Goal: Task Accomplishment & Management: Manage account settings

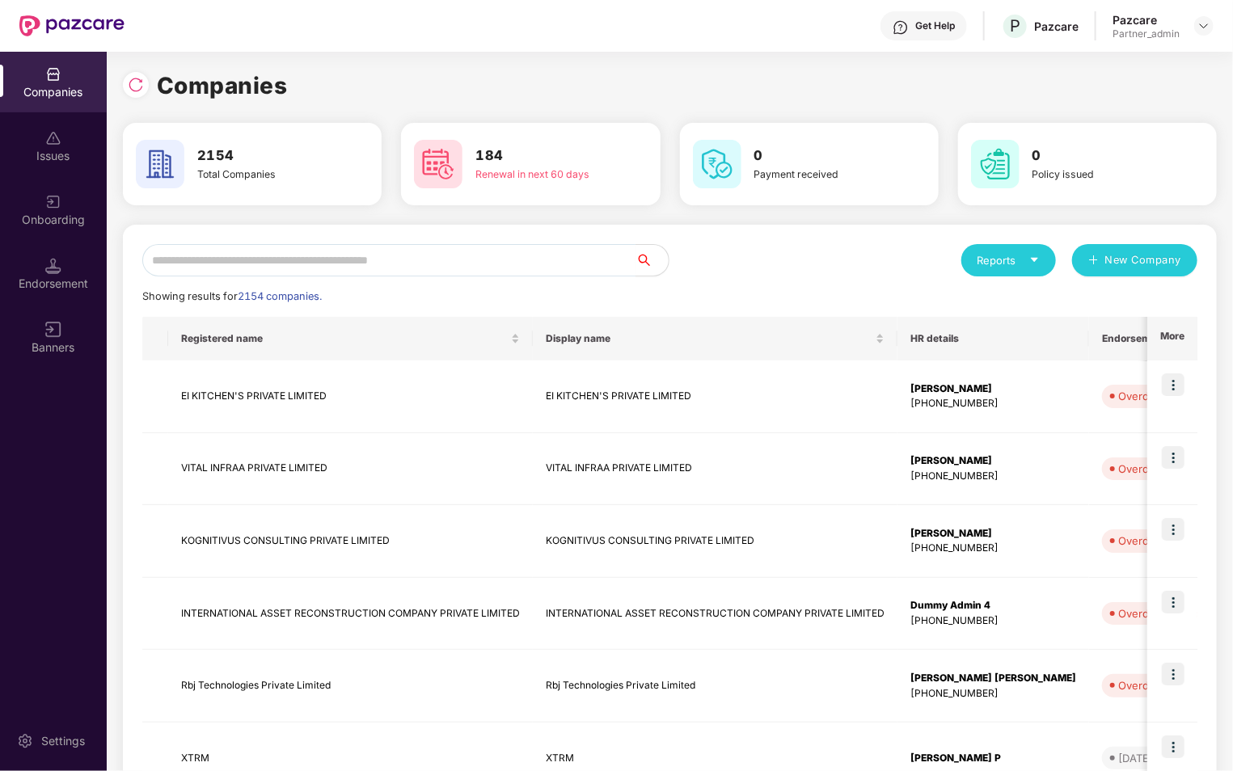
click at [90, 278] on div "Endorsement" at bounding box center [53, 284] width 107 height 16
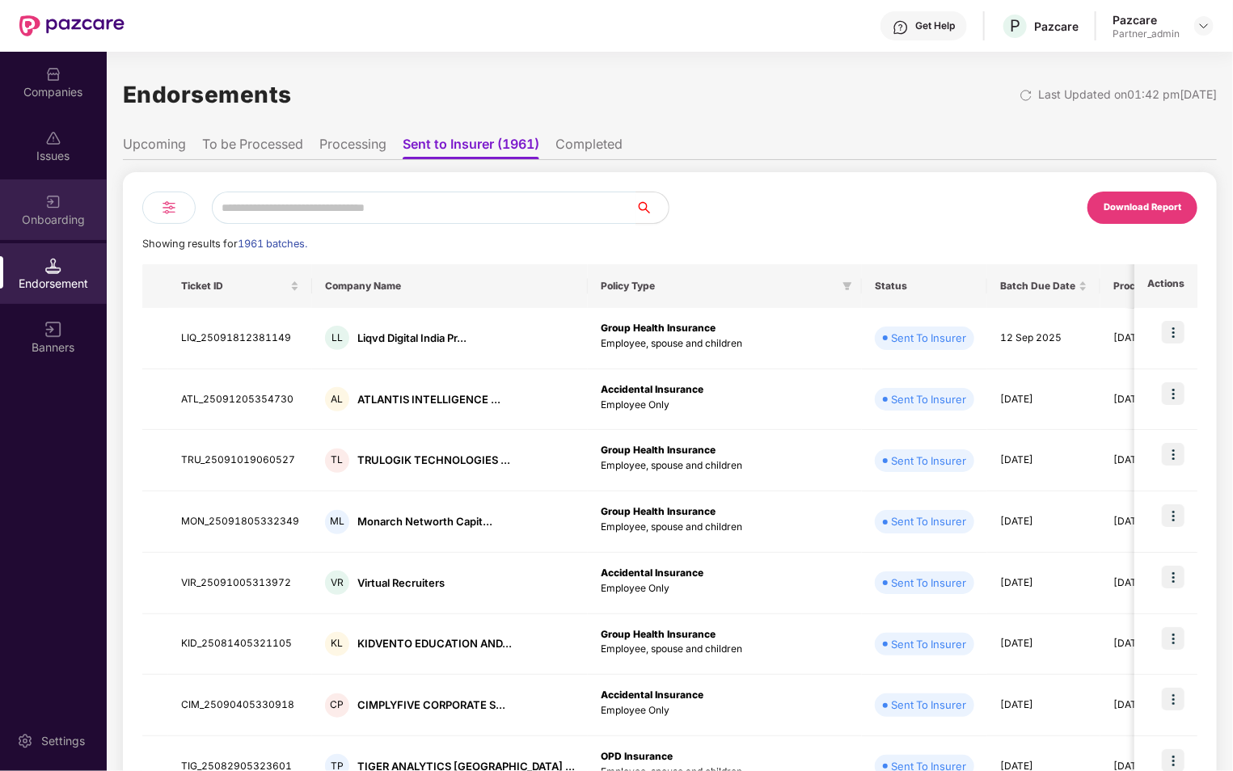
click at [78, 213] on div "Onboarding" at bounding box center [53, 220] width 107 height 16
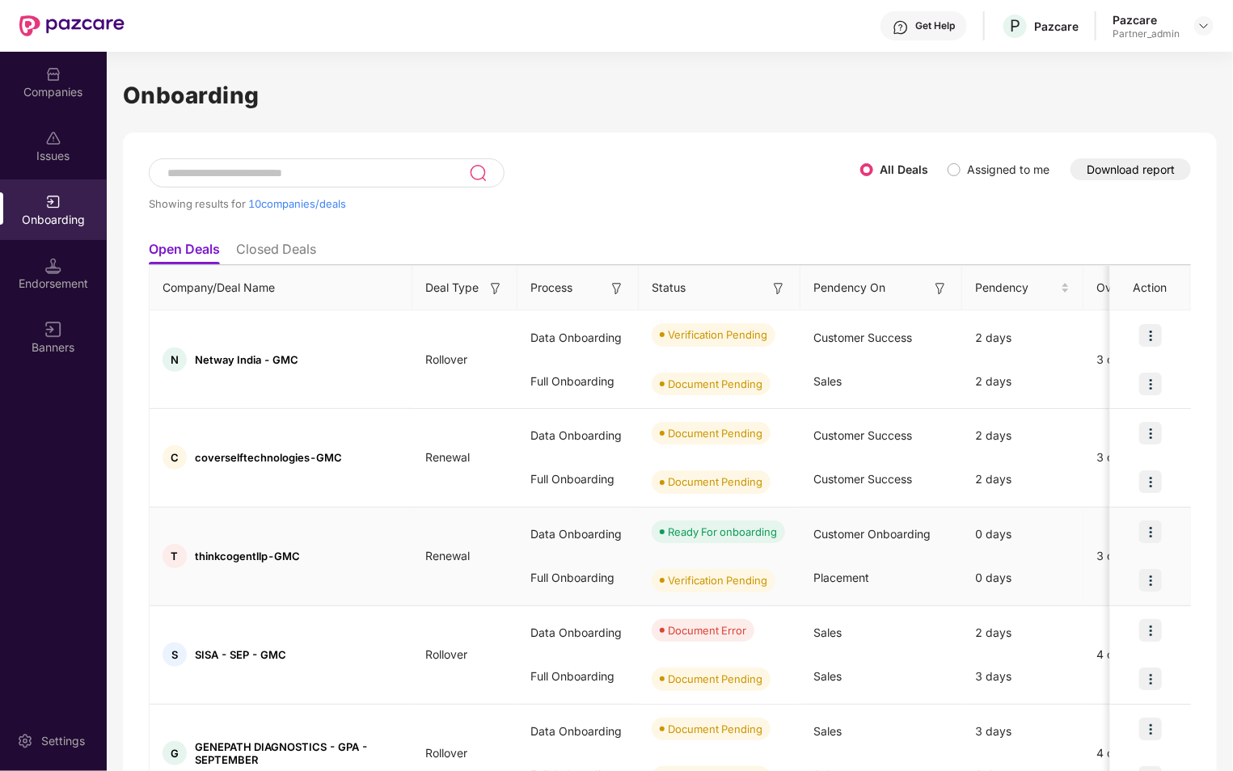
click at [1151, 528] on img at bounding box center [1150, 532] width 23 height 23
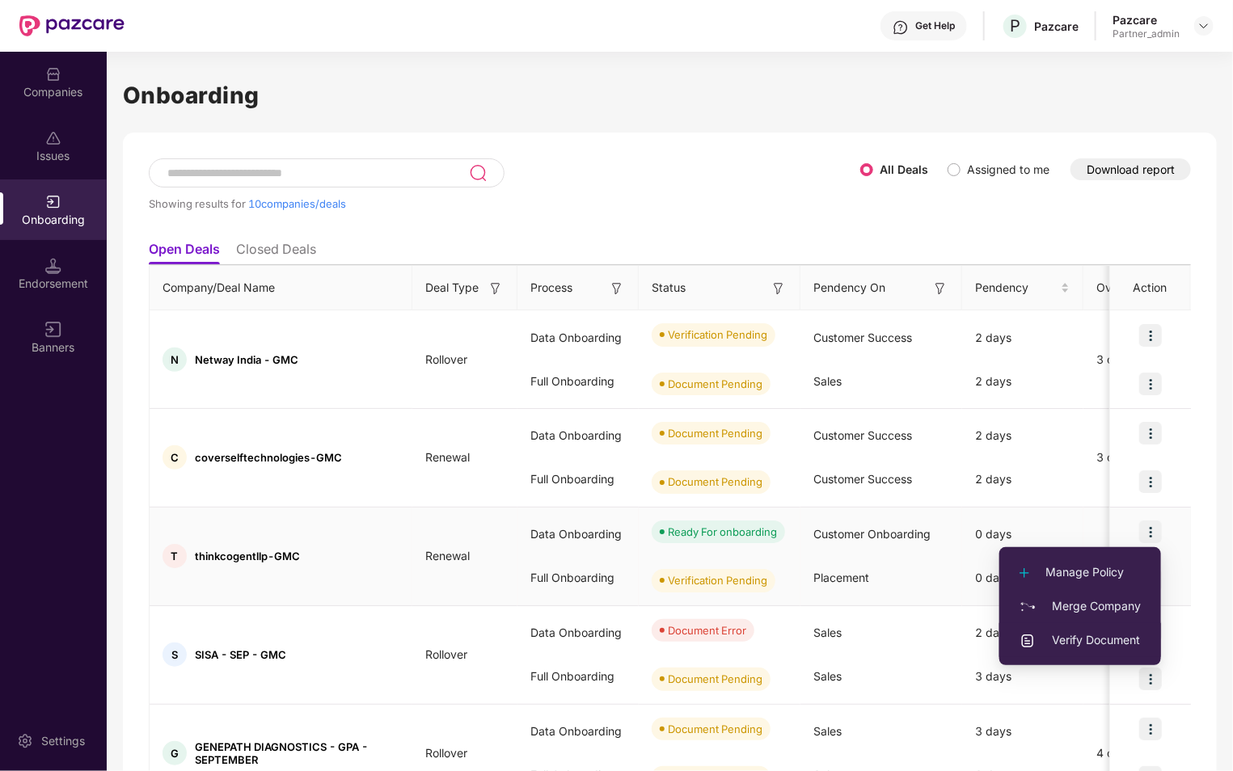
click at [1094, 640] on span "Verify Document" at bounding box center [1079, 640] width 121 height 18
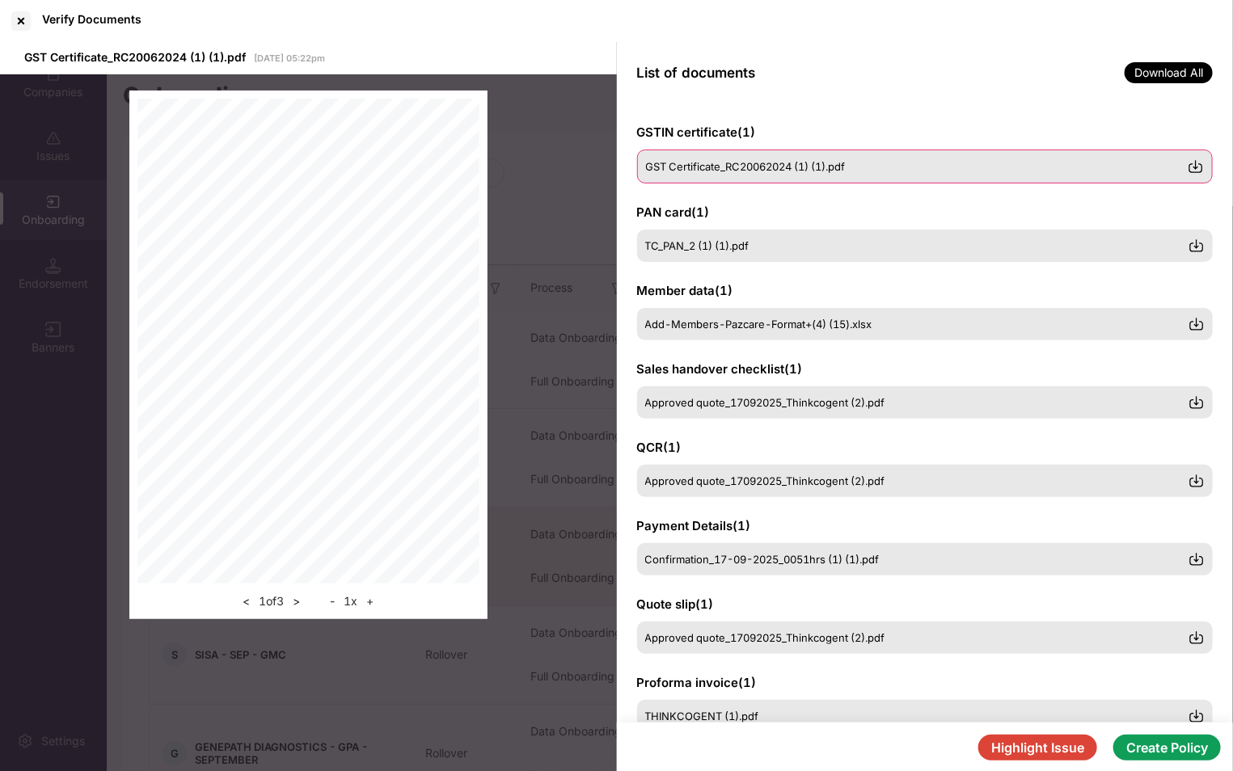
click at [747, 165] on span "GST Certificate_RC20062024 (1) (1).pdf" at bounding box center [746, 166] width 200 height 13
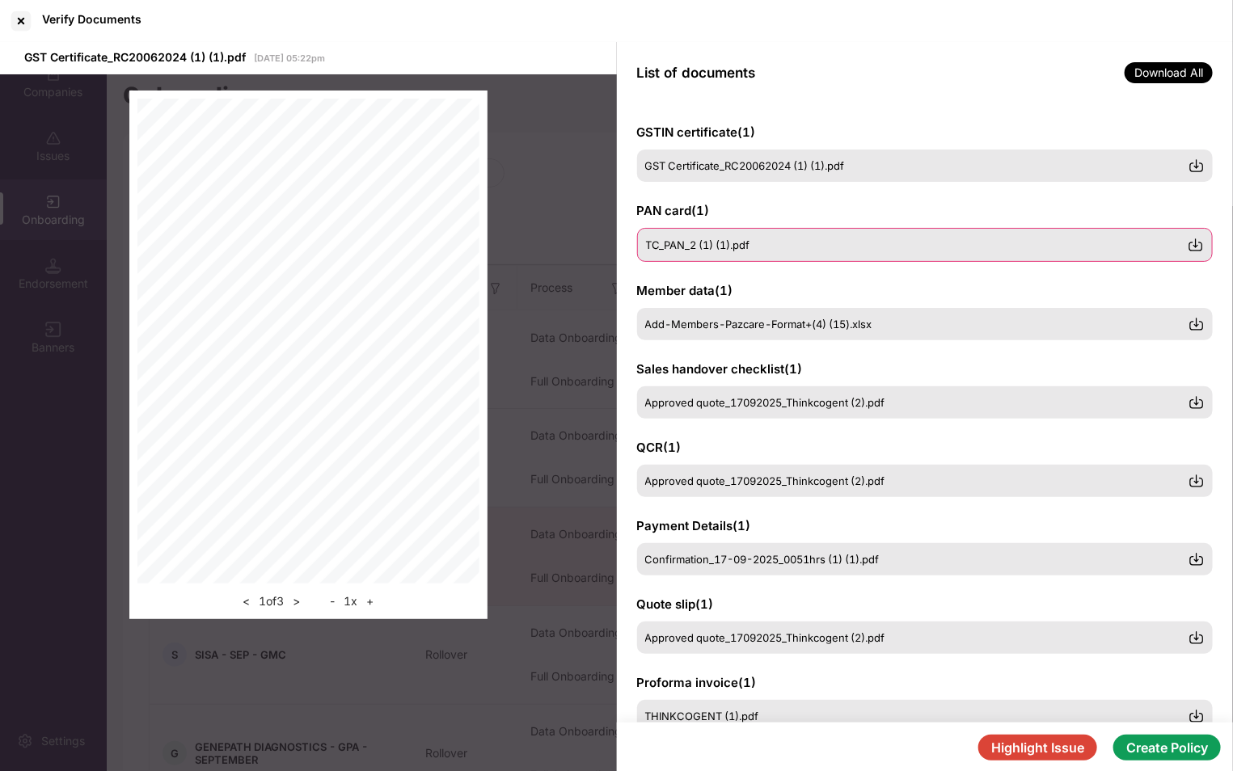
click at [738, 239] on span "TC_PAN_2 (1) (1).pdf" at bounding box center [698, 244] width 104 height 13
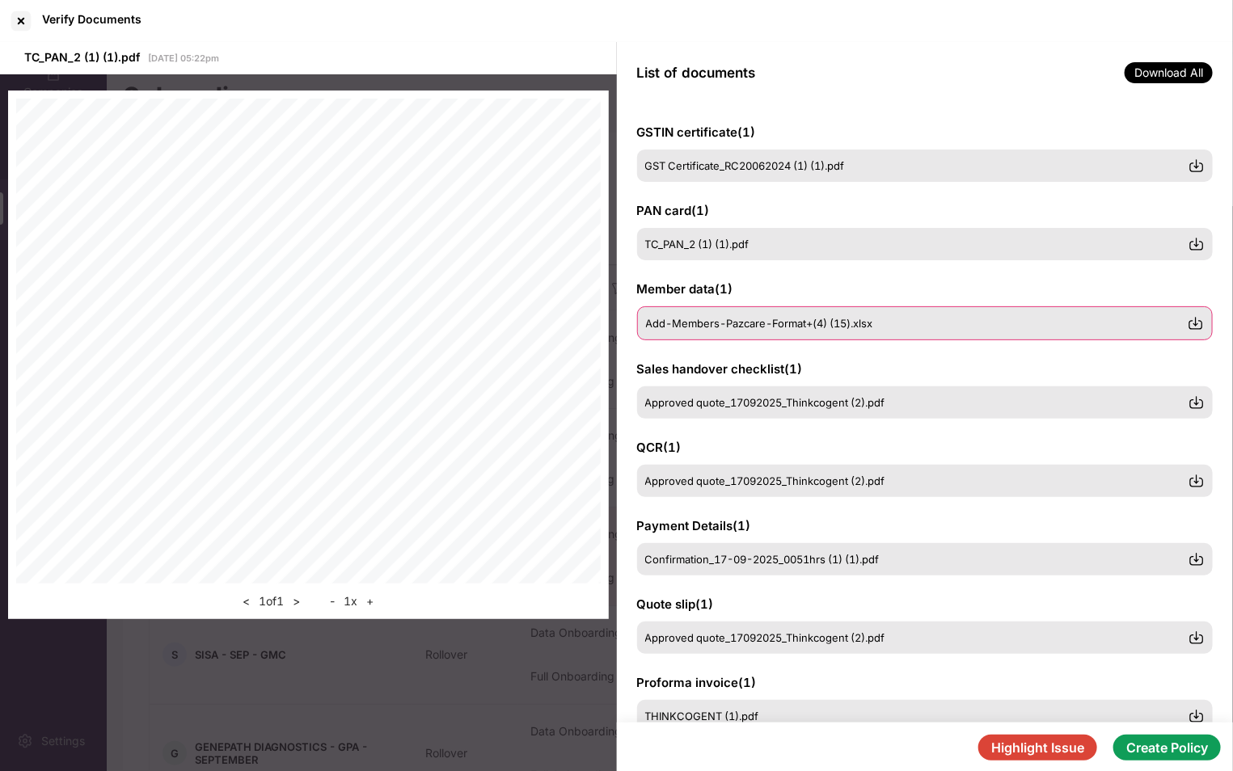
click at [729, 315] on div "Add-Members-Pazcare-Format+(4) (15).xlsx" at bounding box center [925, 323] width 576 height 34
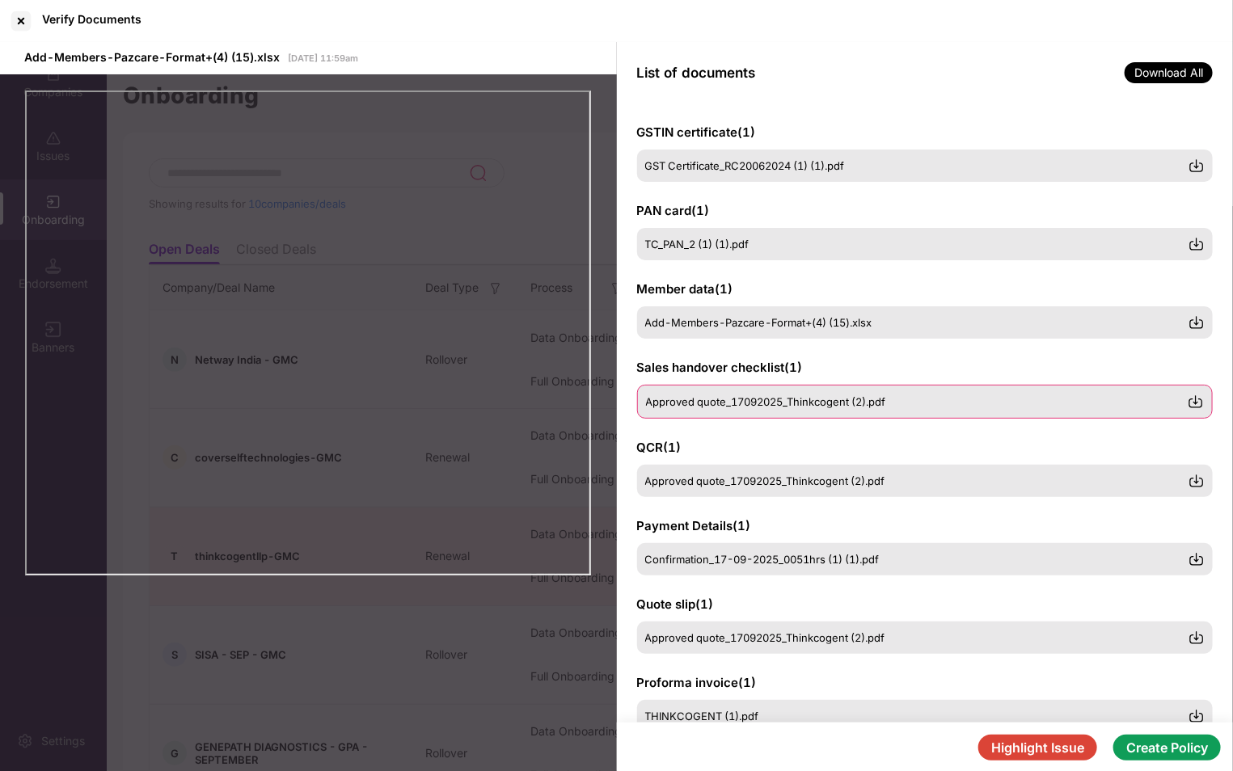
click at [719, 390] on div "Approved quote_17092025_Thinkcogent (2).pdf" at bounding box center [925, 402] width 576 height 34
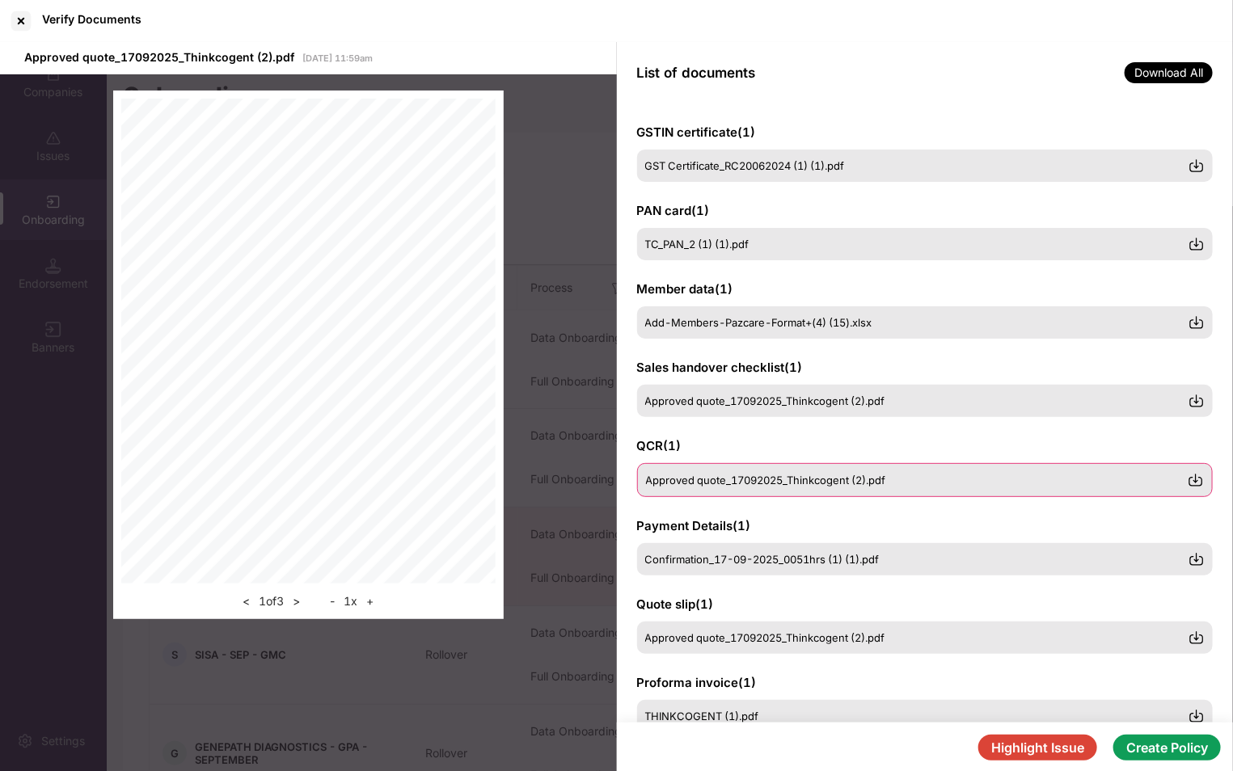
click at [712, 480] on span "Approved quote_17092025_Thinkcogent (2).pdf" at bounding box center [766, 480] width 240 height 13
click at [719, 550] on div "Confirmation_17-09-2025_0051hrs (1) (1).pdf" at bounding box center [925, 559] width 576 height 34
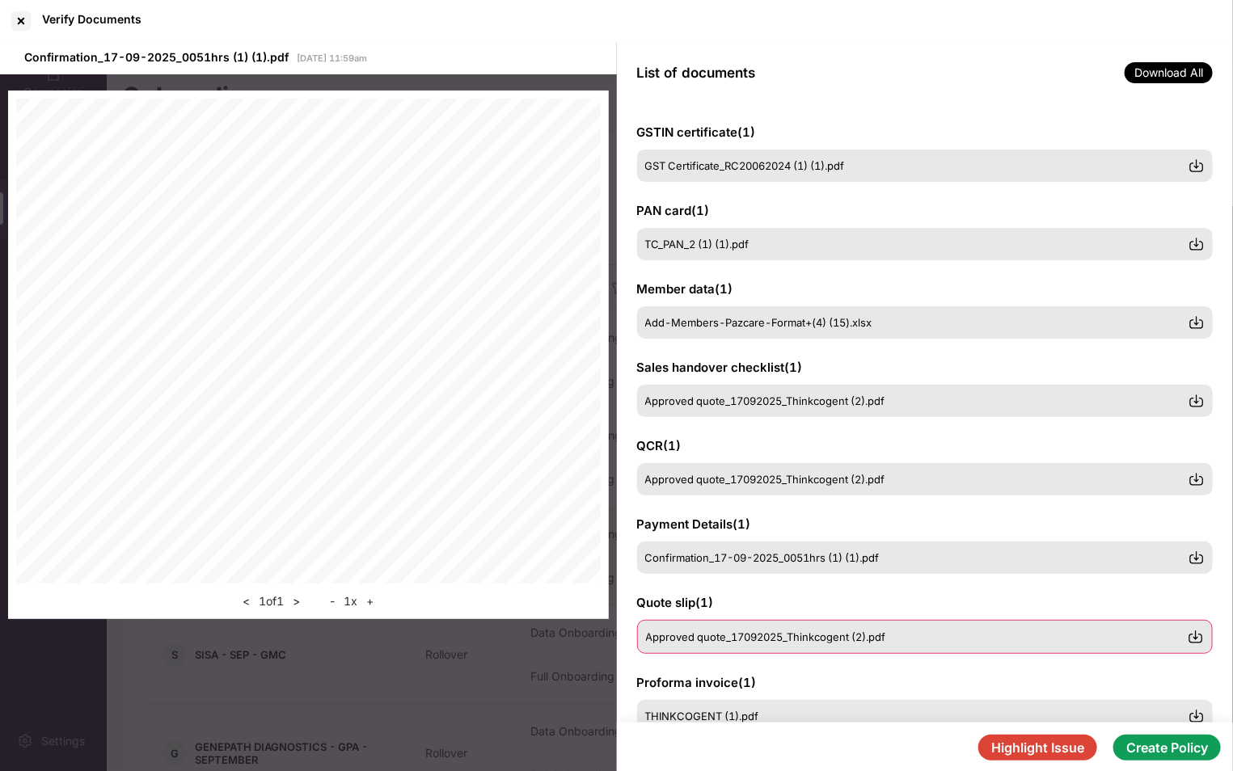
click at [706, 635] on span "Approved quote_17092025_Thinkcogent (2).pdf" at bounding box center [766, 636] width 240 height 13
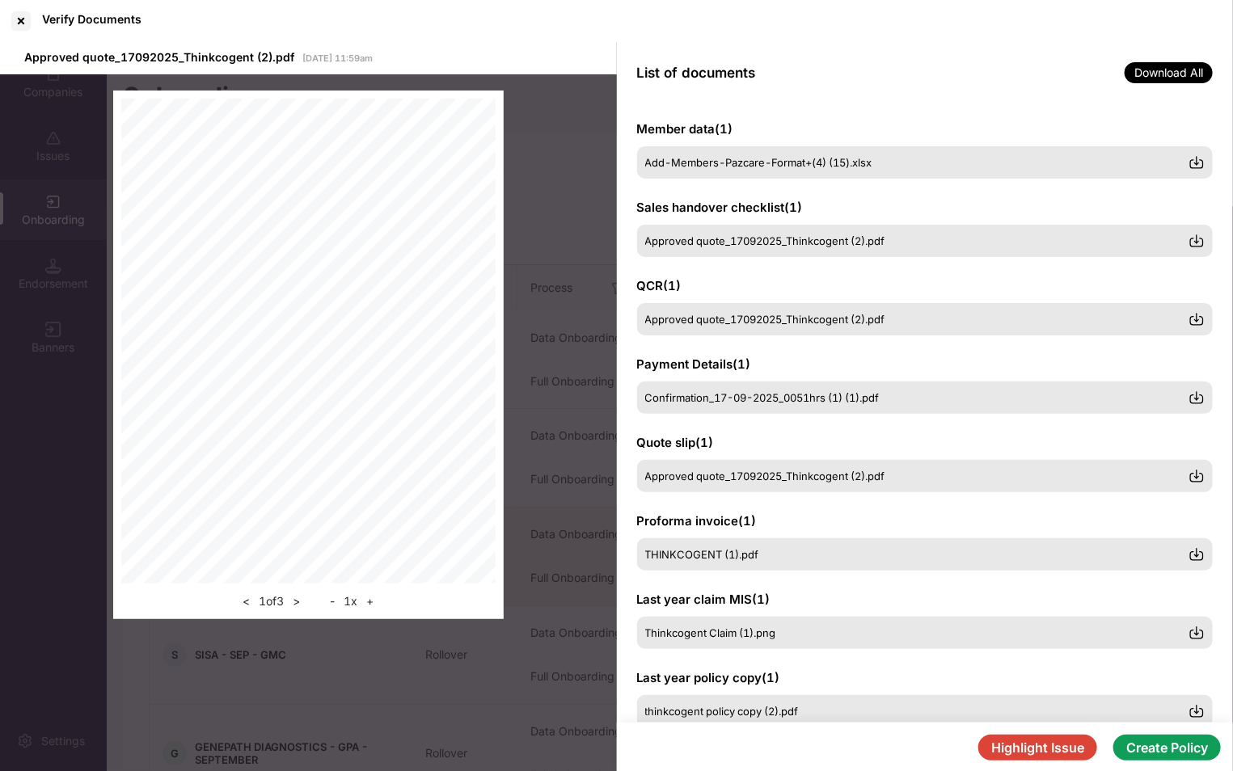
scroll to position [167, 0]
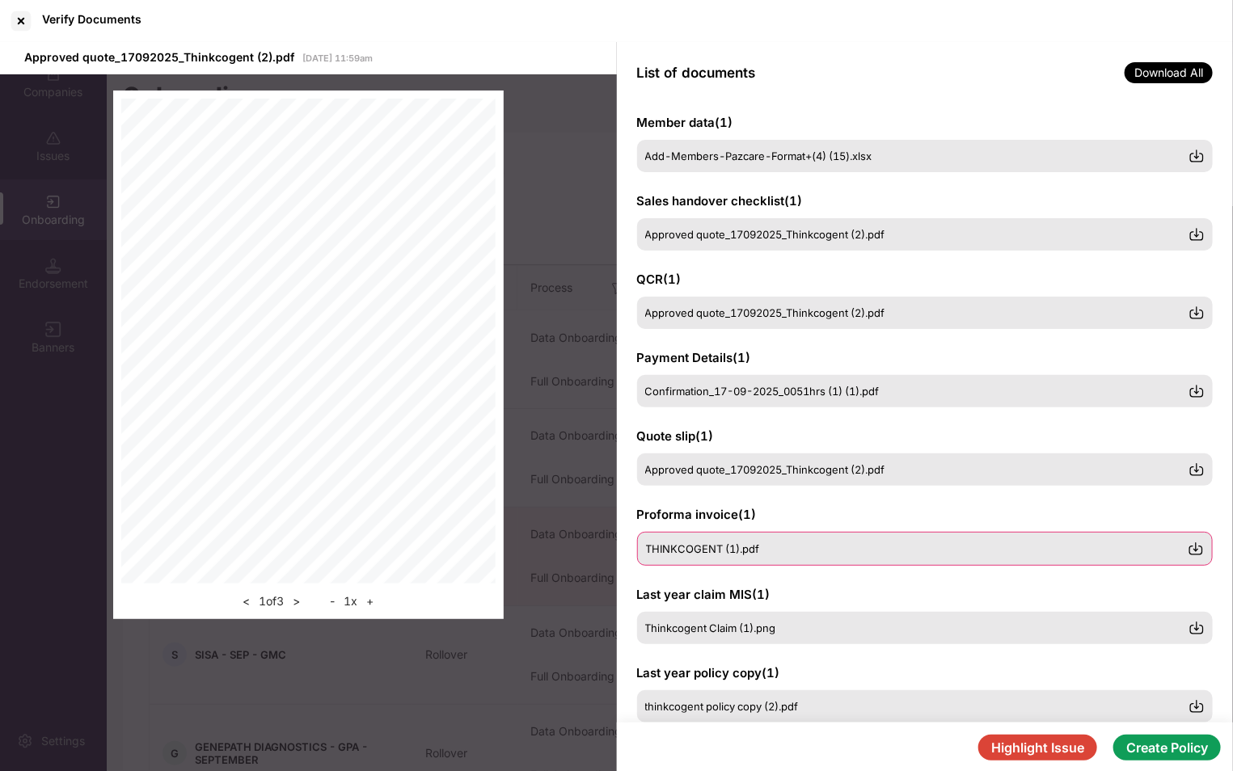
click at [773, 552] on div "THINKCOGENT (1).pdf" at bounding box center [917, 548] width 542 height 13
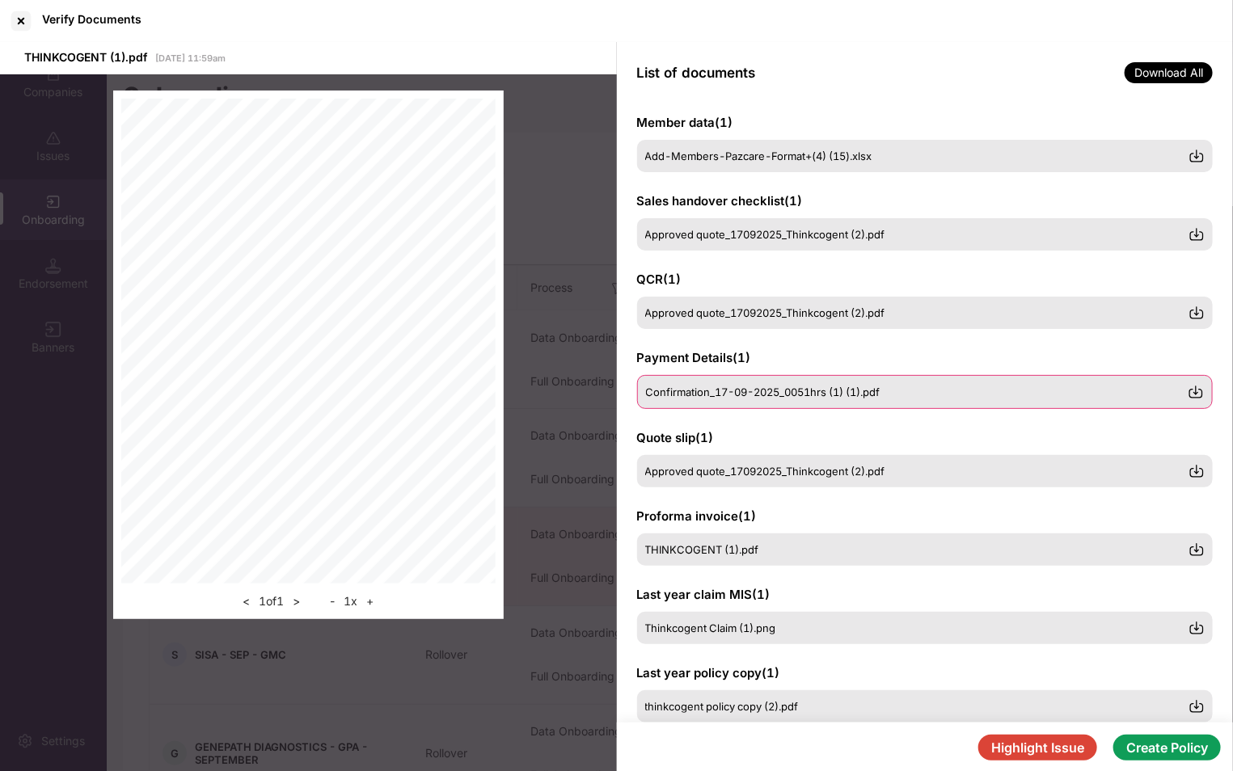
scroll to position [0, 0]
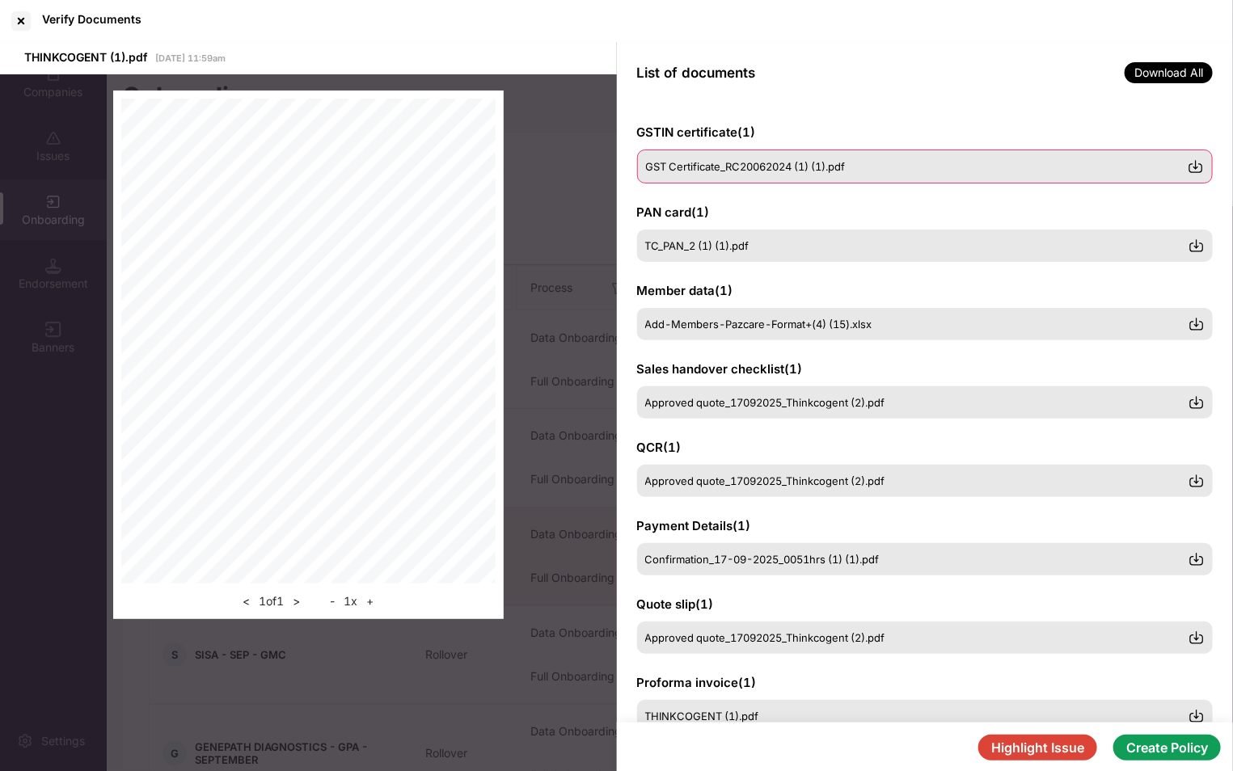
click at [767, 175] on div "GST Certificate_RC20062024 (1) (1).pdf" at bounding box center [925, 167] width 576 height 34
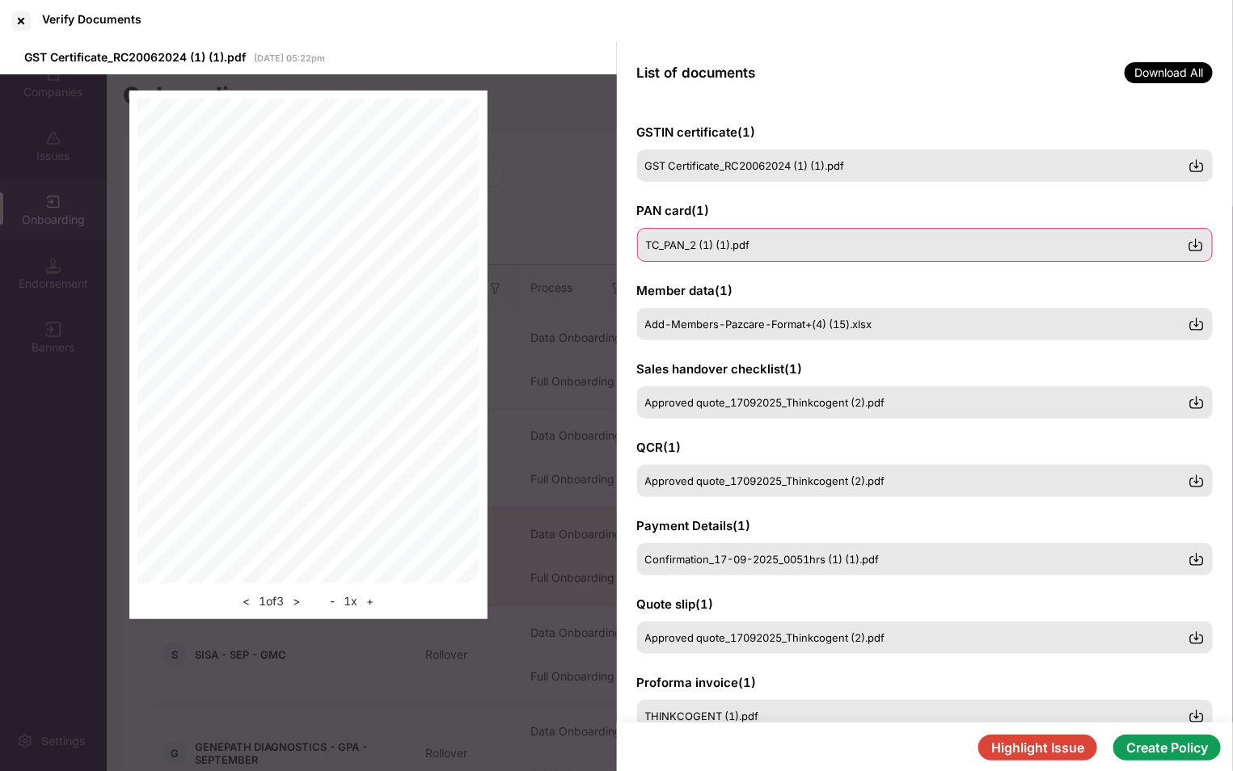
click at [774, 253] on div "TC_PAN_2 (1) (1).pdf" at bounding box center [925, 245] width 576 height 34
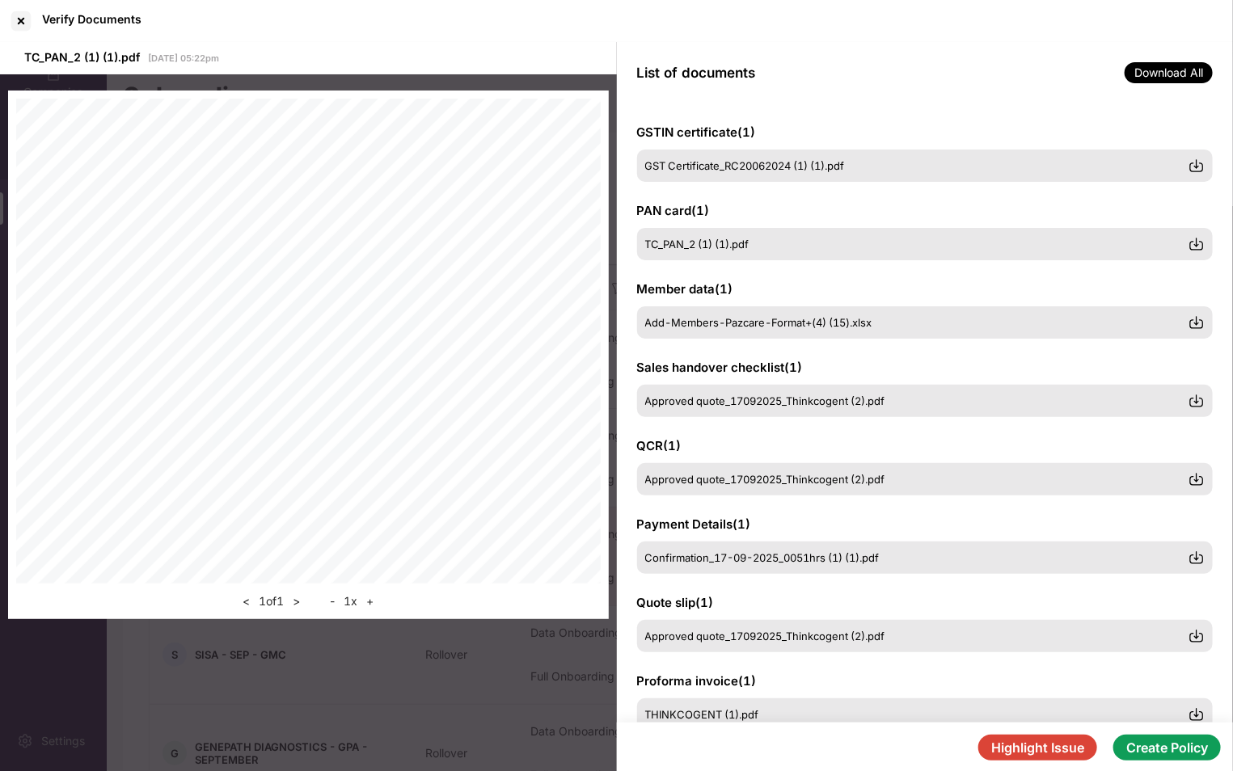
click at [1151, 751] on button "Create Policy" at bounding box center [1167, 748] width 108 height 26
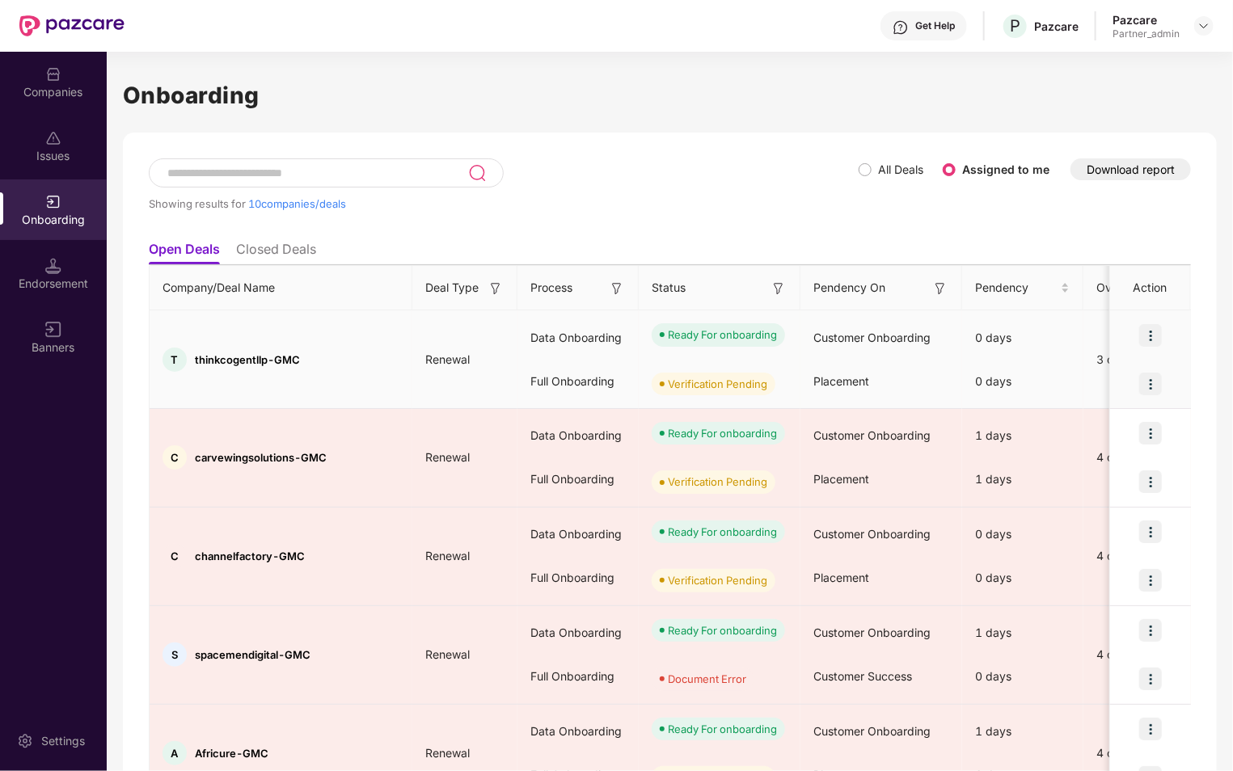
click at [1153, 331] on img at bounding box center [1150, 335] width 23 height 23
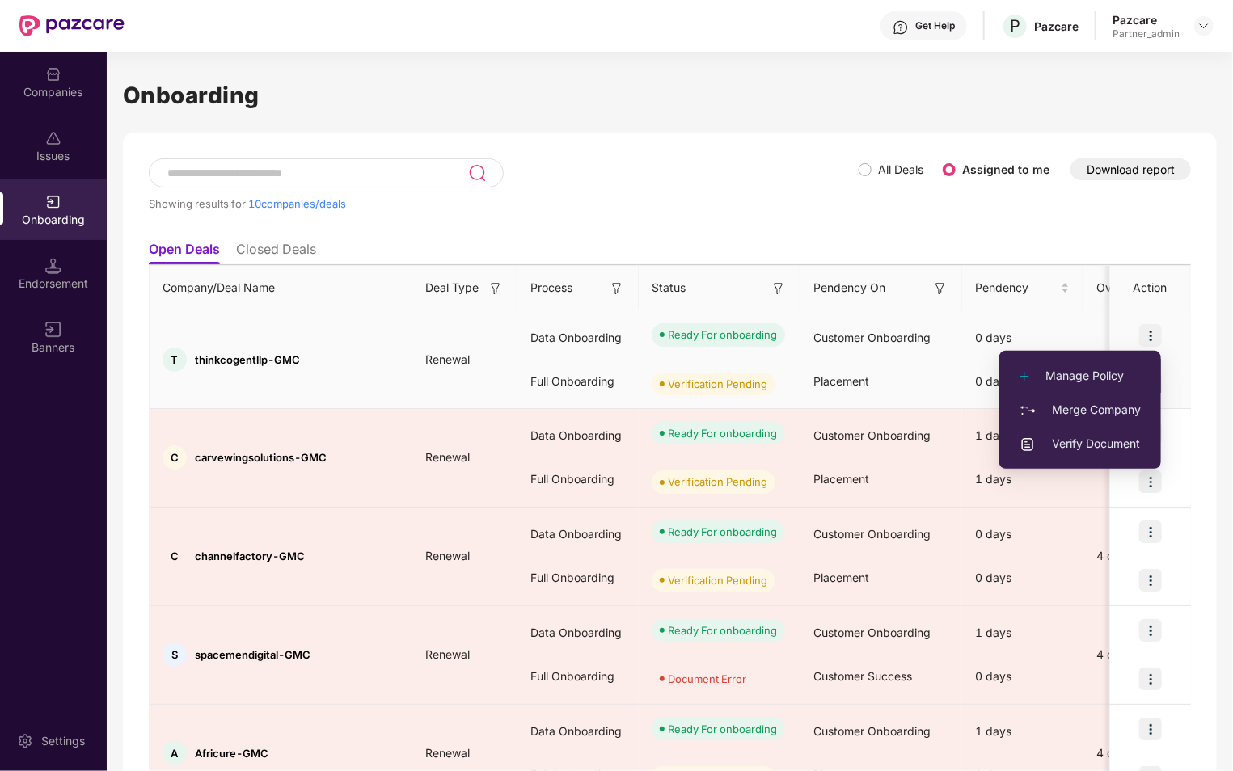
click at [1087, 373] on span "Manage Policy" at bounding box center [1079, 376] width 121 height 18
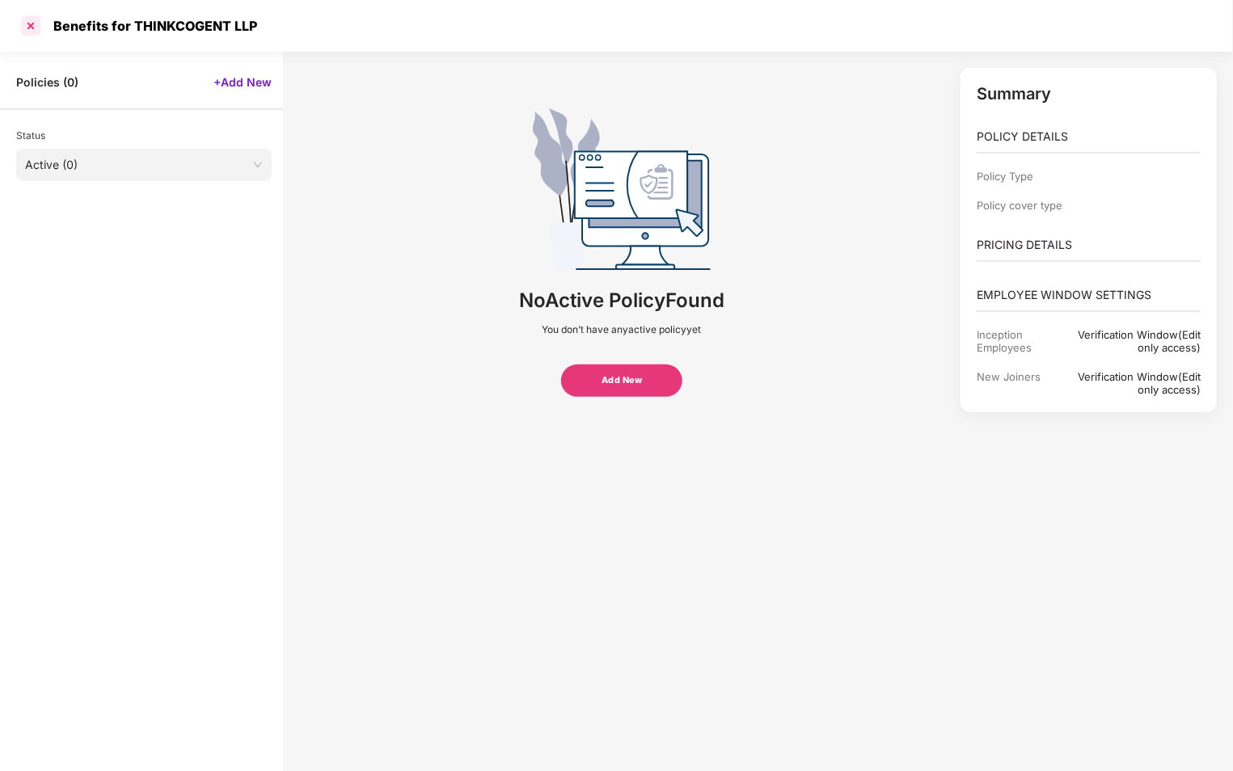
click at [24, 24] on div at bounding box center [31, 26] width 26 height 26
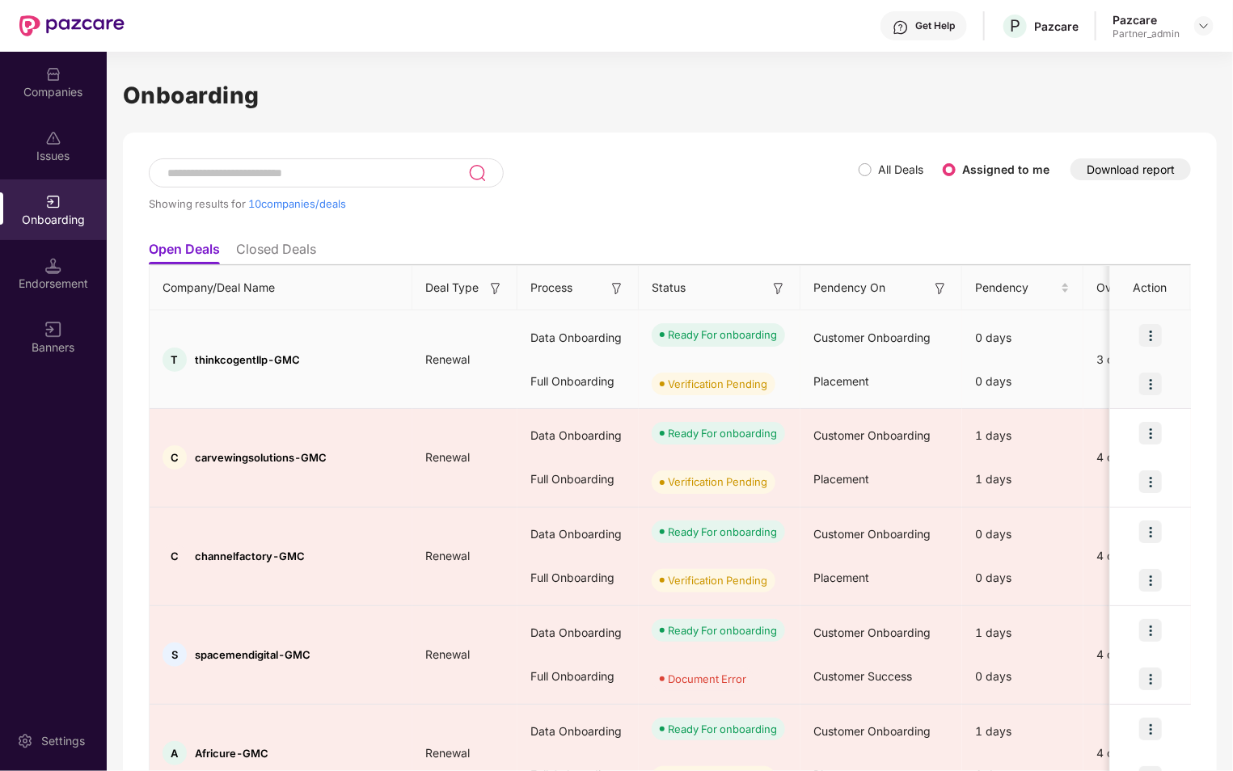
click at [1151, 327] on img at bounding box center [1150, 335] width 23 height 23
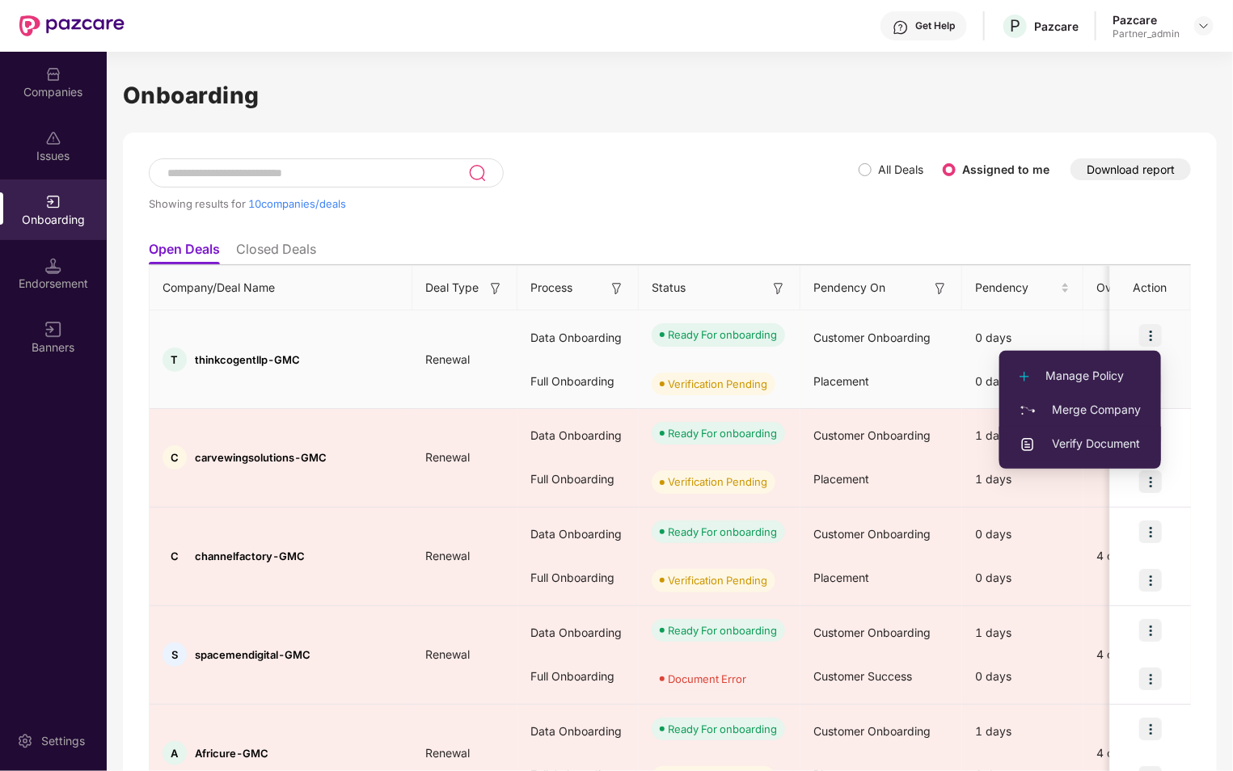
click at [1117, 445] on span "Verify Document" at bounding box center [1079, 444] width 121 height 18
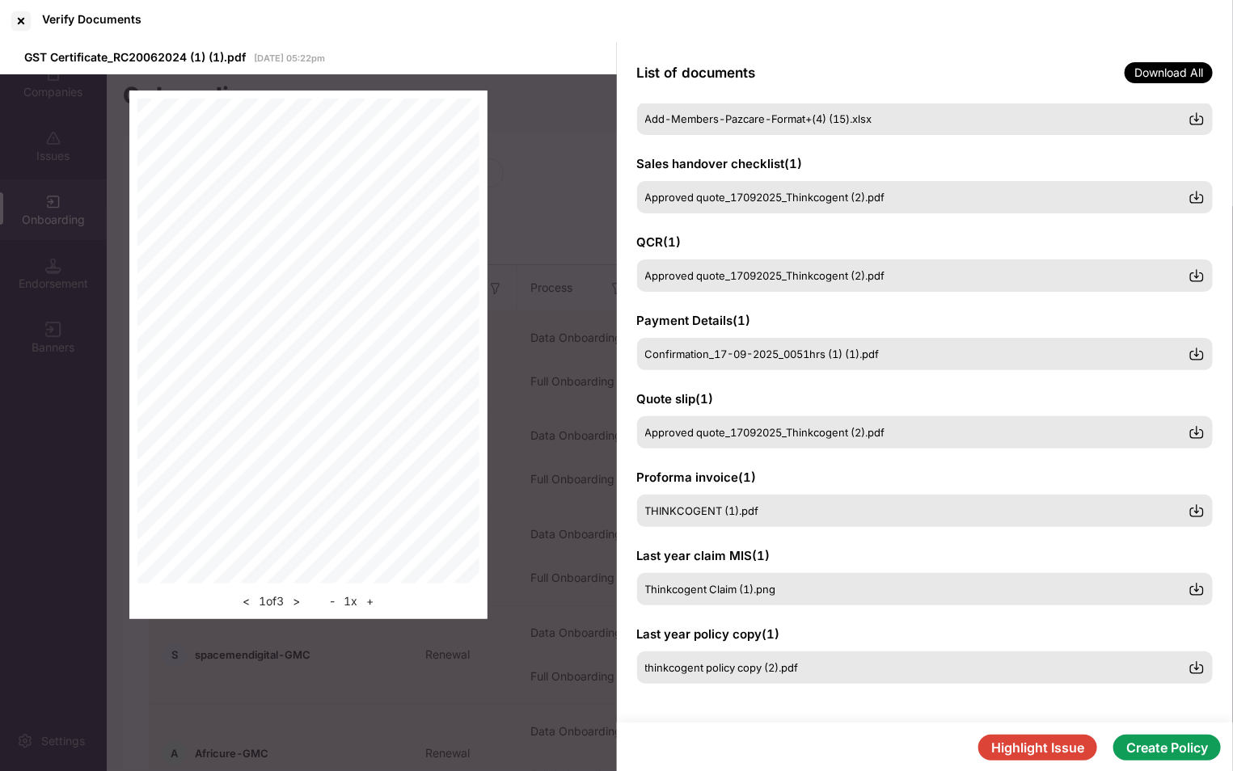
scroll to position [204, 0]
click at [19, 20] on div at bounding box center [21, 21] width 26 height 26
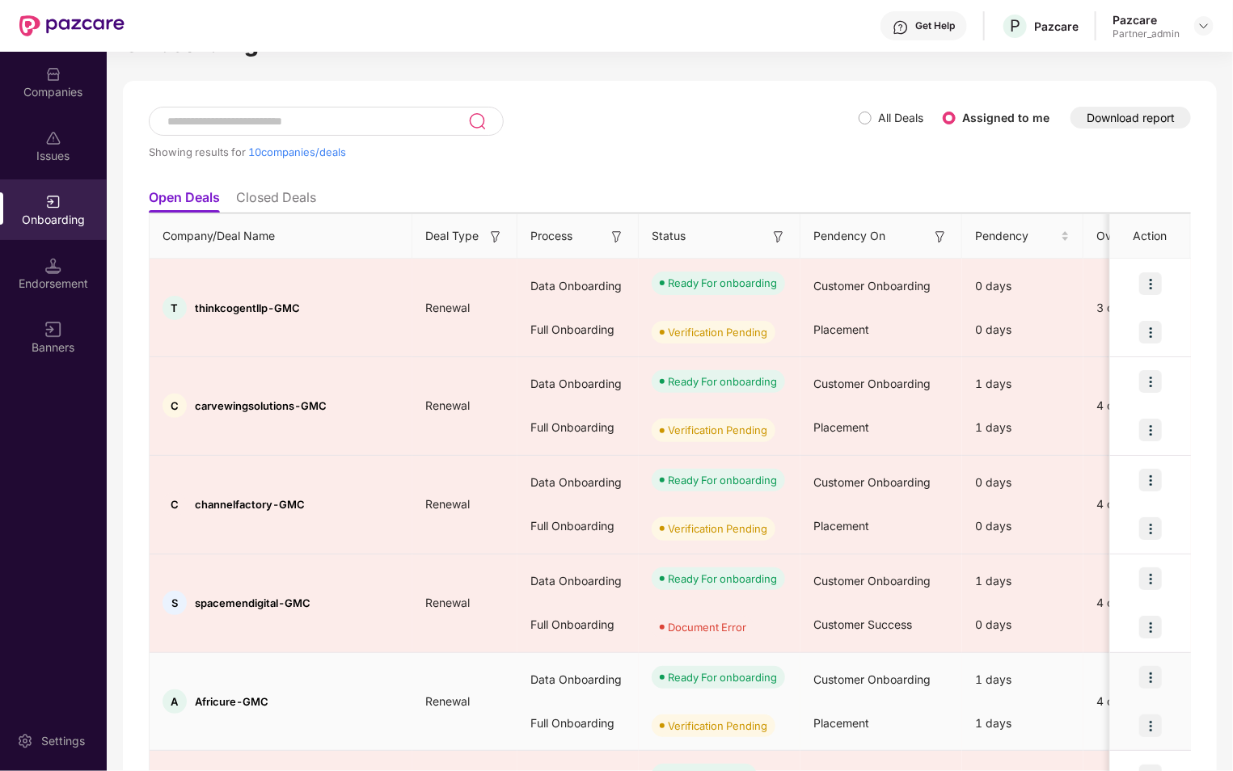
scroll to position [50, 0]
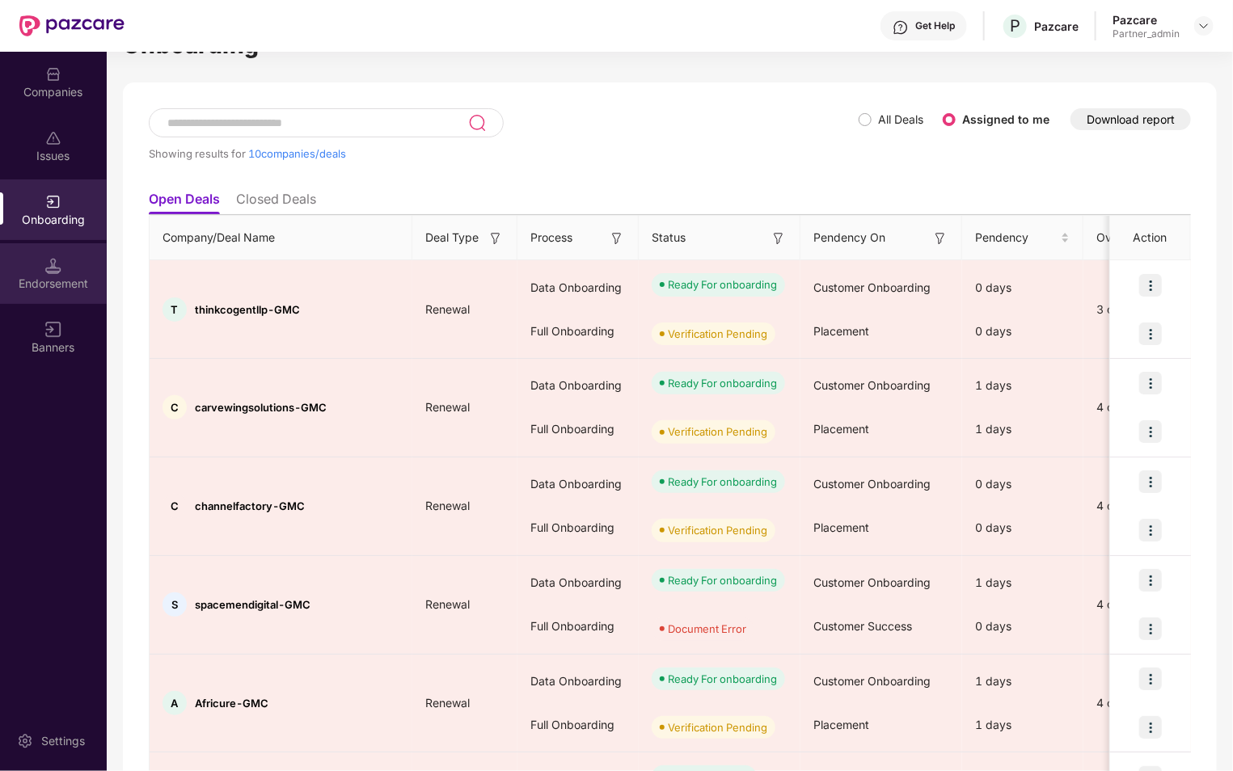
click at [53, 285] on div "Endorsement" at bounding box center [53, 284] width 107 height 16
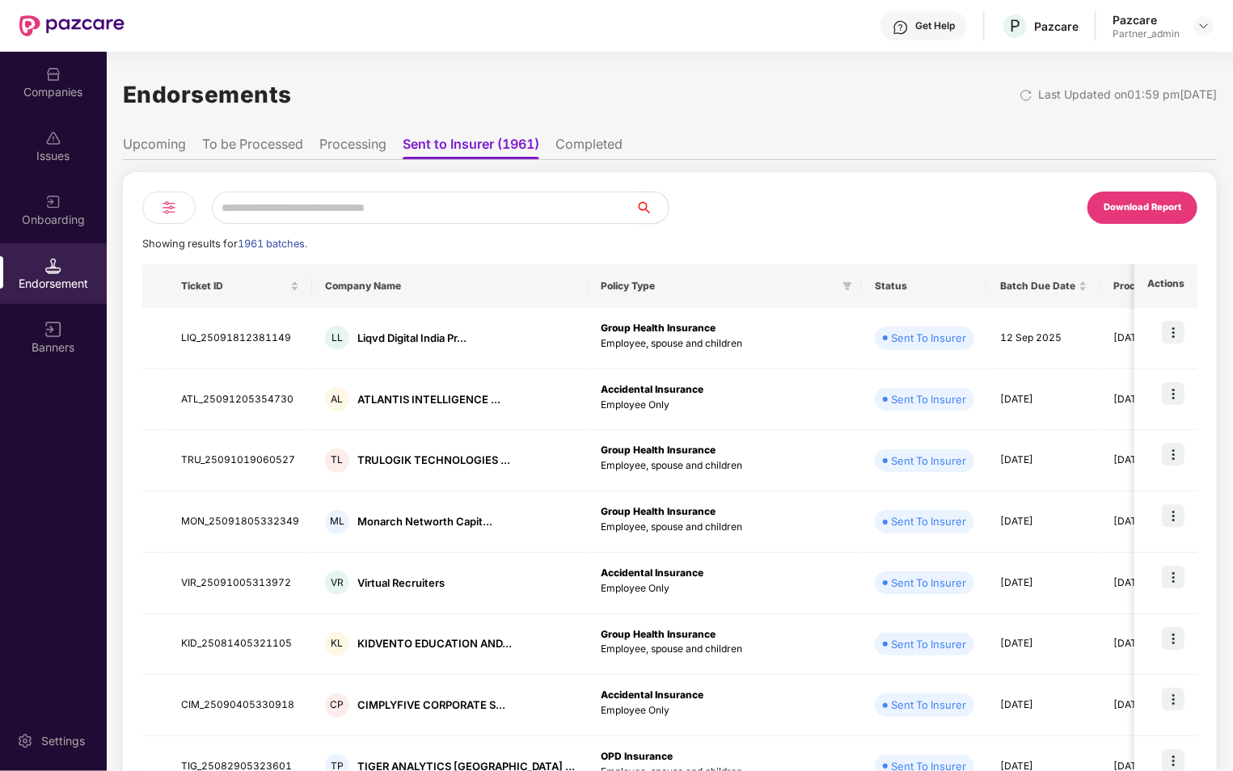
click at [164, 218] on div at bounding box center [168, 208] width 53 height 32
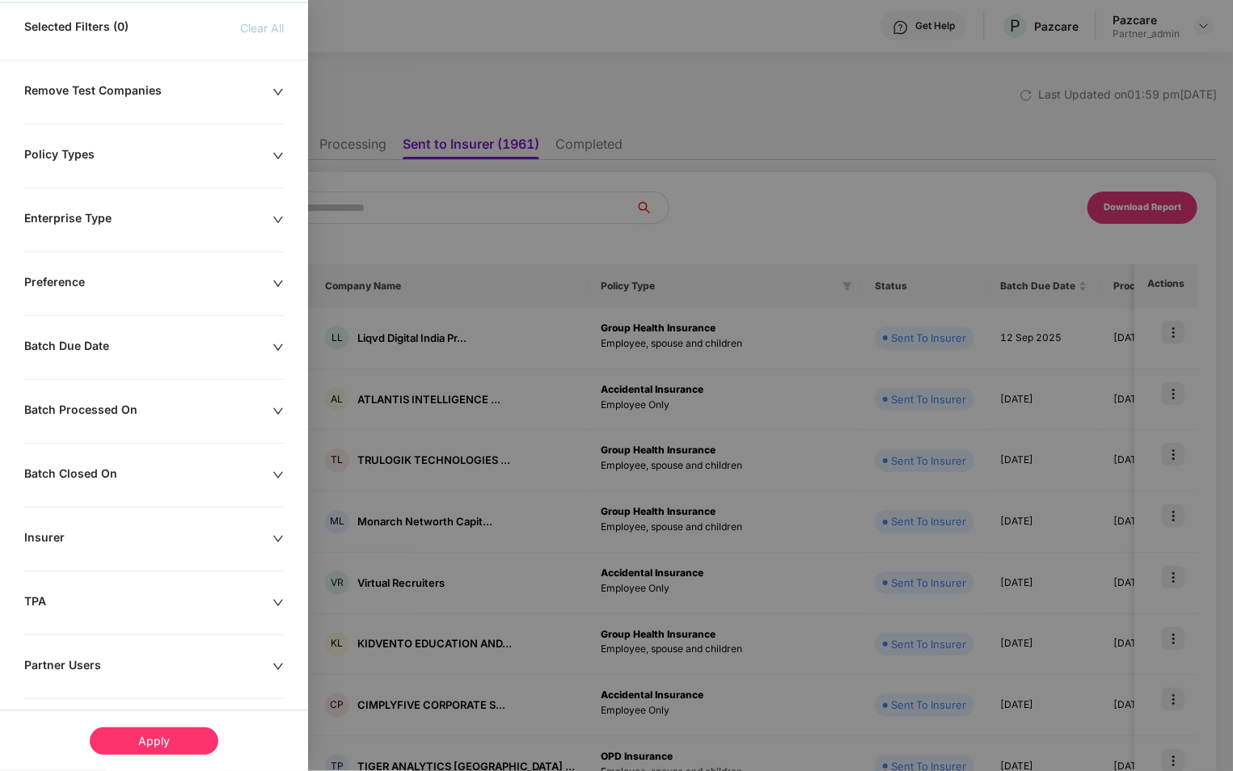
scroll to position [135, 0]
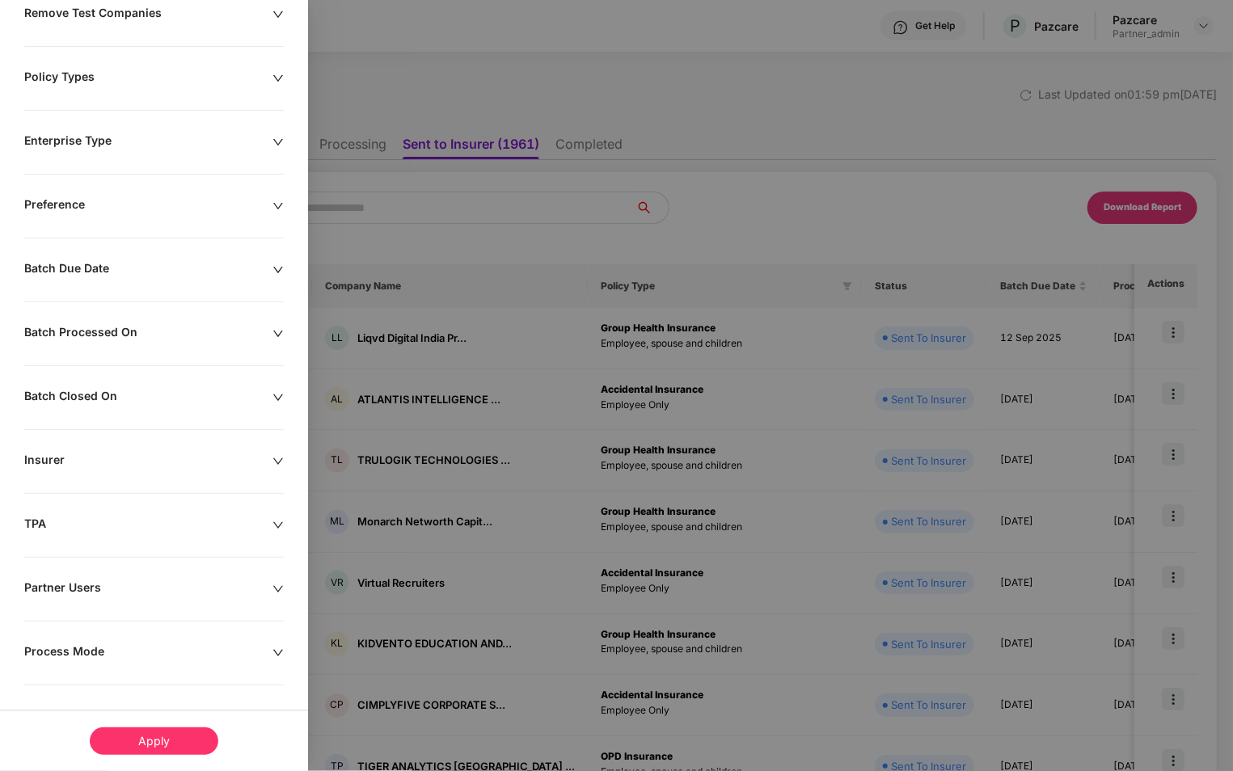
click at [129, 463] on div "Insurer" at bounding box center [148, 462] width 248 height 18
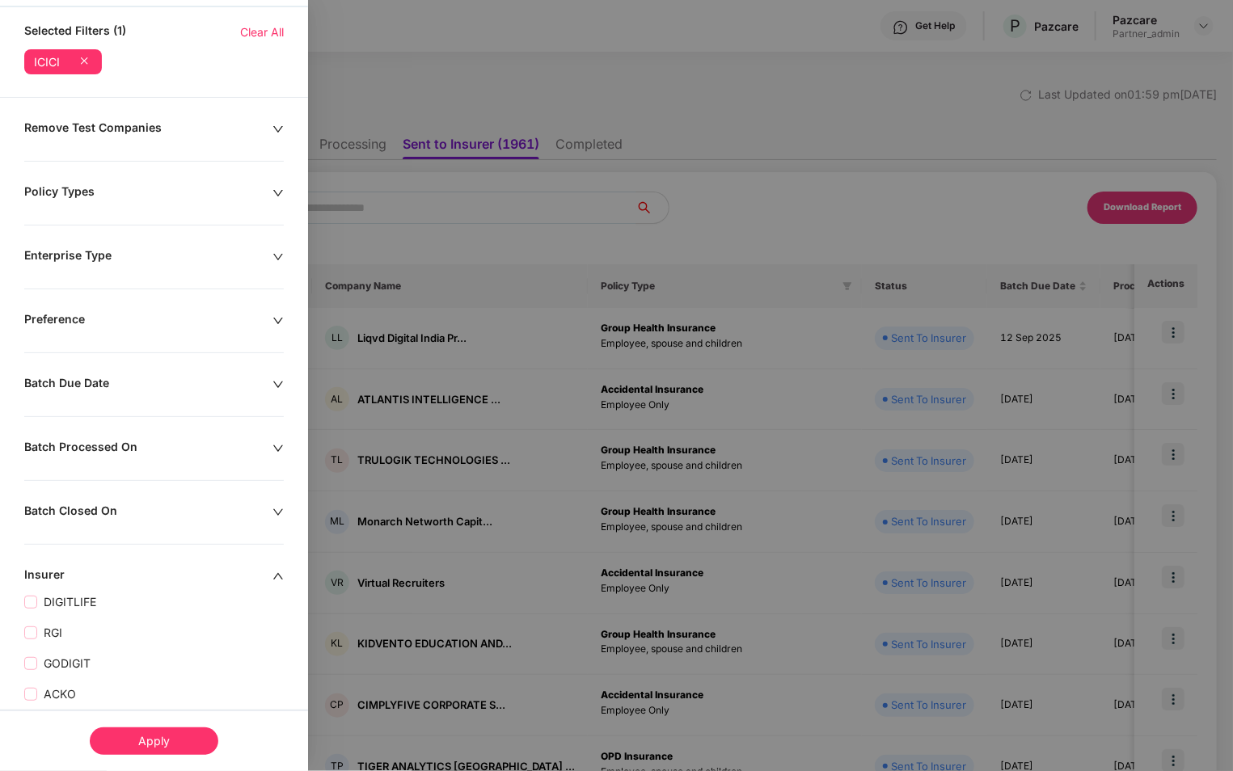
scroll to position [0, 0]
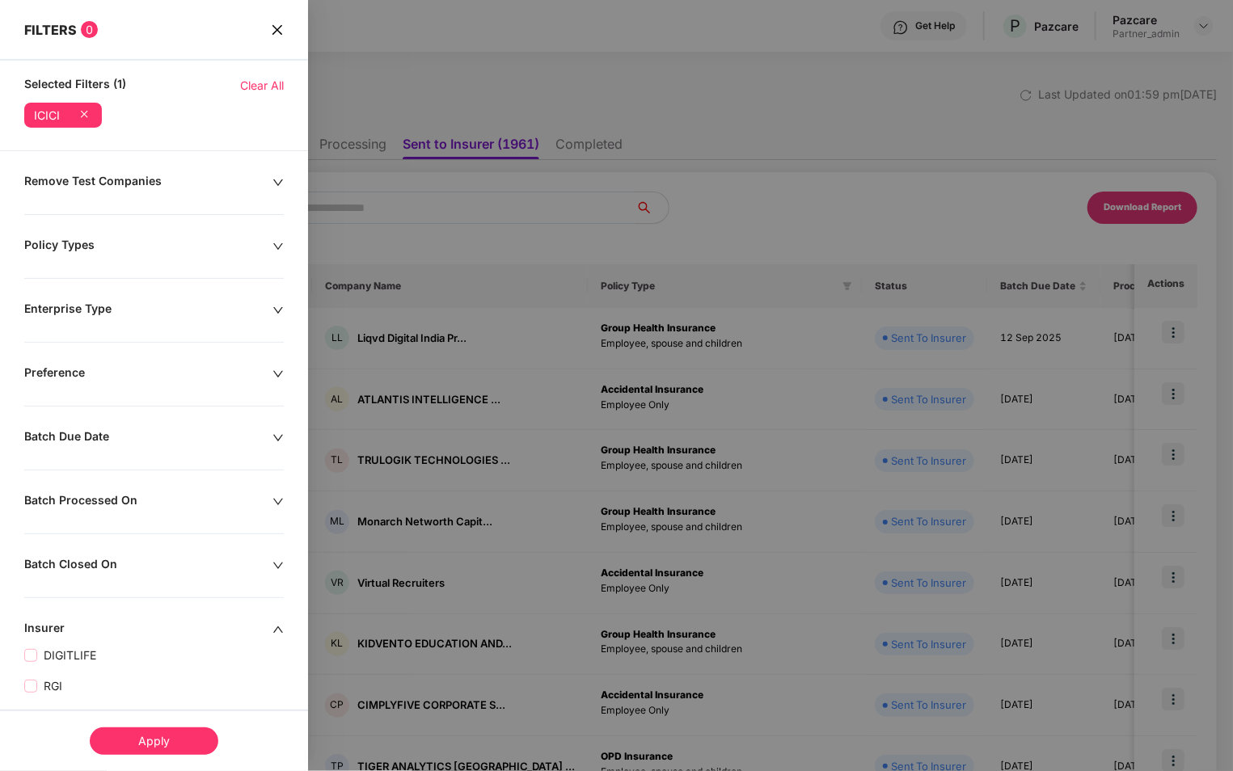
click at [142, 740] on div "Apply" at bounding box center [154, 740] width 129 height 27
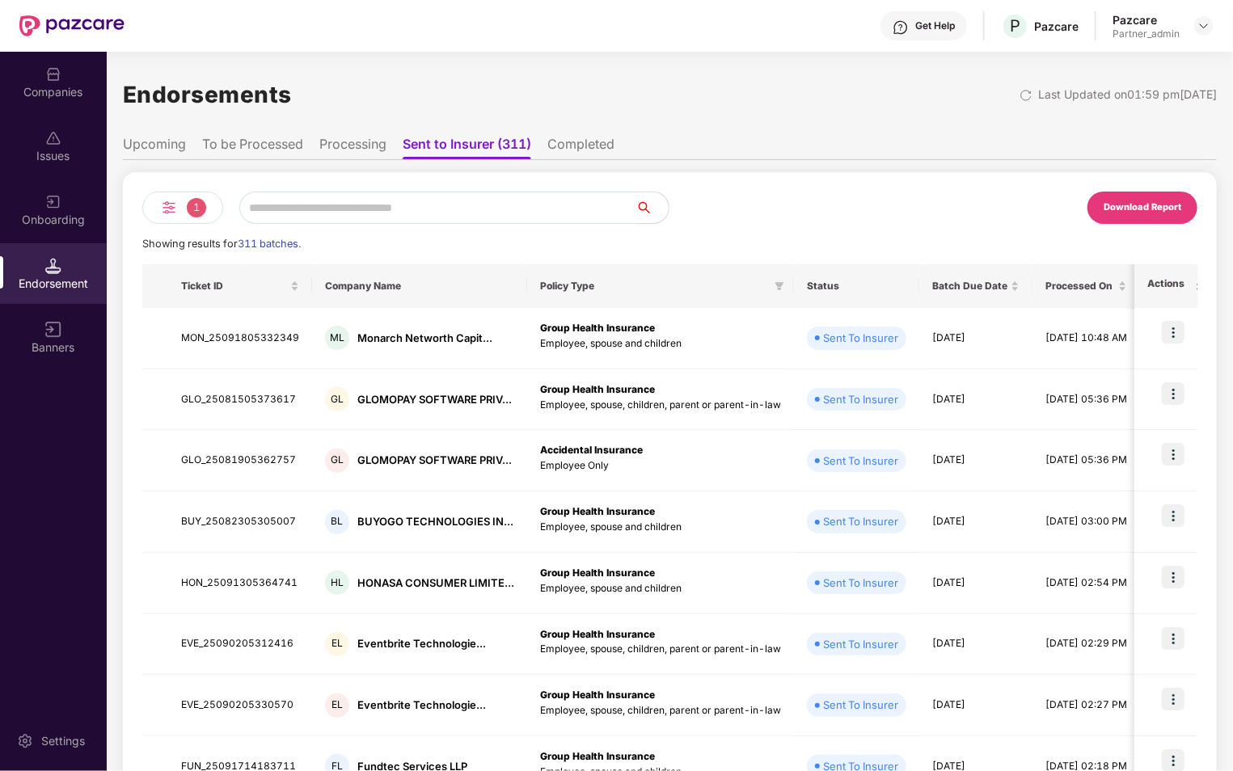
click at [282, 139] on li "To be Processed" at bounding box center [252, 147] width 101 height 23
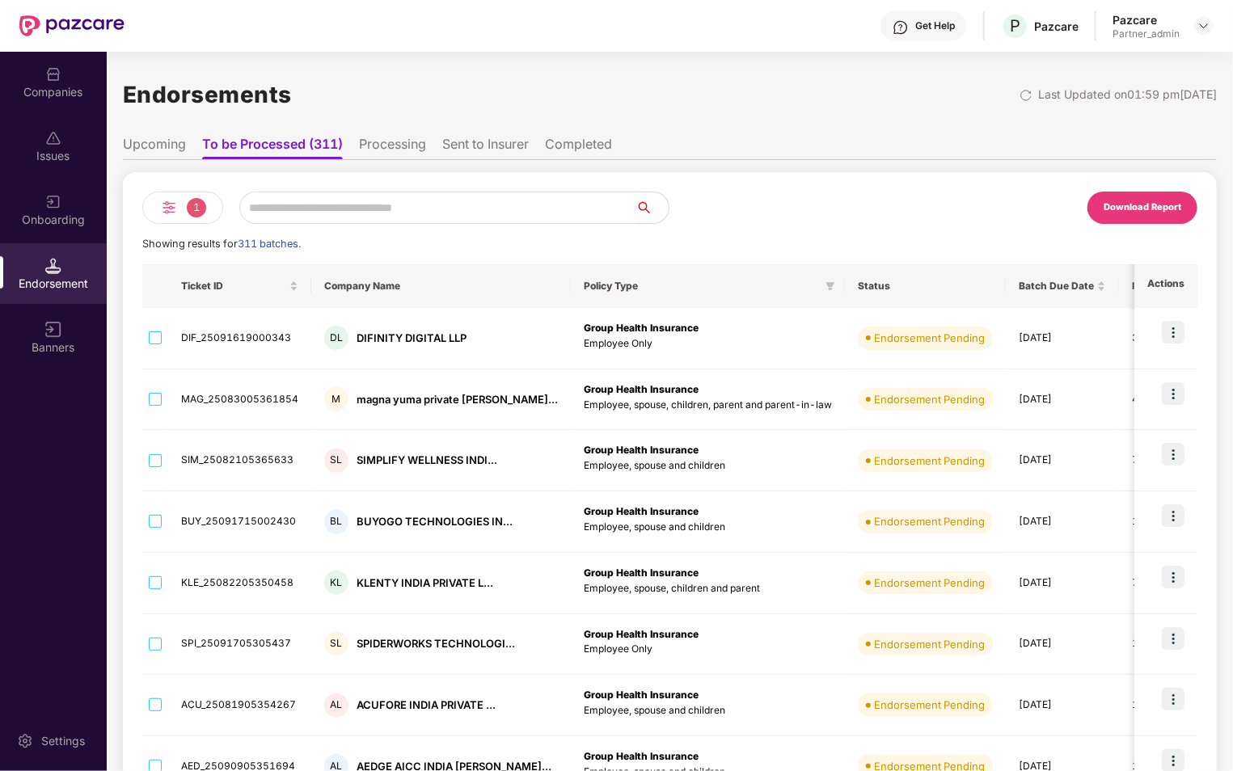
click at [188, 200] on span "1" at bounding box center [196, 207] width 19 height 19
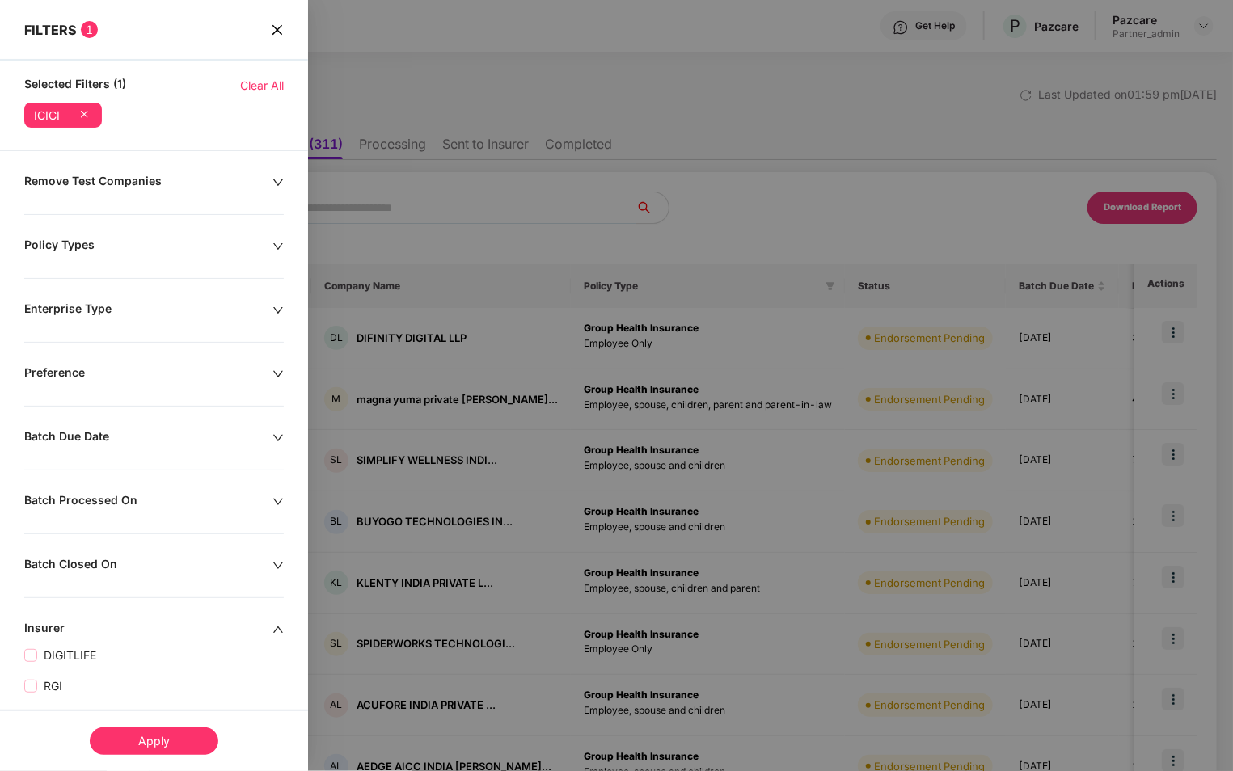
click at [175, 431] on div "Batch Due Date" at bounding box center [148, 438] width 248 height 18
click at [110, 483] on input at bounding box center [75, 487] width 84 height 18
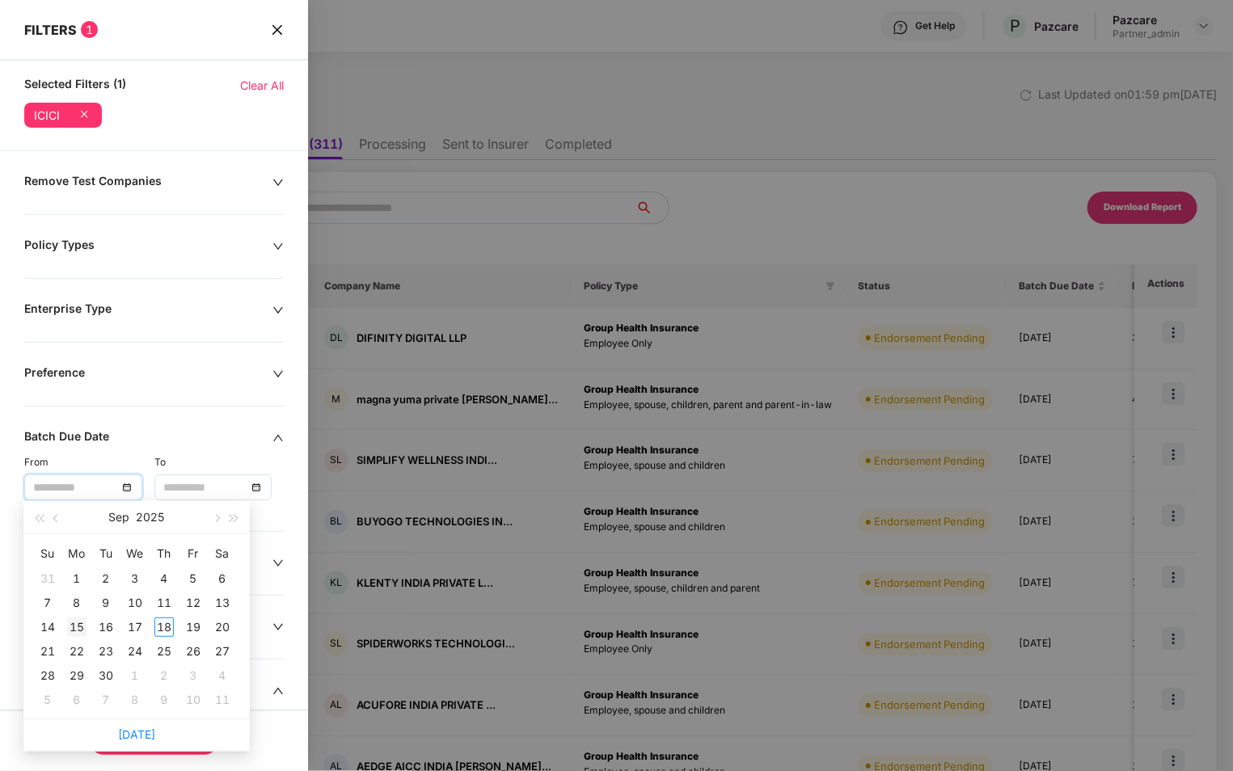
type input "**********"
click at [82, 626] on div "15" at bounding box center [76, 627] width 19 height 19
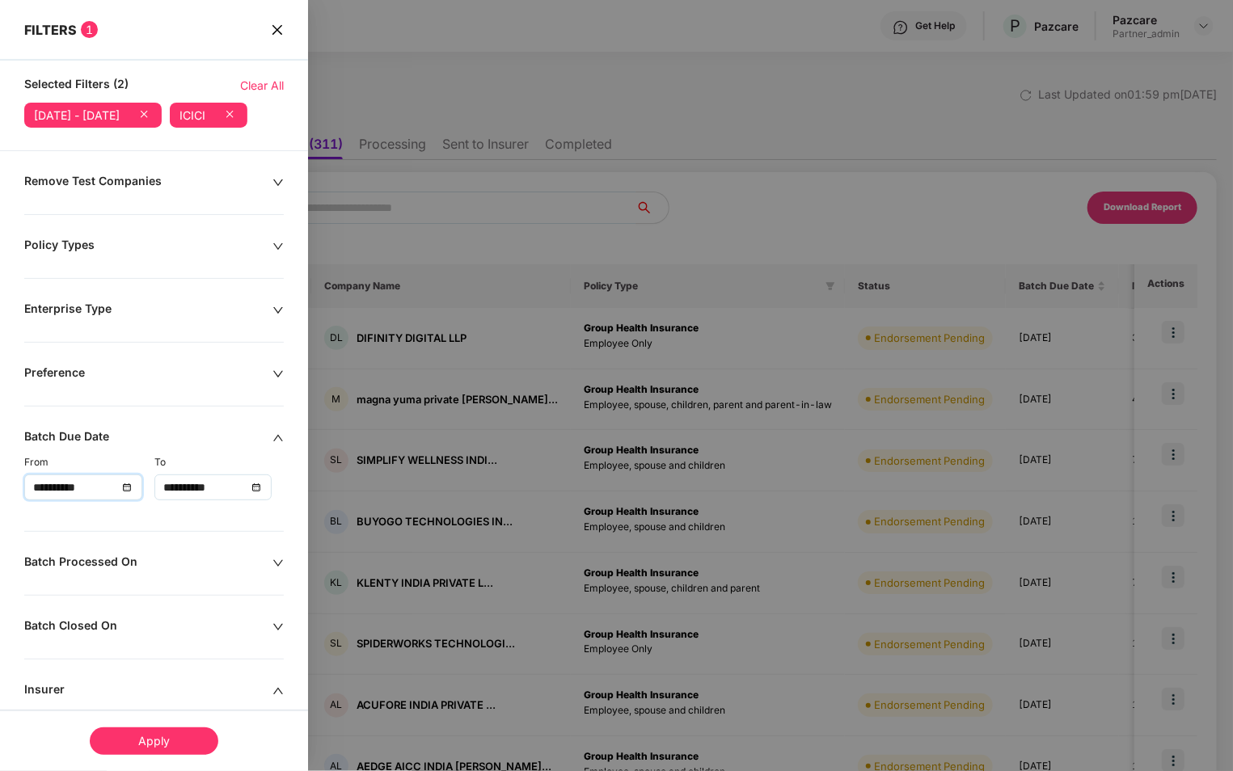
click at [221, 496] on input "**********" at bounding box center [205, 487] width 84 height 18
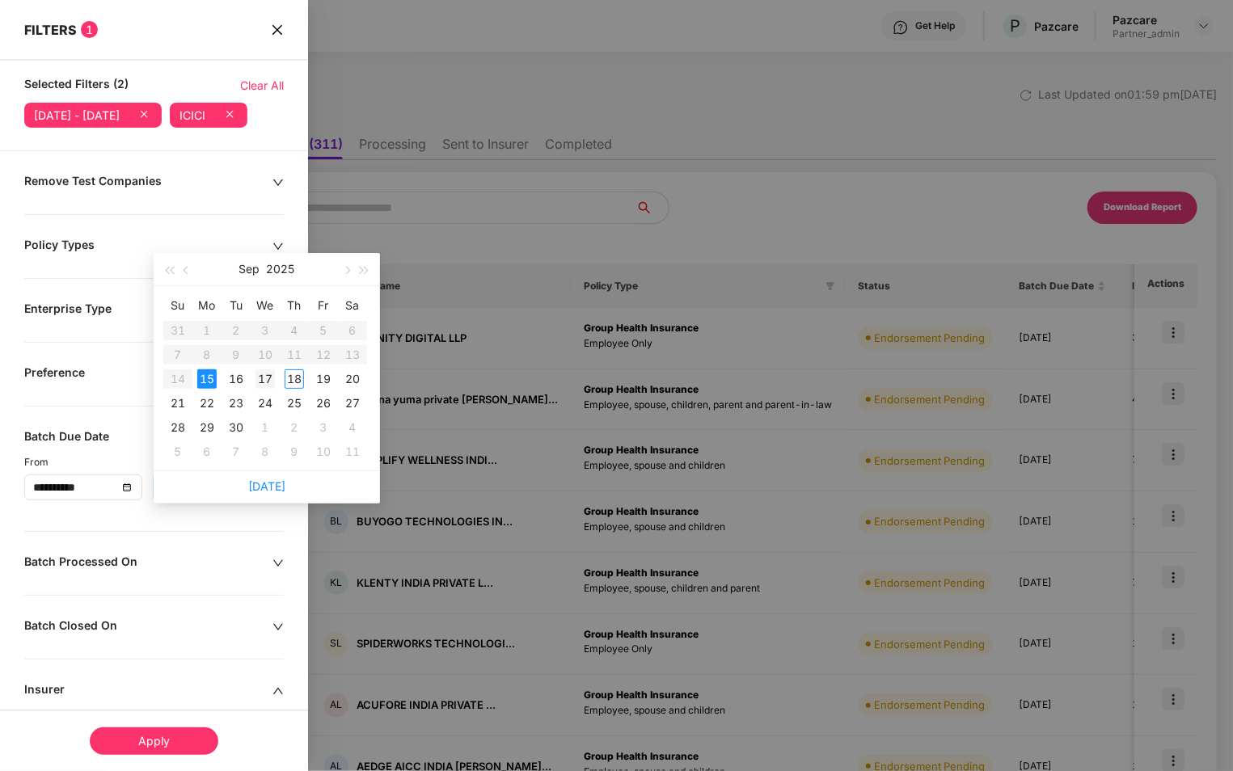
type input "**********"
click at [269, 377] on div "17" at bounding box center [264, 378] width 19 height 19
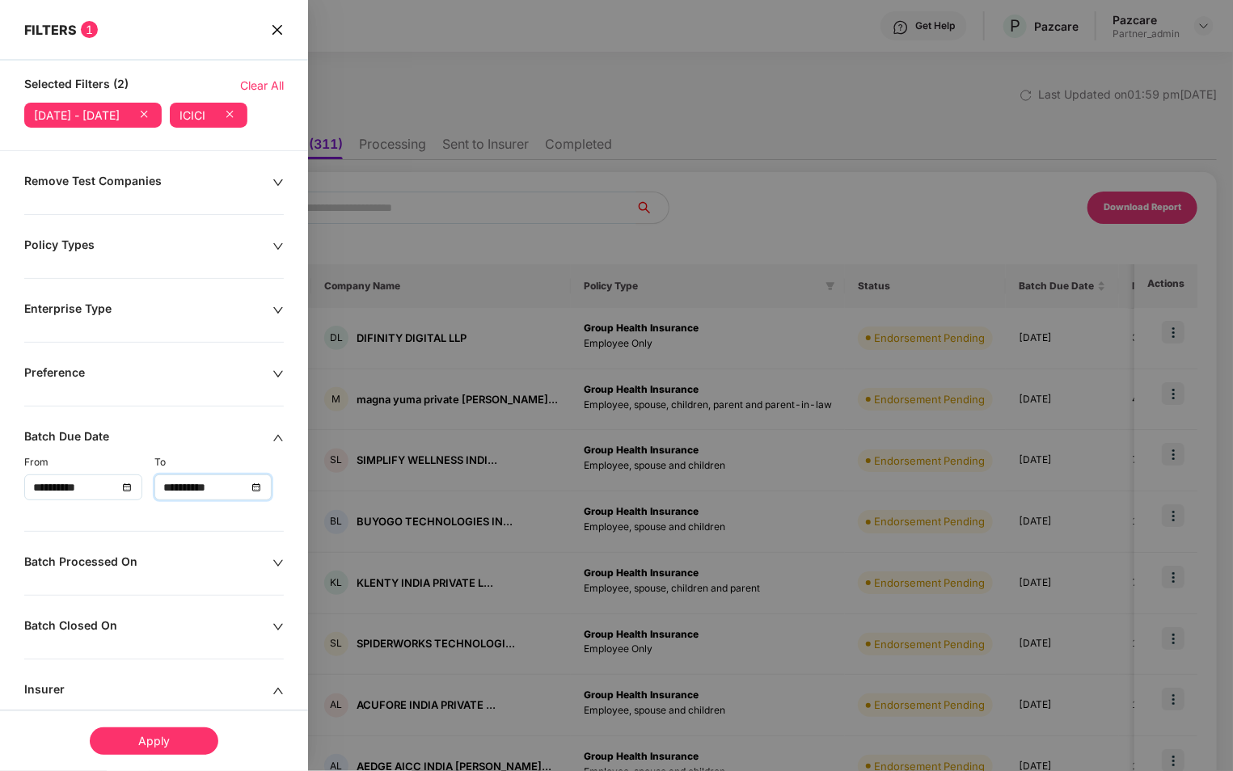
click at [172, 748] on div "Apply" at bounding box center [154, 740] width 129 height 27
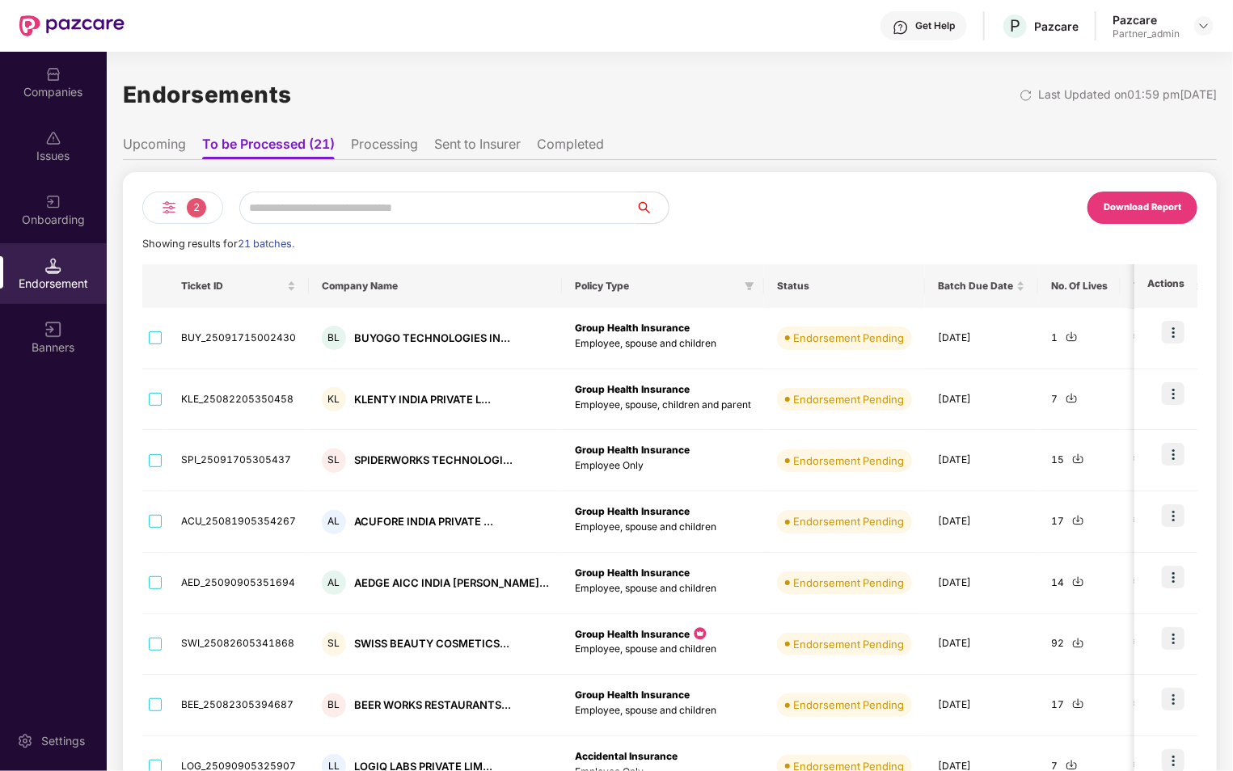
click at [185, 204] on div "2" at bounding box center [182, 208] width 81 height 32
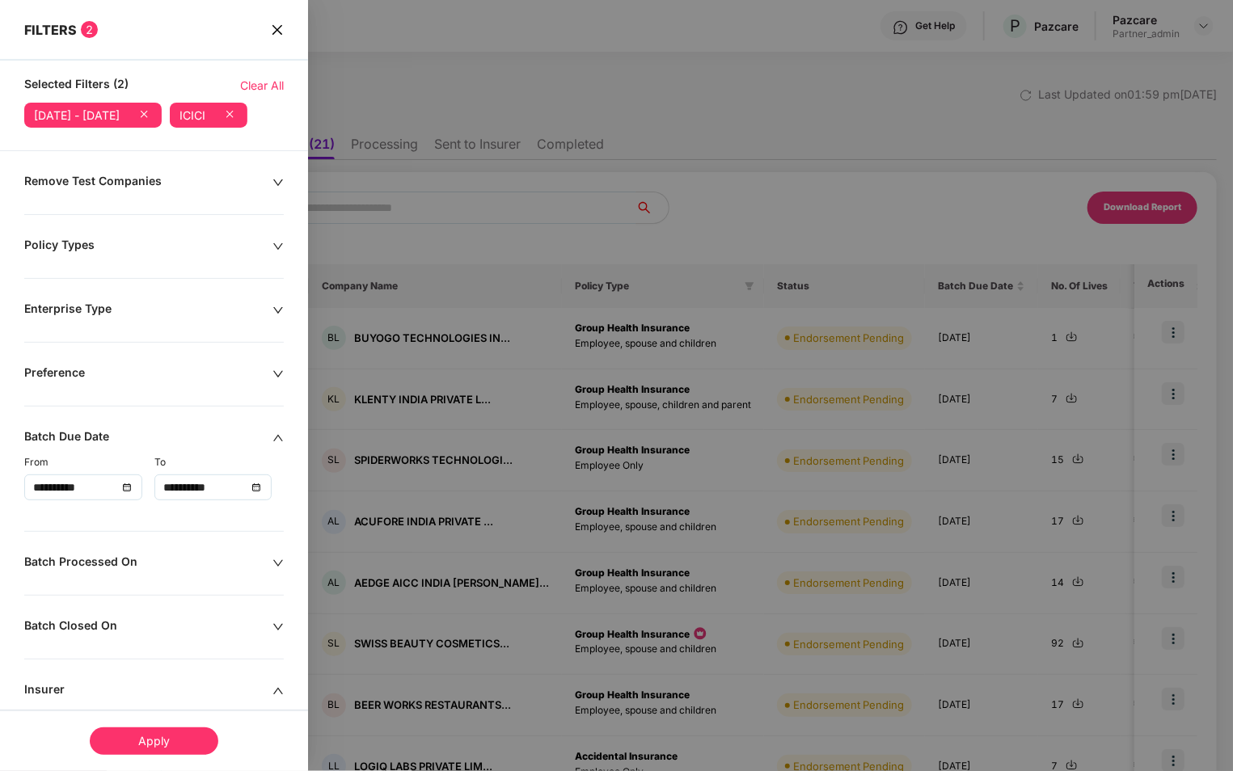
click at [237, 496] on input "**********" at bounding box center [205, 487] width 84 height 18
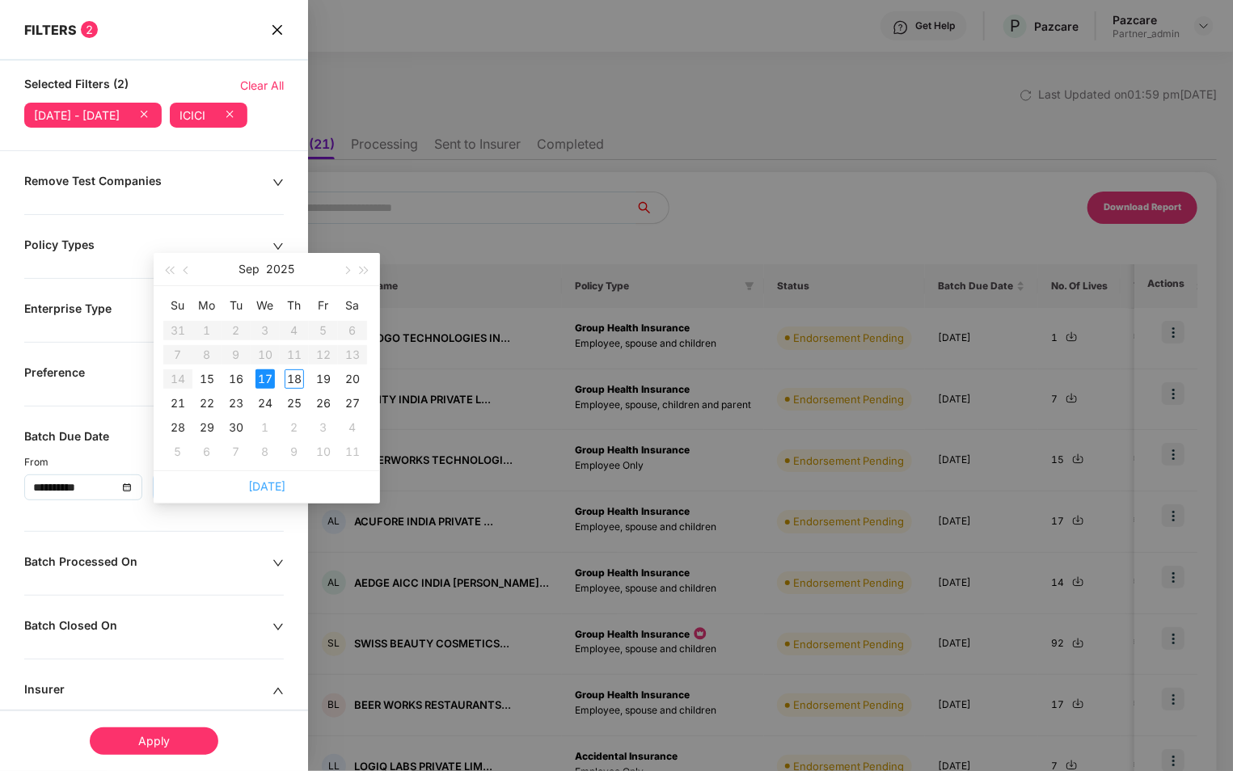
click at [272, 484] on link "Today" at bounding box center [266, 486] width 37 height 14
type input "**********"
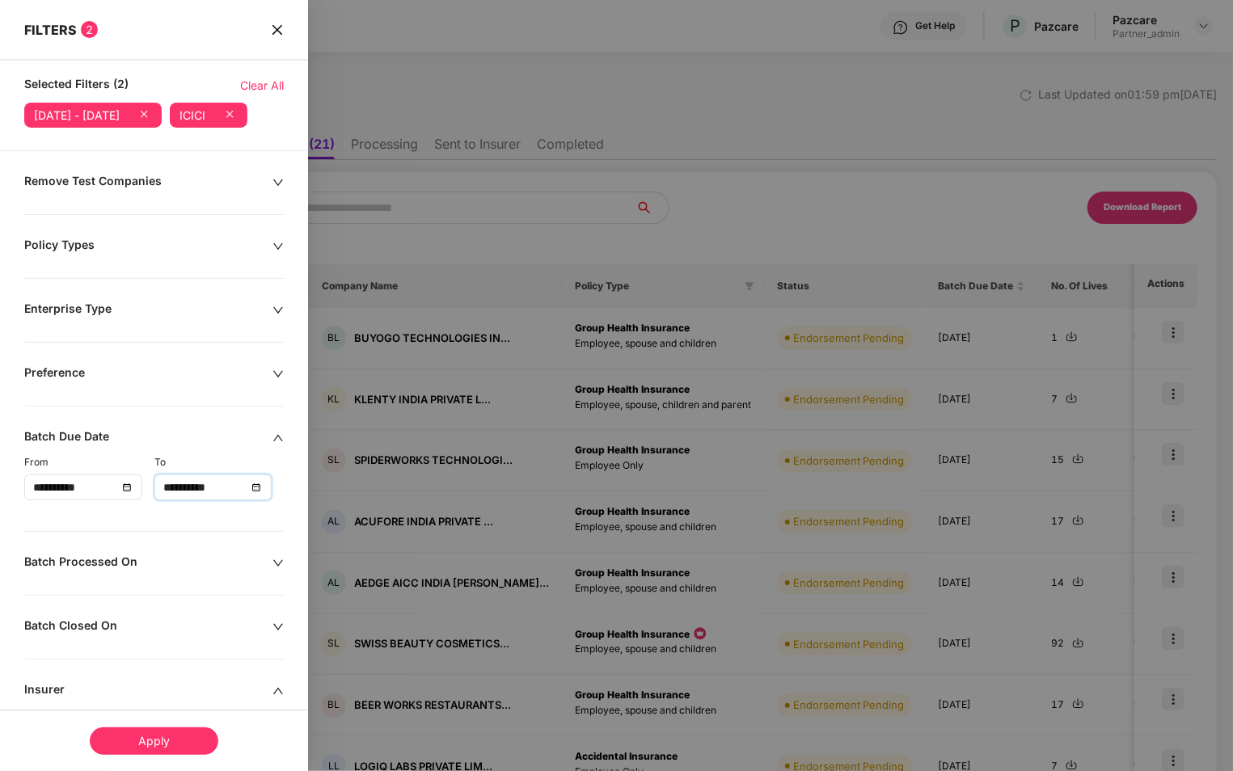
click at [176, 739] on div "Apply" at bounding box center [154, 740] width 129 height 27
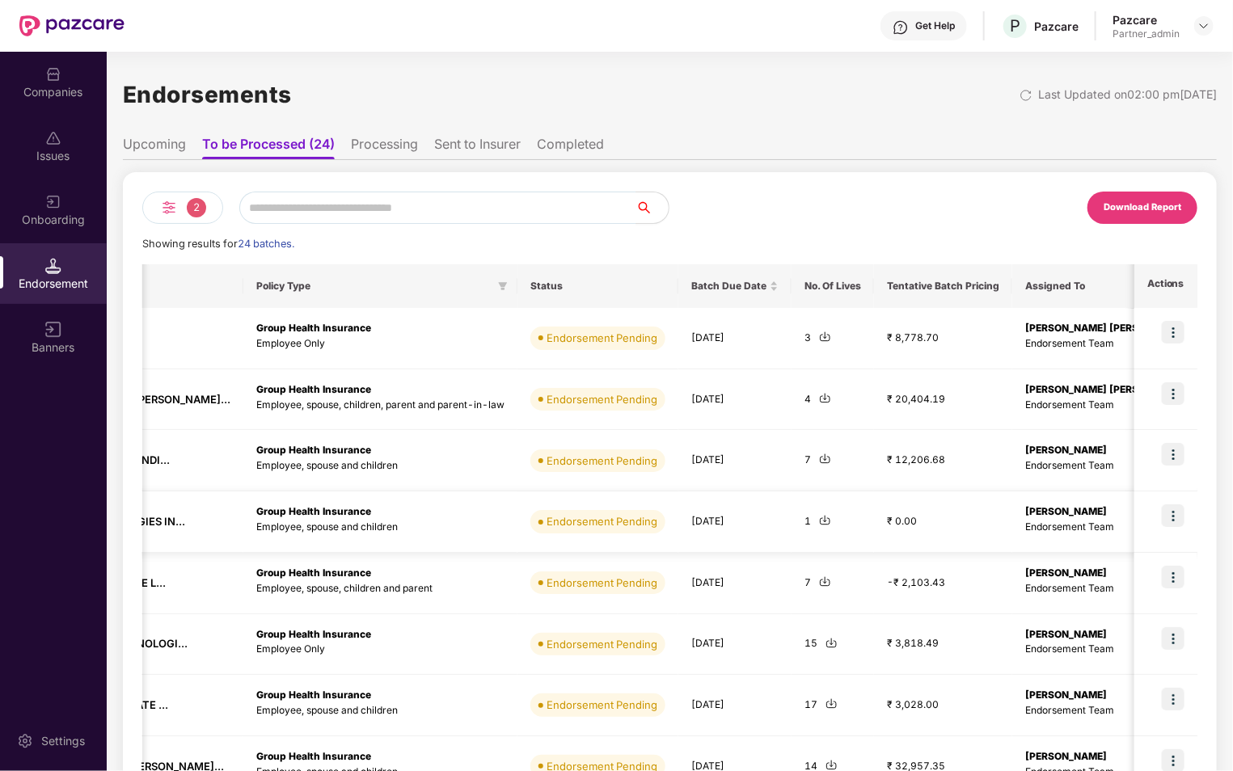
scroll to position [0, 166]
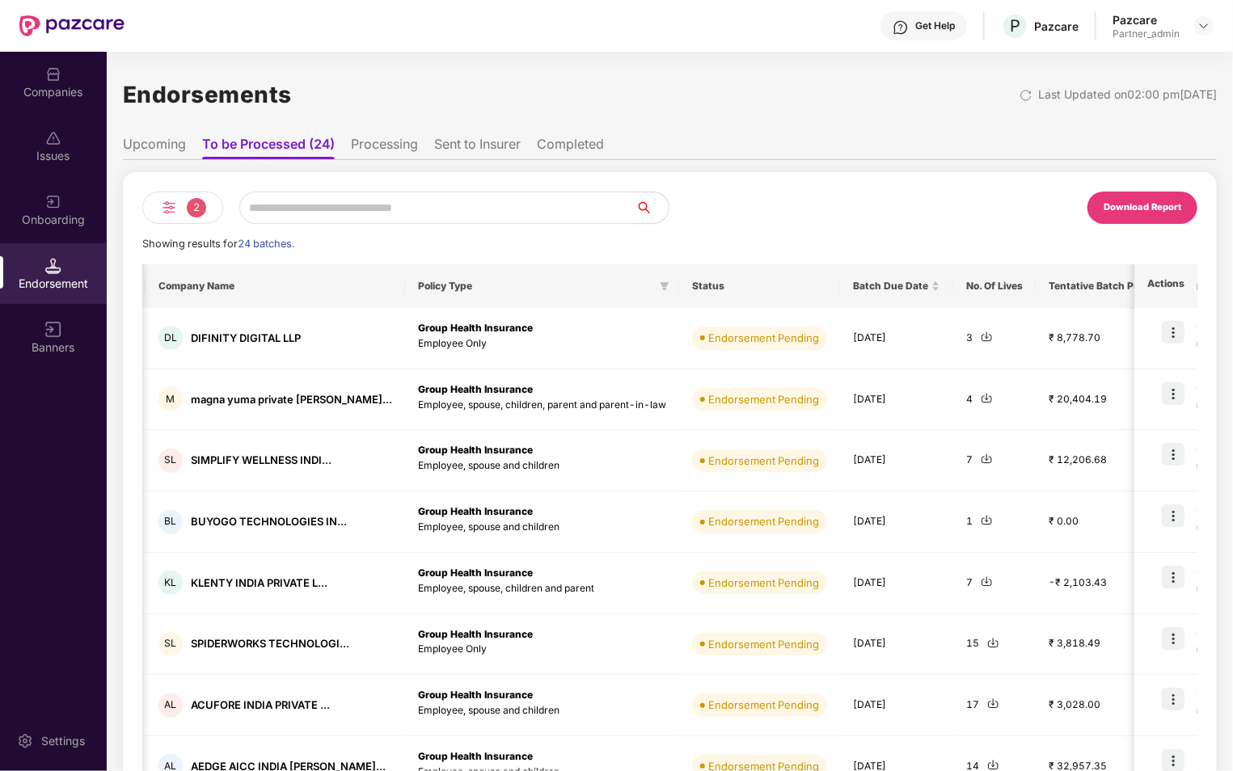
click at [484, 154] on li "Sent to Insurer" at bounding box center [477, 147] width 86 height 23
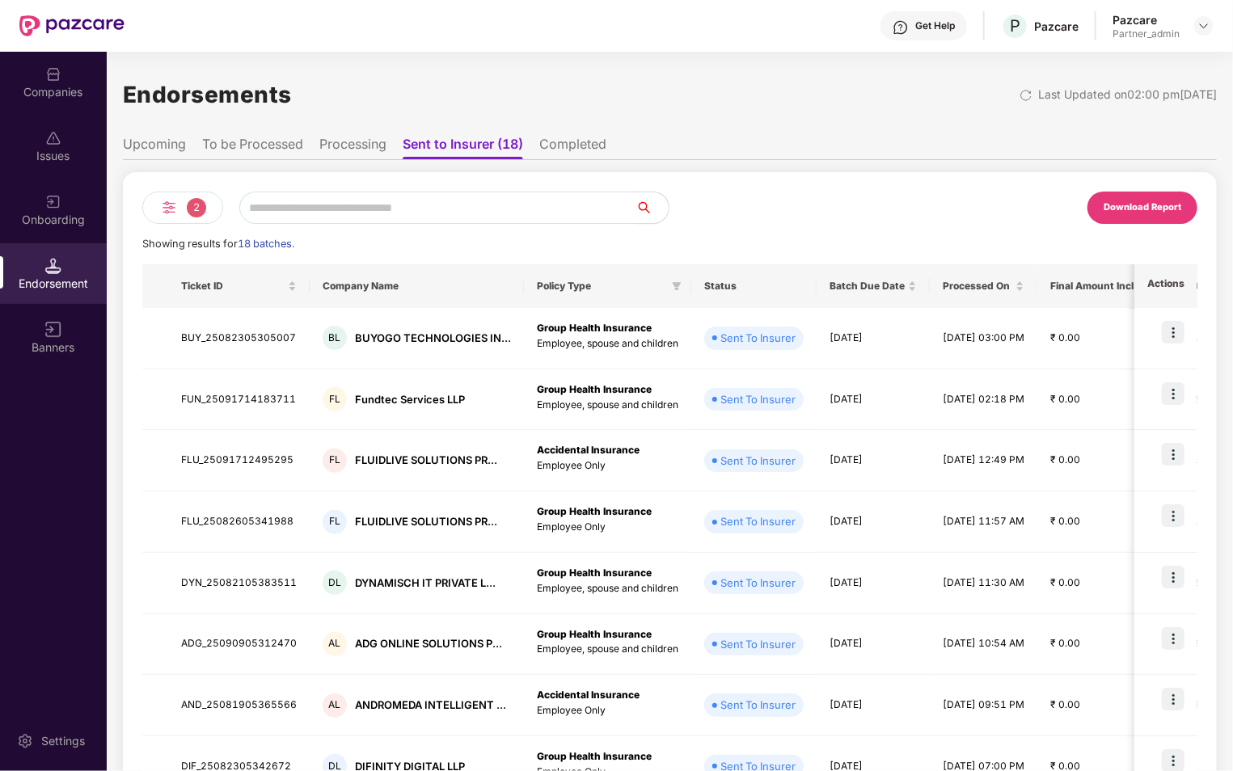
click at [557, 148] on li "Completed" at bounding box center [572, 147] width 67 height 23
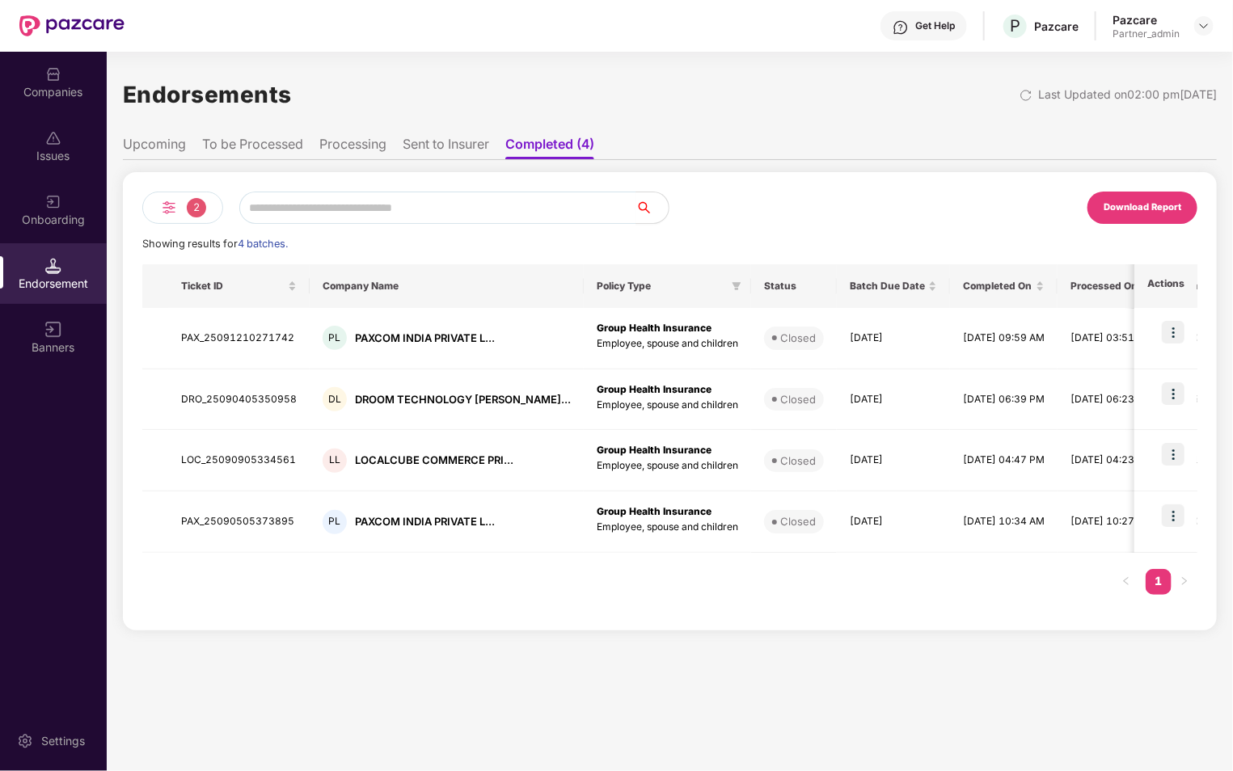
click at [424, 144] on li "Sent to Insurer" at bounding box center [446, 147] width 86 height 23
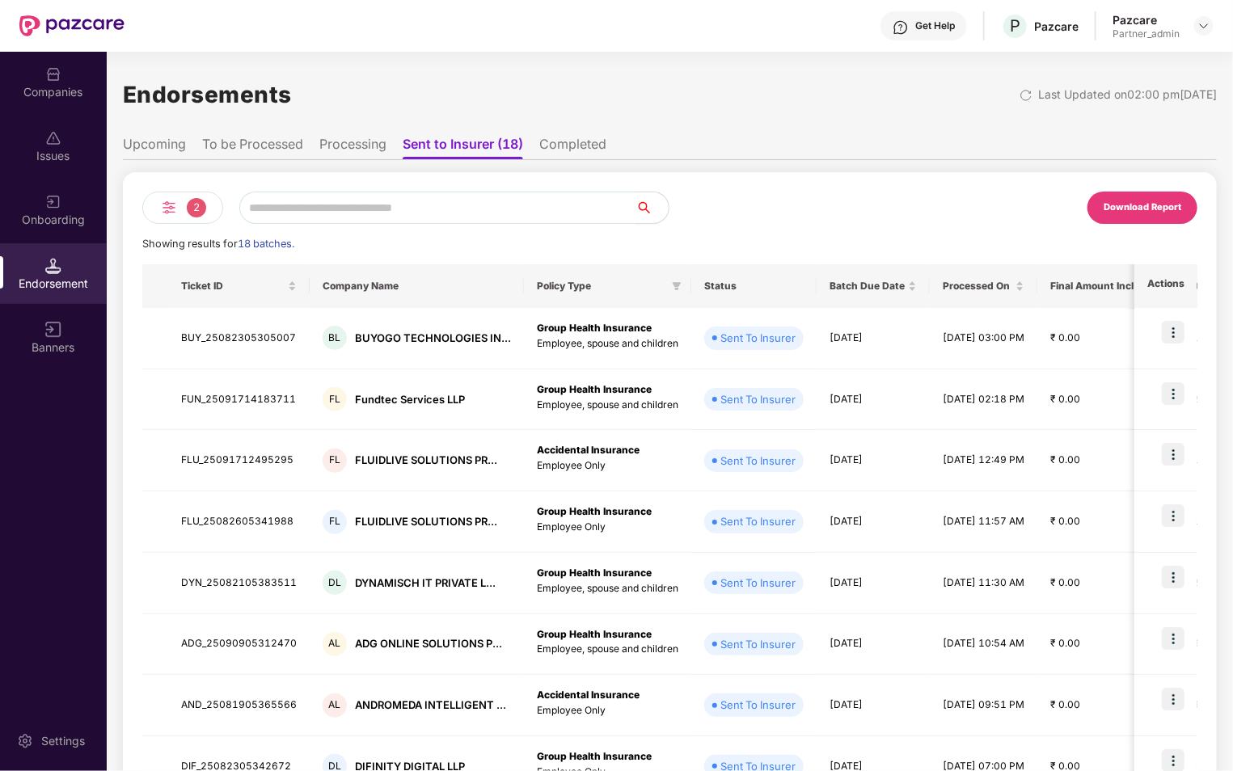
click at [265, 145] on li "To be Processed" at bounding box center [252, 147] width 101 height 23
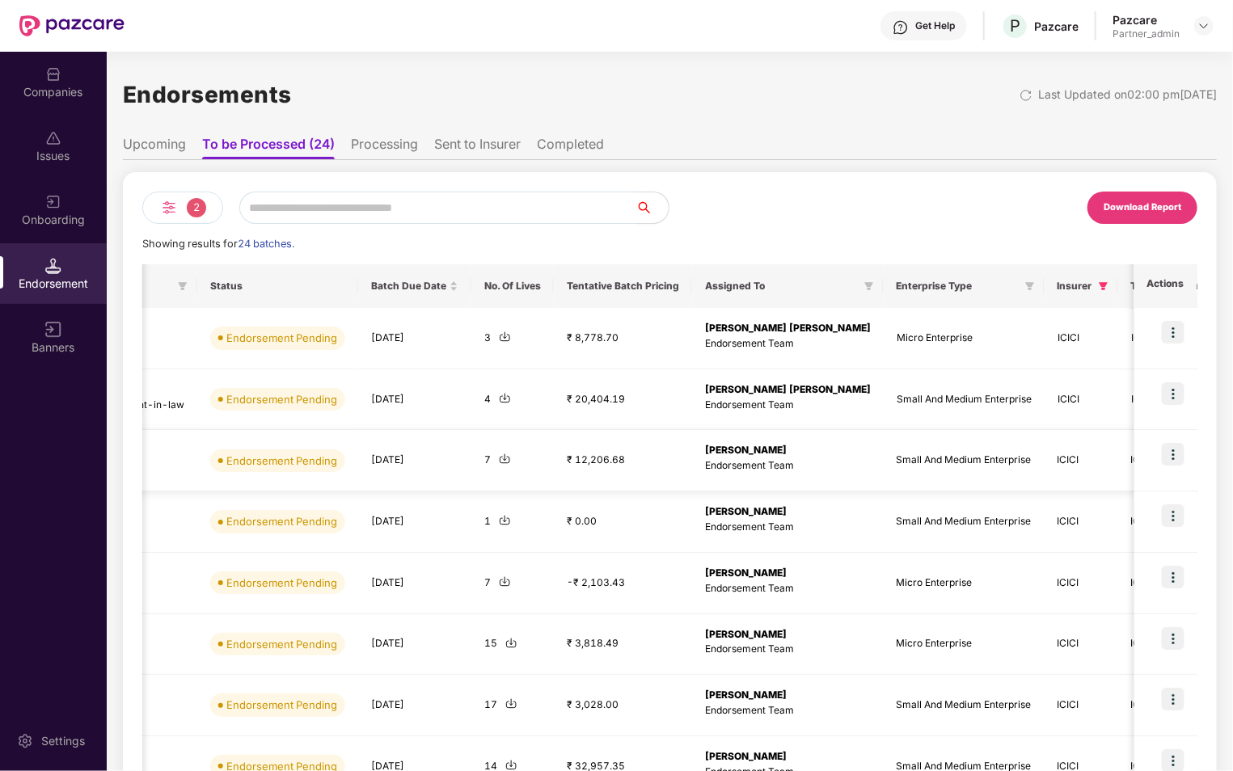
scroll to position [0, 685]
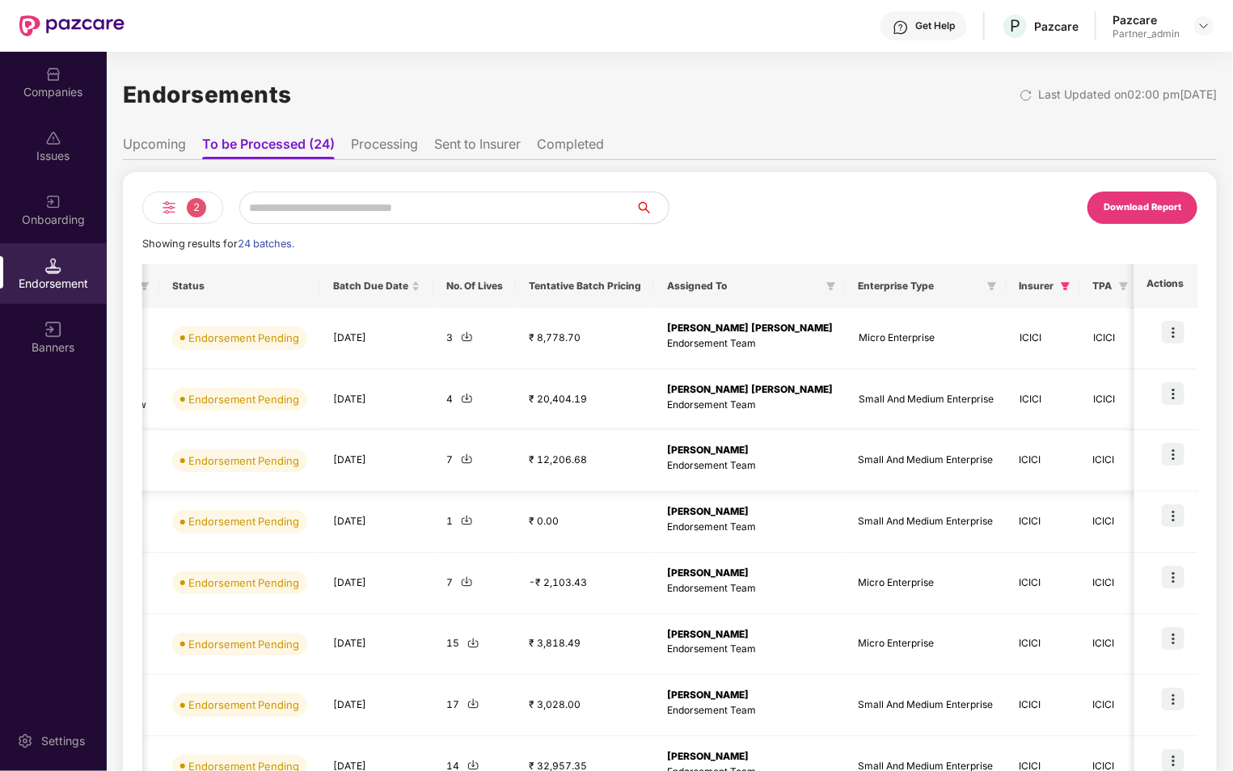
click at [1170, 454] on img at bounding box center [1172, 454] width 23 height 23
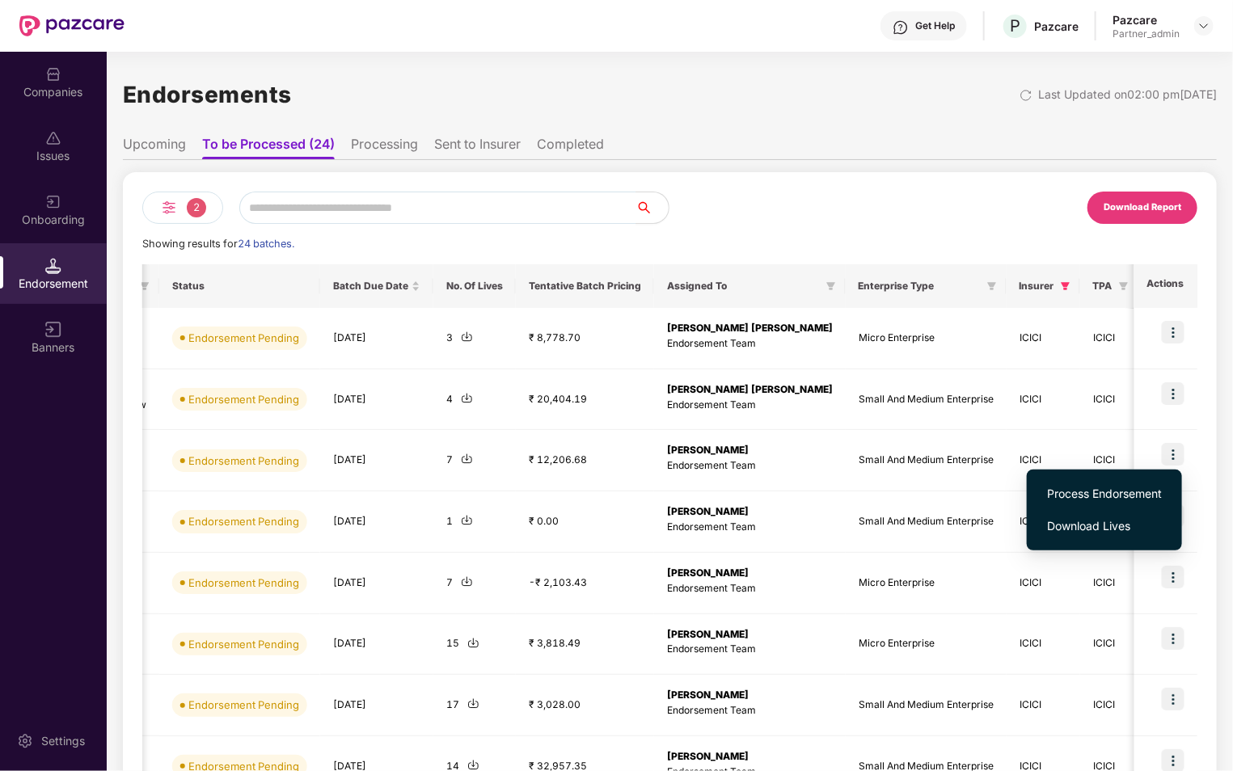
click at [807, 191] on div "2 Download Report Showing results for 24 batches. Ticket ID Company Name Policy…" at bounding box center [670, 584] width 1094 height 825
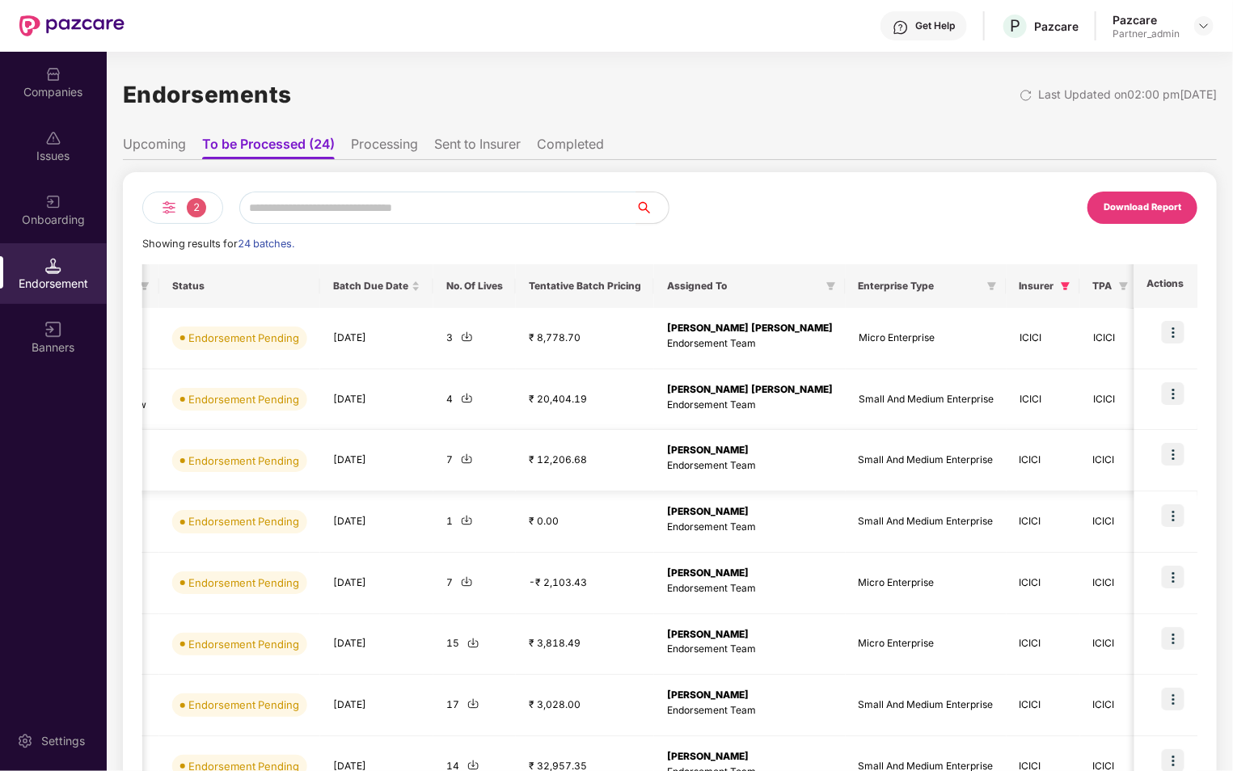
click at [1173, 457] on img at bounding box center [1172, 454] width 23 height 23
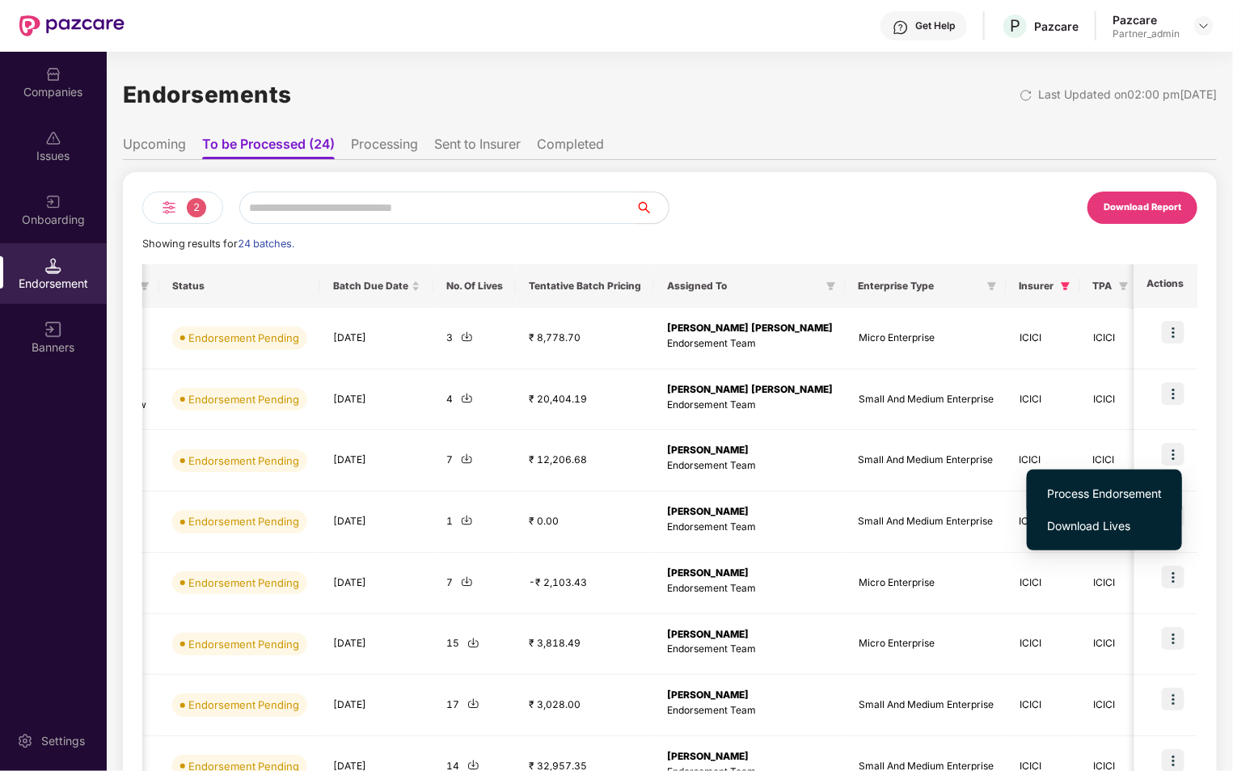
click at [1111, 490] on span "Process Endorsement" at bounding box center [1104, 494] width 115 height 18
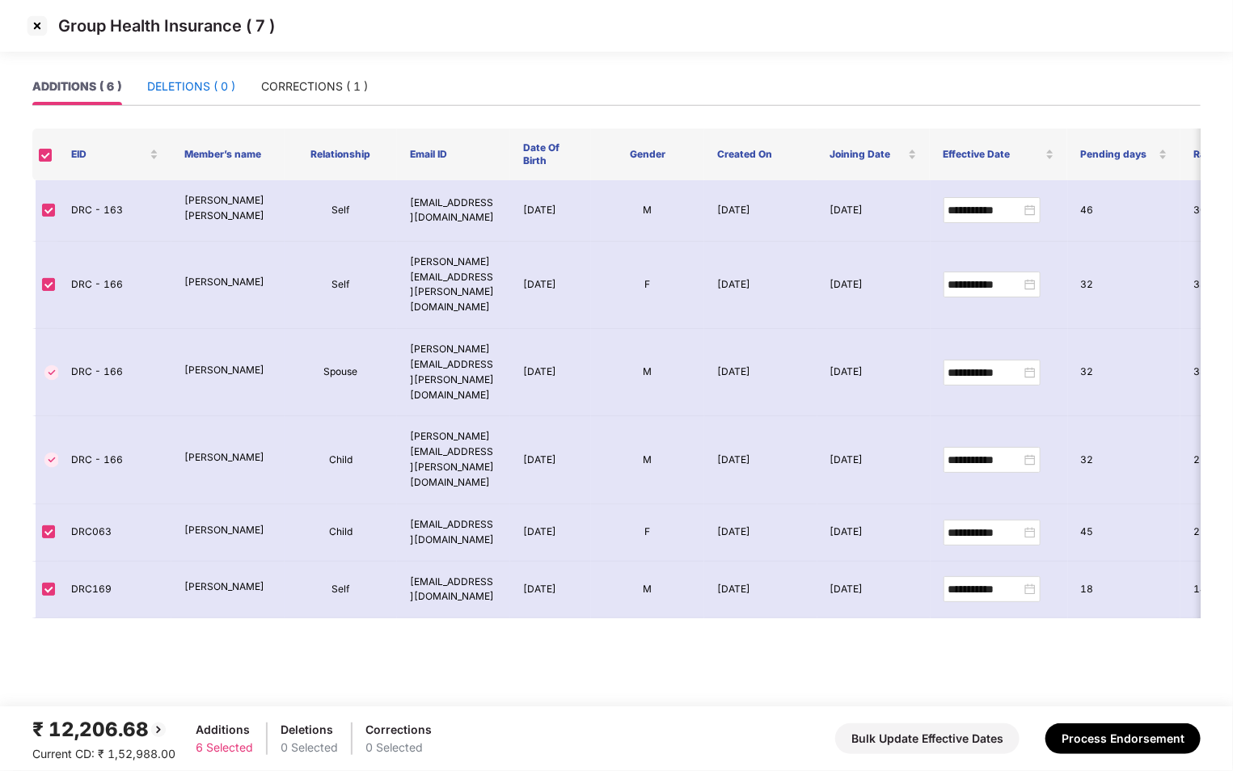
click at [183, 95] on div "DELETIONS ( 0 )" at bounding box center [191, 87] width 88 height 18
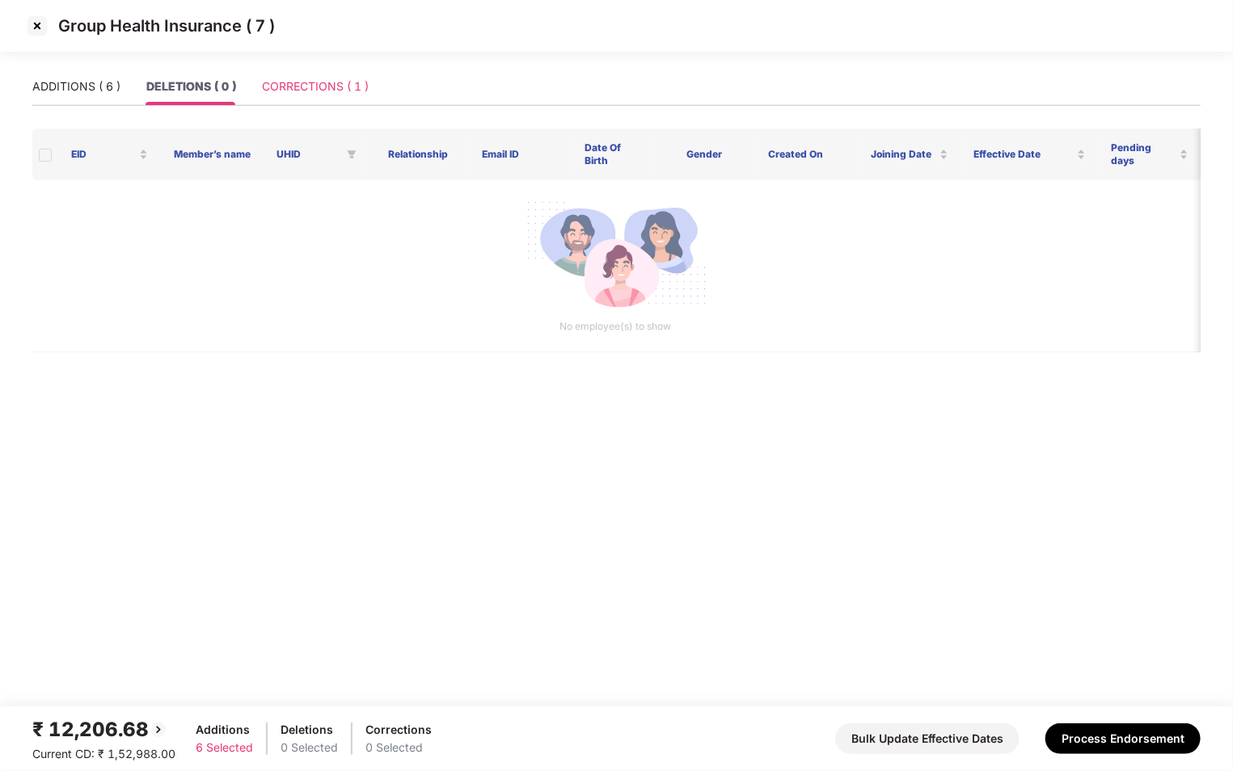
click at [284, 76] on div "CORRECTIONS ( 1 )" at bounding box center [315, 86] width 107 height 37
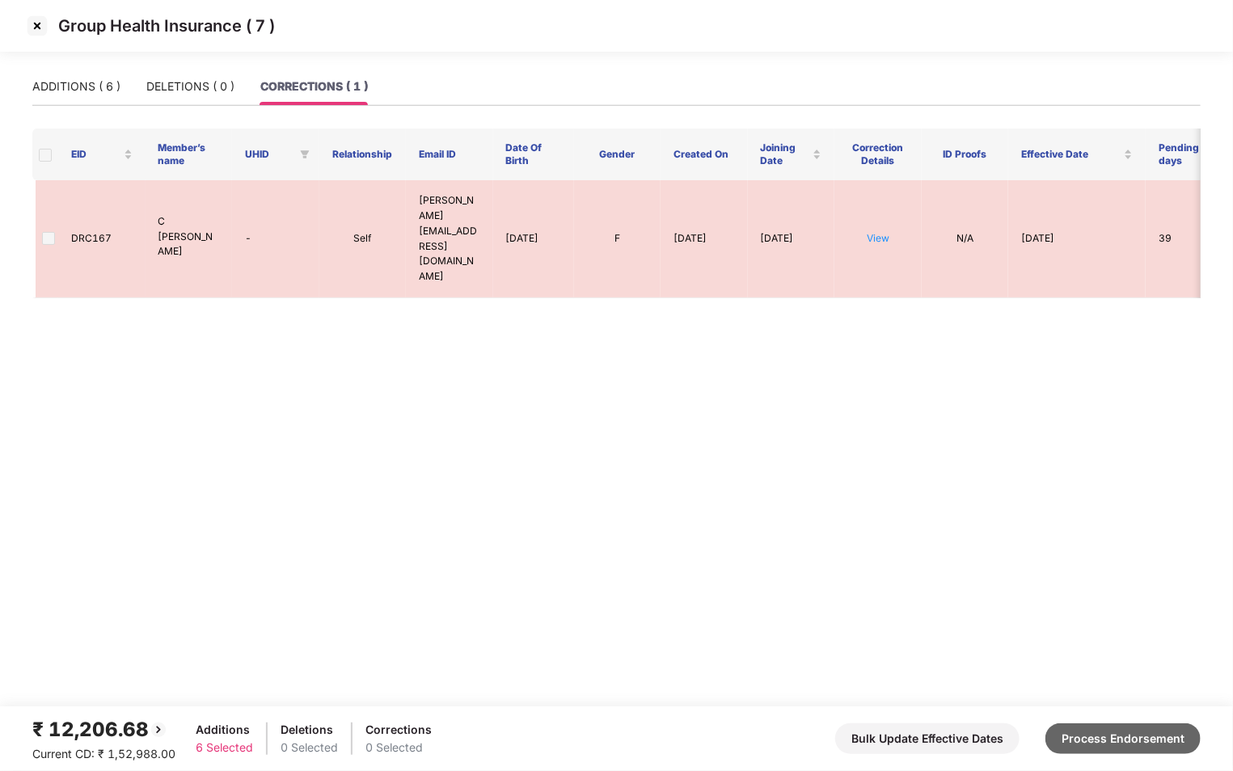
click at [1081, 727] on button "Process Endorsement" at bounding box center [1122, 738] width 155 height 31
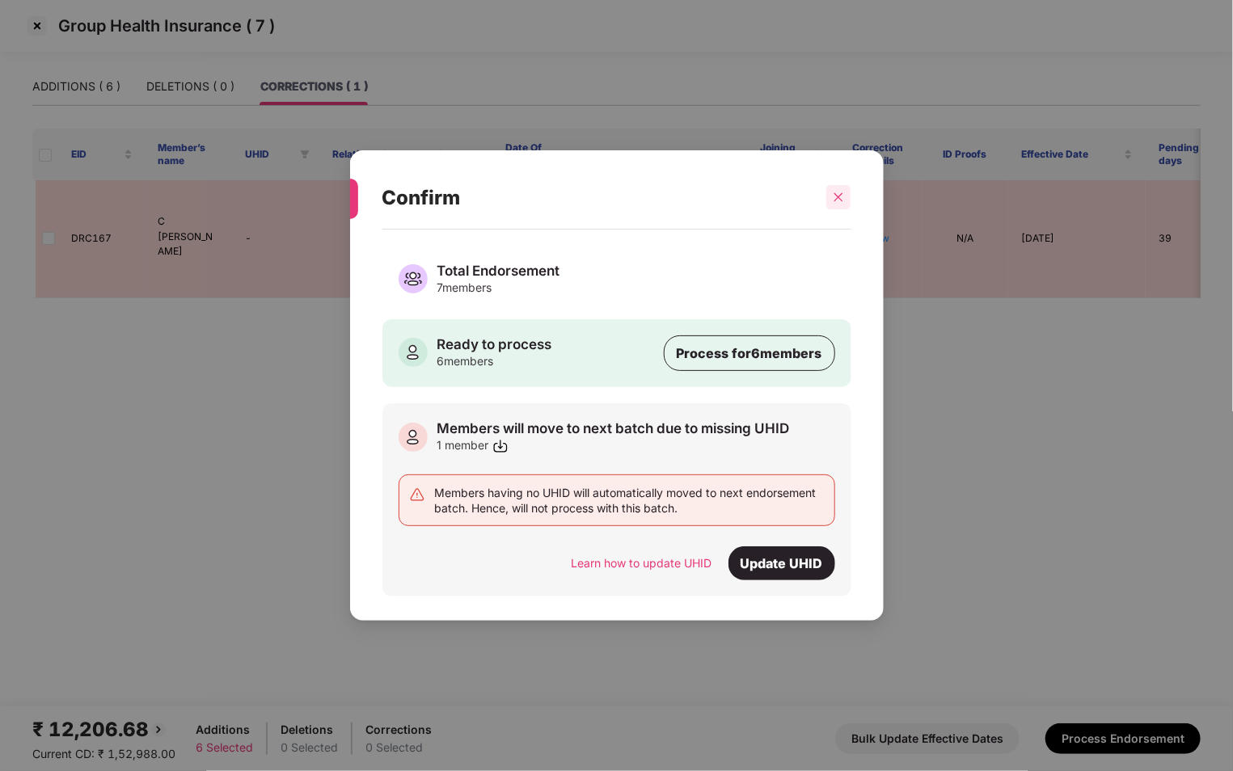
click at [849, 194] on div at bounding box center [838, 197] width 24 height 24
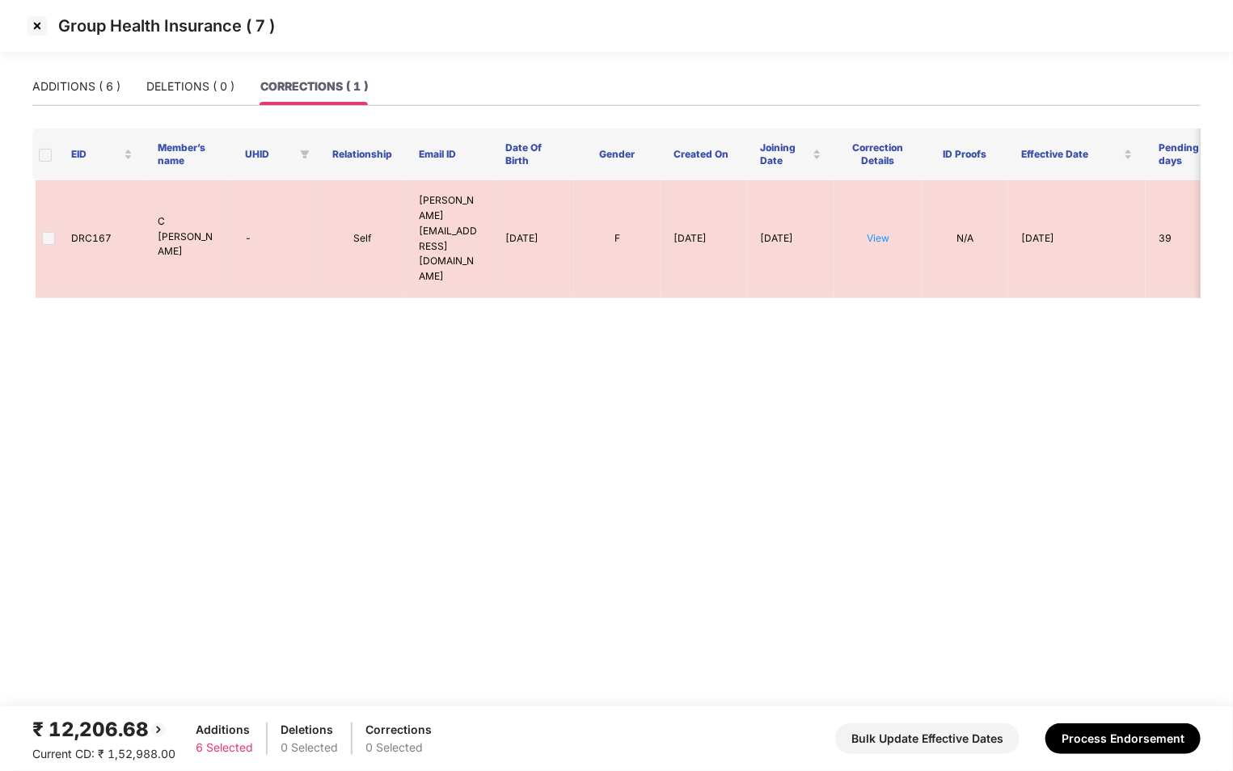
click at [38, 19] on img at bounding box center [37, 26] width 26 height 26
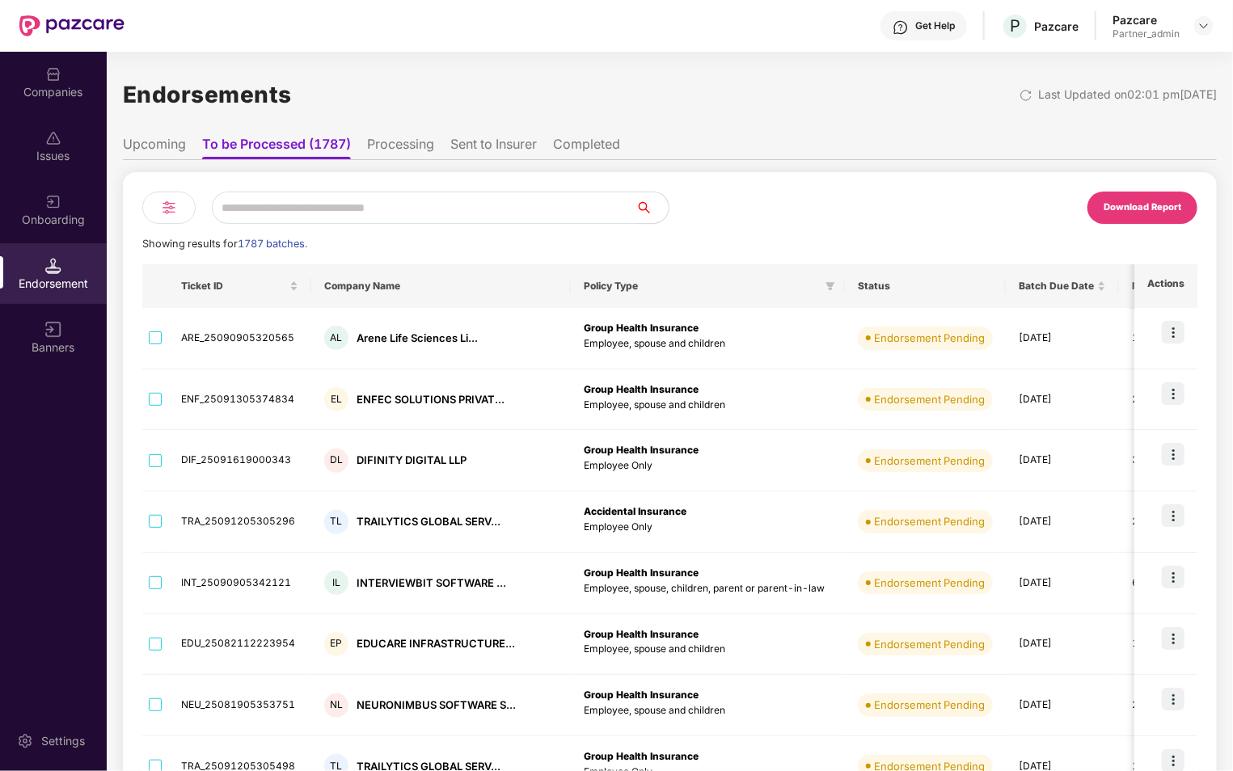
click at [176, 204] on img at bounding box center [168, 207] width 19 height 19
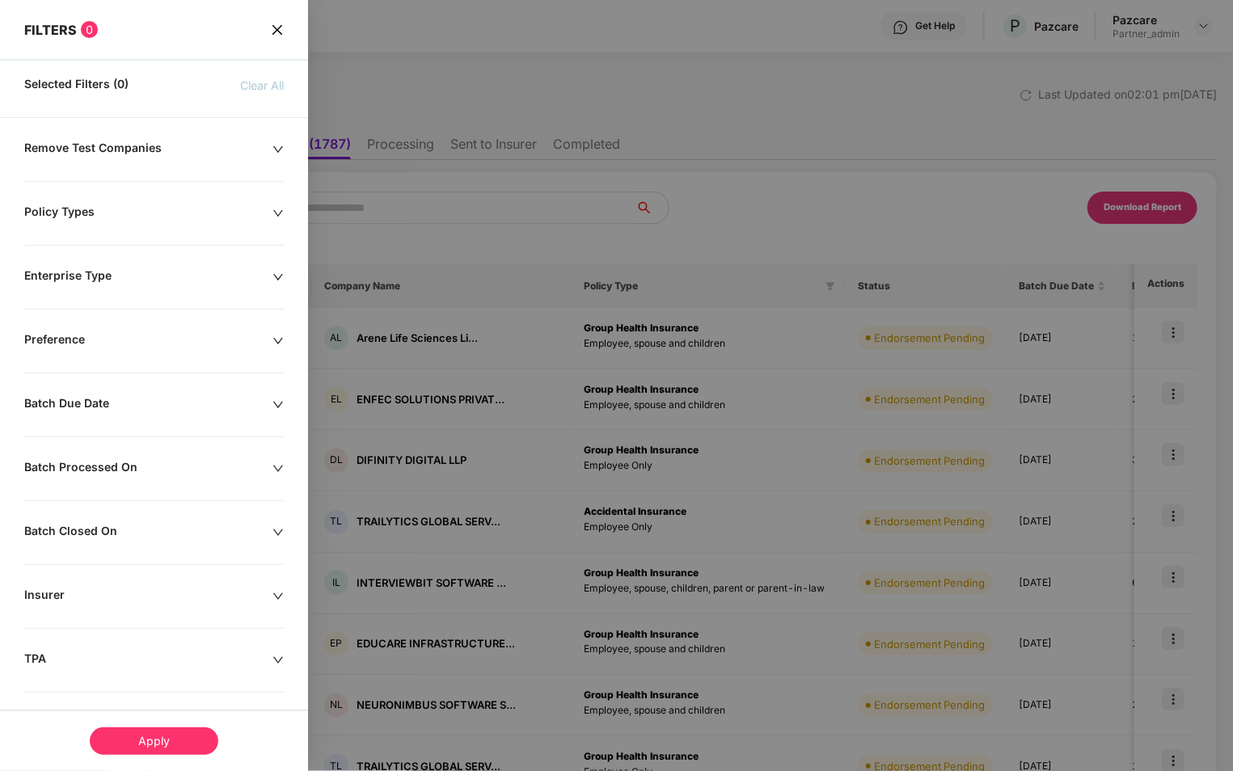
click at [272, 34] on icon "close" at bounding box center [277, 29] width 13 height 13
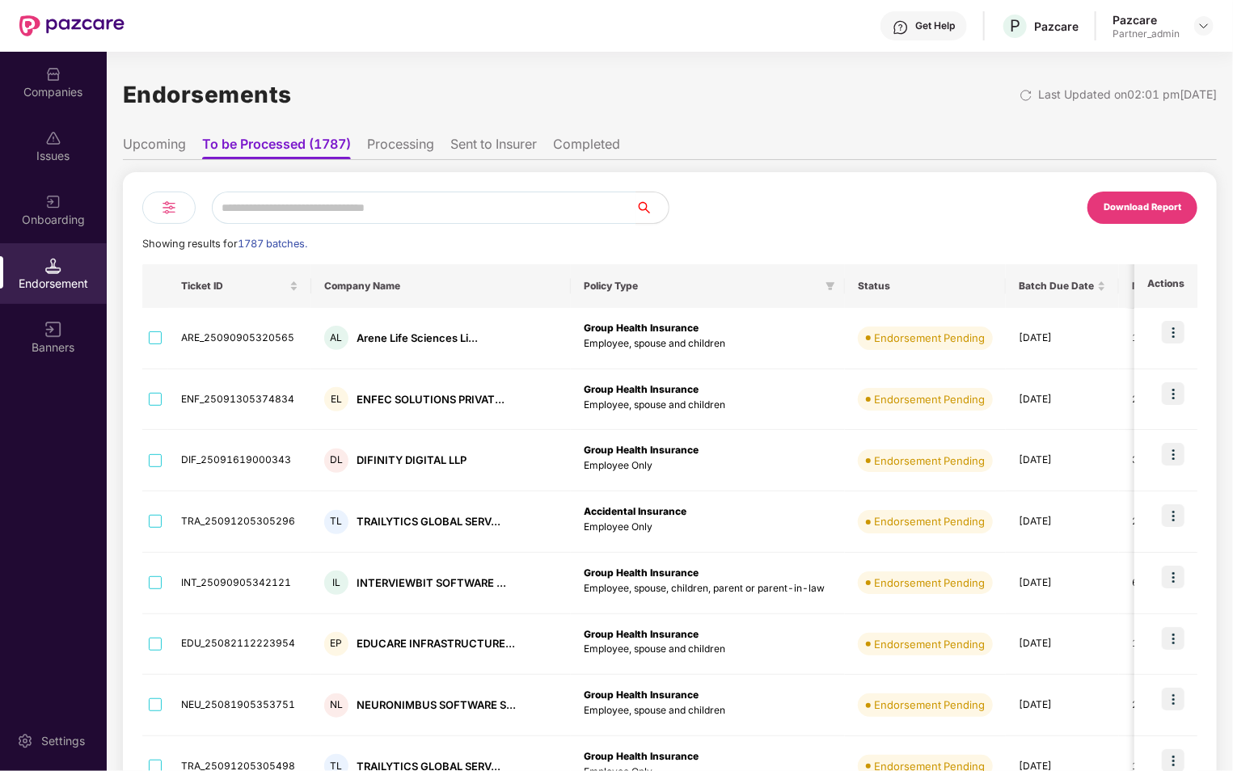
click at [175, 202] on img at bounding box center [168, 207] width 19 height 19
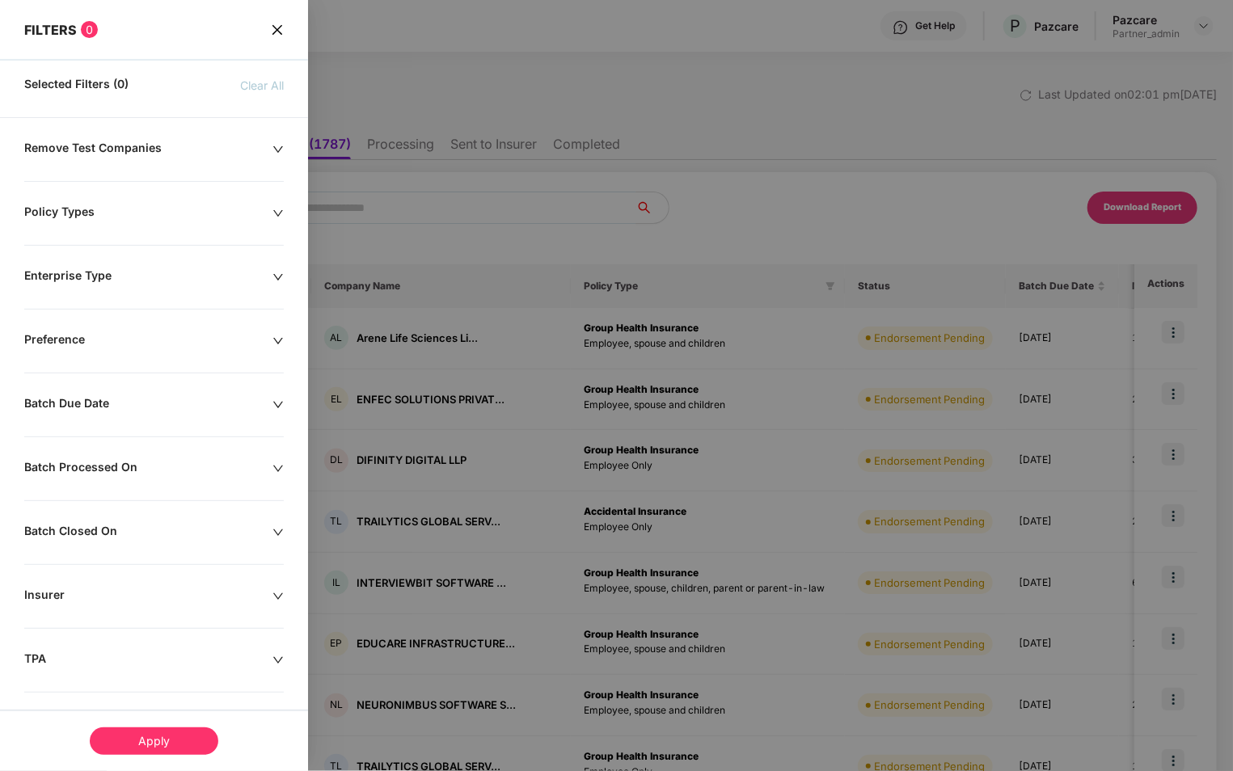
click at [196, 393] on div "Remove Test Companies Policy Types Enterprise Type Preference Batch Due Date Ba…" at bounding box center [154, 524] width 308 height 767
click at [218, 399] on div "Batch Due Date" at bounding box center [148, 405] width 248 height 18
click at [371, 286] on div at bounding box center [616, 385] width 1233 height 771
click at [274, 27] on icon "close" at bounding box center [277, 29] width 10 height 10
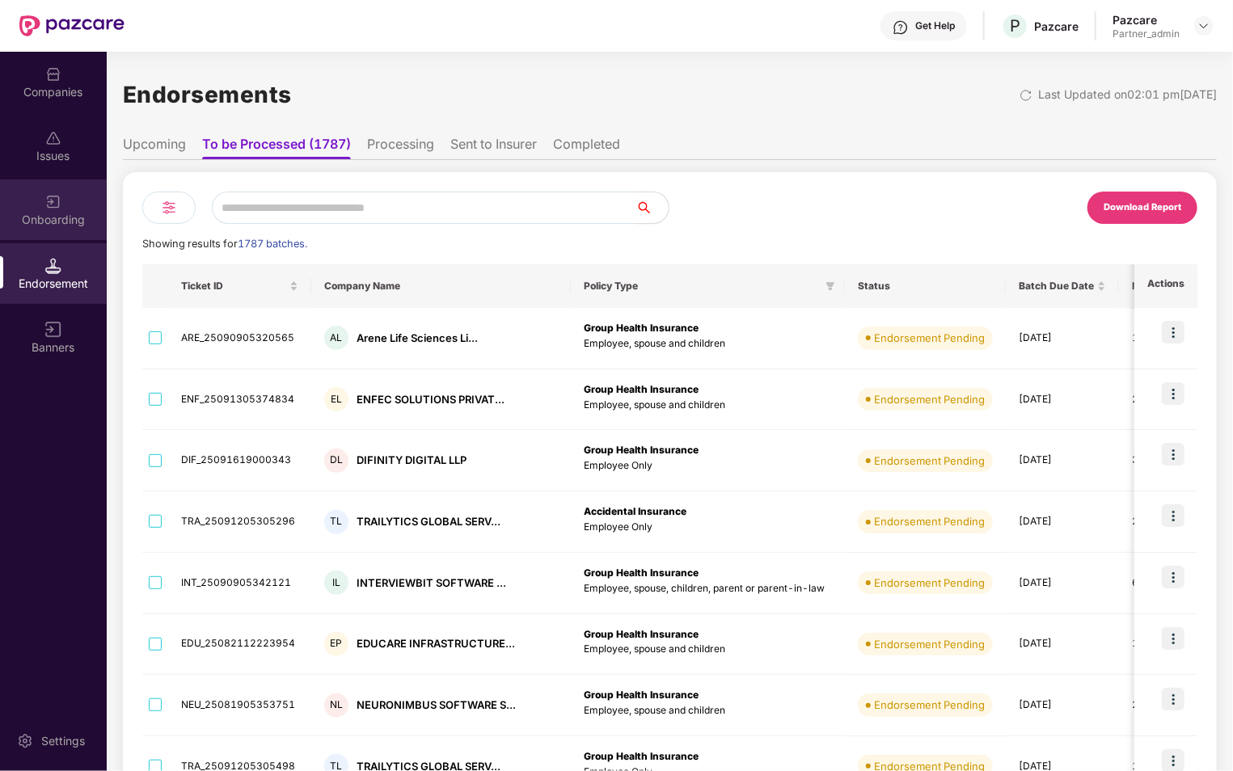
click at [55, 209] on img at bounding box center [53, 202] width 16 height 16
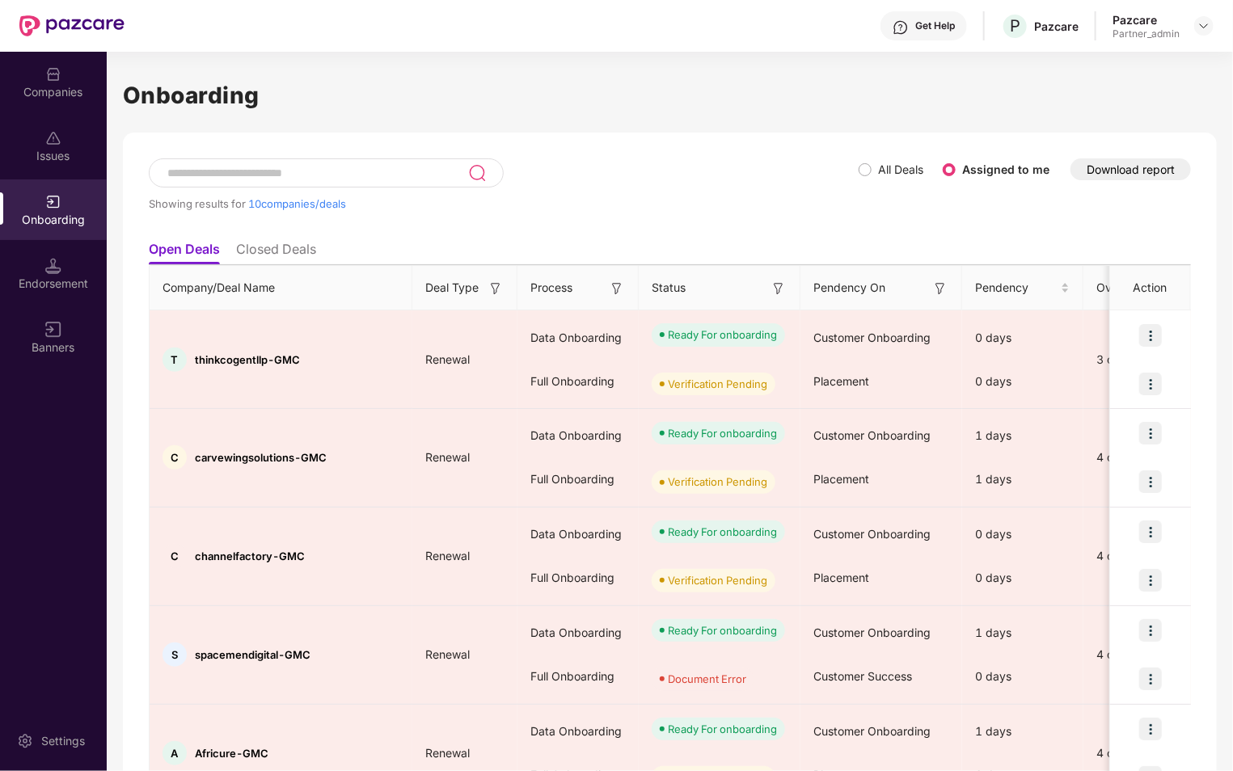
click at [872, 168] on span "All Deals" at bounding box center [900, 170] width 58 height 18
click at [551, 192] on div "Showing results for 10 companies/deals" at bounding box center [504, 195] width 710 height 74
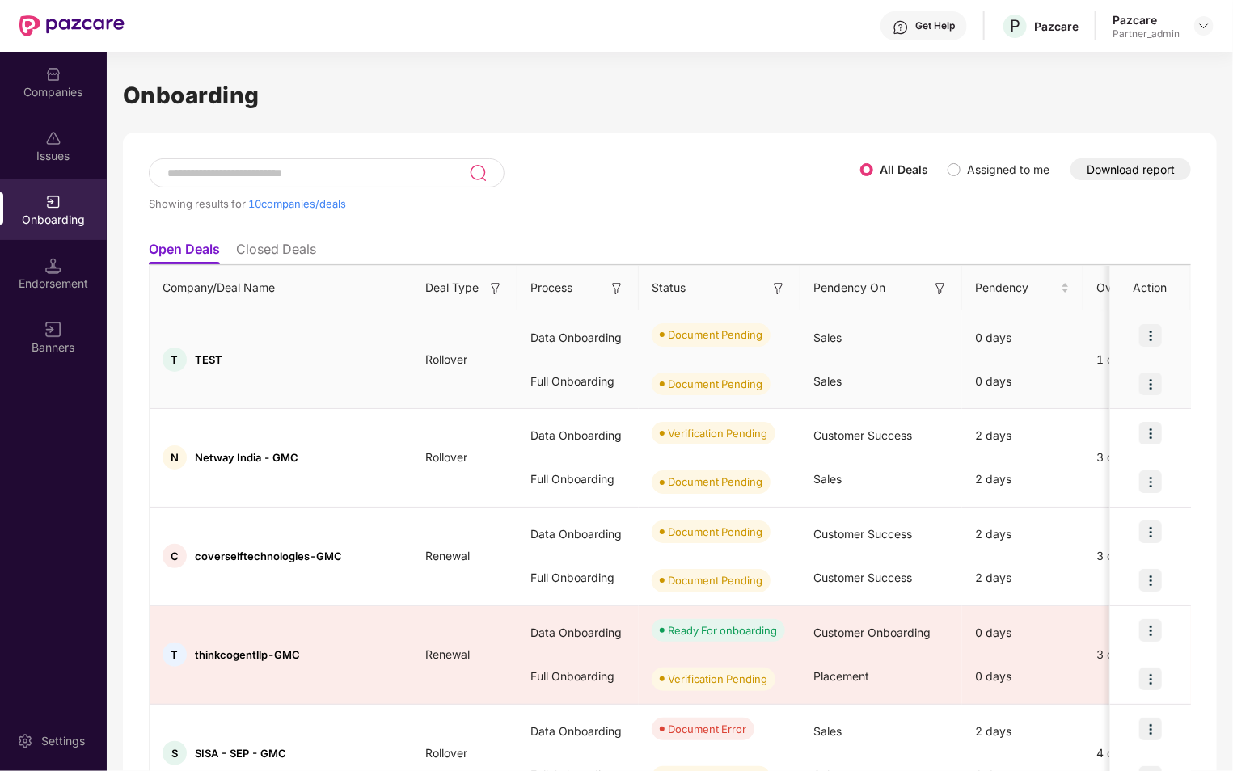
click at [1156, 335] on img at bounding box center [1150, 335] width 23 height 23
click at [1116, 238] on ul "Open Deals Closed Deals" at bounding box center [670, 249] width 1042 height 32
click at [1202, 27] on img at bounding box center [1203, 25] width 13 height 13
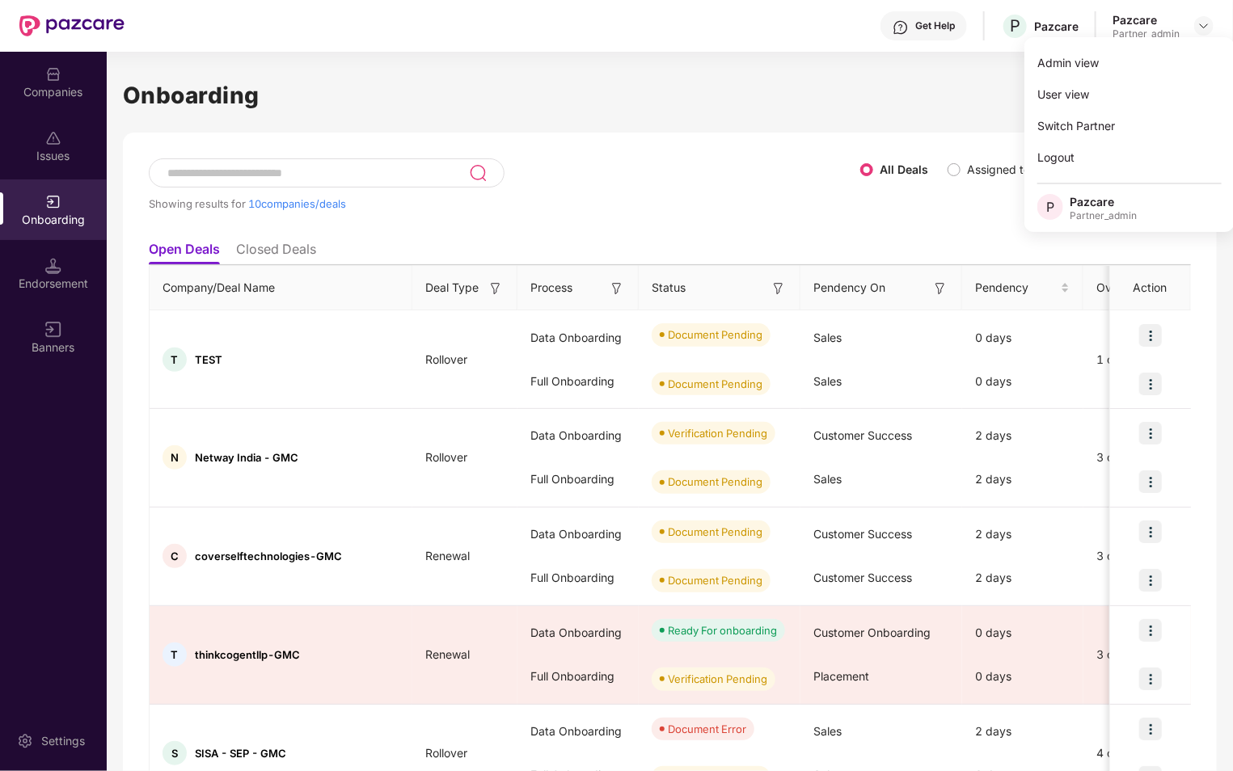
click at [705, 135] on div "Showing results for 10 companies/deals All Deals Assigned to me Download report…" at bounding box center [670, 744] width 1094 height 1223
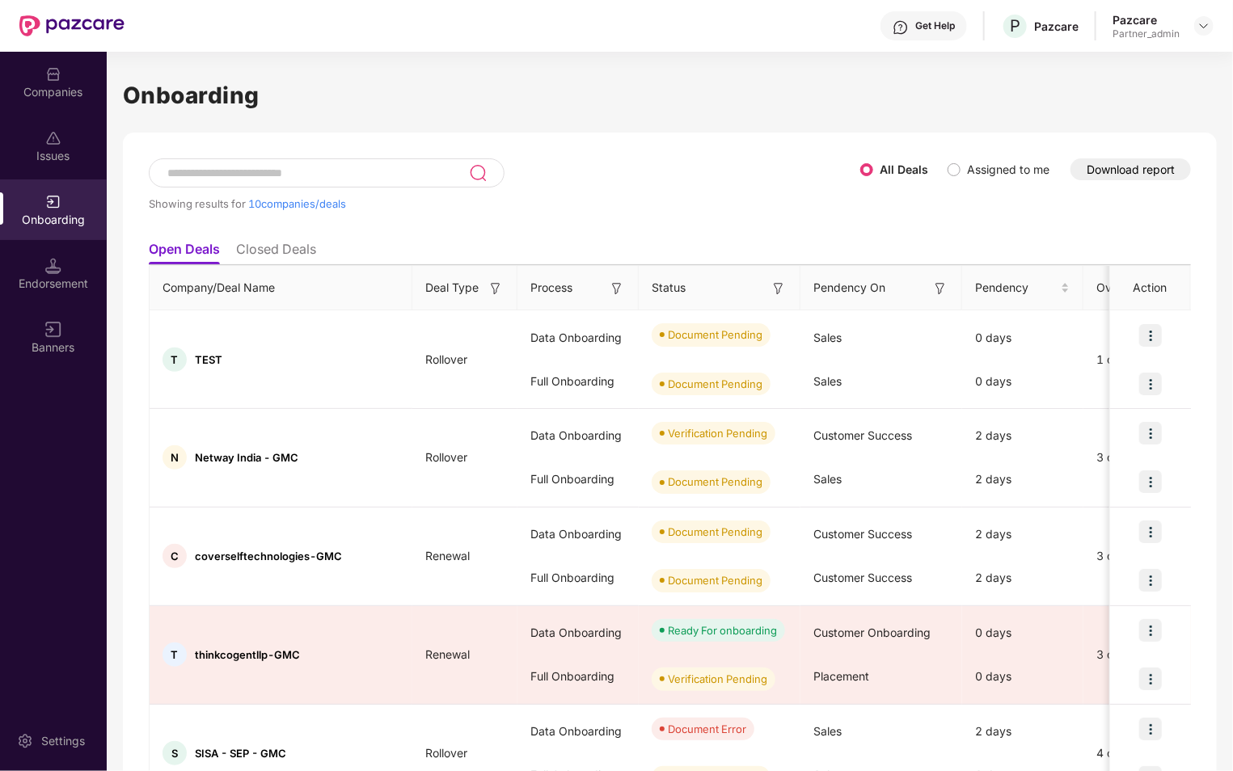
click at [53, 90] on div "Companies" at bounding box center [53, 92] width 107 height 16
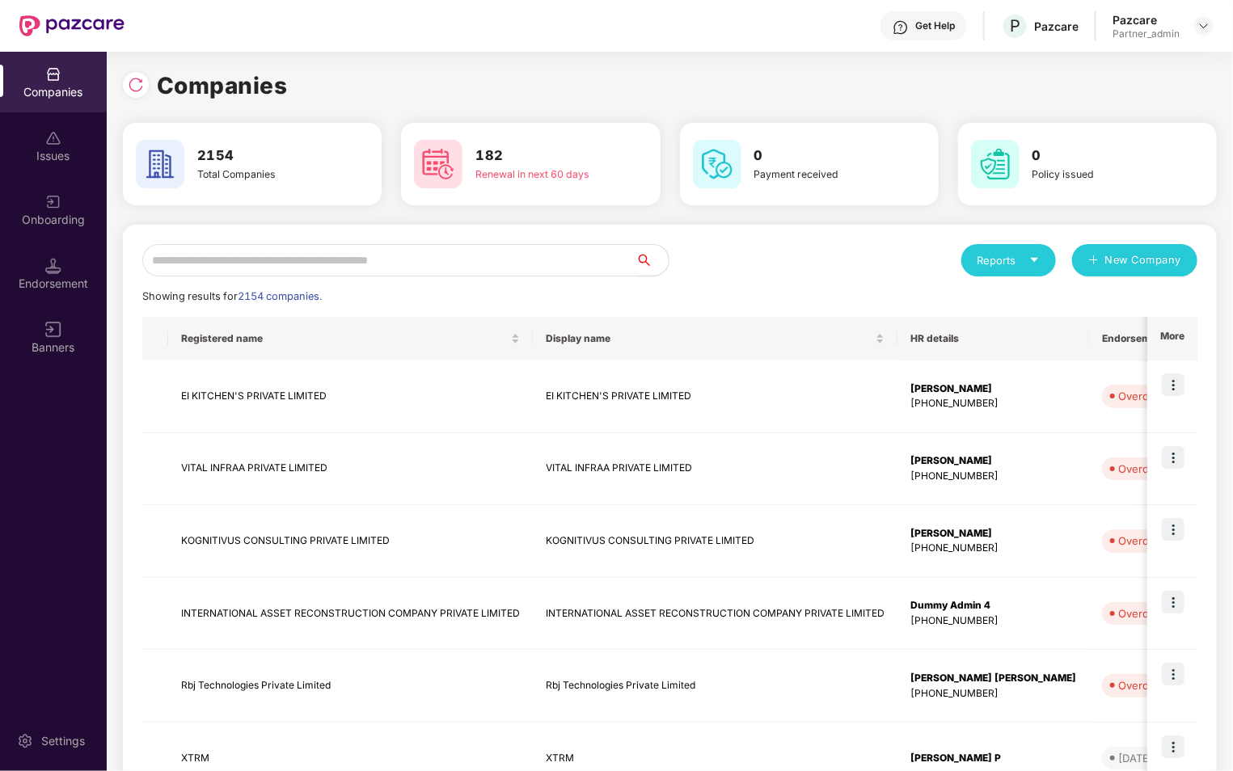
click at [354, 267] on input "text" at bounding box center [389, 260] width 494 height 32
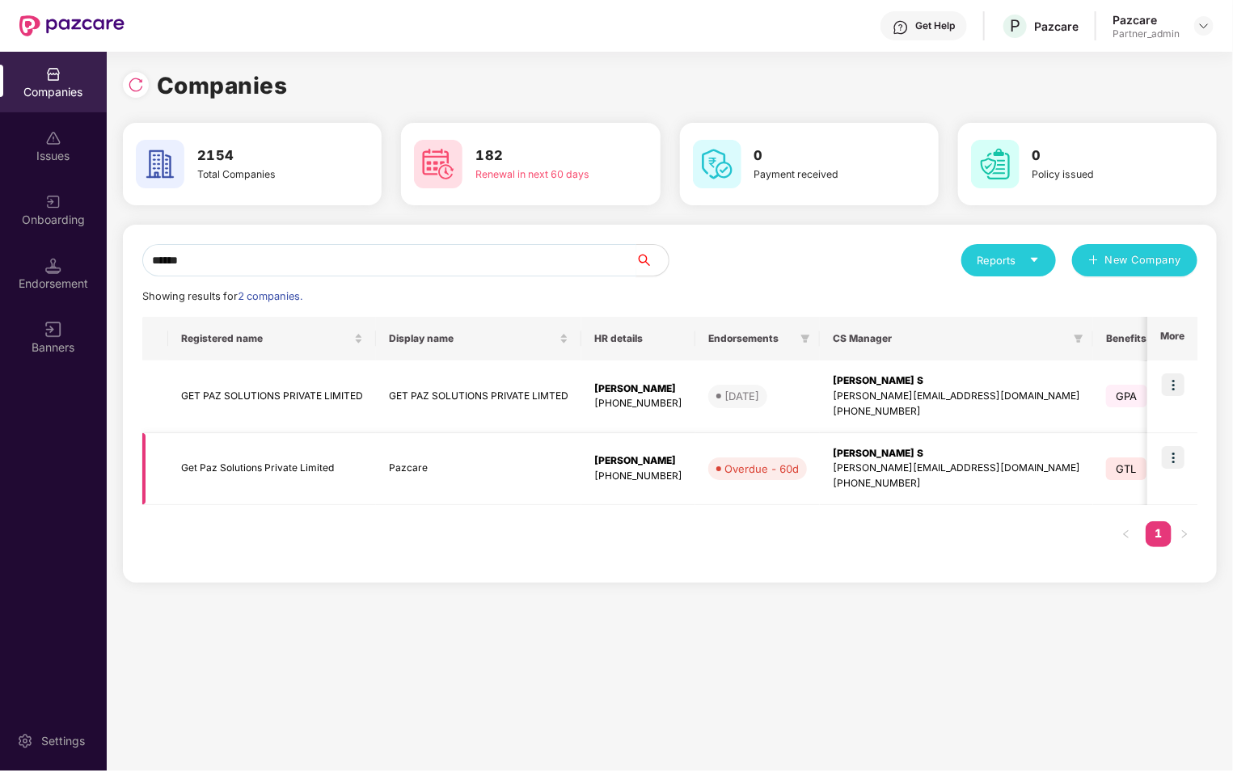
type input "******"
click at [1178, 459] on img at bounding box center [1172, 457] width 23 height 23
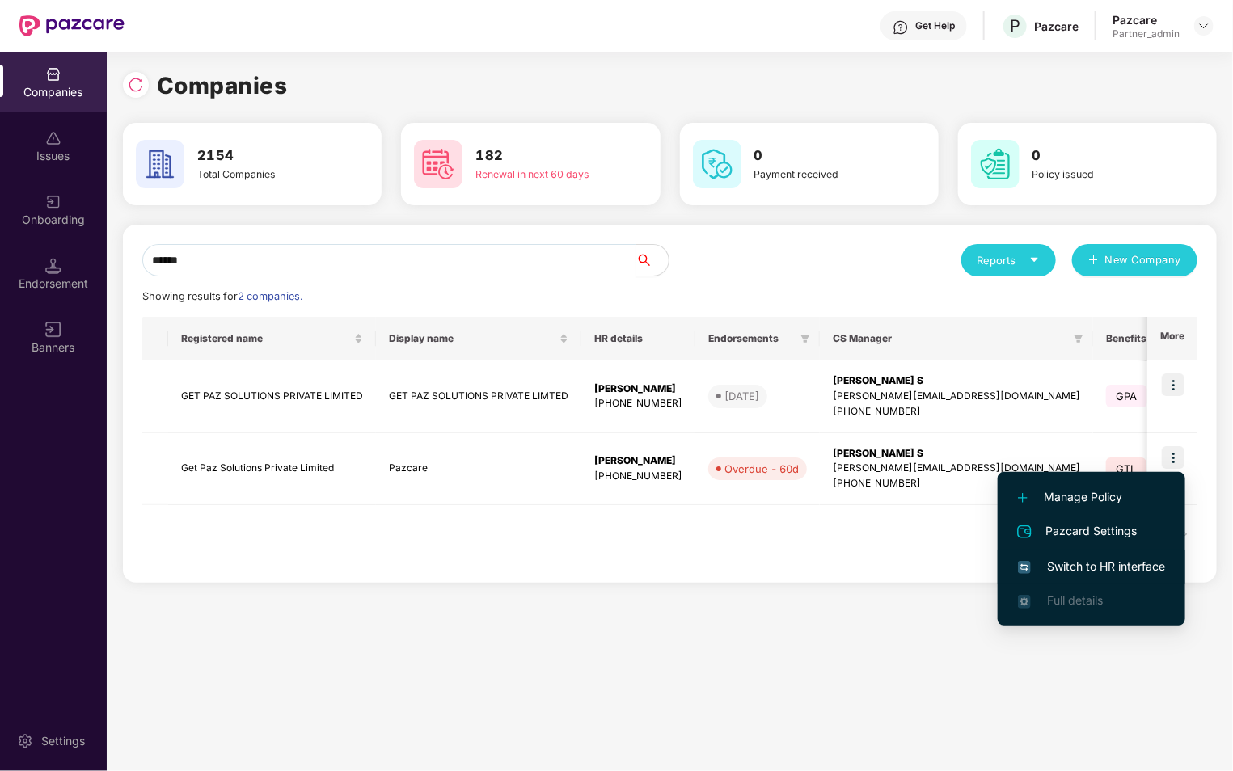
click at [1087, 560] on span "Switch to HR interface" at bounding box center [1091, 567] width 147 height 18
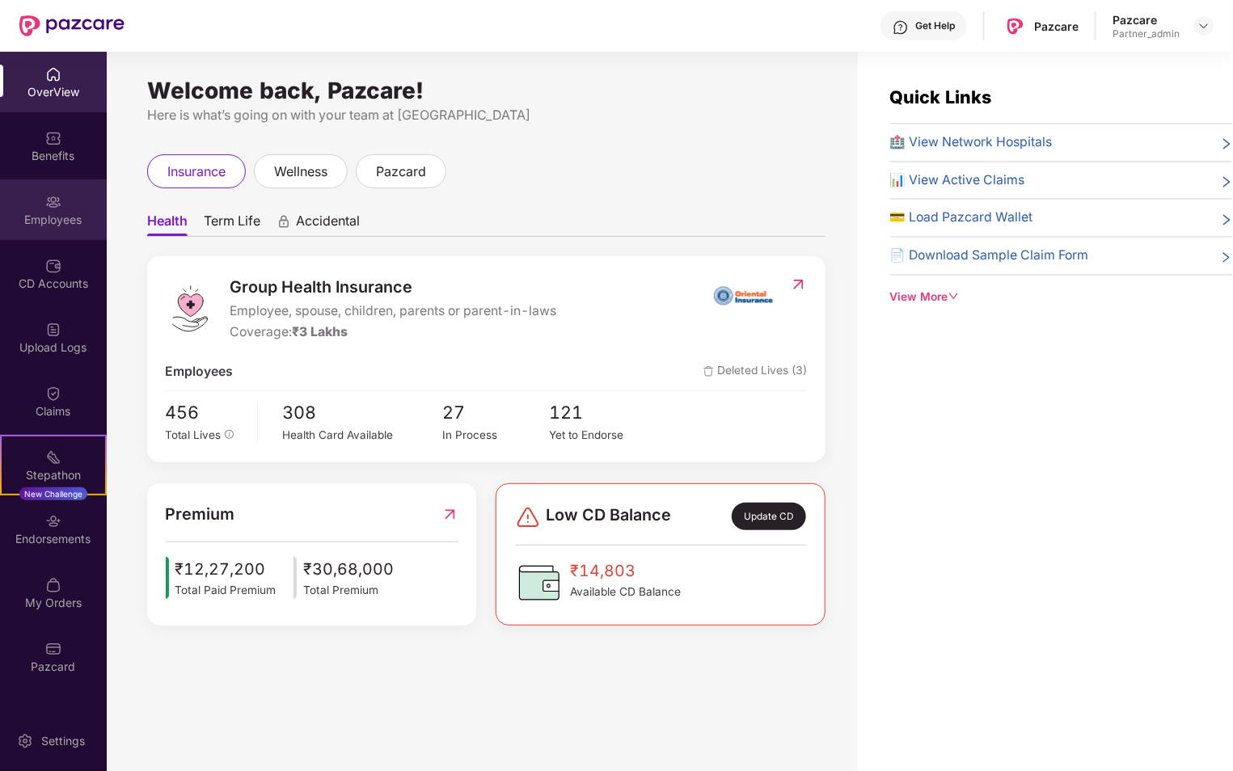
click at [33, 228] on div "Employees" at bounding box center [53, 209] width 107 height 61
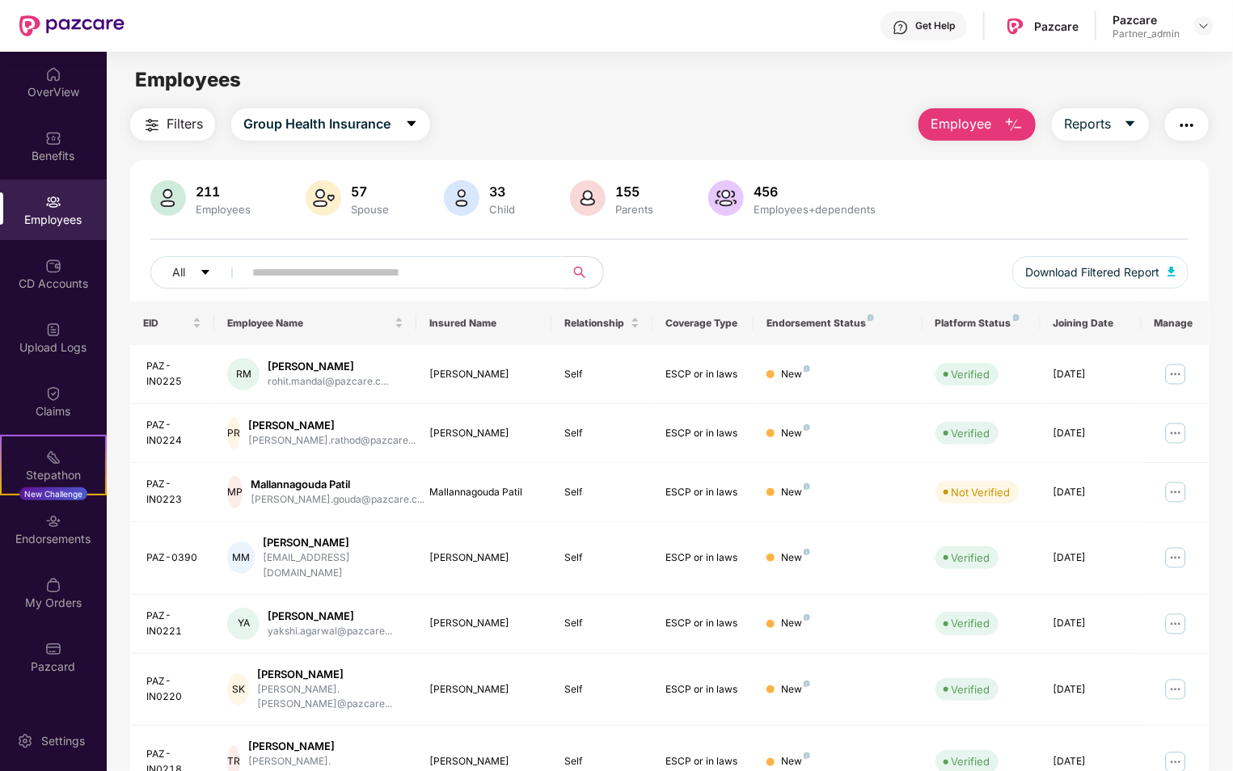
click at [311, 276] on input "text" at bounding box center [397, 272] width 290 height 24
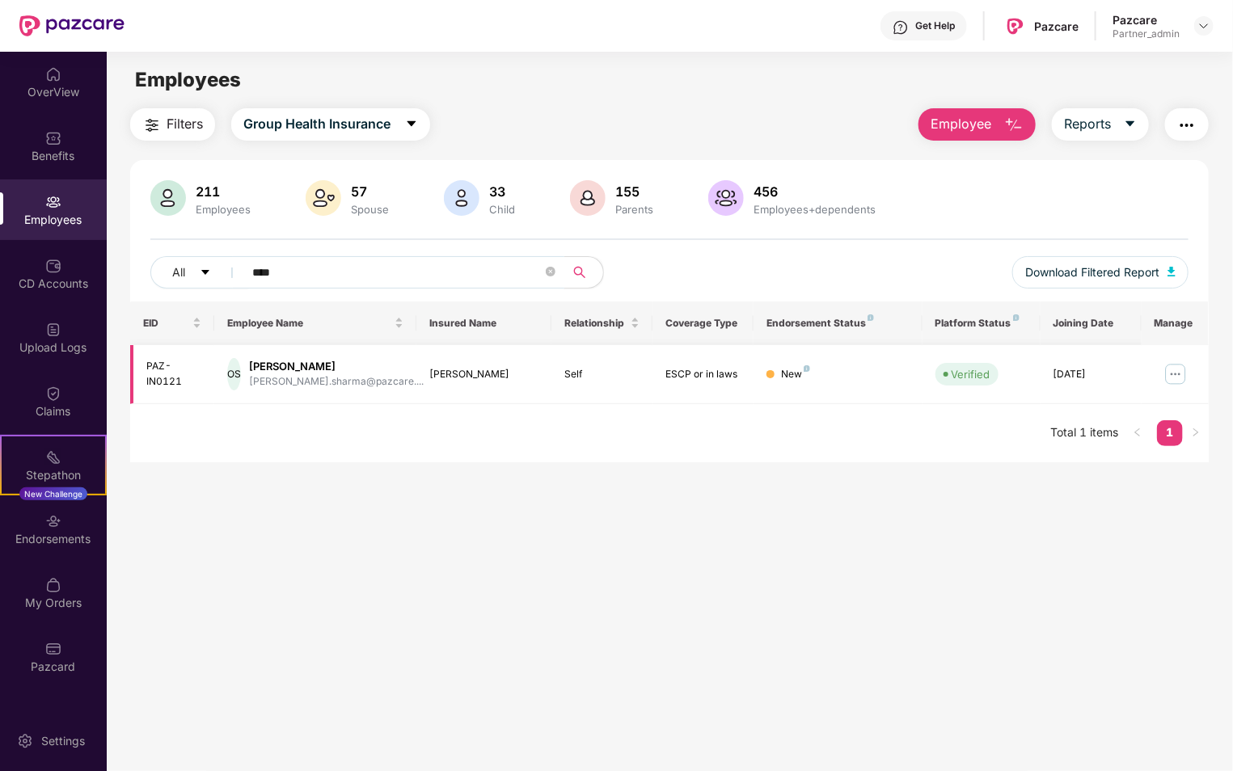
type input "****"
click at [1173, 376] on img at bounding box center [1175, 374] width 26 height 26
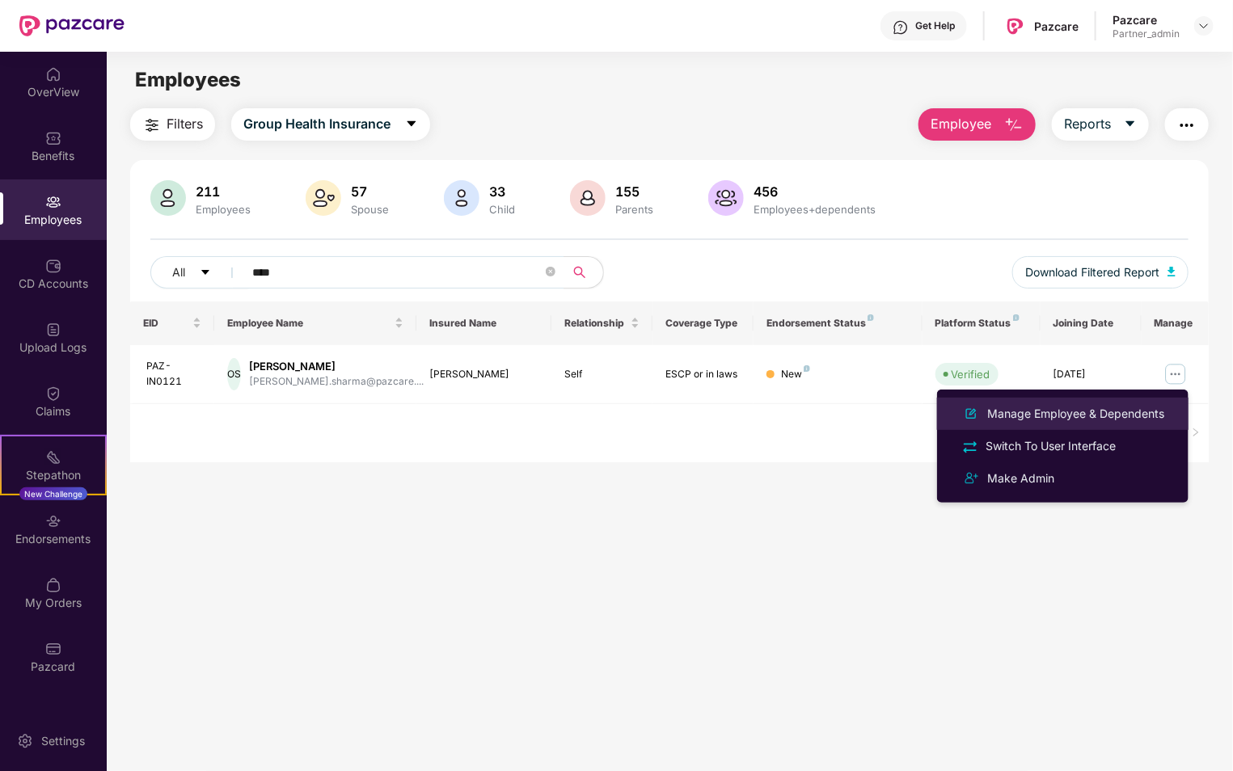
click at [1066, 407] on div "Manage Employee & Dependents" at bounding box center [1075, 414] width 183 height 18
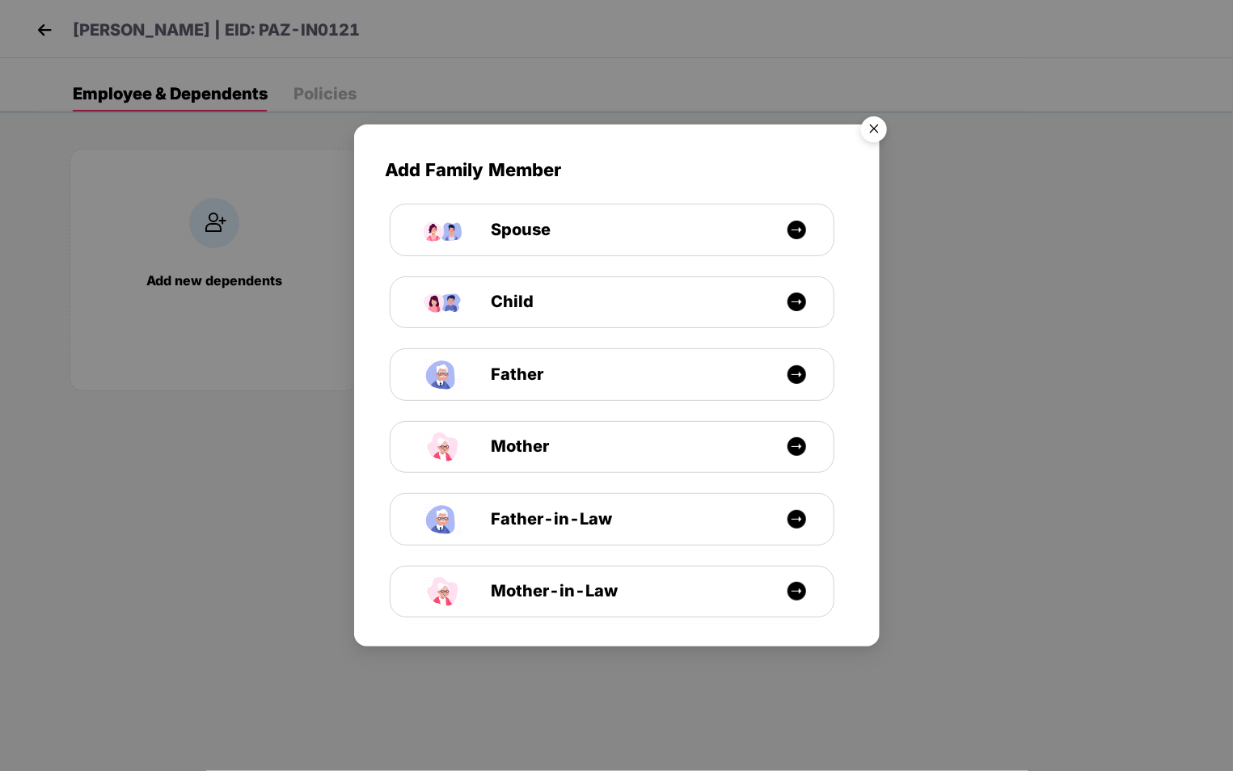
click at [876, 129] on img "Close" at bounding box center [873, 131] width 45 height 45
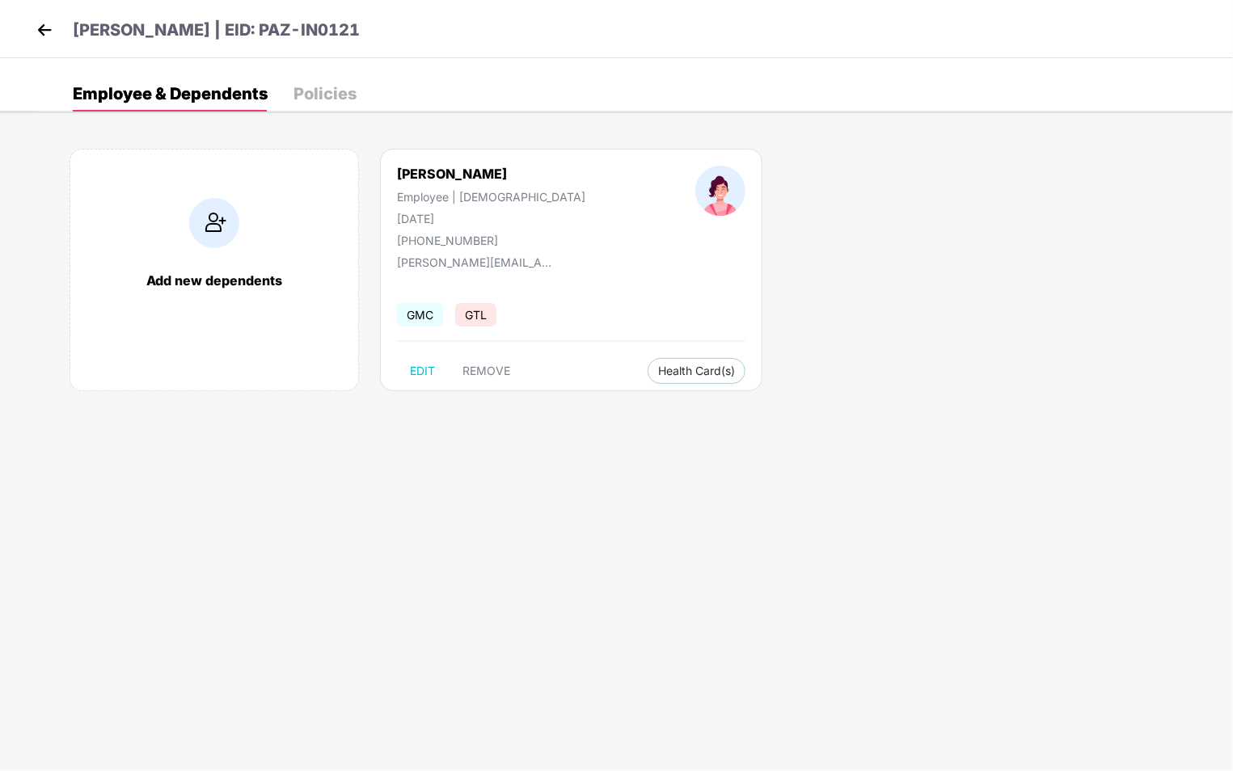
click at [43, 28] on img at bounding box center [44, 30] width 24 height 24
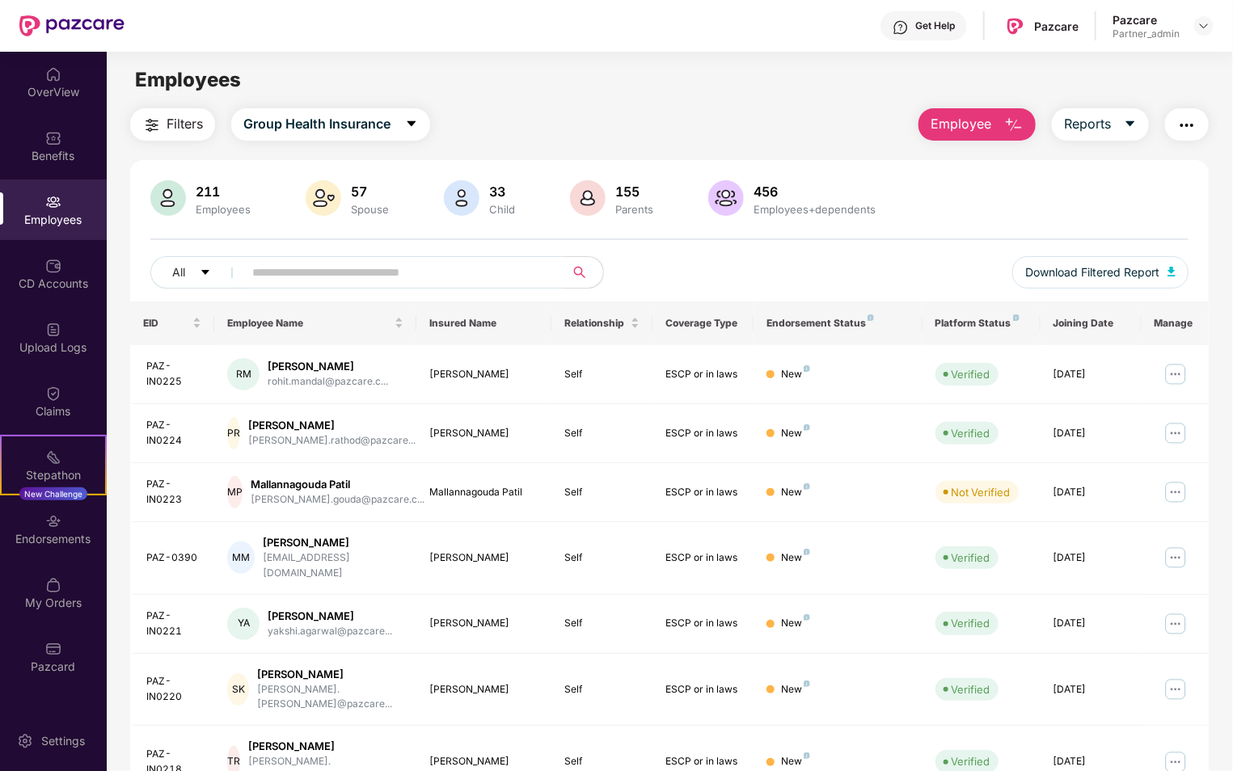
click at [291, 275] on input "text" at bounding box center [397, 272] width 290 height 24
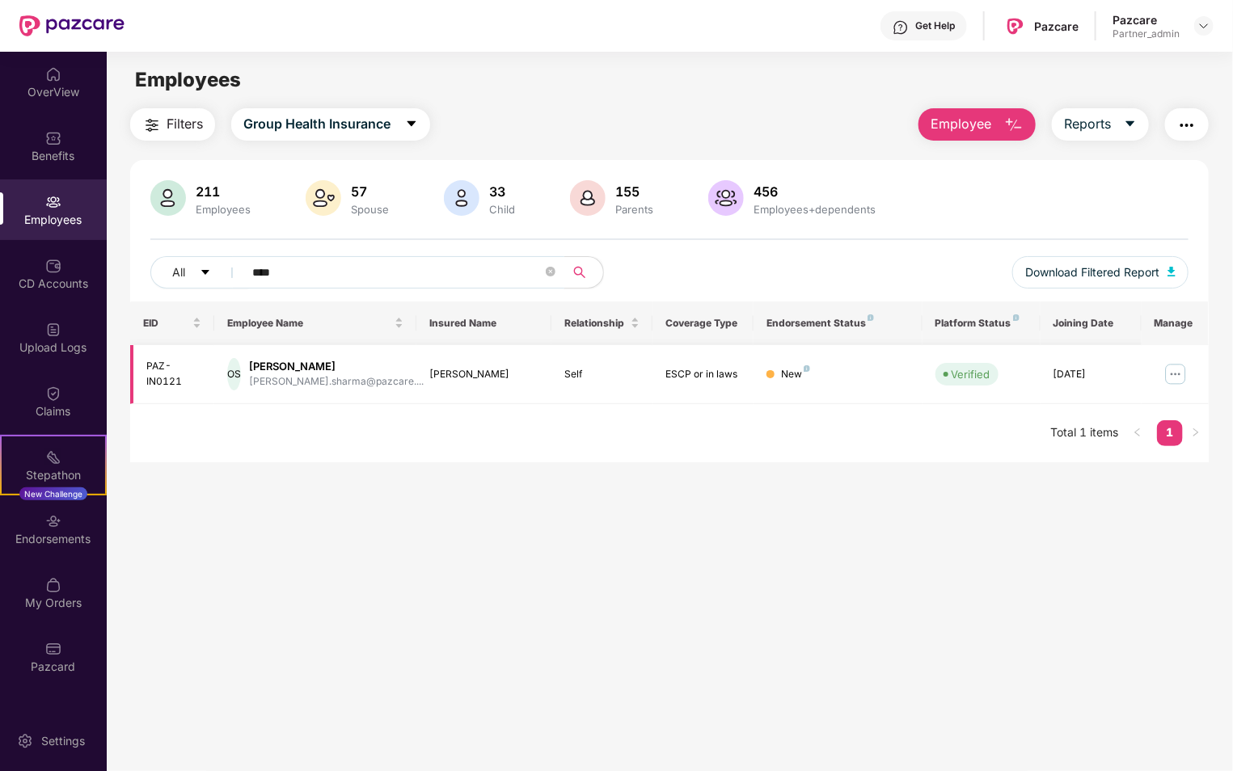
type input "****"
click at [1173, 370] on img at bounding box center [1175, 374] width 26 height 26
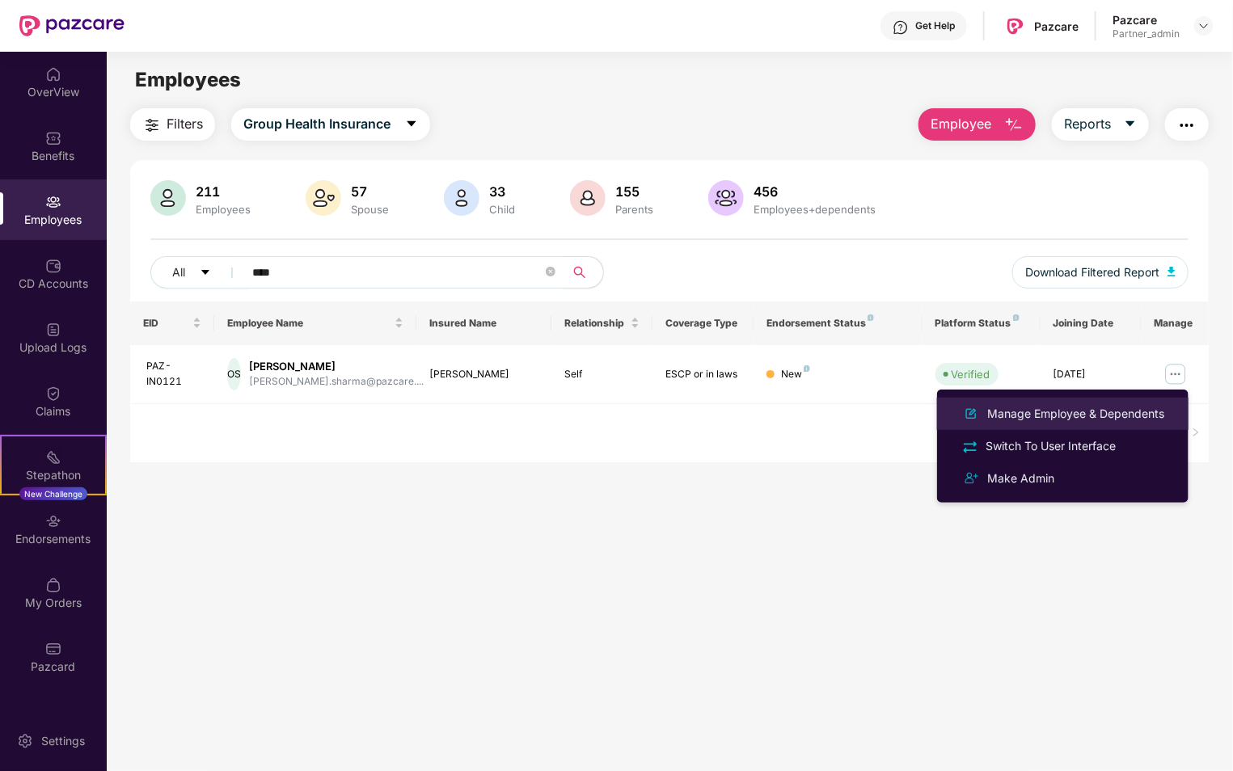
click at [1077, 411] on div "Manage Employee & Dependents" at bounding box center [1075, 414] width 183 height 18
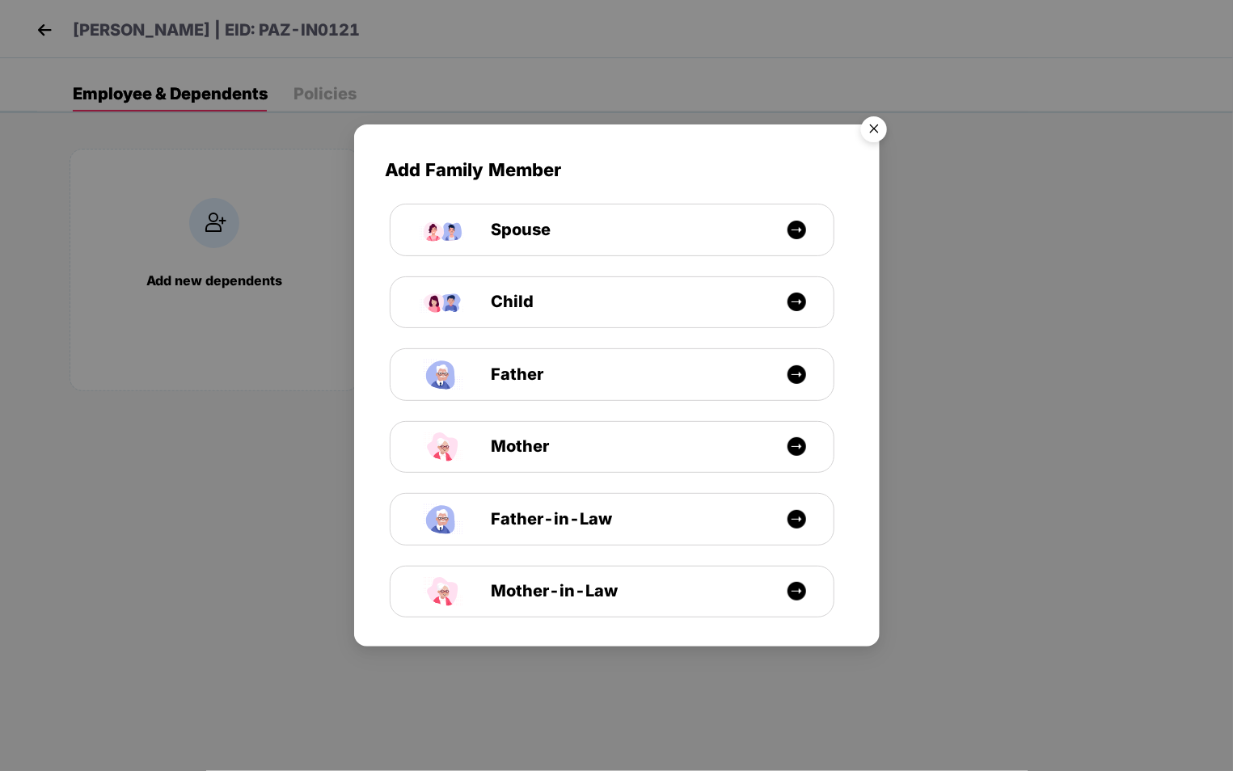
click at [874, 125] on img "Close" at bounding box center [873, 131] width 45 height 45
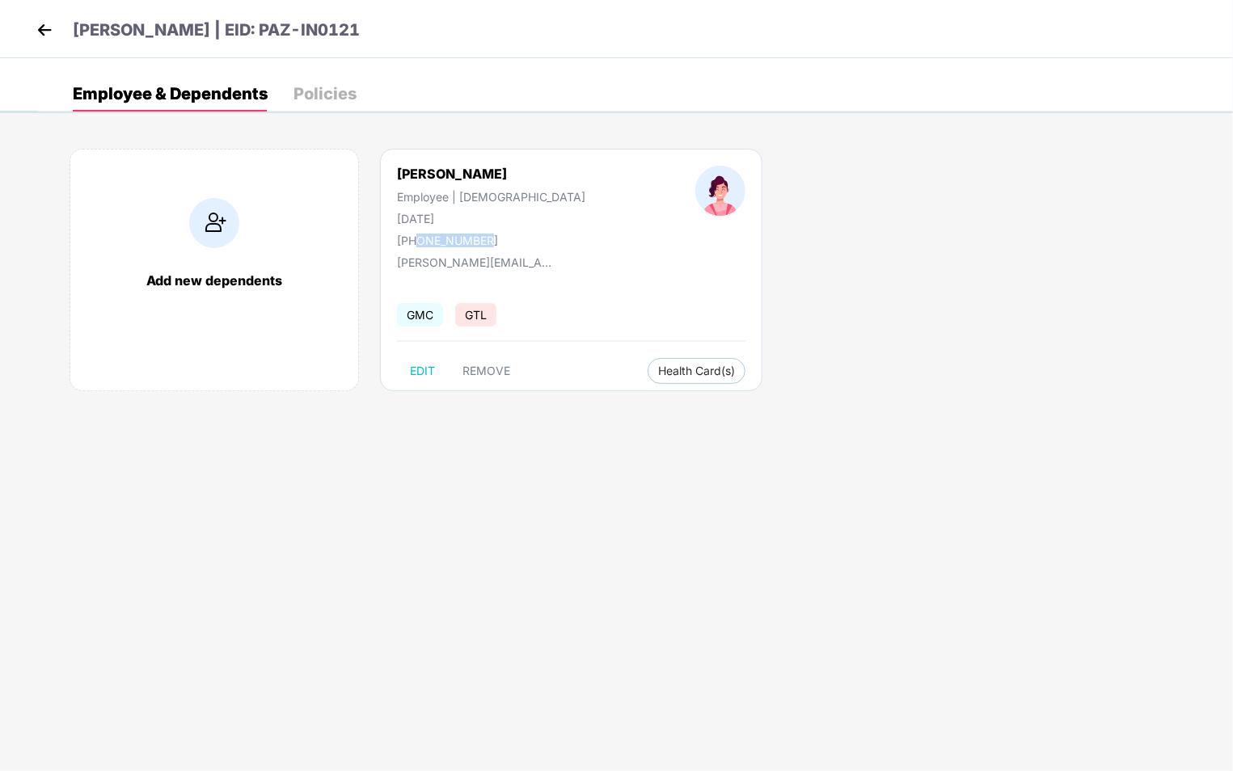
drag, startPoint x: 414, startPoint y: 243, endPoint x: 507, endPoint y: 246, distance: 93.0
click at [507, 246] on div "Ojasvi Sharma Employee | Female 08 Jan 2004 +919770022455" at bounding box center [491, 207] width 298 height 82
copy div "9770022455"
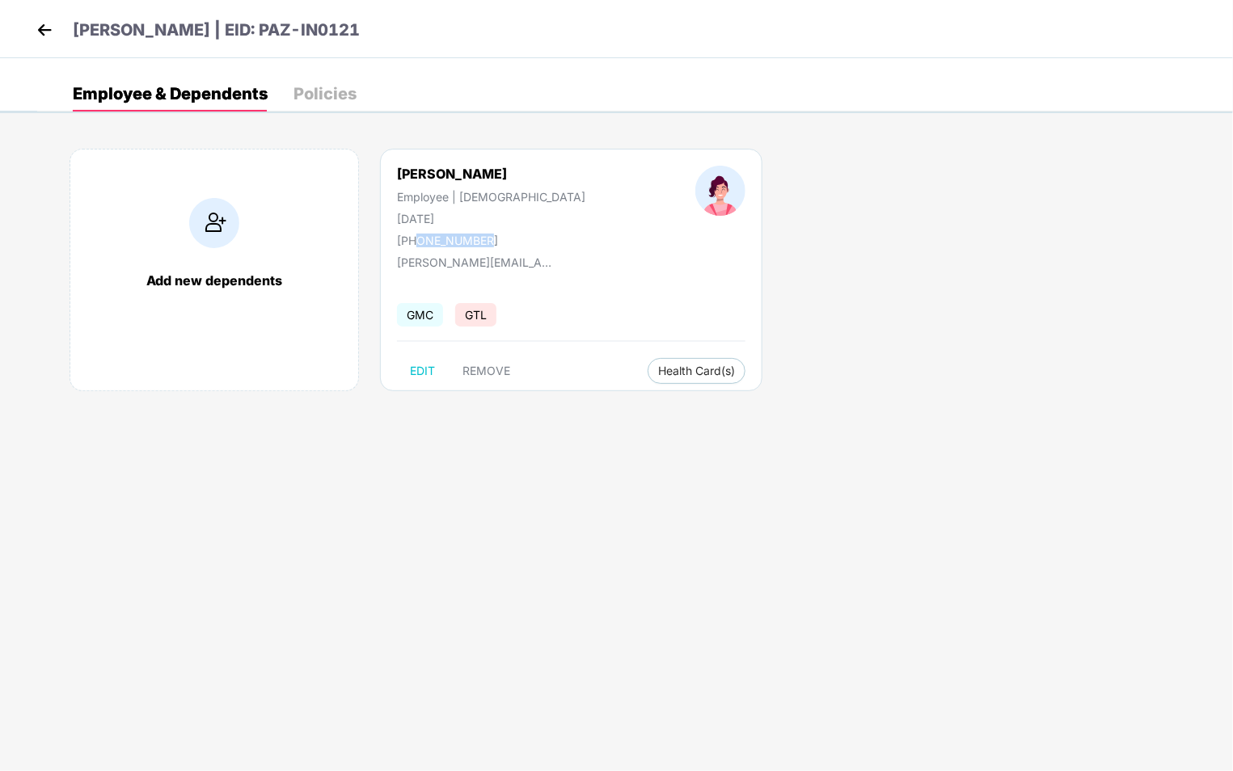
click at [824, 270] on div "Add new dependents Ojasvi Sharma Employee | Female 08 Jan 2004 +919770022455 oj…" at bounding box center [634, 277] width 1195 height 307
click at [168, 19] on p "Ojasvi Sharma | EID: PAZ-IN0121" at bounding box center [216, 30] width 287 height 25
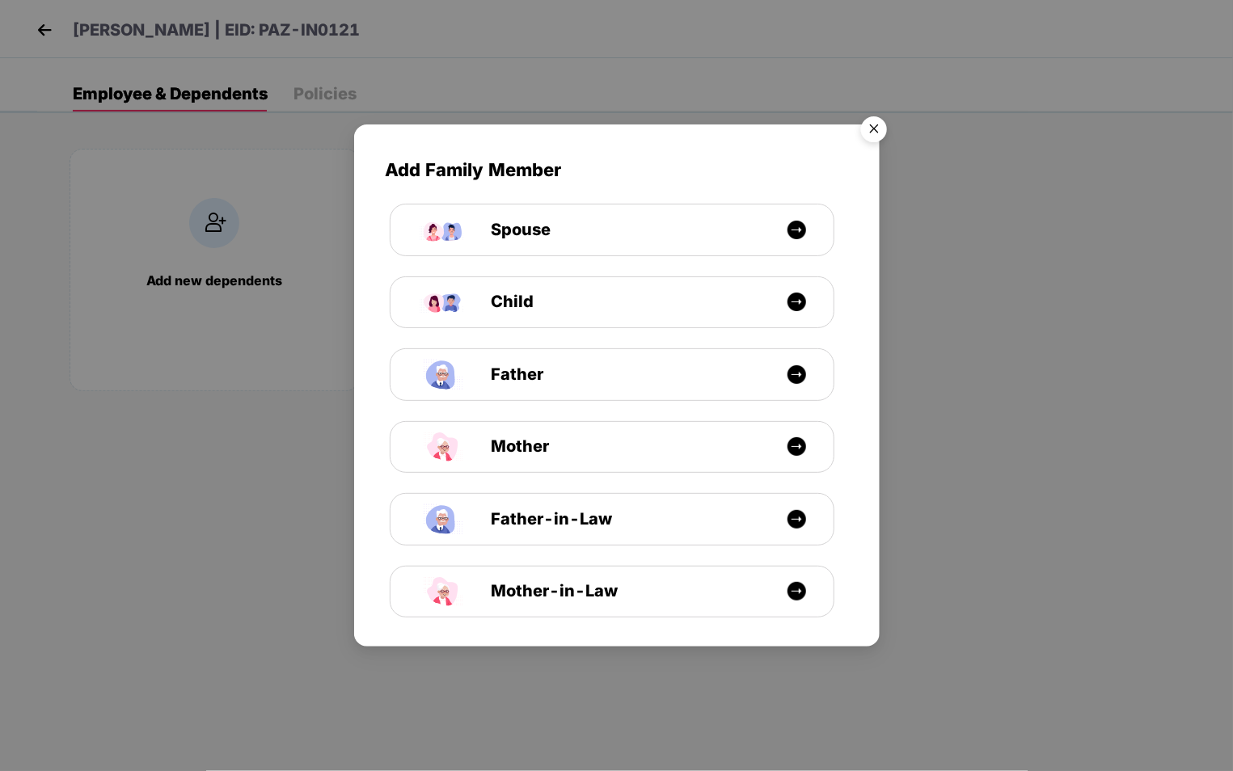
click at [875, 131] on img "Close" at bounding box center [873, 131] width 45 height 45
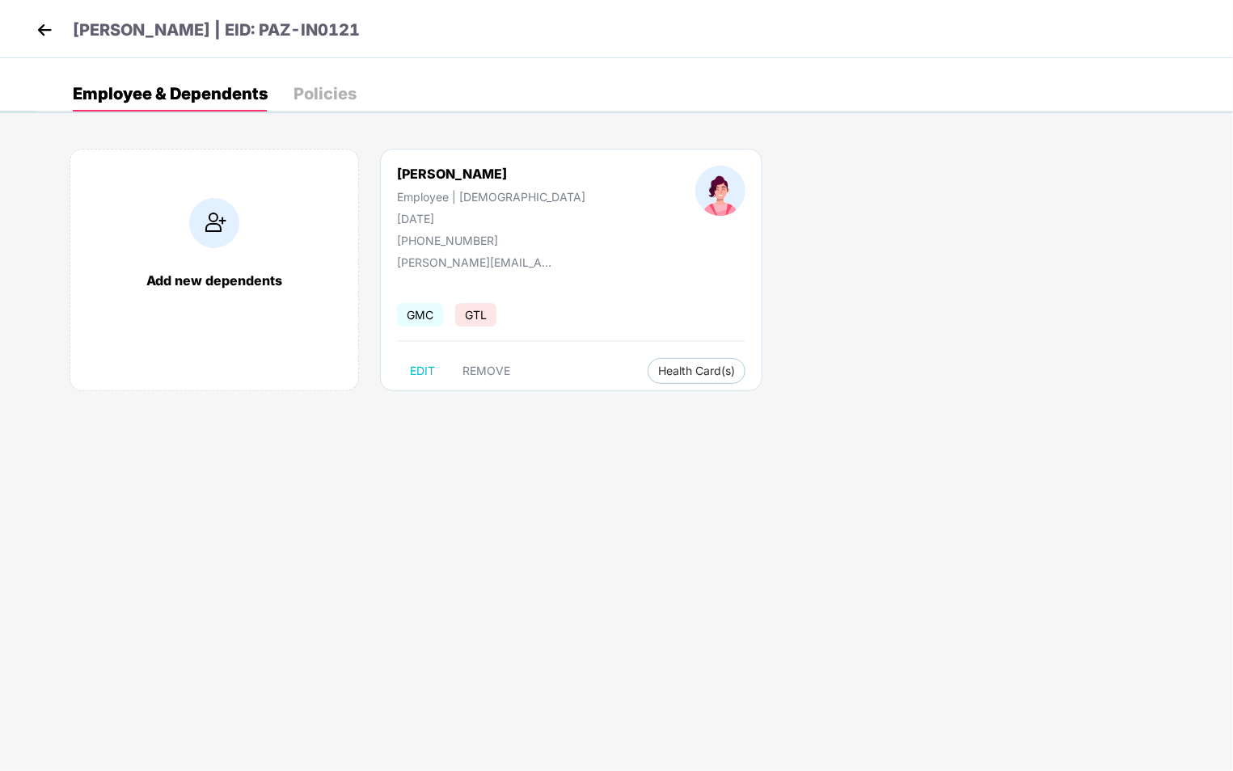
click at [46, 33] on img at bounding box center [44, 30] width 24 height 24
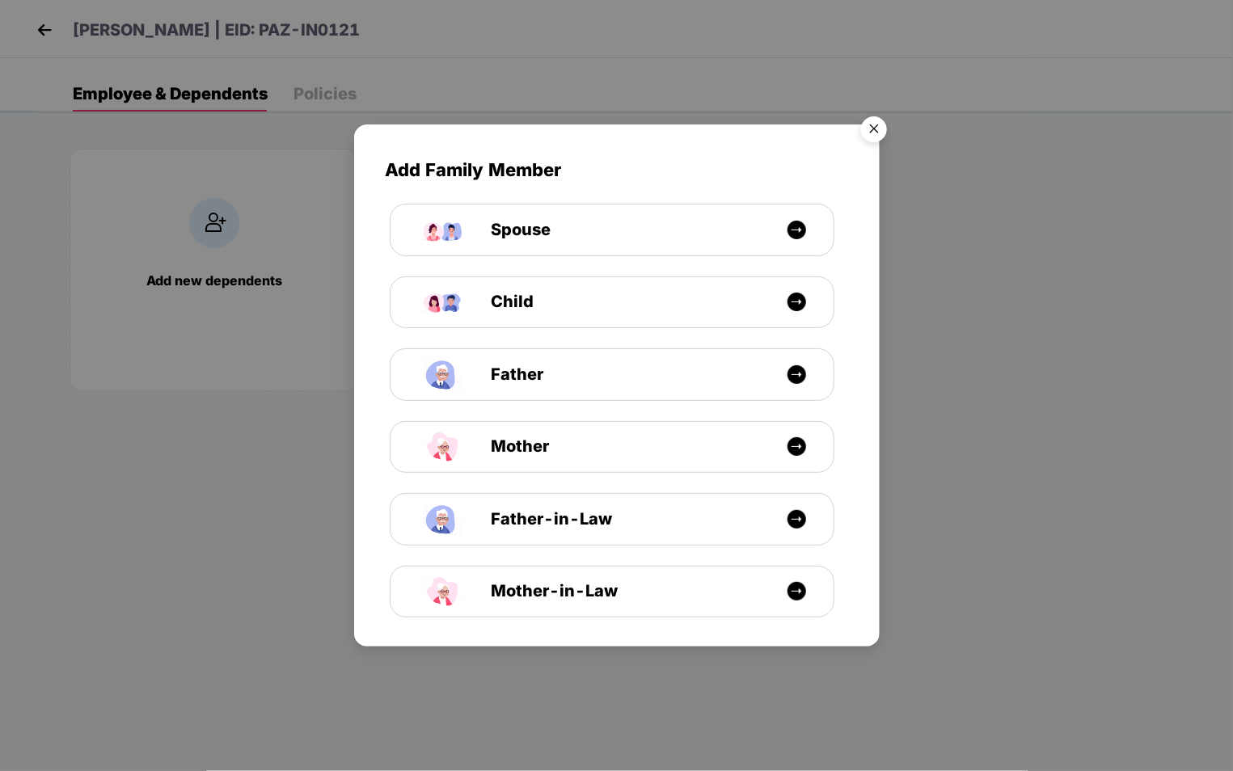
click at [875, 124] on img "Close" at bounding box center [873, 131] width 45 height 45
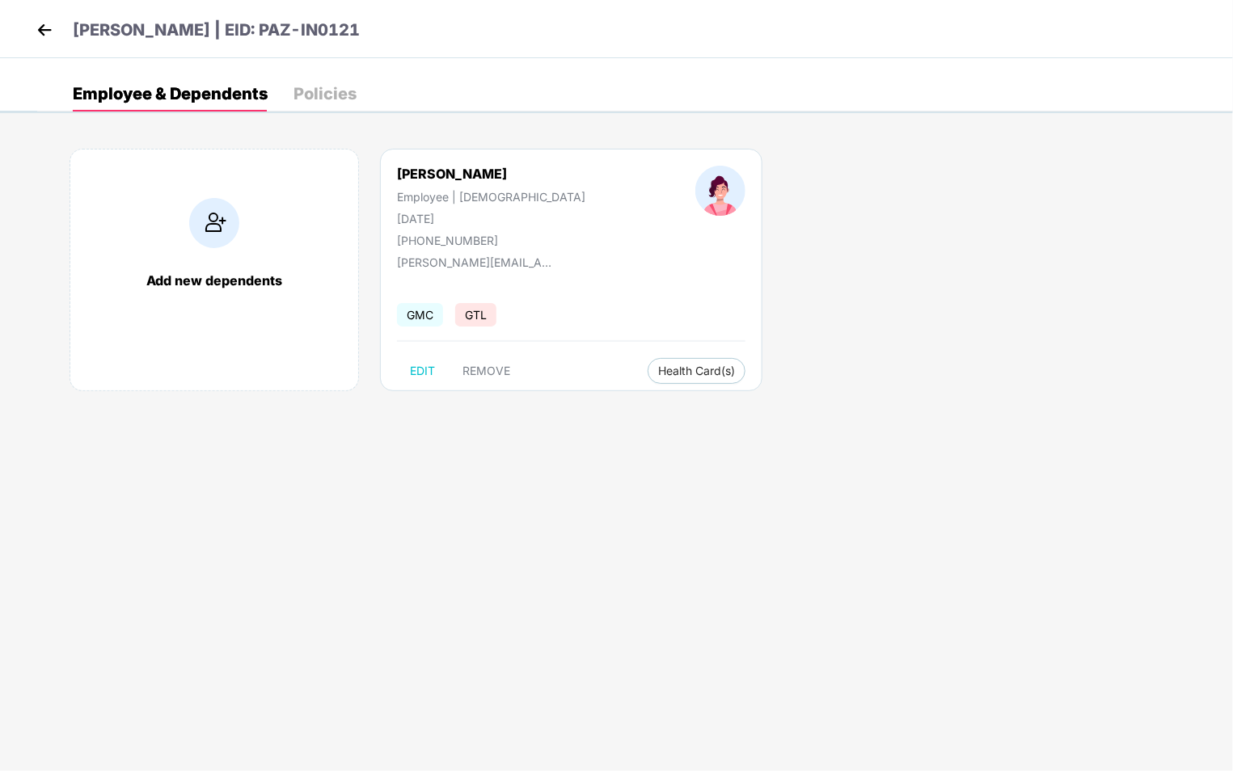
click at [38, 32] on img at bounding box center [44, 30] width 24 height 24
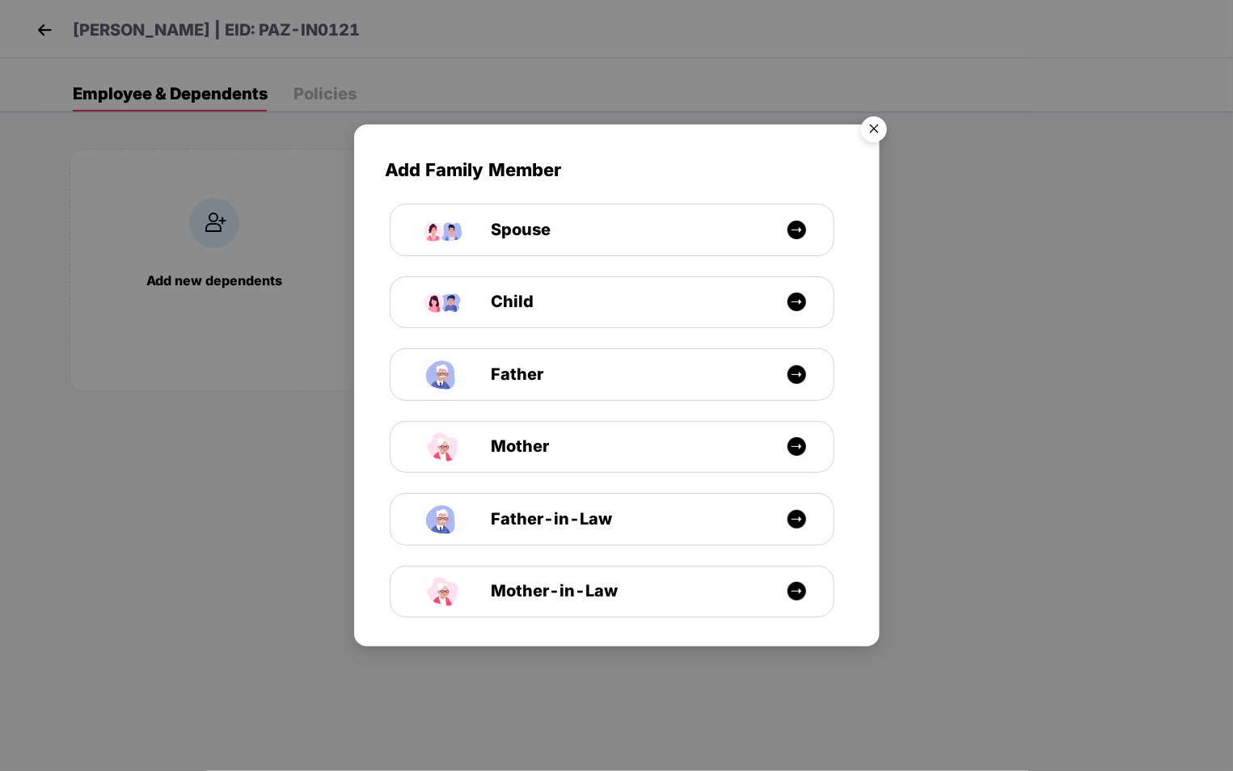
click at [872, 133] on img "Close" at bounding box center [873, 131] width 45 height 45
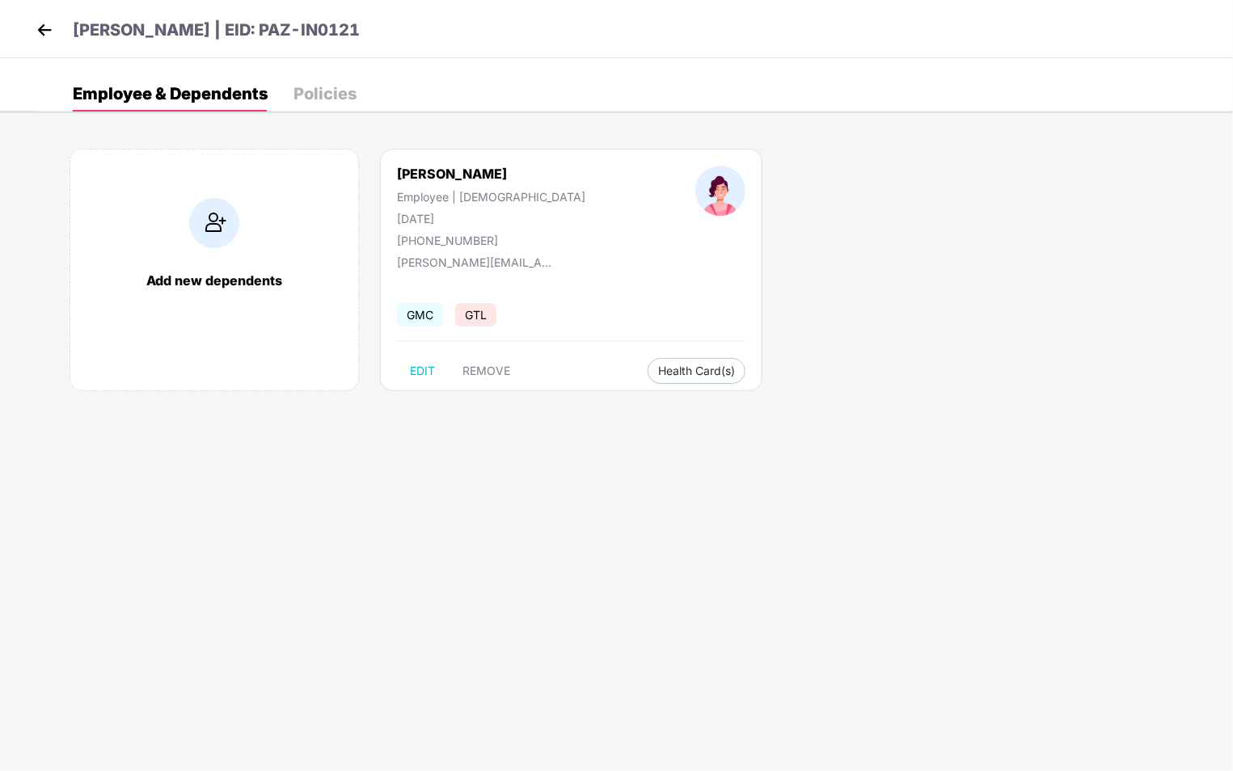
click at [45, 23] on img at bounding box center [44, 30] width 24 height 24
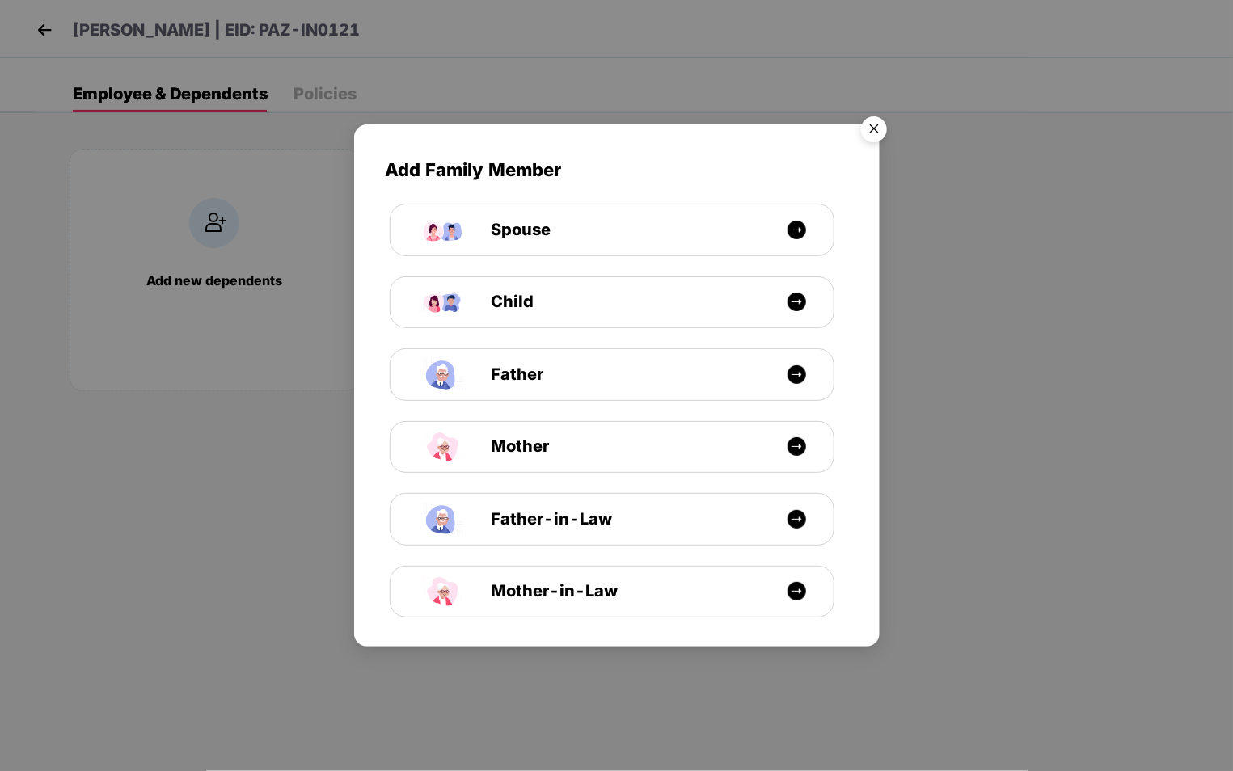
click at [865, 136] on img "Close" at bounding box center [873, 131] width 45 height 45
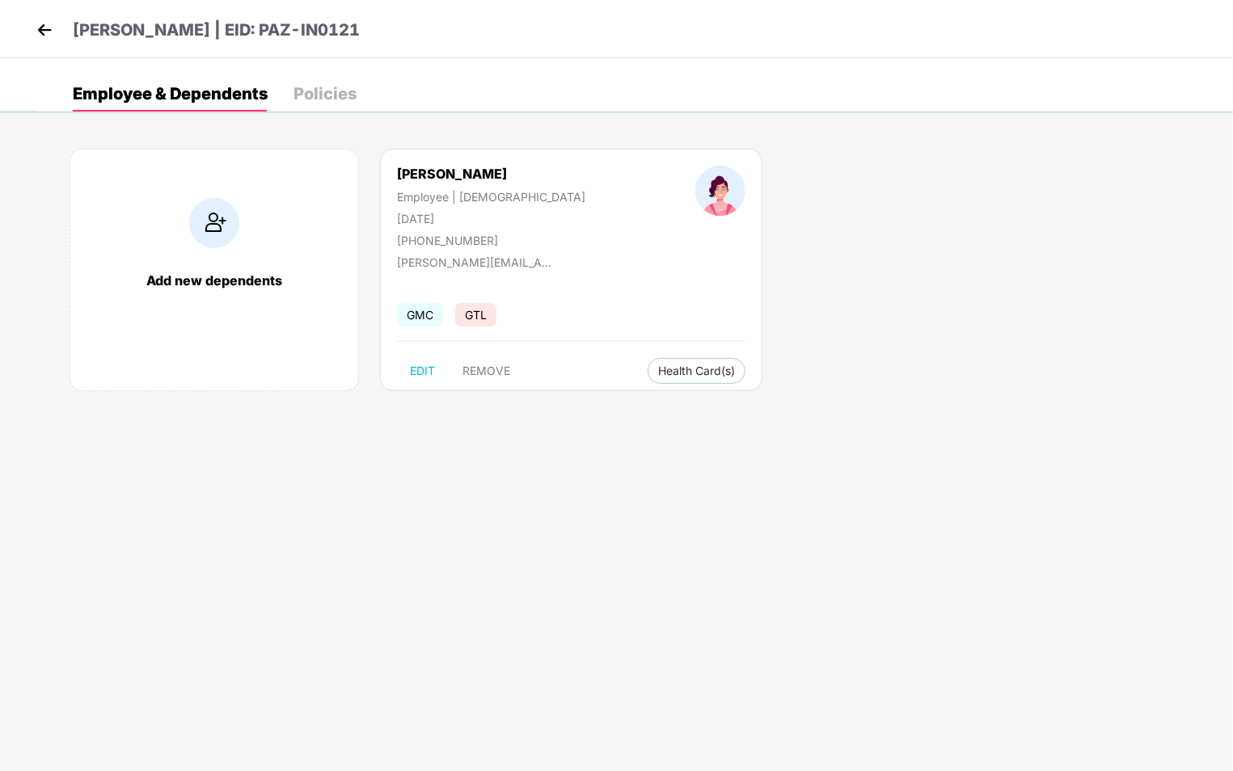
click at [1008, 129] on div "Add new dependents Ojasvi Sharma Employee | Female 08 Jan 2004 +919770022455 oj…" at bounding box center [634, 277] width 1195 height 307
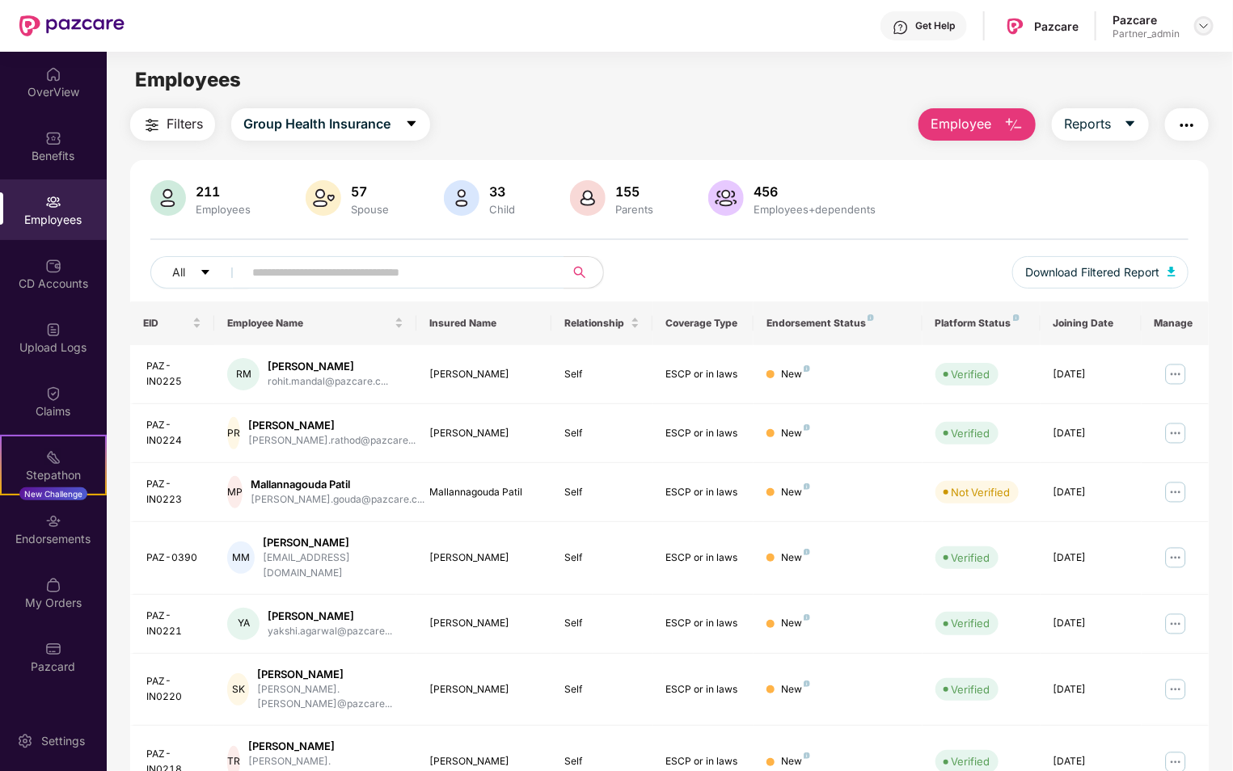
click at [1208, 23] on img at bounding box center [1203, 25] width 13 height 13
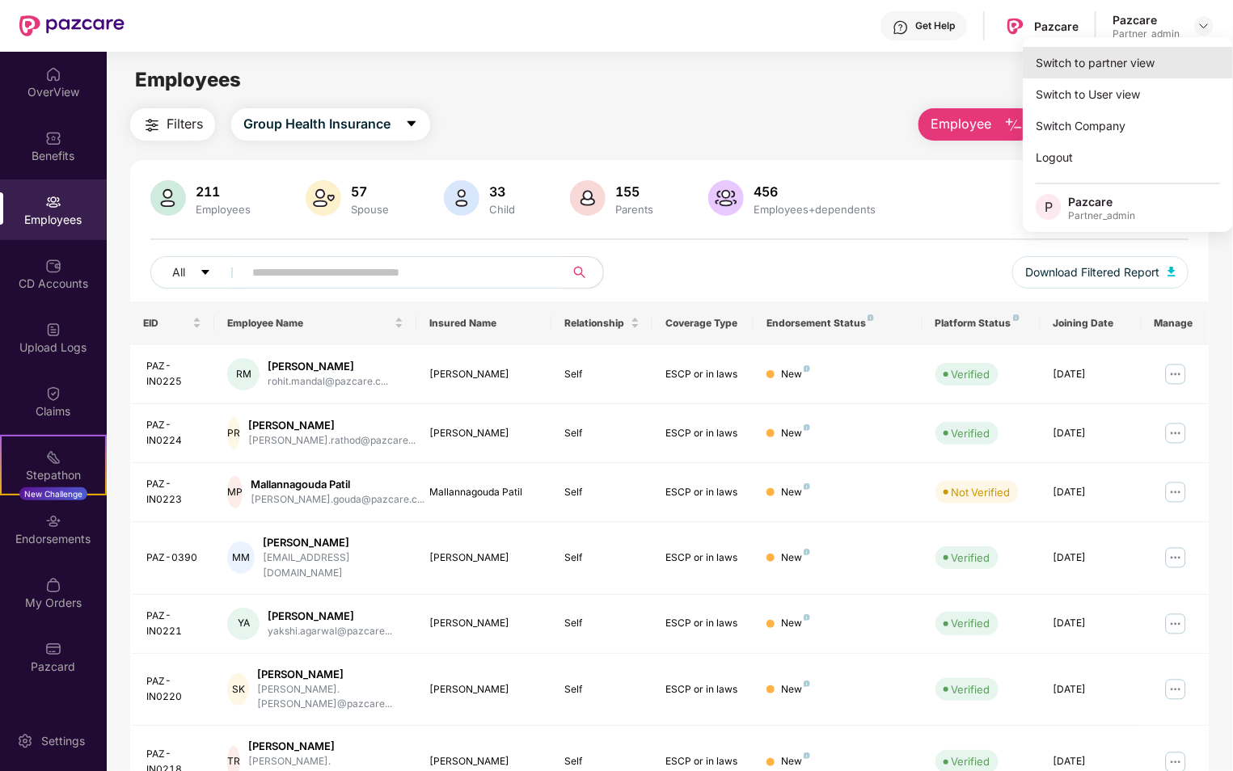
click at [1145, 74] on div "Switch to partner view" at bounding box center [1127, 63] width 210 height 32
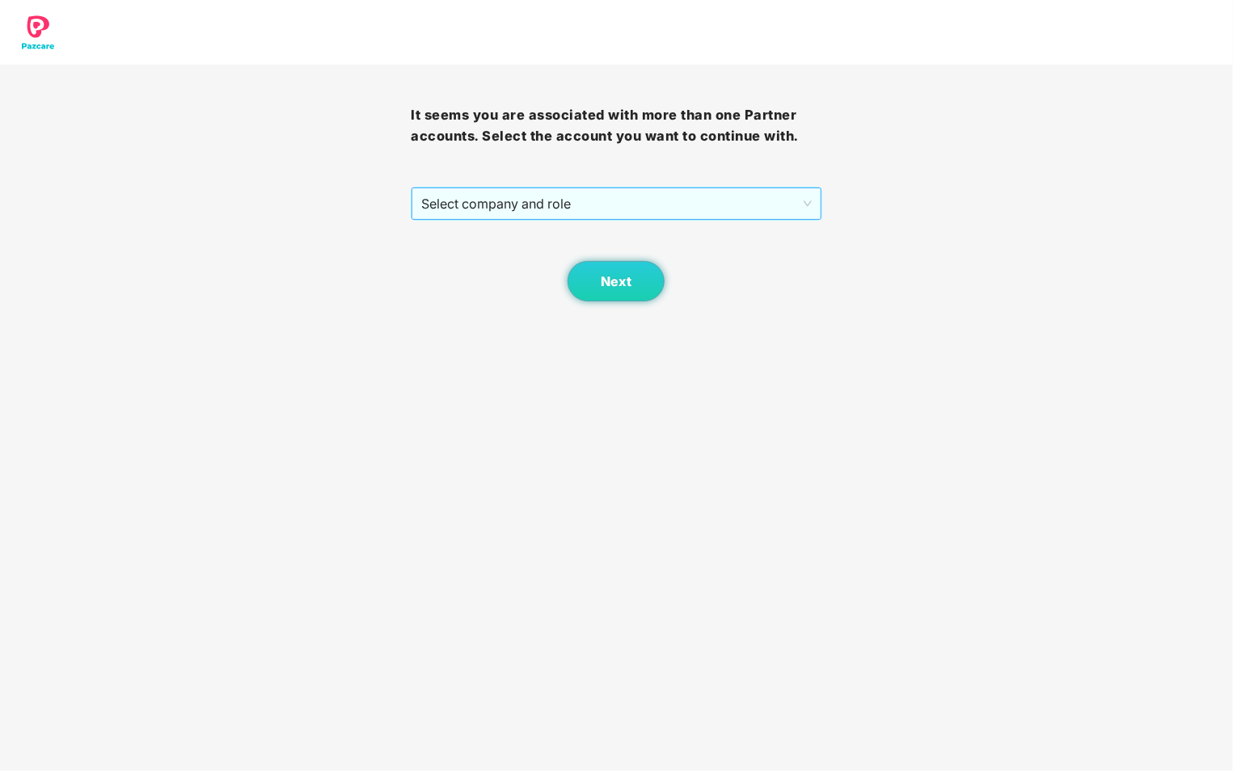
click at [710, 200] on span "Select company and role" at bounding box center [616, 203] width 390 height 31
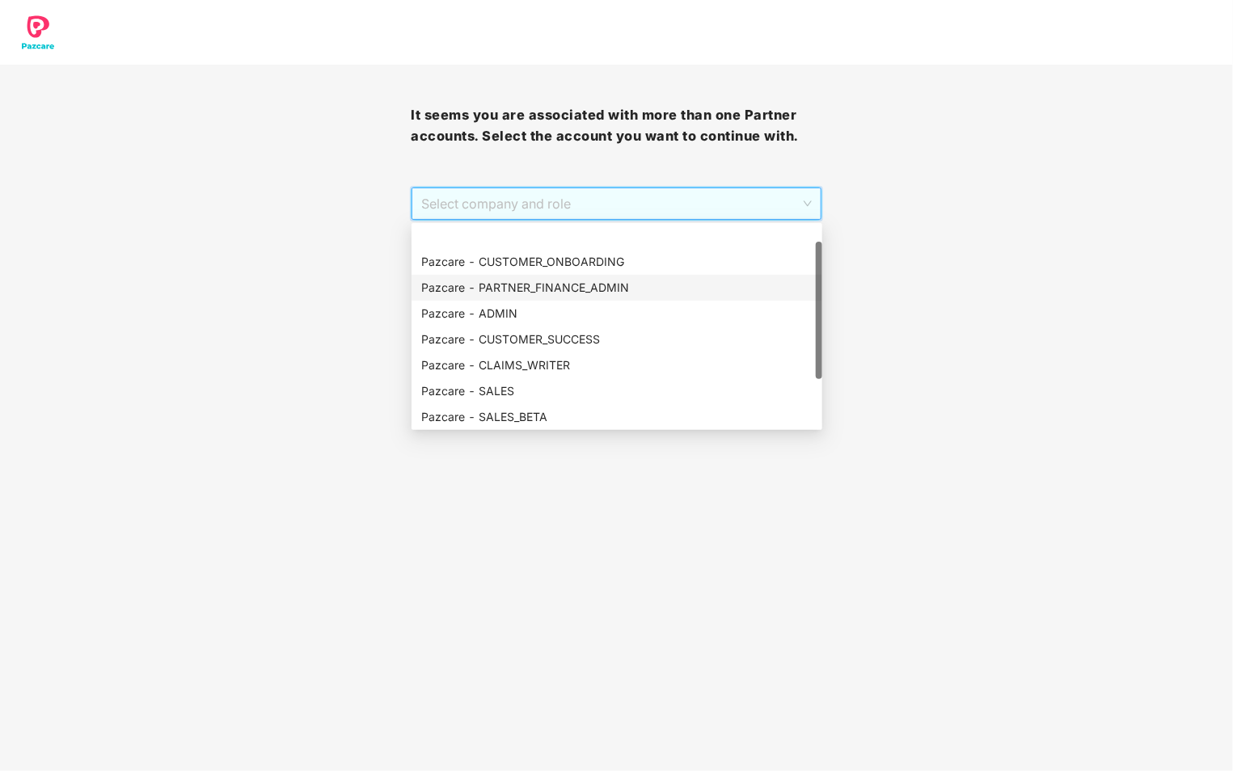
scroll to position [103, 0]
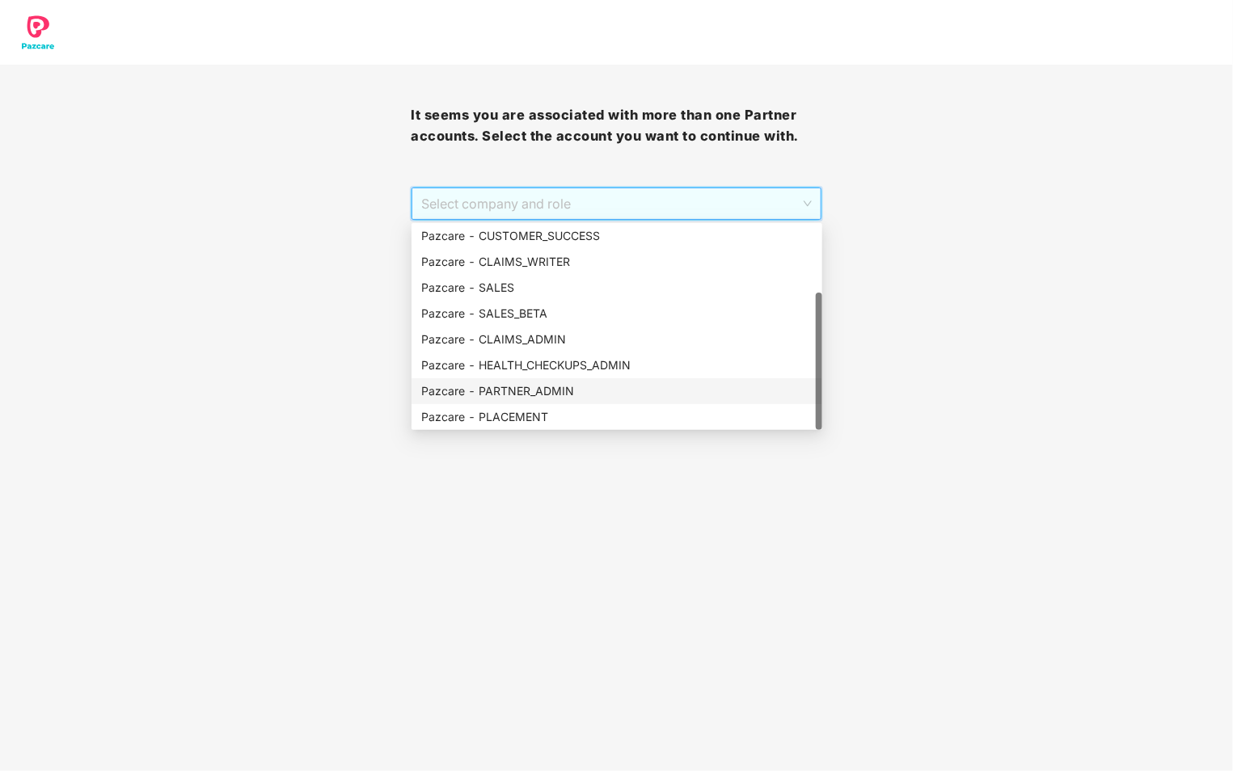
click at [587, 393] on div "Pazcare - PARTNER_ADMIN" at bounding box center [616, 391] width 391 height 18
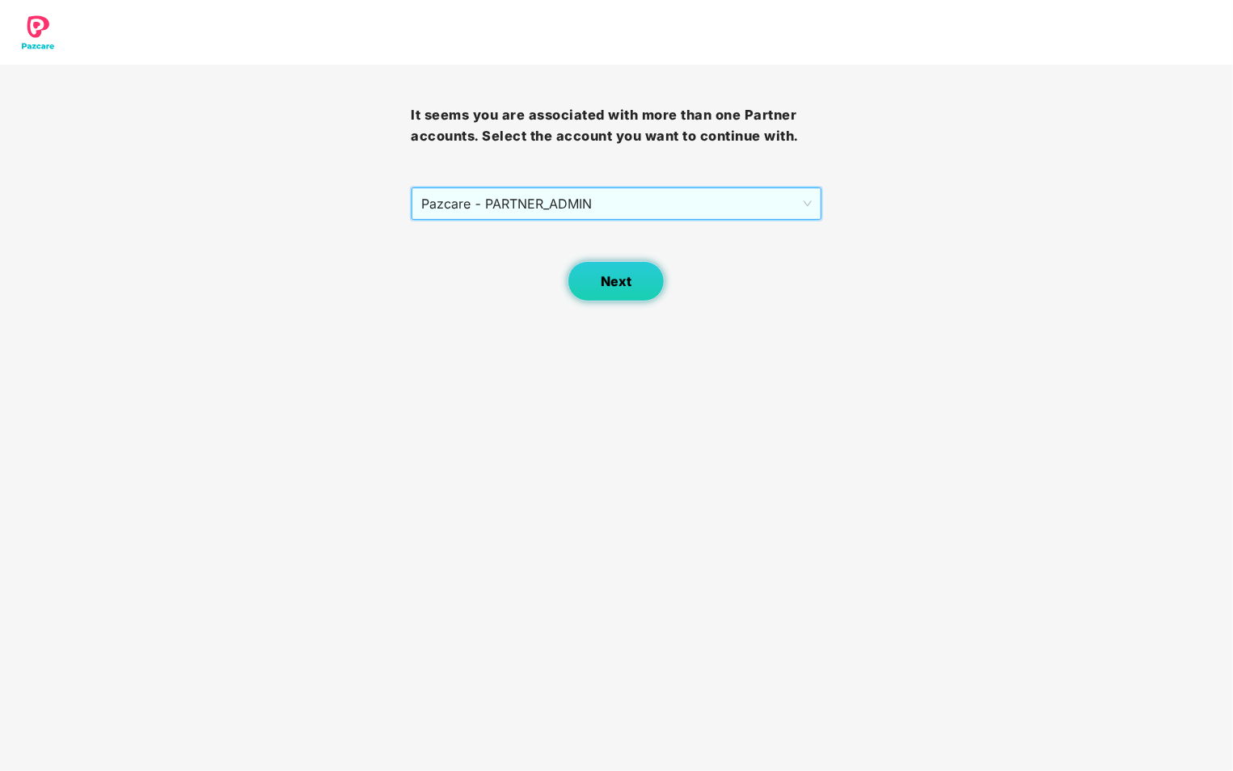
click at [626, 293] on button "Next" at bounding box center [615, 281] width 97 height 40
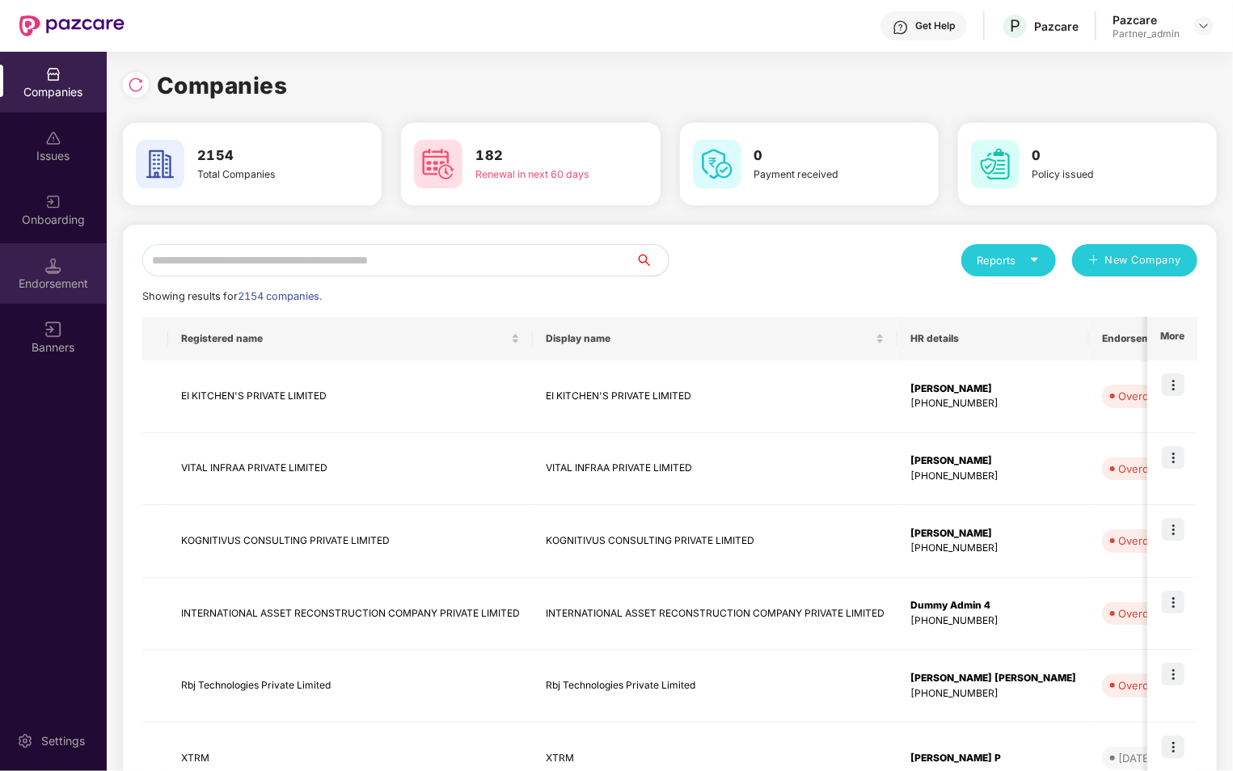
click at [45, 249] on div "Endorsement" at bounding box center [53, 273] width 107 height 61
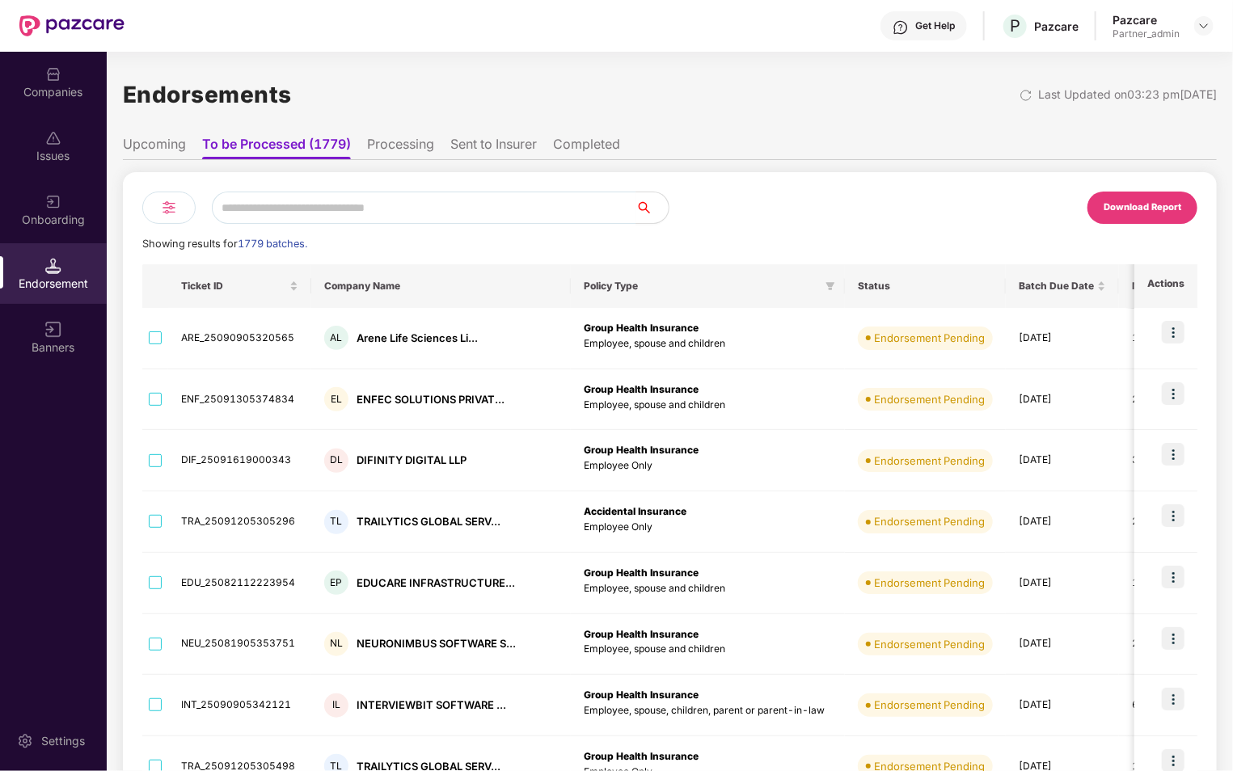
click at [170, 222] on div at bounding box center [168, 208] width 53 height 32
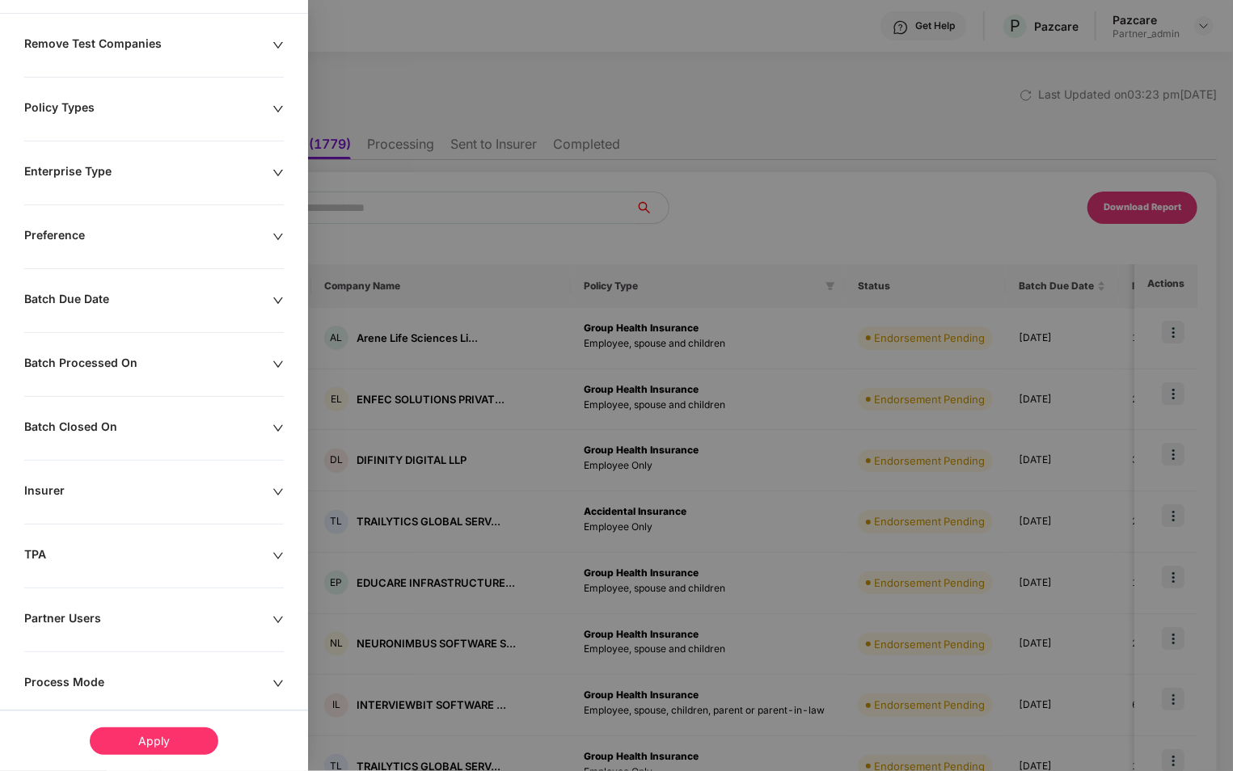
scroll to position [135, 0]
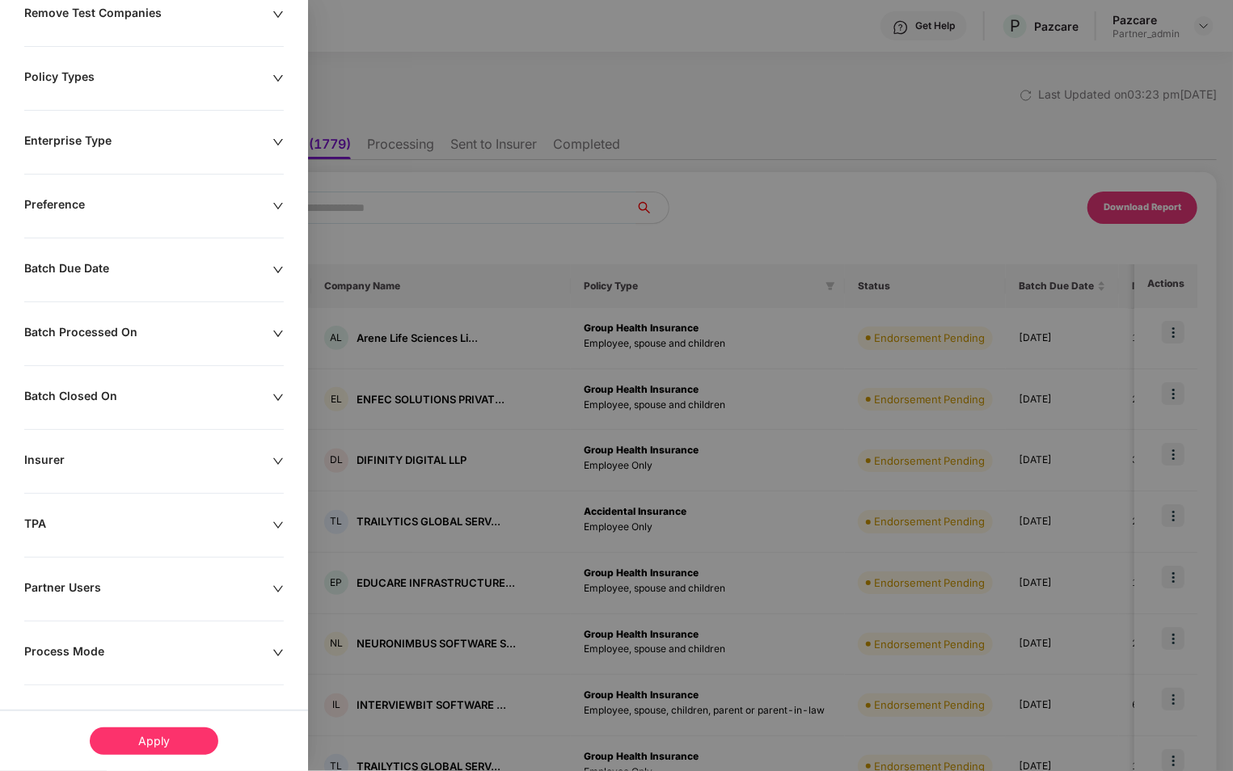
click at [133, 444] on div "Remove Test Companies Policy Types Enterprise Type Preference Batch Due Date Ba…" at bounding box center [154, 389] width 308 height 767
click at [152, 459] on div "Insurer" at bounding box center [148, 462] width 248 height 18
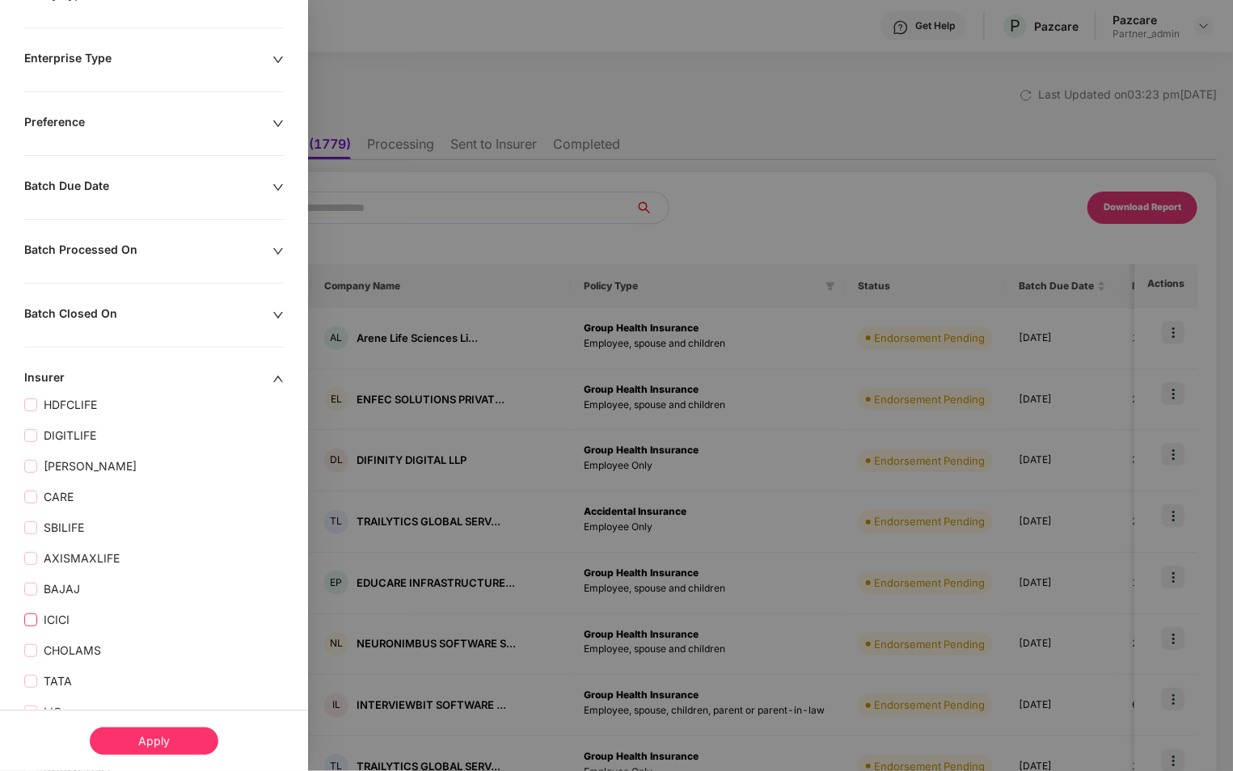
click at [53, 625] on span "ICICI" at bounding box center [56, 620] width 39 height 18
click at [145, 733] on div "Apply" at bounding box center [154, 740] width 129 height 27
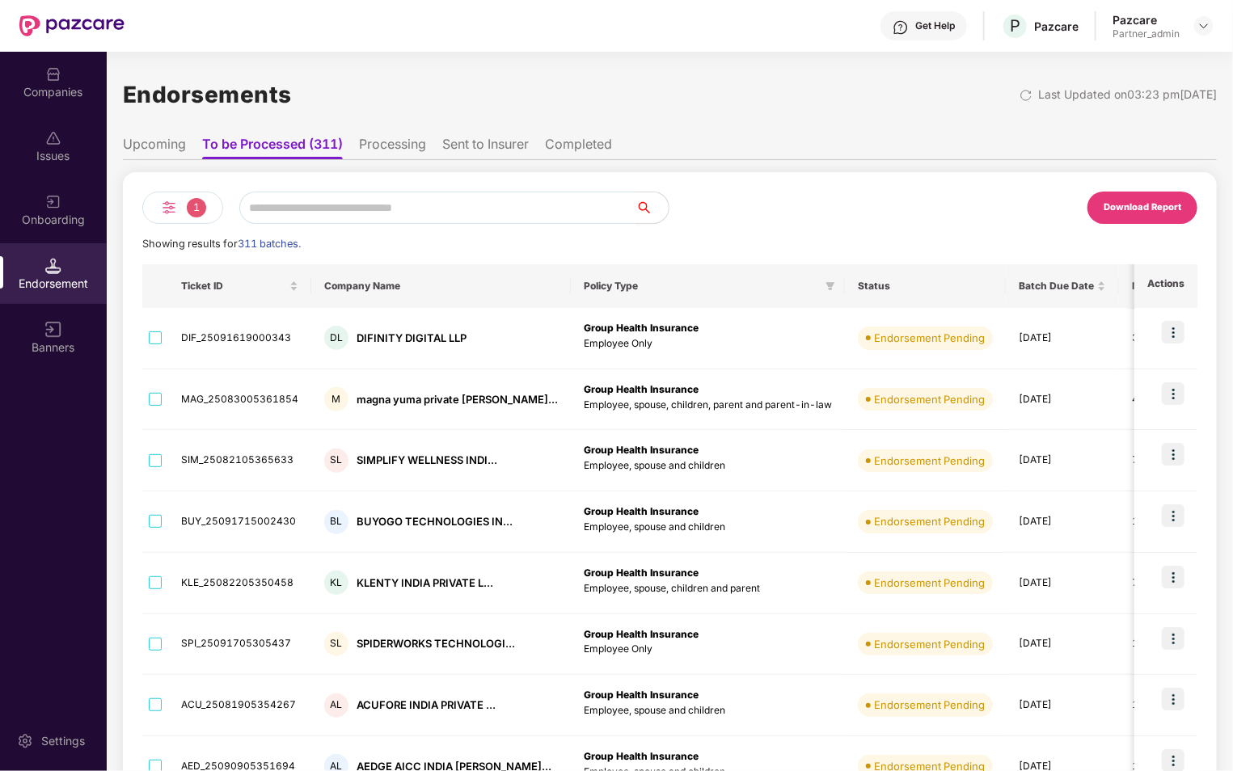
click at [192, 217] on div "1" at bounding box center [182, 208] width 81 height 32
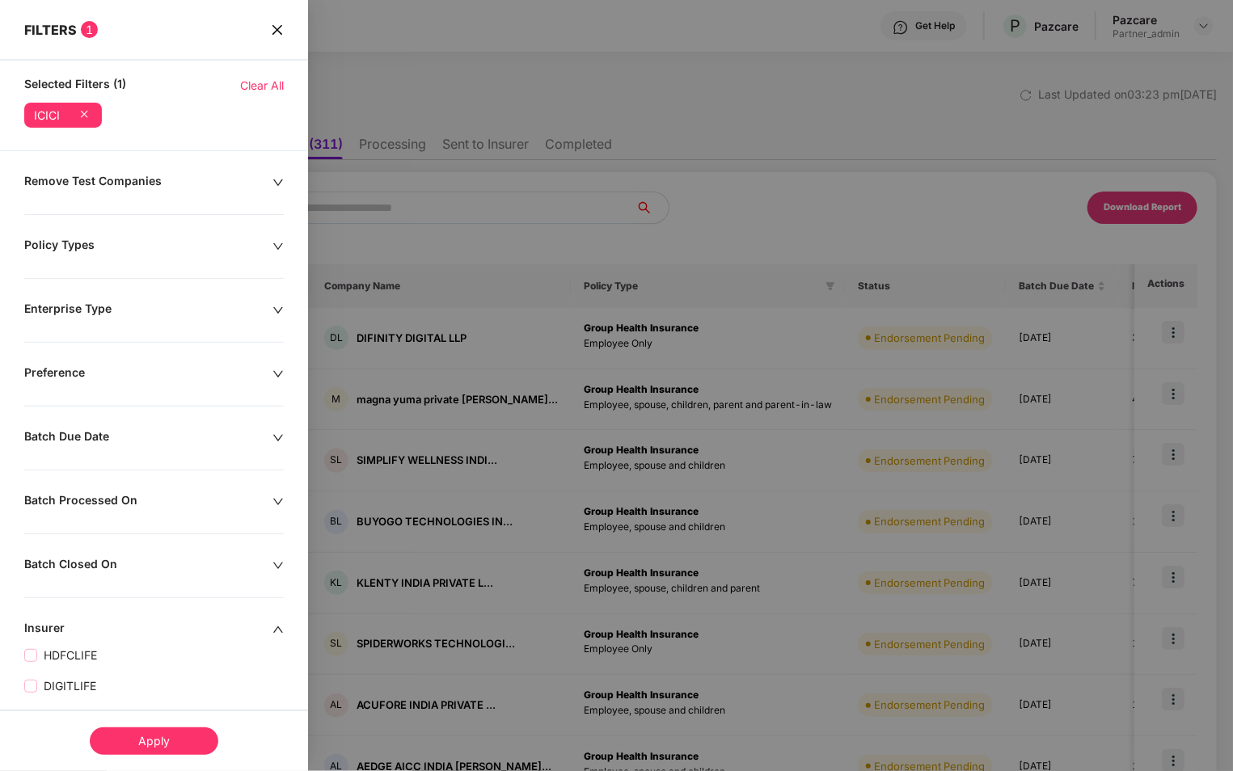
click at [154, 246] on div "Policy Types" at bounding box center [148, 247] width 248 height 18
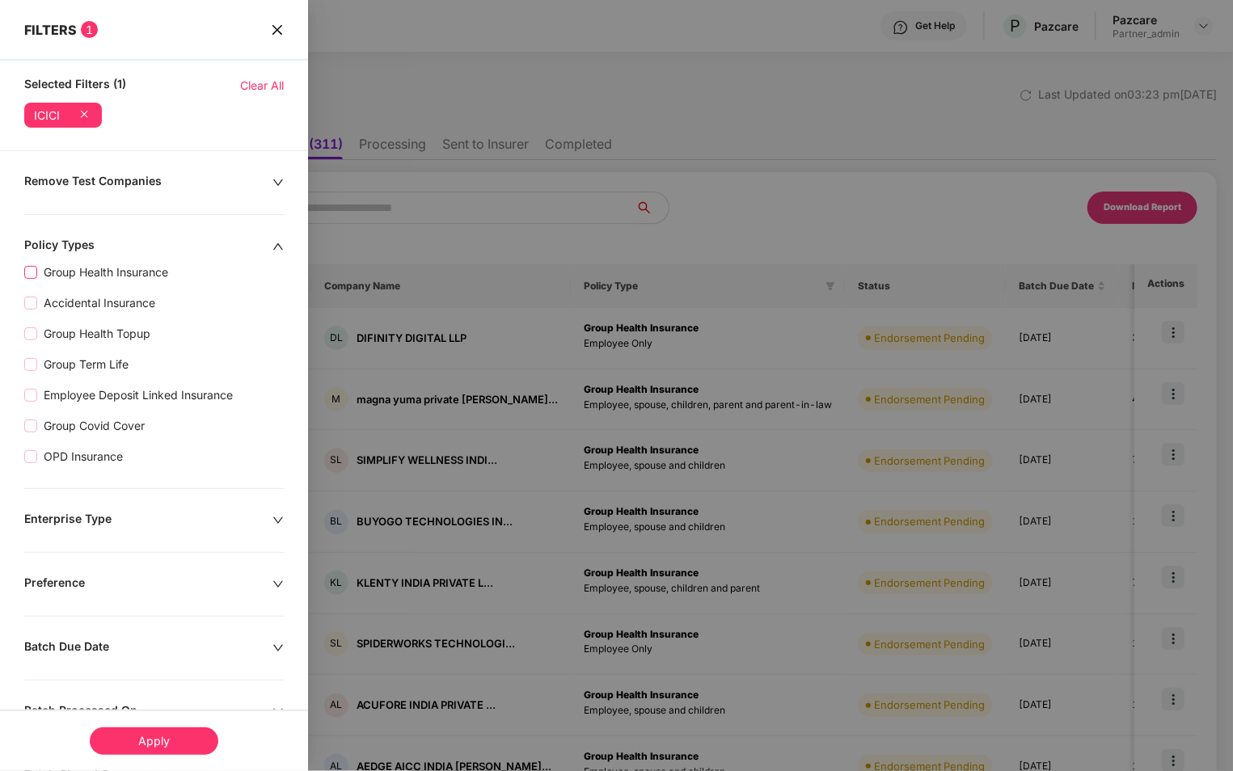
click at [106, 276] on span "Group Health Insurance" at bounding box center [105, 272] width 137 height 18
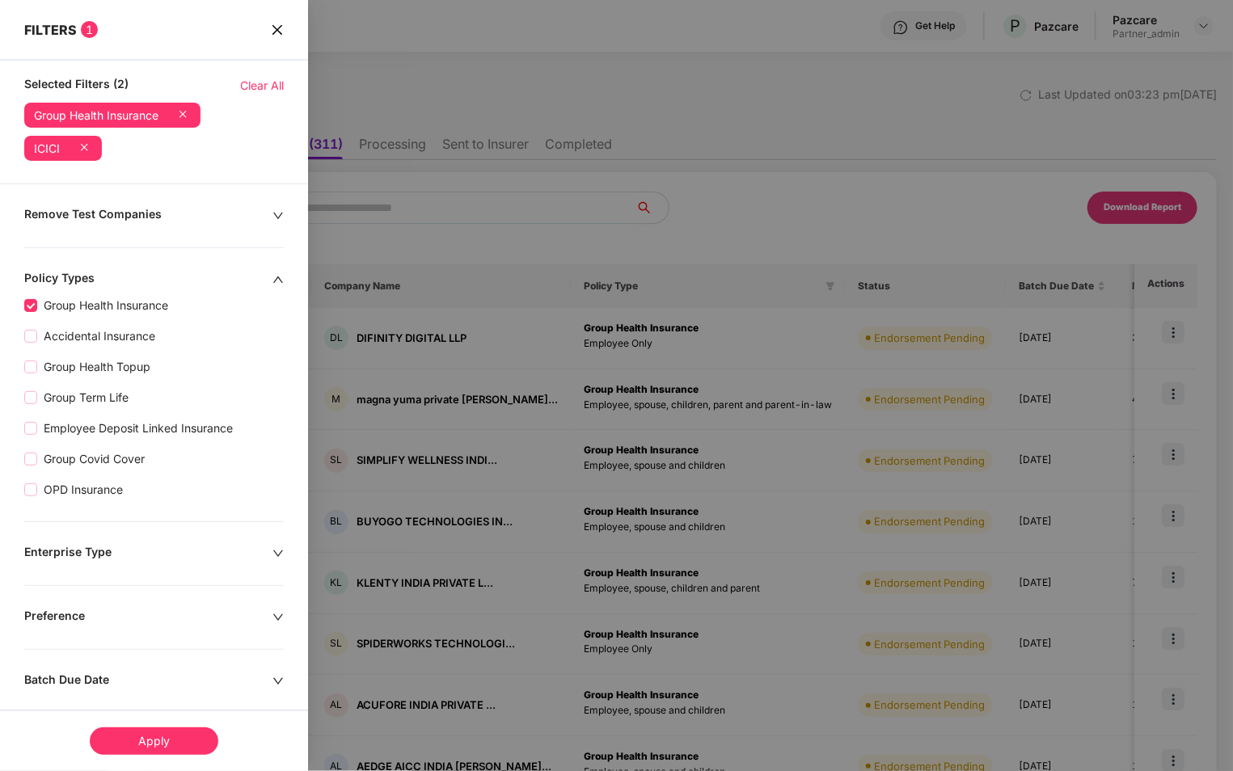
click at [151, 740] on div "Apply" at bounding box center [154, 740] width 129 height 27
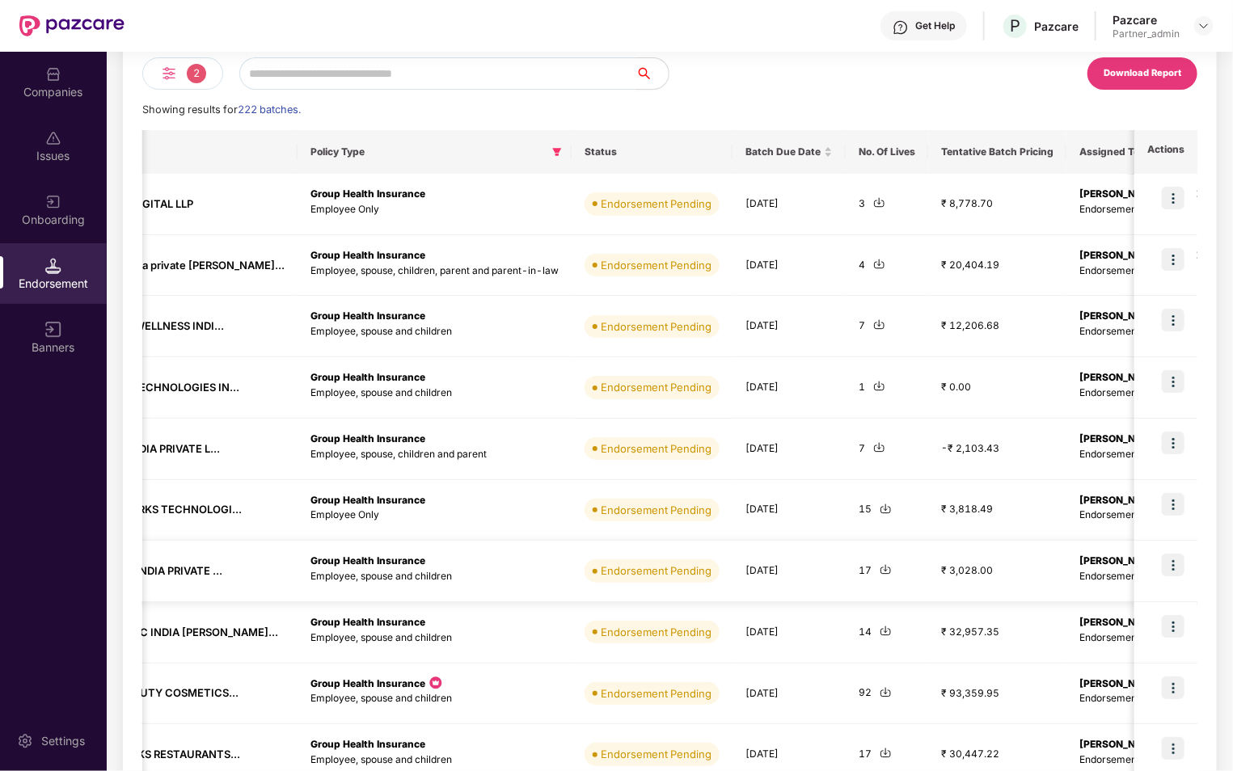
scroll to position [0, 276]
click at [1168, 316] on img at bounding box center [1172, 320] width 23 height 23
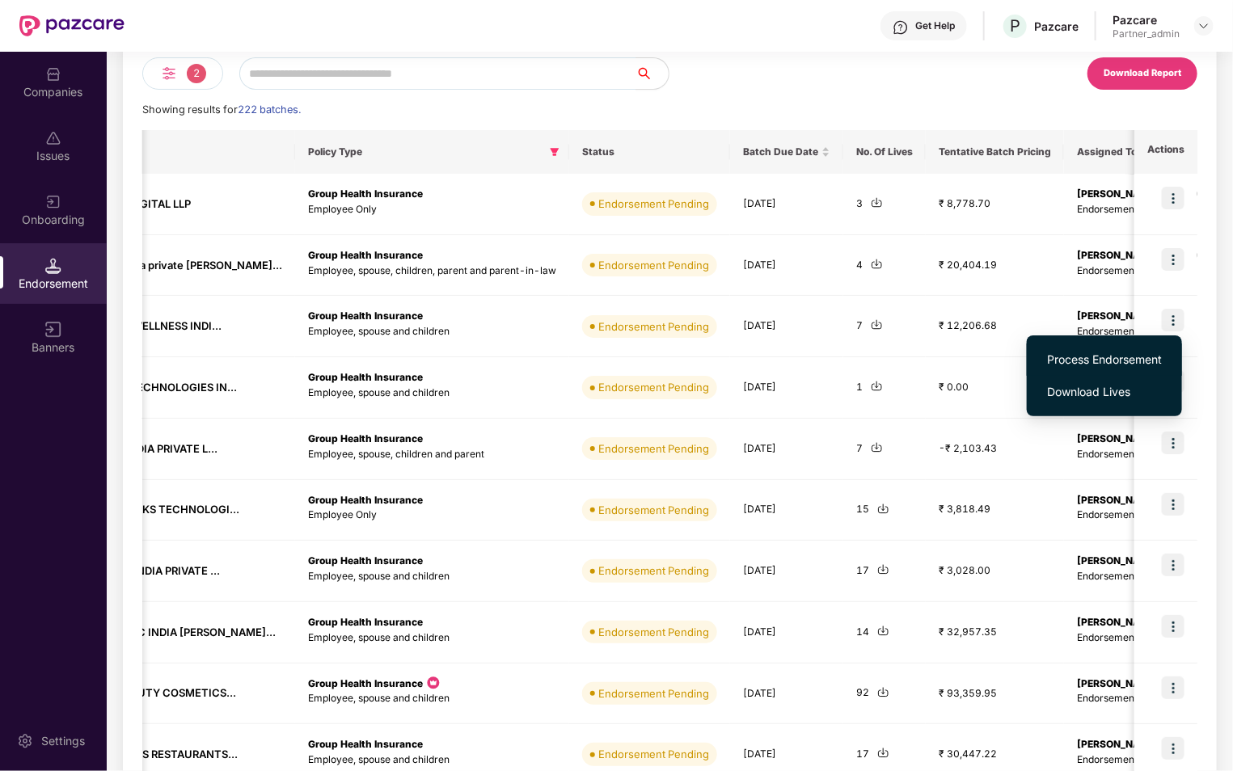
click at [1099, 365] on span "Process Endorsement" at bounding box center [1104, 360] width 115 height 18
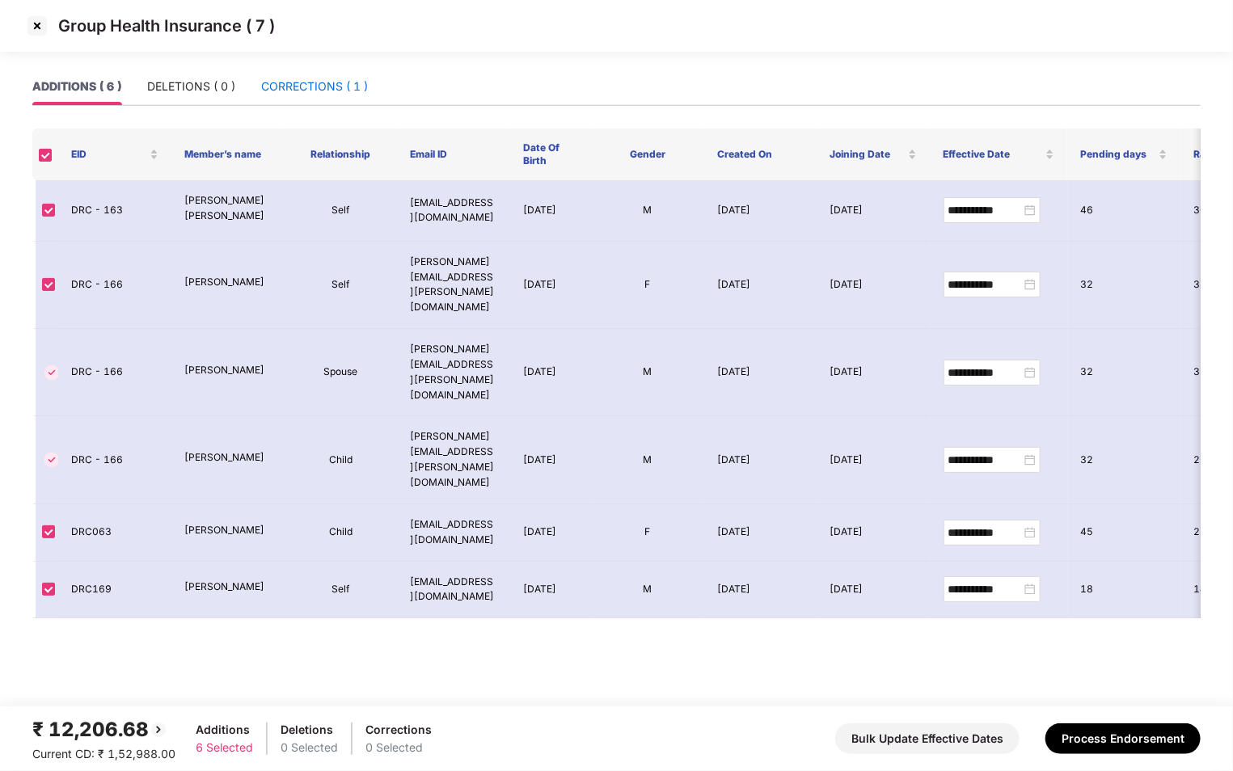
click at [302, 91] on div "CORRECTIONS ( 1 )" at bounding box center [314, 87] width 107 height 18
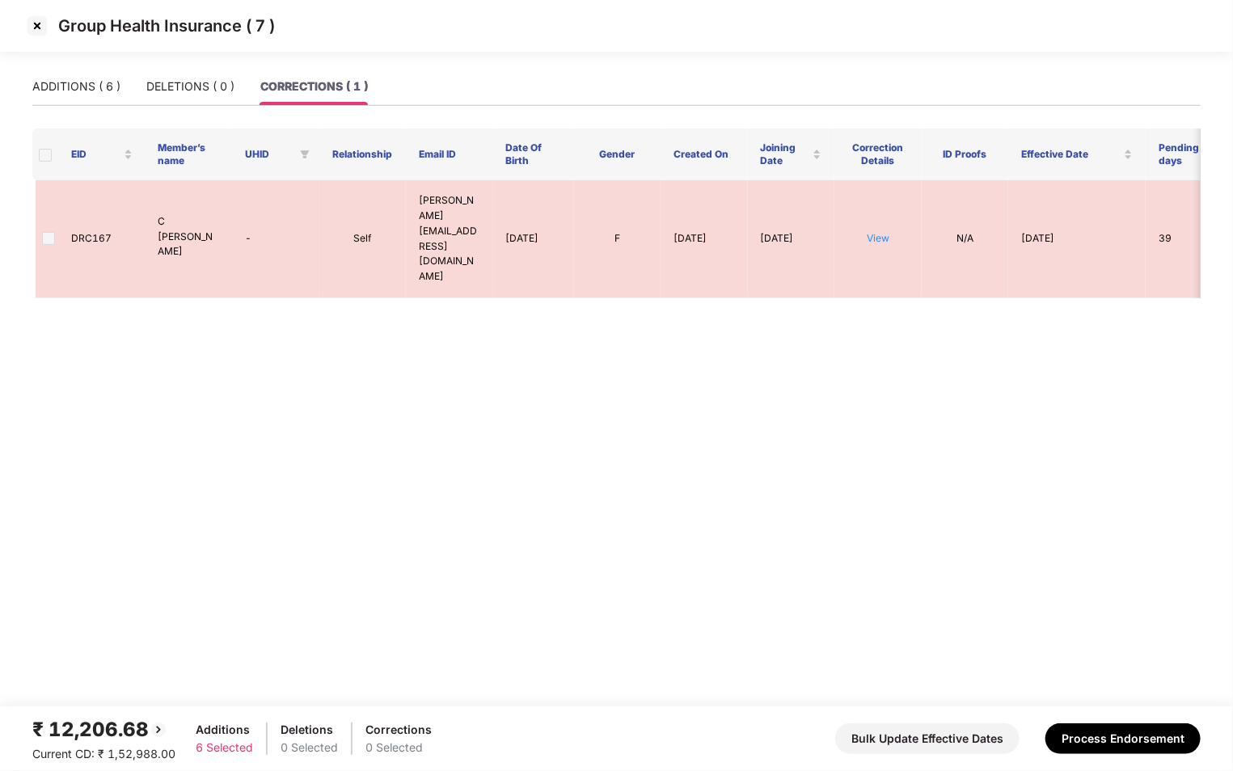
click at [34, 29] on img at bounding box center [37, 26] width 26 height 26
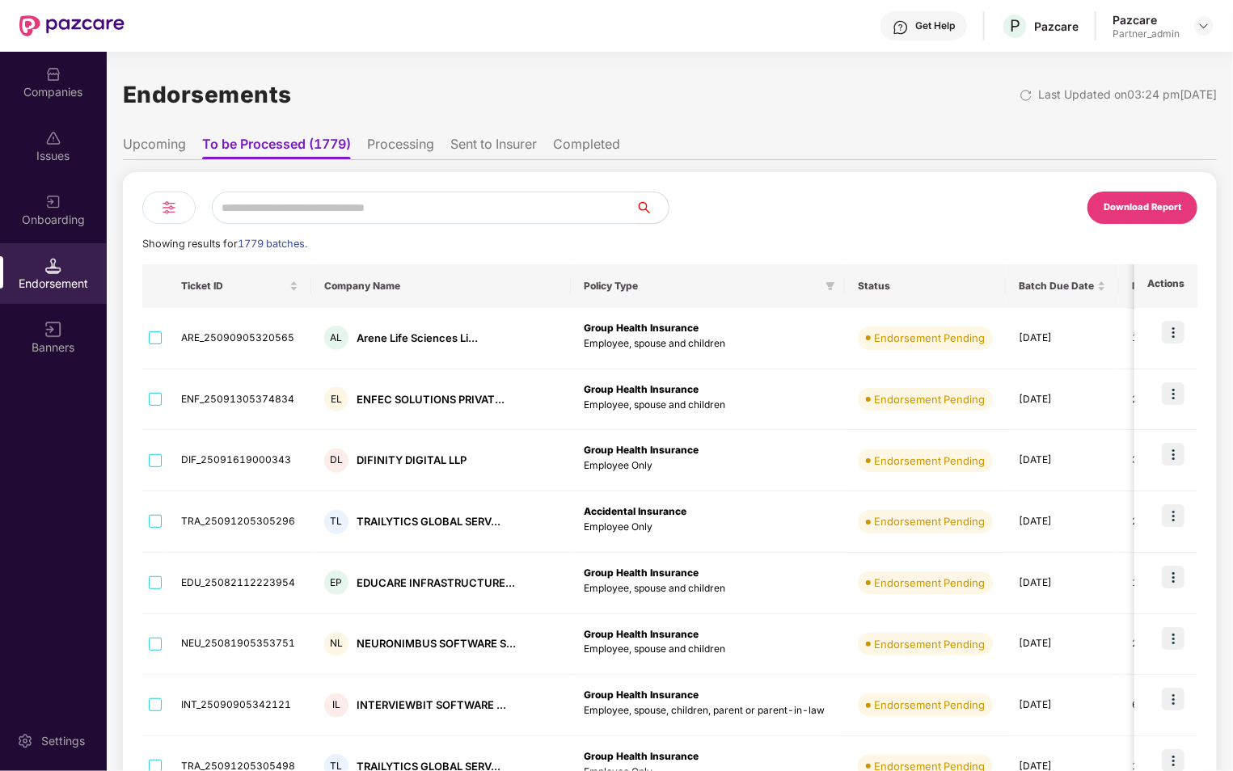
click at [181, 206] on div at bounding box center [168, 208] width 53 height 32
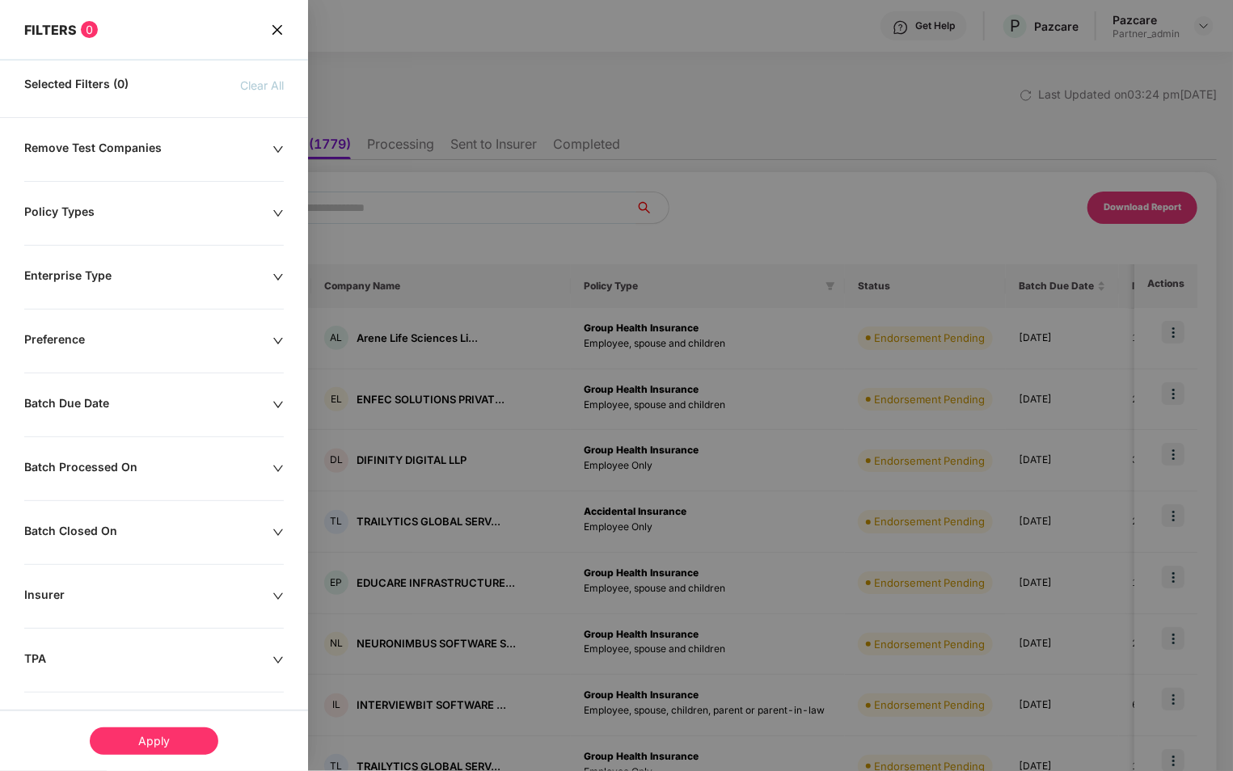
click at [150, 205] on div "Policy Types" at bounding box center [148, 213] width 248 height 18
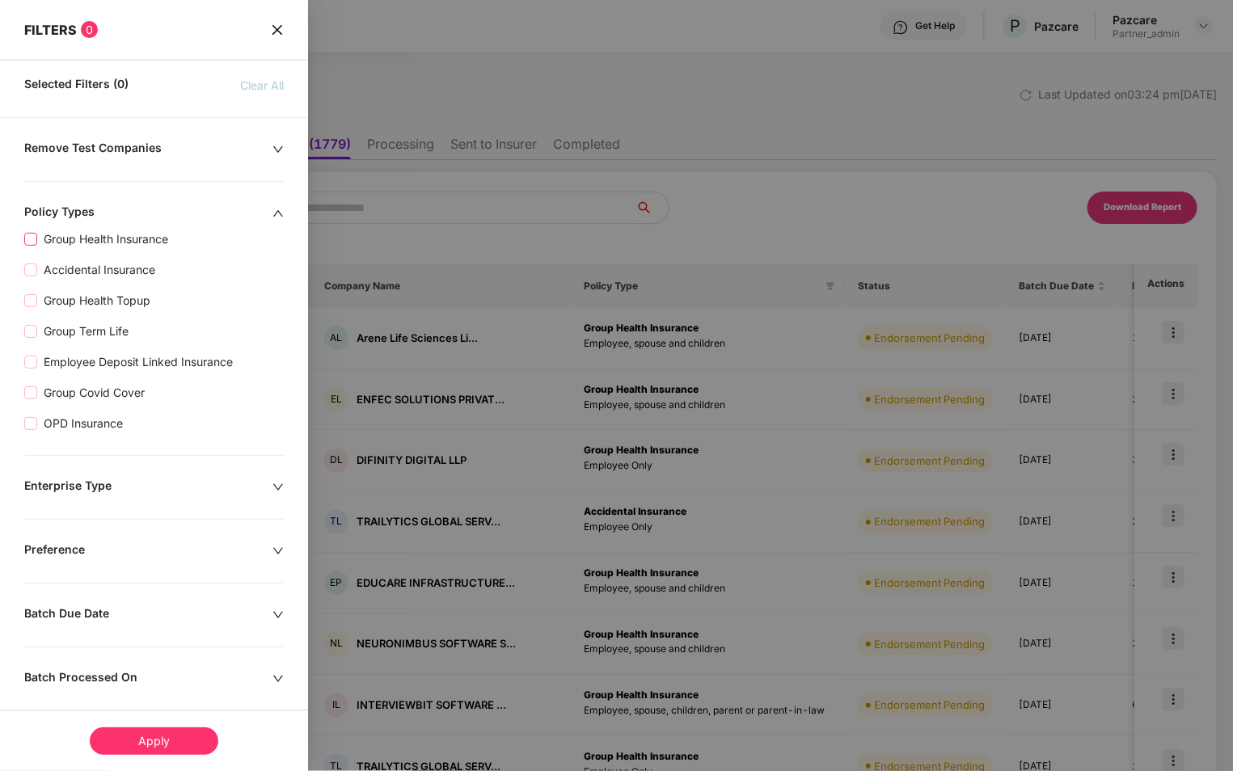
click at [52, 243] on span "Group Health Insurance" at bounding box center [105, 239] width 137 height 18
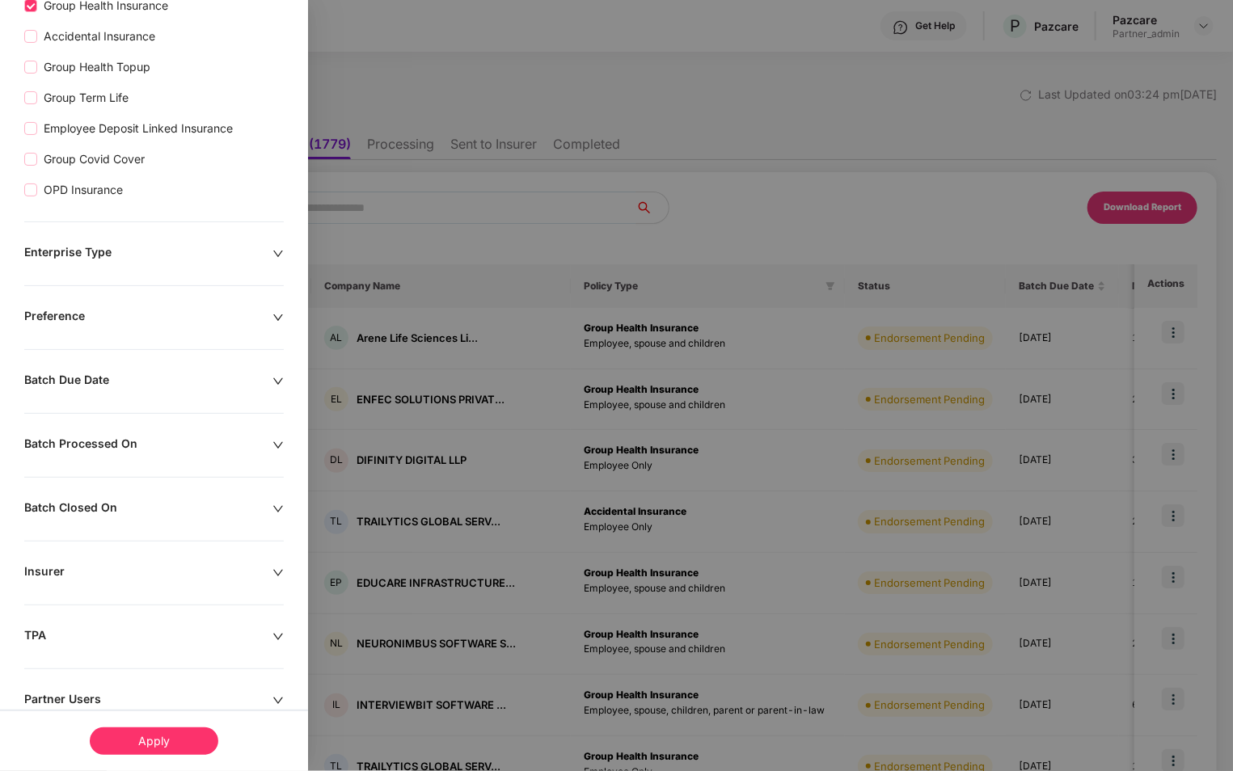
scroll to position [378, 0]
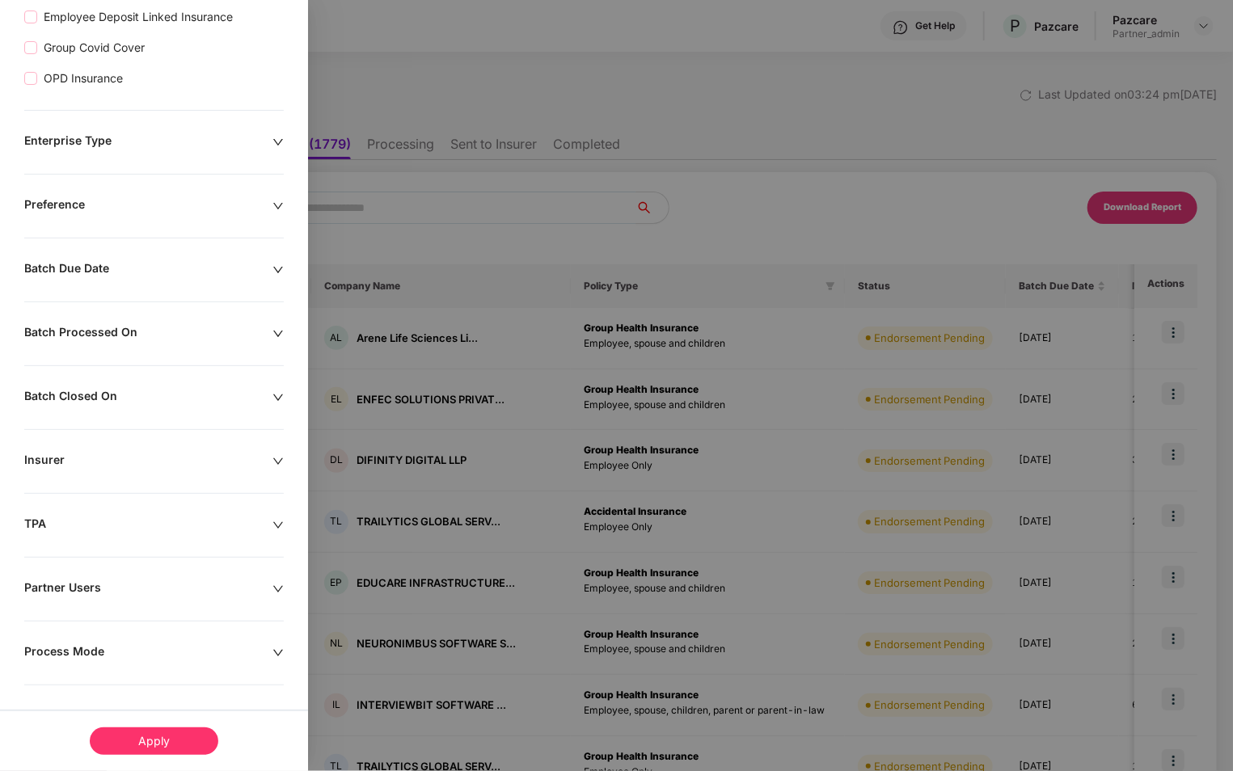
click at [171, 465] on div "Insurer" at bounding box center [148, 462] width 248 height 18
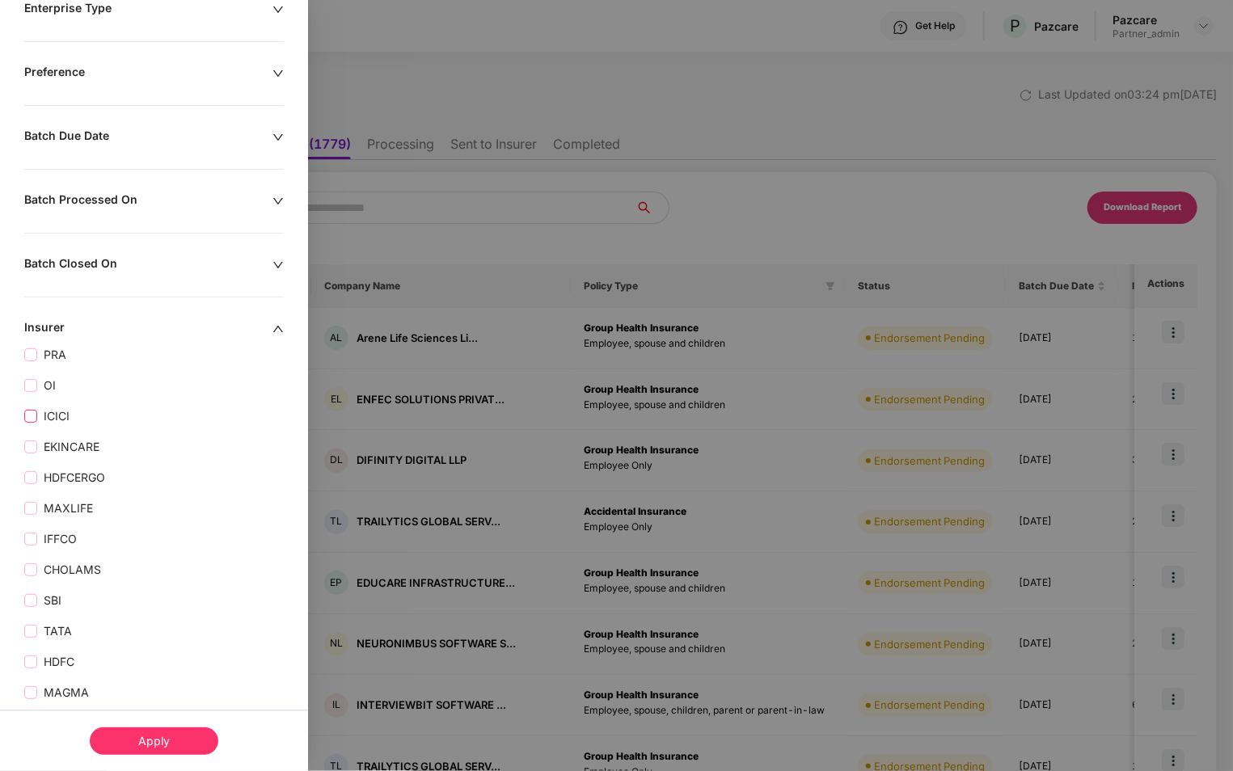
click at [47, 416] on span "ICICI" at bounding box center [56, 416] width 39 height 18
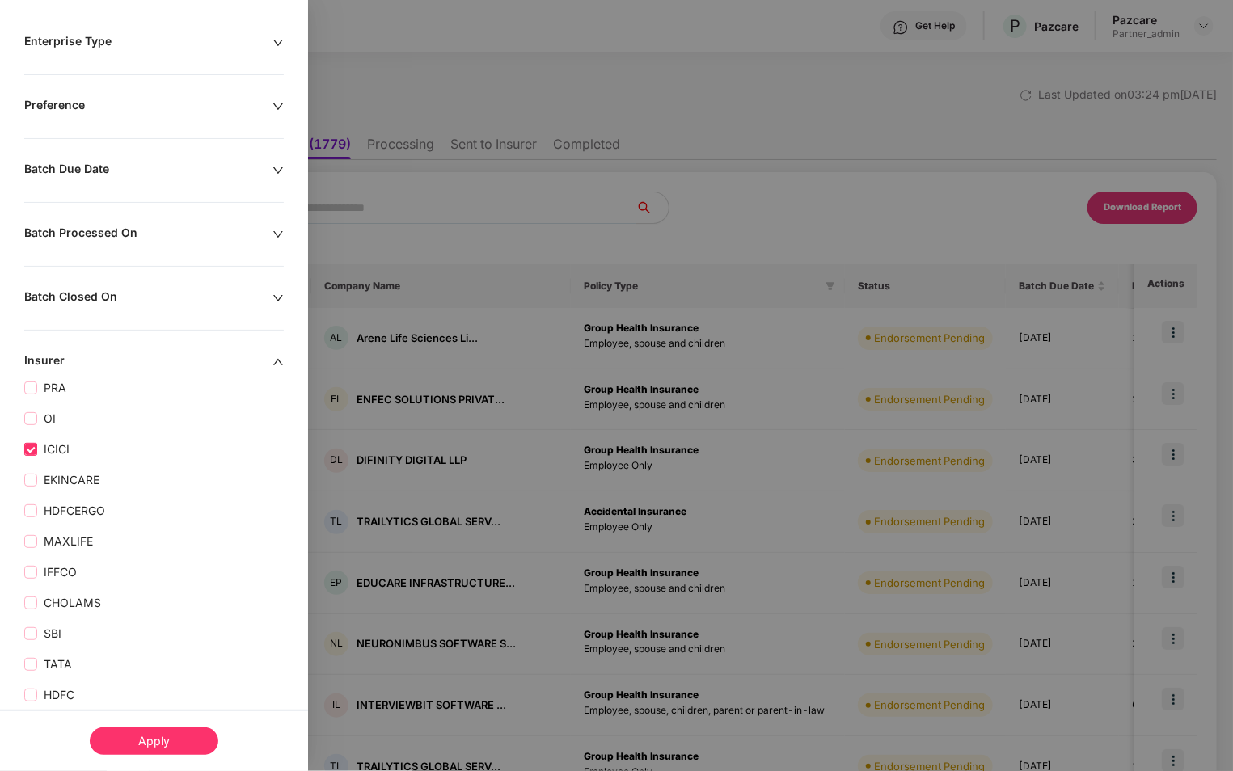
scroll to position [544, 0]
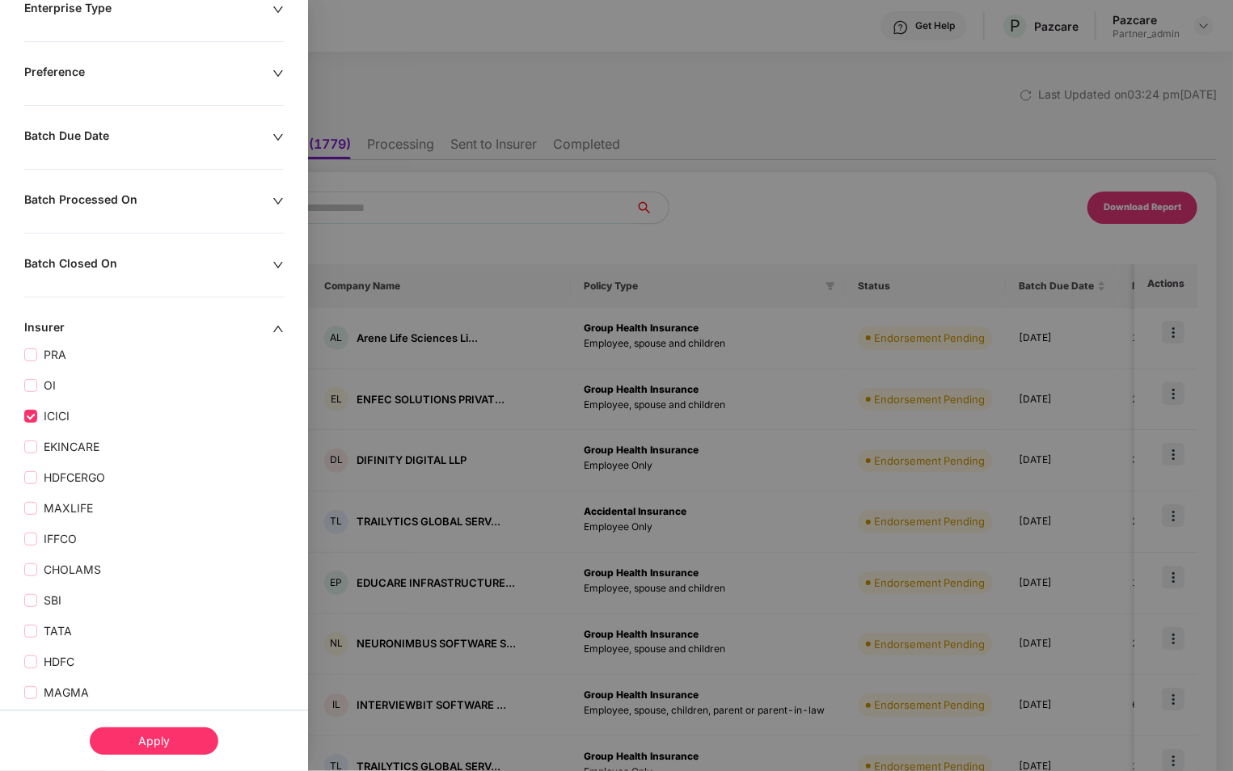
click at [133, 738] on div "Apply" at bounding box center [154, 740] width 129 height 27
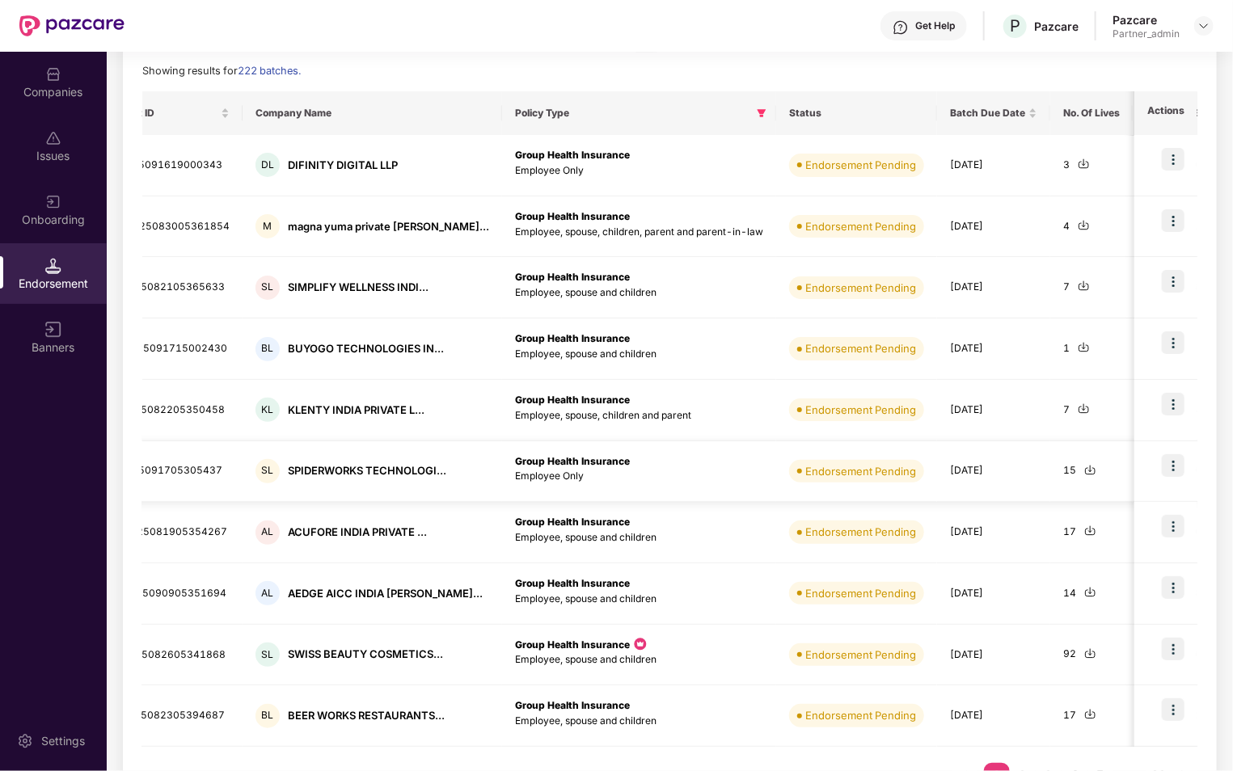
scroll to position [0, 0]
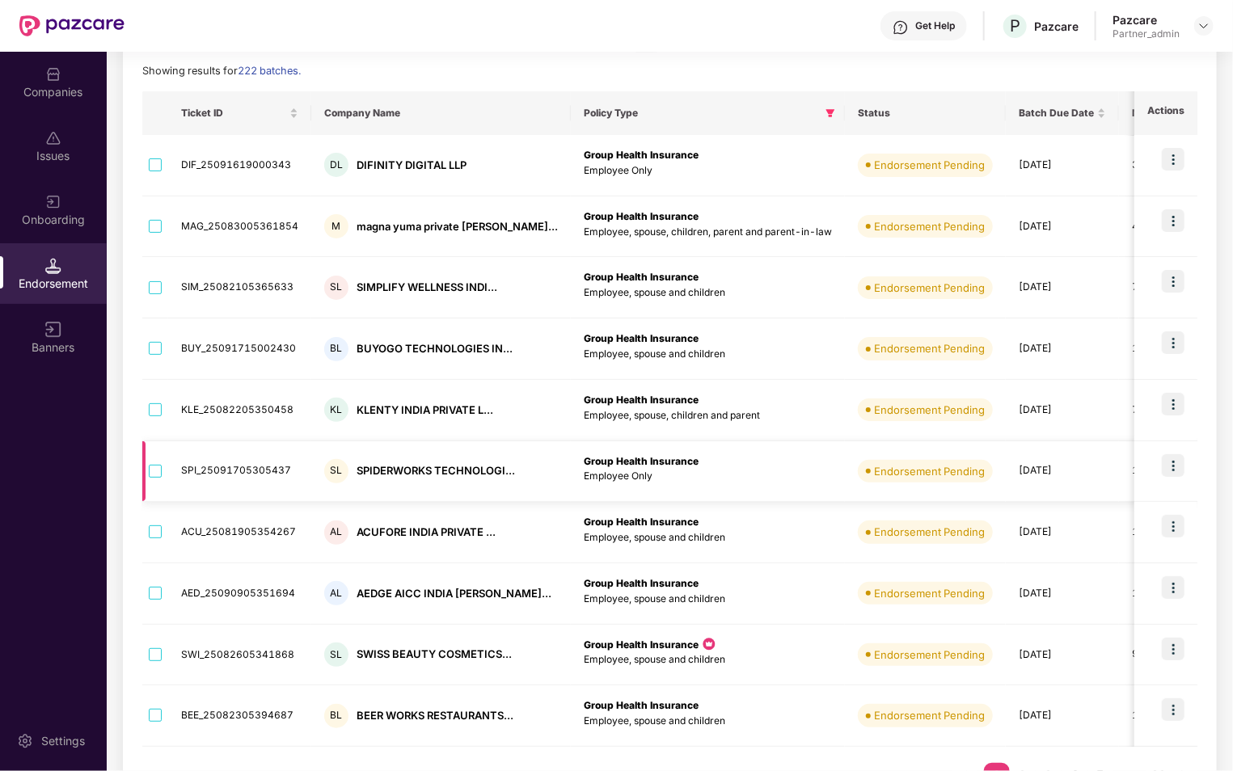
click at [1172, 462] on img at bounding box center [1172, 465] width 23 height 23
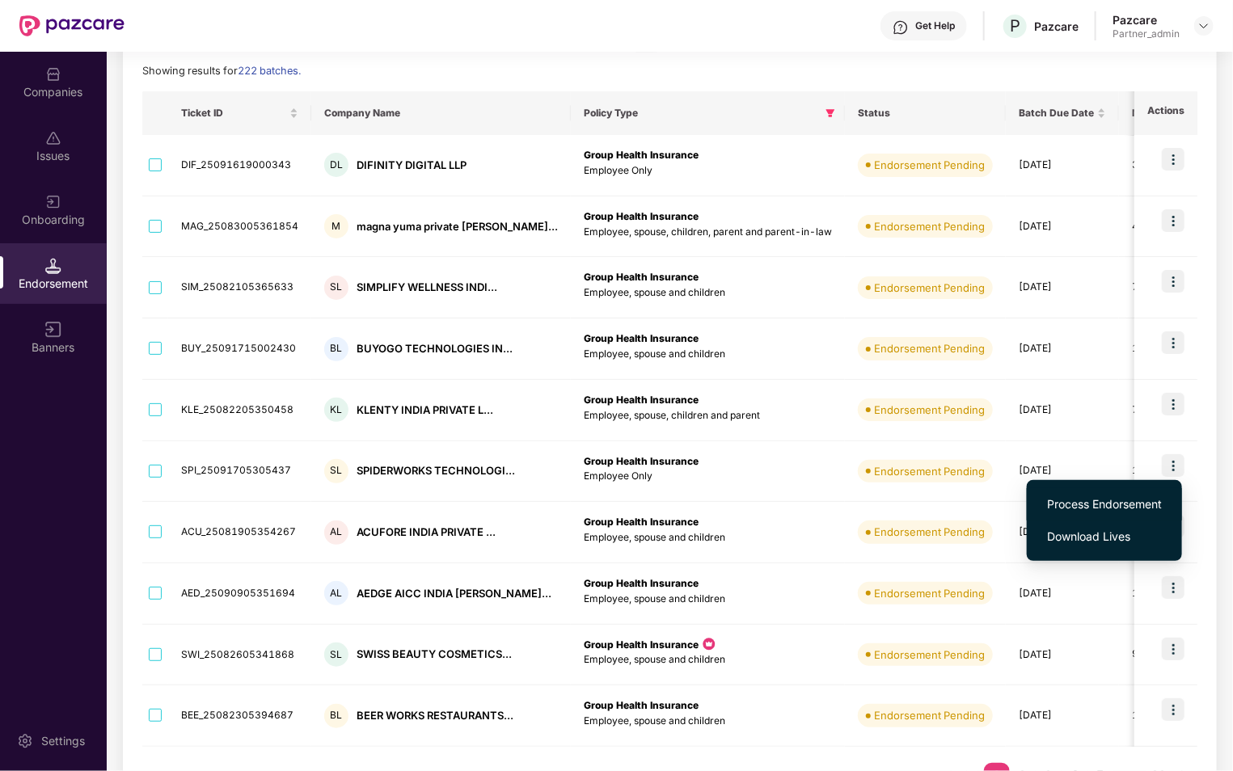
click at [1127, 502] on span "Process Endorsement" at bounding box center [1104, 504] width 115 height 18
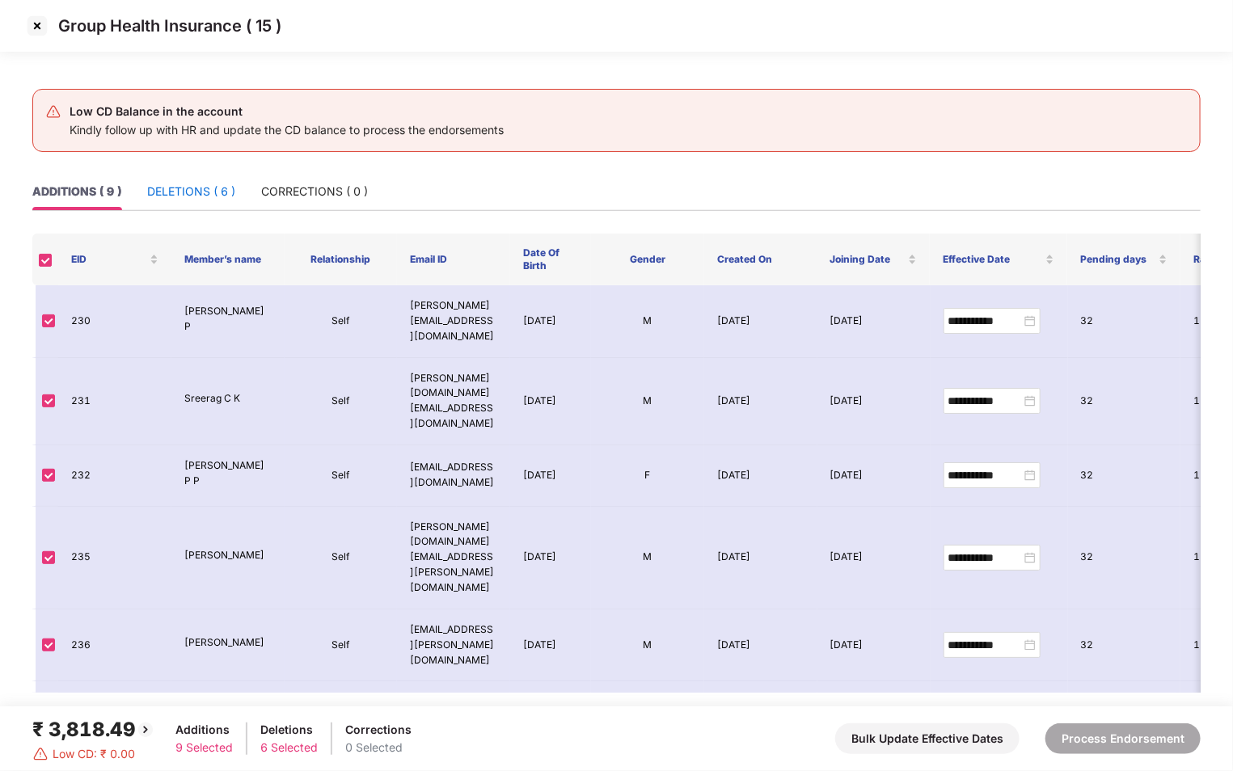
click at [233, 188] on div "DELETIONS ( 6 )" at bounding box center [191, 192] width 88 height 18
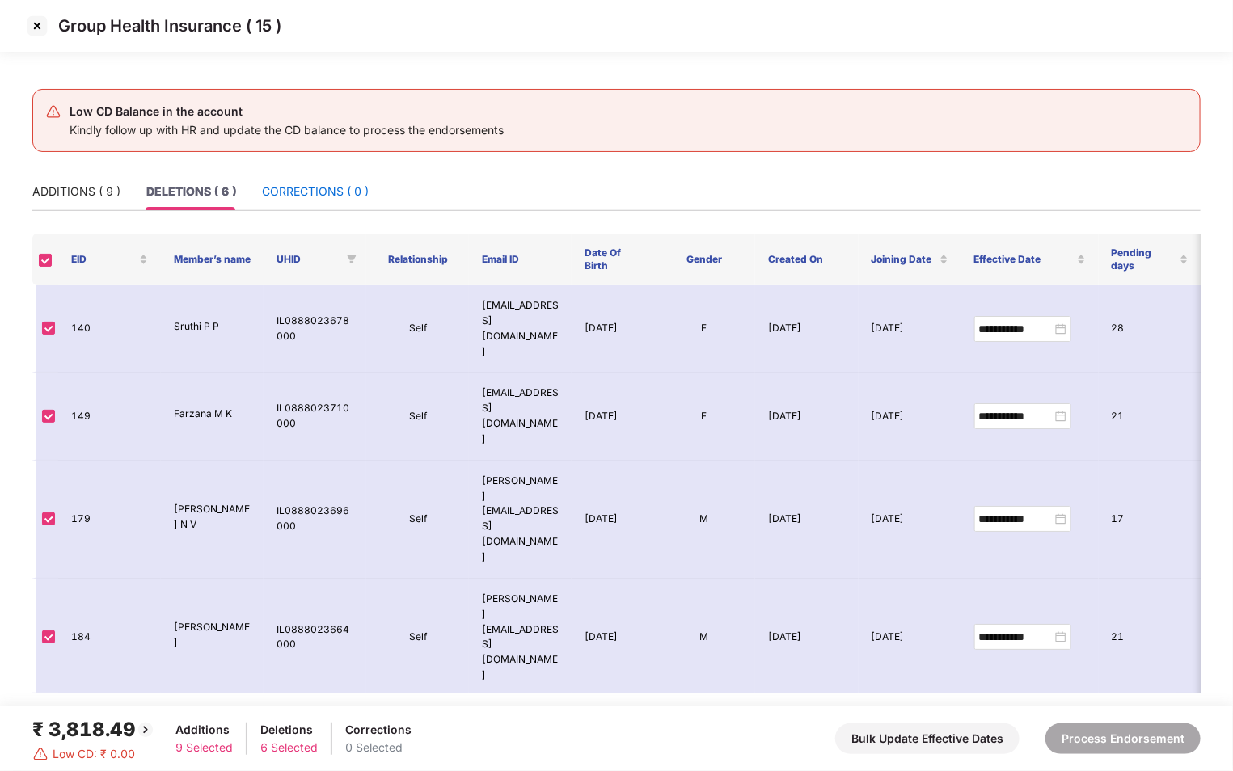
click at [277, 192] on div "CORRECTIONS ( 0 )" at bounding box center [315, 192] width 107 height 18
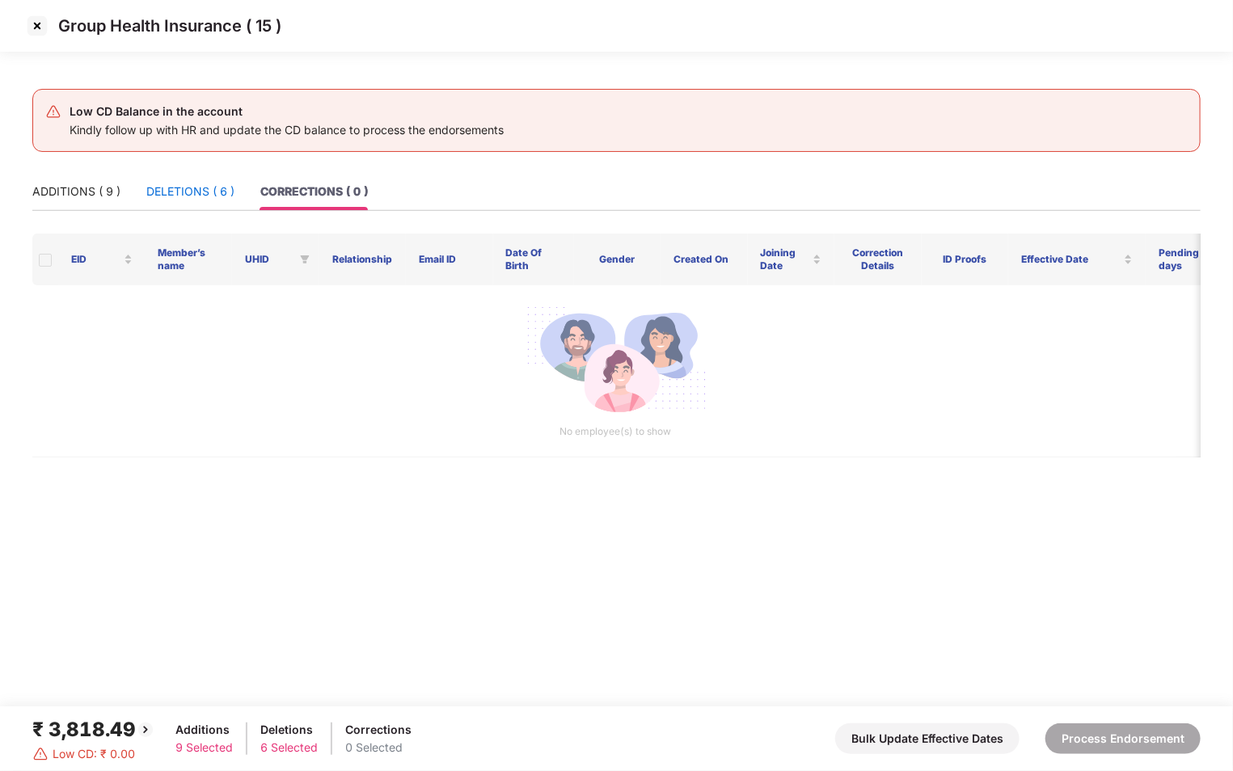
click at [207, 193] on div "DELETIONS ( 6 )" at bounding box center [190, 192] width 88 height 18
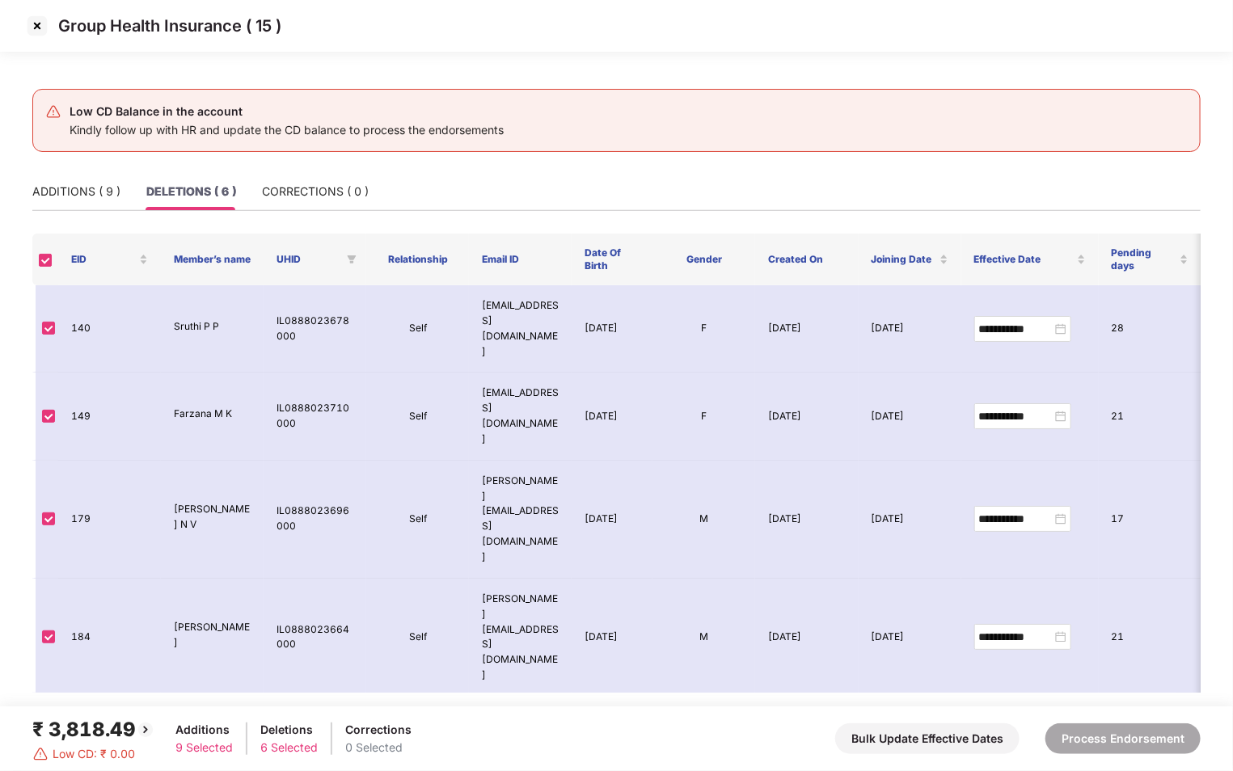
click at [38, 32] on img at bounding box center [37, 26] width 26 height 26
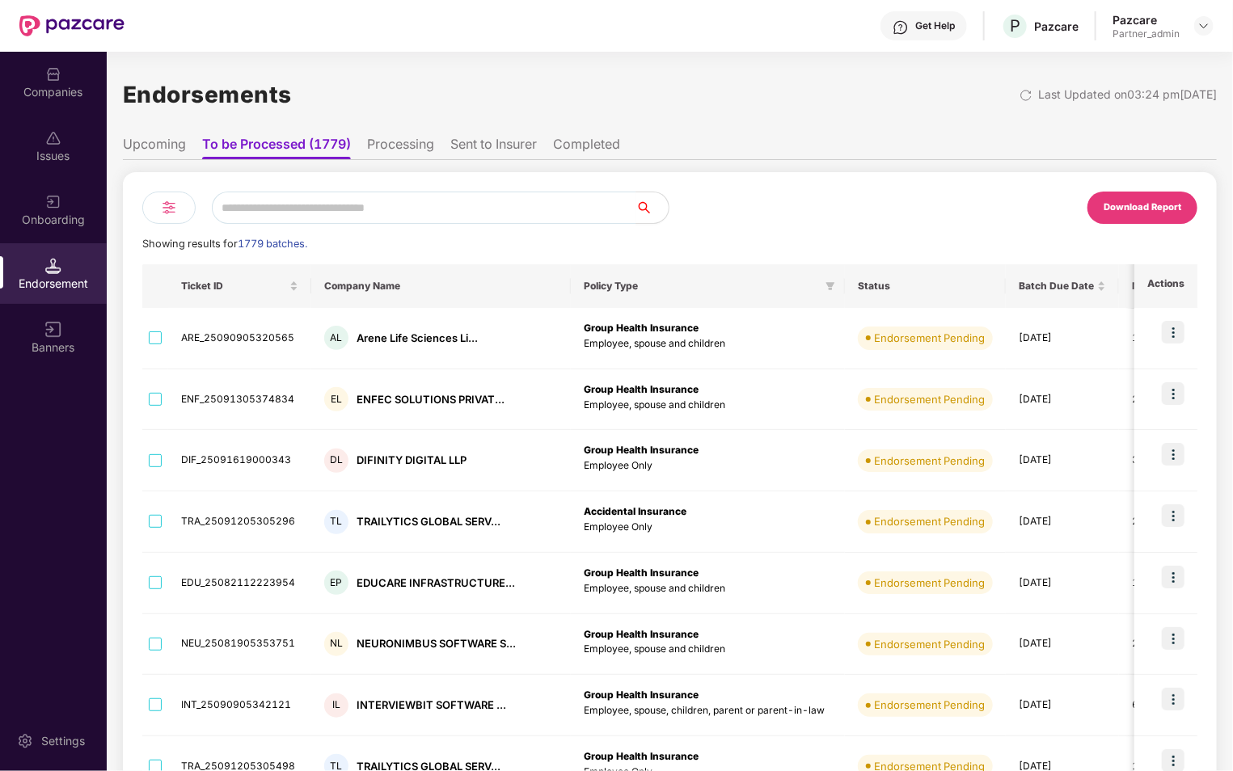
click at [170, 214] on img at bounding box center [168, 207] width 19 height 19
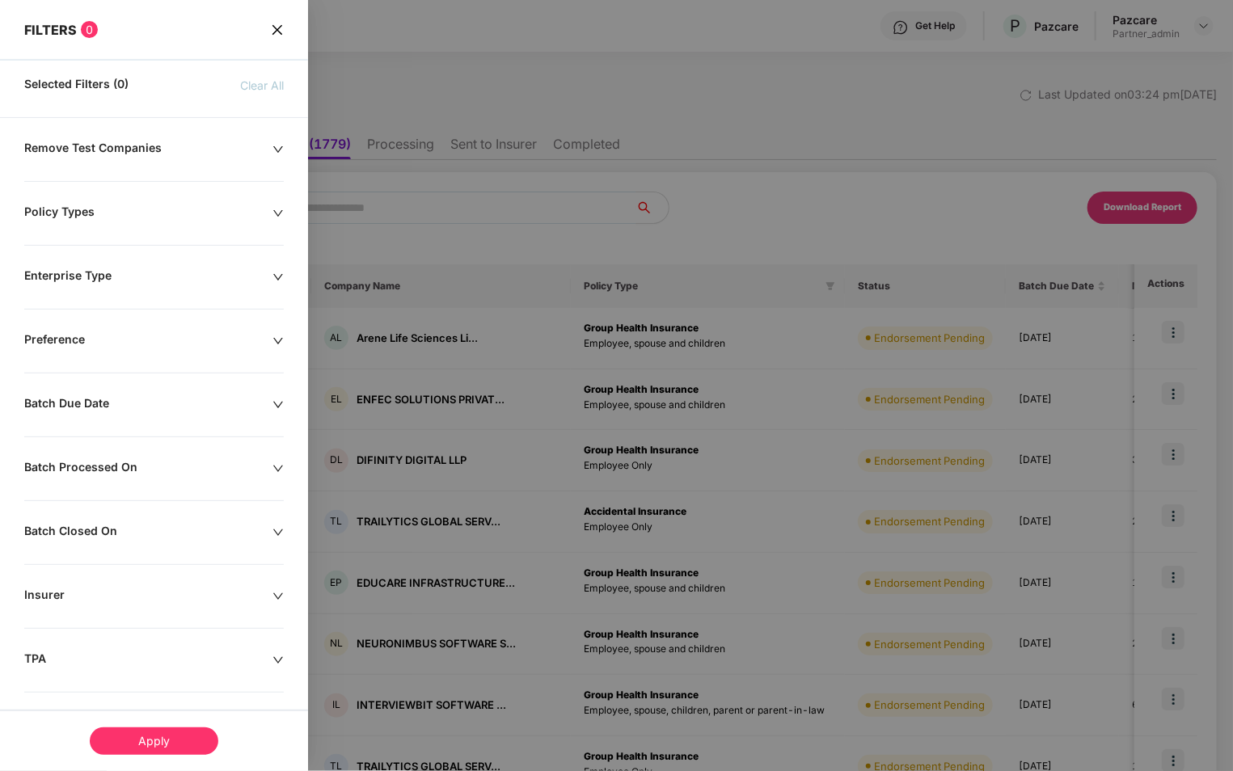
click at [160, 220] on div "Policy Types" at bounding box center [148, 213] width 248 height 18
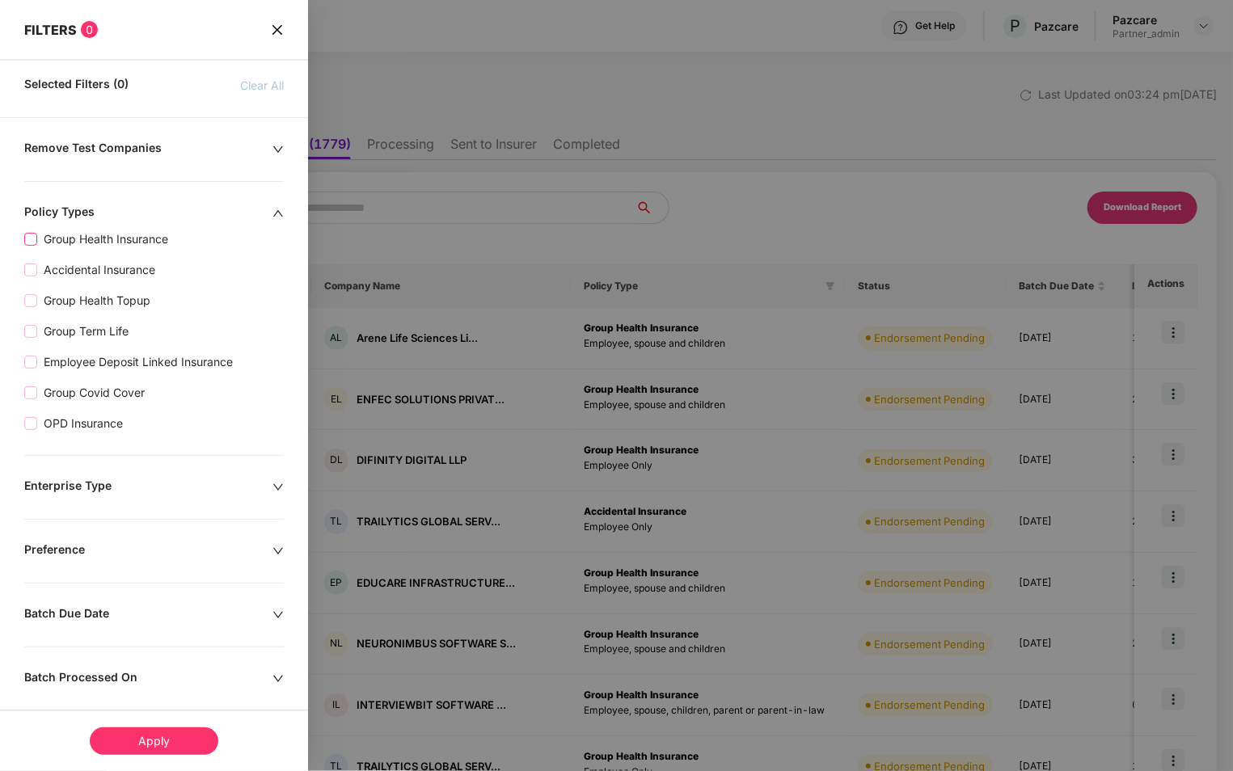
click at [115, 239] on span "Group Health Insurance" at bounding box center [105, 239] width 137 height 18
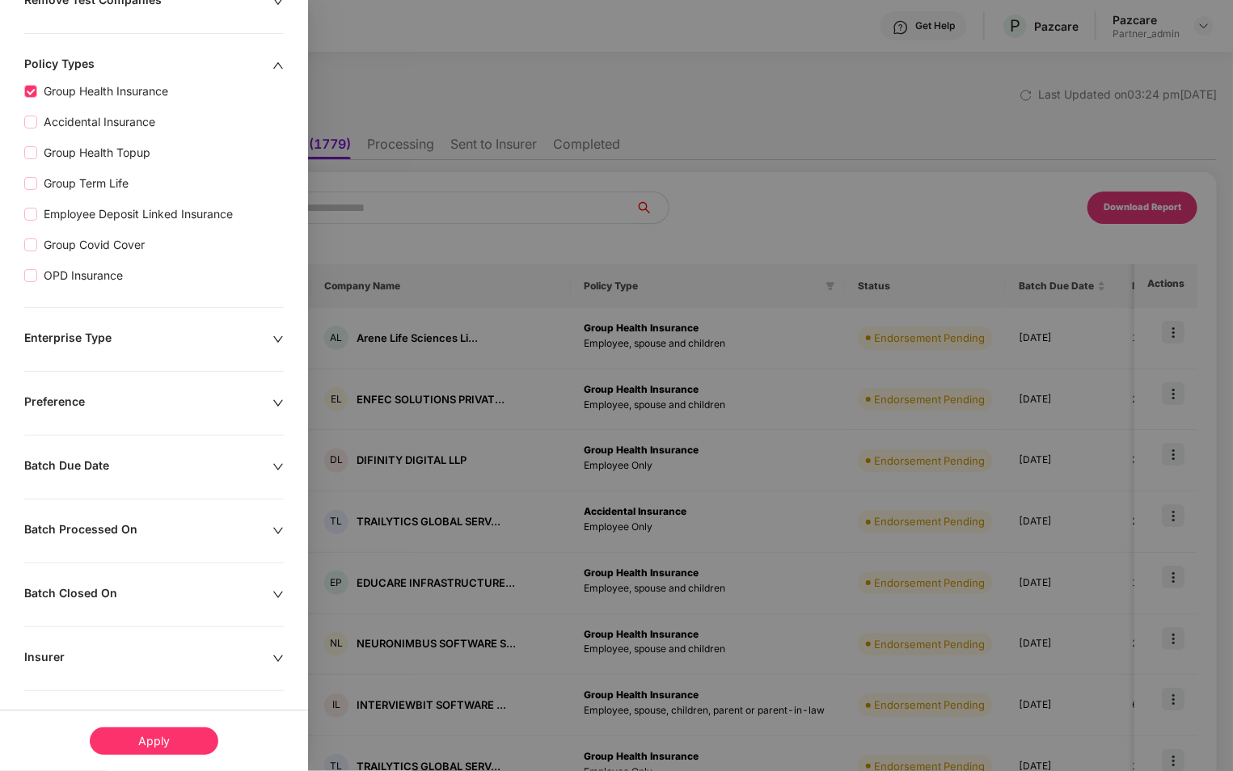
scroll to position [257, 0]
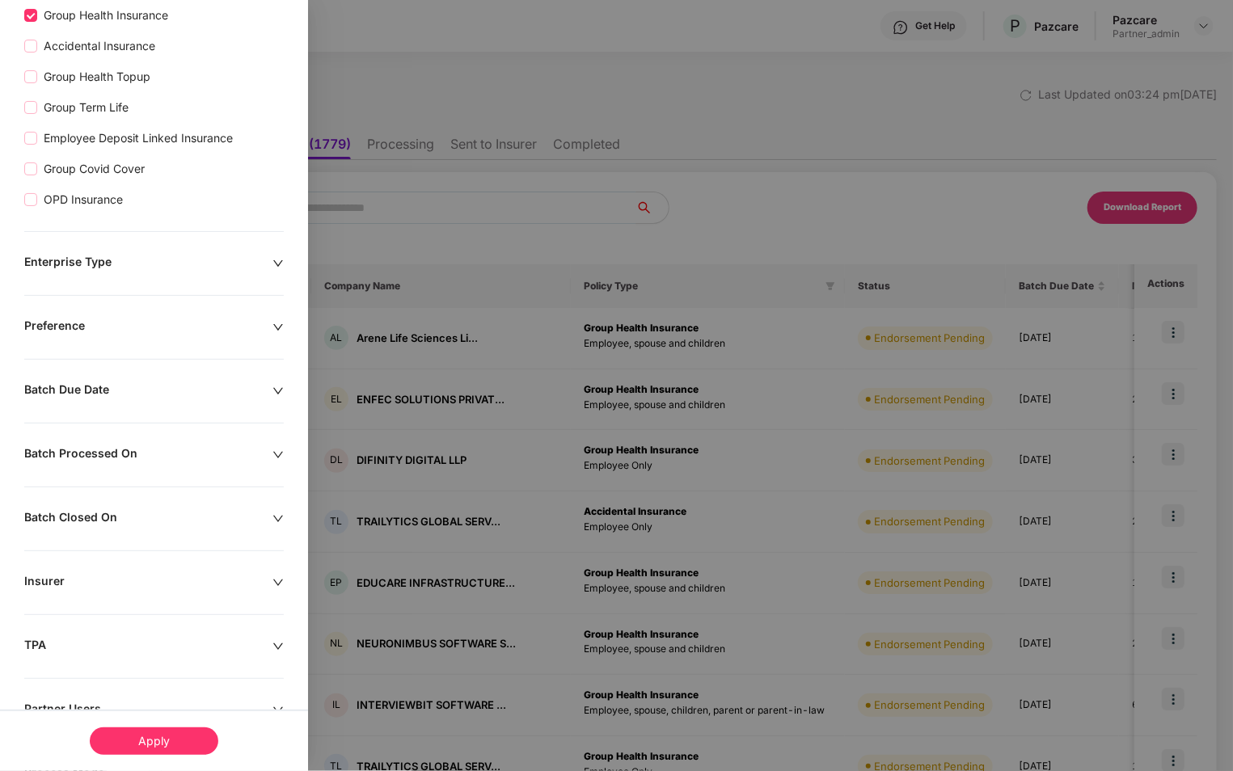
click at [153, 575] on div "Insurer" at bounding box center [148, 583] width 248 height 18
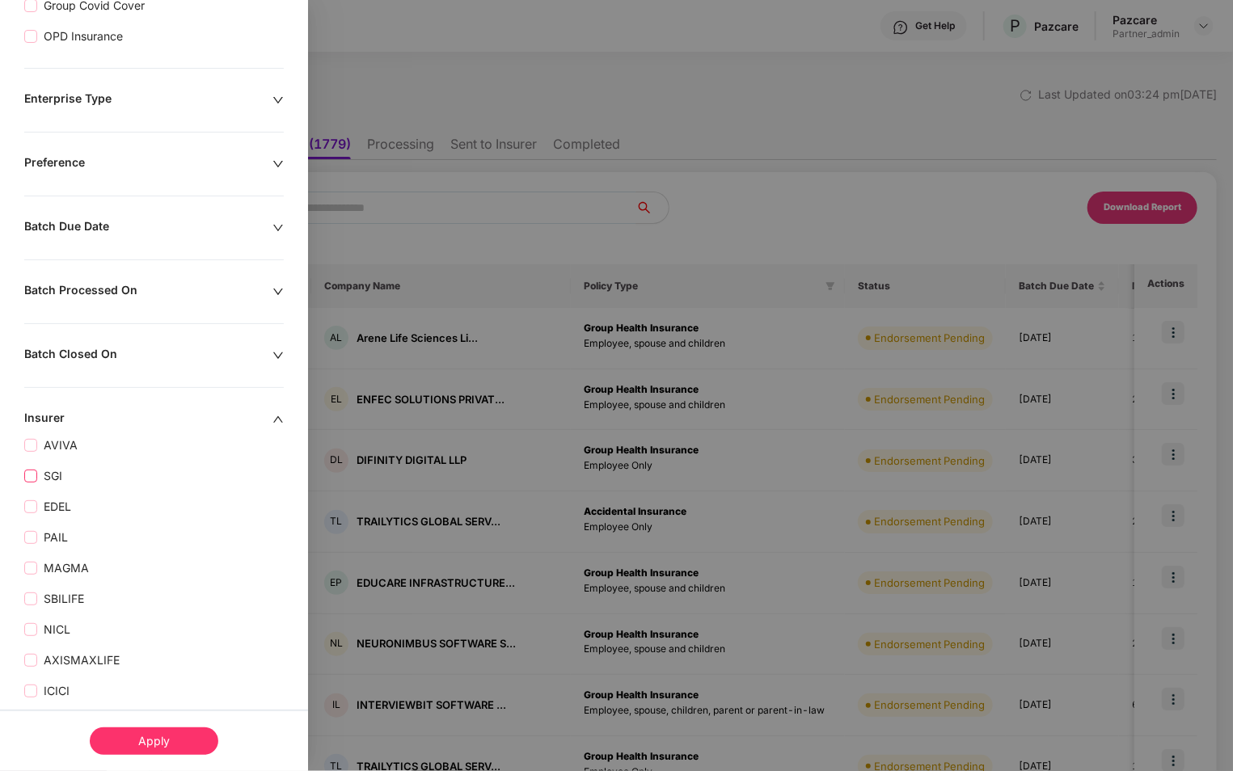
scroll to position [459, 0]
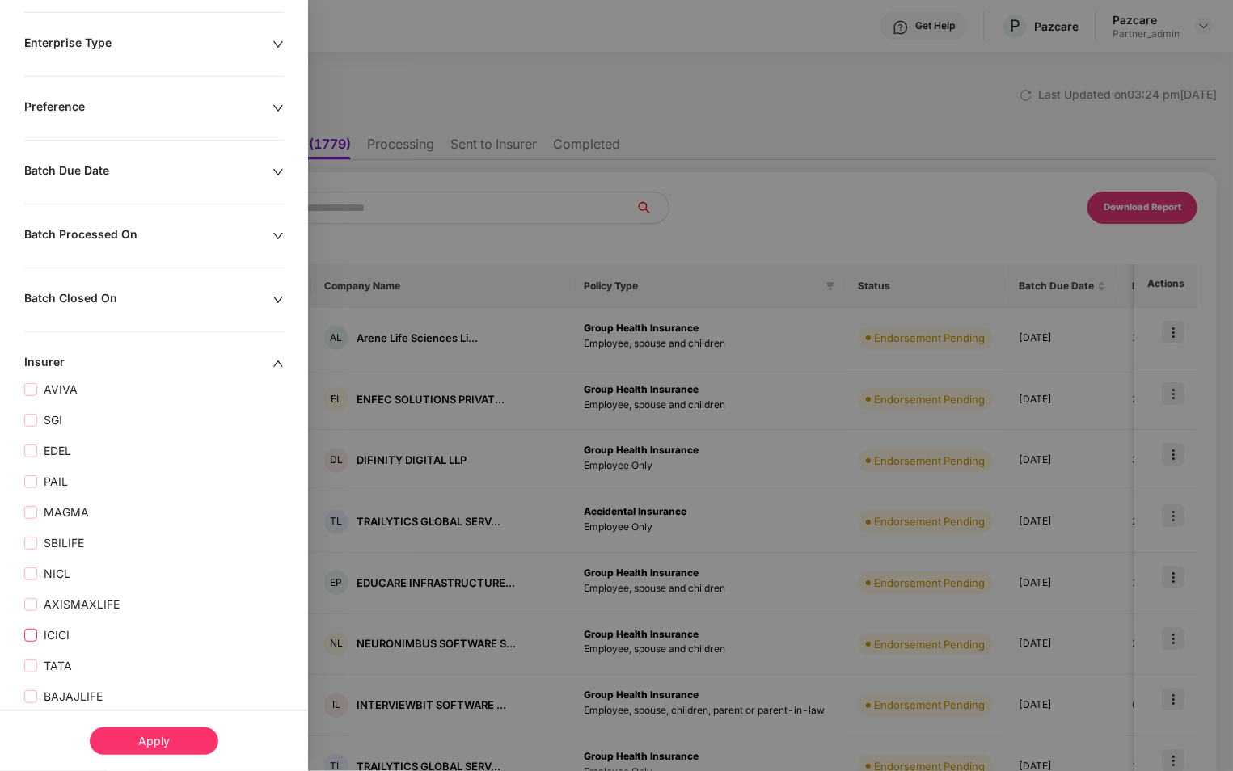
click at [48, 640] on span "ICICI" at bounding box center [56, 635] width 39 height 18
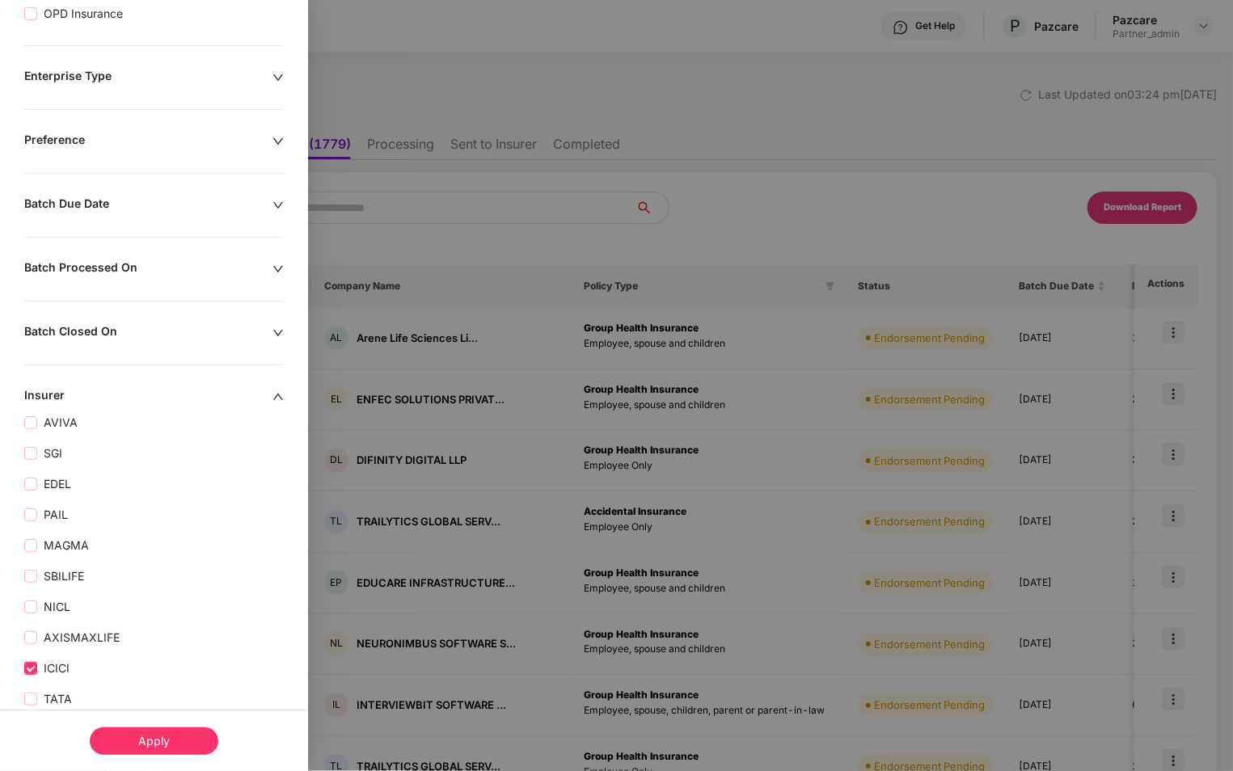
scroll to position [508, 0]
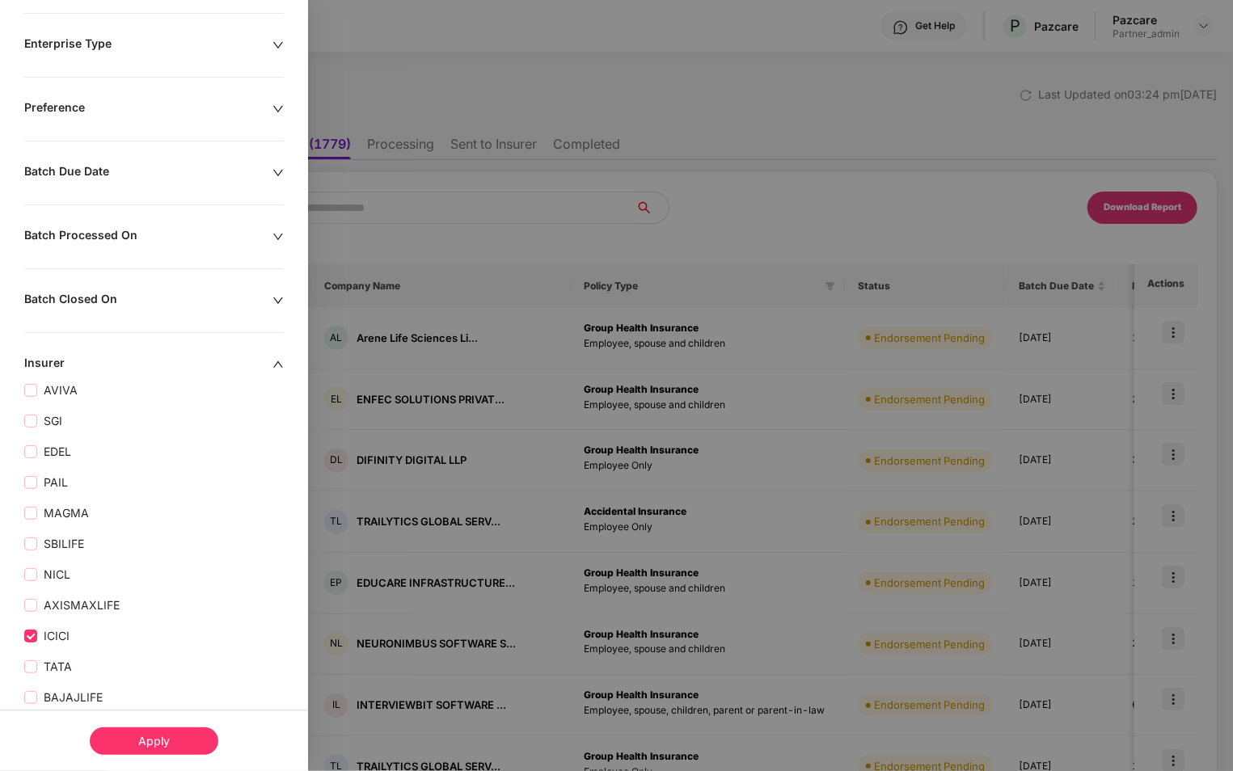
click at [174, 744] on div "Apply" at bounding box center [154, 740] width 129 height 27
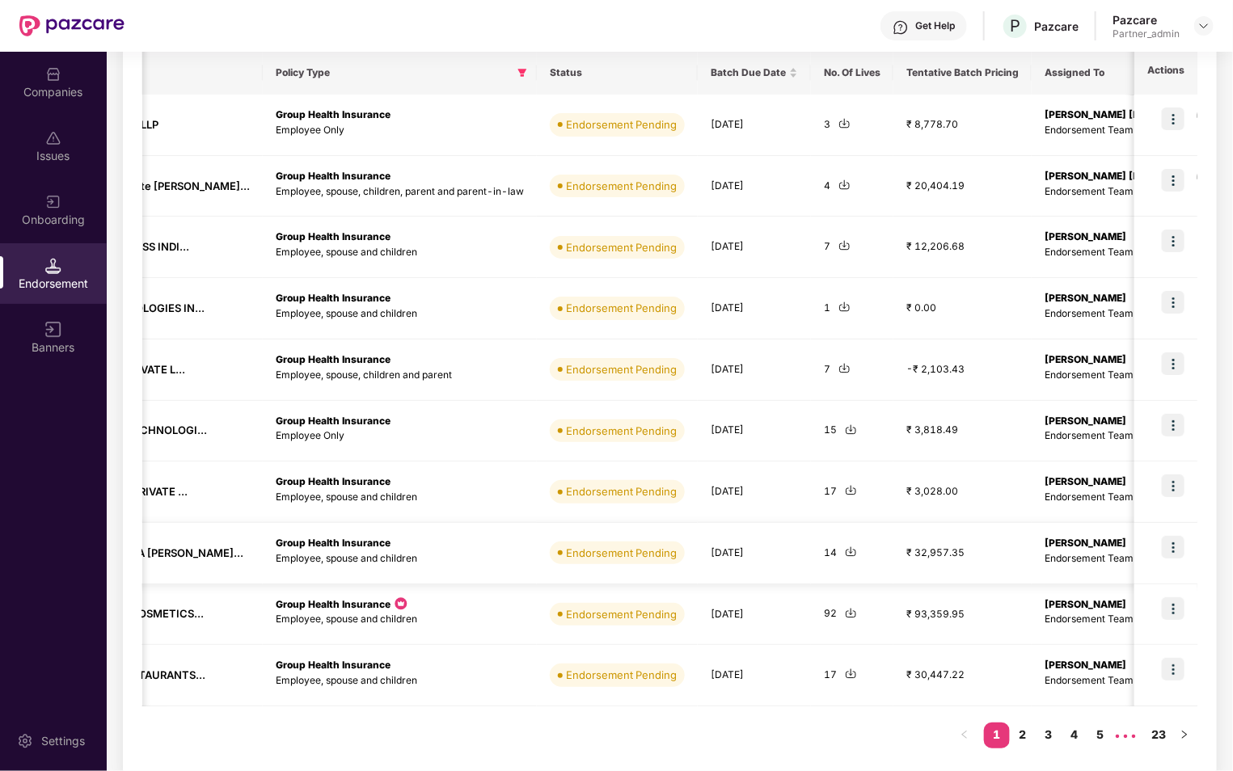
scroll to position [0, 0]
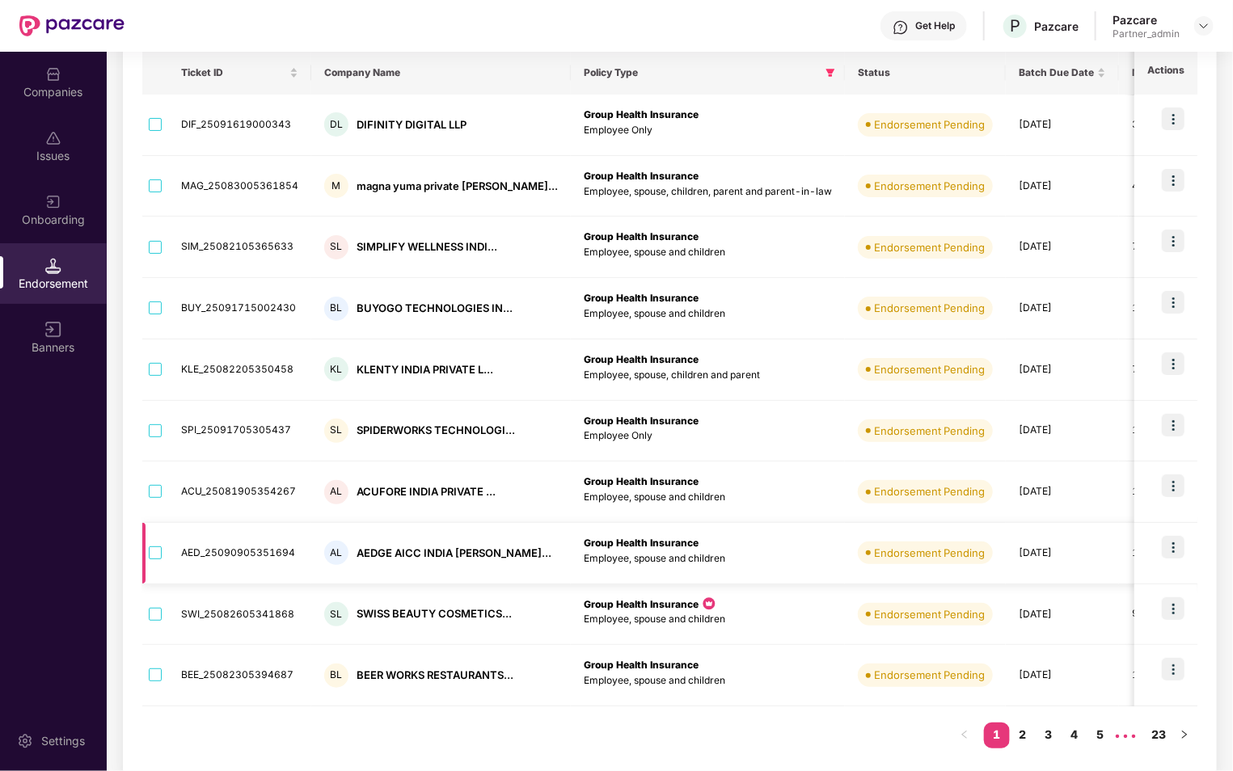
click at [1166, 550] on img at bounding box center [1172, 547] width 23 height 23
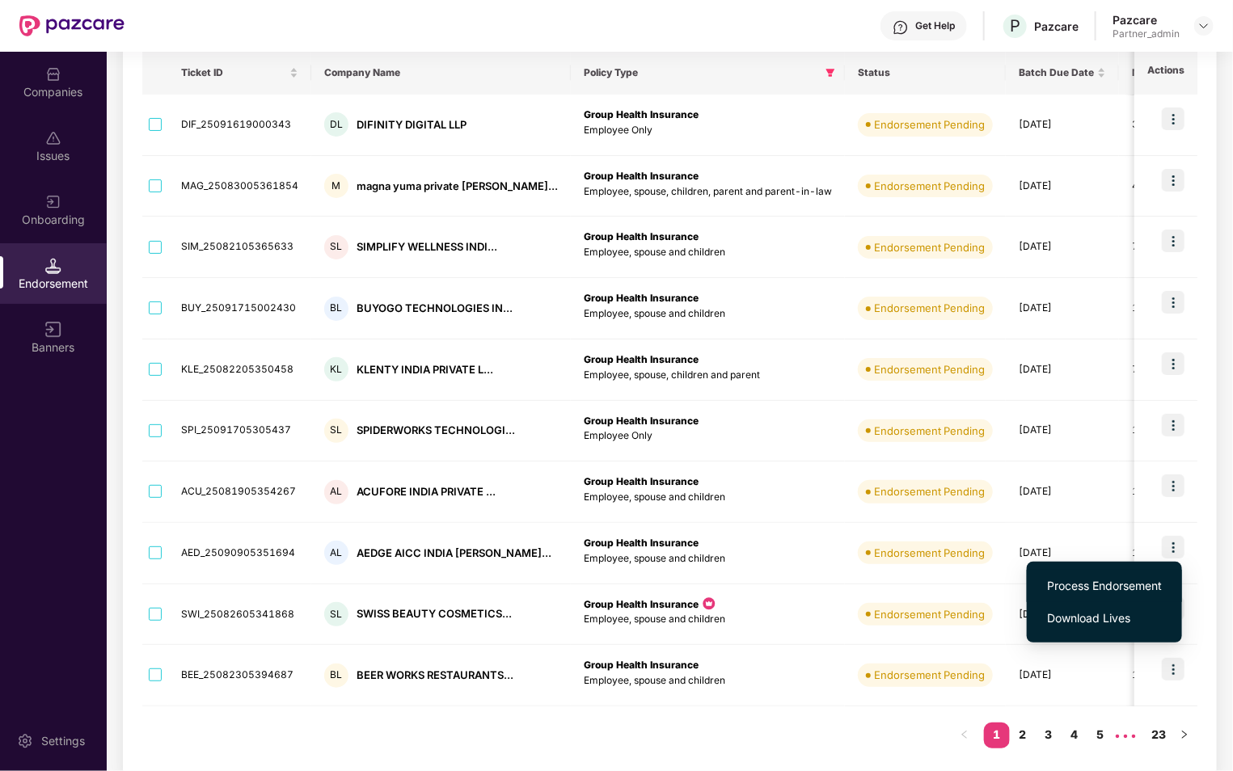
click at [1107, 584] on span "Process Endorsement" at bounding box center [1104, 586] width 115 height 18
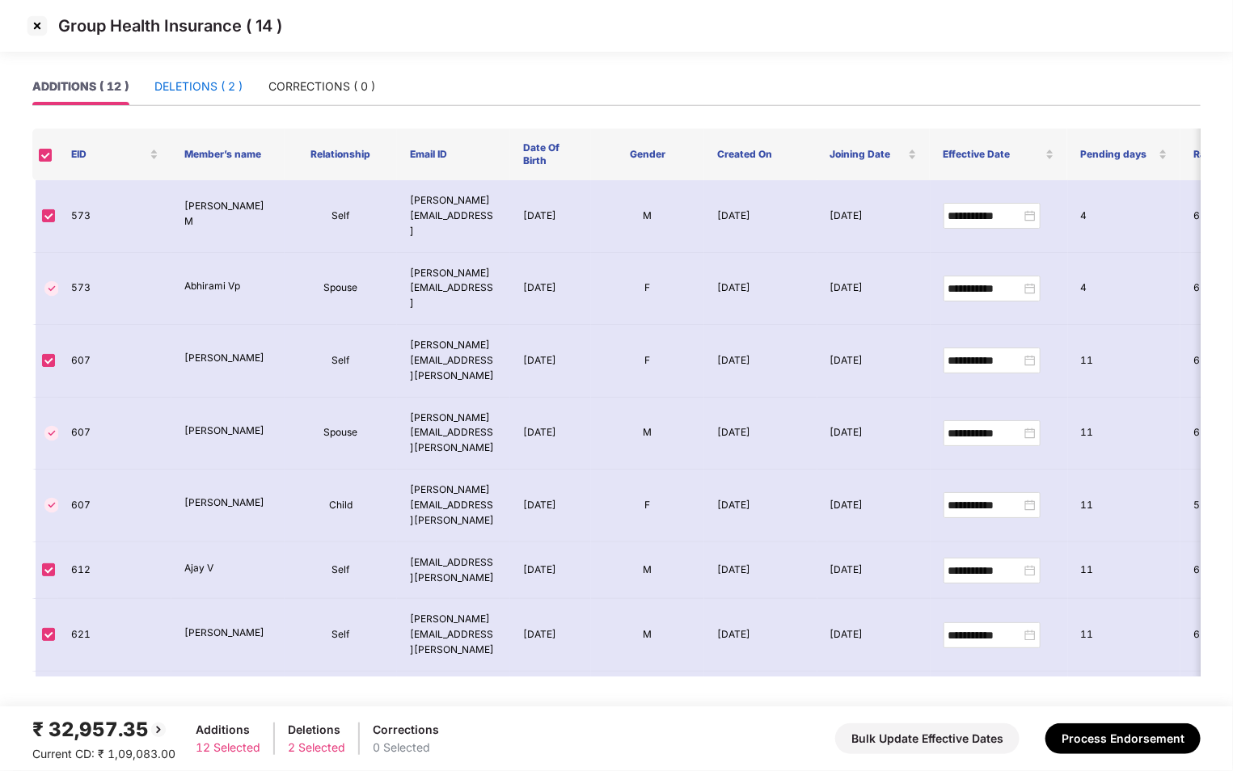
click at [201, 94] on div "DELETIONS ( 2 )" at bounding box center [198, 87] width 88 height 18
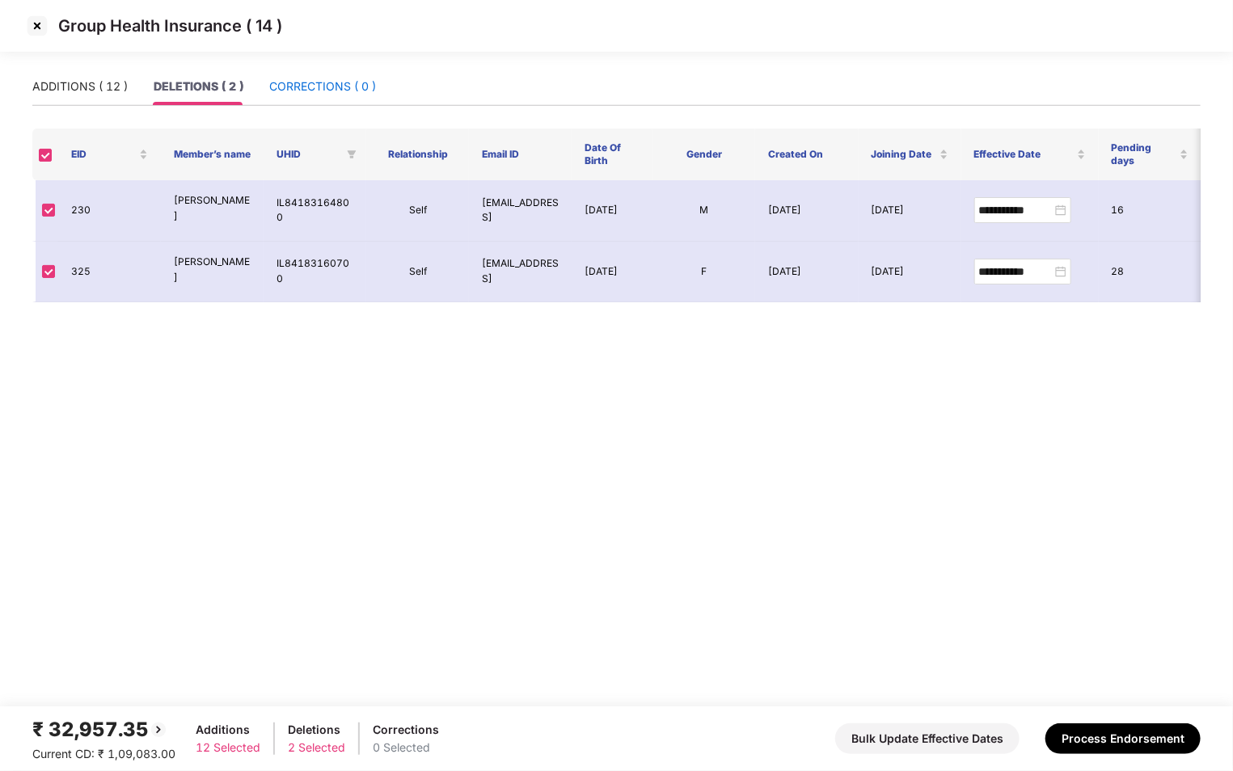
click at [322, 88] on div "CORRECTIONS ( 0 )" at bounding box center [322, 87] width 107 height 18
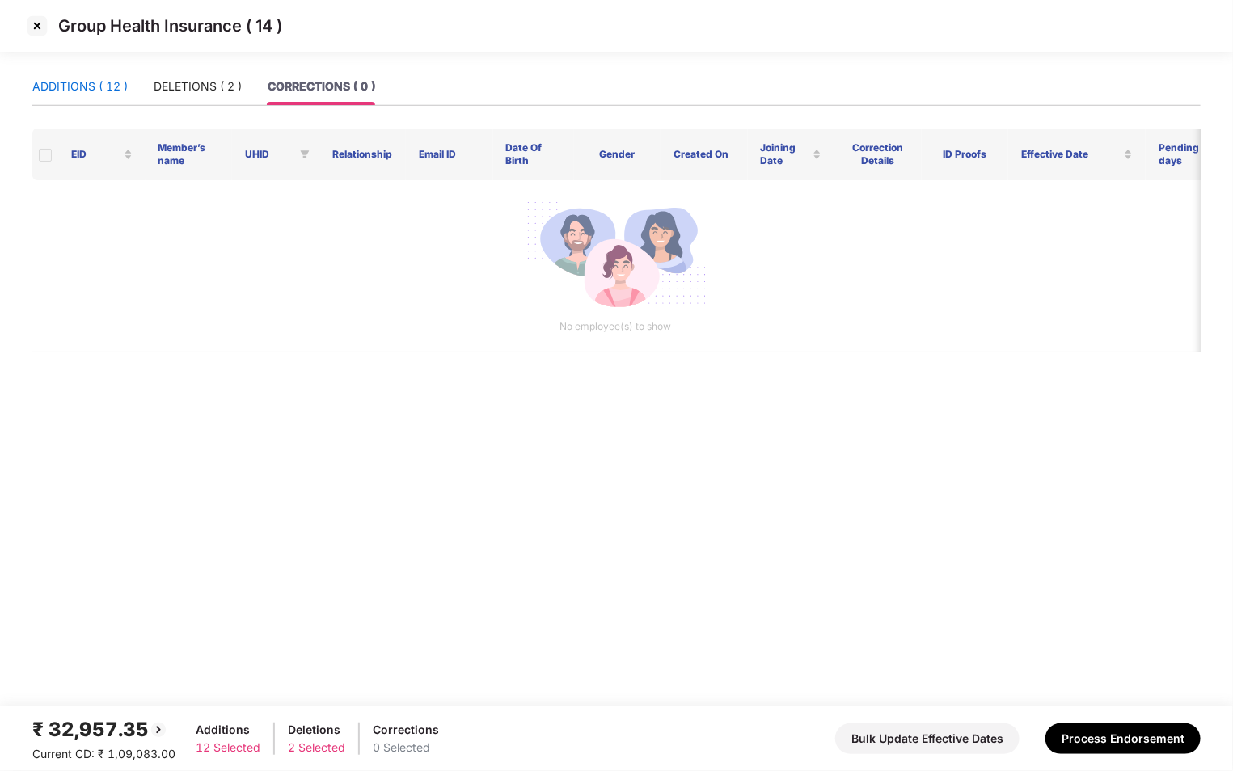
click at [102, 90] on div "ADDITIONS ( 12 )" at bounding box center [79, 87] width 95 height 18
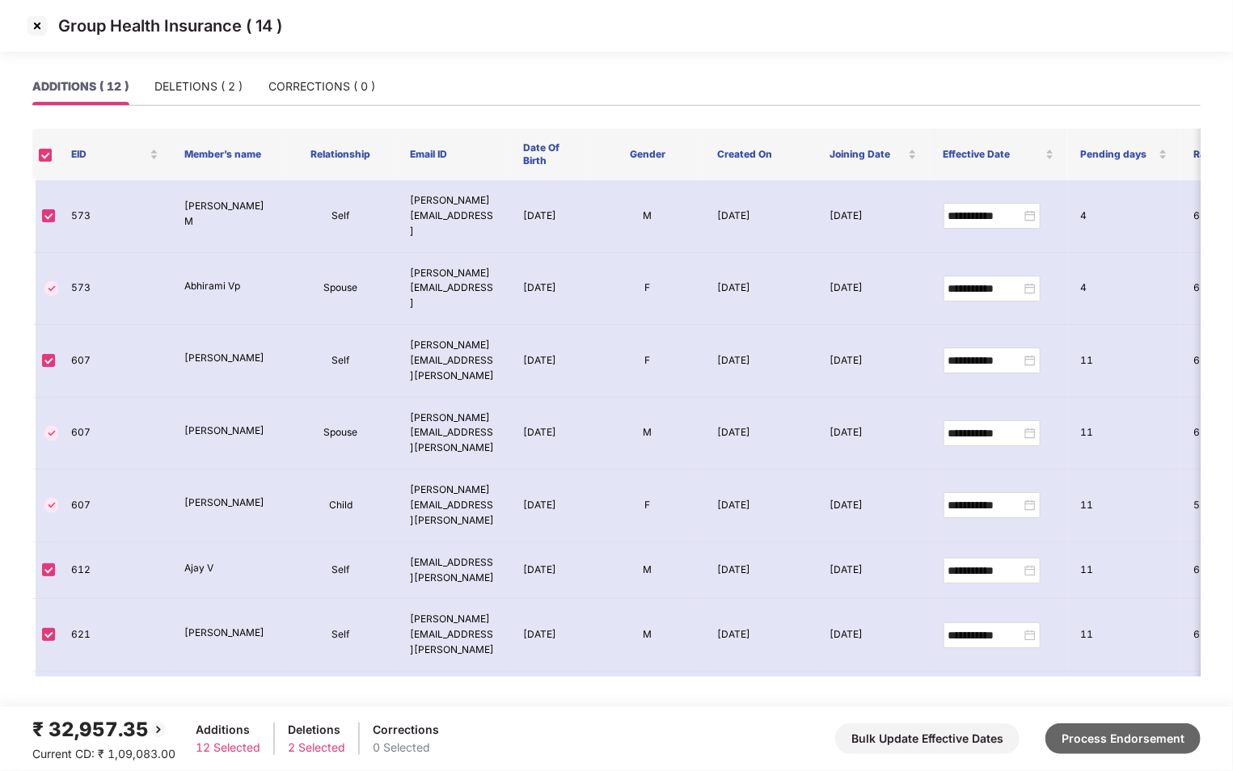
click at [1065, 731] on button "Process Endorsement" at bounding box center [1122, 738] width 155 height 31
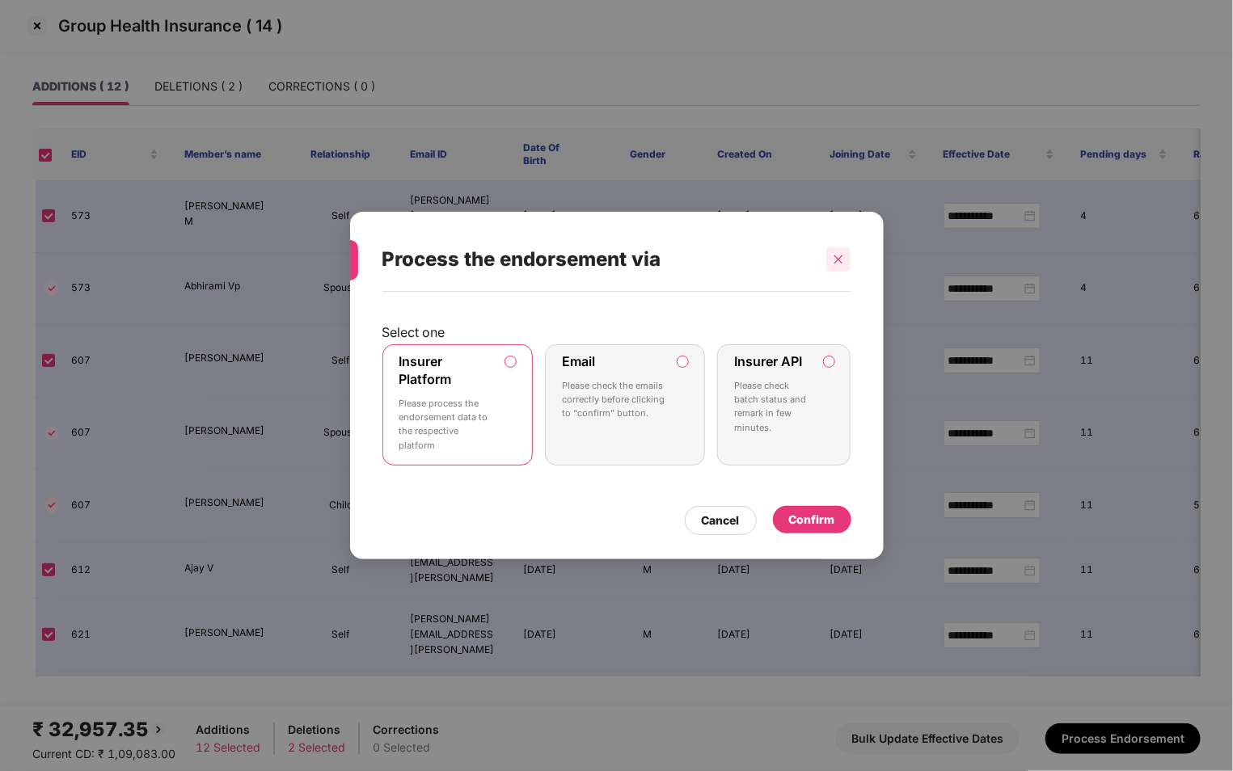
click at [833, 268] on div at bounding box center [838, 259] width 24 height 24
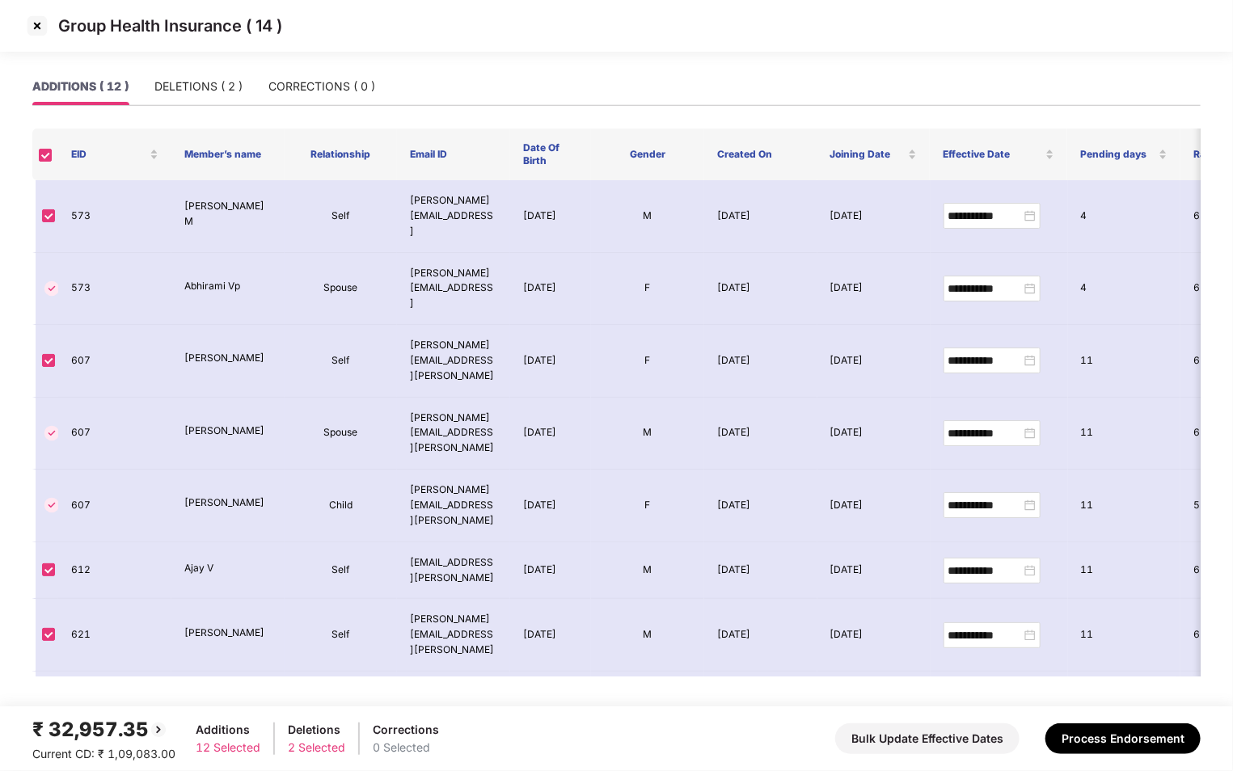
click at [35, 30] on img at bounding box center [37, 26] width 26 height 26
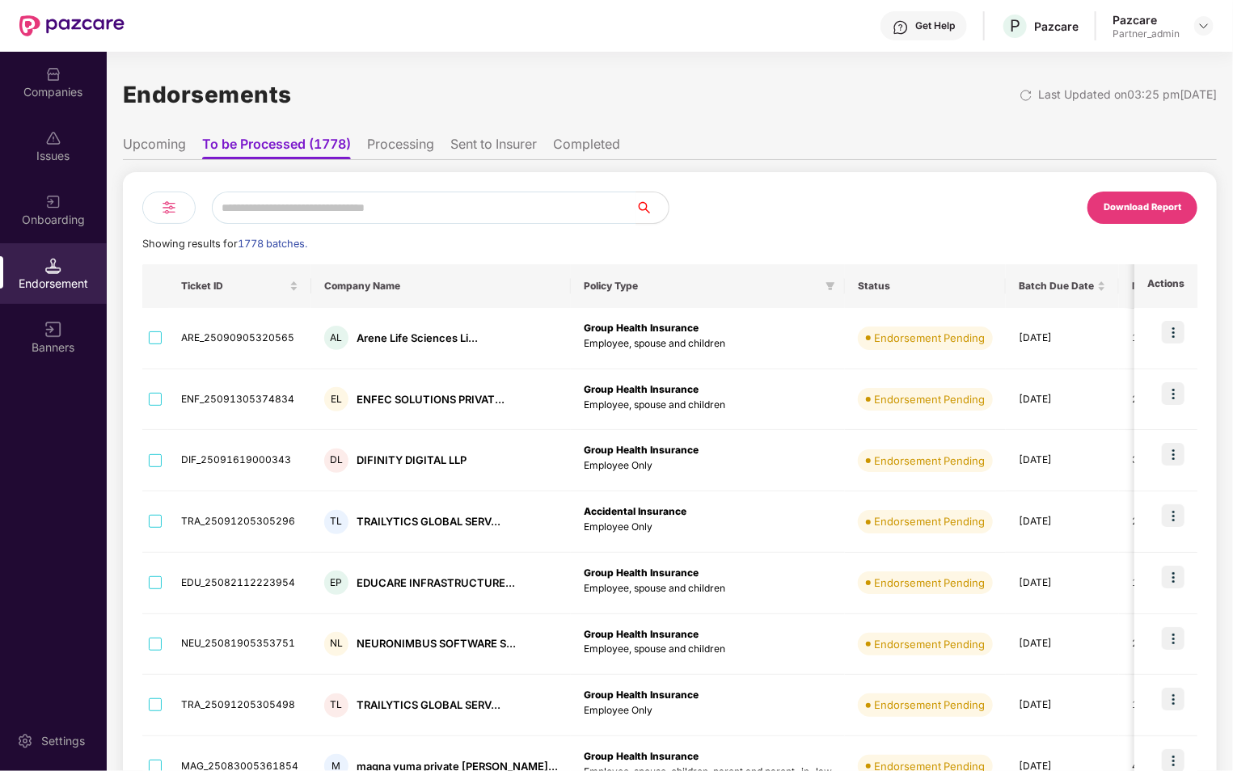
click at [173, 217] on div at bounding box center [168, 208] width 53 height 32
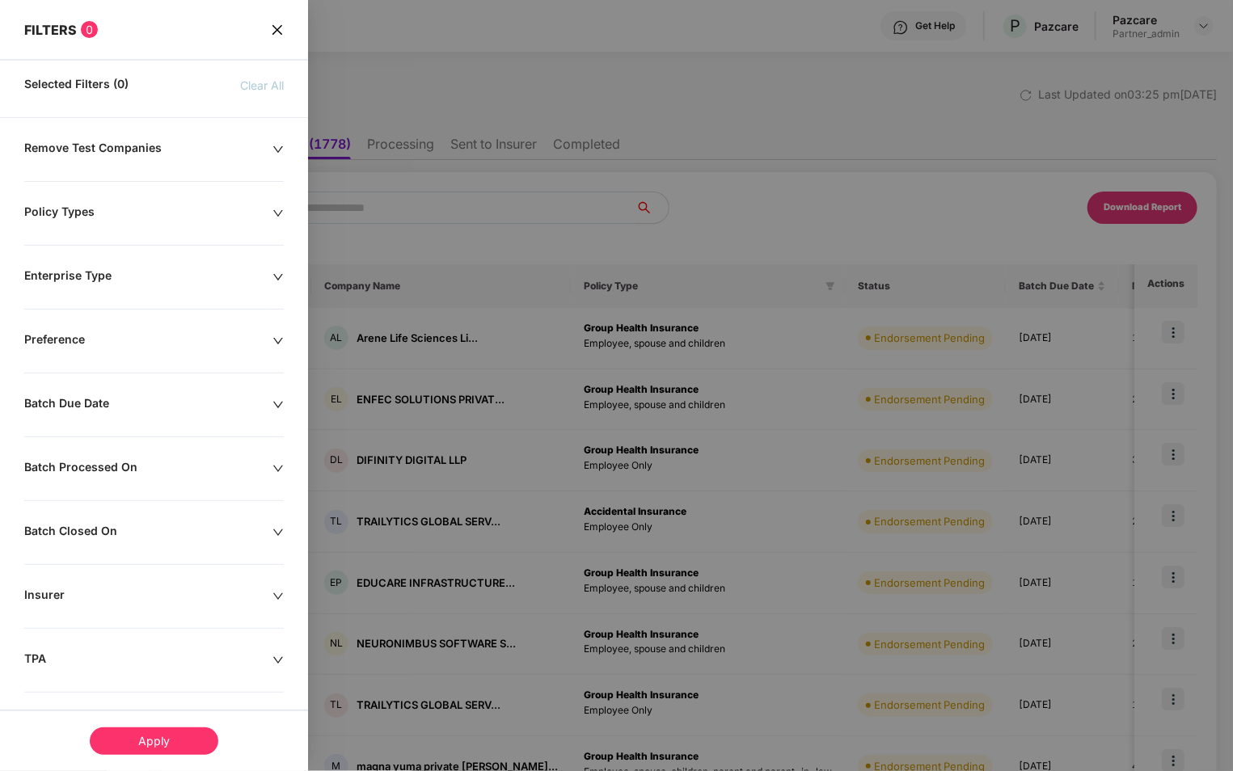
click at [190, 230] on div "Remove Test Companies Policy Types Enterprise Type Preference Batch Due Date Ba…" at bounding box center [154, 524] width 308 height 767
click at [259, 190] on div "Remove Test Companies Policy Types Enterprise Type Preference Batch Due Date Ba…" at bounding box center [154, 524] width 308 height 767
click at [279, 217] on icon "down" at bounding box center [277, 213] width 11 height 11
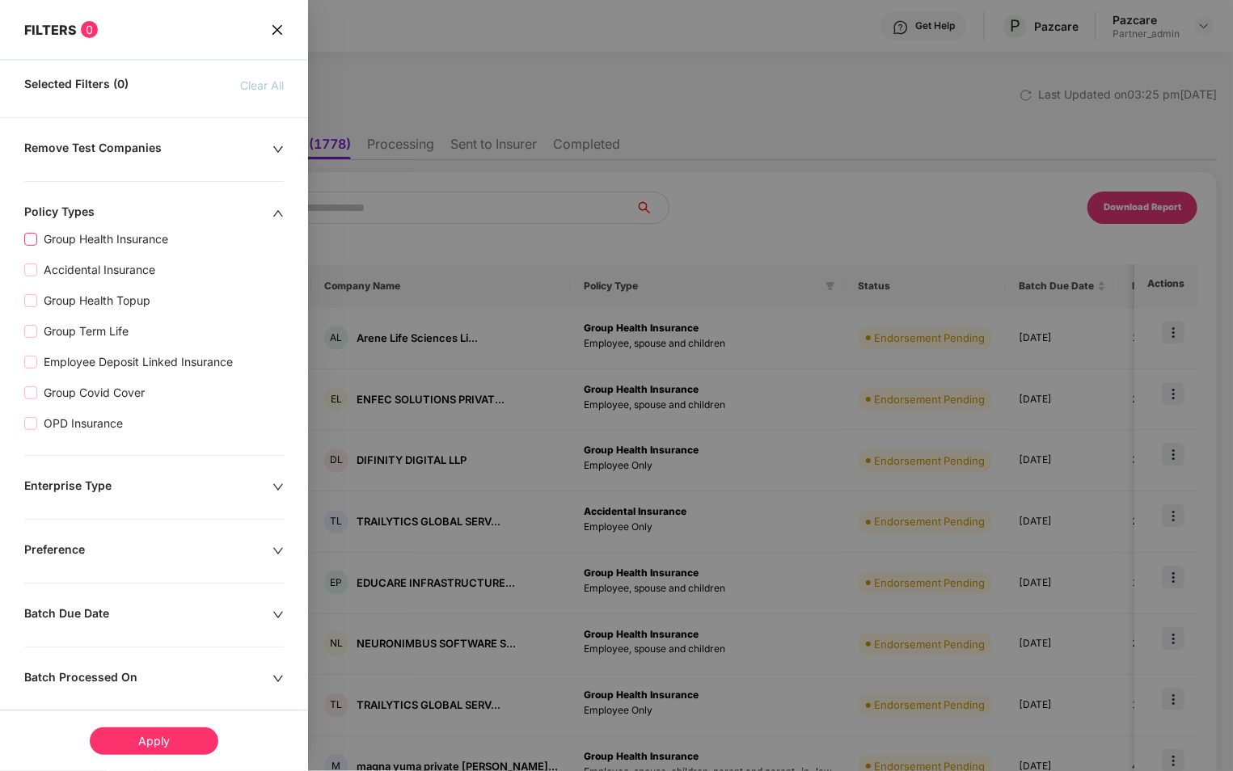
click at [119, 245] on span "Group Health Insurance" at bounding box center [105, 239] width 137 height 18
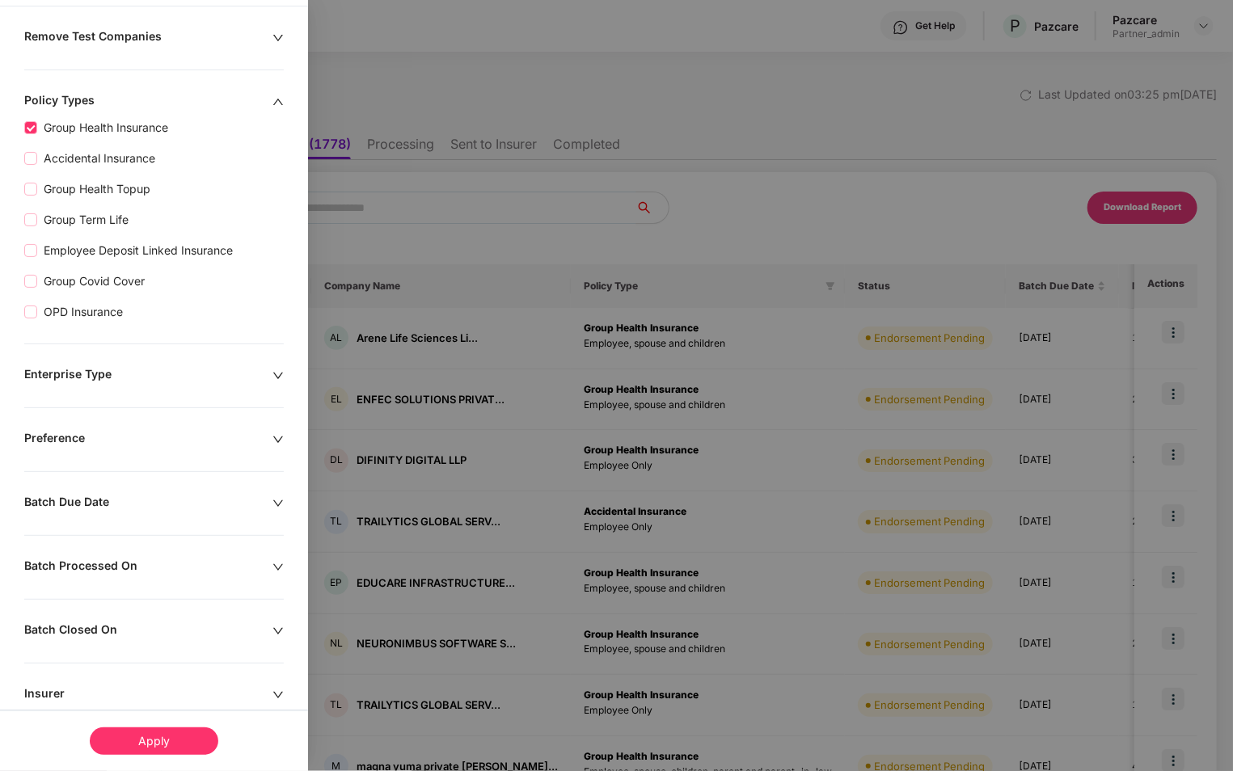
scroll to position [248, 0]
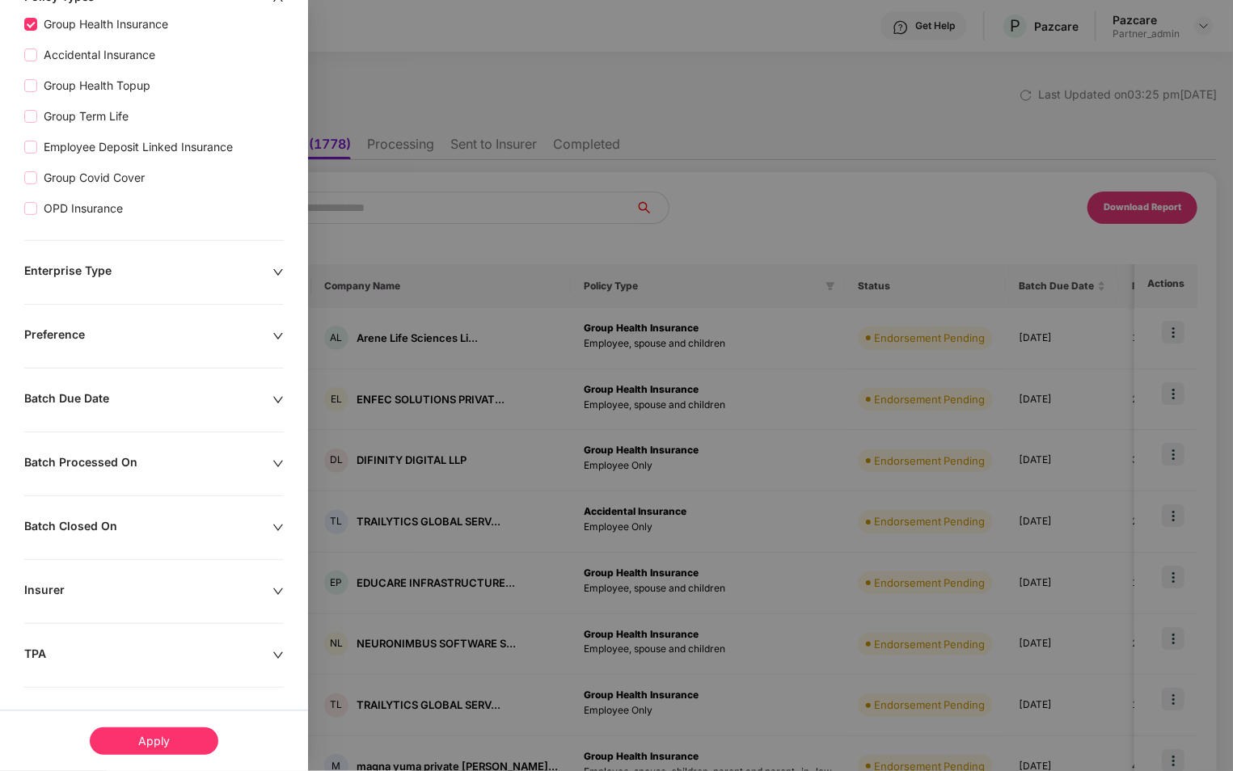
click at [156, 588] on div "Insurer" at bounding box center [148, 592] width 248 height 18
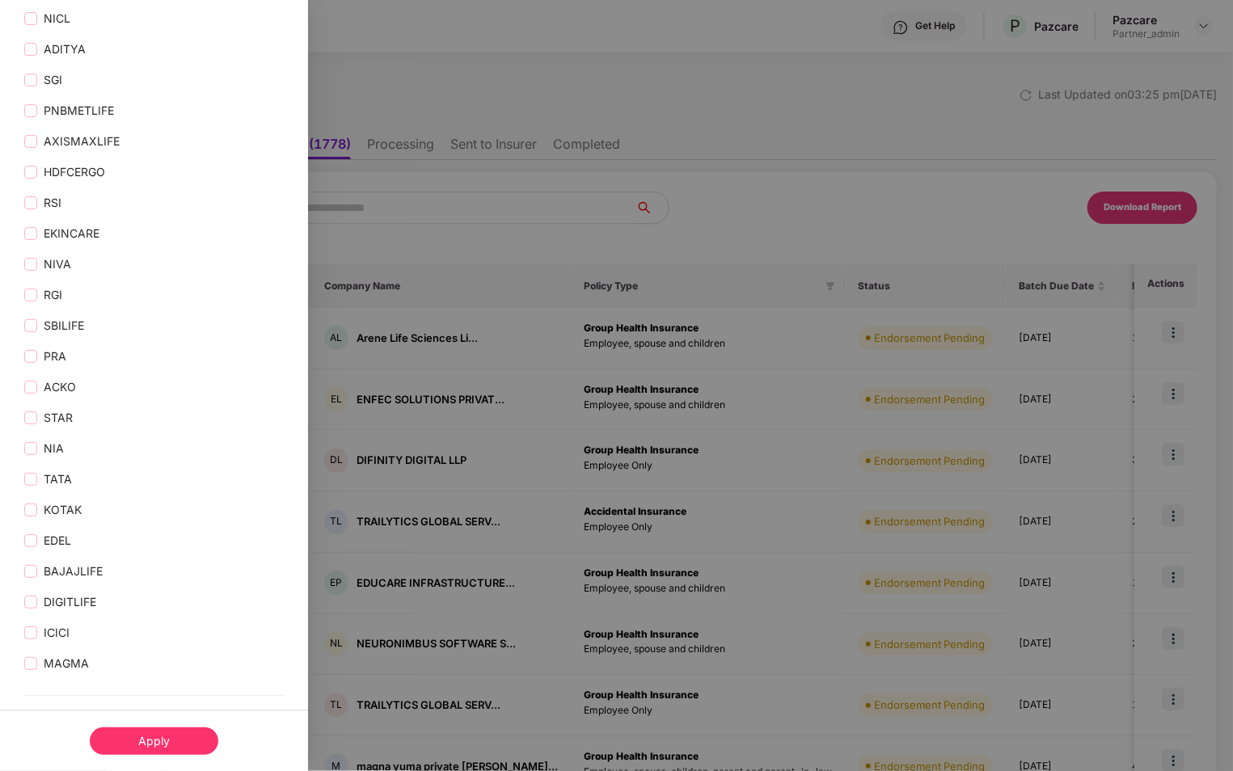
scroll to position [1489, 0]
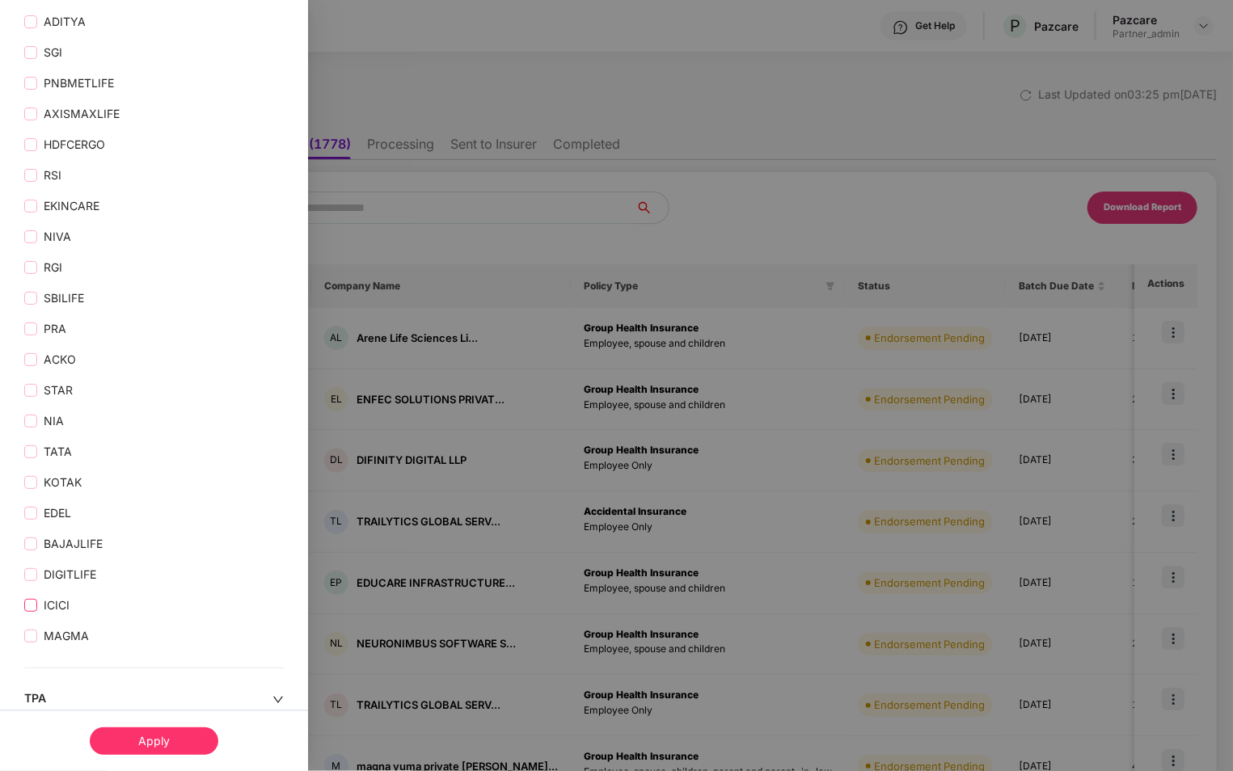
click at [45, 609] on span "ICICI" at bounding box center [56, 606] width 39 height 18
click at [149, 739] on div "Apply" at bounding box center [154, 740] width 129 height 27
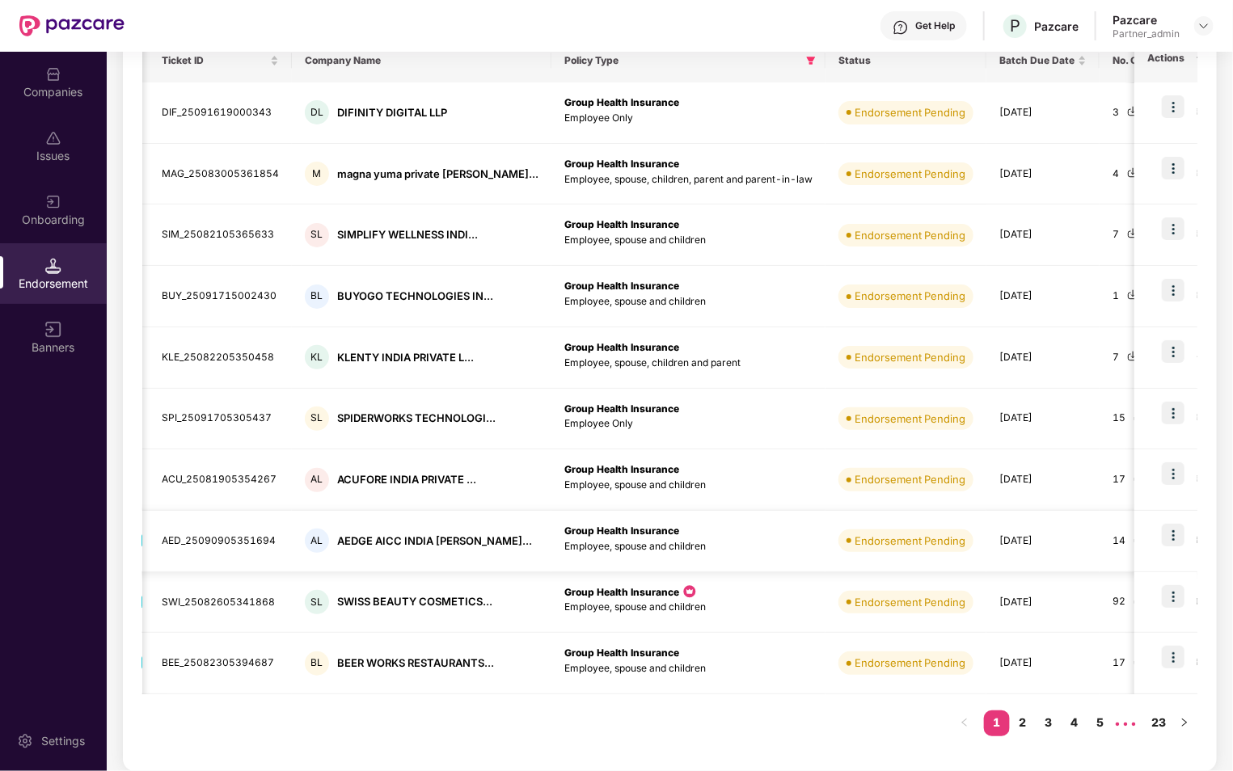
scroll to position [0, 0]
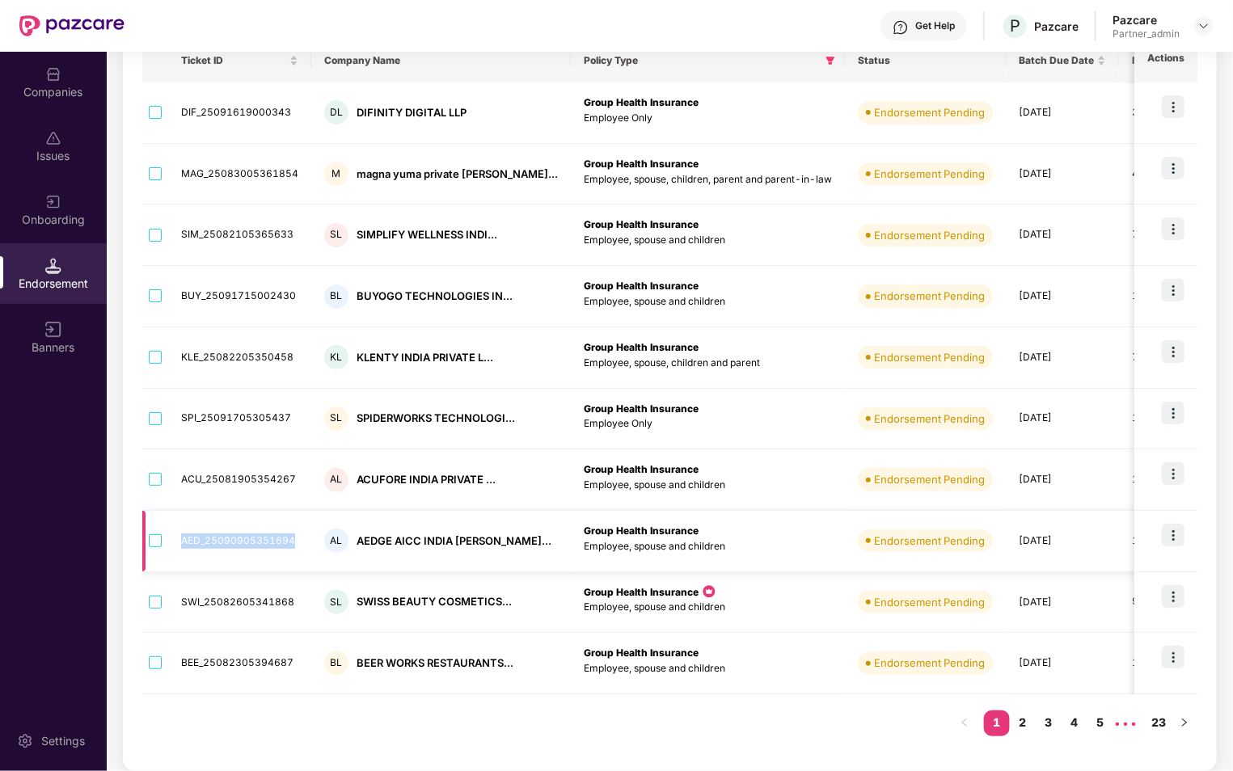
drag, startPoint x: 183, startPoint y: 543, endPoint x: 296, endPoint y: 543, distance: 113.2
click at [296, 543] on td "AED_25090905351694" at bounding box center [239, 541] width 143 height 61
copy td "AED_25090905351694"
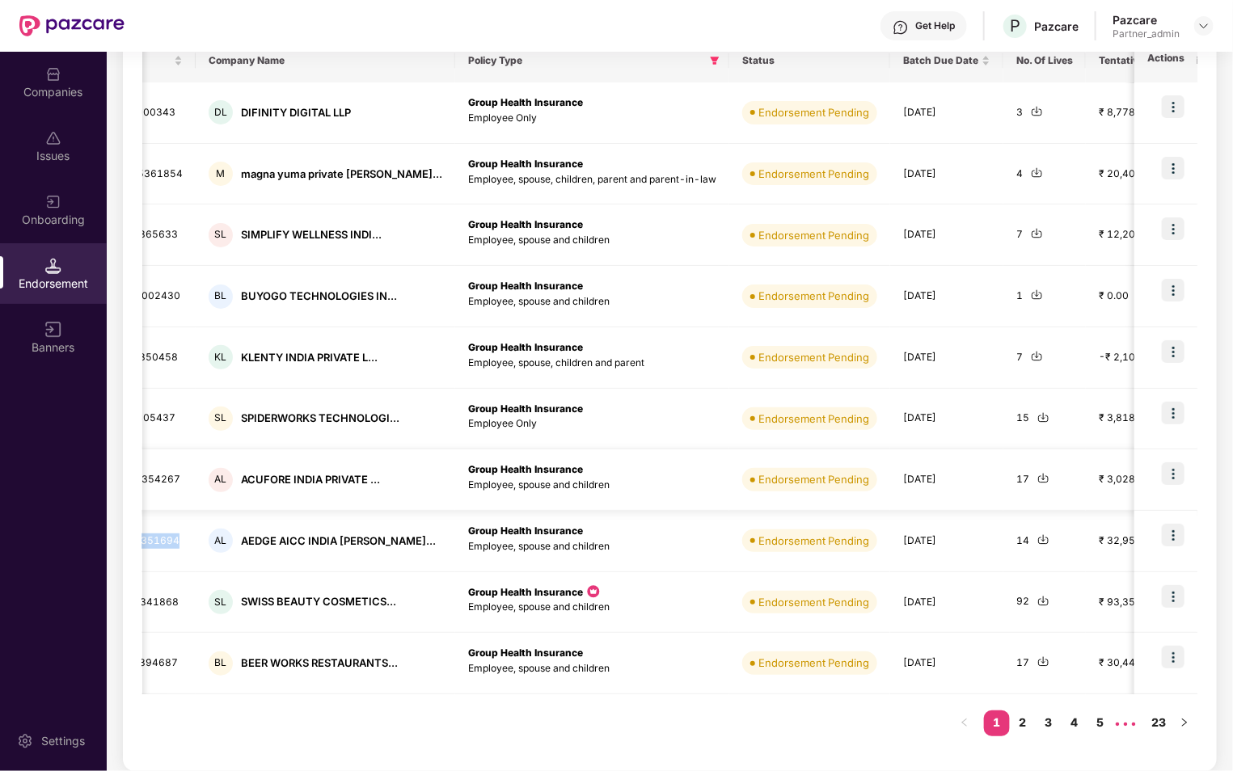
scroll to position [0, 258]
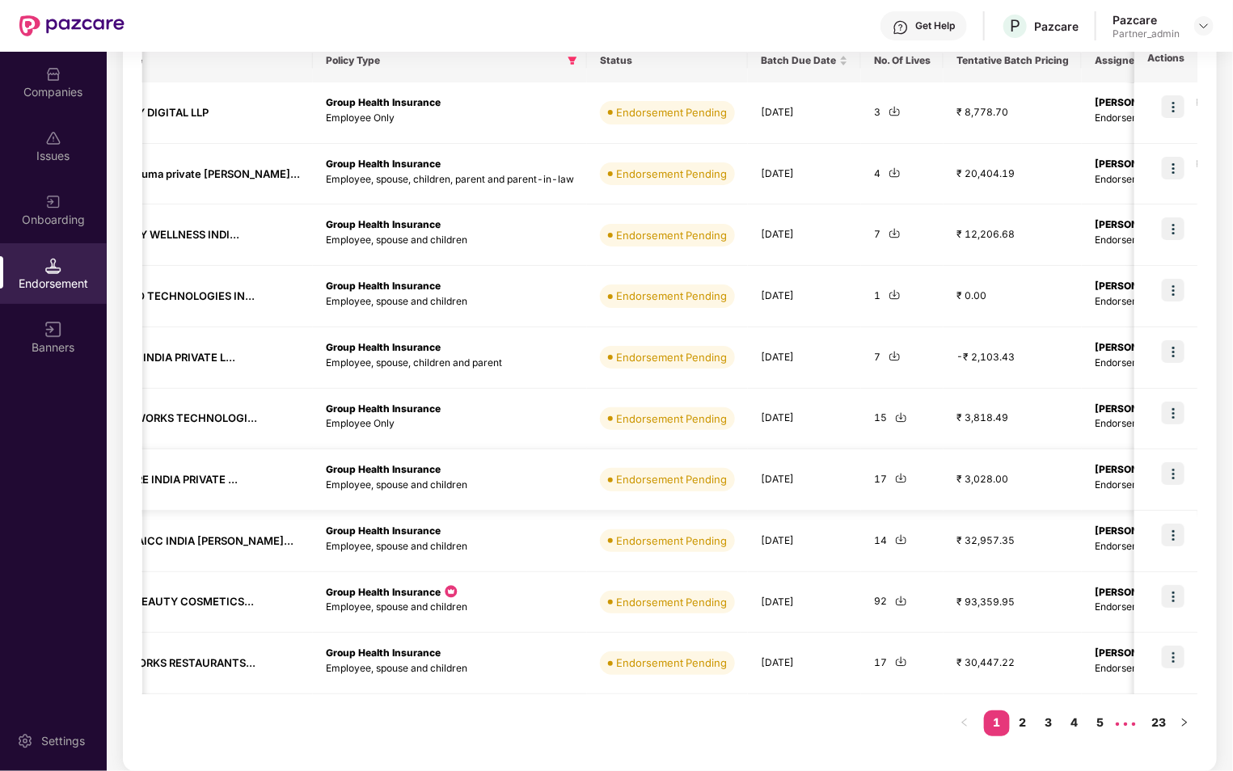
click at [1172, 474] on img at bounding box center [1172, 473] width 23 height 23
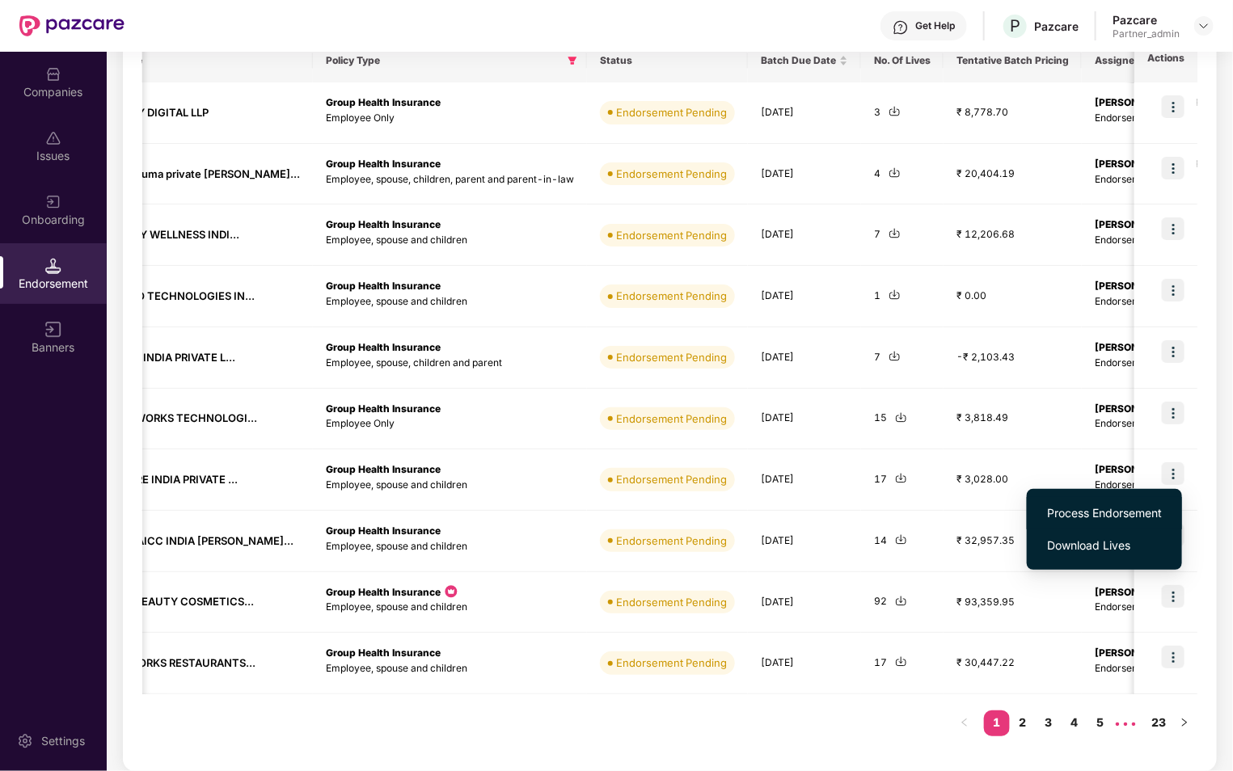
click at [1092, 518] on span "Process Endorsement" at bounding box center [1104, 513] width 115 height 18
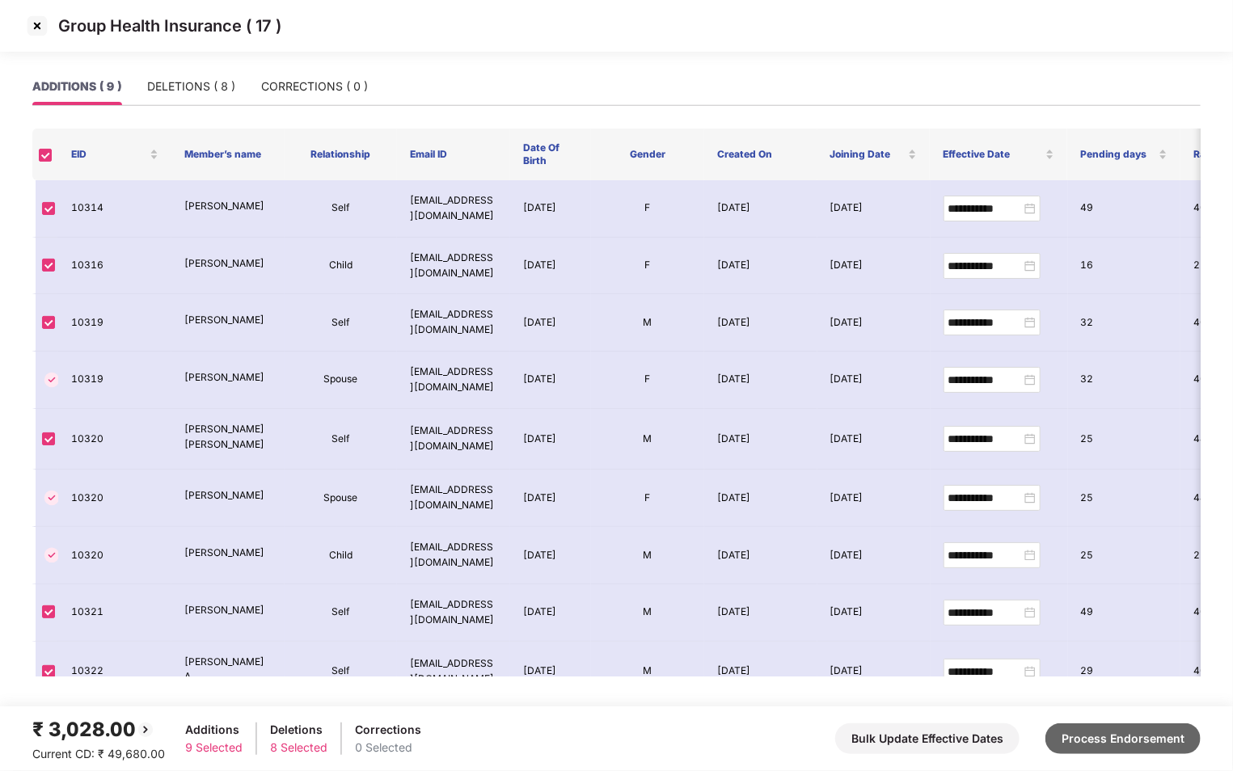
click at [1138, 744] on button "Process Endorsement" at bounding box center [1122, 738] width 155 height 31
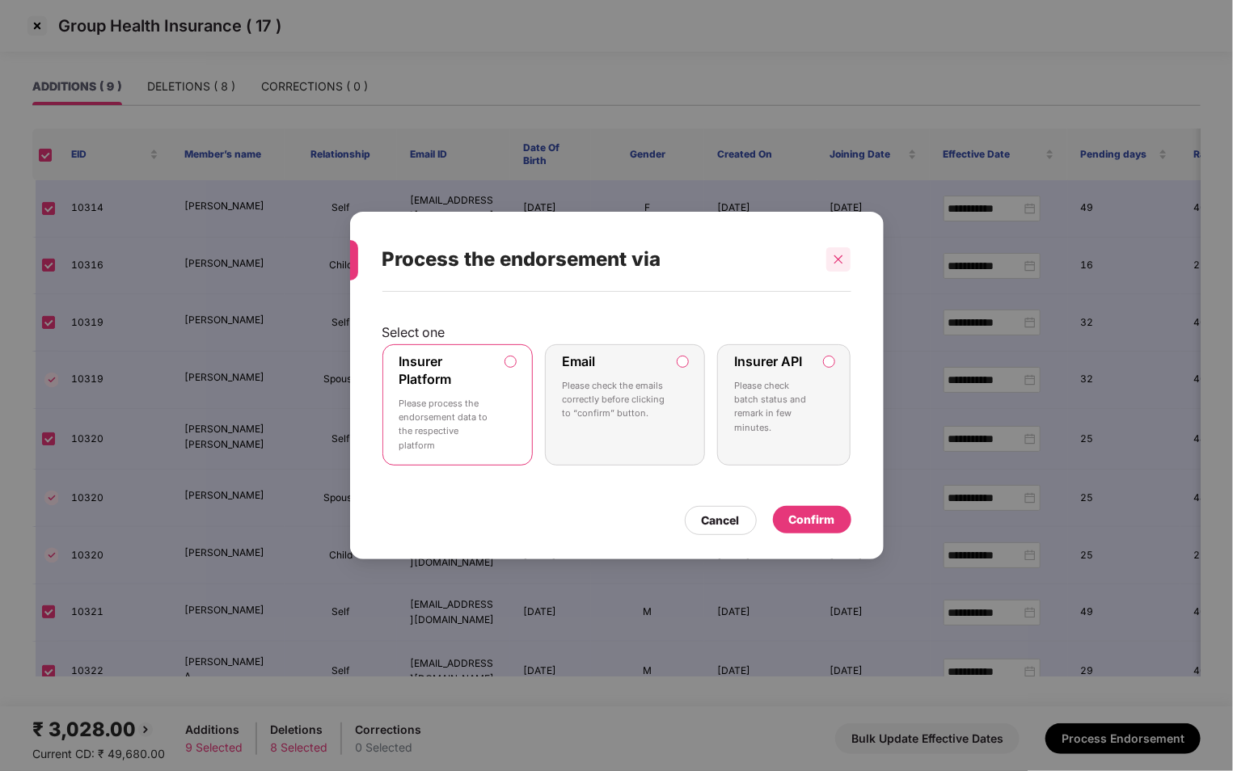
click at [836, 255] on icon "close" at bounding box center [838, 259] width 11 height 11
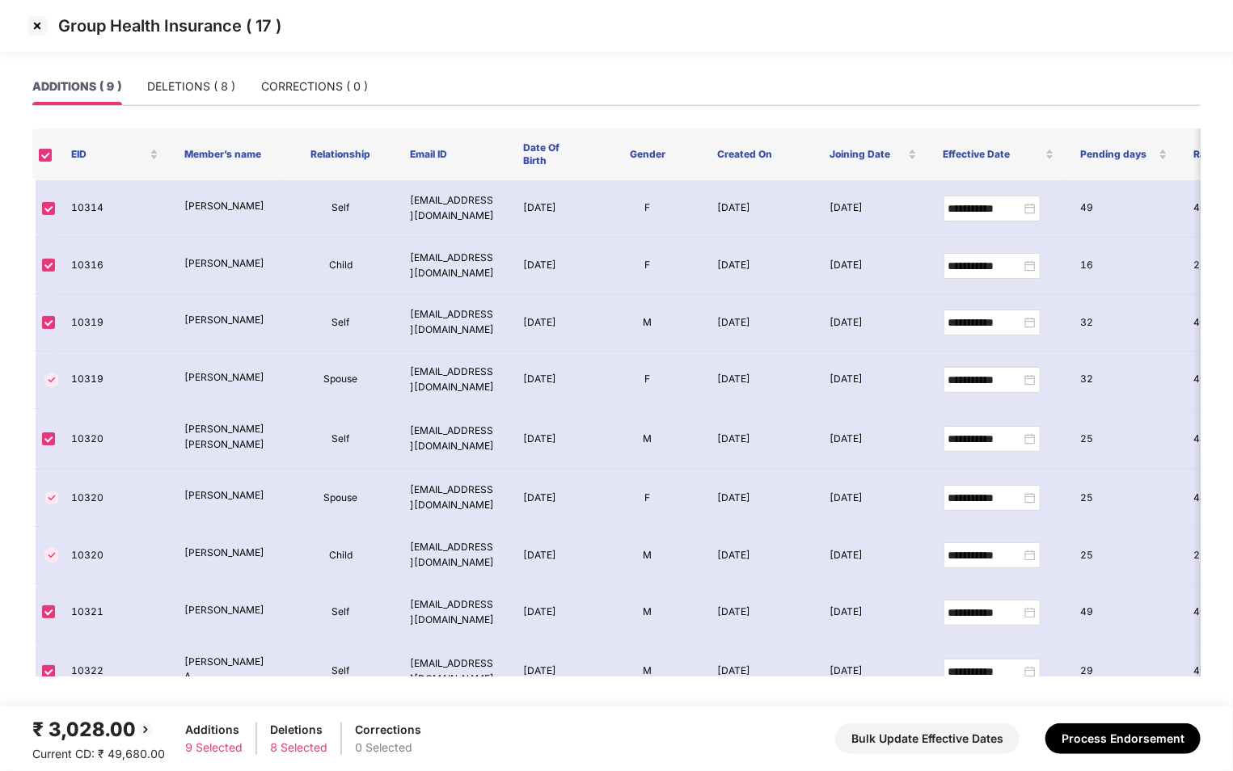
click at [35, 22] on img at bounding box center [37, 26] width 26 height 26
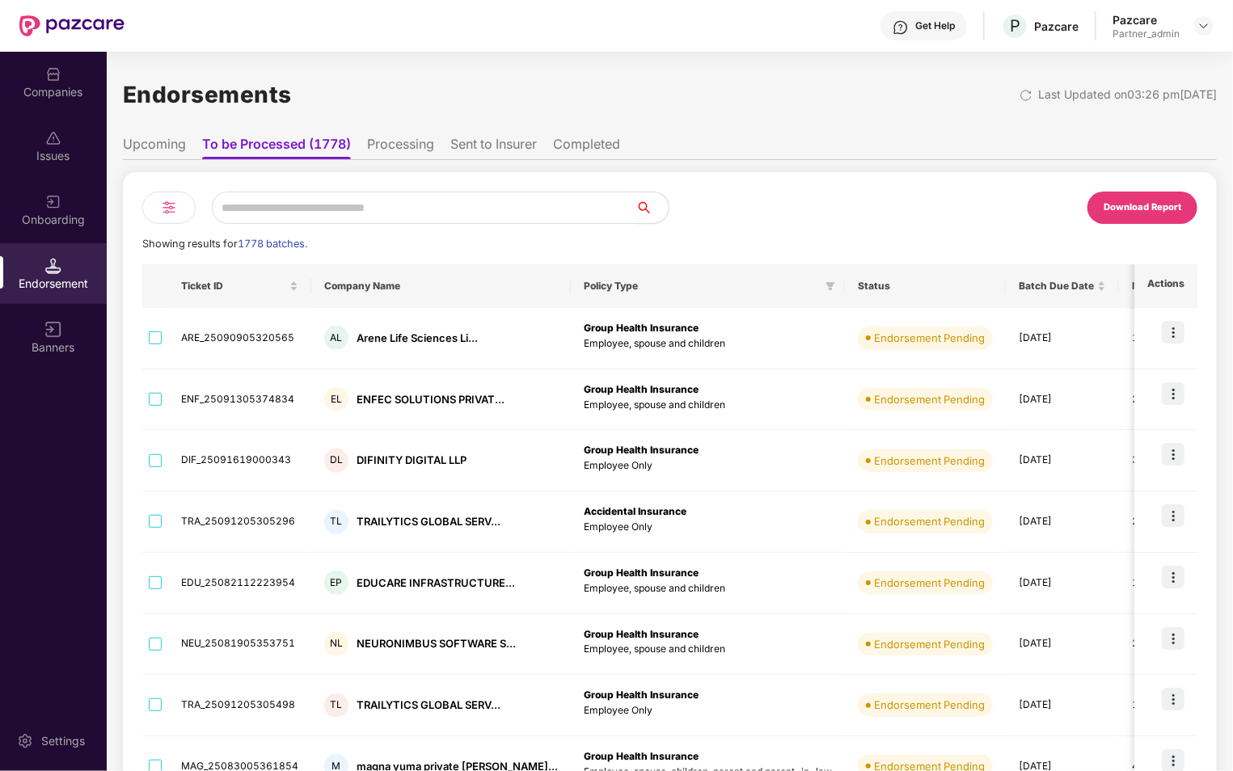
click at [171, 204] on img at bounding box center [168, 207] width 19 height 19
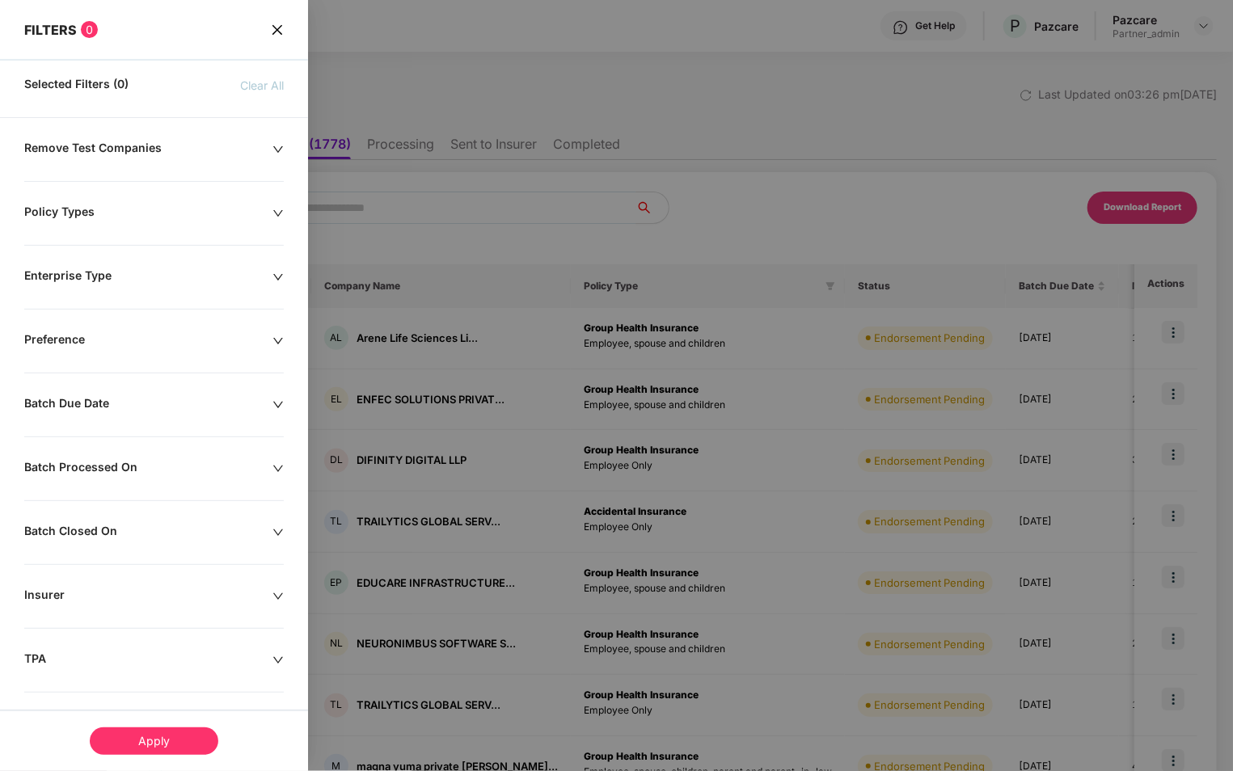
click at [165, 216] on div "Policy Types" at bounding box center [148, 213] width 248 height 18
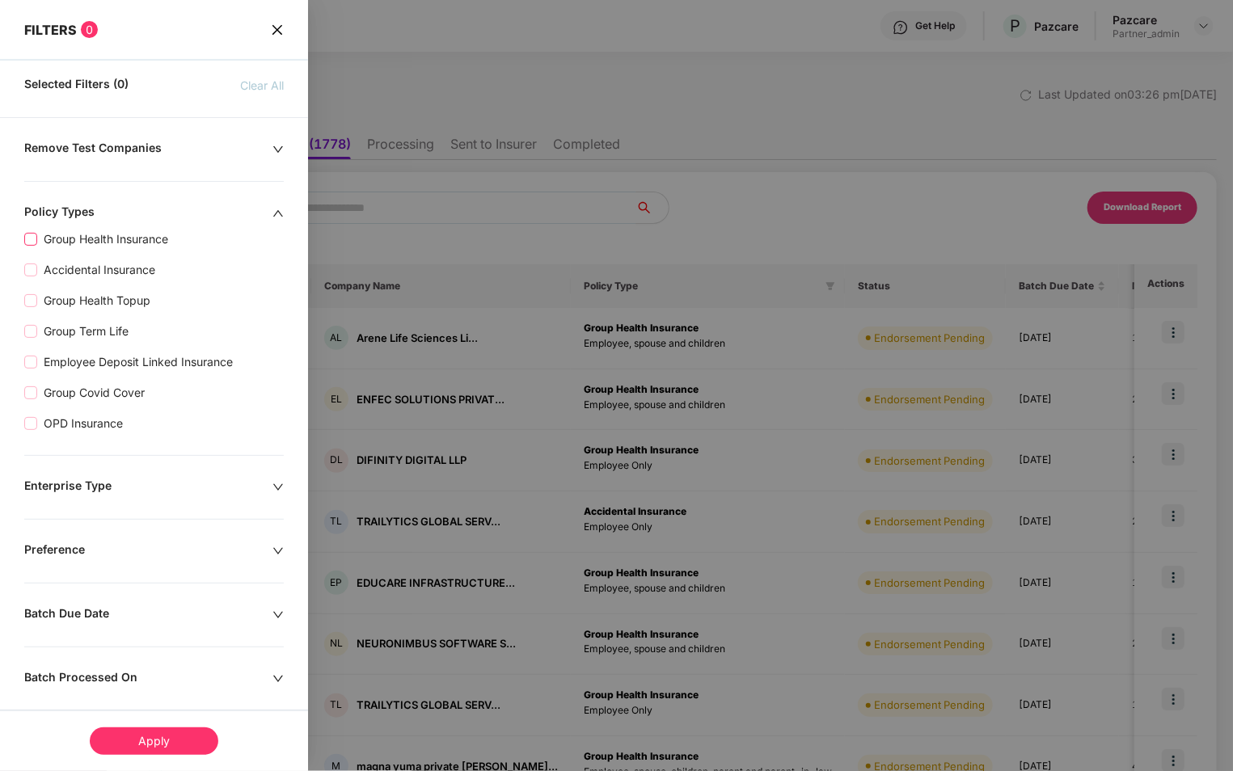
click at [72, 238] on span "Group Health Insurance" at bounding box center [105, 239] width 137 height 18
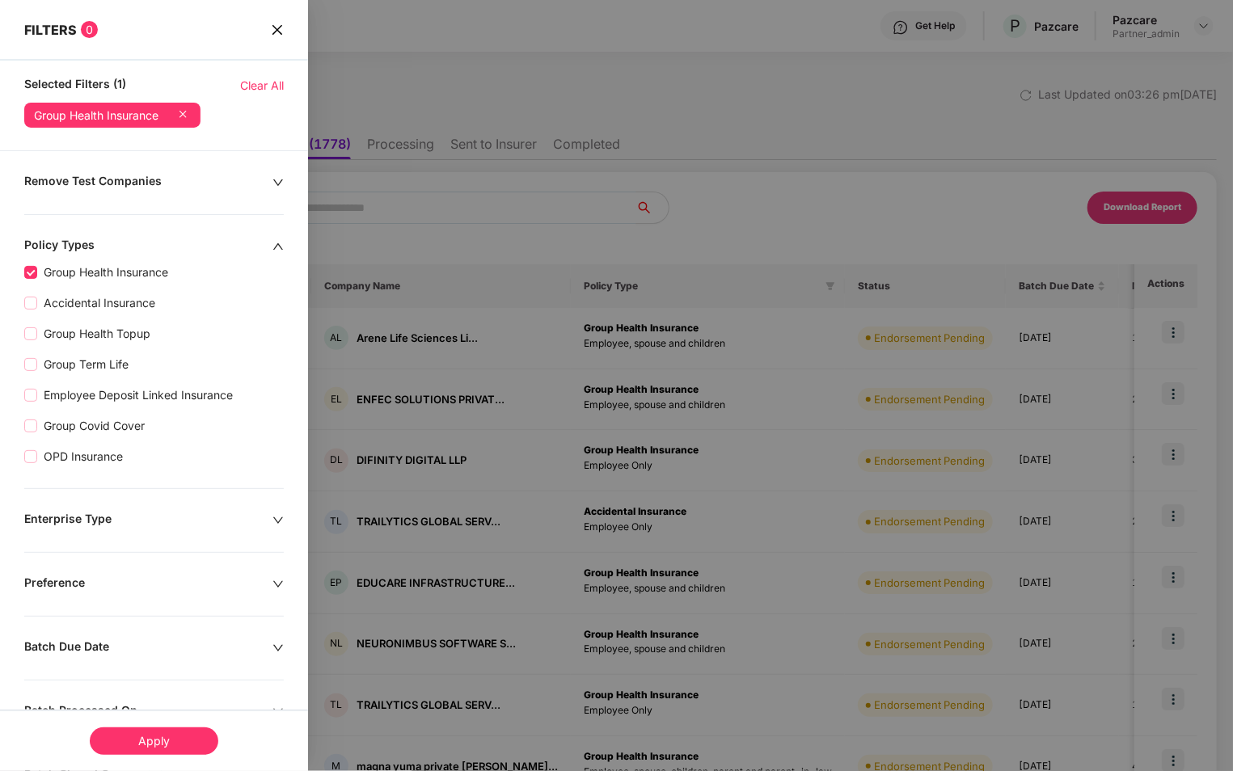
click at [182, 246] on div "Policy Types" at bounding box center [148, 247] width 248 height 18
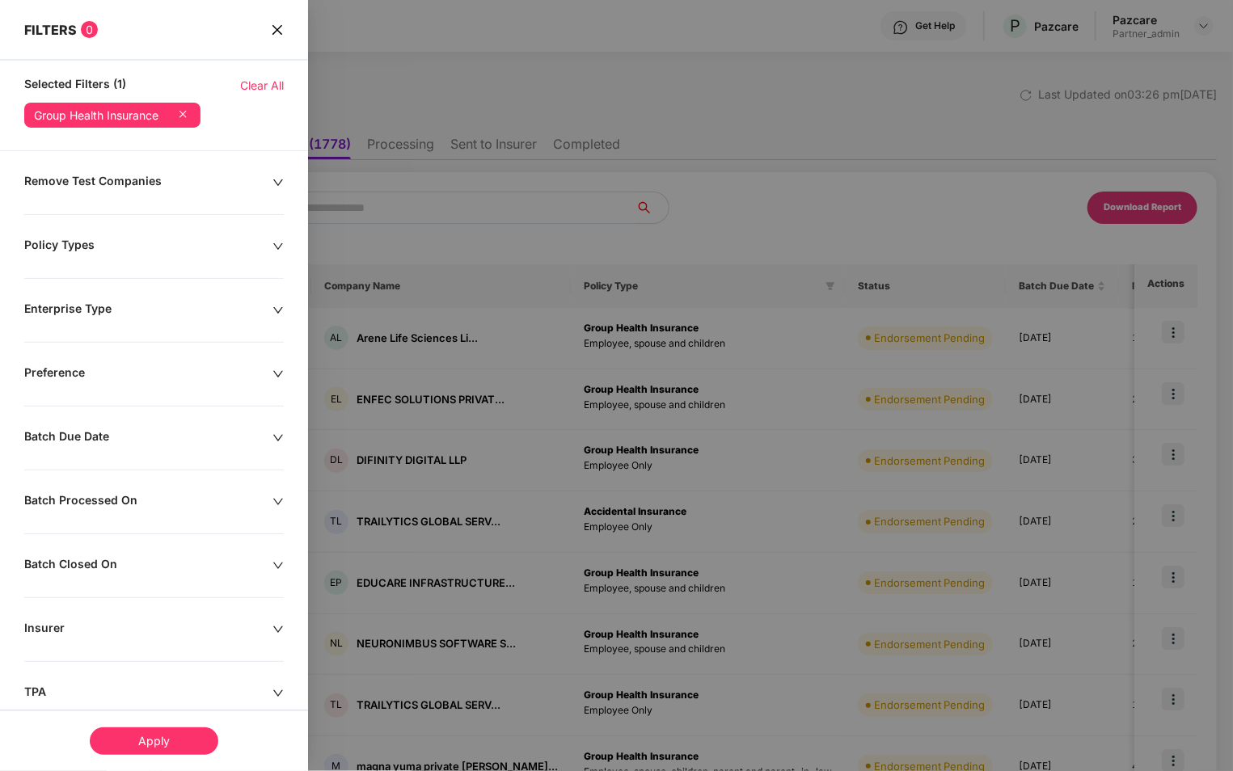
scroll to position [167, 0]
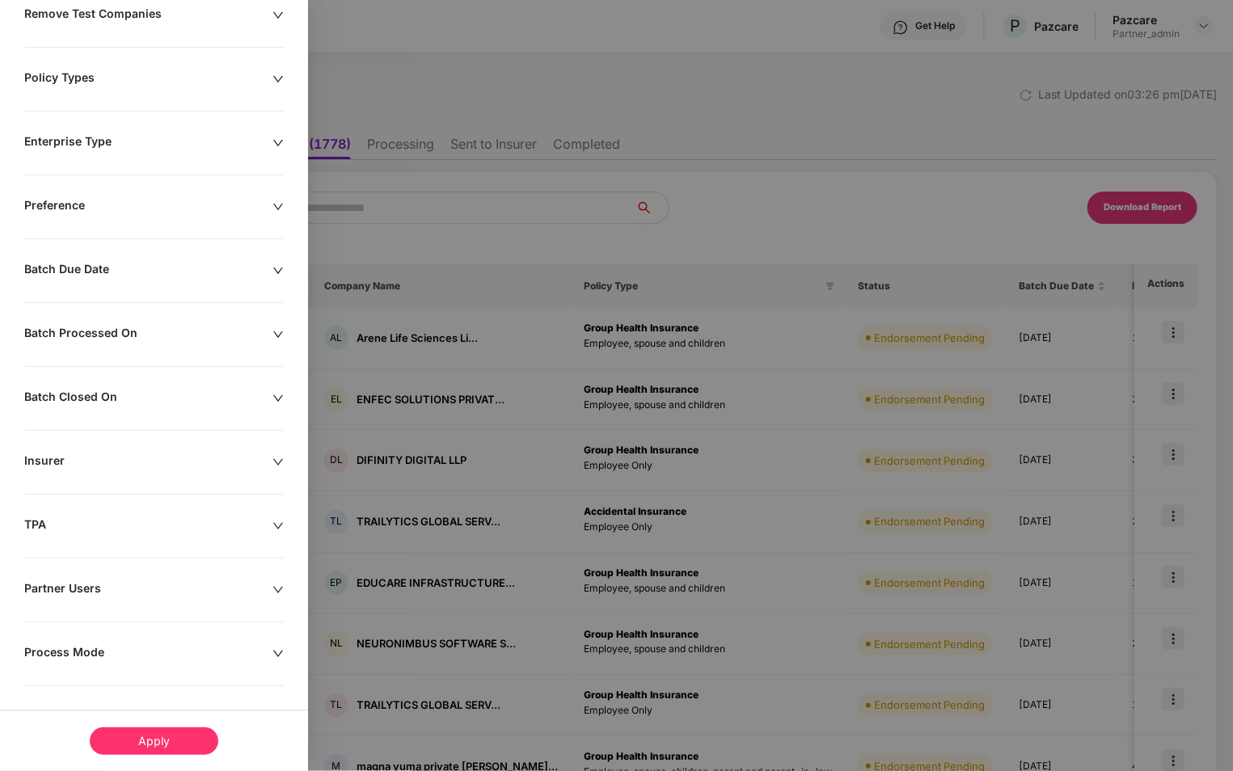
click at [163, 464] on div "Insurer" at bounding box center [148, 462] width 248 height 18
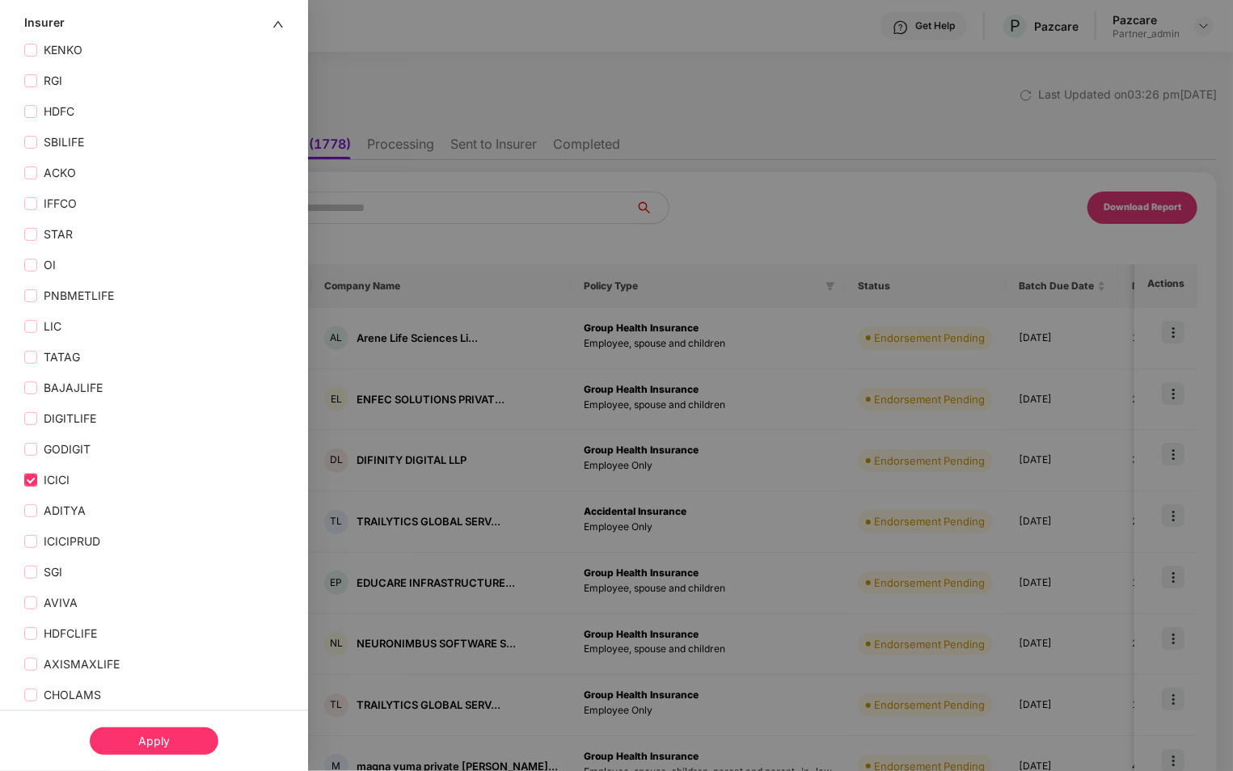
scroll to position [672, 0]
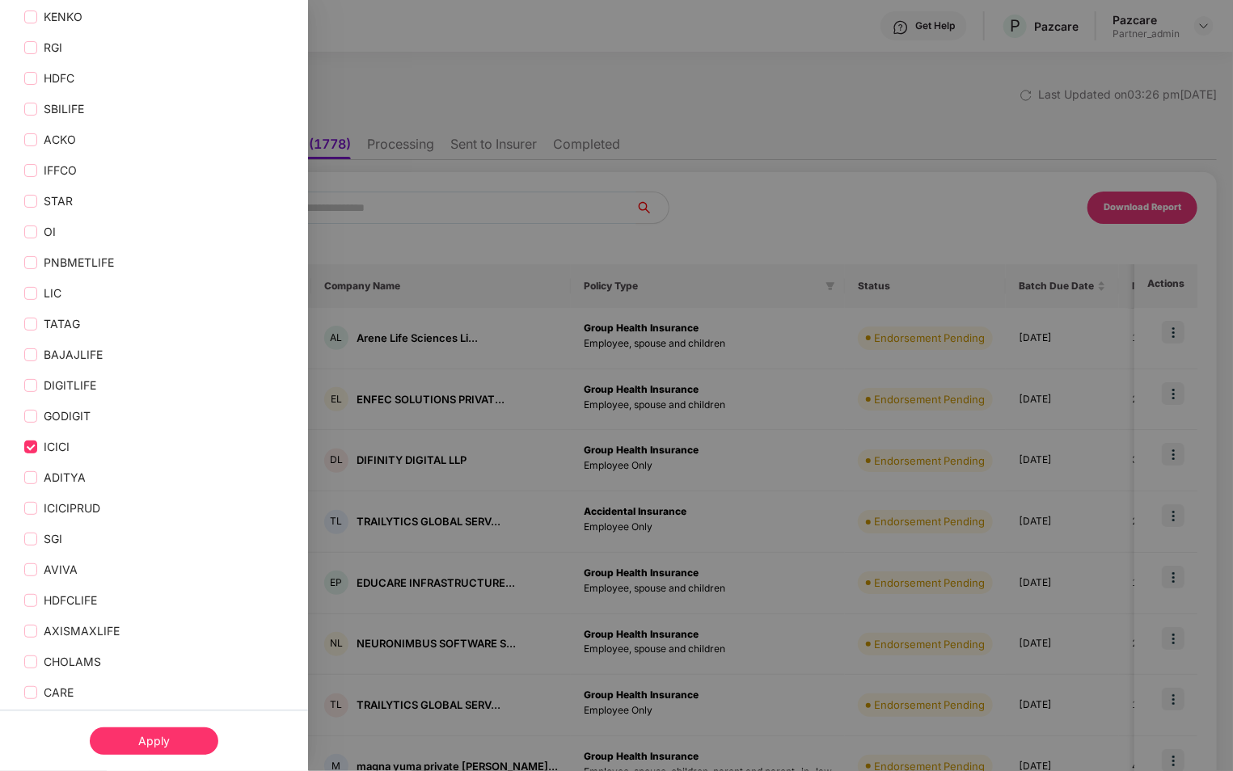
click at [158, 749] on div "Apply" at bounding box center [154, 740] width 129 height 27
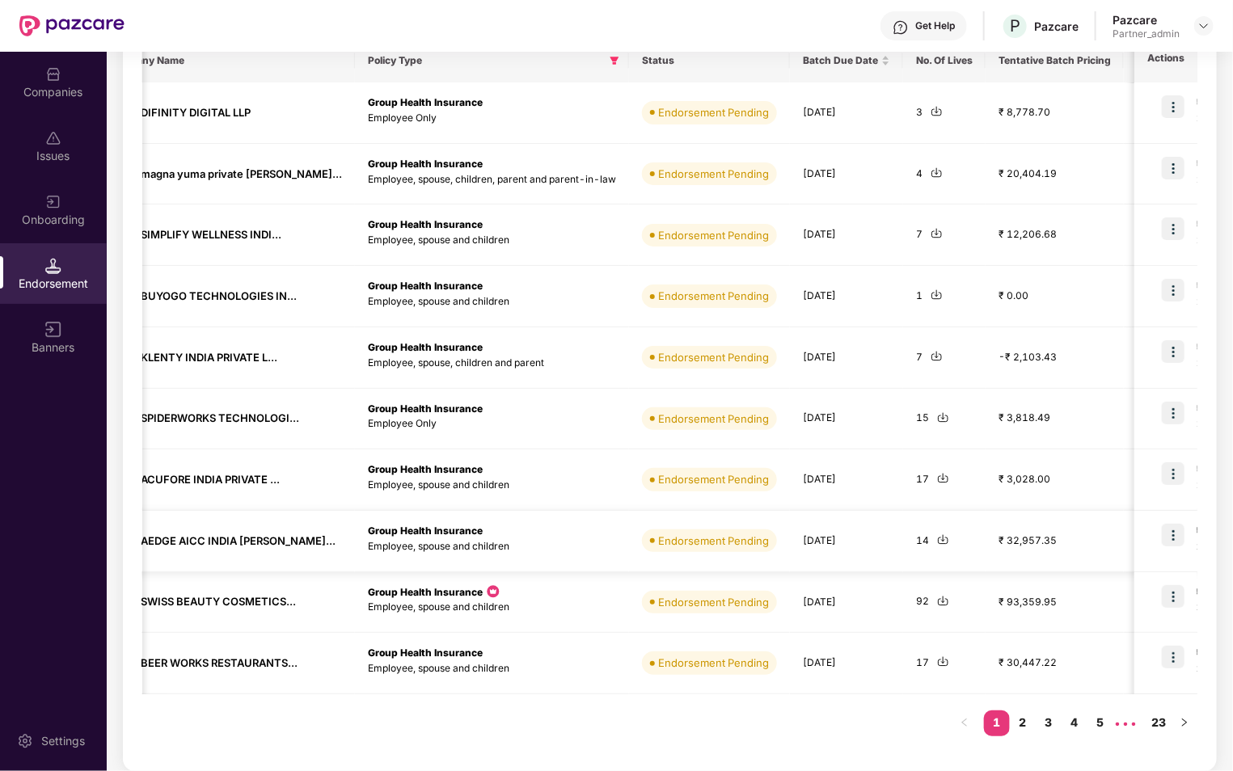
scroll to position [0, 0]
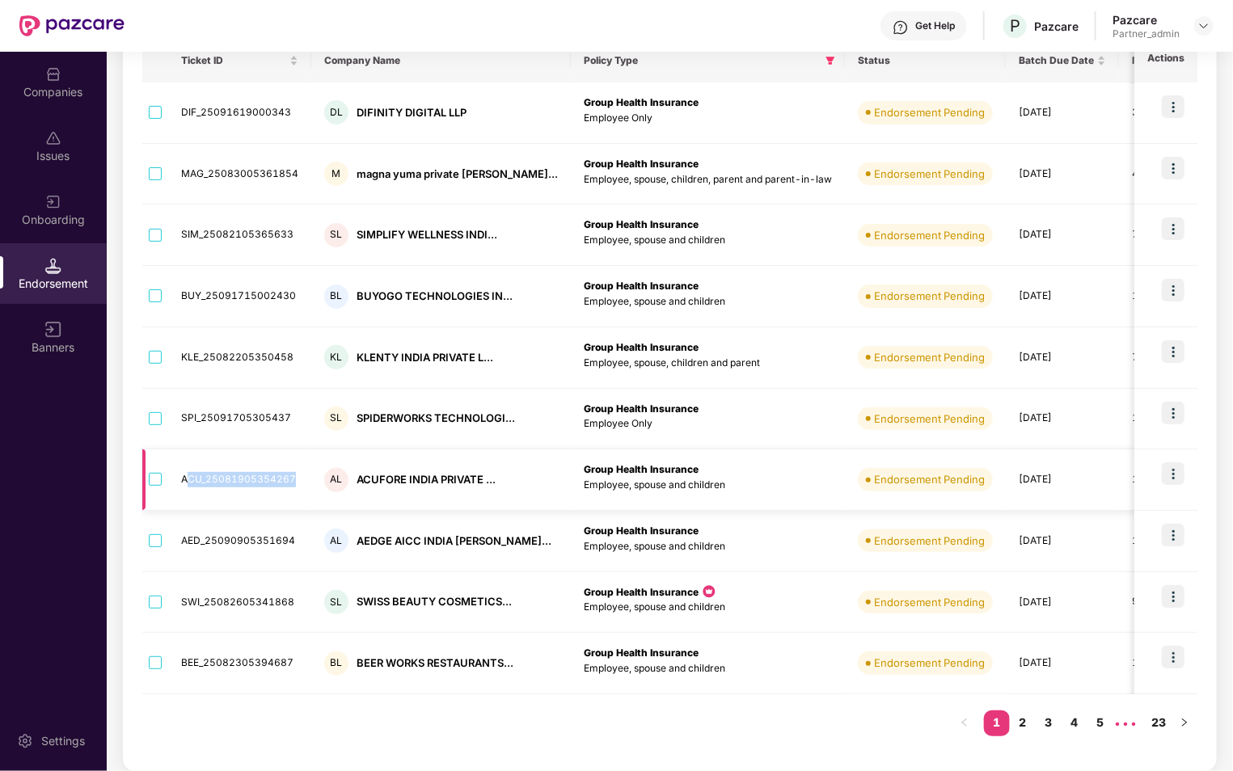
drag, startPoint x: 184, startPoint y: 478, endPoint x: 276, endPoint y: 491, distance: 93.0
click at [276, 491] on td "ACU_25081905354267" at bounding box center [239, 479] width 143 height 61
drag, startPoint x: 182, startPoint y: 481, endPoint x: 302, endPoint y: 483, distance: 120.4
click at [302, 483] on td "ACU_25081905354267" at bounding box center [239, 479] width 143 height 61
copy td "ACU_25081905354267"
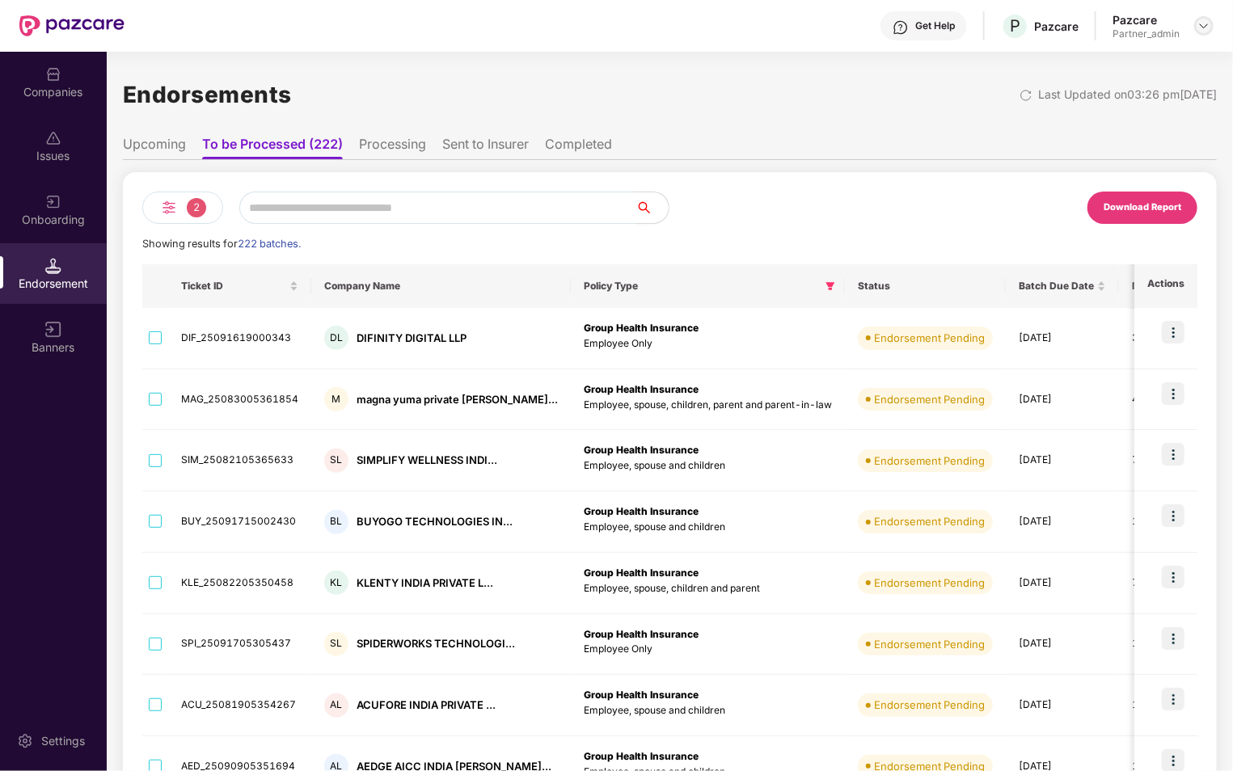
click at [1197, 26] on img at bounding box center [1203, 25] width 13 height 13
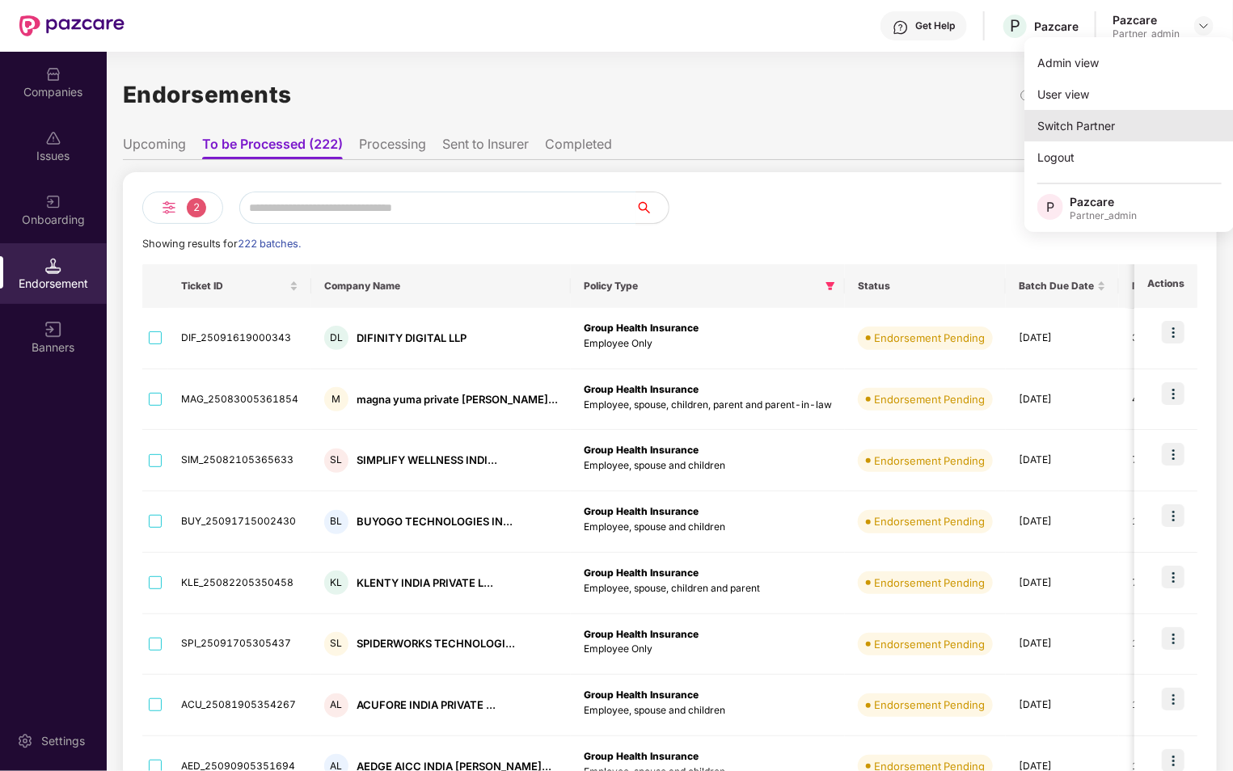
click at [1083, 138] on div "Switch Partner" at bounding box center [1129, 126] width 210 height 32
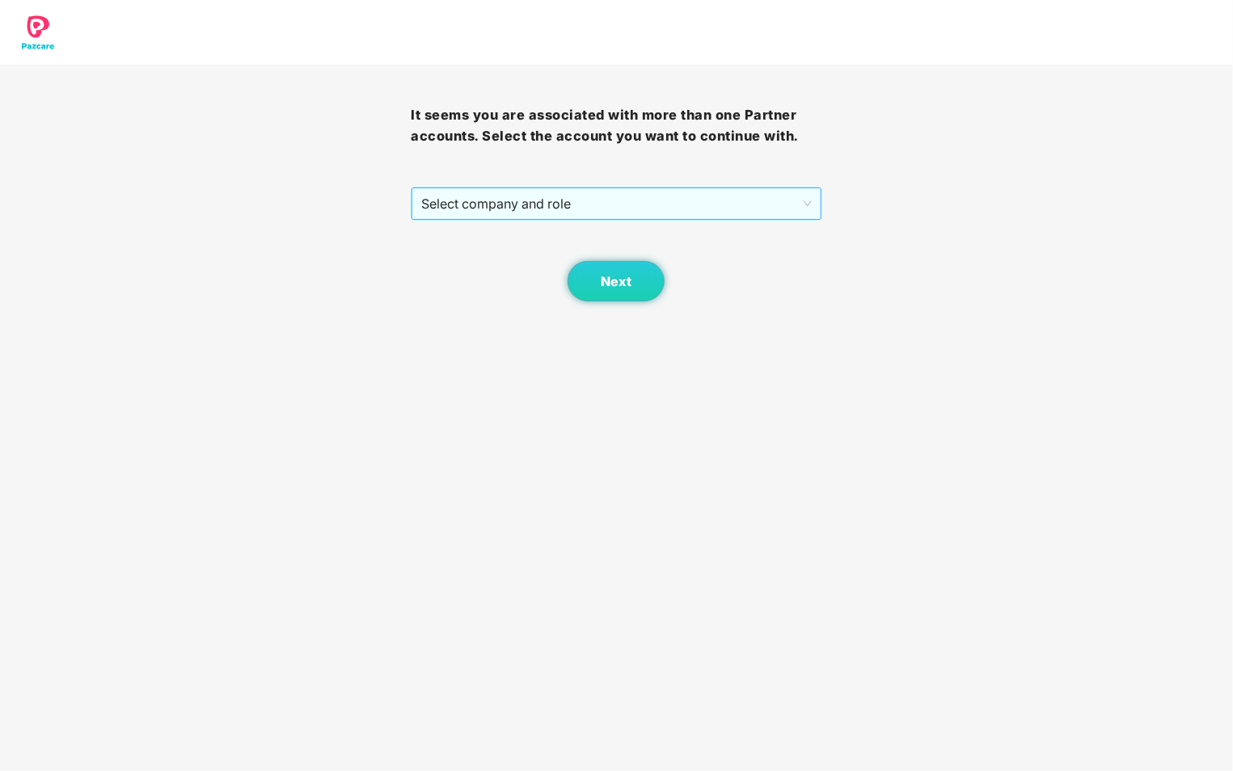
click at [575, 197] on span "Select company and role" at bounding box center [616, 203] width 390 height 31
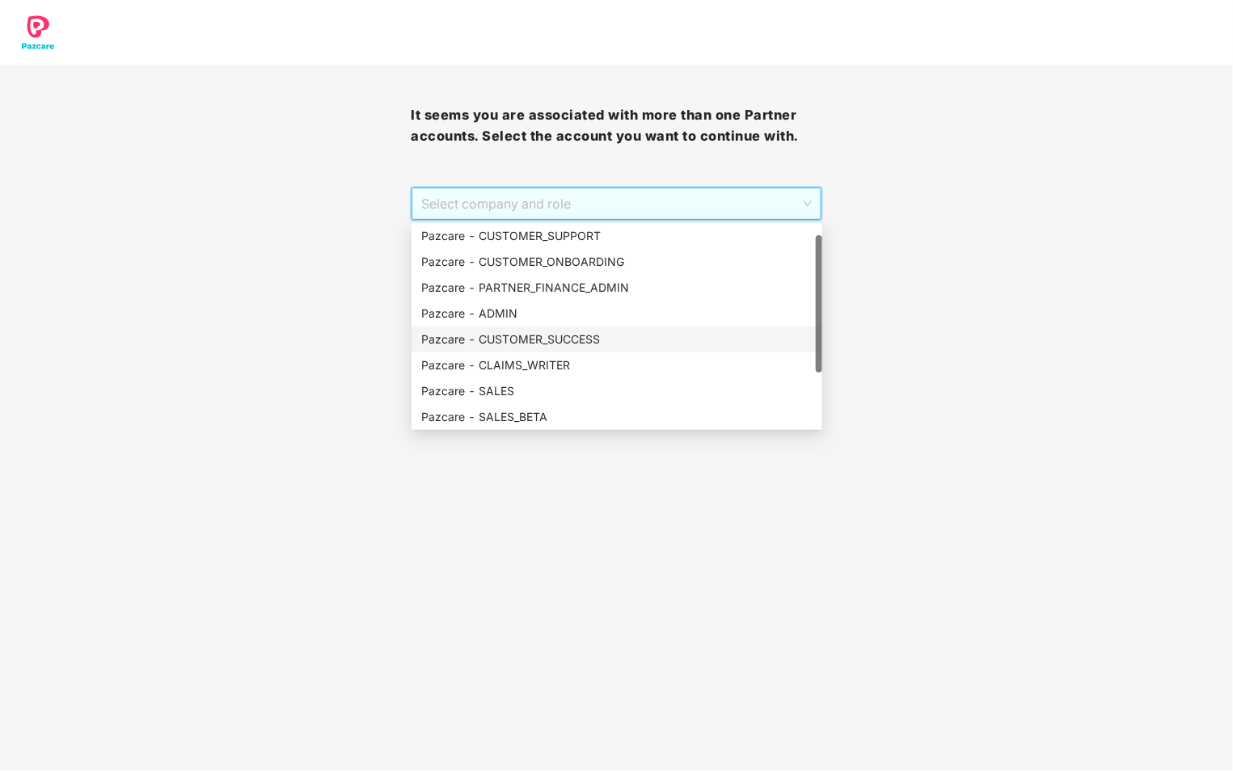
scroll to position [103, 0]
click at [580, 335] on div "Pazcare - CLAIMS_ADMIN" at bounding box center [616, 340] width 391 height 18
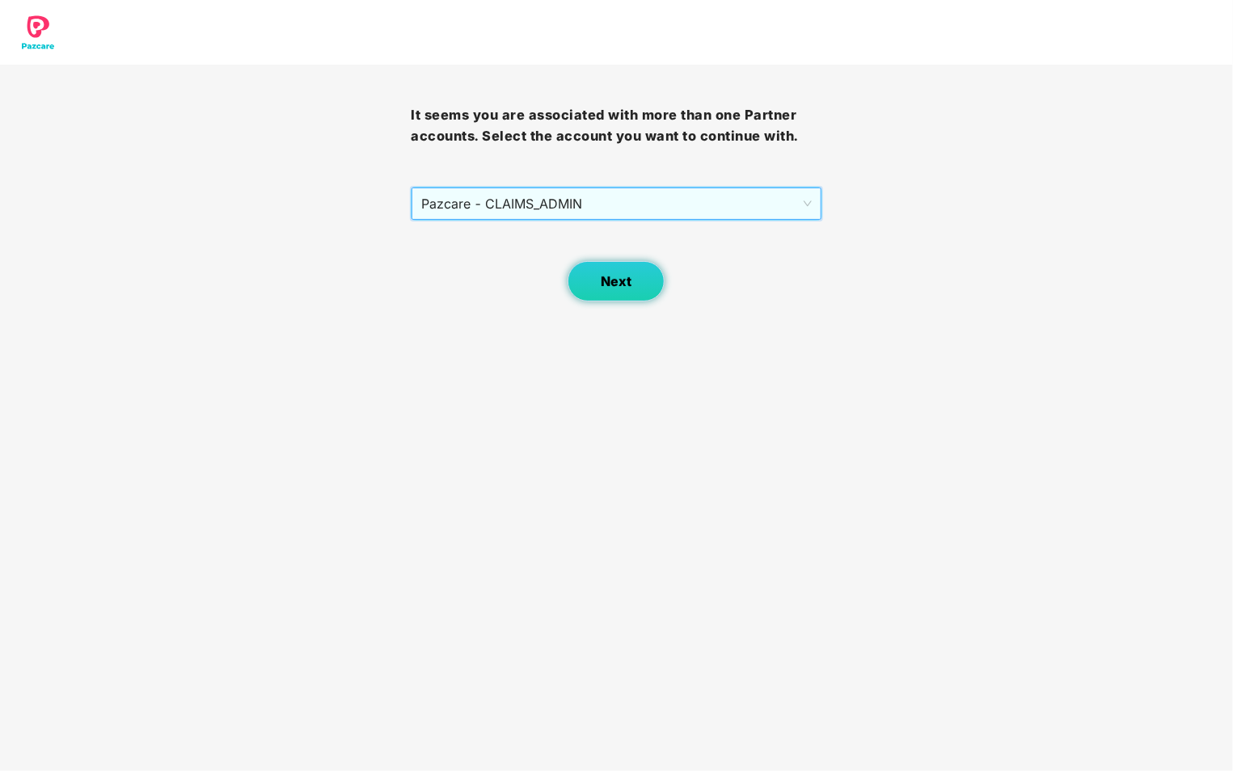
click at [601, 284] on span "Next" at bounding box center [616, 281] width 31 height 15
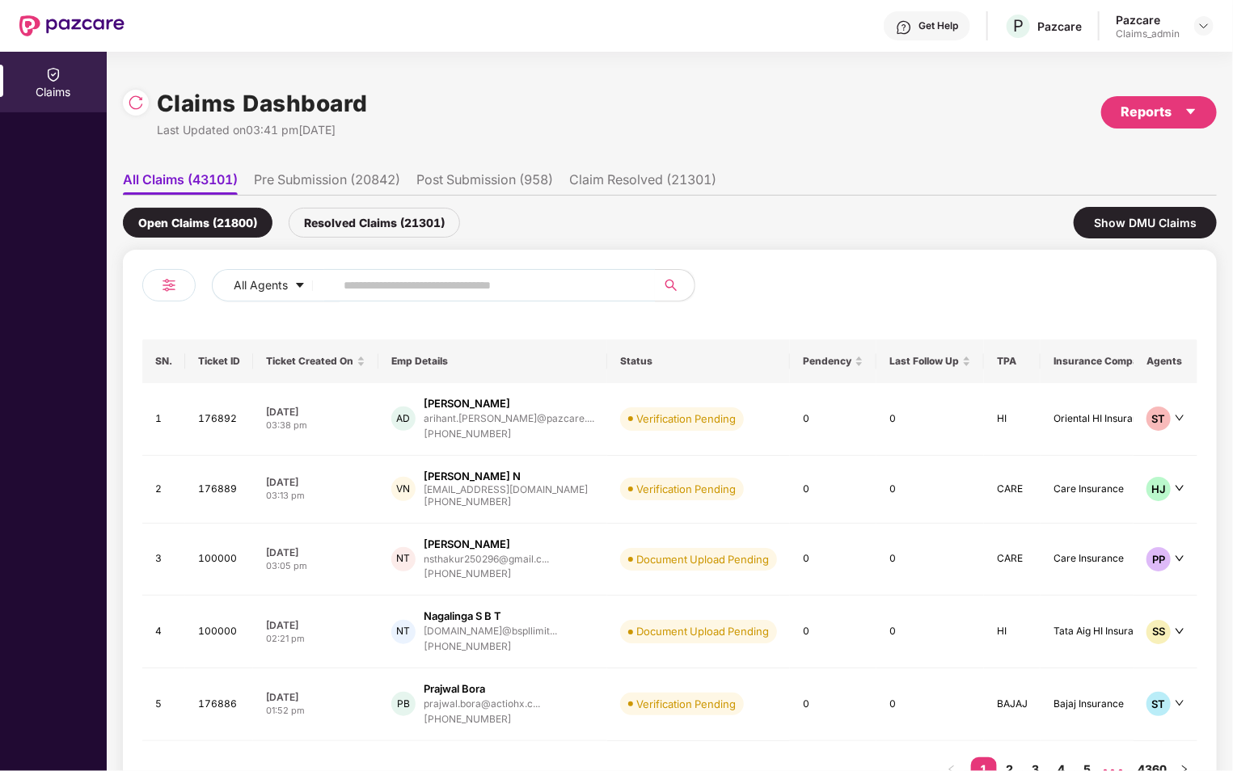
scroll to position [58, 0]
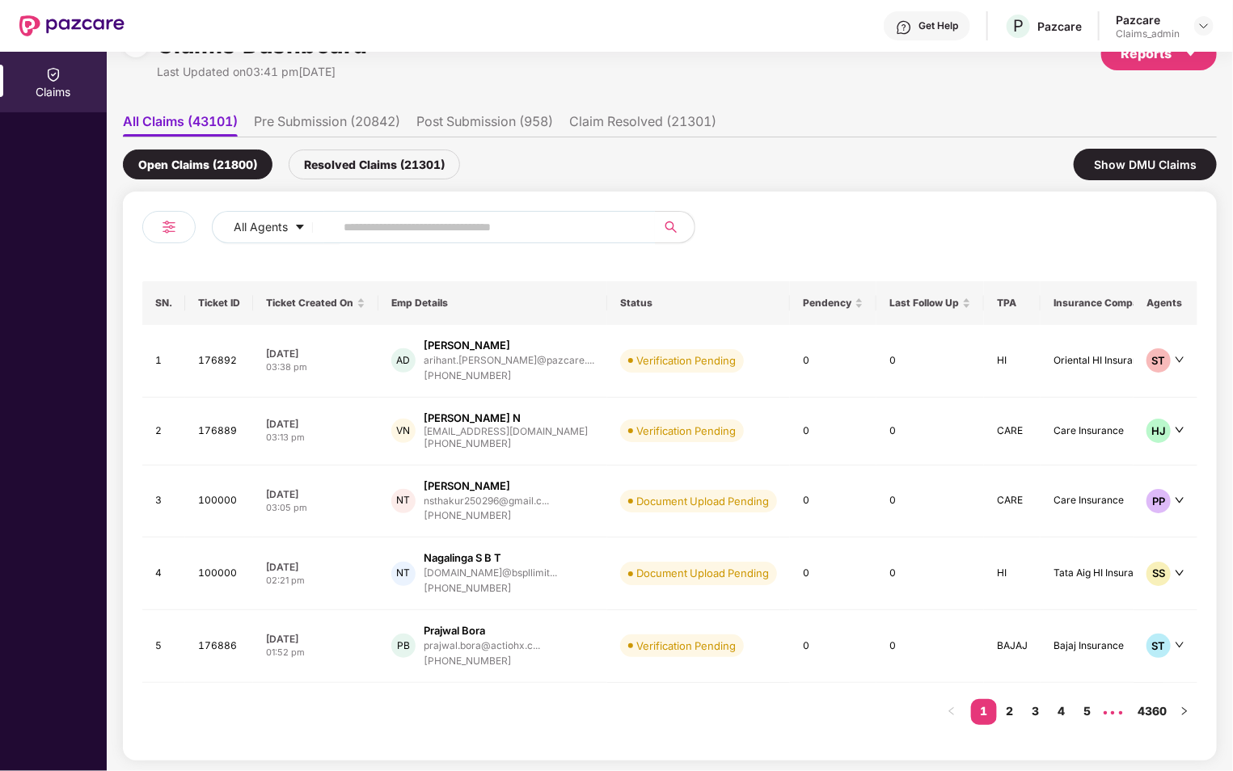
click at [350, 122] on li "Pre Submission (20842)" at bounding box center [327, 124] width 146 height 23
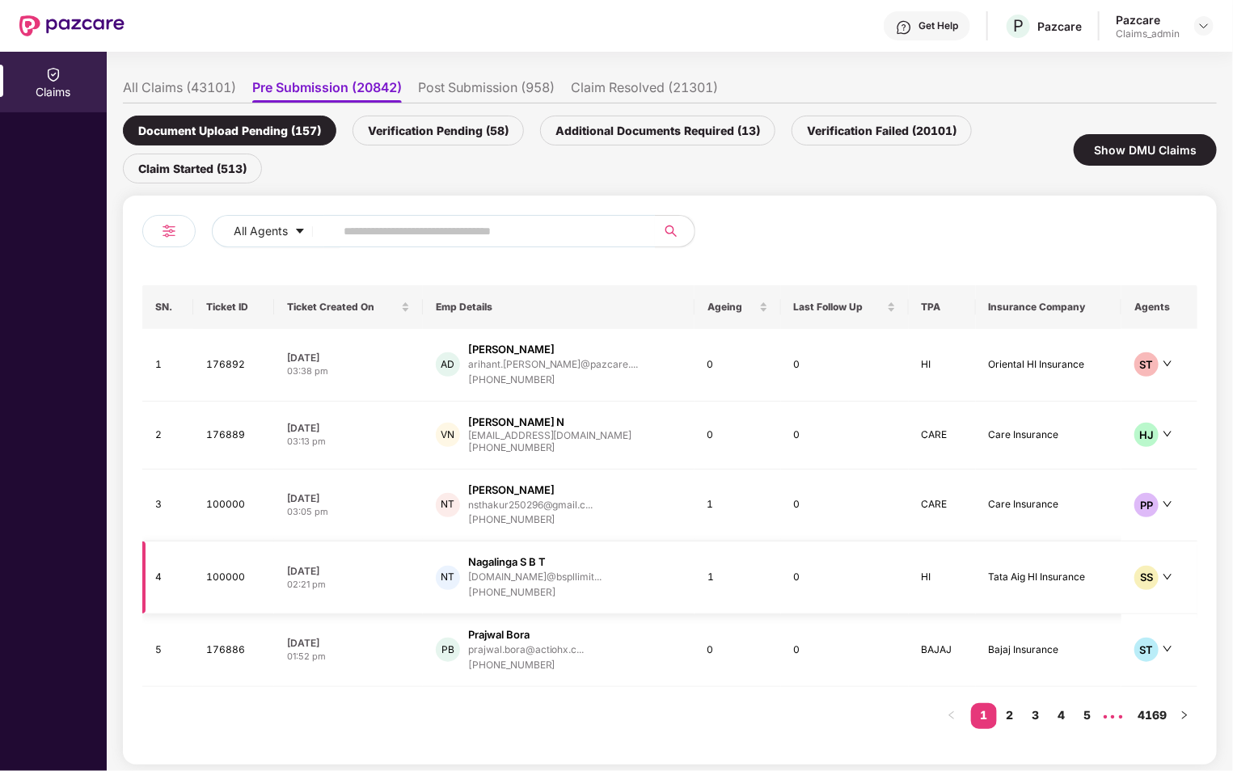
scroll to position [95, 0]
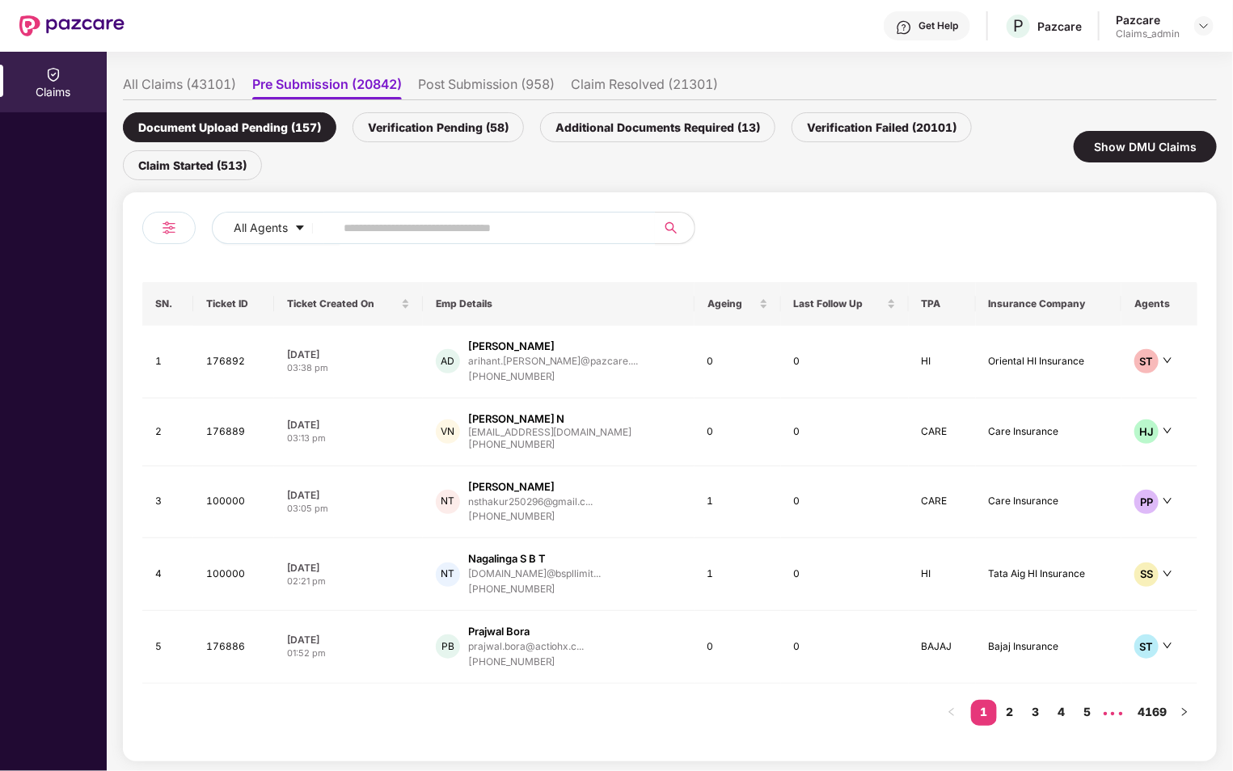
click at [500, 125] on div "Verification Pending (58)" at bounding box center [437, 127] width 171 height 30
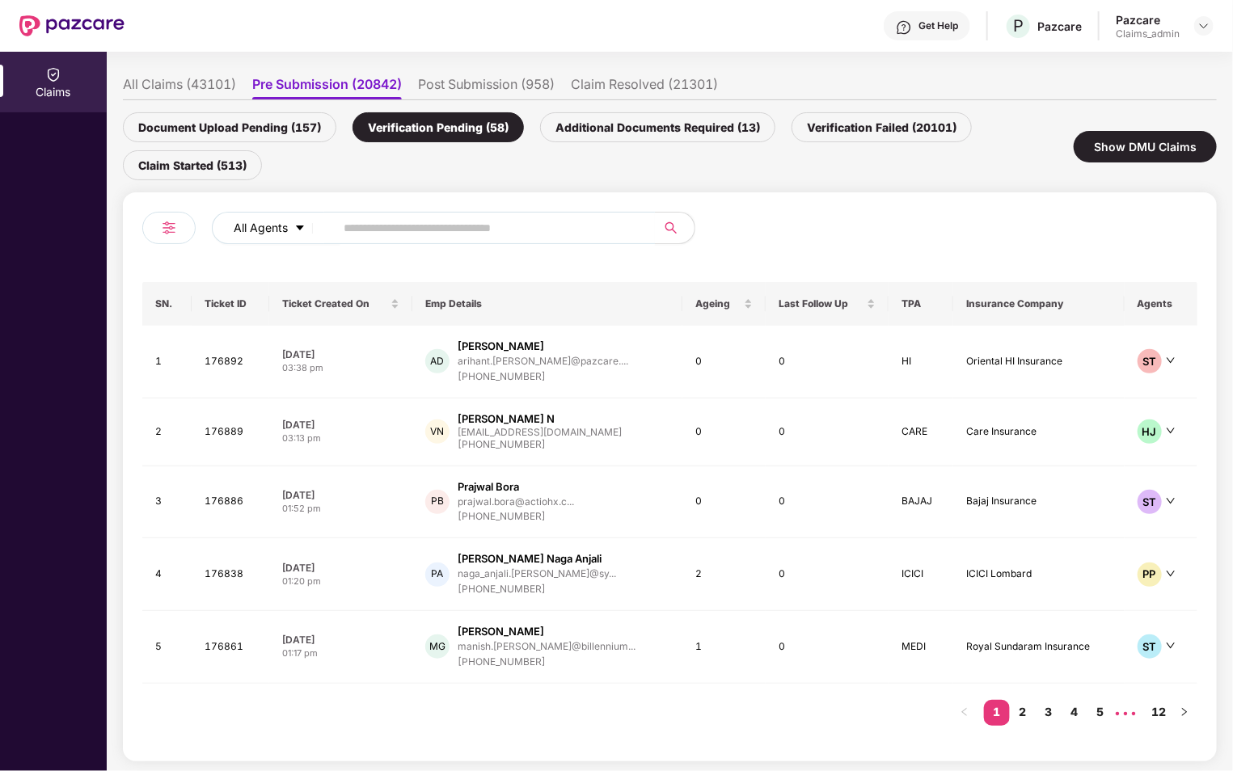
click at [267, 216] on button "All Agents" at bounding box center [276, 228] width 129 height 32
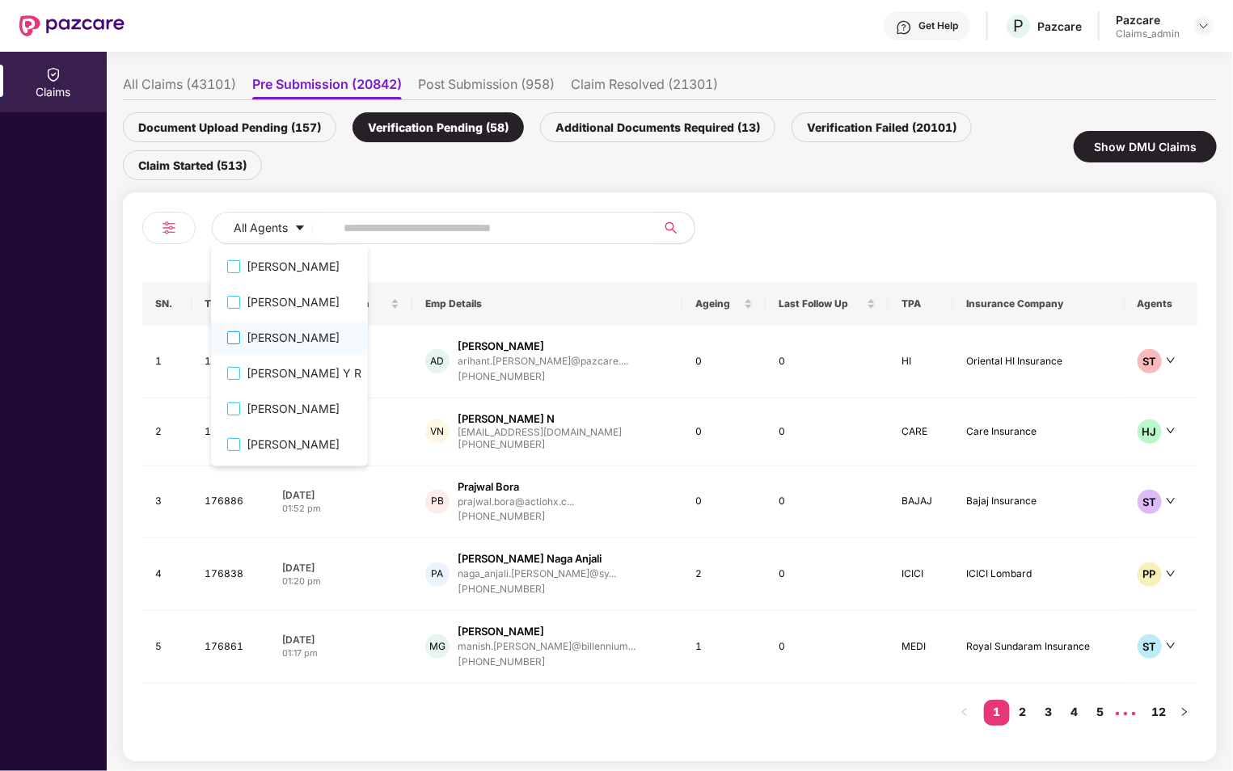
click at [255, 339] on span "[PERSON_NAME]" at bounding box center [304, 338] width 128 height 18
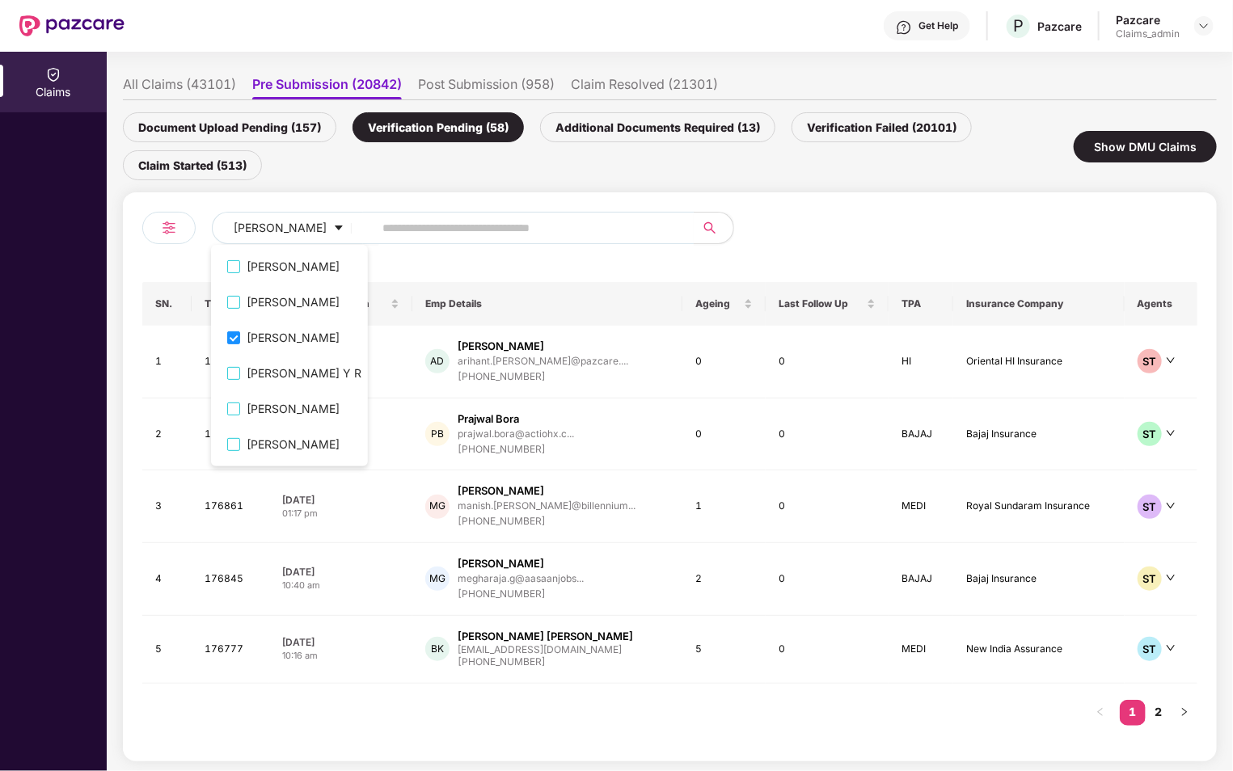
click at [790, 231] on div at bounding box center [934, 234] width 528 height 45
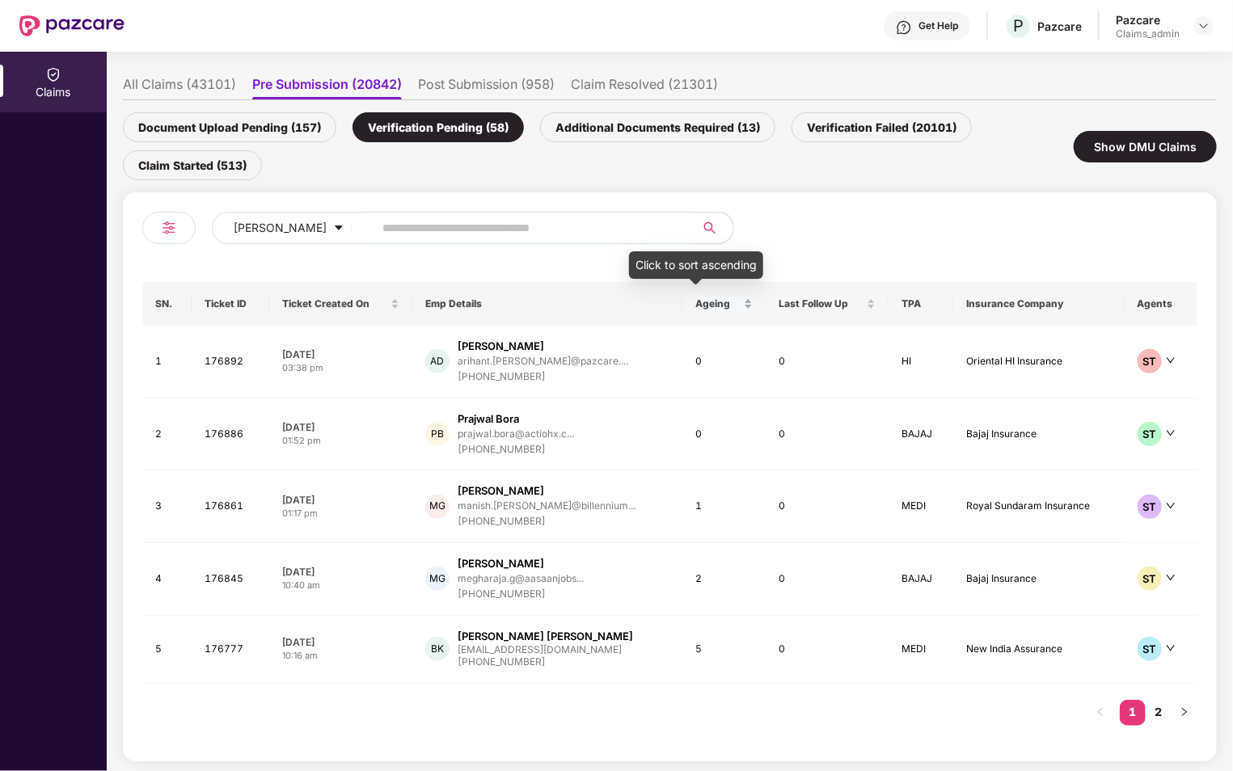
click at [724, 307] on div "Ageing" at bounding box center [723, 304] width 57 height 15
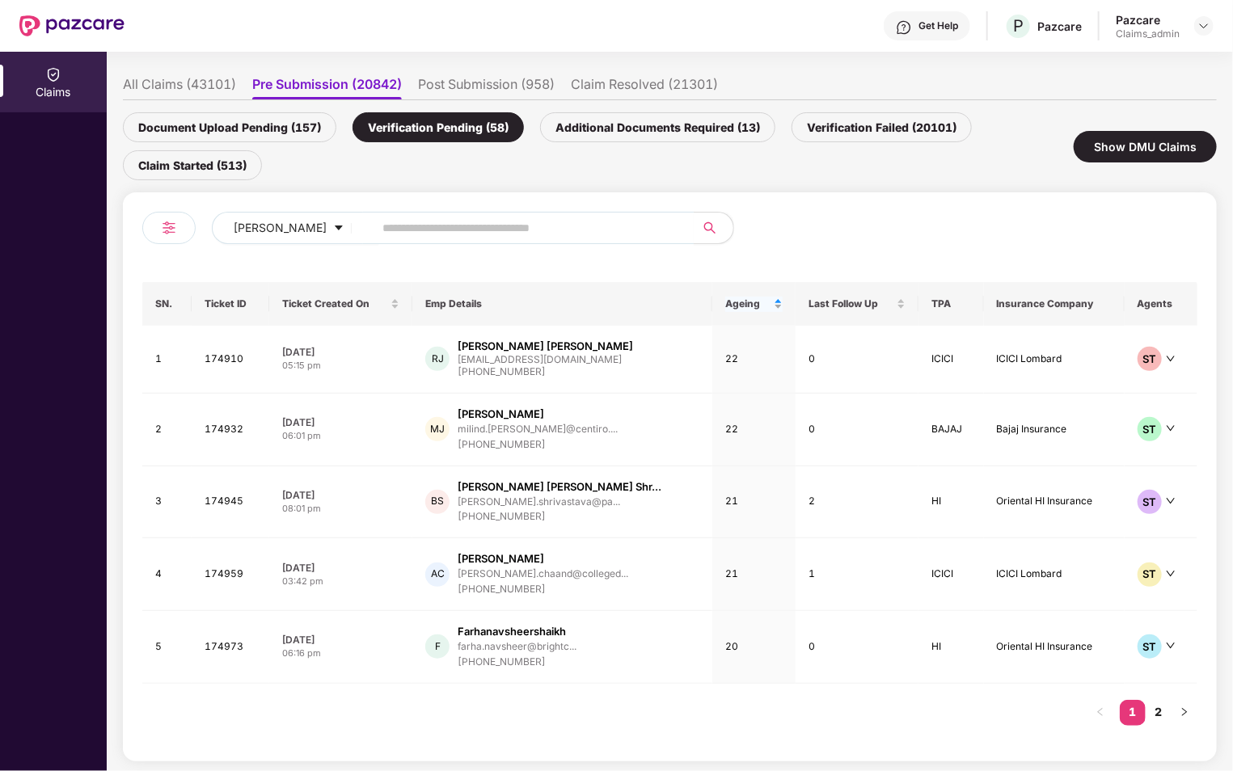
click at [748, 301] on div "Ageing" at bounding box center [753, 304] width 57 height 15
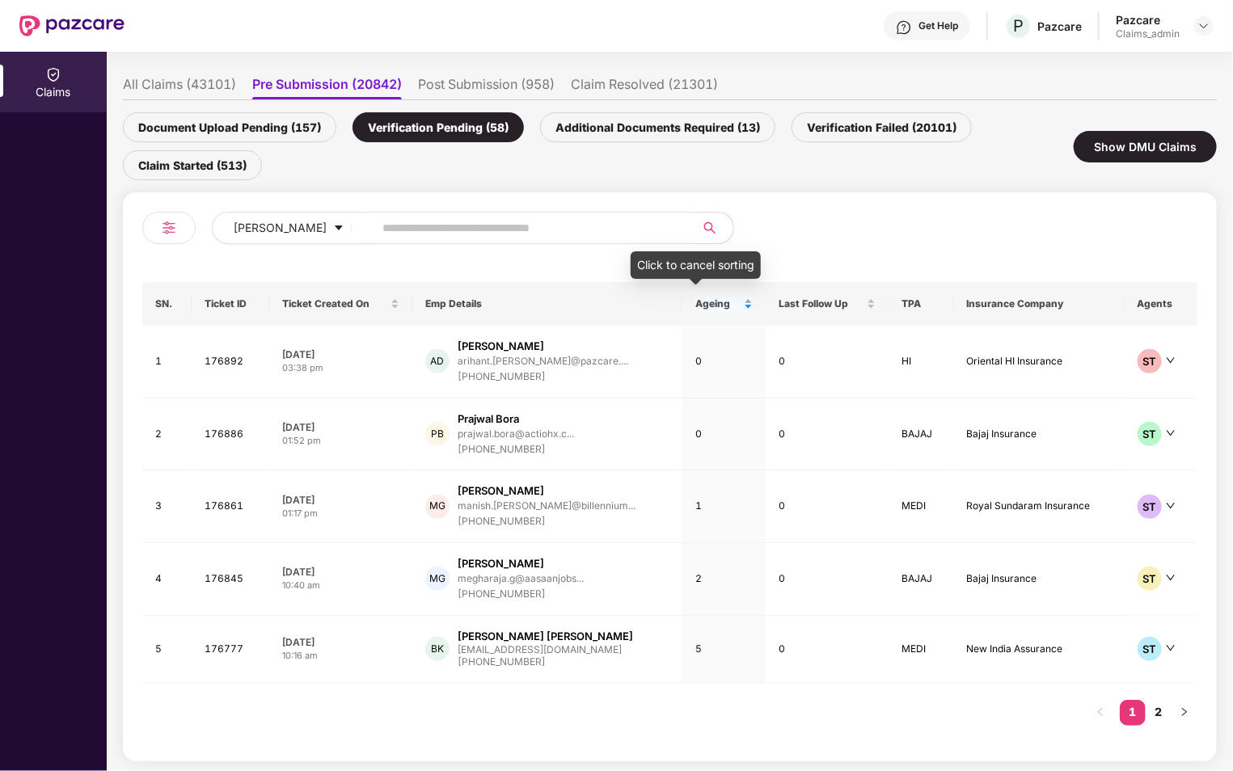
click at [724, 304] on div "Ageing" at bounding box center [723, 304] width 57 height 15
click at [722, 304] on div "Ageing" at bounding box center [723, 304] width 57 height 15
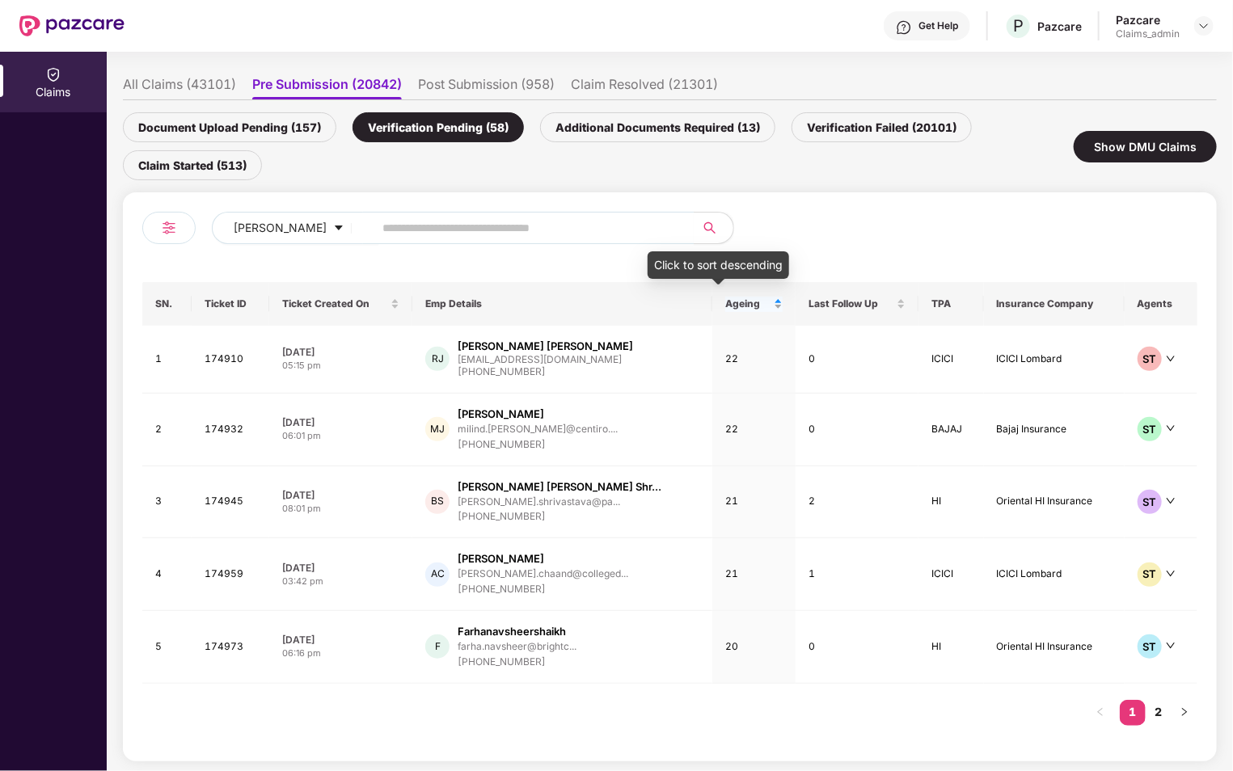
click at [745, 305] on div "Ageing" at bounding box center [753, 304] width 57 height 15
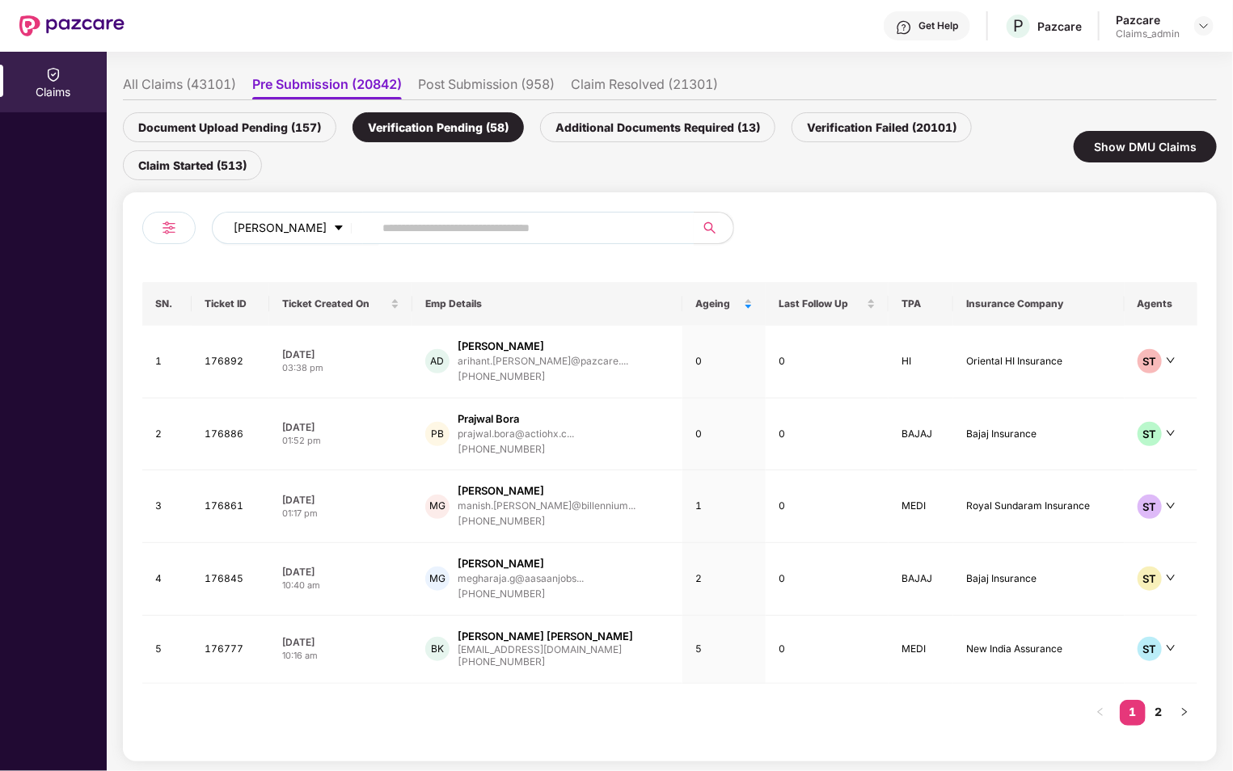
click at [301, 224] on span "[PERSON_NAME]" at bounding box center [280, 228] width 93 height 18
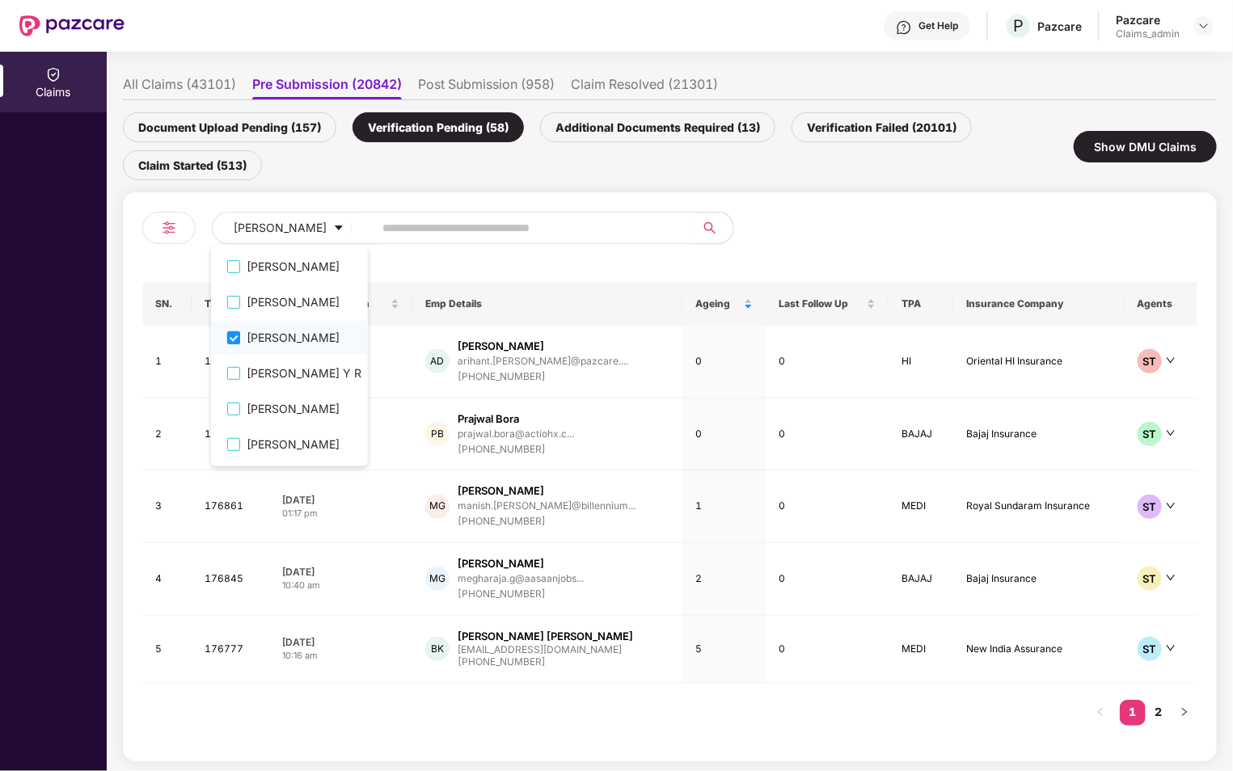
click at [279, 335] on span "[PERSON_NAME]" at bounding box center [304, 338] width 128 height 18
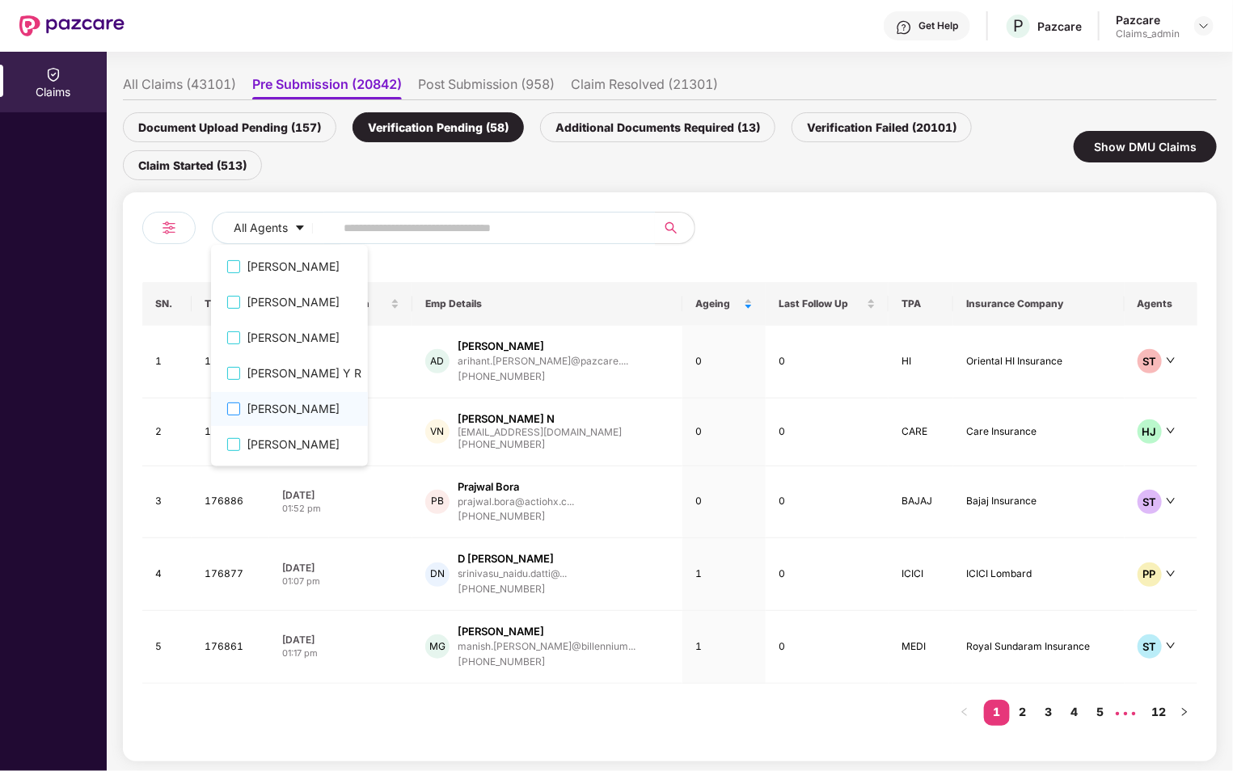
click at [309, 408] on span "Pooja Abakar" at bounding box center [304, 409] width 128 height 18
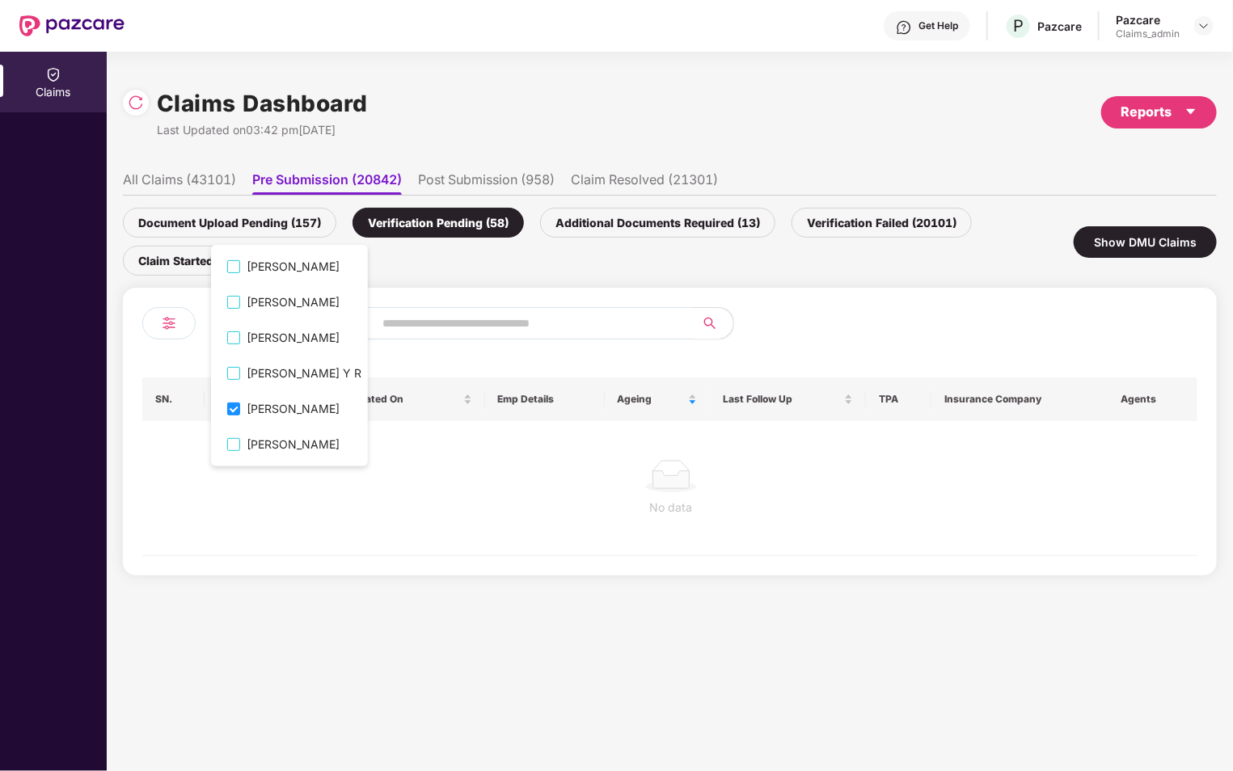
scroll to position [0, 0]
click at [641, 257] on div "Document Upload Pending (157) Verification Pending (58) Additional Documents Re…" at bounding box center [598, 242] width 951 height 68
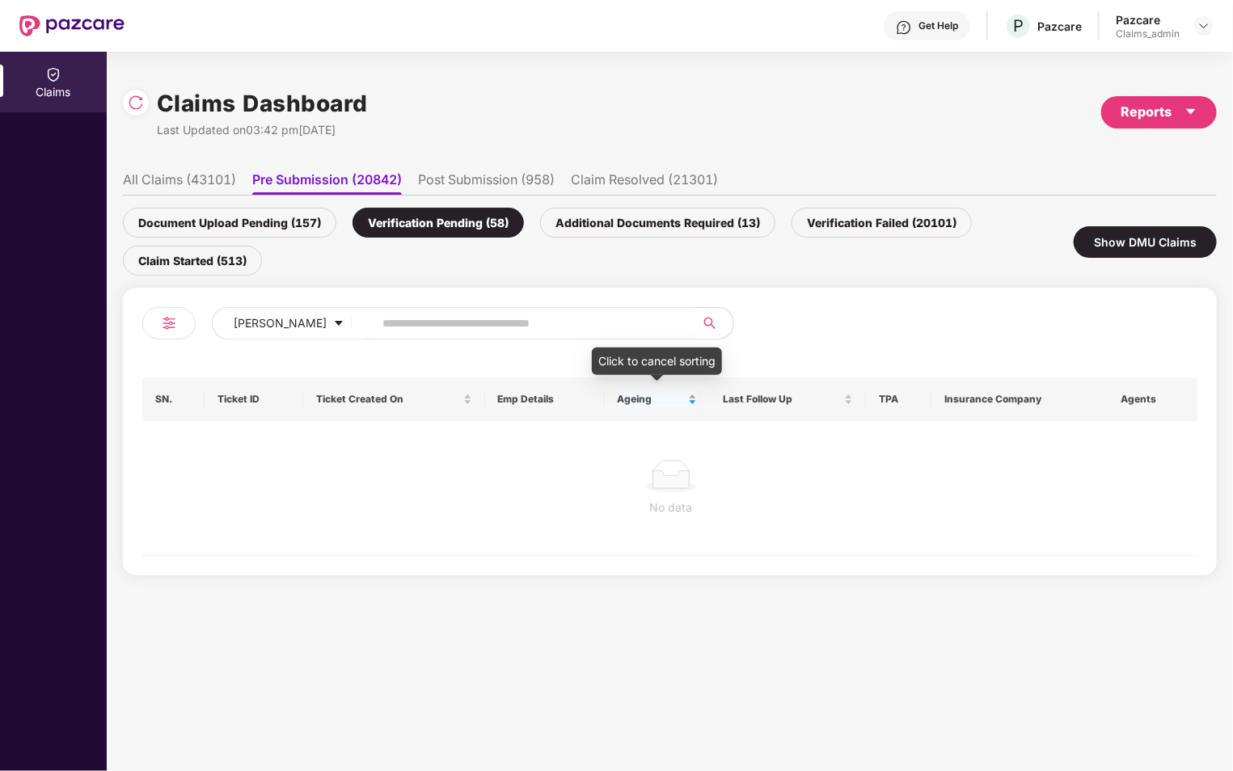
click at [643, 393] on span "Ageing" at bounding box center [652, 399] width 68 height 13
click at [297, 310] on button "Pooja Abakar" at bounding box center [295, 323] width 167 height 32
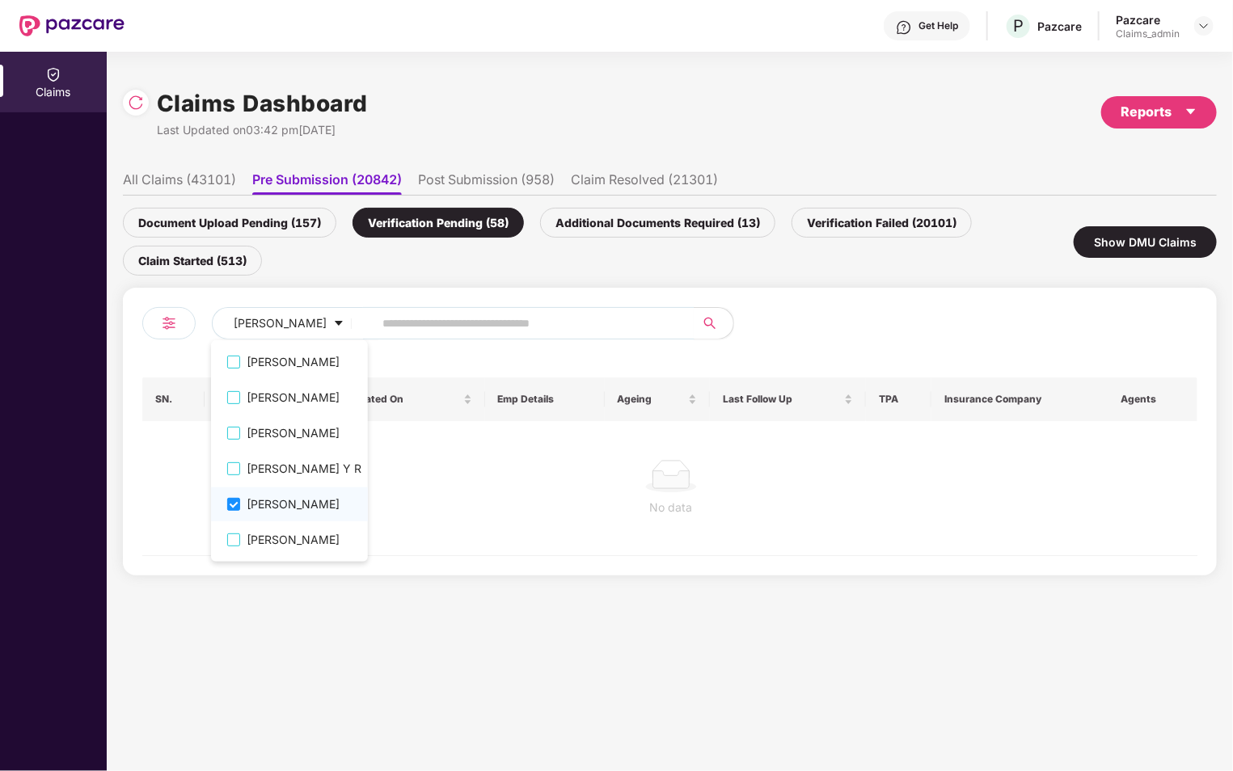
click at [279, 515] on link "Pooja Abakar" at bounding box center [289, 504] width 157 height 34
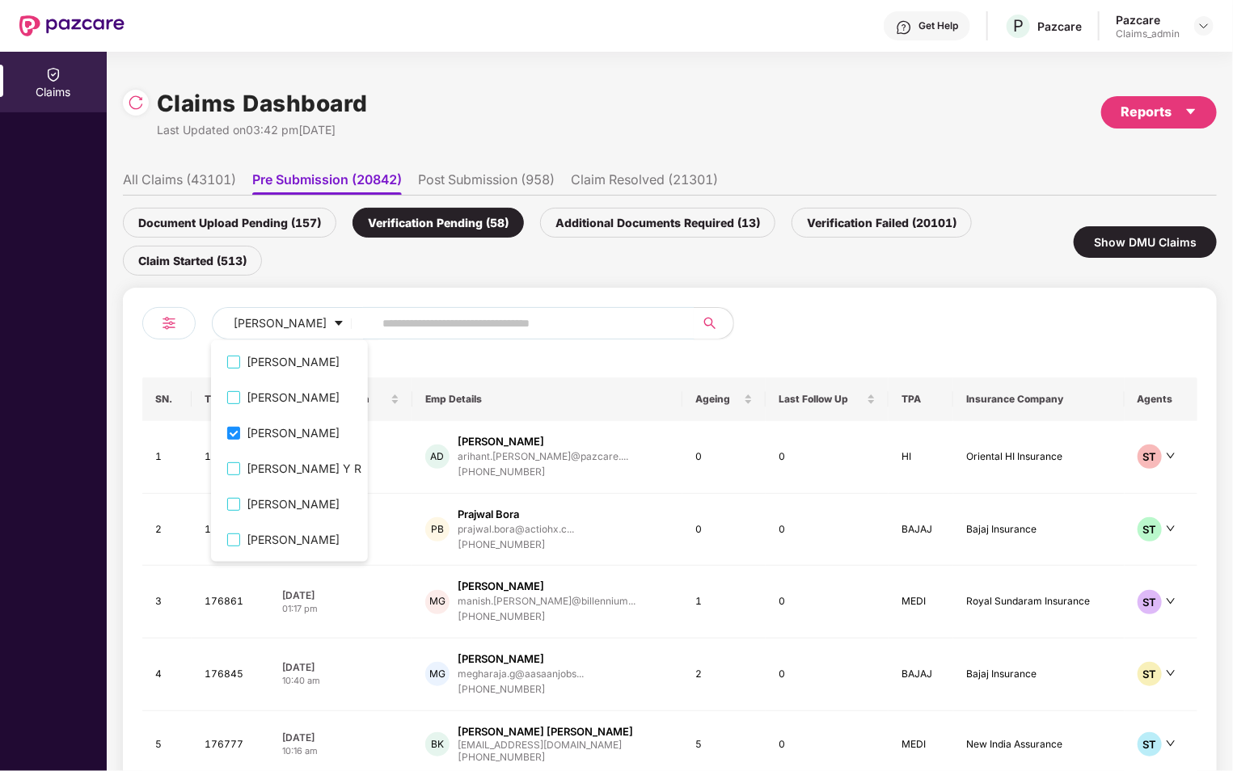
click at [774, 325] on div at bounding box center [934, 329] width 528 height 45
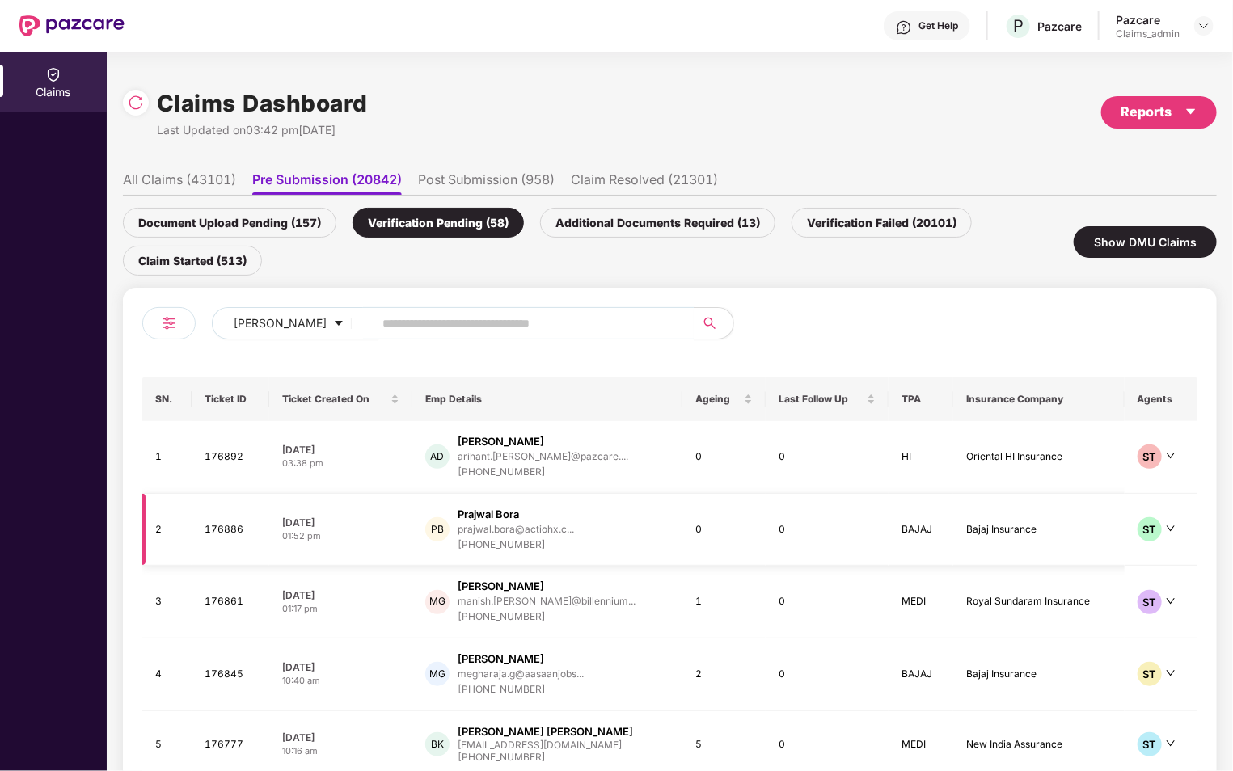
scroll to position [95, 0]
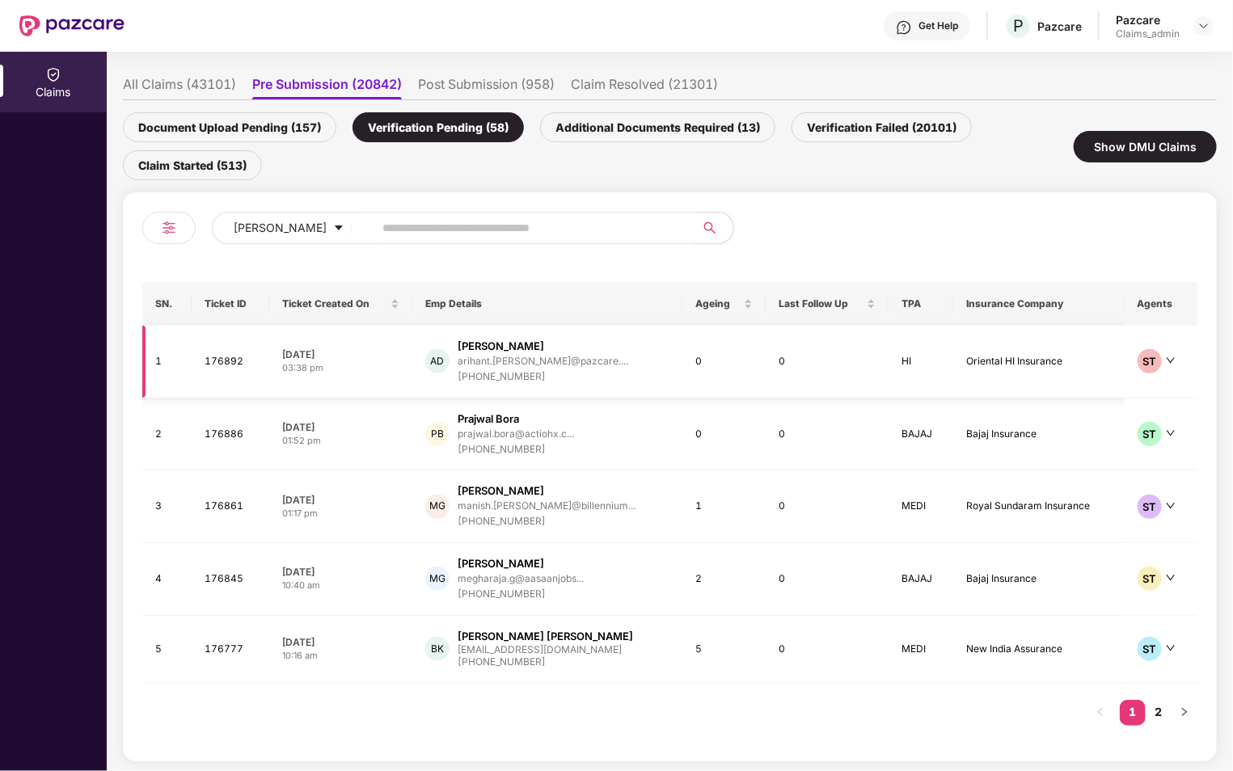
click at [1068, 358] on td "Oriental HI Insurance" at bounding box center [1038, 362] width 171 height 73
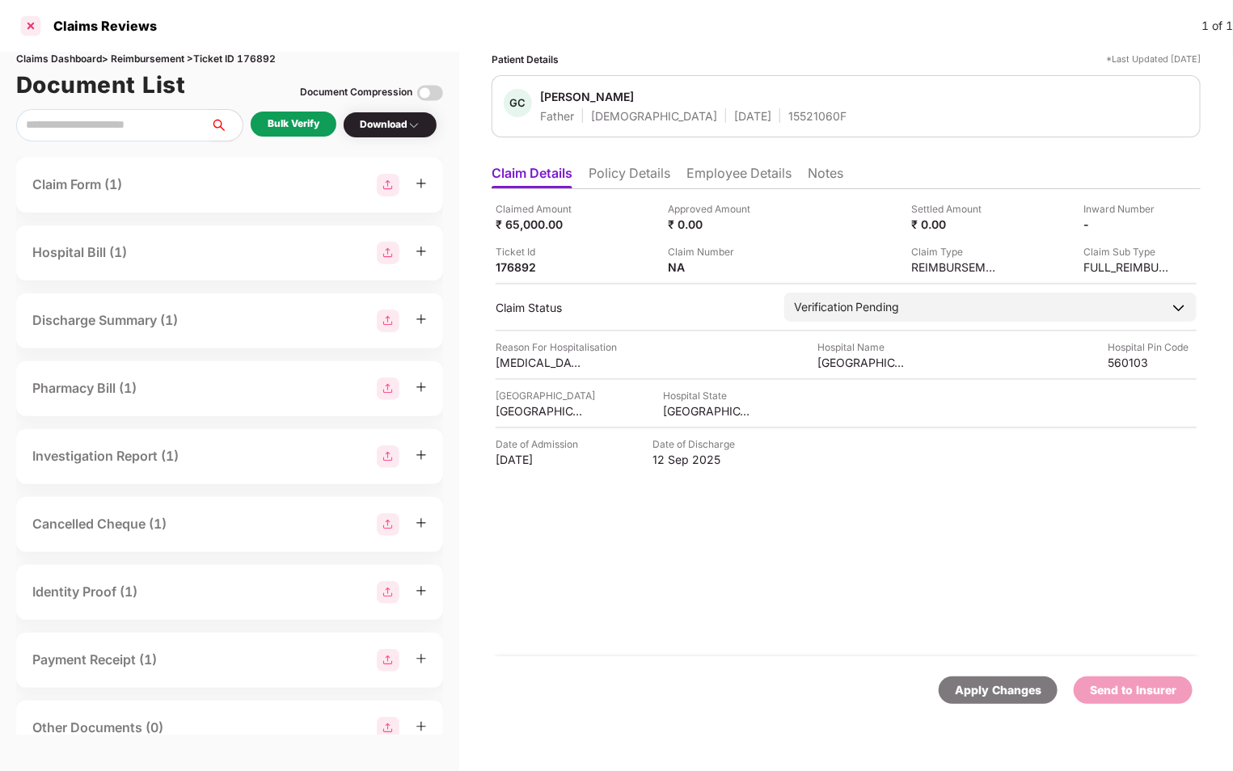
click at [33, 31] on div at bounding box center [31, 26] width 26 height 26
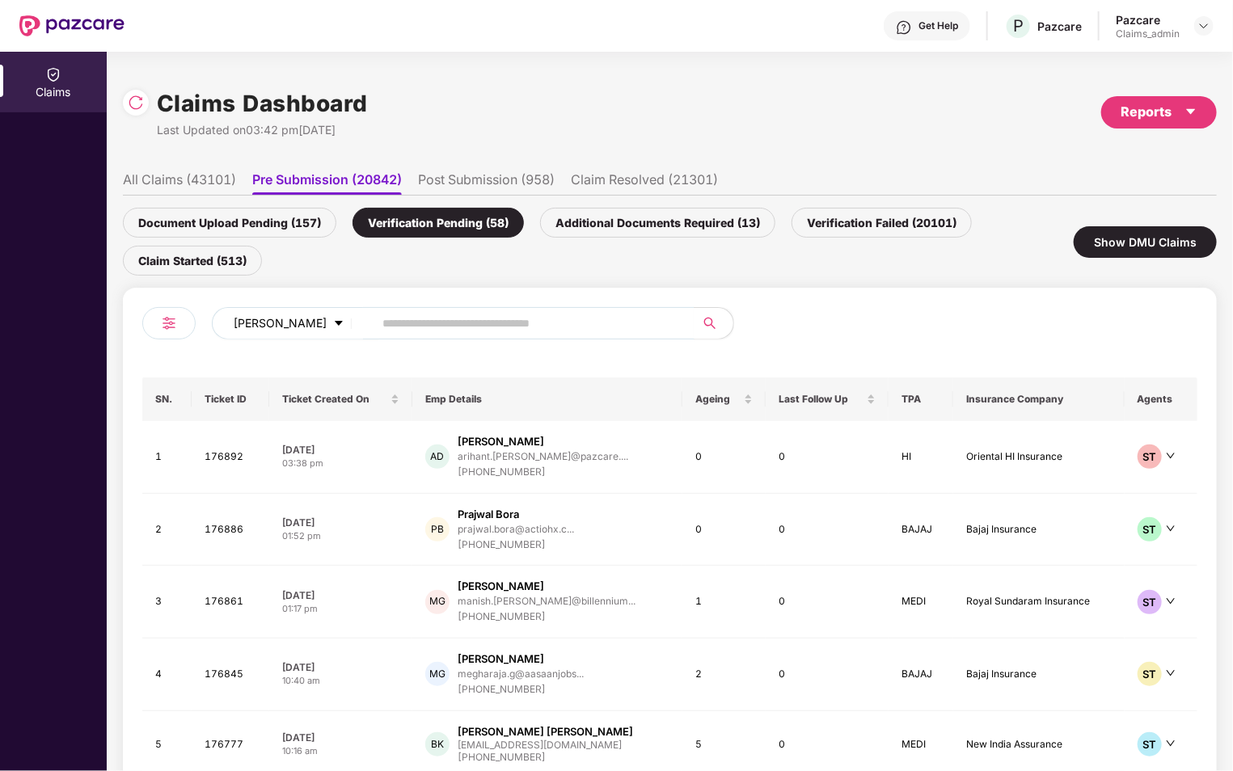
click at [309, 313] on button "[PERSON_NAME]" at bounding box center [295, 323] width 167 height 32
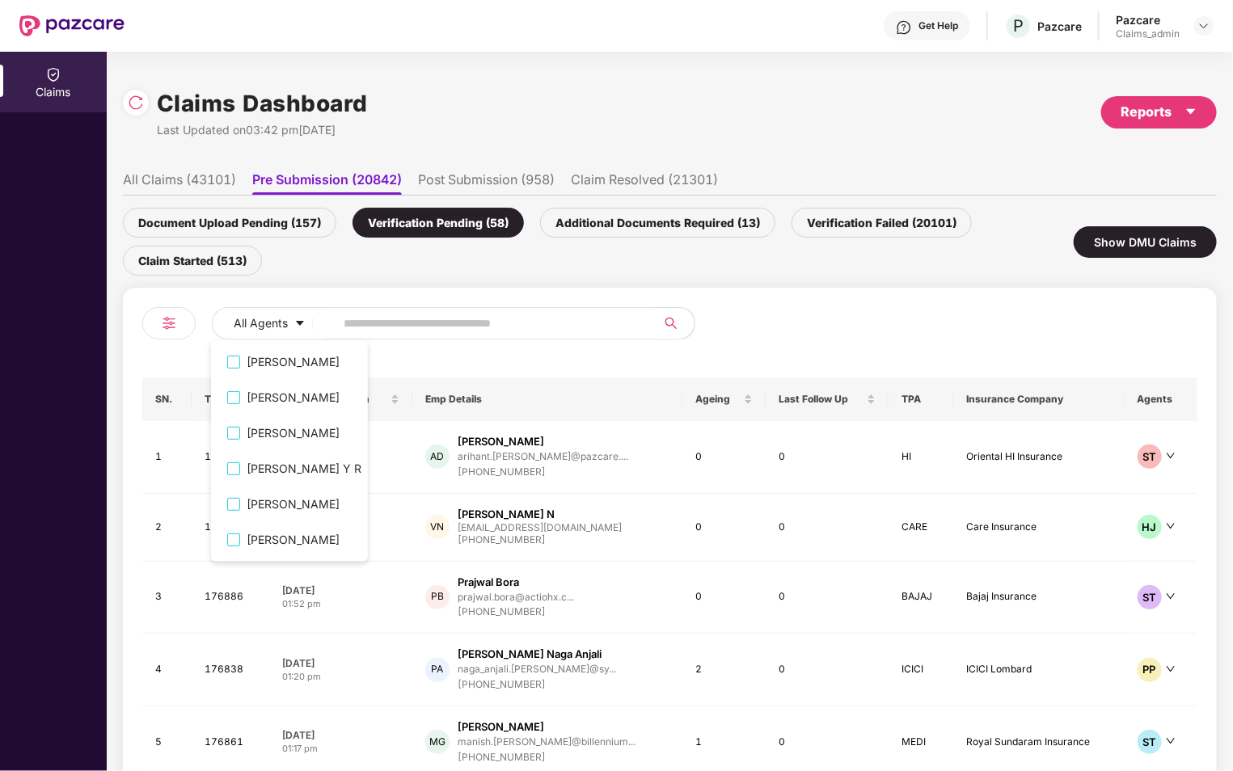
click at [294, 293] on div "All Agents SN. Ticket ID Ticket Created On Emp Details Ageing Last Follow Up TP…" at bounding box center [670, 572] width 1094 height 569
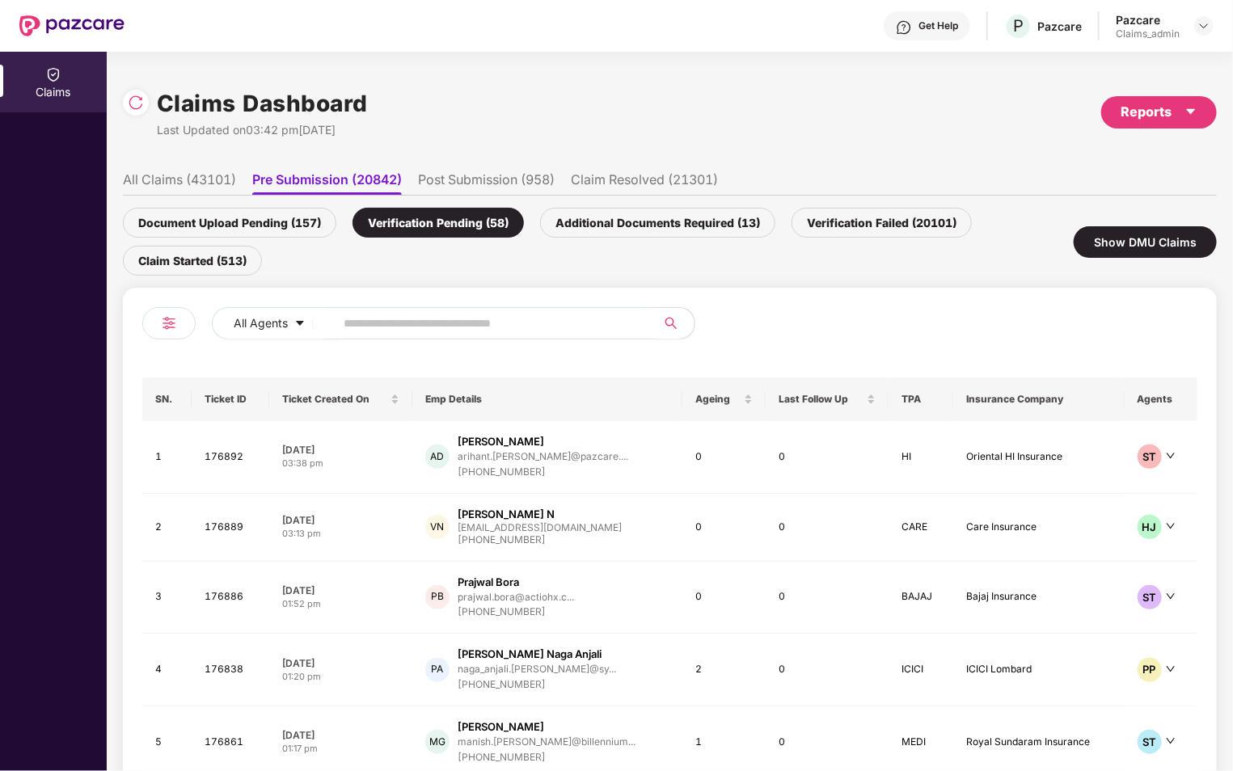
click at [172, 319] on img at bounding box center [168, 323] width 19 height 19
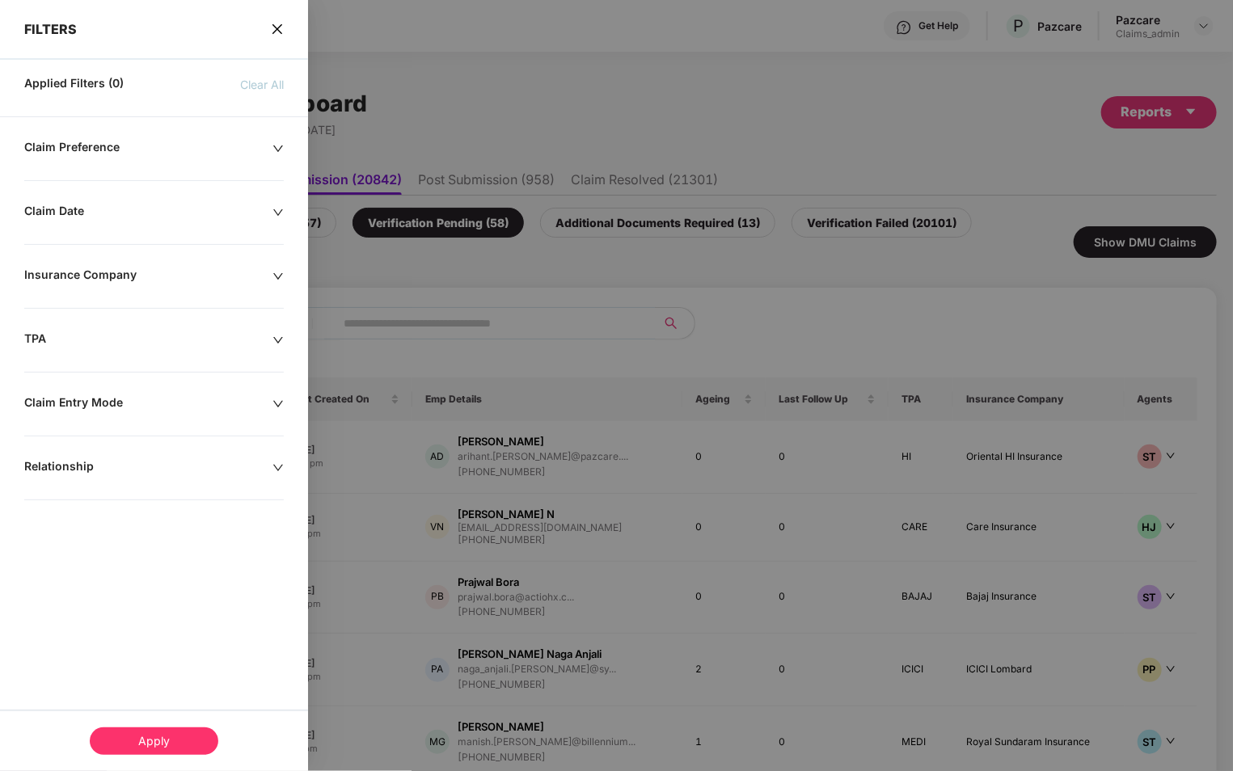
click at [275, 31] on icon "close" at bounding box center [277, 29] width 13 height 13
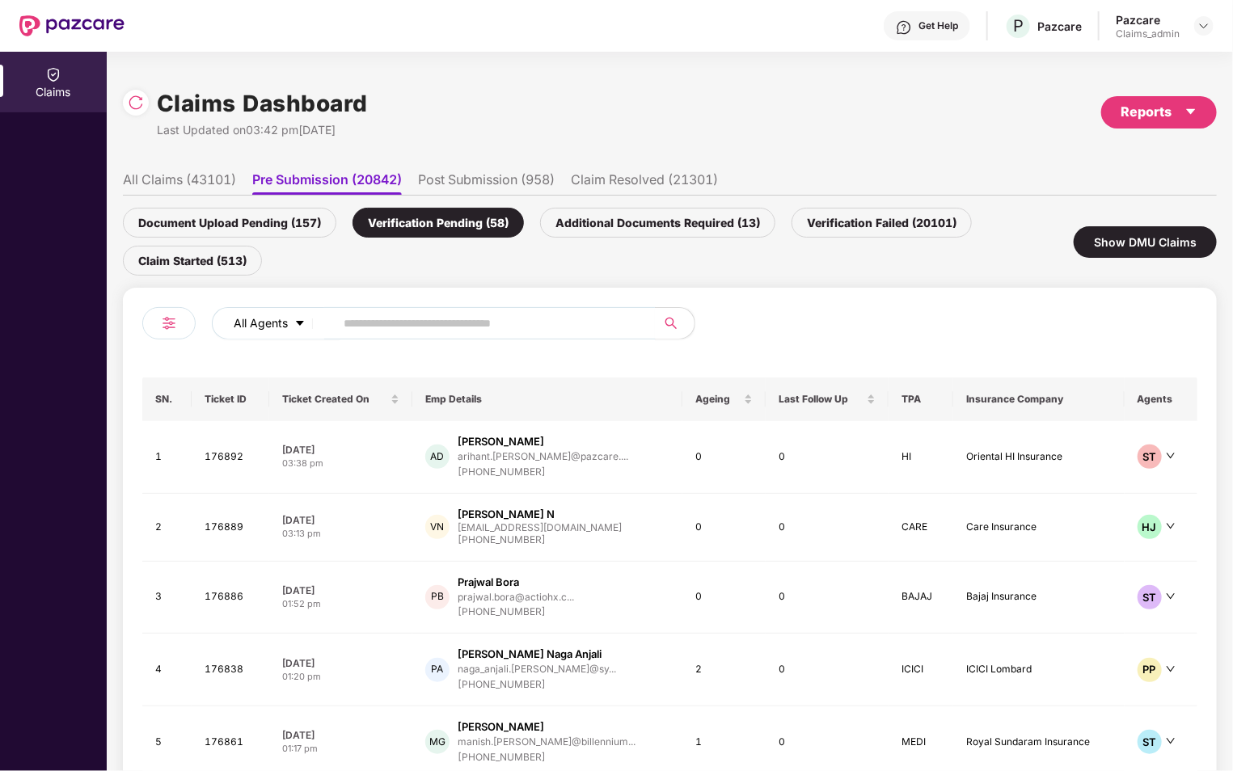
click at [281, 332] on button "All Agents" at bounding box center [276, 323] width 129 height 32
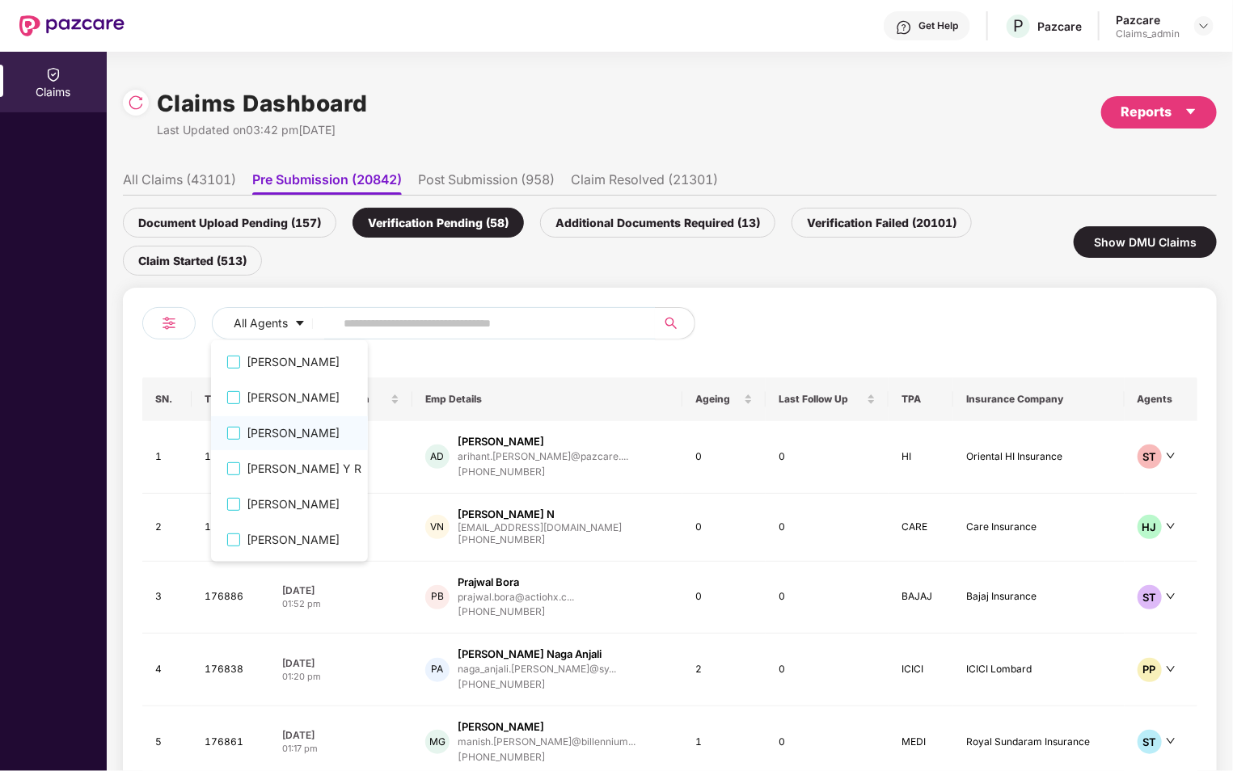
click at [271, 421] on link "[PERSON_NAME]" at bounding box center [289, 433] width 157 height 34
click at [247, 434] on span "[PERSON_NAME]" at bounding box center [304, 433] width 128 height 18
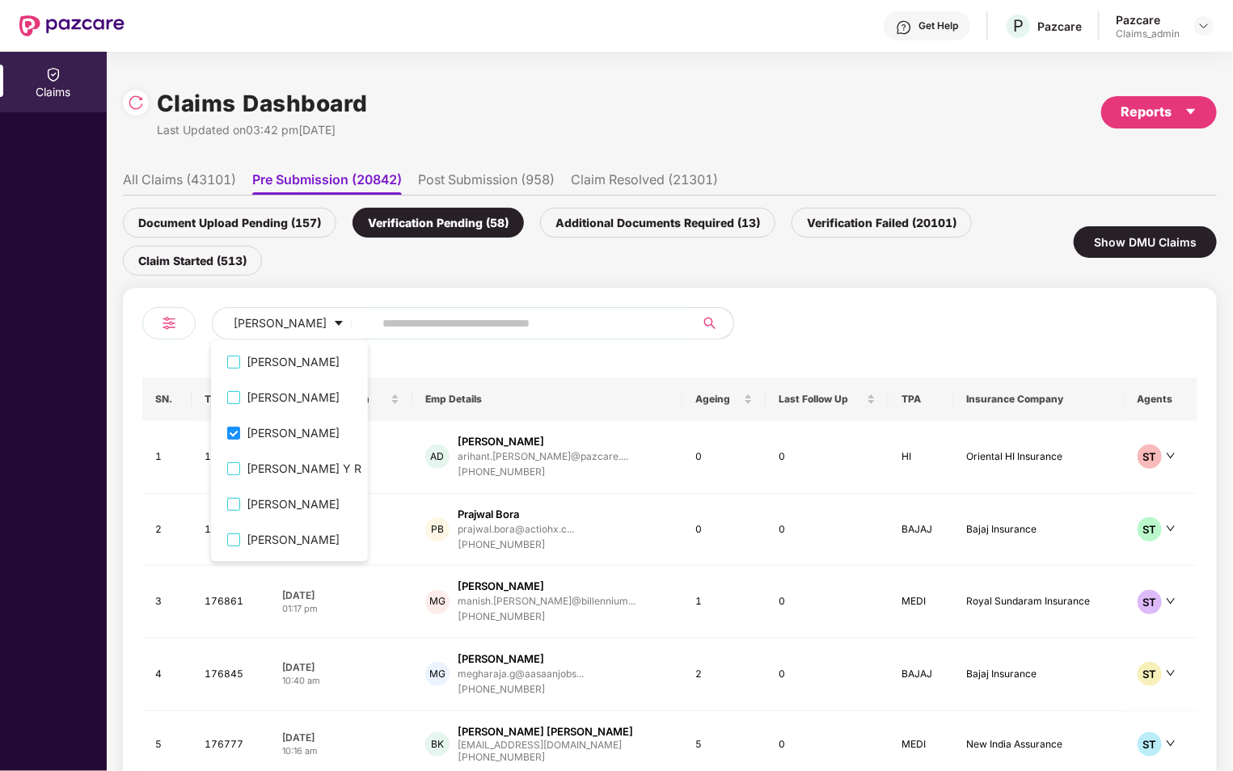
click at [548, 370] on div "Shivani Tomar SN. Ticket ID Ticket Created On Emp Details Ageing Last Follow Up…" at bounding box center [669, 572] width 1055 height 530
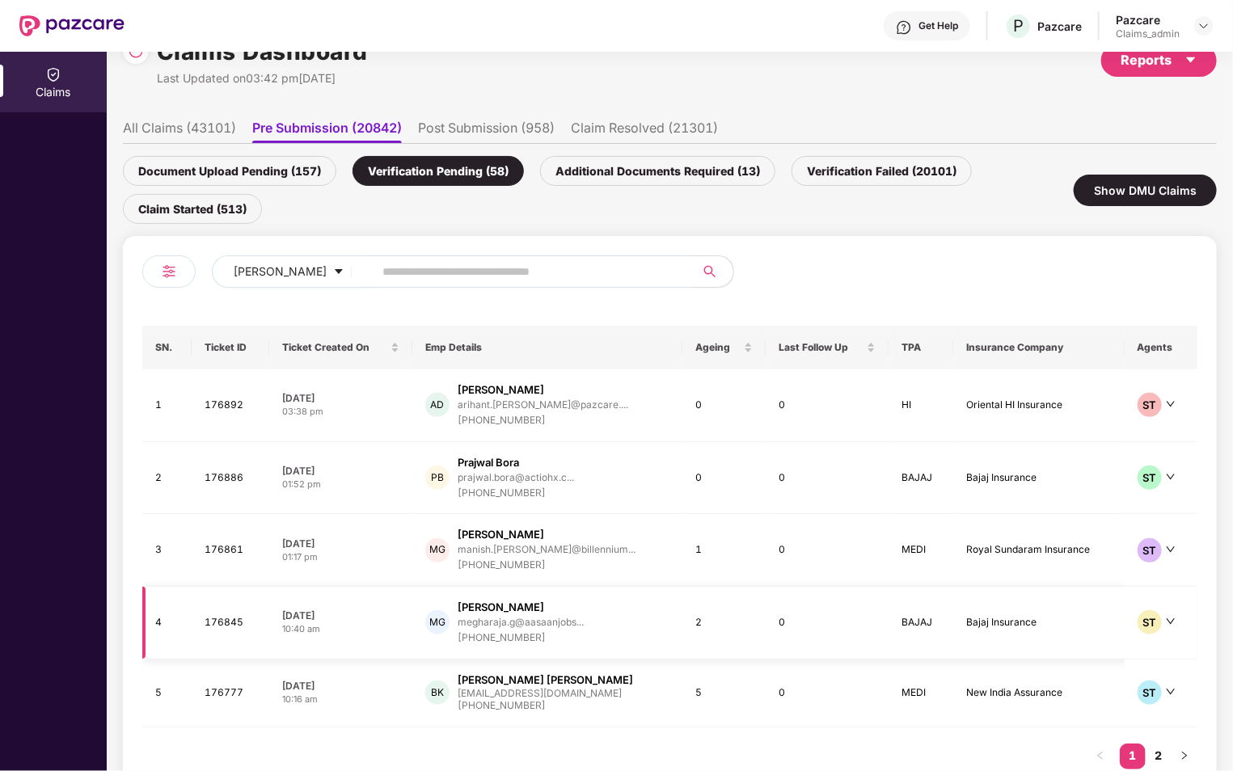
scroll to position [95, 0]
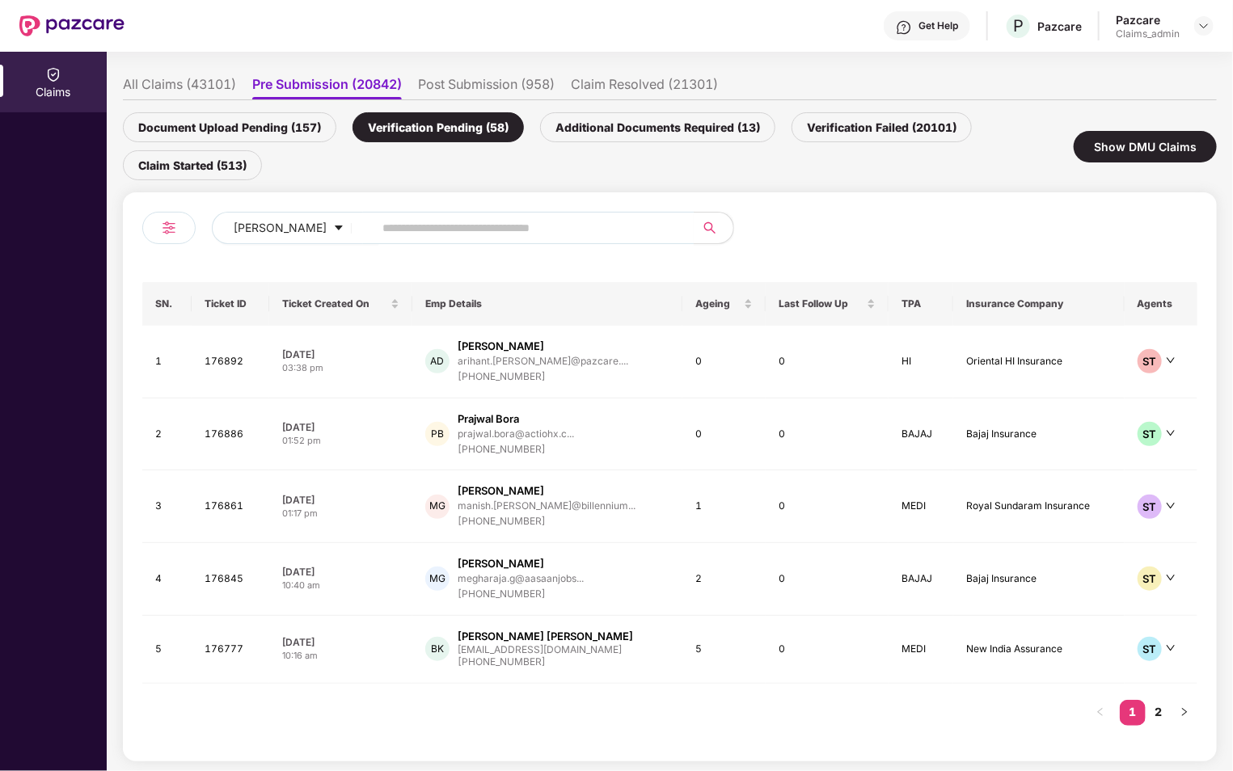
click at [174, 221] on img at bounding box center [168, 227] width 19 height 19
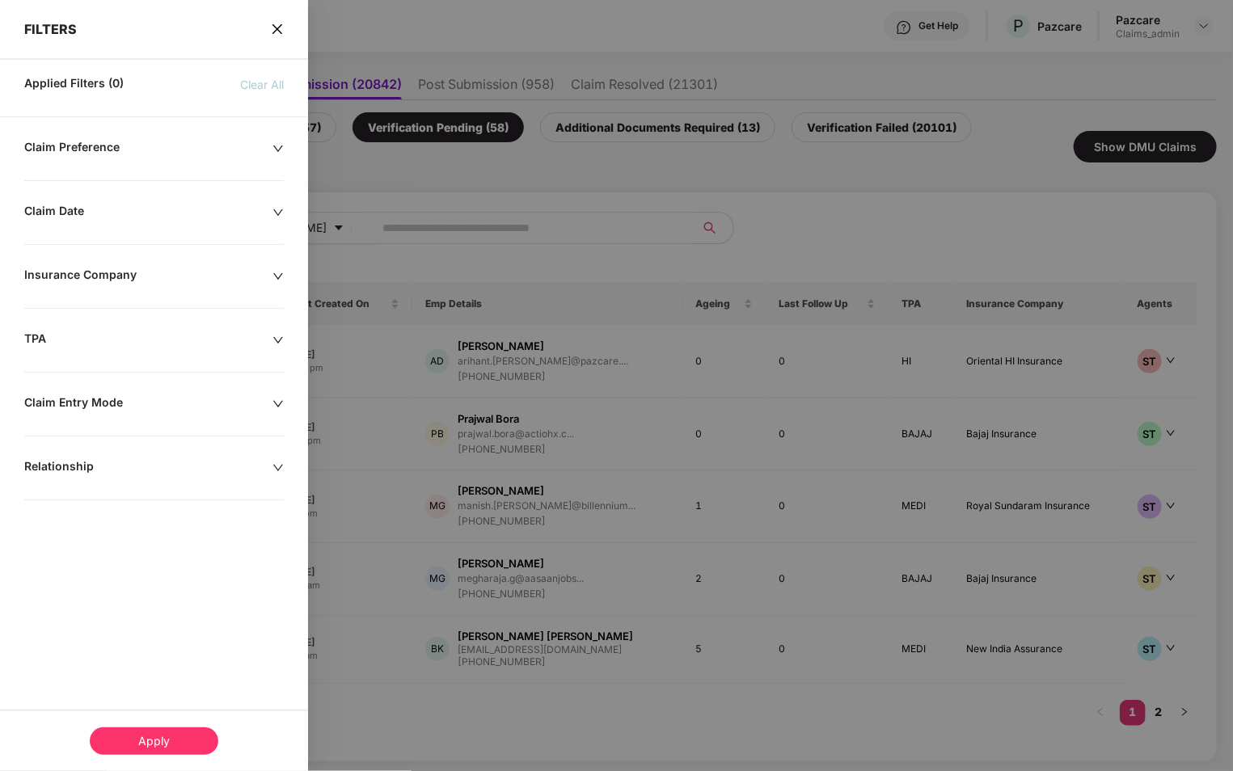
click at [145, 349] on div "Claim Preference Claim Date Insurance Company TPA Claim Entry Mode Relationship" at bounding box center [154, 364] width 308 height 448
click at [171, 349] on div "Claim Preference Claim Date Insurance Company TPA Claim Entry Mode Relationship" at bounding box center [154, 364] width 308 height 448
click at [274, 337] on icon "down" at bounding box center [277, 340] width 11 height 11
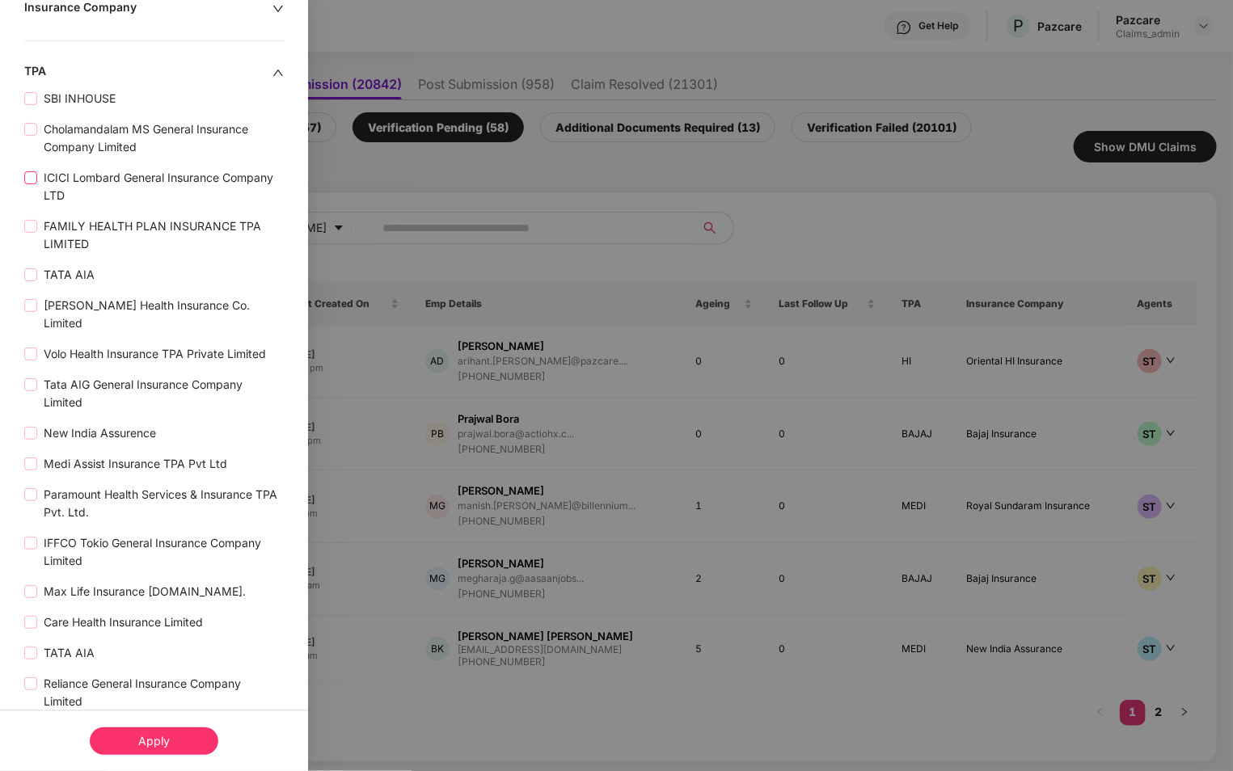
scroll to position [275, 0]
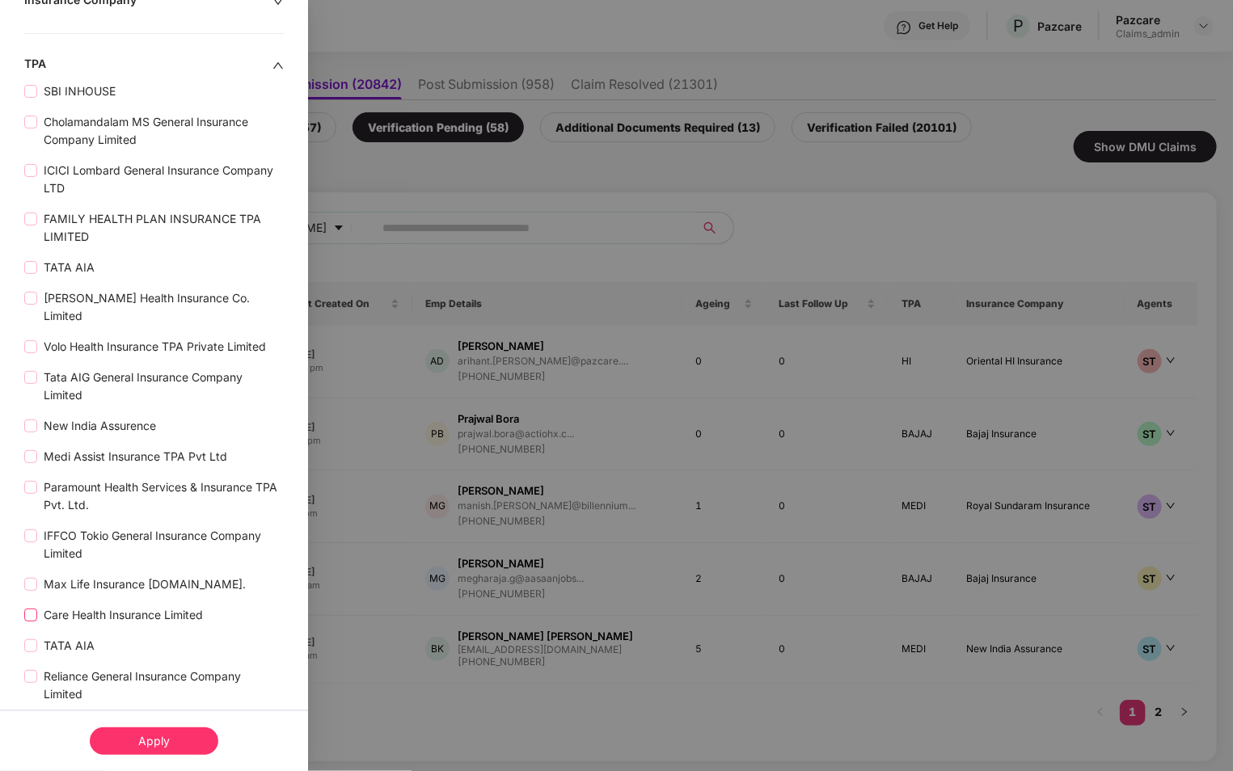
click at [62, 606] on span "Care Health Insurance Limited" at bounding box center [123, 615] width 172 height 18
click at [130, 731] on div "Apply" at bounding box center [154, 740] width 129 height 27
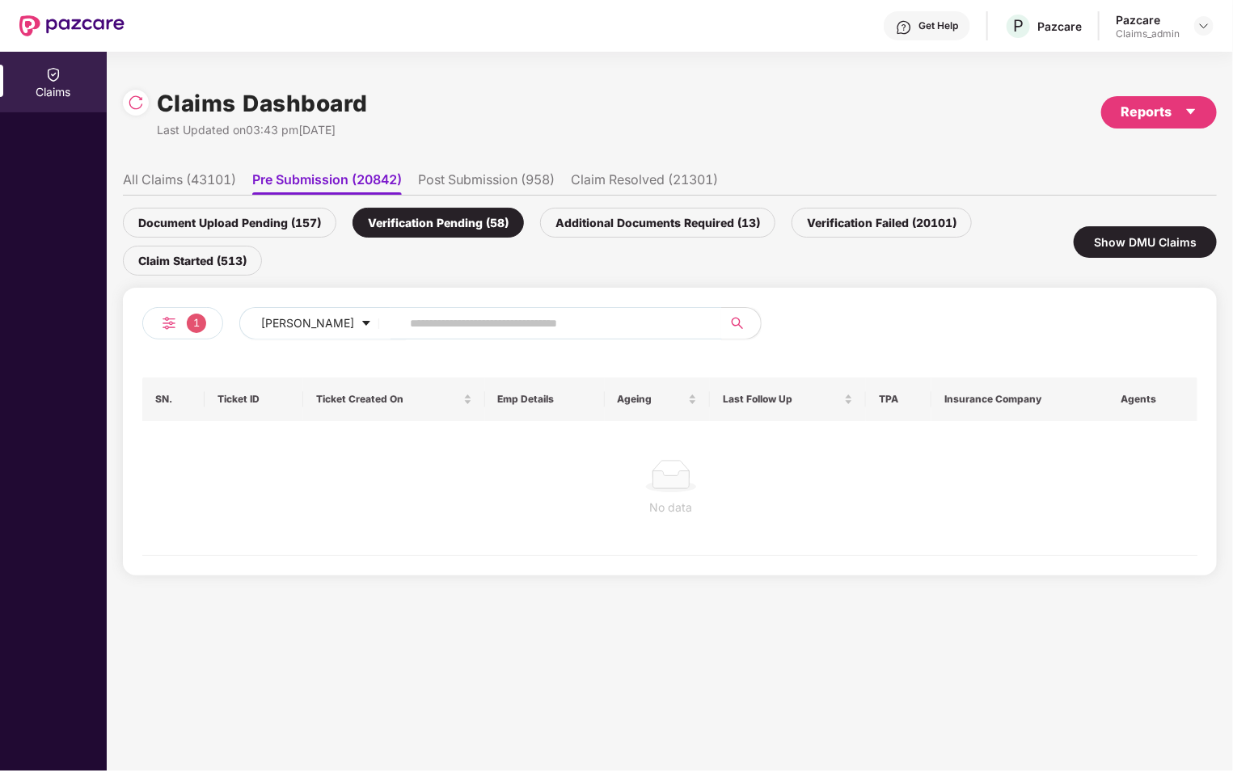
scroll to position [0, 0]
click at [184, 330] on div "1" at bounding box center [182, 323] width 81 height 32
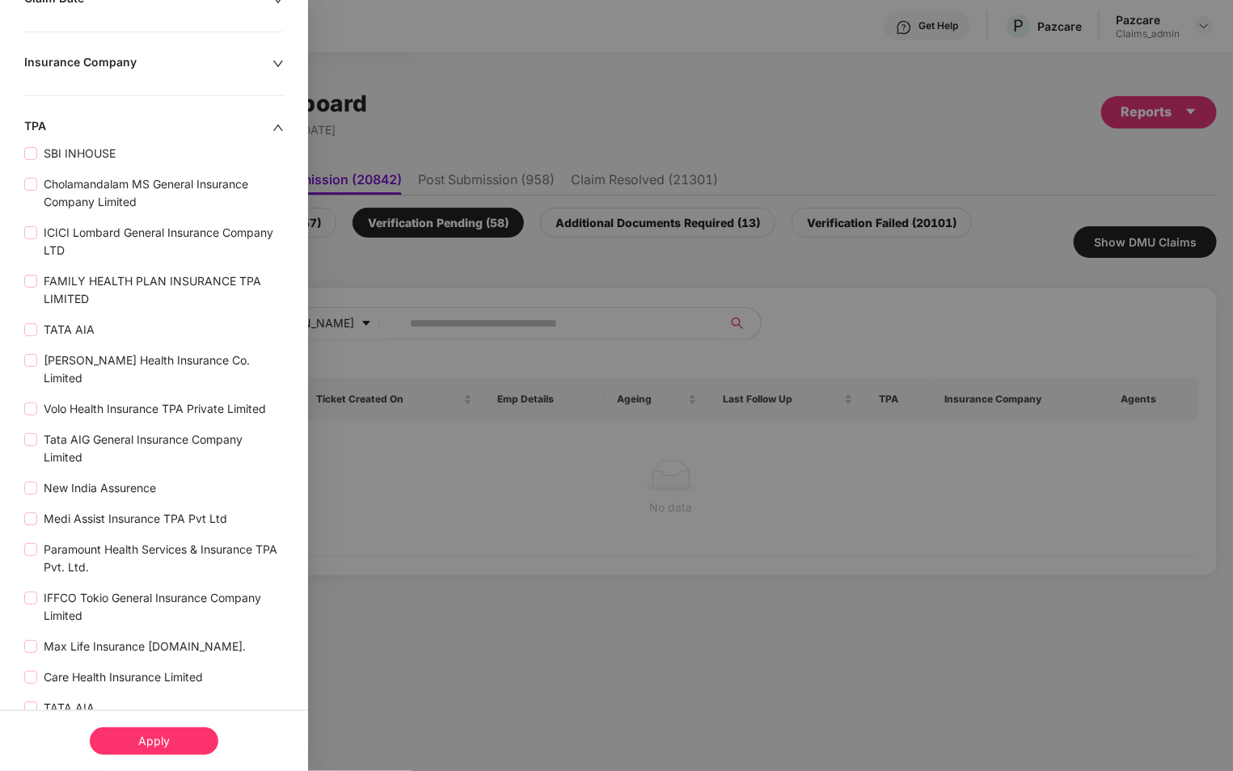
scroll to position [122, 0]
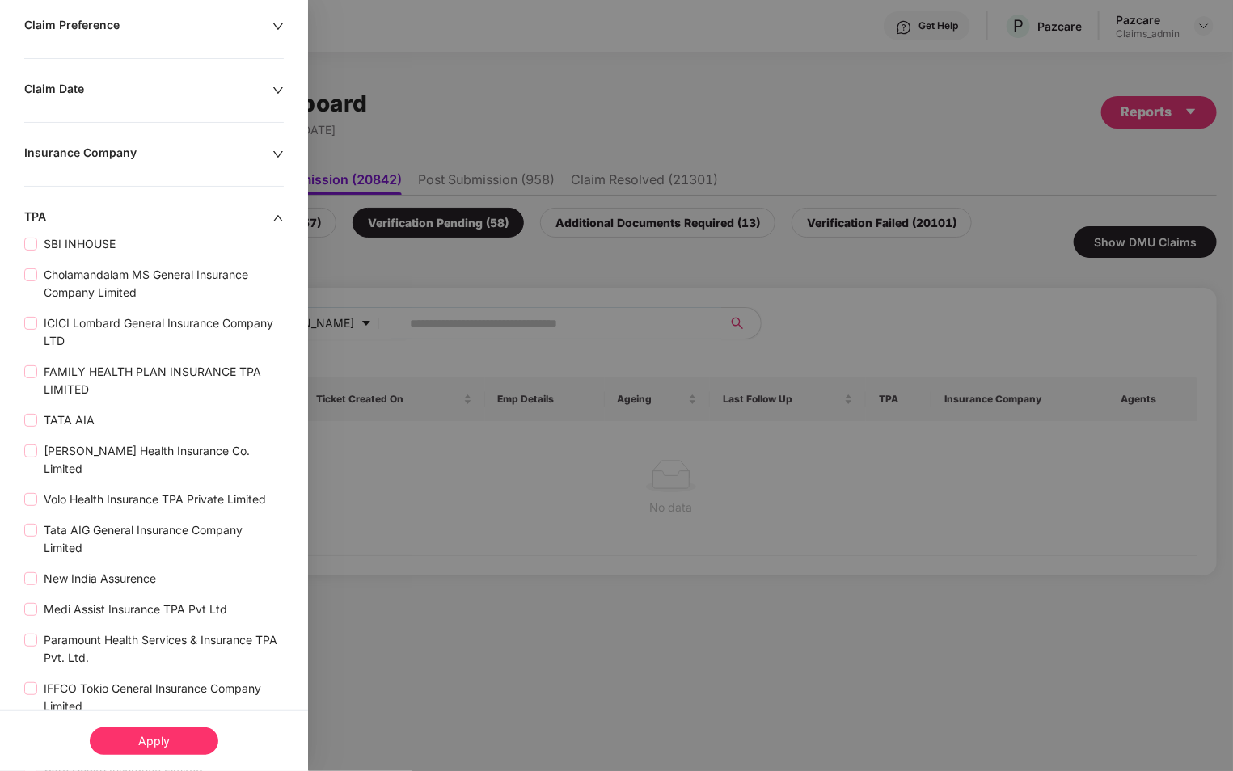
click at [440, 180] on div at bounding box center [616, 385] width 1233 height 771
click at [171, 743] on div "Apply" at bounding box center [154, 740] width 129 height 27
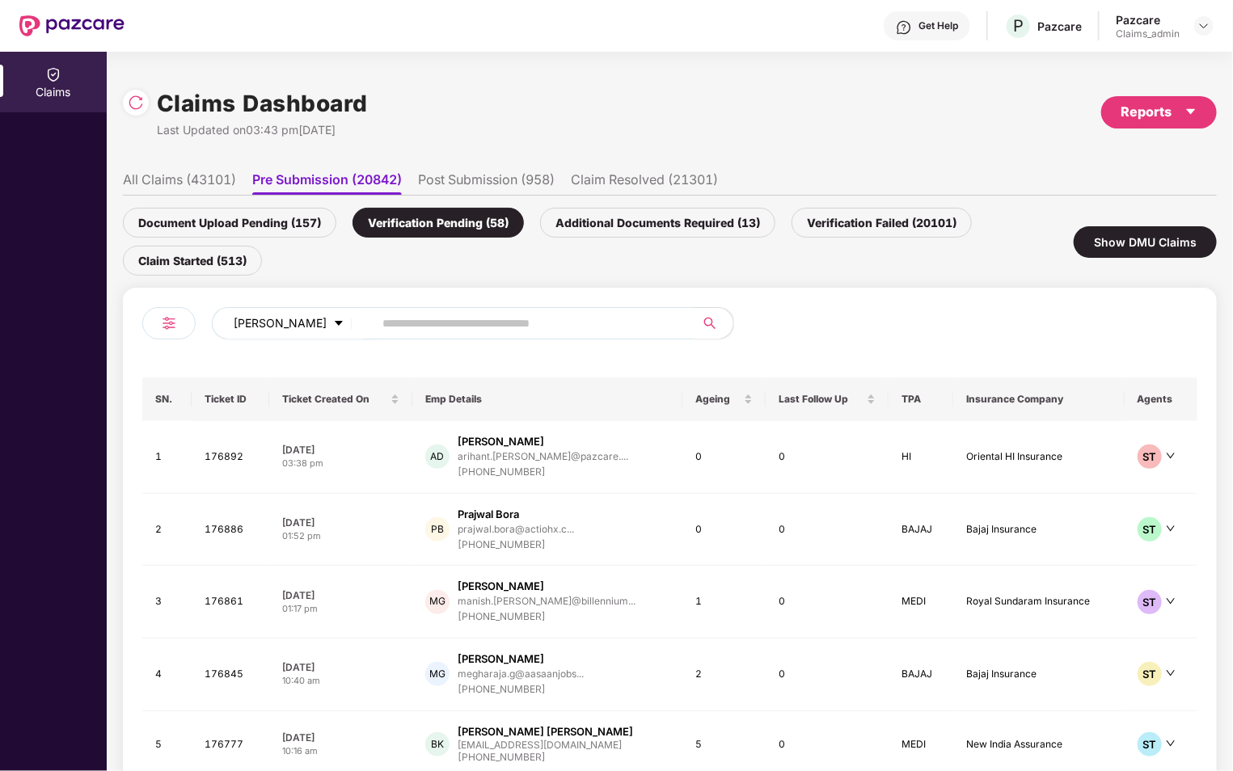
click at [308, 327] on span "[PERSON_NAME]" at bounding box center [280, 323] width 93 height 18
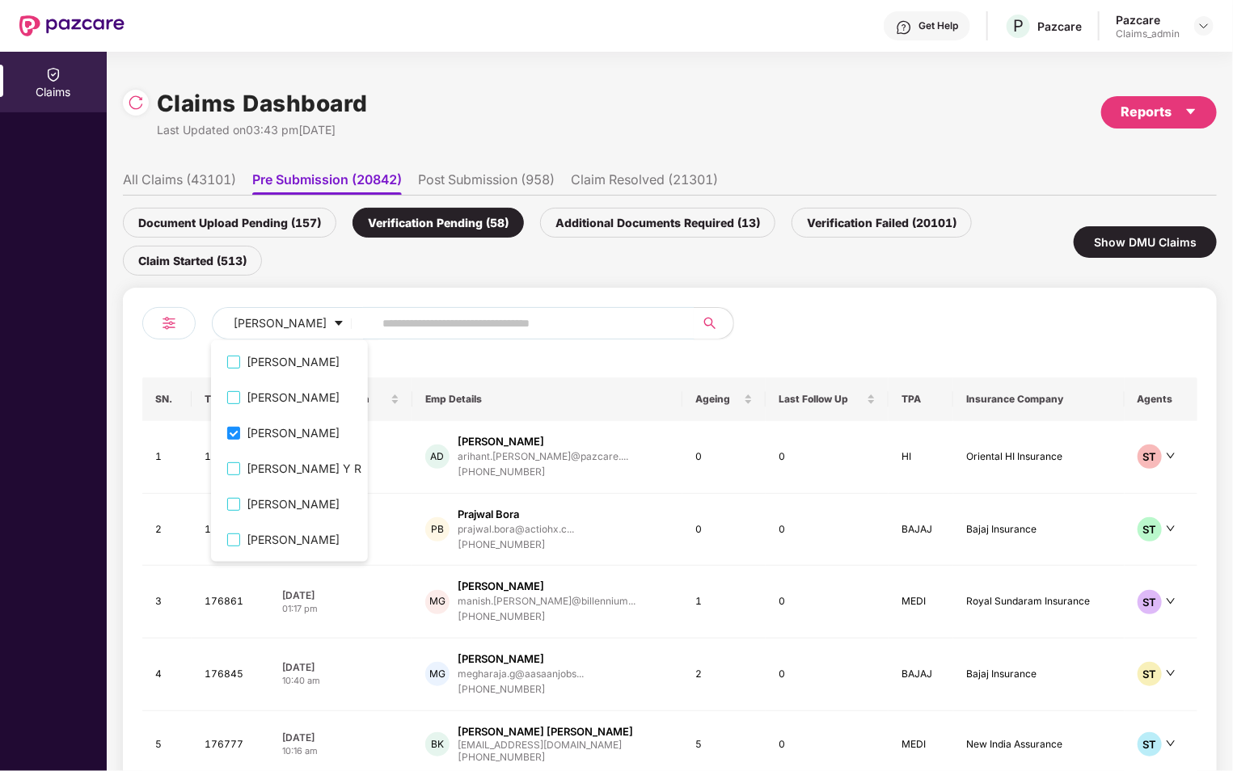
click at [917, 347] on div at bounding box center [934, 329] width 528 height 45
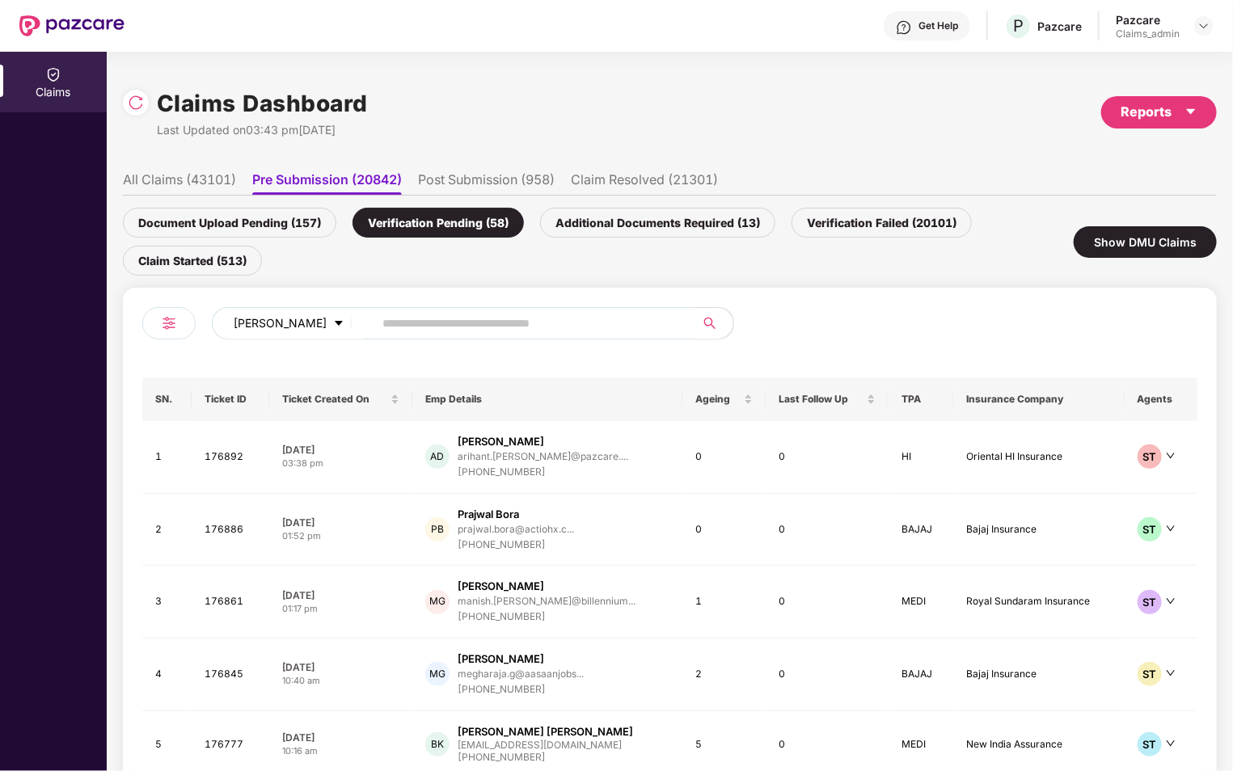
click at [314, 319] on button "[PERSON_NAME]" at bounding box center [295, 323] width 167 height 32
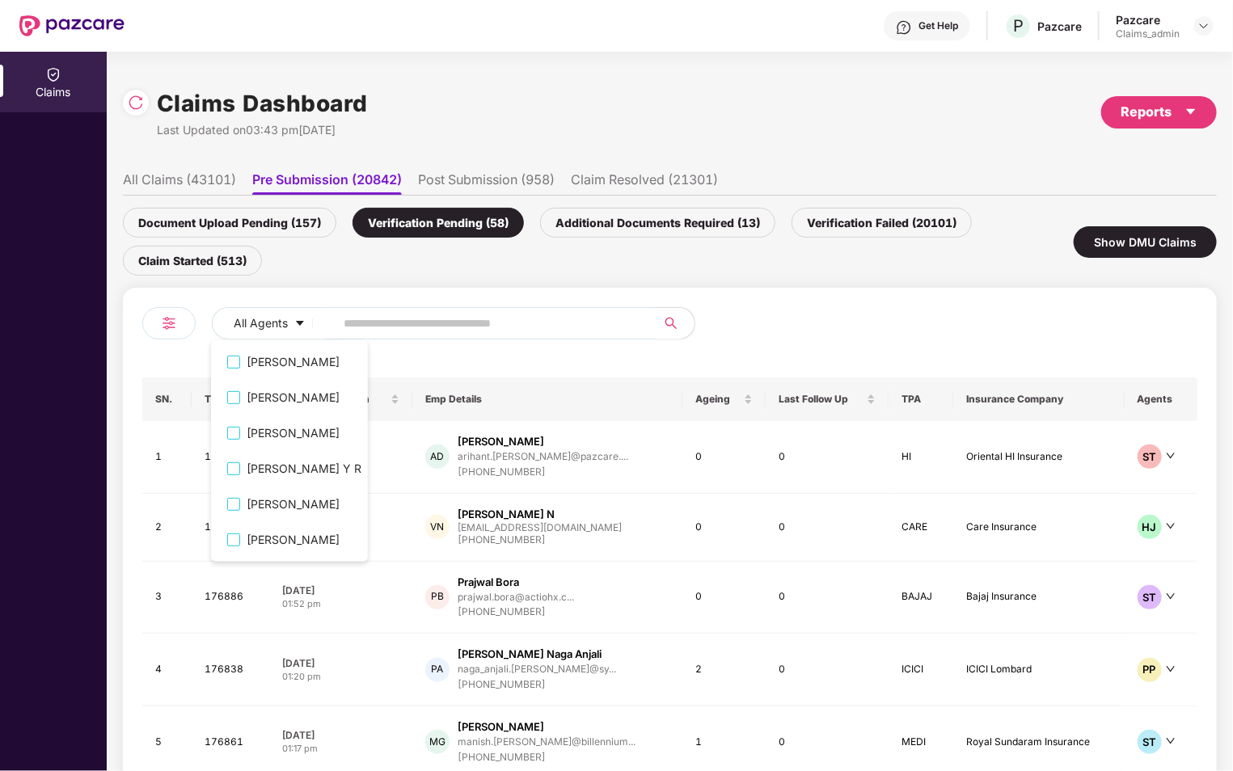
click at [781, 319] on div at bounding box center [934, 329] width 528 height 45
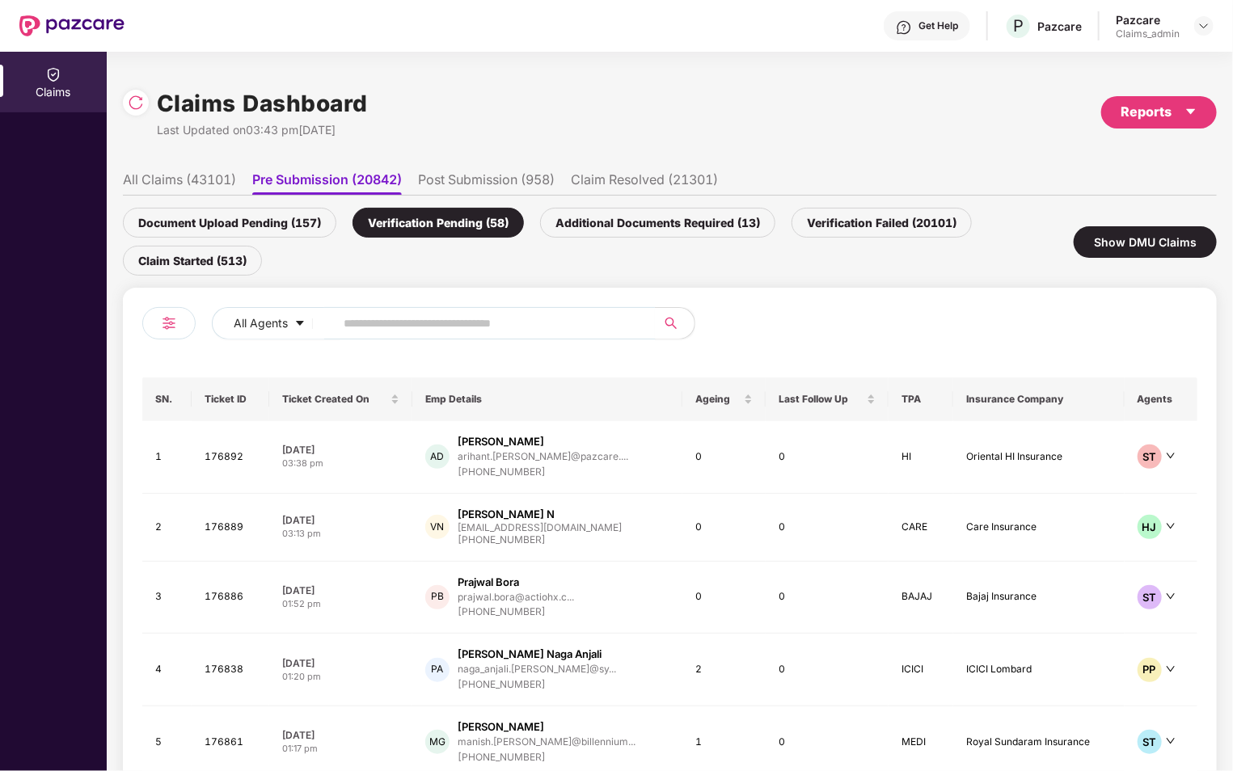
click at [174, 328] on img at bounding box center [168, 323] width 19 height 19
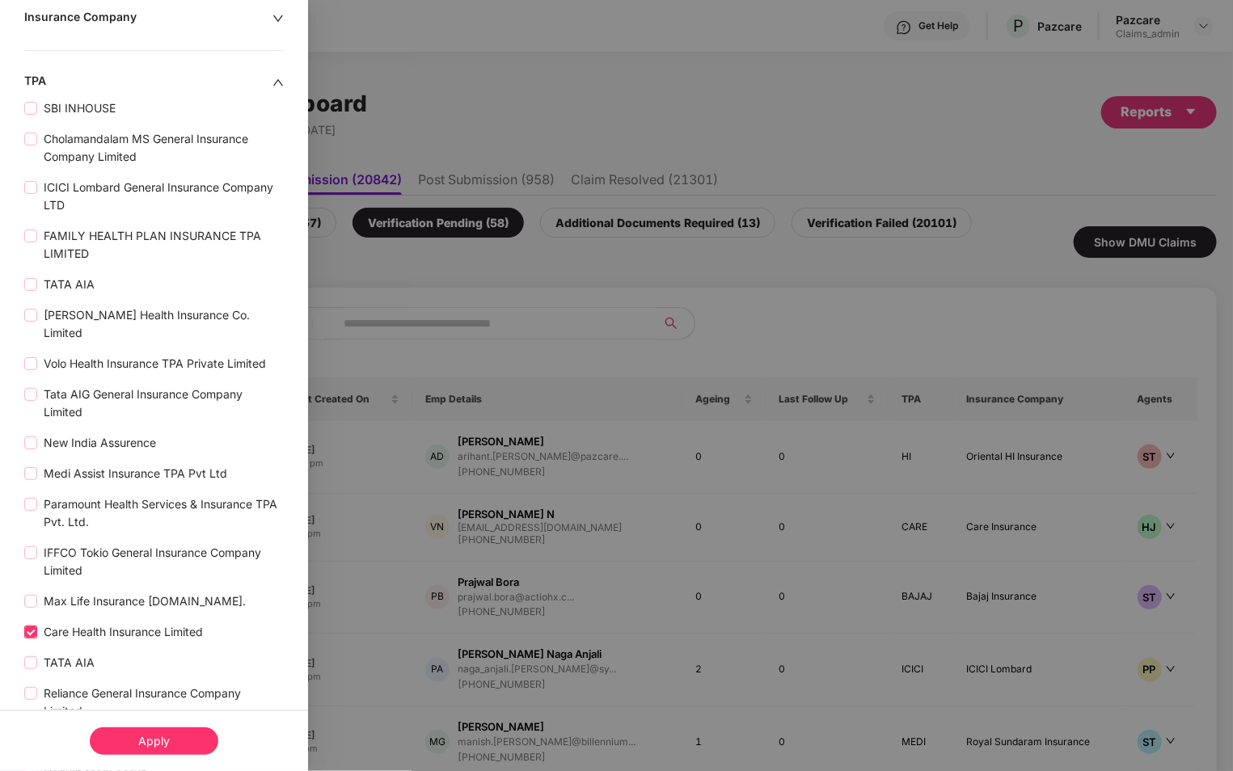
scroll to position [323, 0]
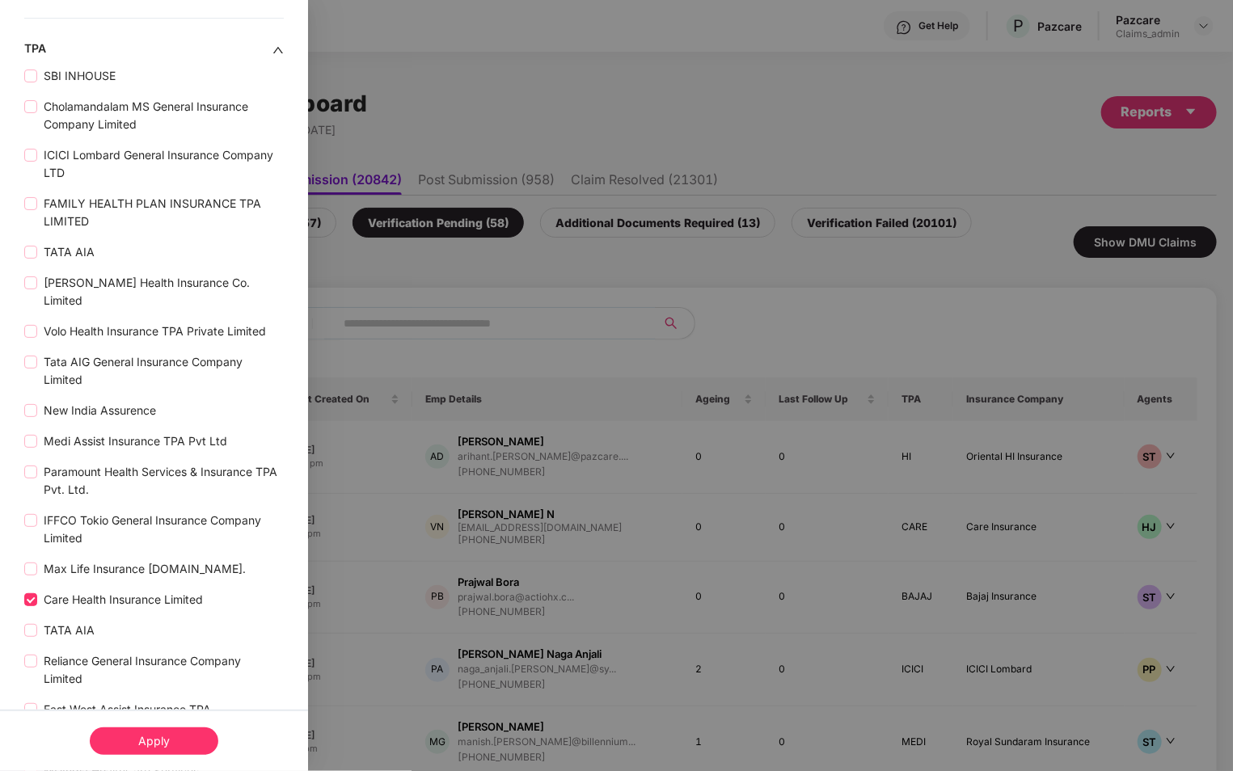
click at [139, 738] on div "Apply" at bounding box center [154, 740] width 129 height 27
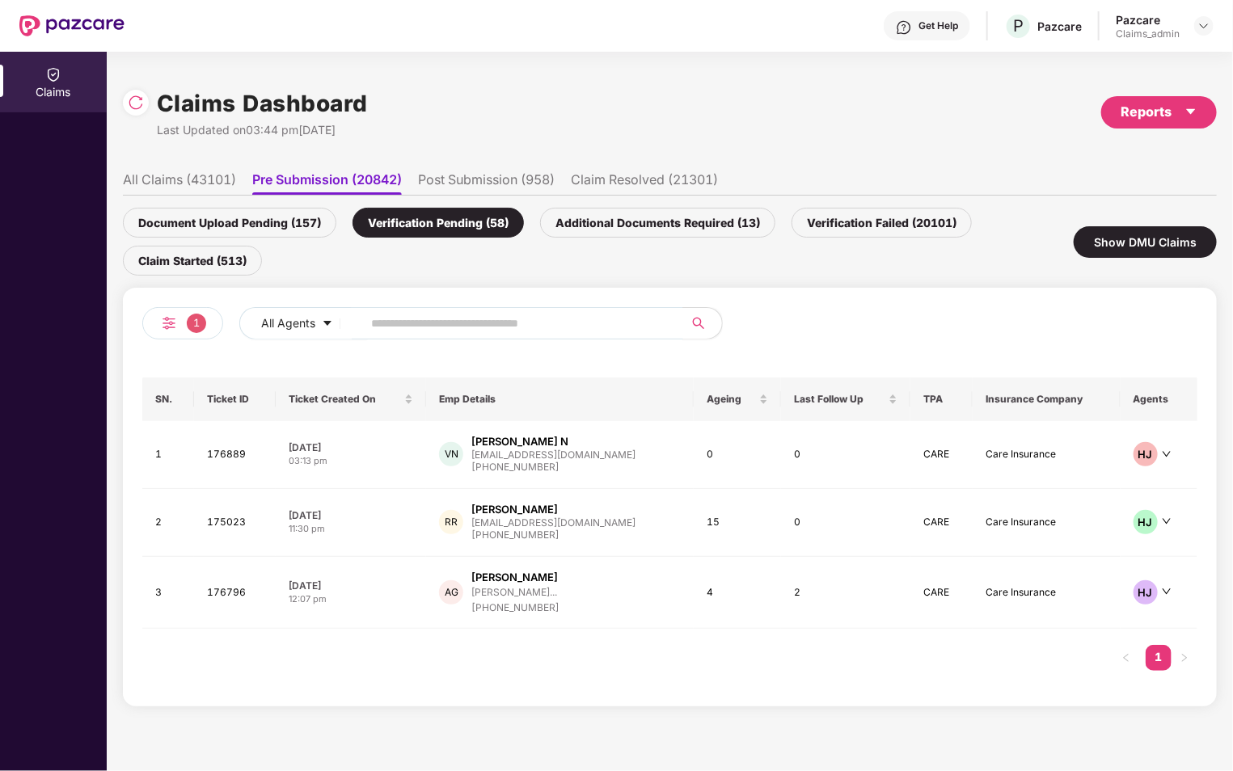
click at [180, 325] on div "1" at bounding box center [182, 323] width 81 height 32
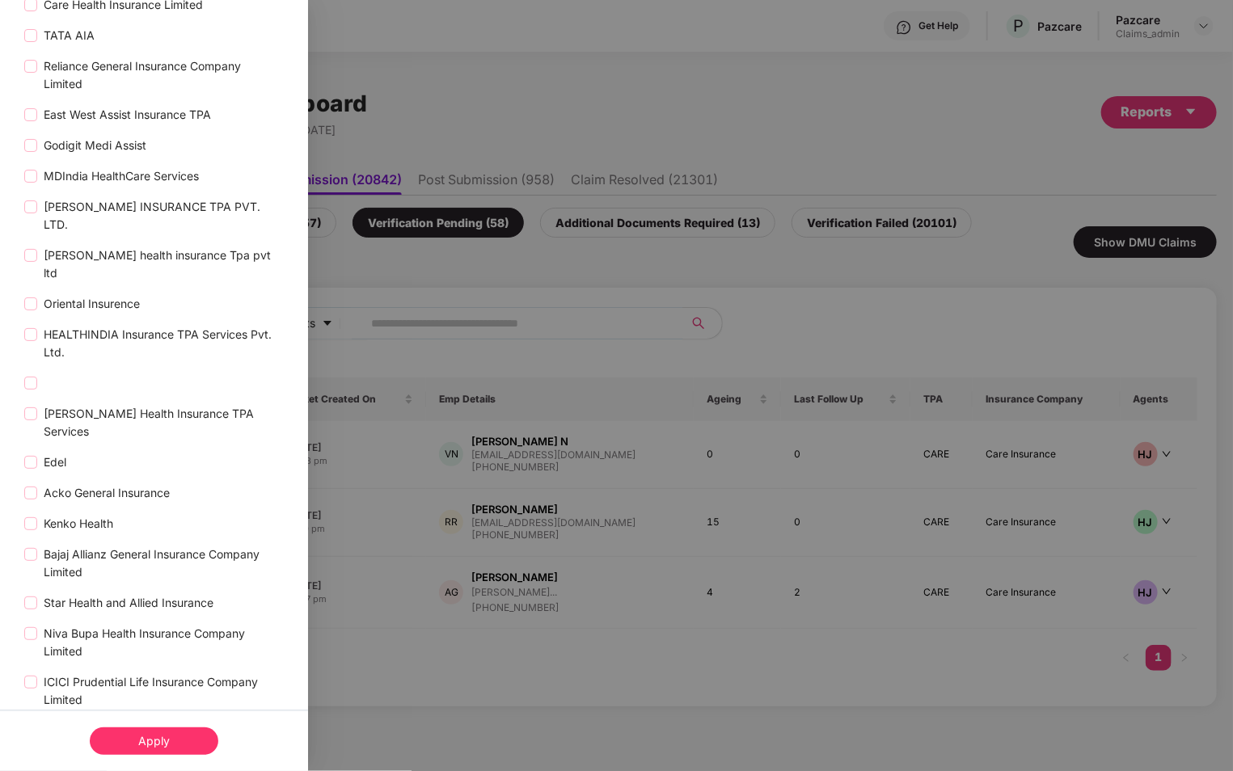
scroll to position [944, 0]
click at [147, 743] on div "Apply" at bounding box center [154, 740] width 129 height 27
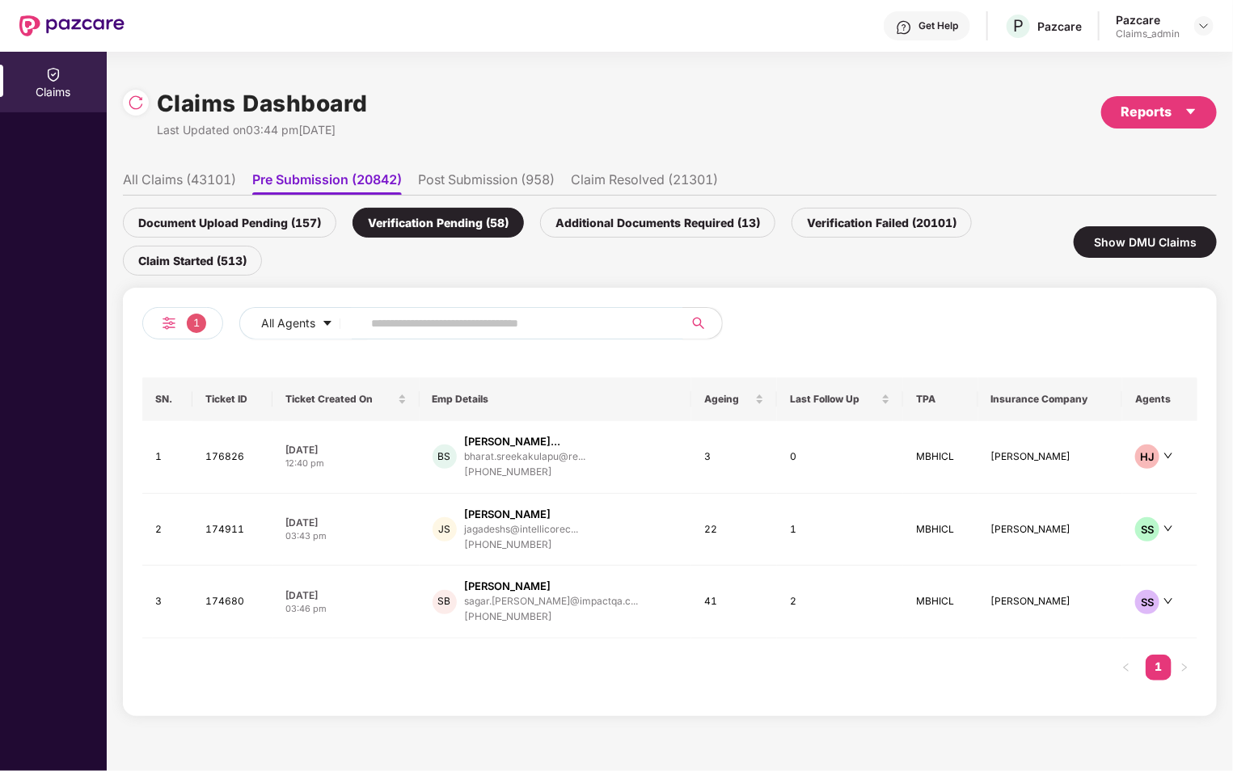
click at [180, 323] on div "1" at bounding box center [182, 323] width 81 height 32
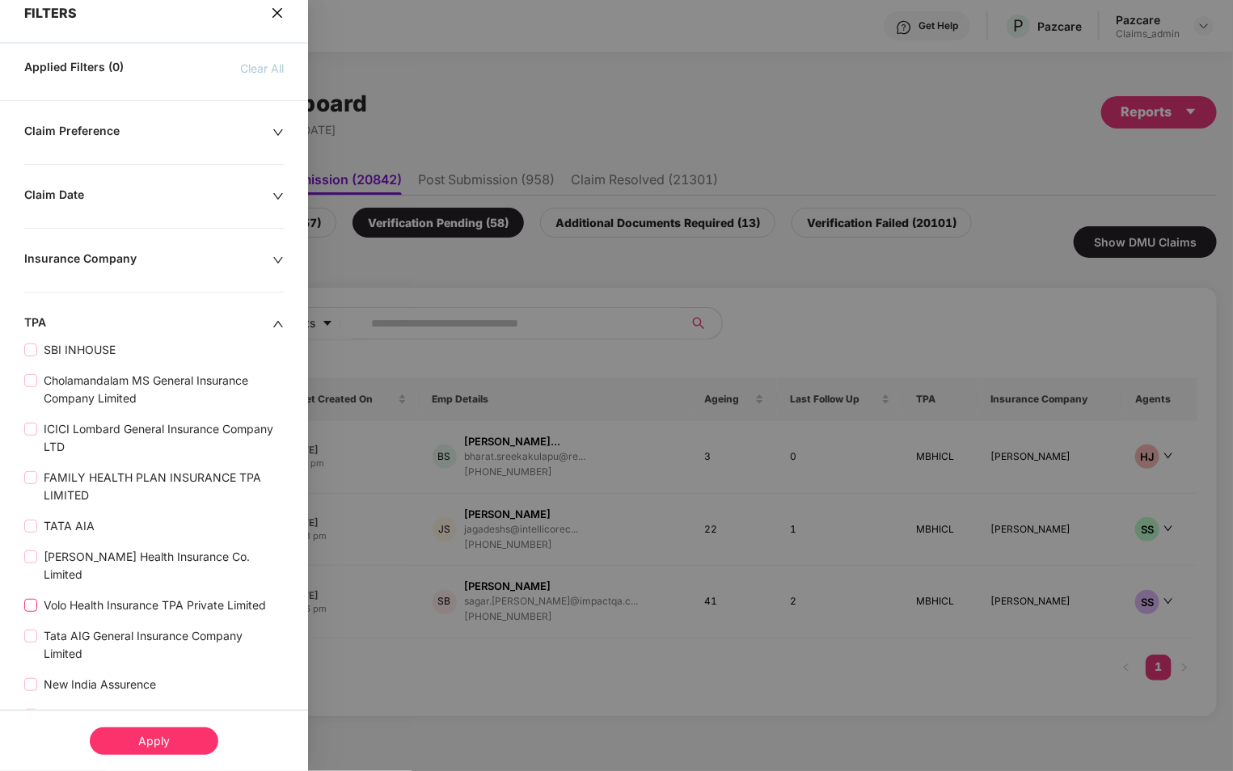
scroll to position [21, 0]
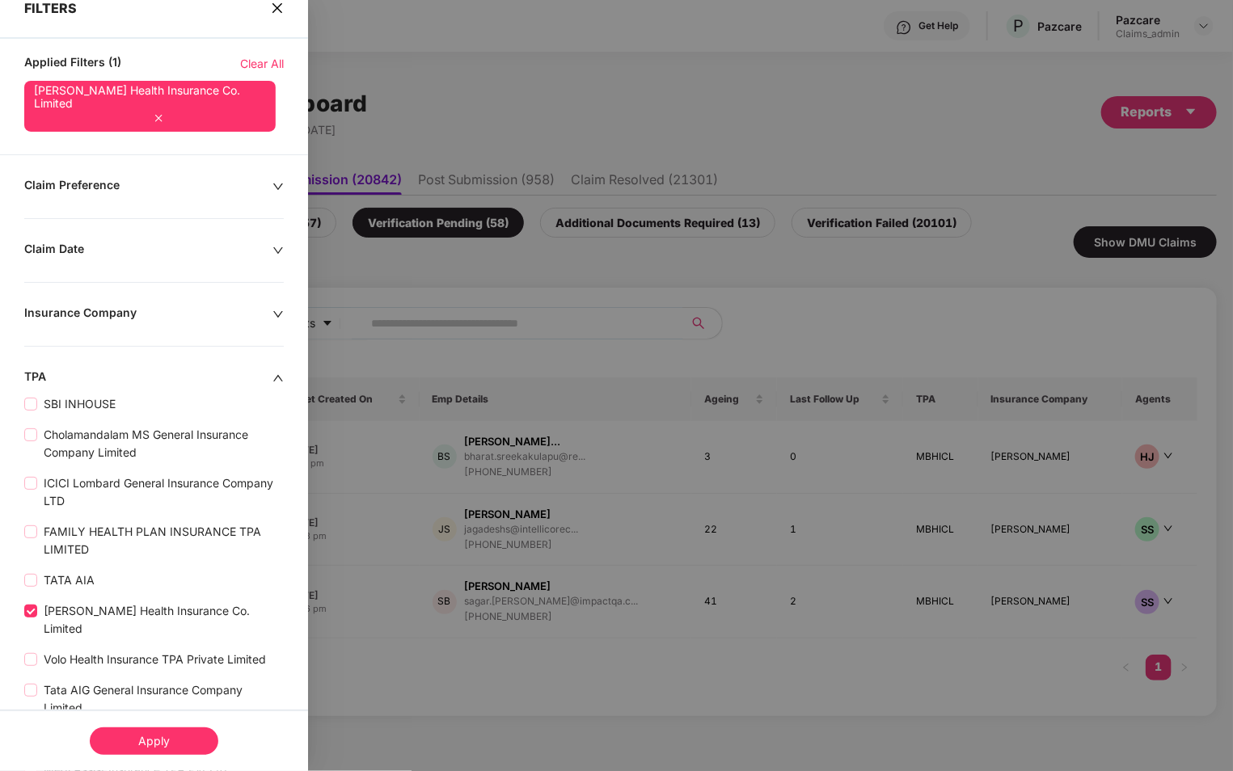
click at [125, 736] on div "Apply" at bounding box center [154, 740] width 129 height 27
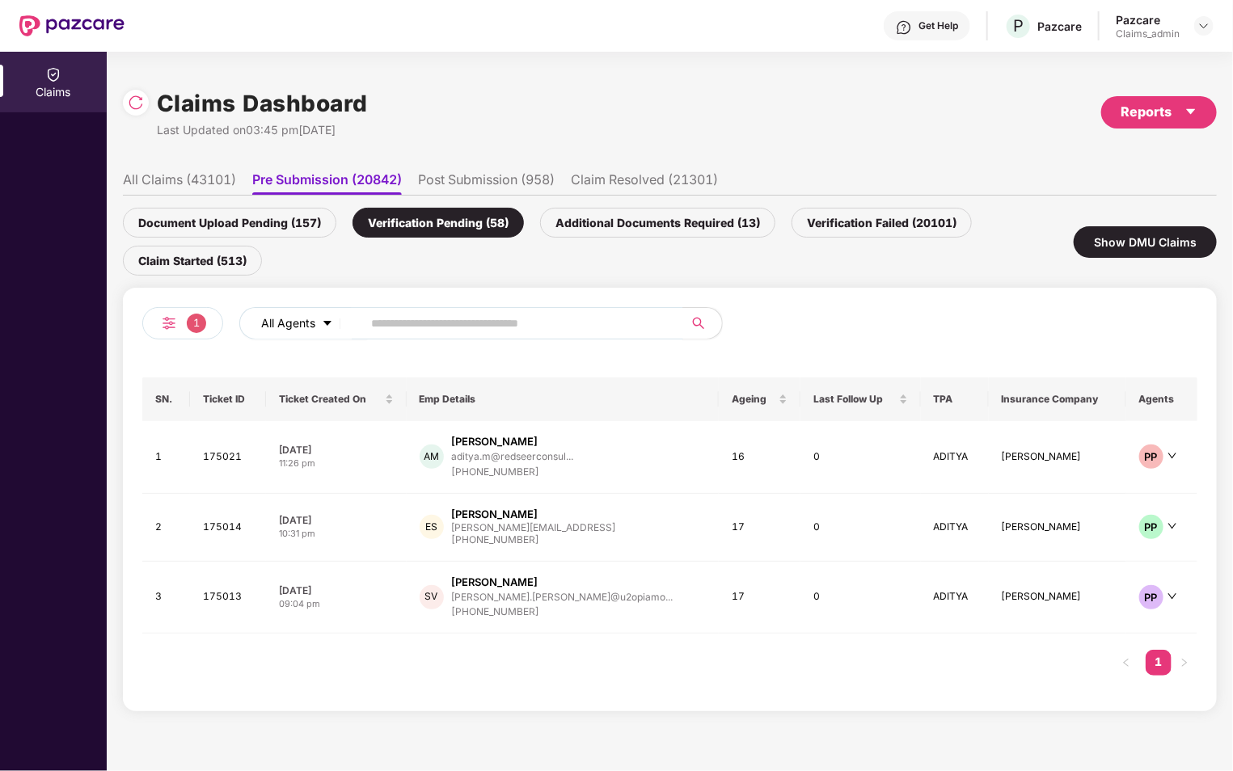
click at [316, 321] on button "All Agents" at bounding box center [303, 323] width 129 height 32
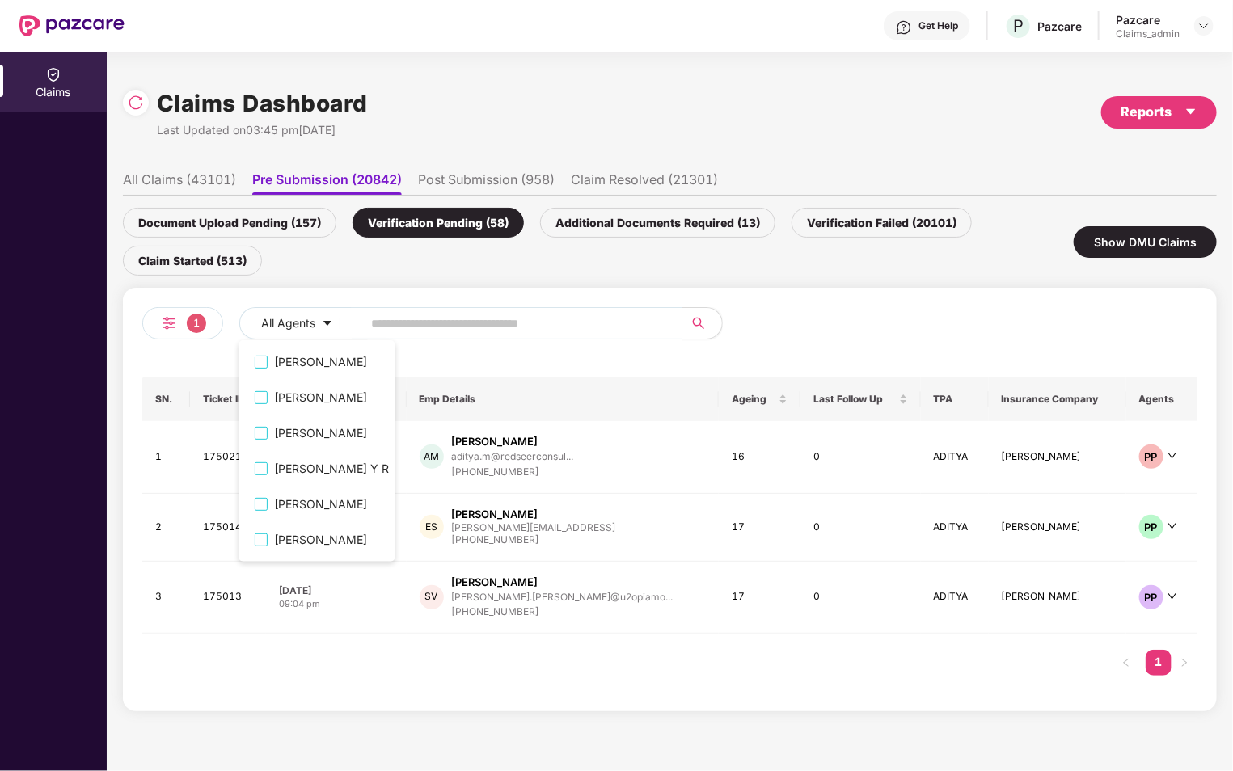
click at [599, 230] on div "Additional Documents Required (13)" at bounding box center [657, 223] width 235 height 30
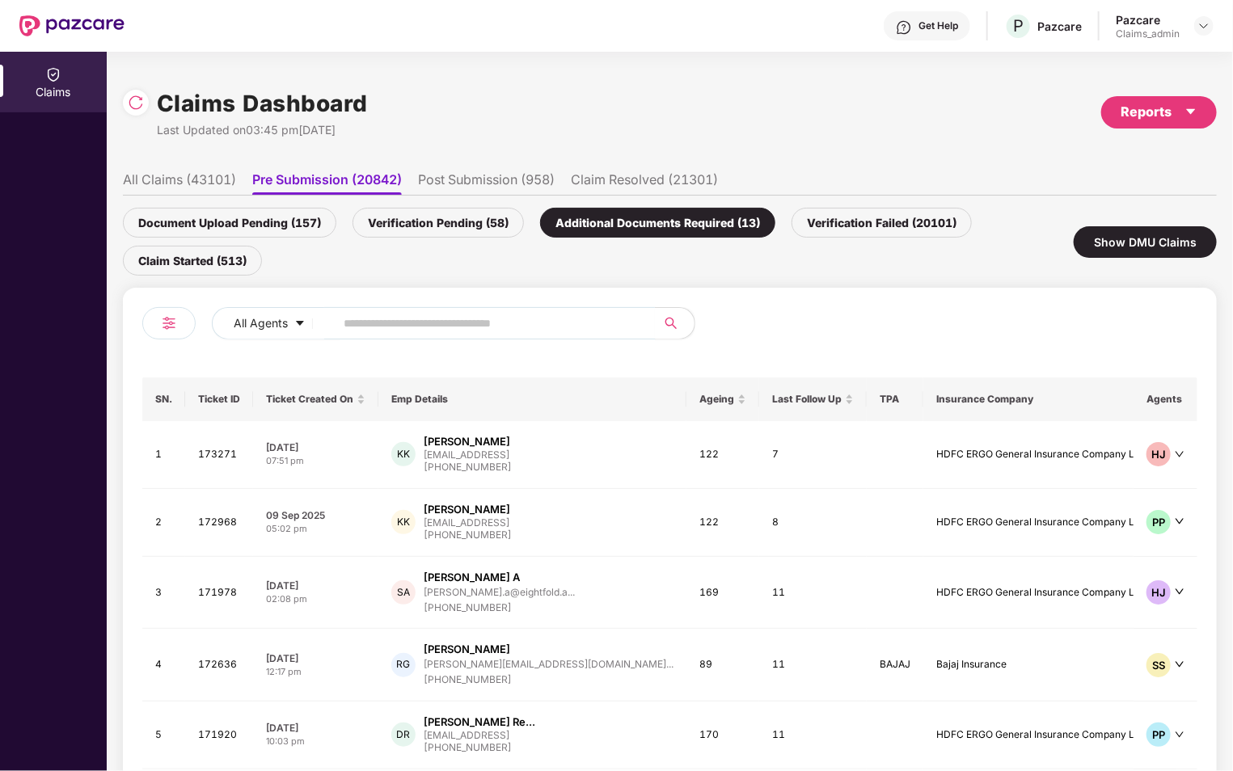
click at [165, 323] on img at bounding box center [168, 323] width 19 height 19
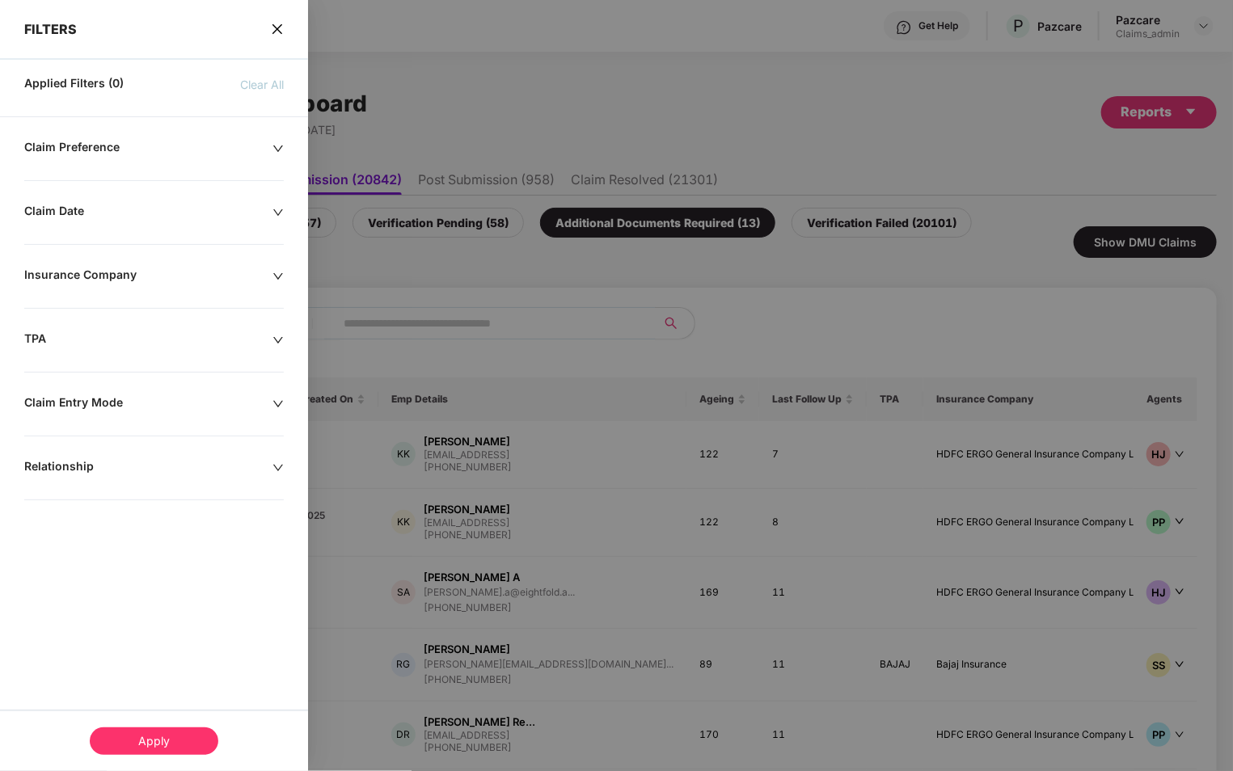
click at [150, 270] on div "Insurance Company" at bounding box center [148, 277] width 248 height 18
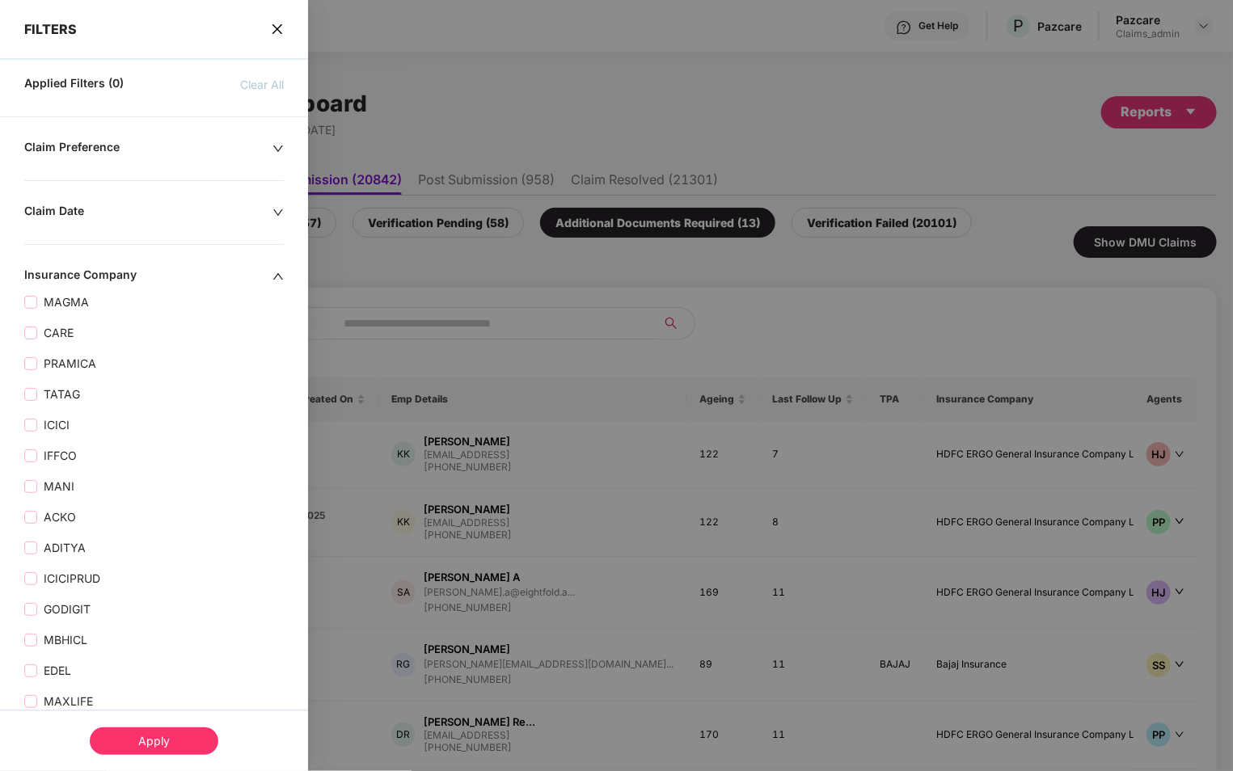
click at [150, 270] on div "Insurance Company" at bounding box center [148, 277] width 248 height 18
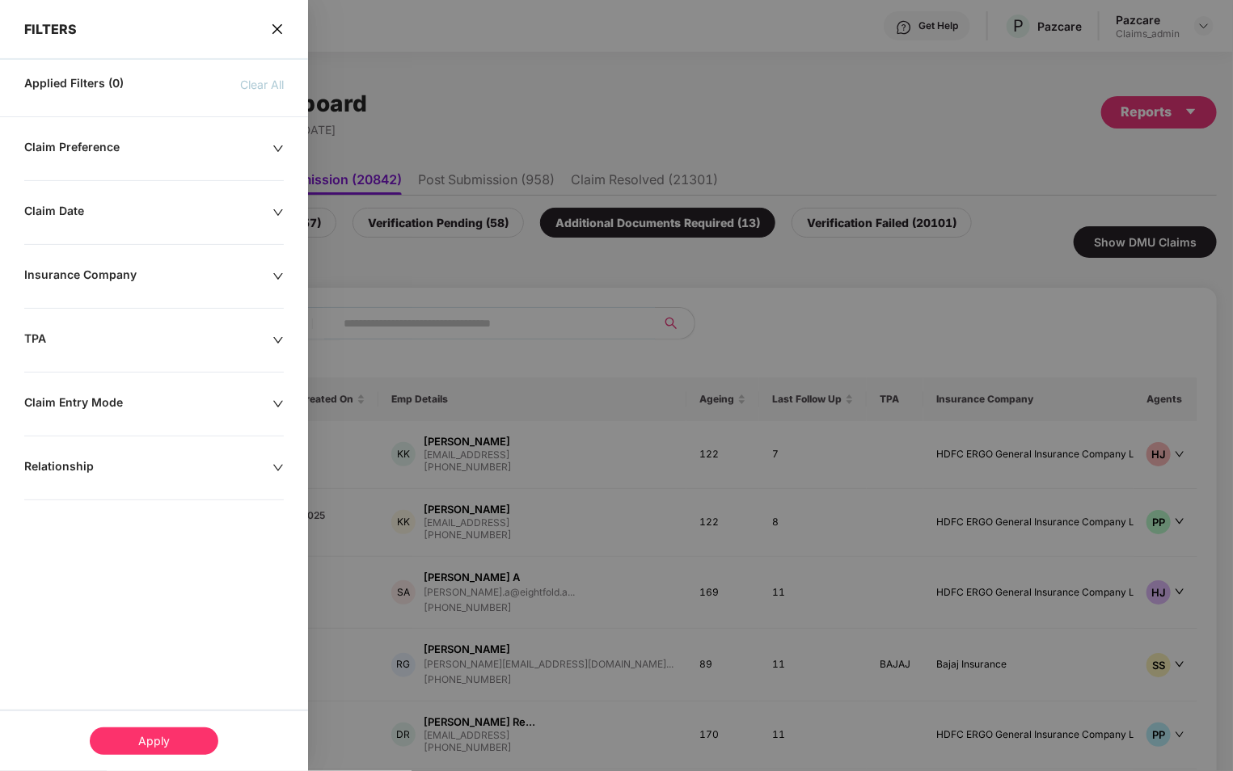
click at [136, 269] on div "Insurance Company" at bounding box center [148, 277] width 248 height 18
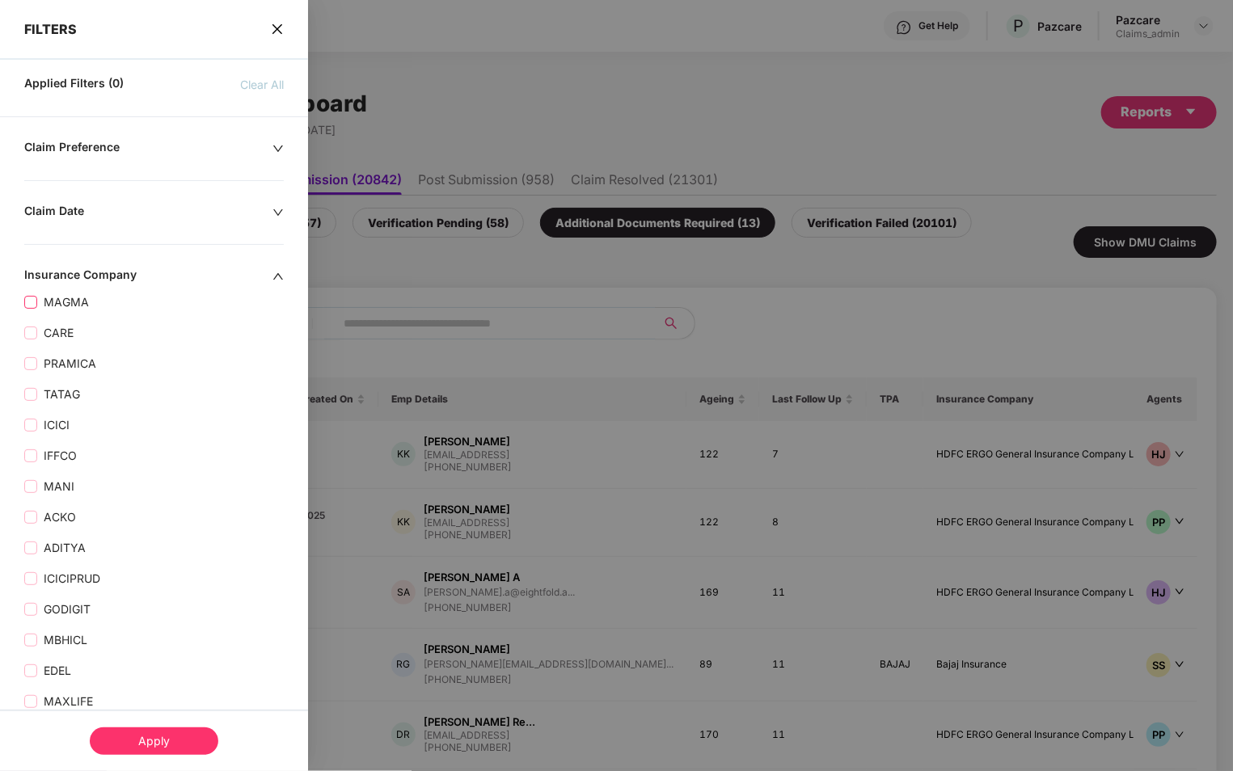
click at [67, 301] on span "MAGMA" at bounding box center [66, 302] width 58 height 18
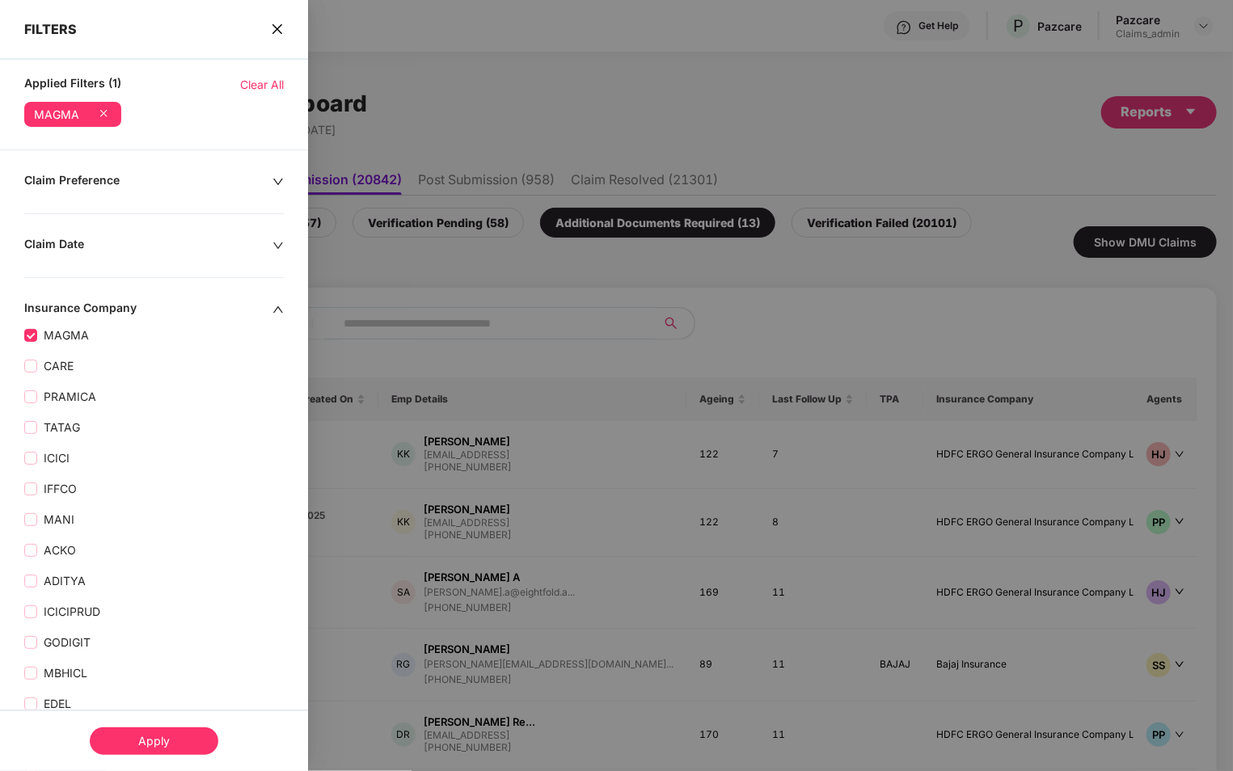
click at [152, 734] on div "Apply" at bounding box center [154, 740] width 129 height 27
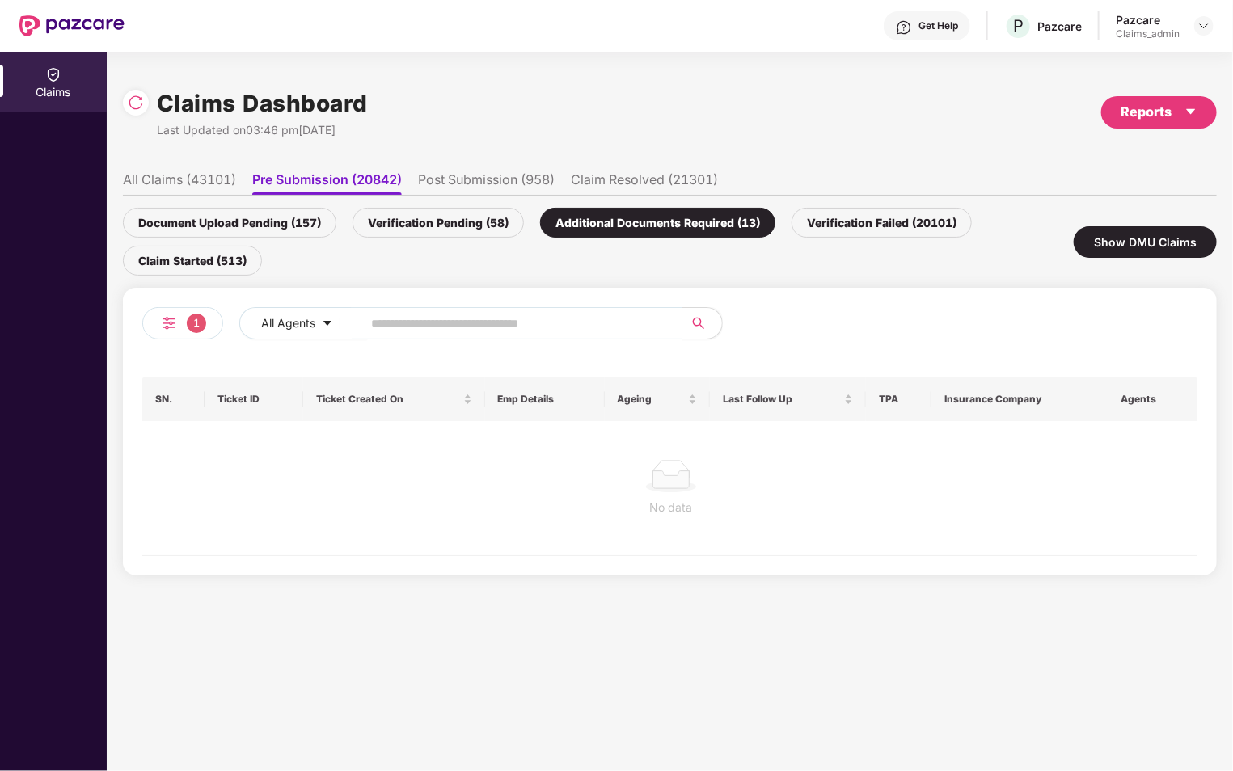
click at [396, 230] on div "Verification Pending (58)" at bounding box center [437, 223] width 171 height 30
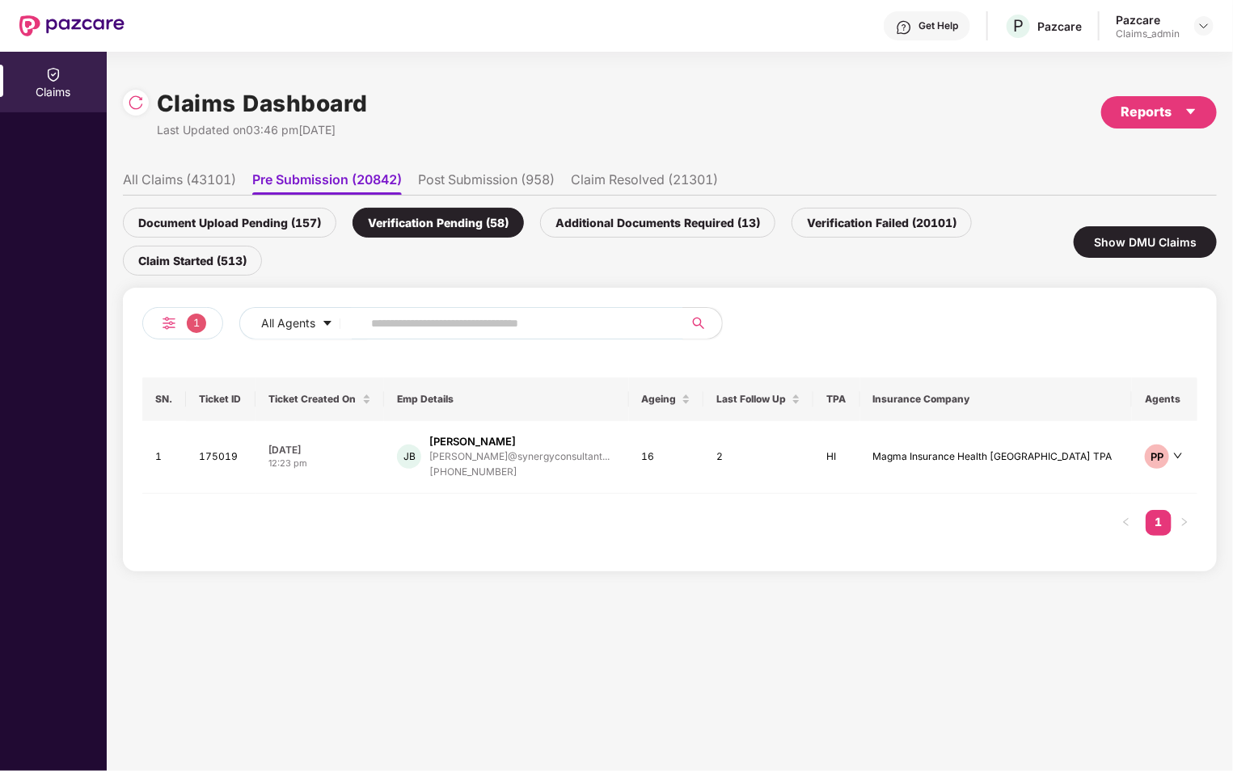
click at [180, 330] on div "1" at bounding box center [182, 323] width 81 height 32
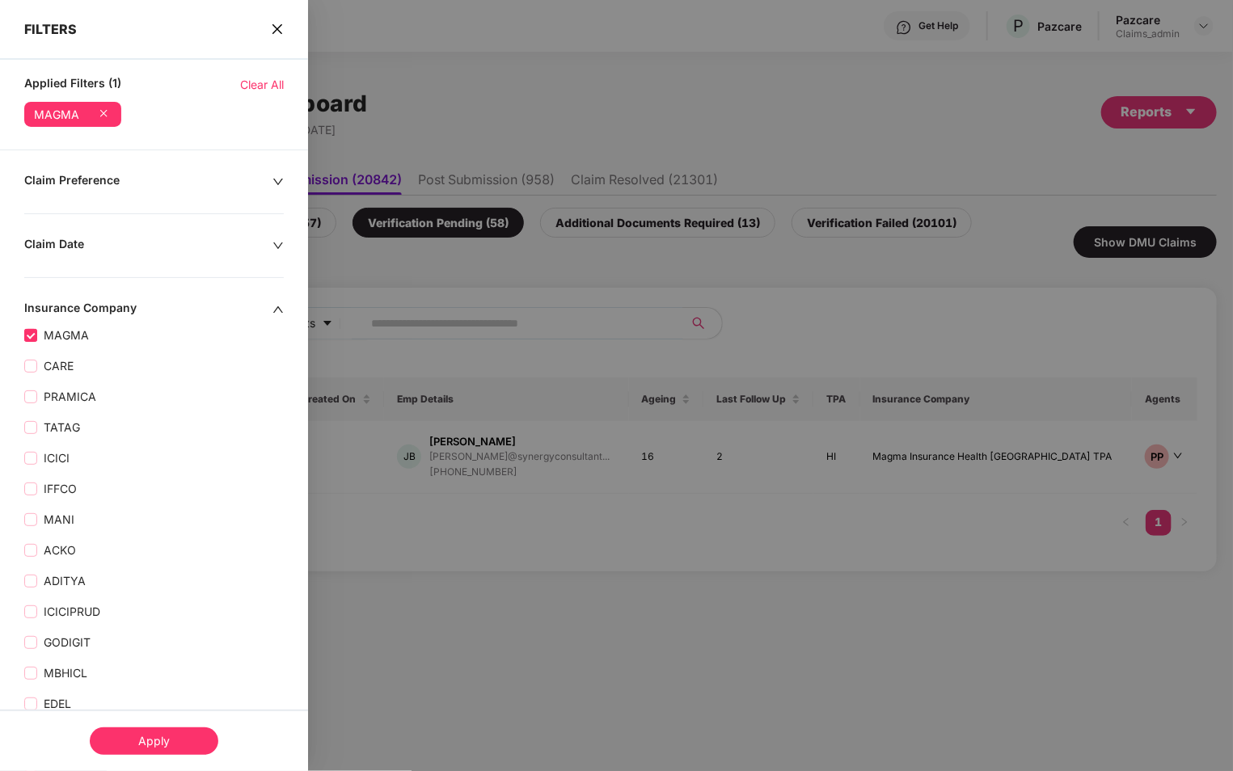
click at [60, 339] on span "MAGMA" at bounding box center [66, 336] width 58 height 18
click at [141, 746] on div "Apply" at bounding box center [154, 740] width 129 height 27
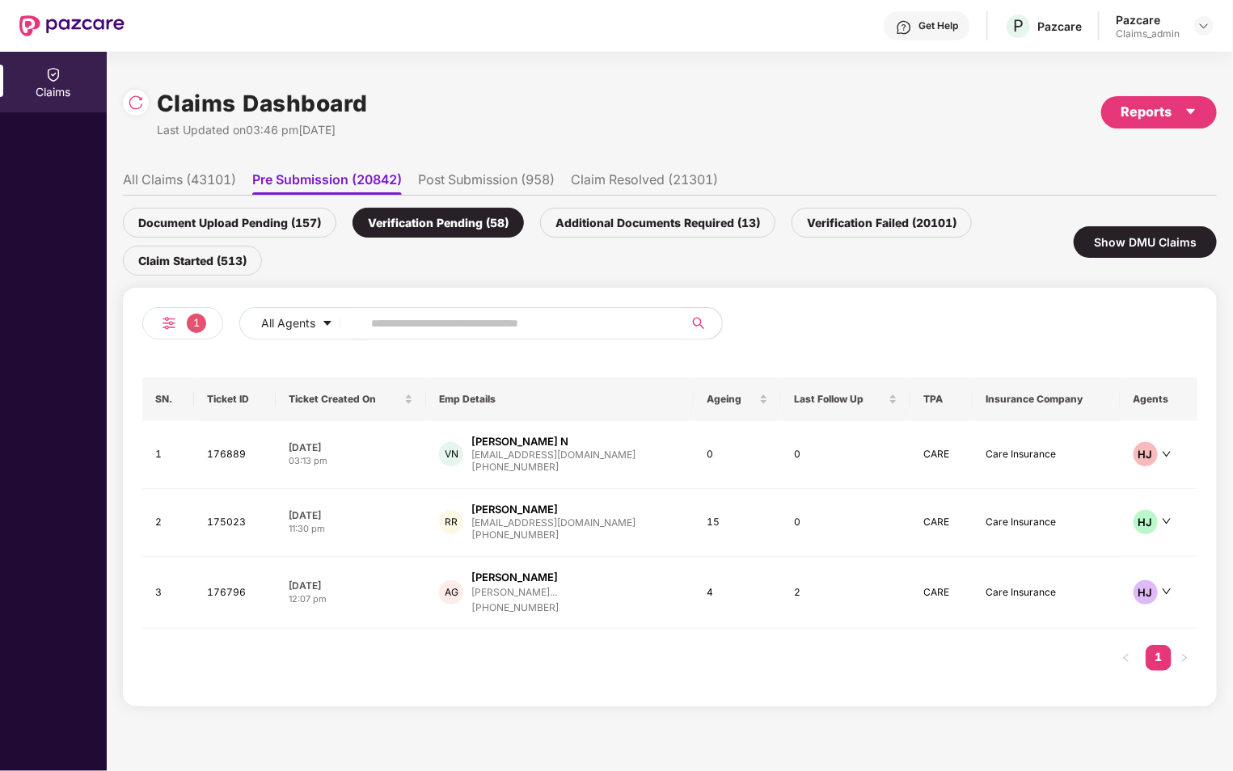
click at [199, 319] on span "1" at bounding box center [196, 323] width 19 height 19
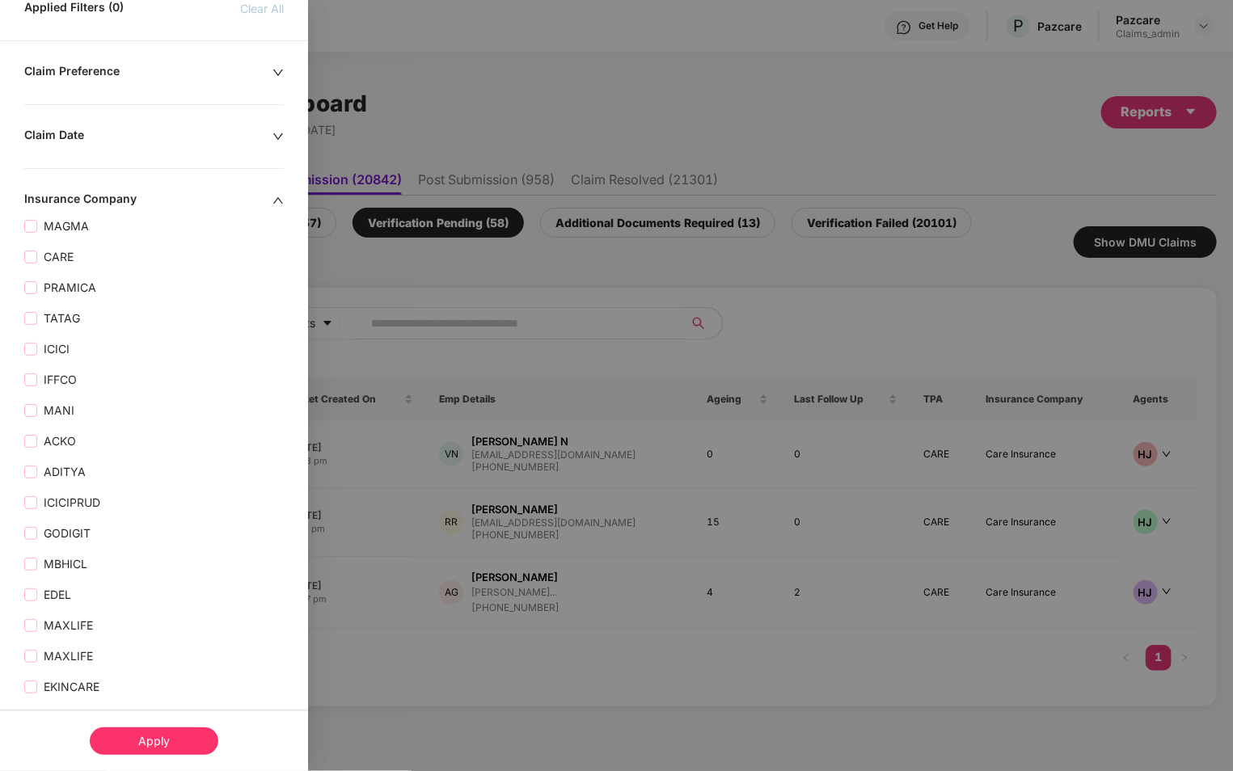
scroll to position [90, 0]
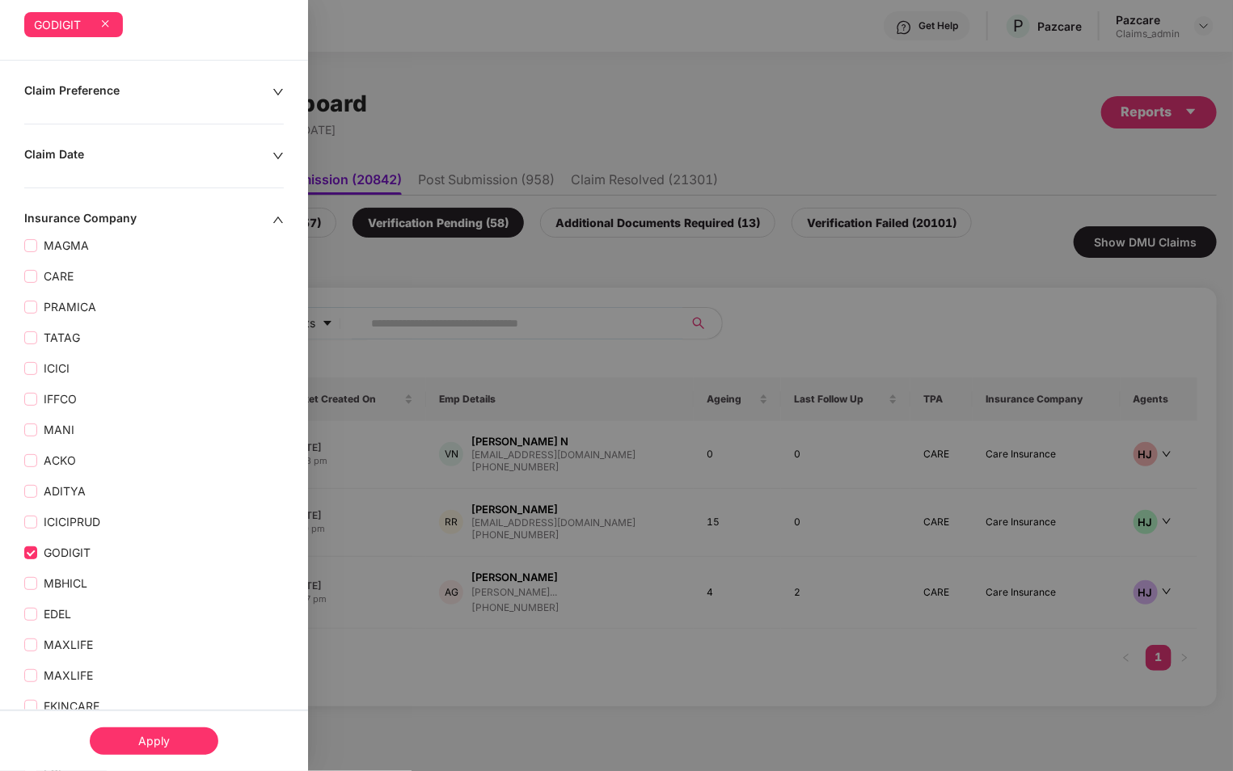
click at [135, 742] on div "Apply" at bounding box center [154, 740] width 129 height 27
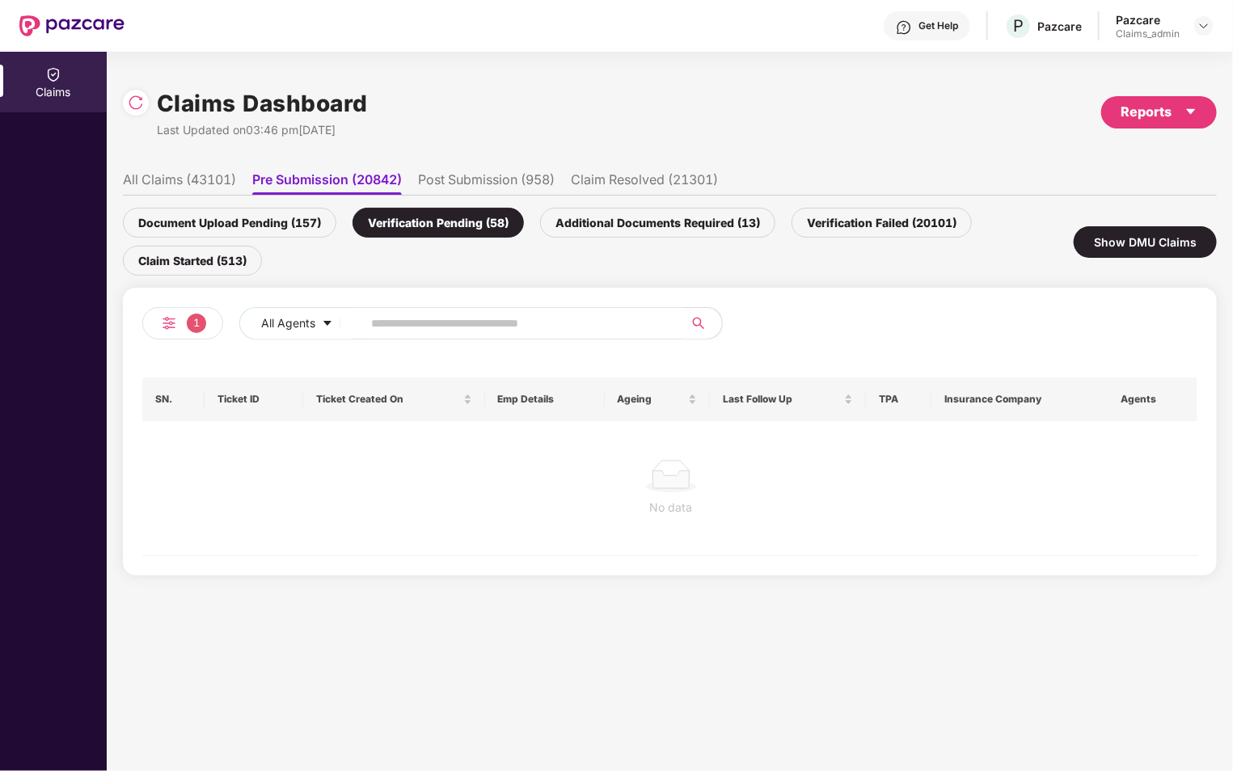
click at [172, 333] on div "1" at bounding box center [182, 323] width 81 height 32
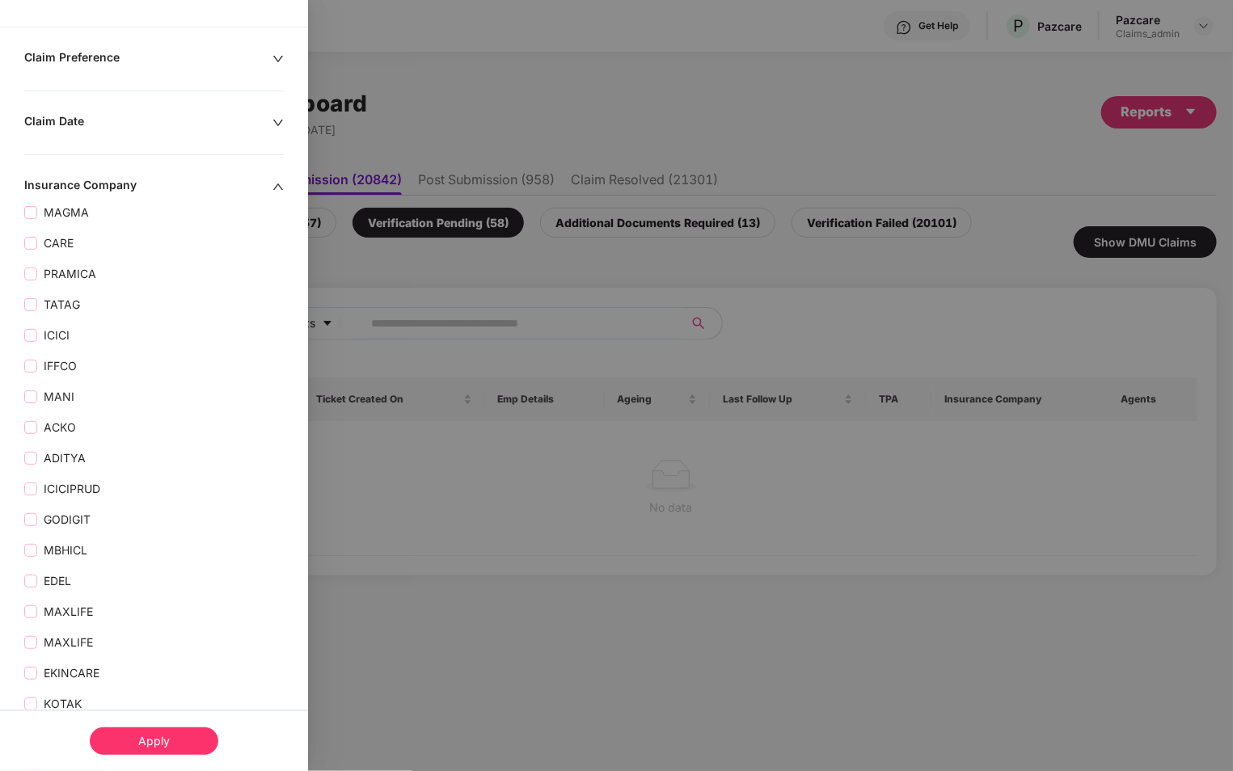
click at [163, 743] on div "Apply" at bounding box center [154, 740] width 129 height 27
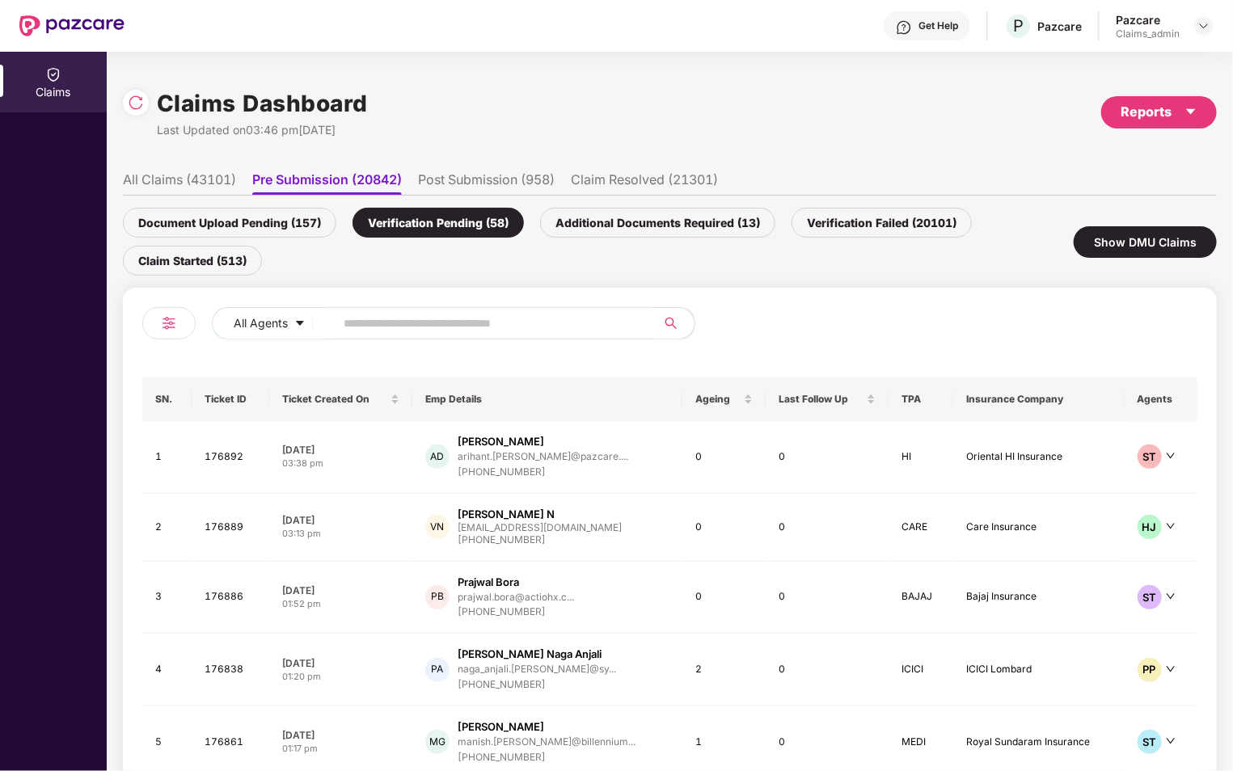
click at [454, 182] on li "Post Submission (958)" at bounding box center [486, 182] width 137 height 23
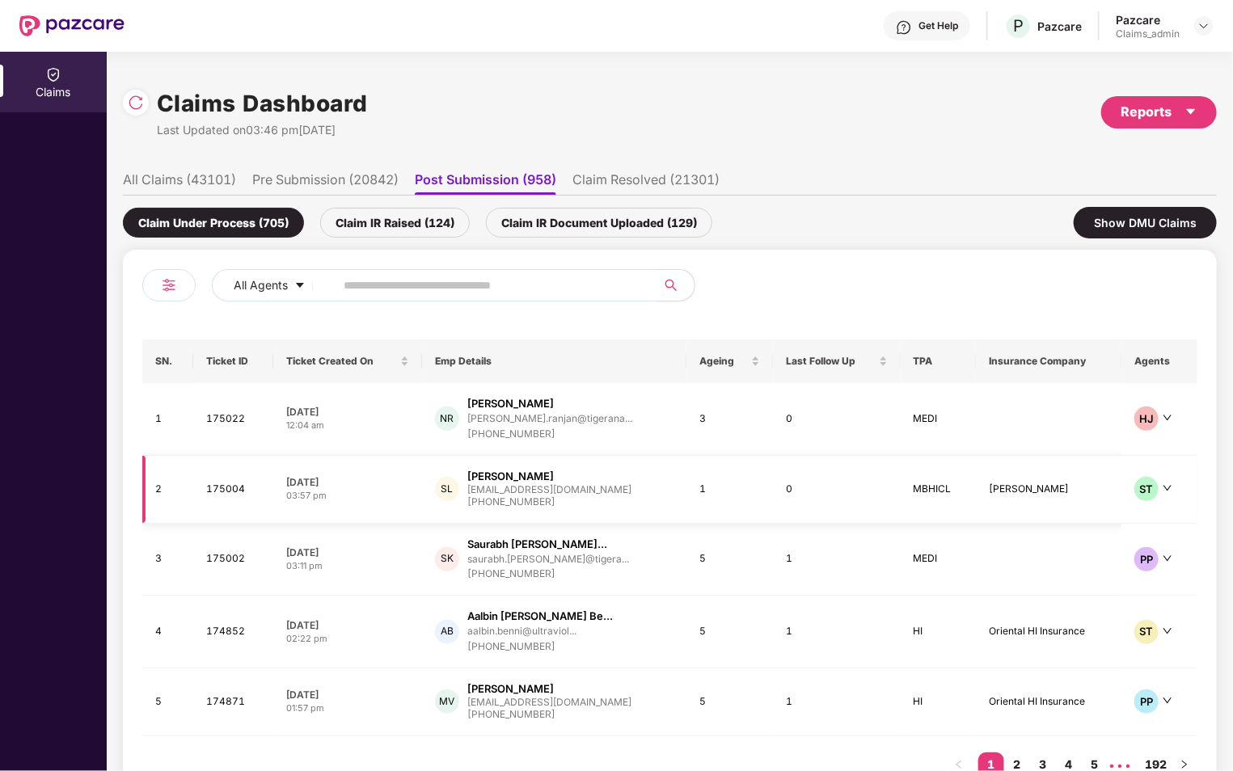
scroll to position [53, 0]
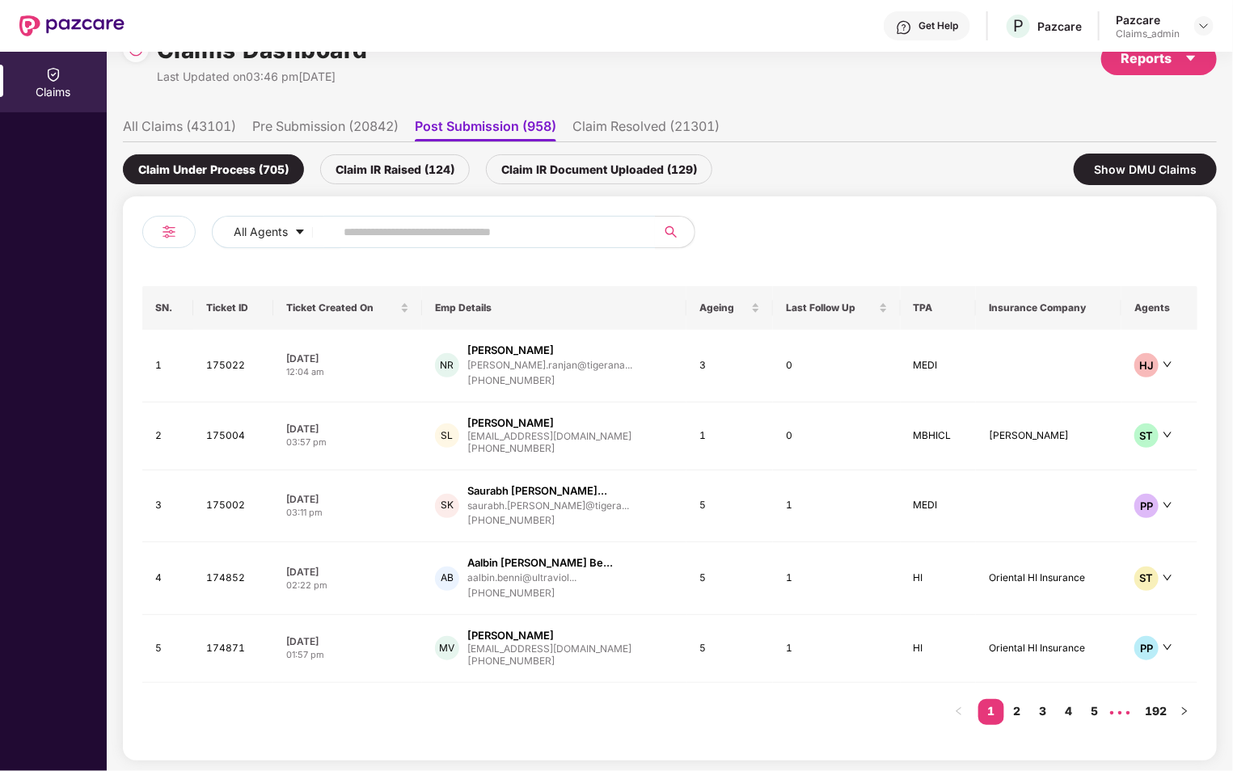
click at [398, 179] on div "Claim IR Raised (124)" at bounding box center [395, 169] width 150 height 30
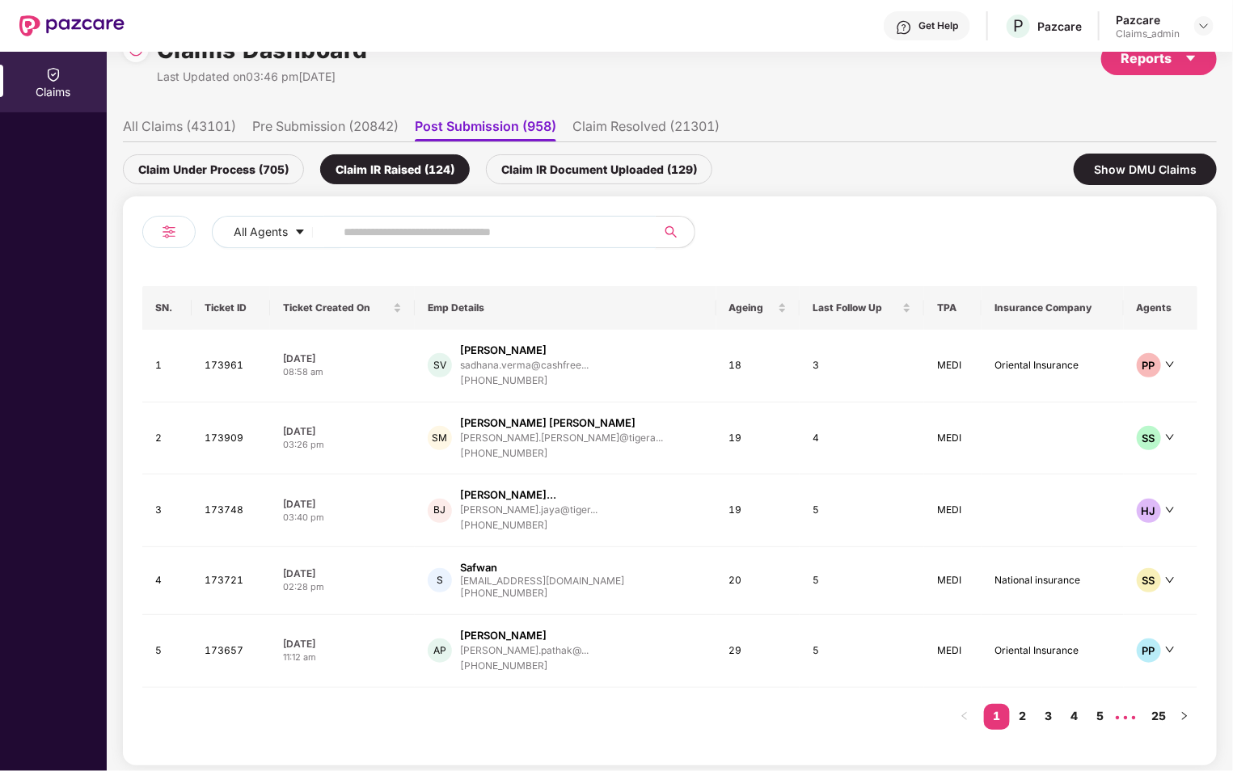
scroll to position [0, 0]
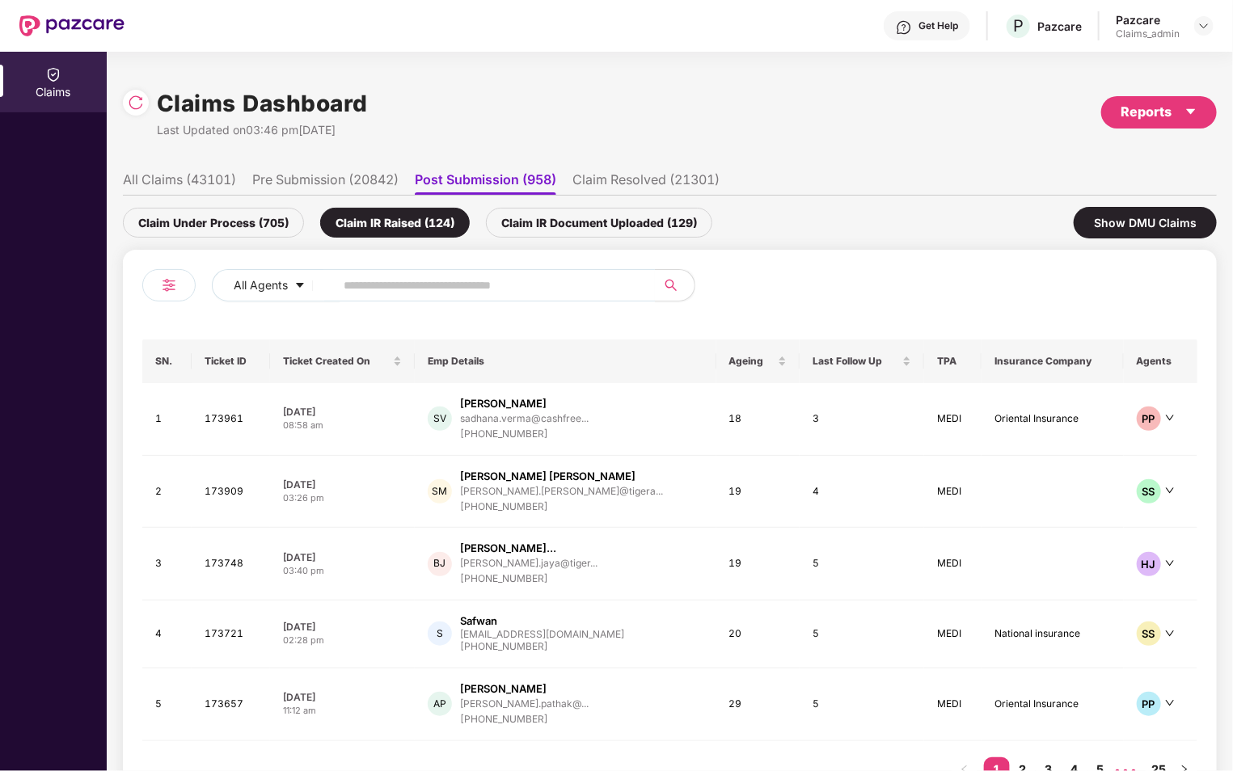
click at [336, 183] on li "Pre Submission (20842)" at bounding box center [325, 182] width 146 height 23
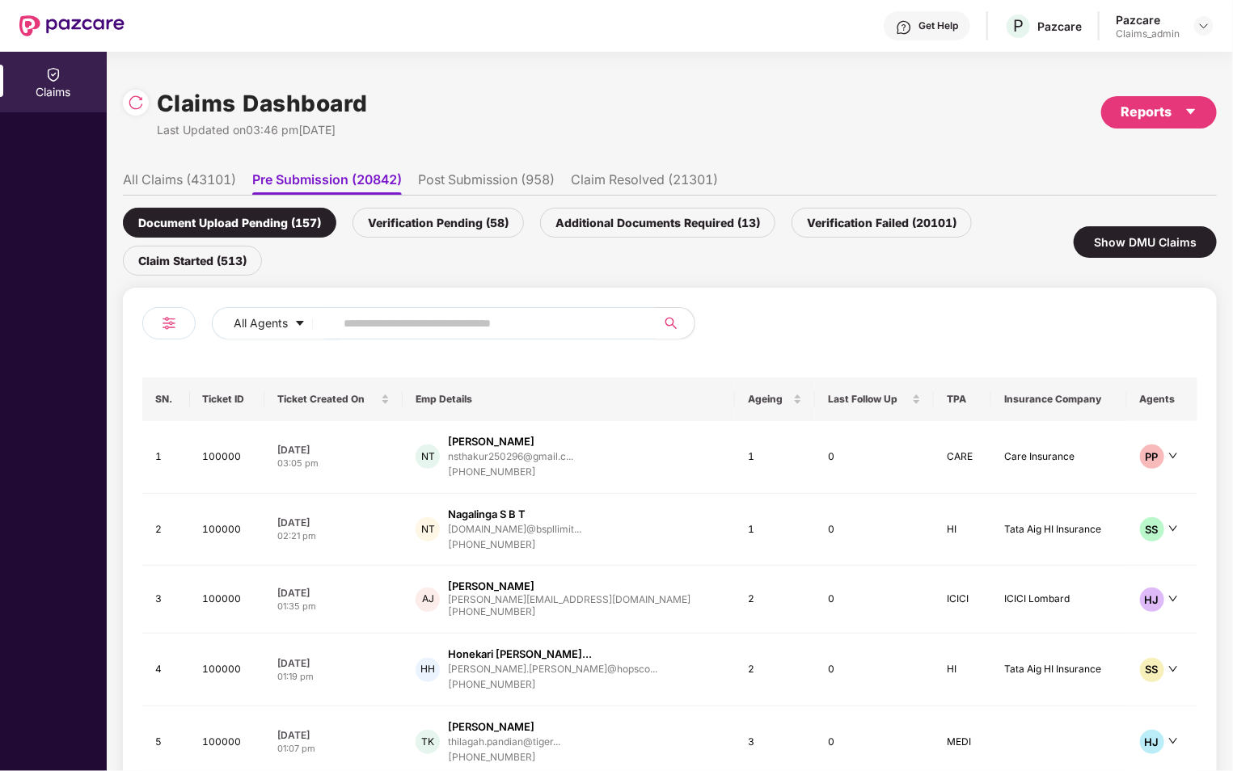
click at [159, 316] on img at bounding box center [168, 323] width 19 height 19
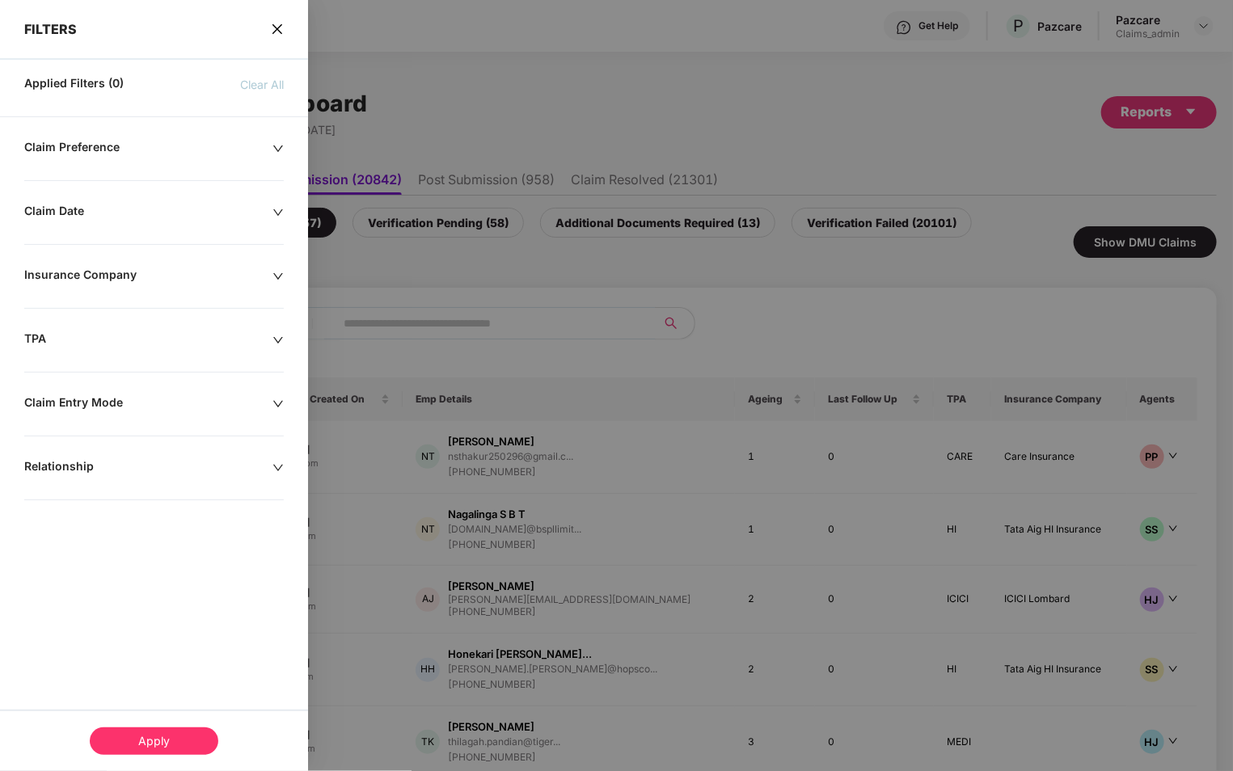
click at [278, 29] on icon "close" at bounding box center [277, 29] width 10 height 10
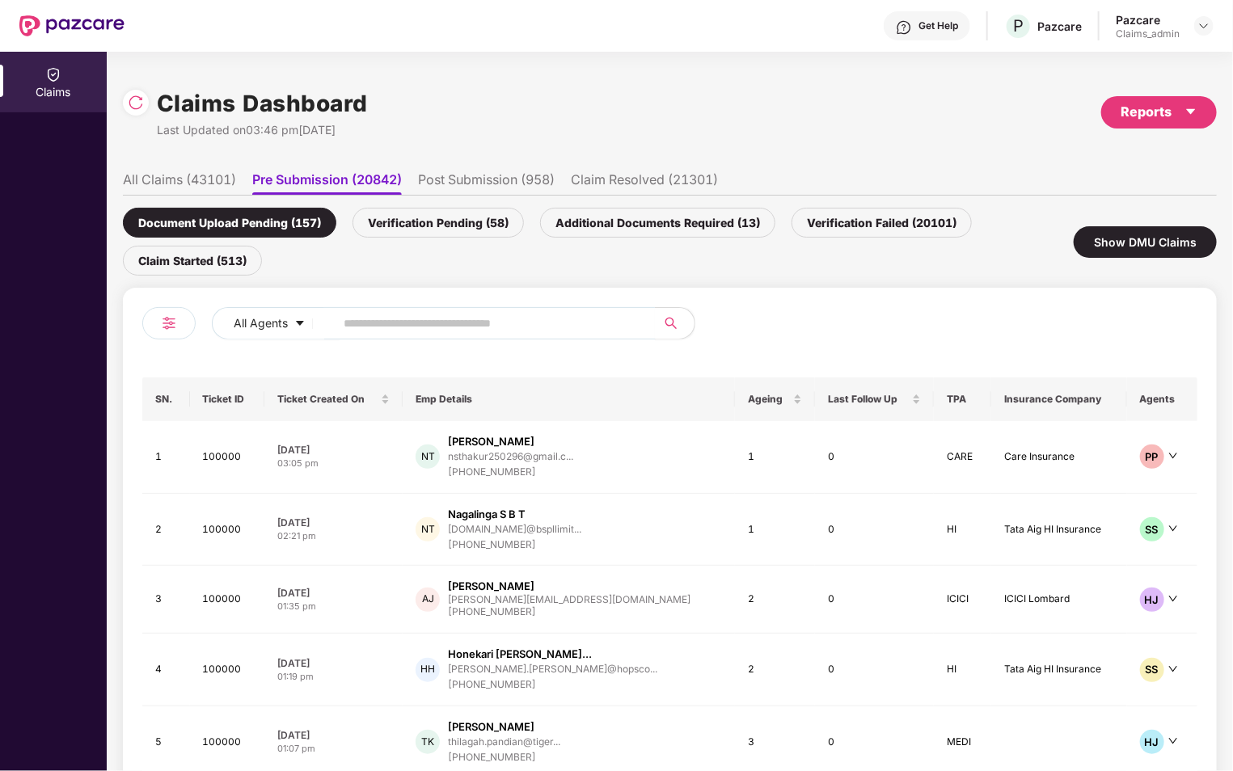
click at [488, 183] on li "Post Submission (958)" at bounding box center [486, 182] width 137 height 23
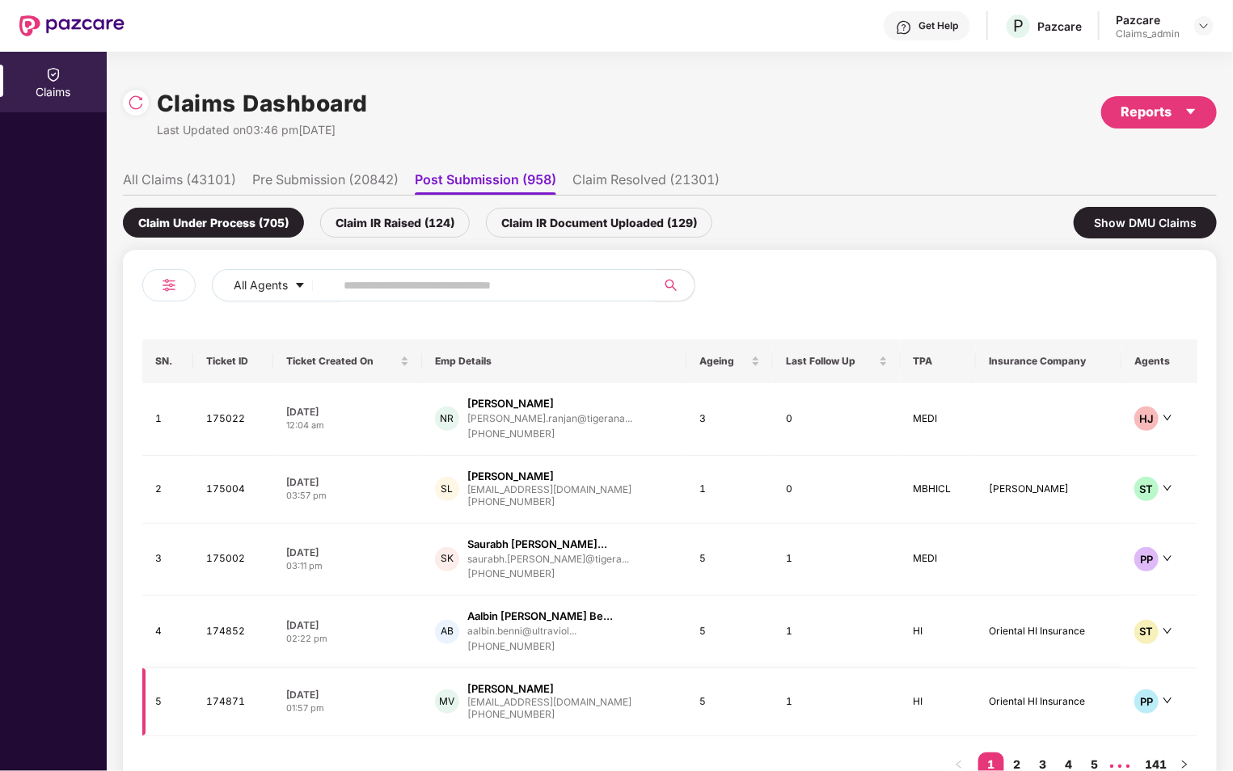
scroll to position [53, 0]
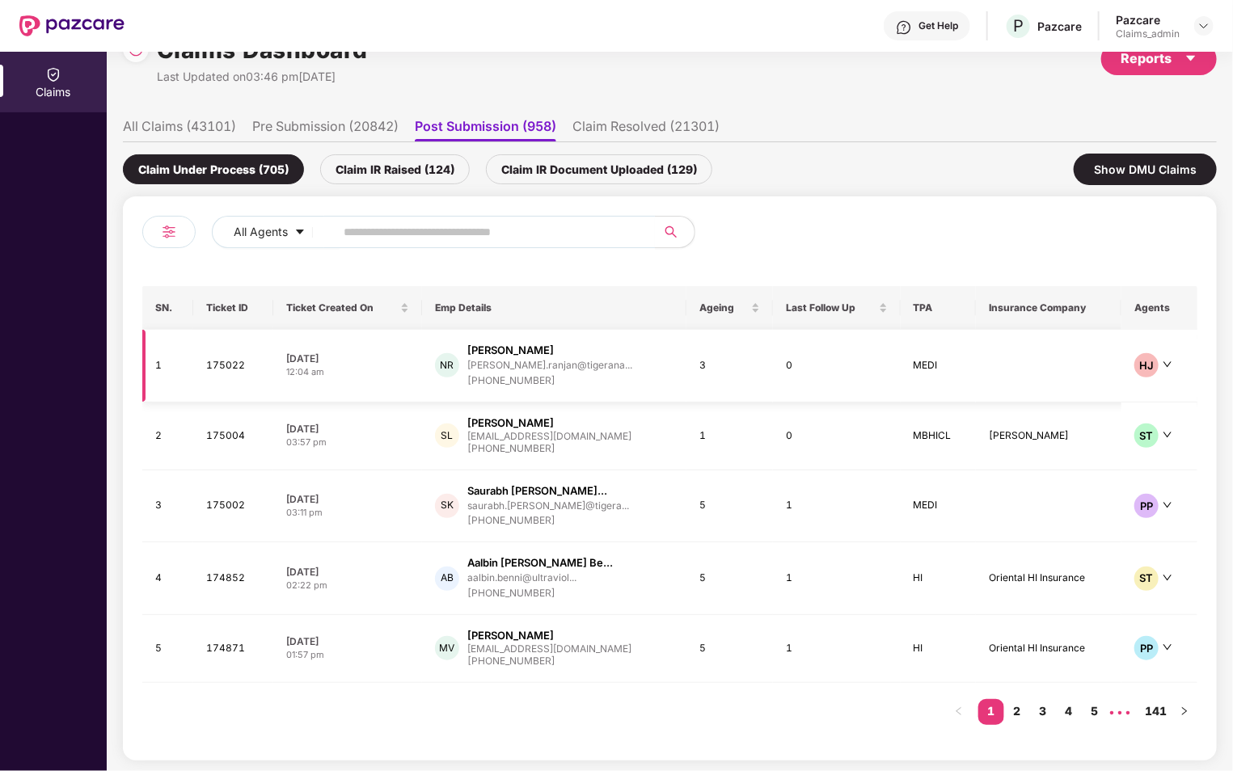
click at [992, 365] on td at bounding box center [1048, 366] width 145 height 73
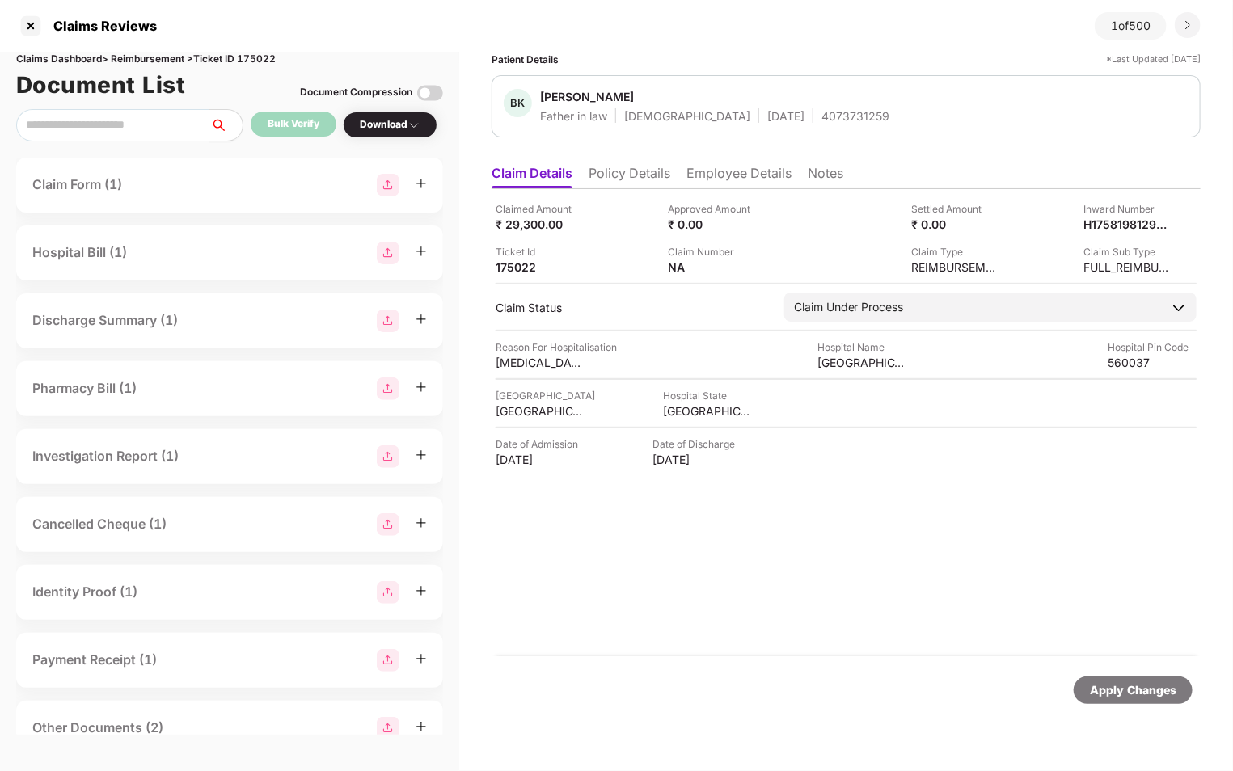
click at [225, 200] on div "Claim Form (1)" at bounding box center [229, 185] width 427 height 55
click at [263, 190] on div "Claim Form (1)" at bounding box center [229, 185] width 394 height 23
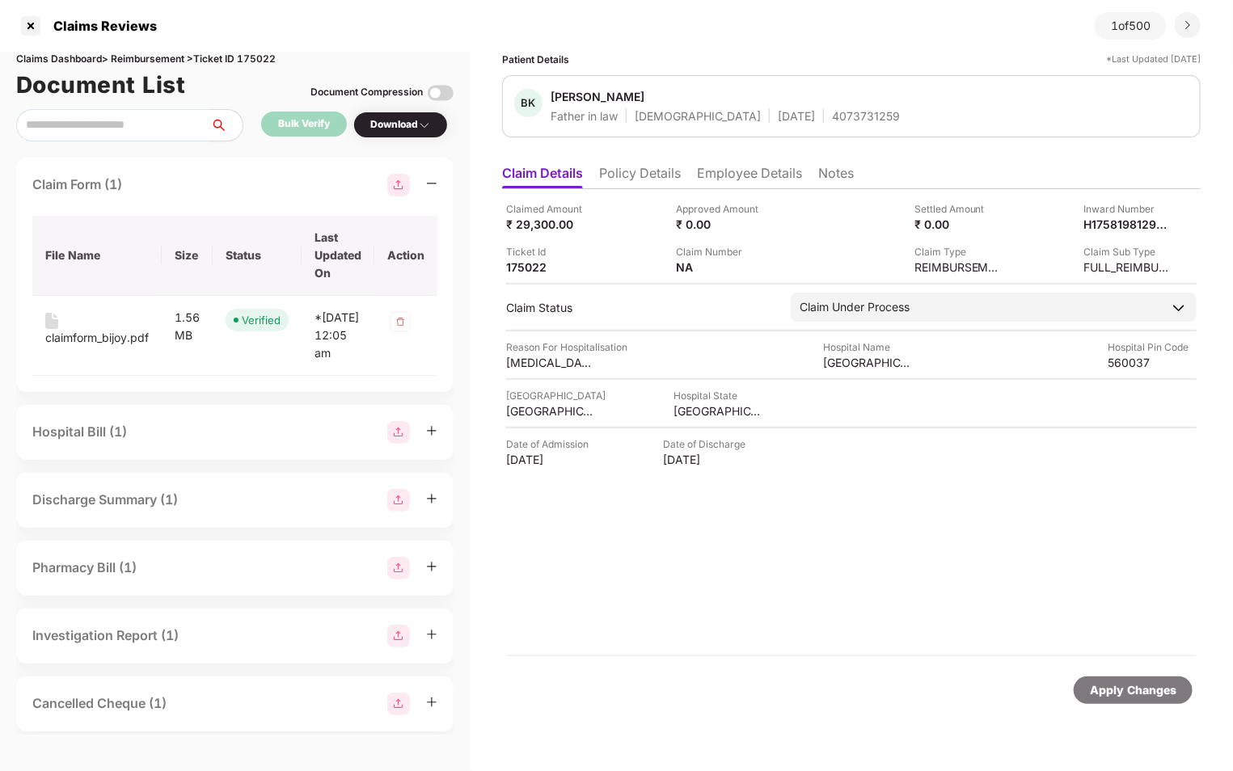
click at [263, 190] on div "Claim Form (1)" at bounding box center [234, 185] width 405 height 23
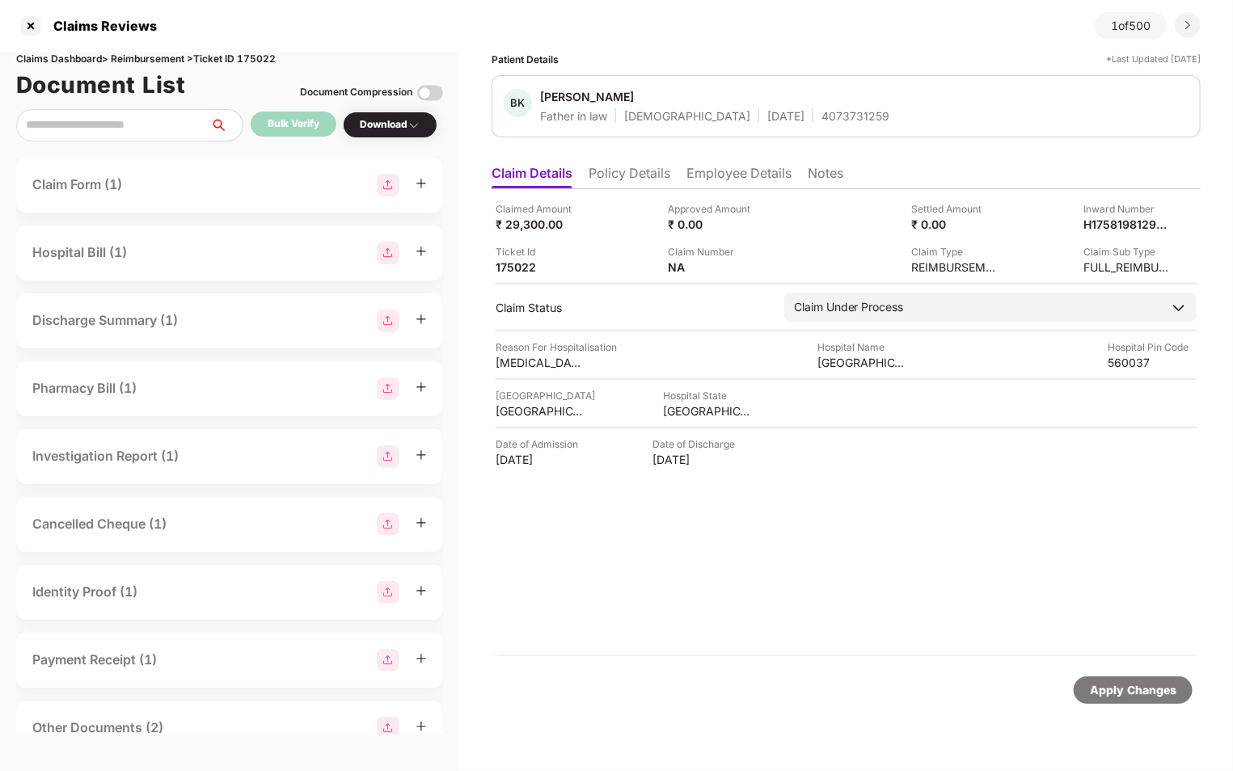
click at [245, 267] on div "Hospital Bill (1)" at bounding box center [229, 253] width 427 height 55
click at [259, 261] on div "Hospital Bill (1)" at bounding box center [229, 253] width 394 height 23
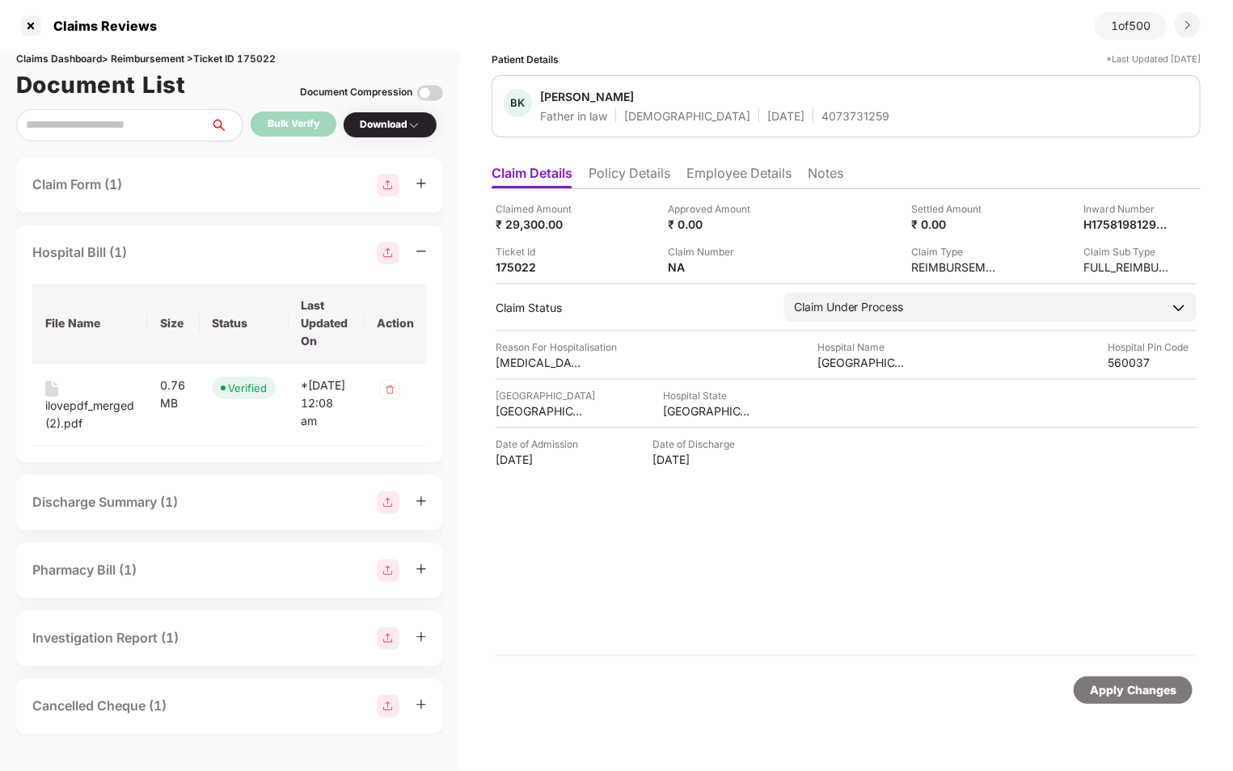
click at [276, 261] on div "Hospital Bill (1)" at bounding box center [229, 253] width 394 height 23
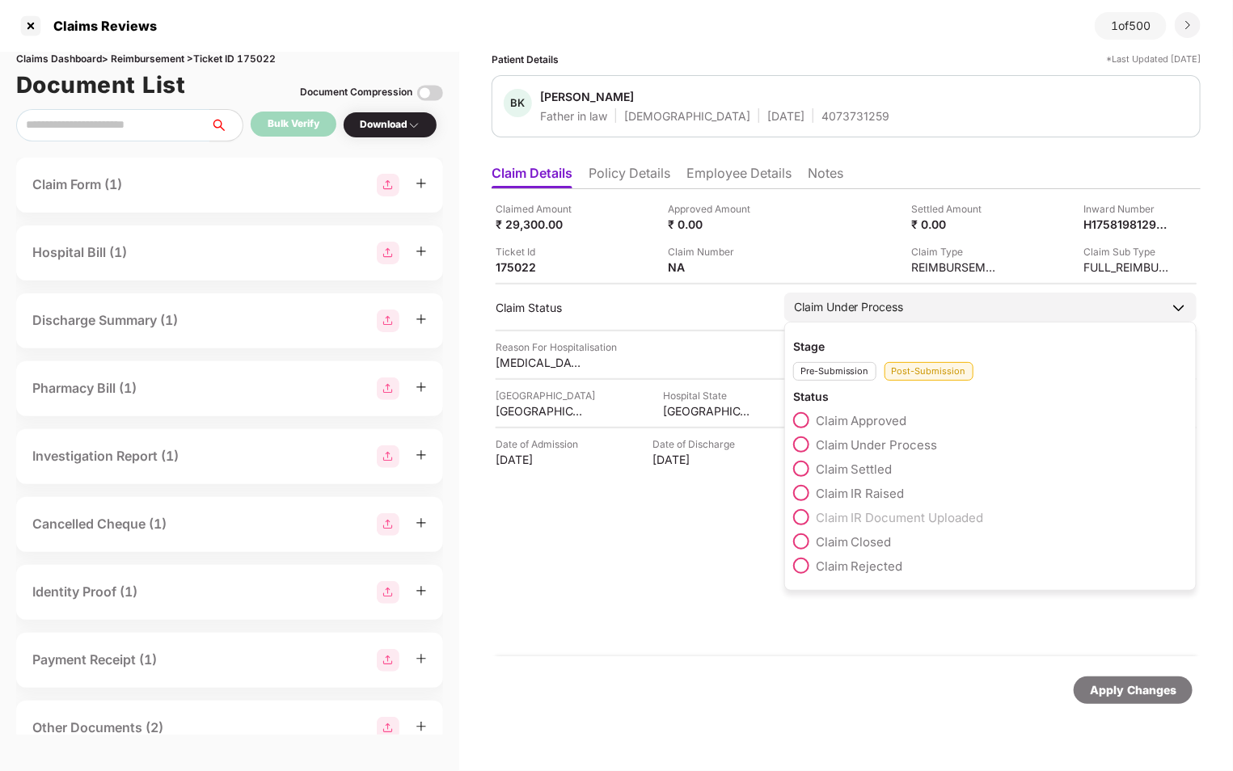
click at [848, 372] on div "Pre-Submission" at bounding box center [834, 371] width 83 height 19
click at [910, 369] on div "Post-Submission" at bounding box center [928, 371] width 89 height 19
click at [862, 369] on div "Pre-Submission" at bounding box center [834, 371] width 83 height 19
click at [913, 368] on div "Post-Submission" at bounding box center [928, 371] width 89 height 19
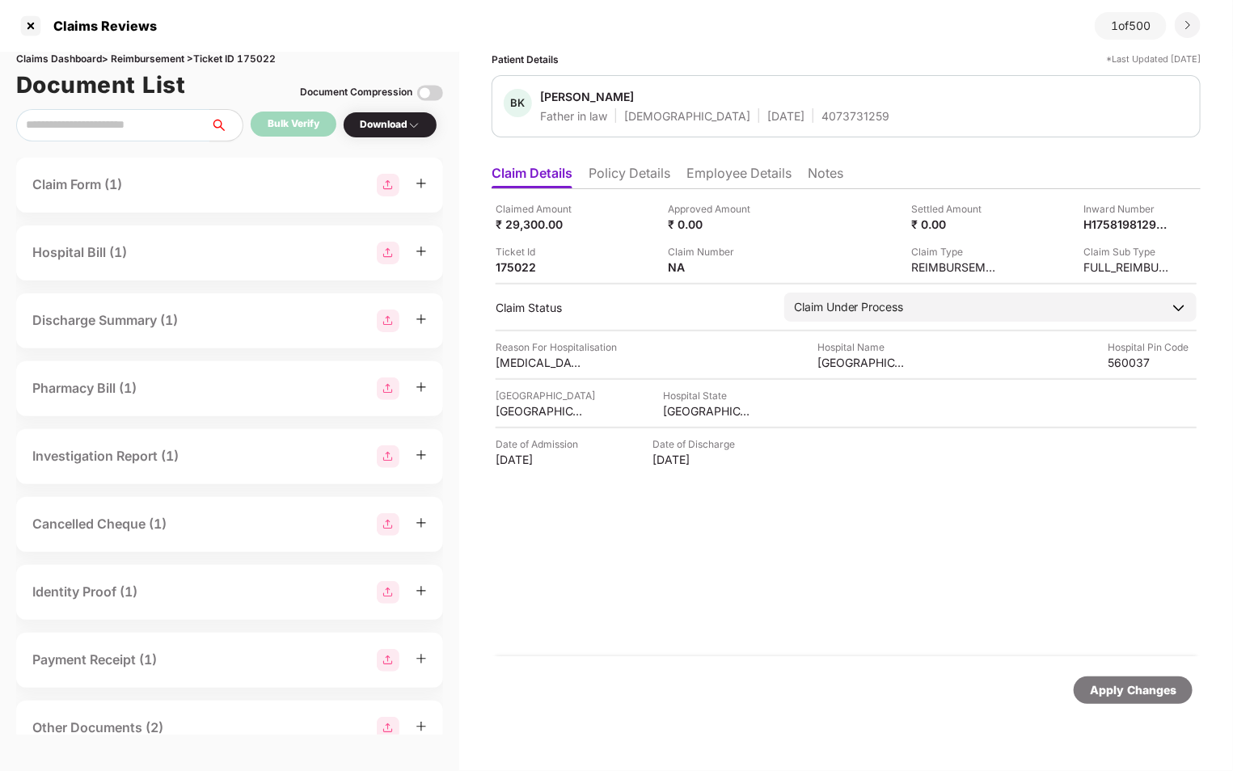
click at [737, 496] on div "Claimed Amount ₹ 29,300.00 Approved Amount ₹ 0.00 Settled Amount ₹ 0.00 Inward …" at bounding box center [845, 422] width 709 height 467
click at [624, 168] on li "Policy Details" at bounding box center [629, 176] width 82 height 23
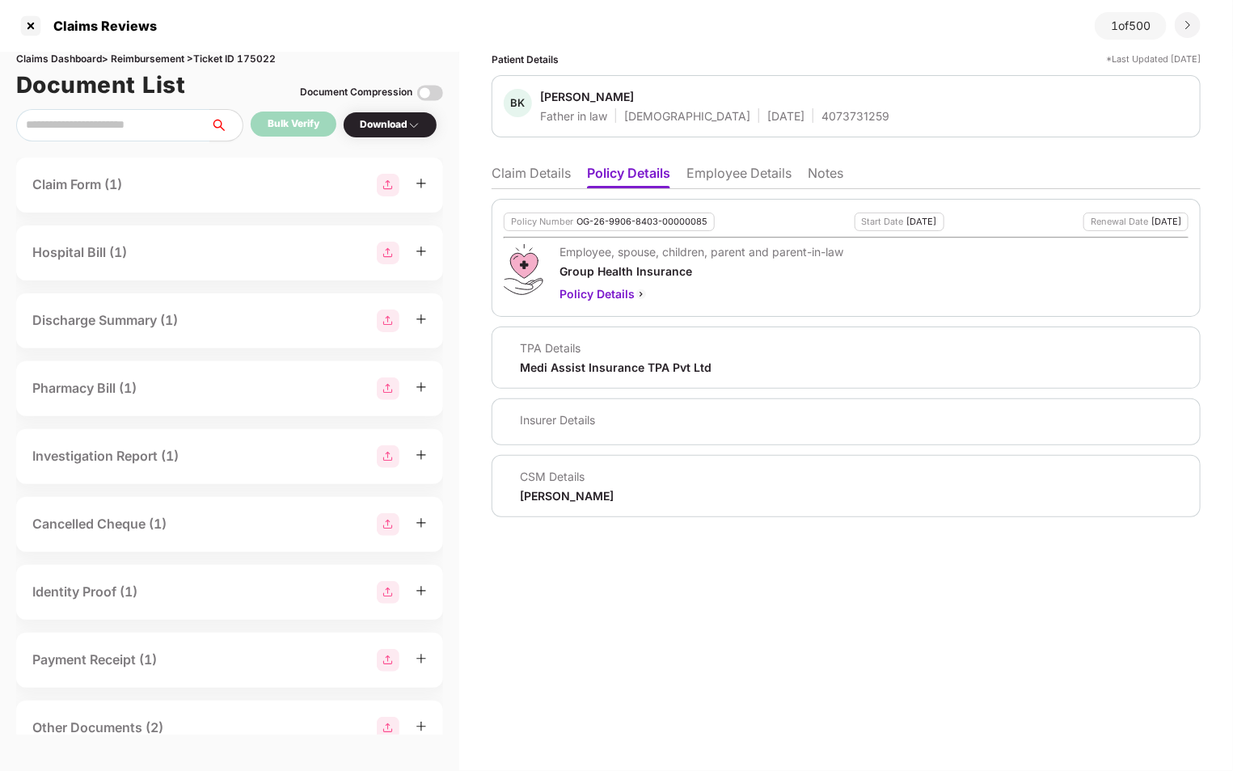
click at [704, 178] on li "Employee Details" at bounding box center [738, 176] width 105 height 23
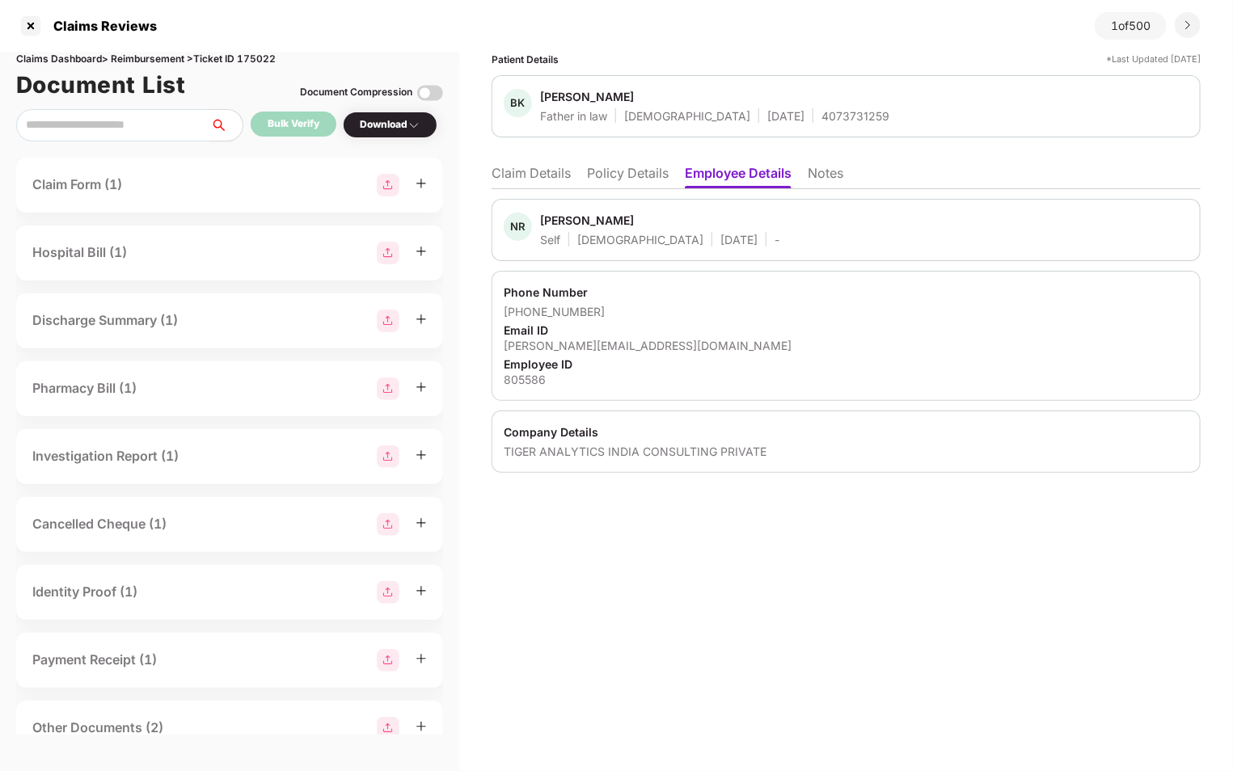
click at [820, 178] on li "Notes" at bounding box center [825, 176] width 36 height 23
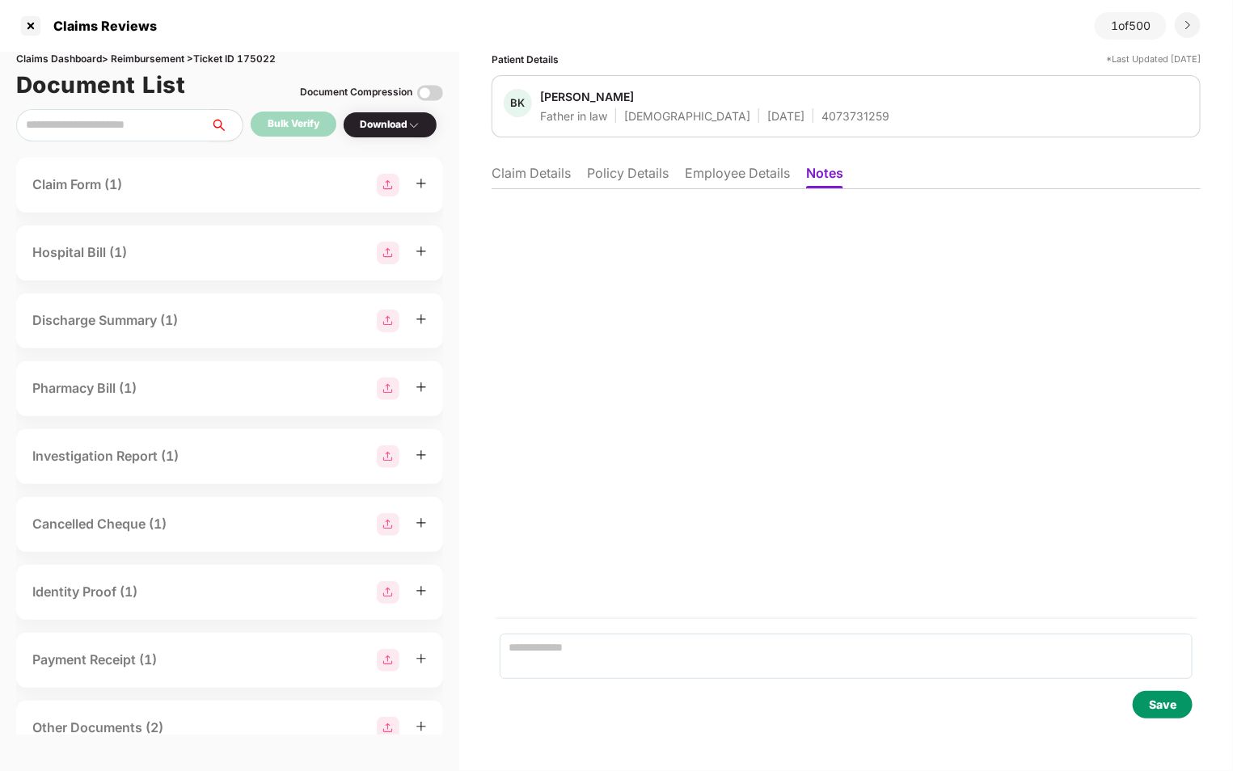
click at [554, 179] on li "Claim Details" at bounding box center [530, 176] width 79 height 23
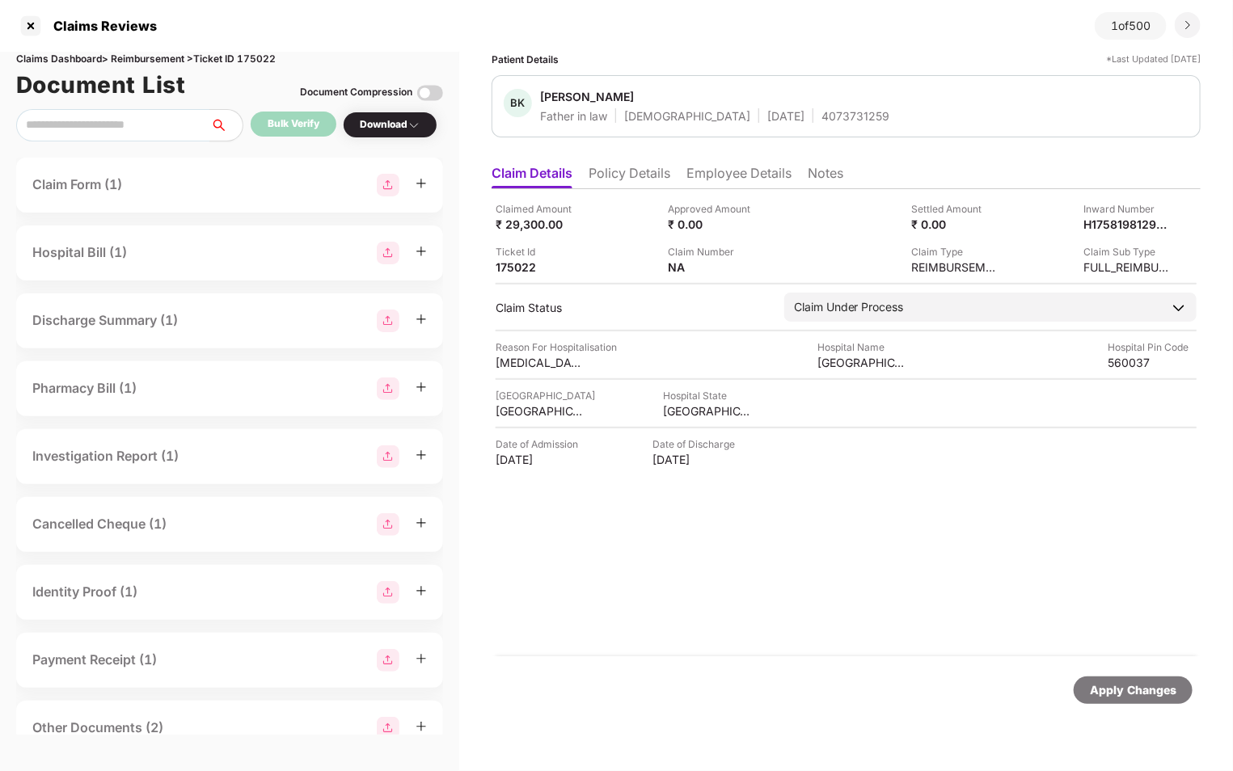
click at [622, 170] on li "Policy Details" at bounding box center [629, 176] width 82 height 23
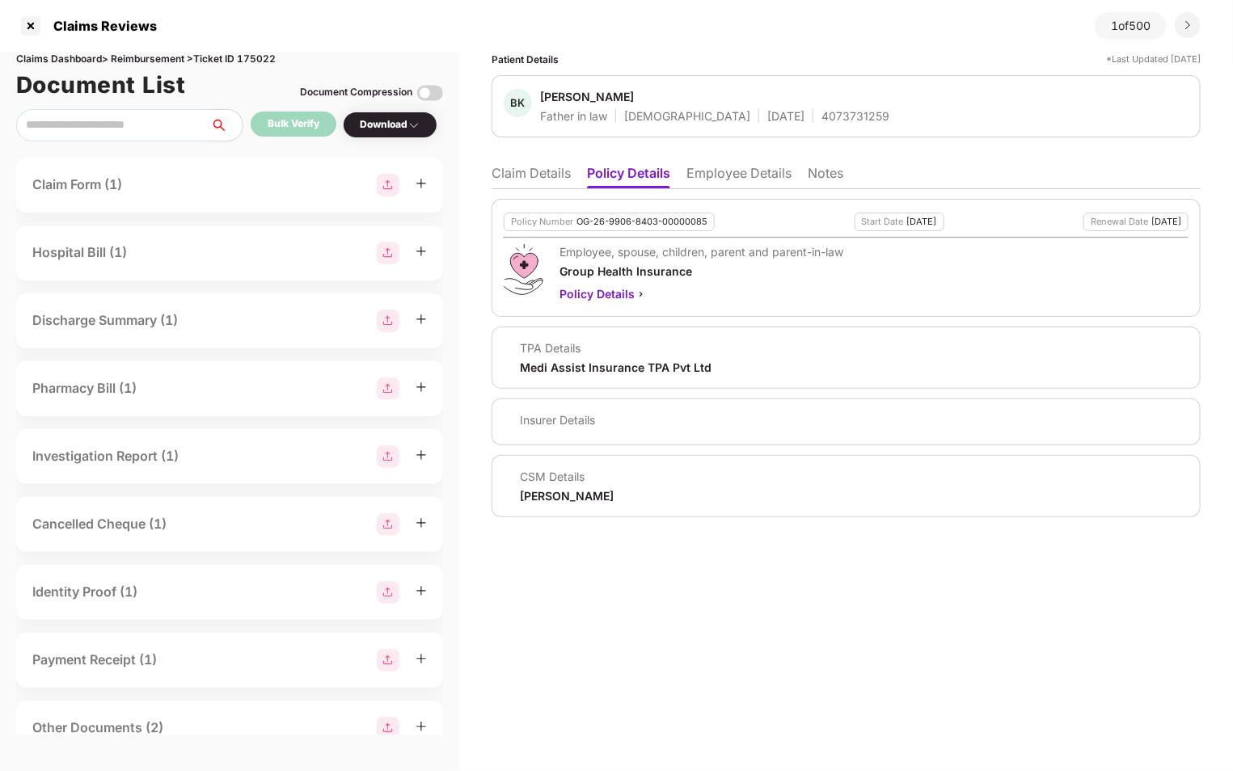
click at [542, 170] on li "Claim Details" at bounding box center [530, 176] width 79 height 23
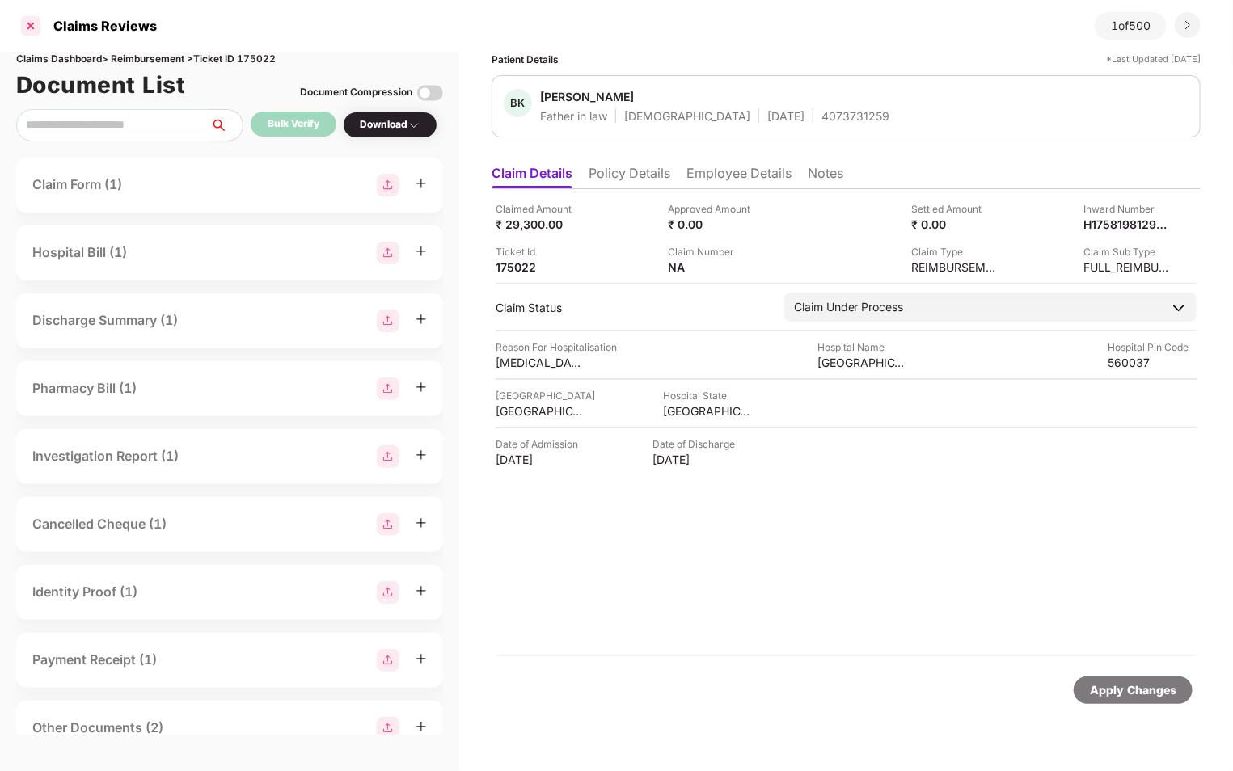
click at [27, 25] on div at bounding box center [31, 26] width 26 height 26
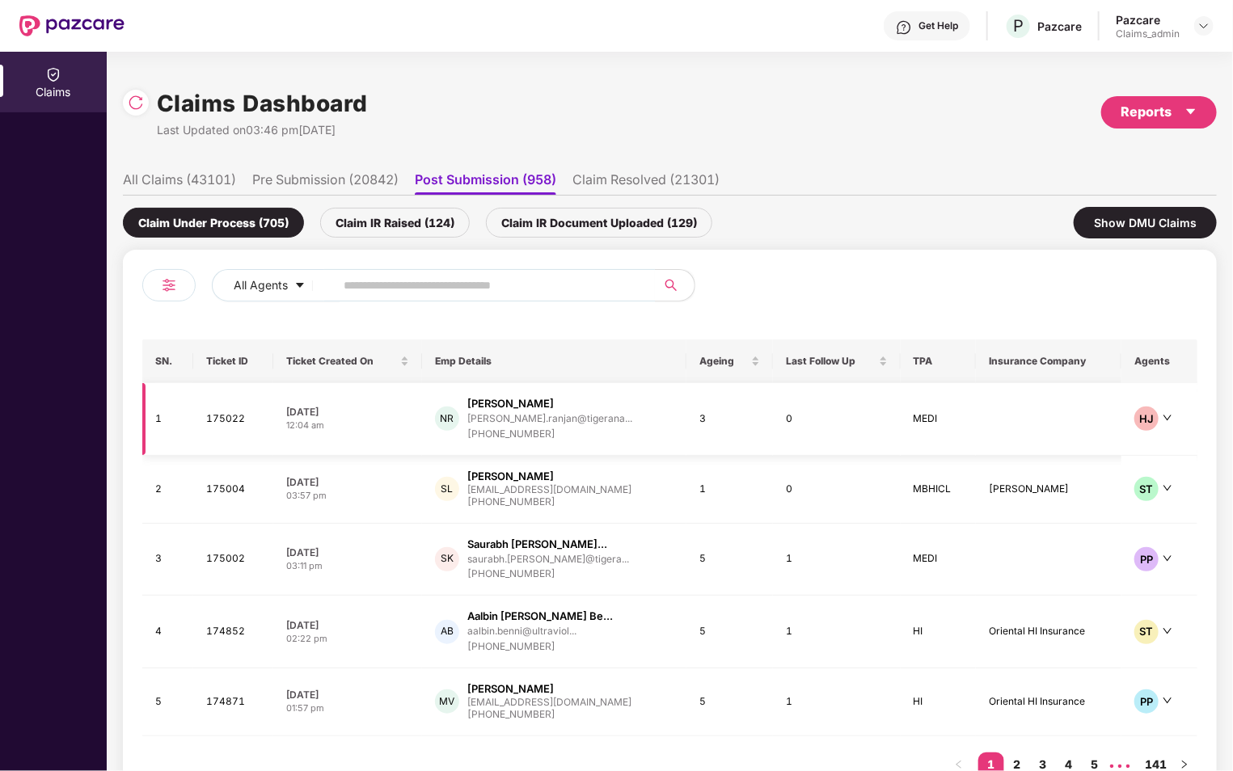
click at [1061, 427] on td at bounding box center [1048, 419] width 145 height 73
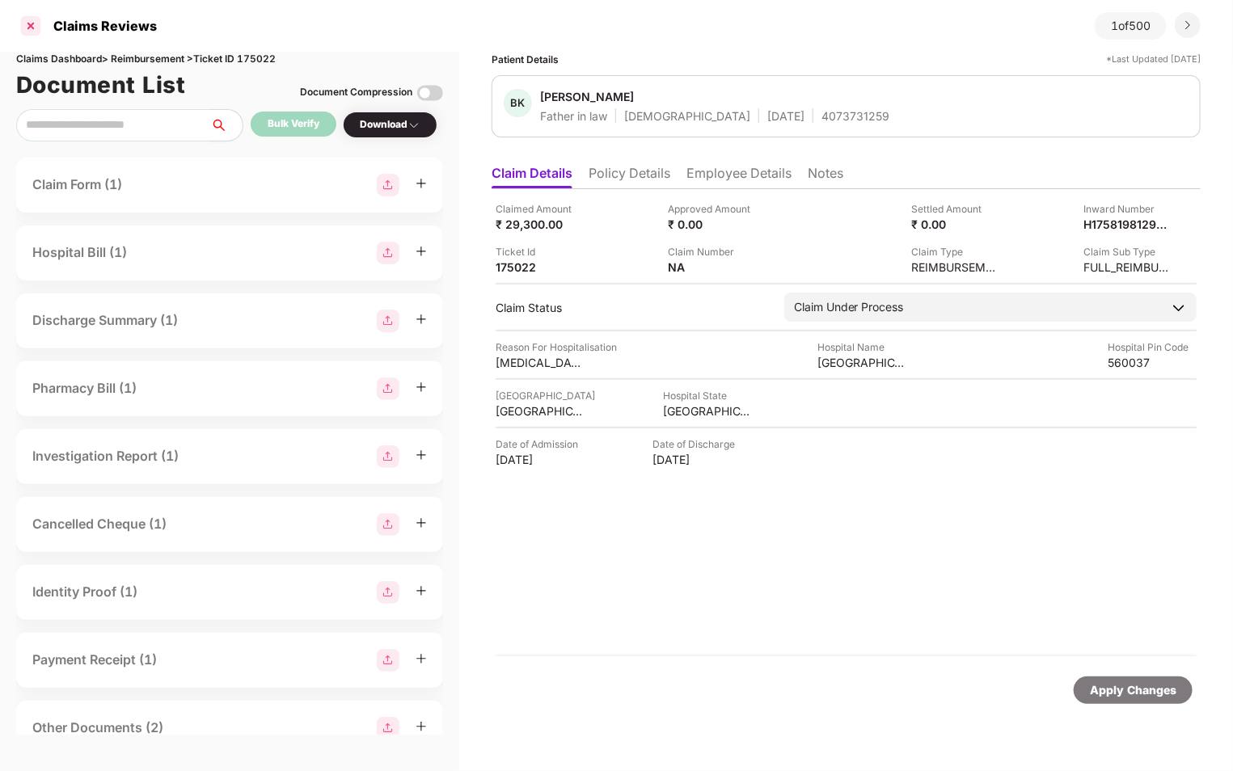
click at [27, 27] on div at bounding box center [31, 26] width 26 height 26
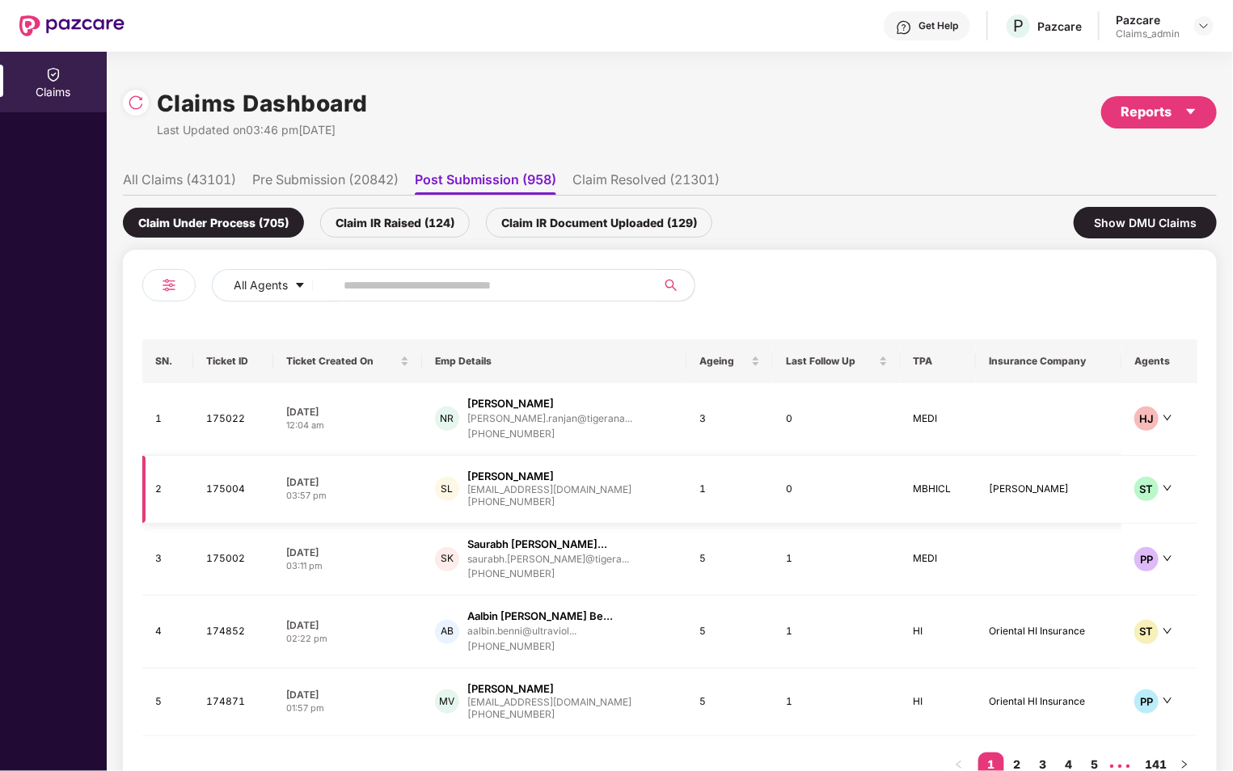
scroll to position [53, 0]
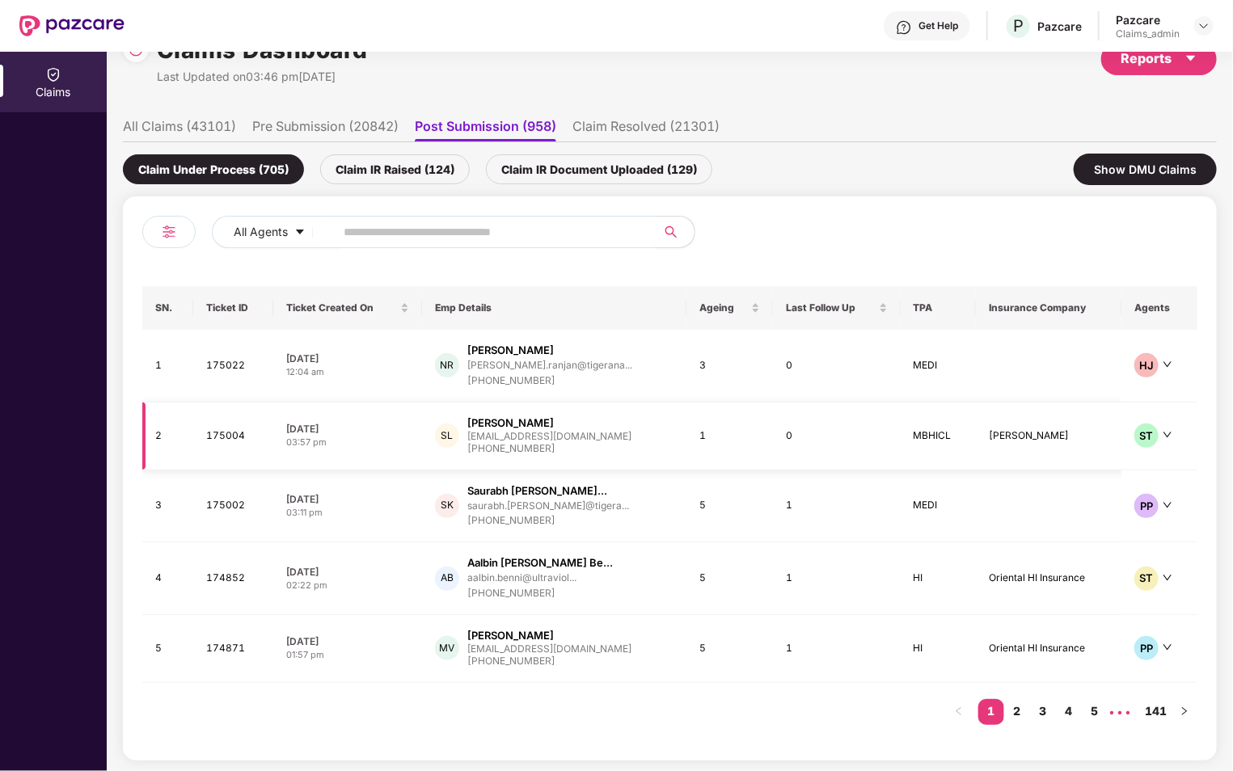
click at [1060, 436] on td "[PERSON_NAME]" at bounding box center [1048, 437] width 145 height 68
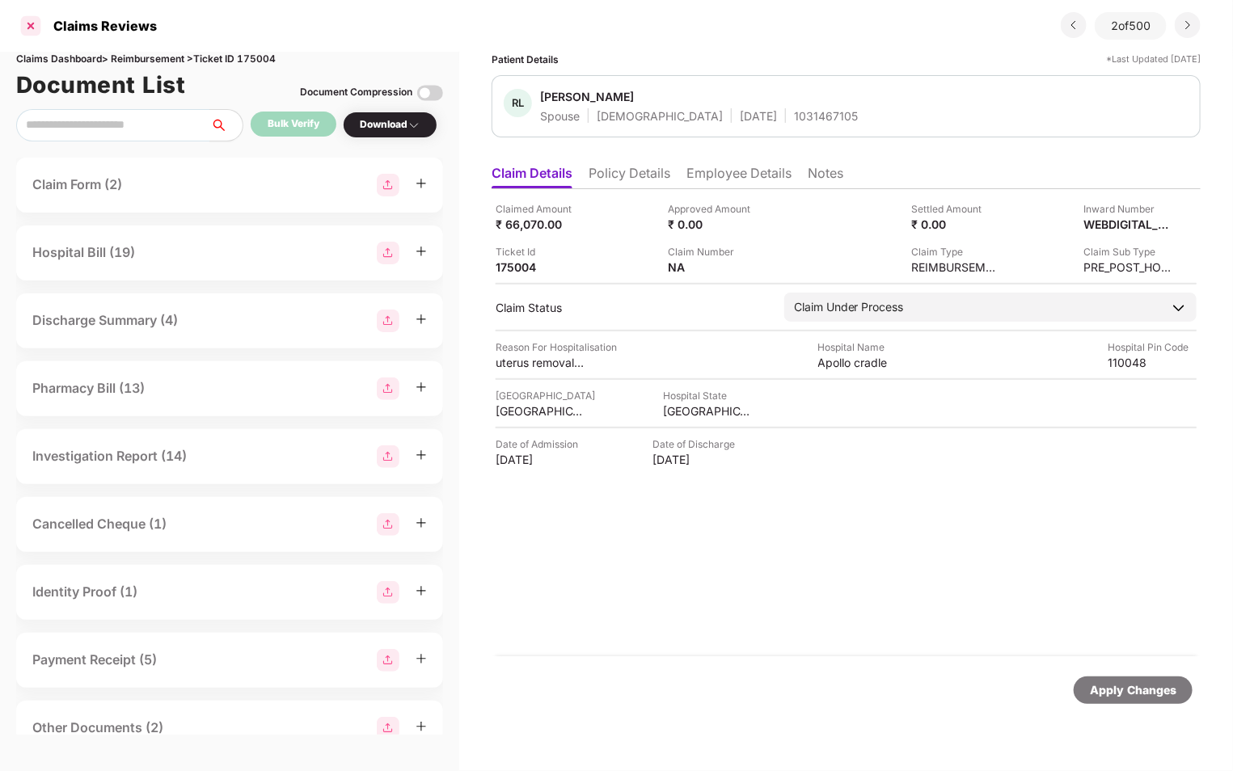
click at [32, 23] on div at bounding box center [31, 26] width 26 height 26
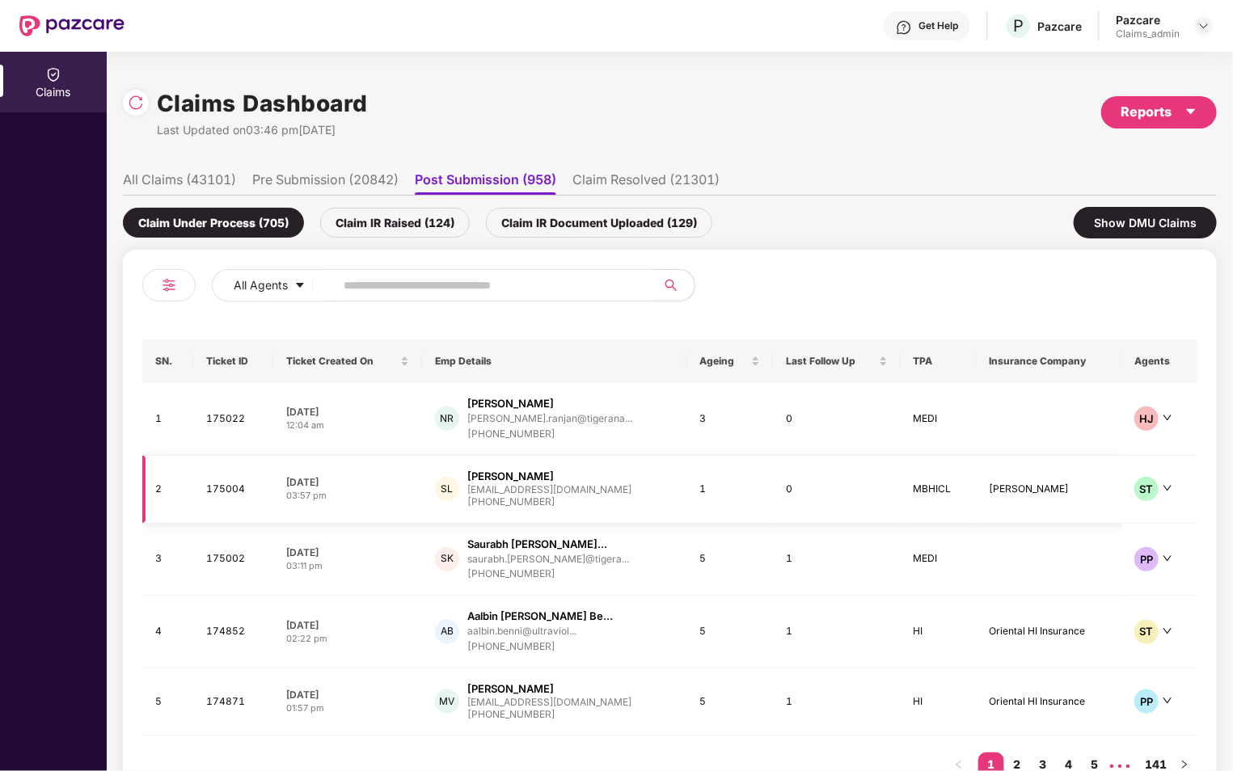
click at [1084, 487] on td "[PERSON_NAME]" at bounding box center [1048, 490] width 145 height 68
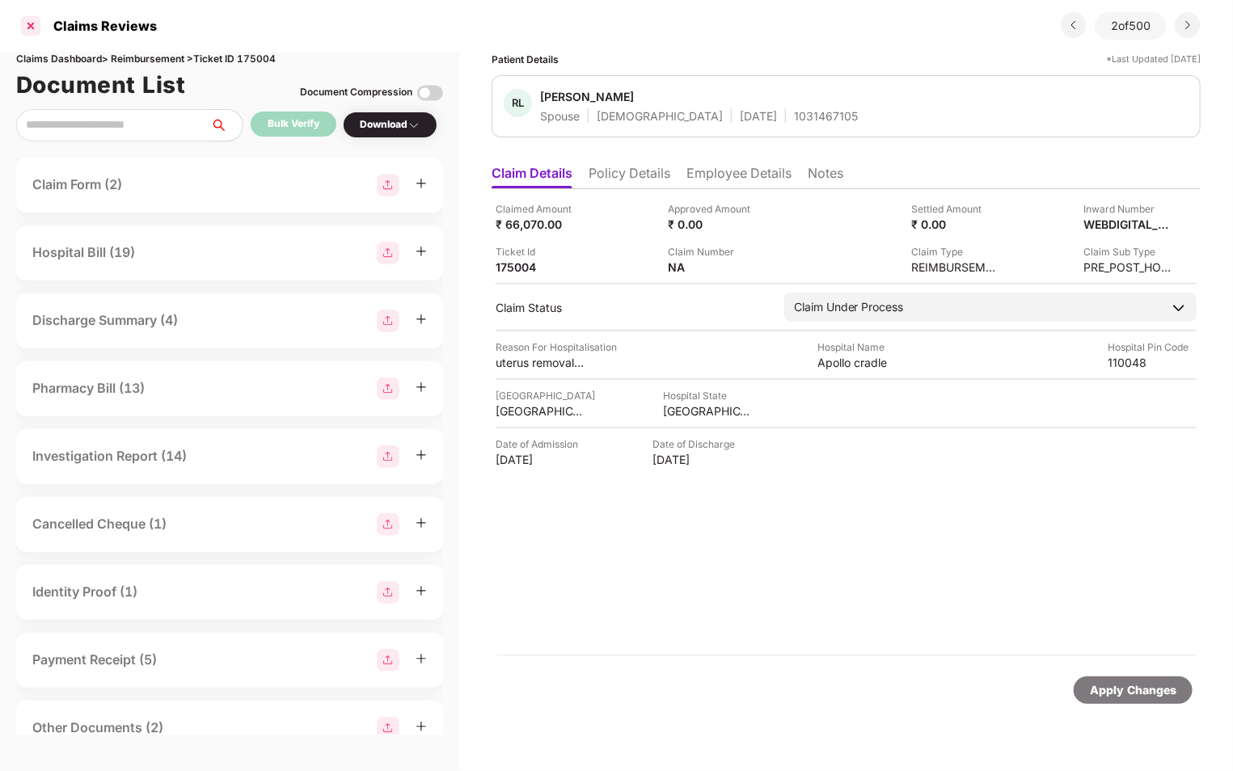
click at [23, 27] on div at bounding box center [31, 26] width 26 height 26
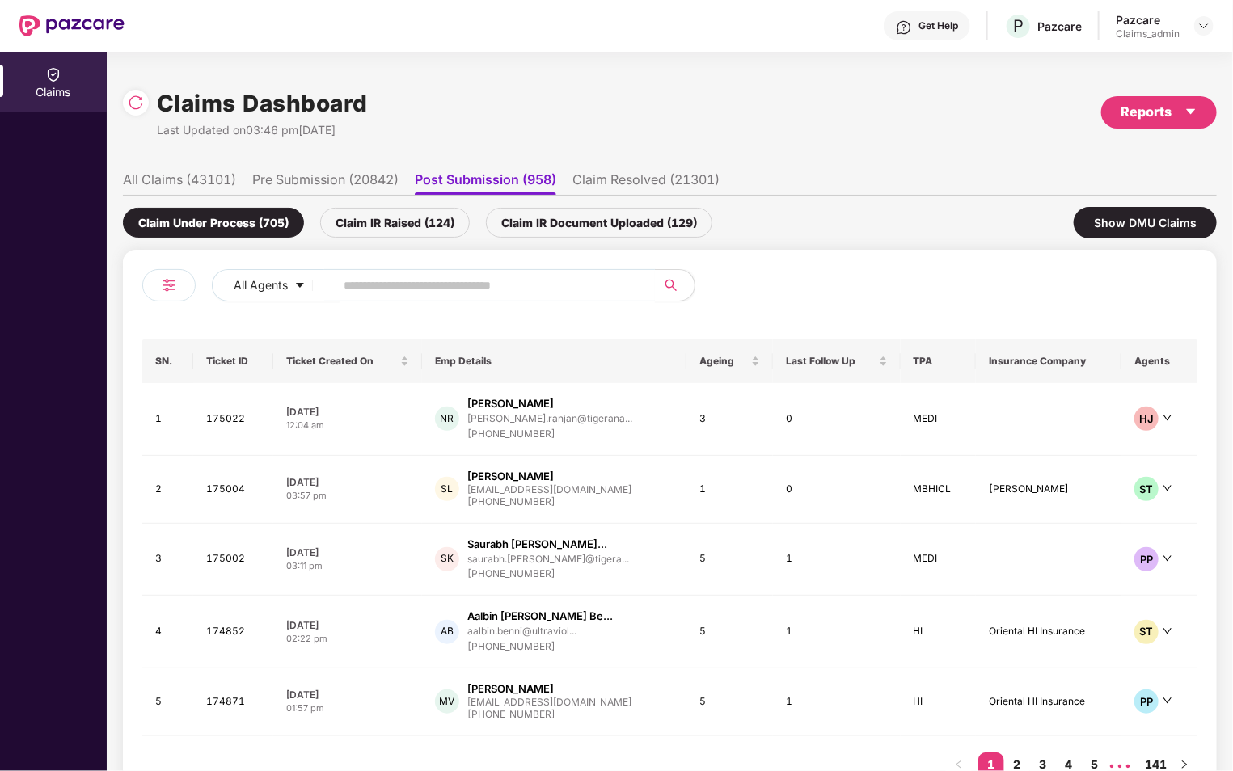
click at [411, 133] on div "Claims Dashboard Last Updated on 03:46 pm[DATE] Reports" at bounding box center [670, 113] width 1094 height 86
click at [358, 192] on li "Pre Submission (20842)" at bounding box center [325, 182] width 146 height 23
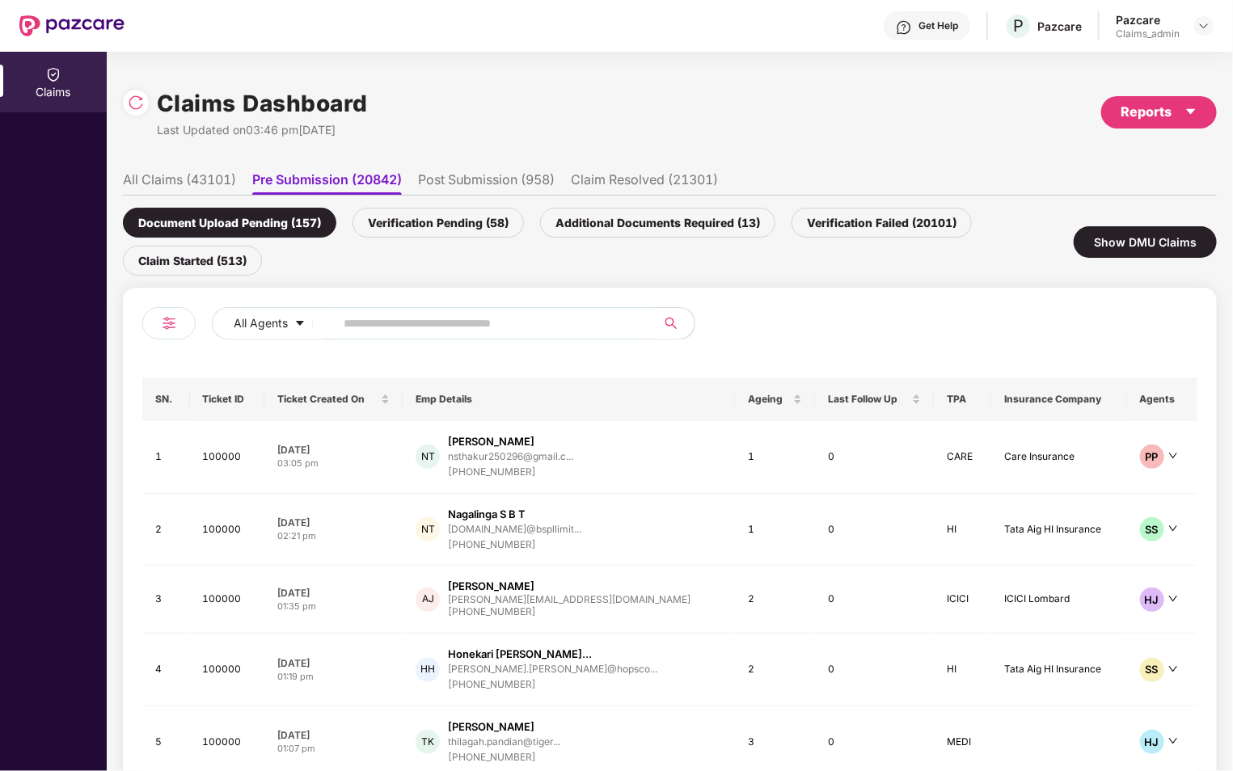
click at [458, 184] on li "Post Submission (958)" at bounding box center [486, 182] width 137 height 23
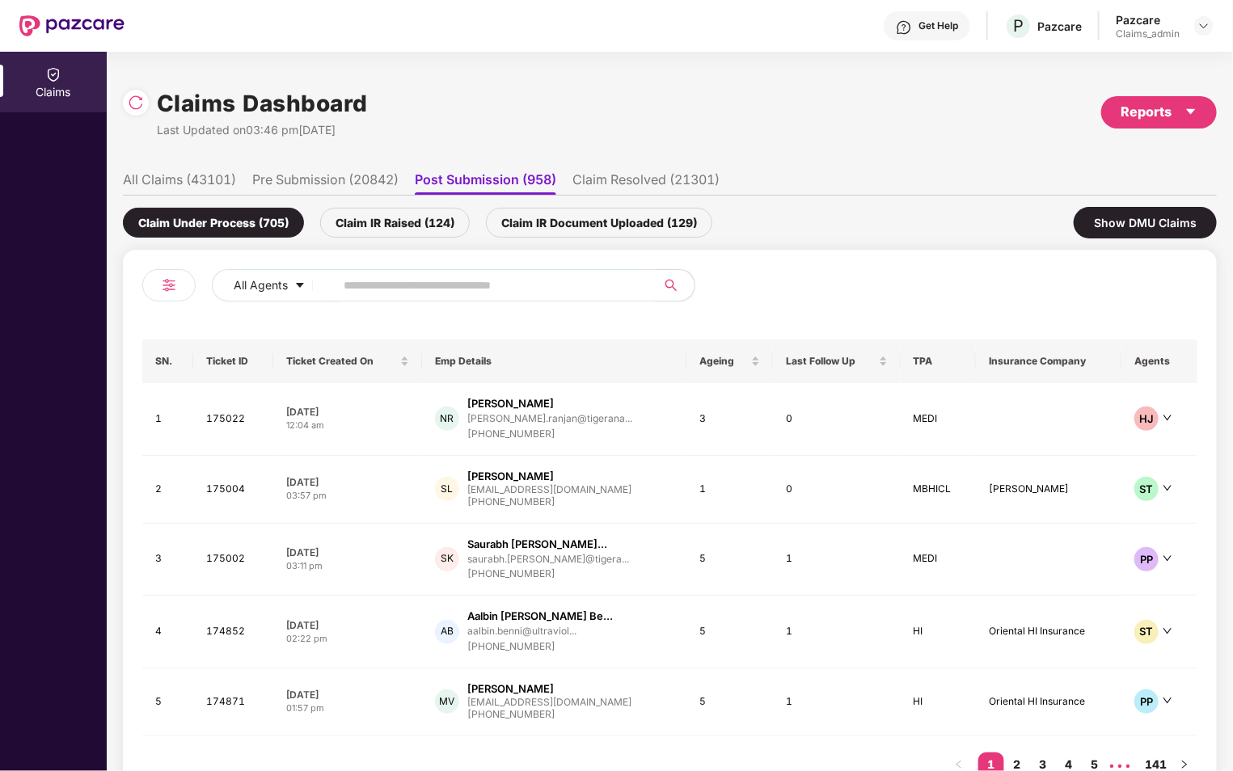
click at [399, 221] on div "Claim IR Raised (124)" at bounding box center [395, 223] width 150 height 30
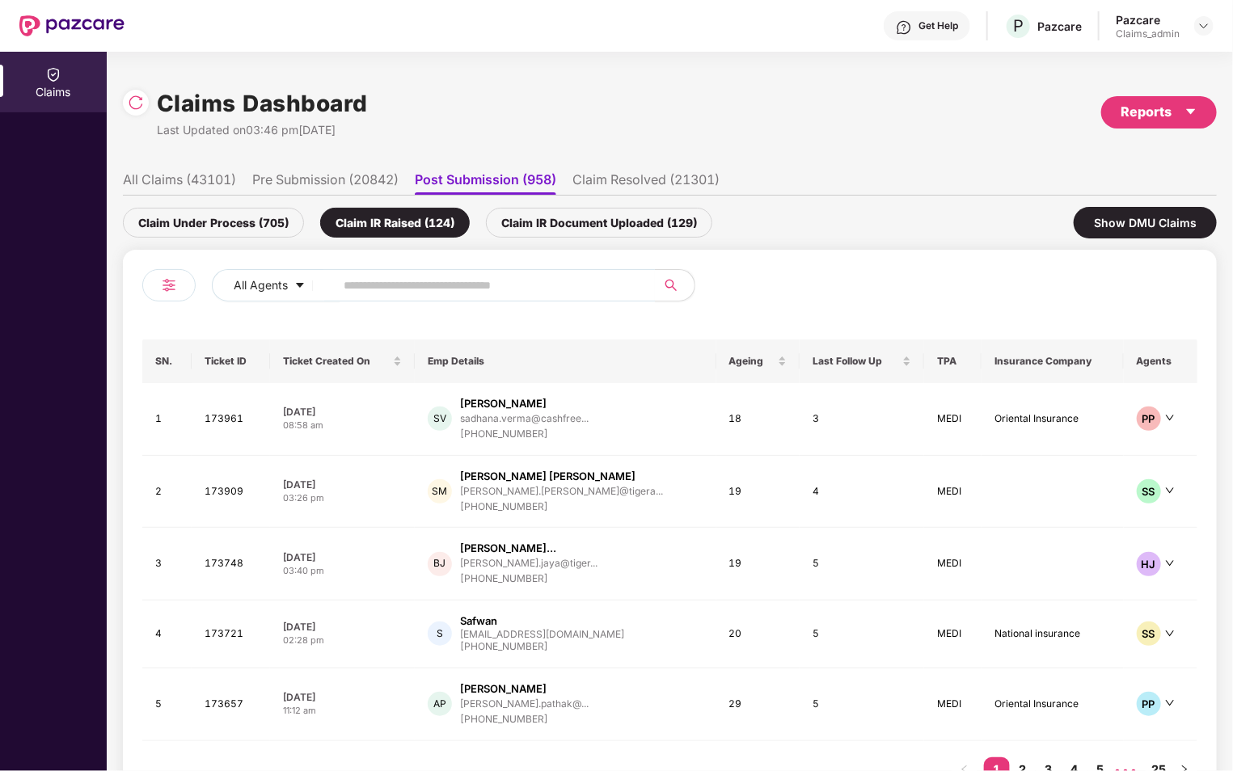
click at [276, 223] on div "Claim Under Process (705)" at bounding box center [213, 223] width 181 height 30
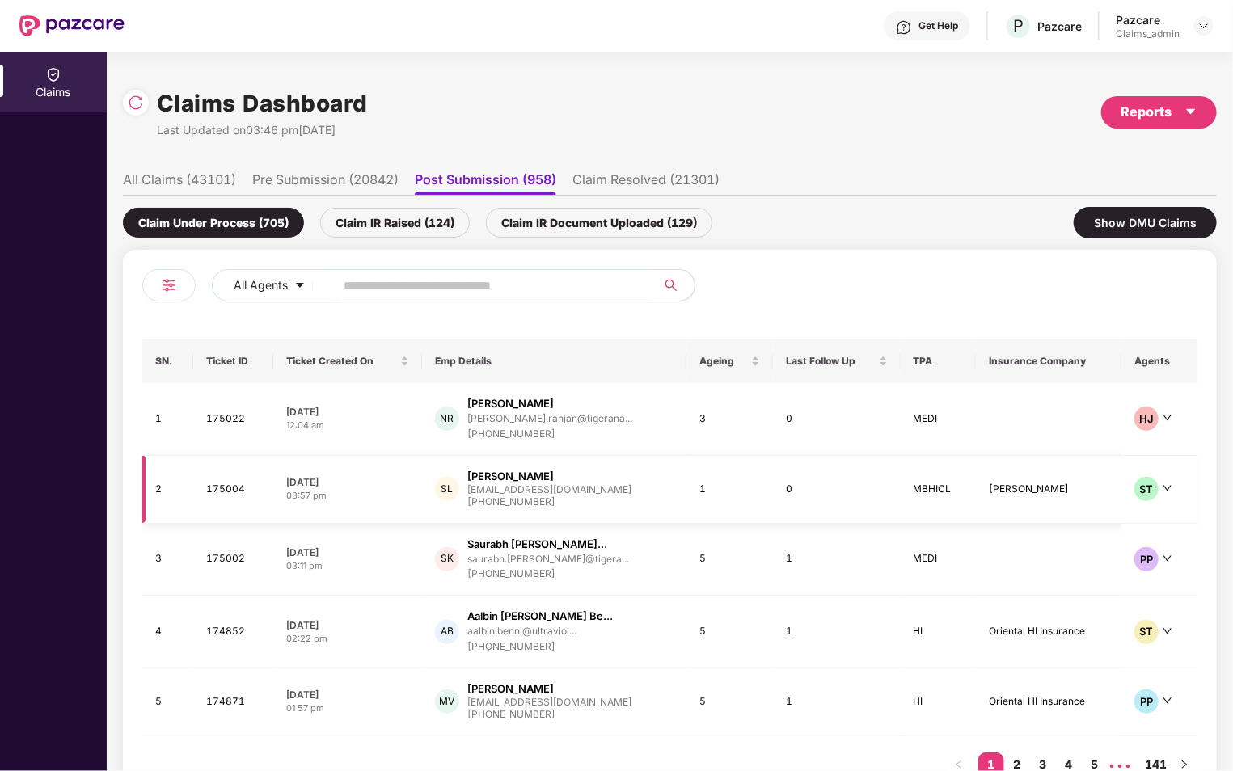
click at [715, 485] on td "1" at bounding box center [729, 490] width 86 height 68
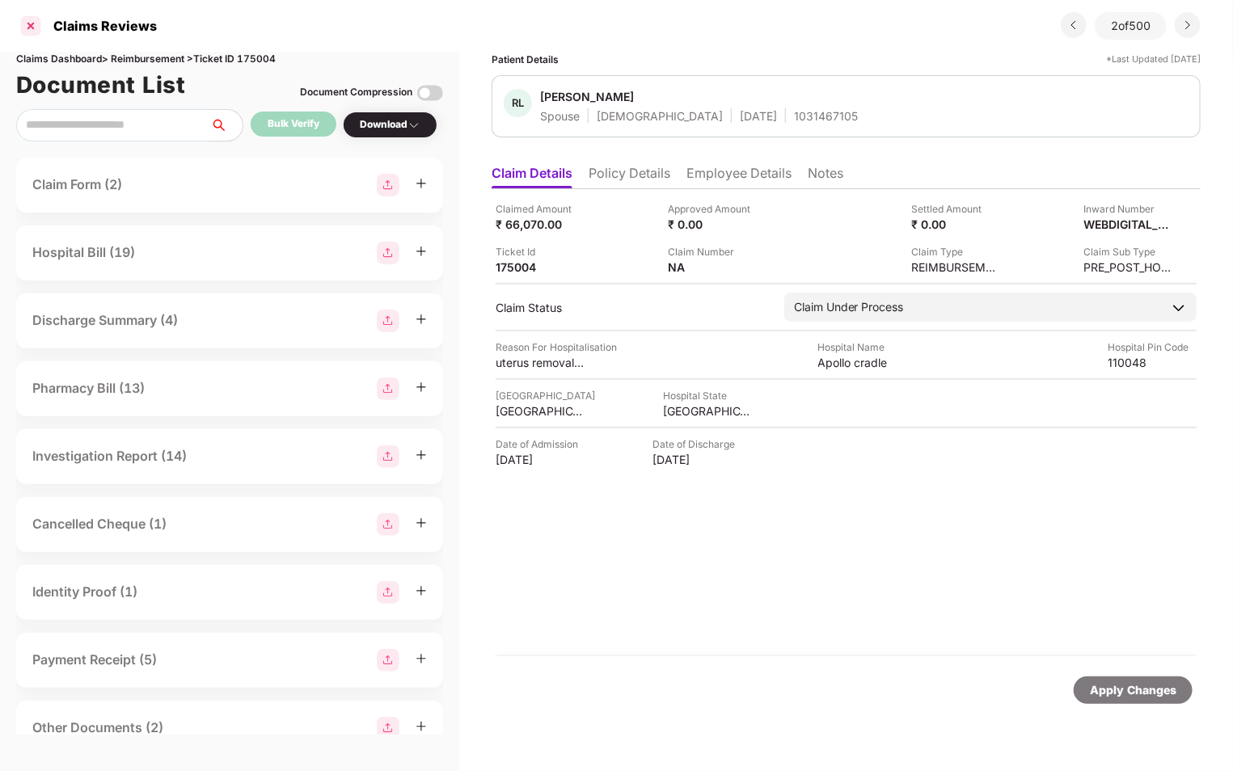
click at [36, 31] on div at bounding box center [31, 26] width 26 height 26
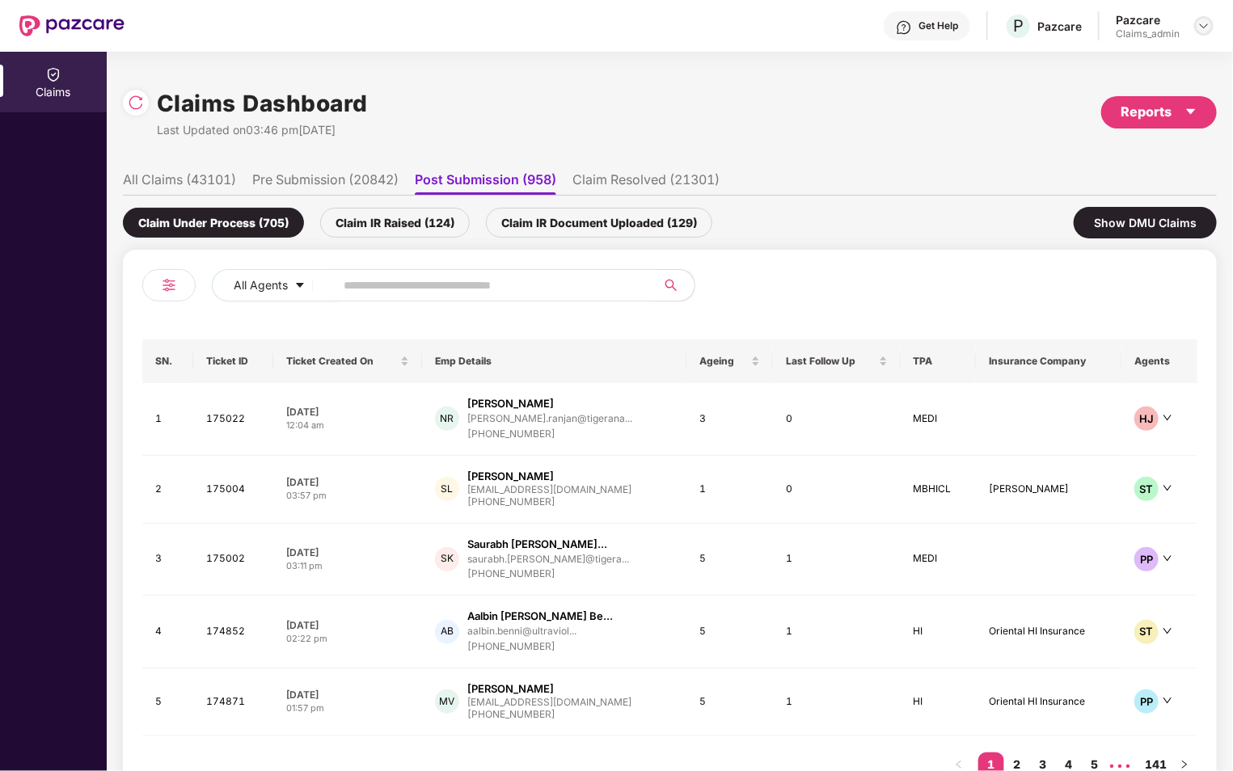
click at [1203, 22] on img at bounding box center [1203, 25] width 13 height 13
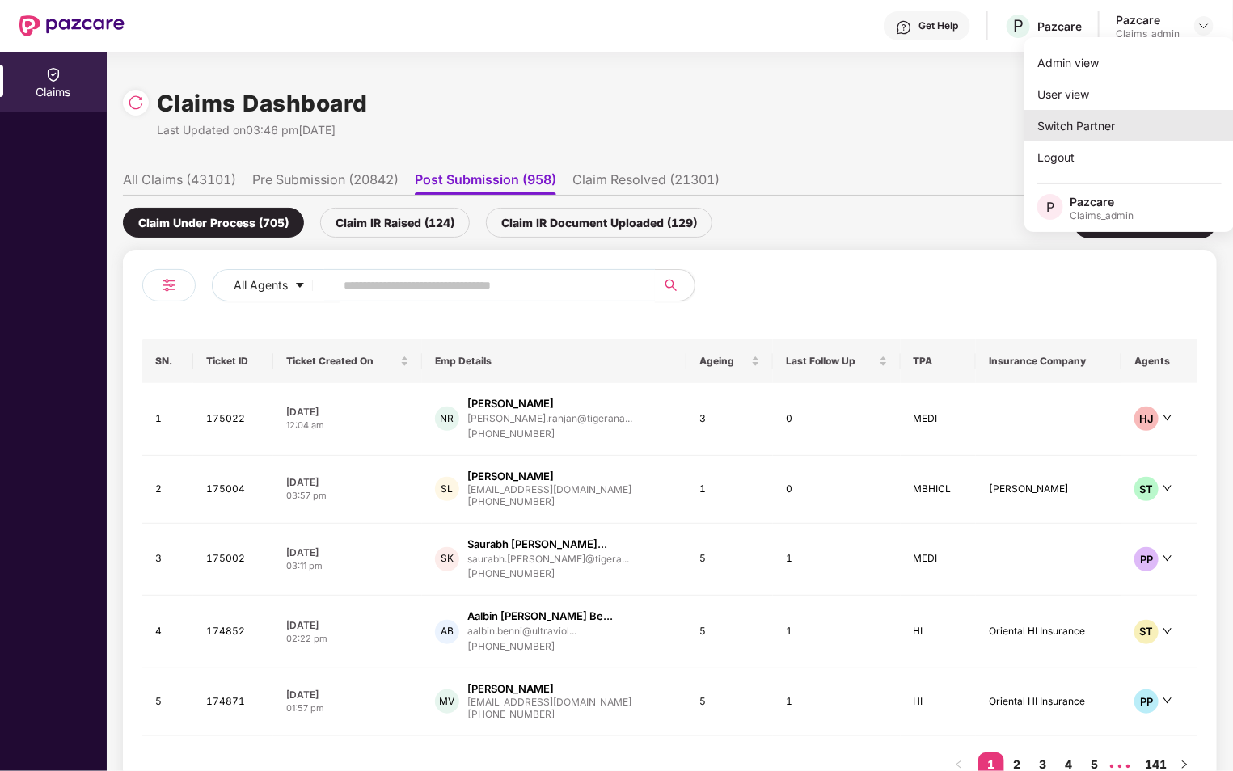
click at [1115, 122] on div "Switch Partner" at bounding box center [1129, 126] width 210 height 32
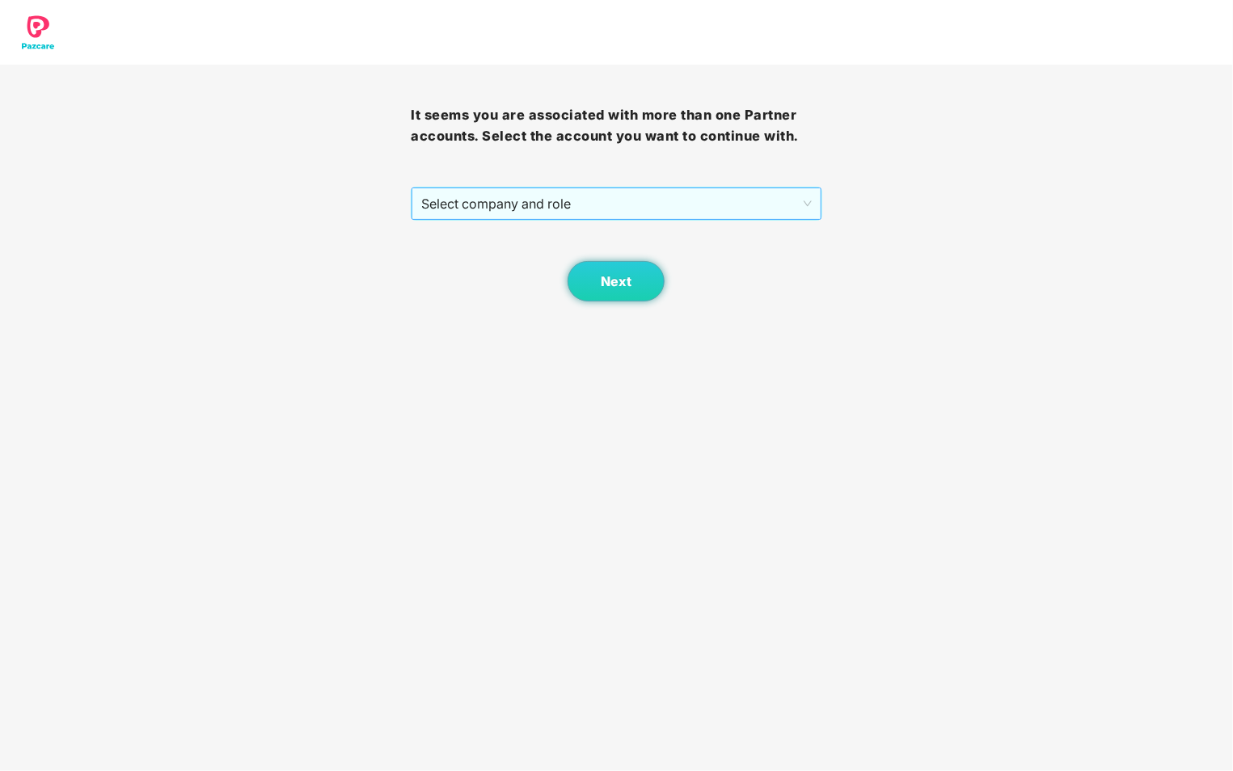
click at [708, 193] on span "Select company and role" at bounding box center [616, 203] width 390 height 31
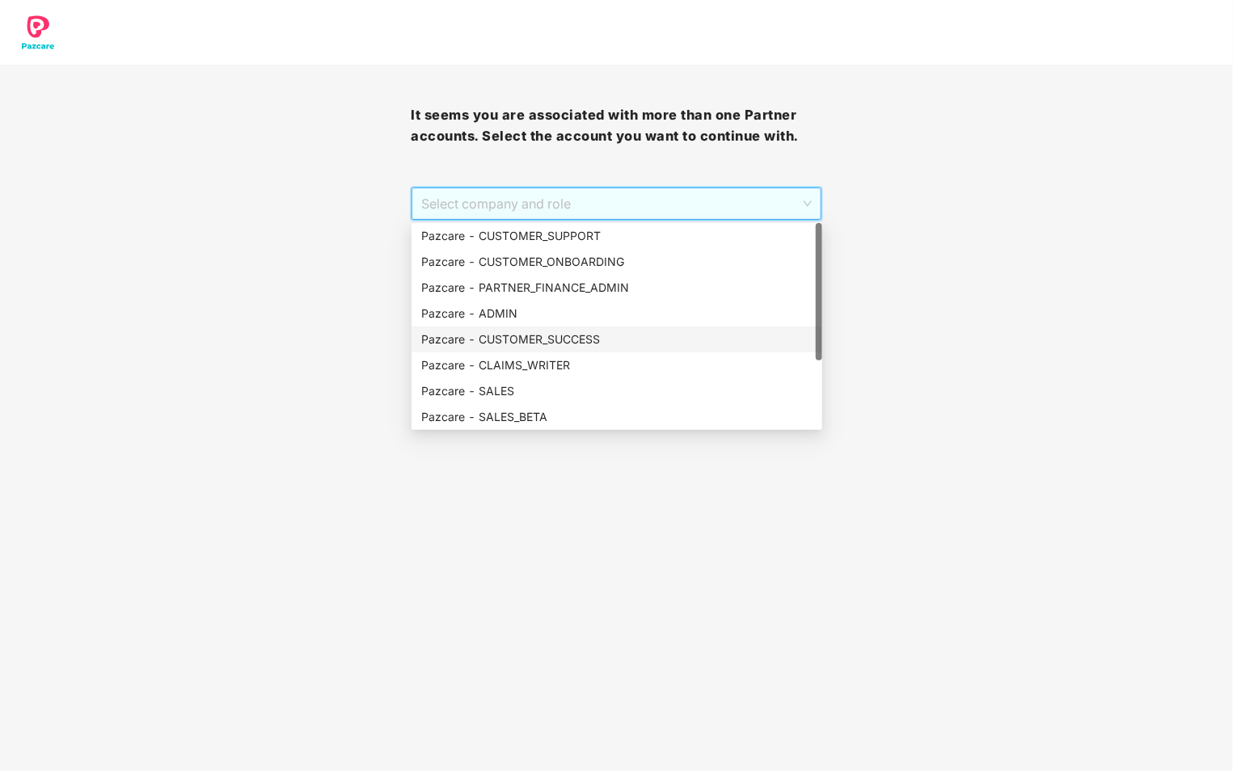
scroll to position [103, 0]
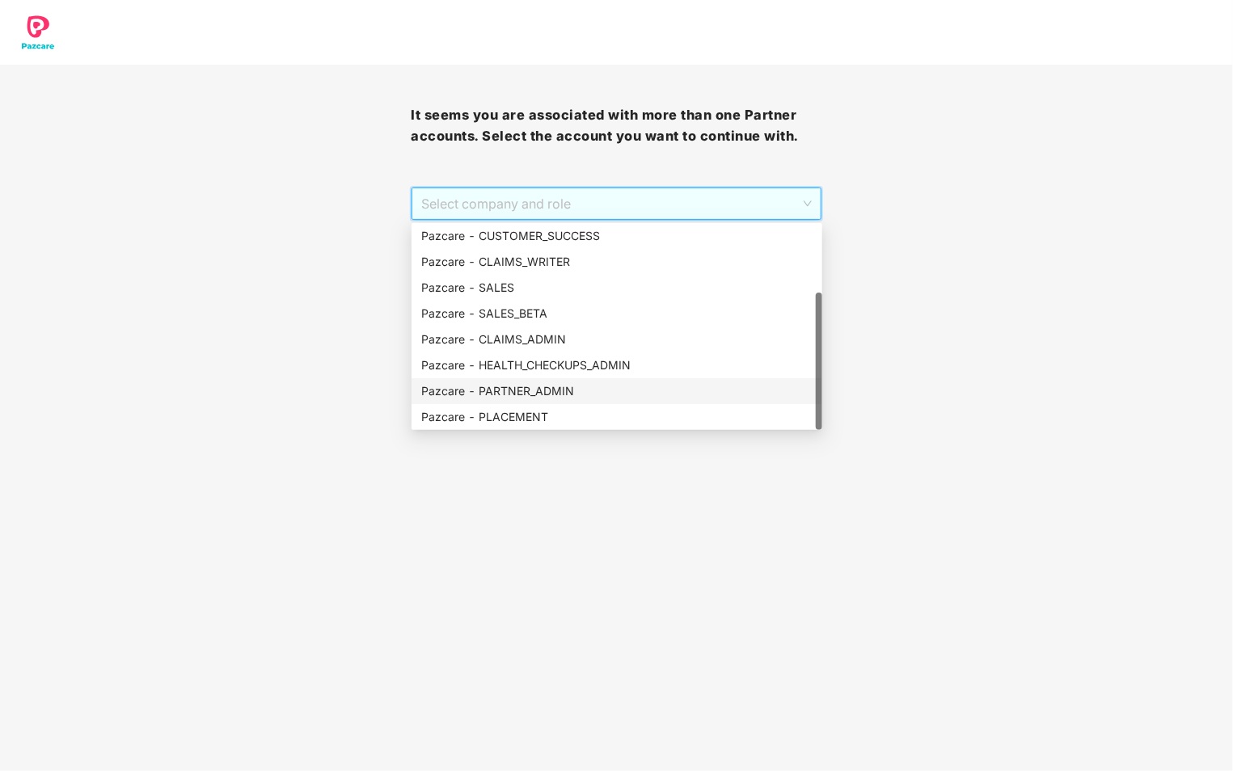
click at [561, 395] on div "Pazcare - PARTNER_ADMIN" at bounding box center [616, 391] width 391 height 18
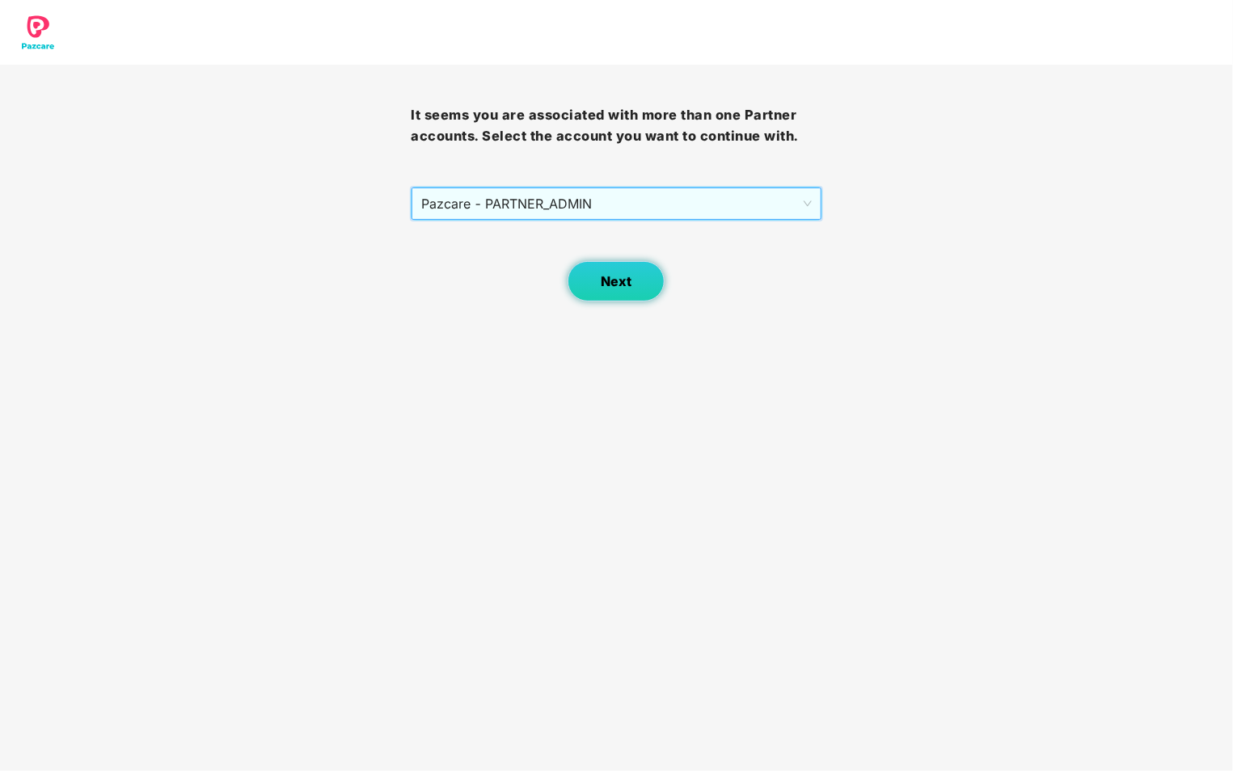
click at [594, 287] on button "Next" at bounding box center [615, 281] width 97 height 40
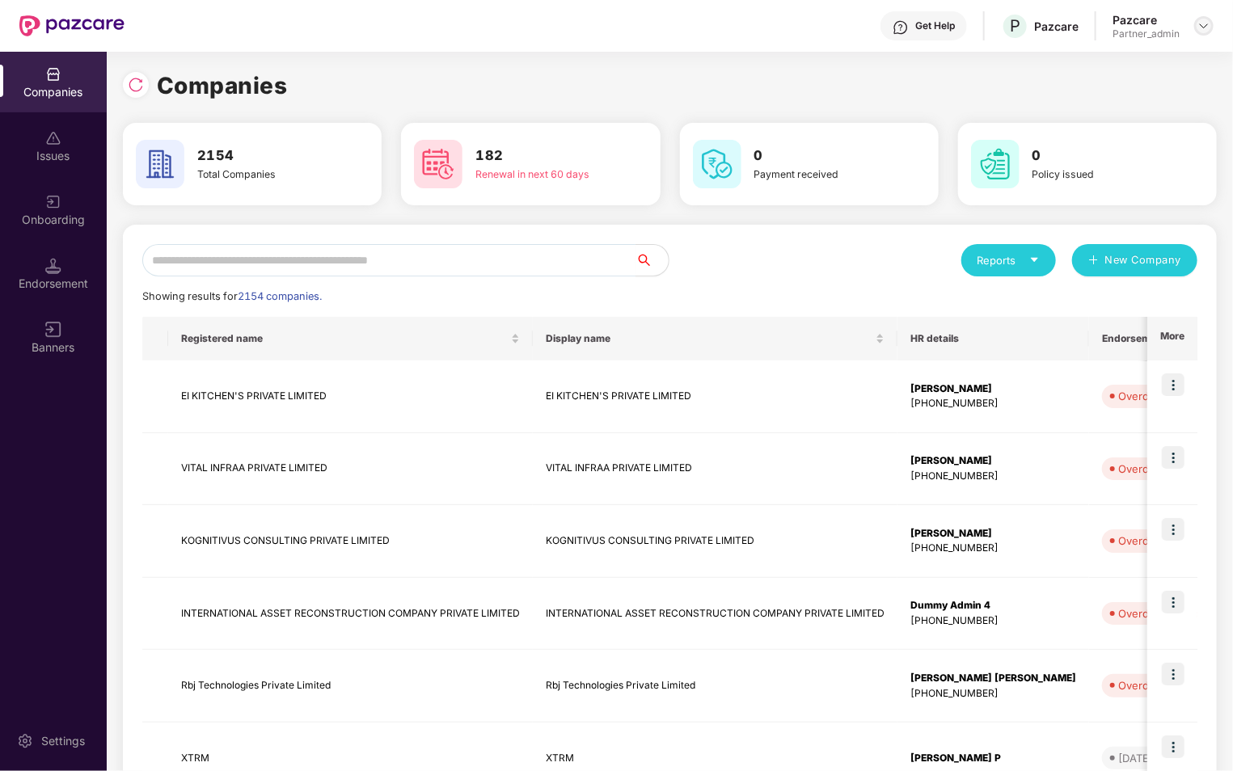
click at [1205, 25] on img at bounding box center [1203, 25] width 13 height 13
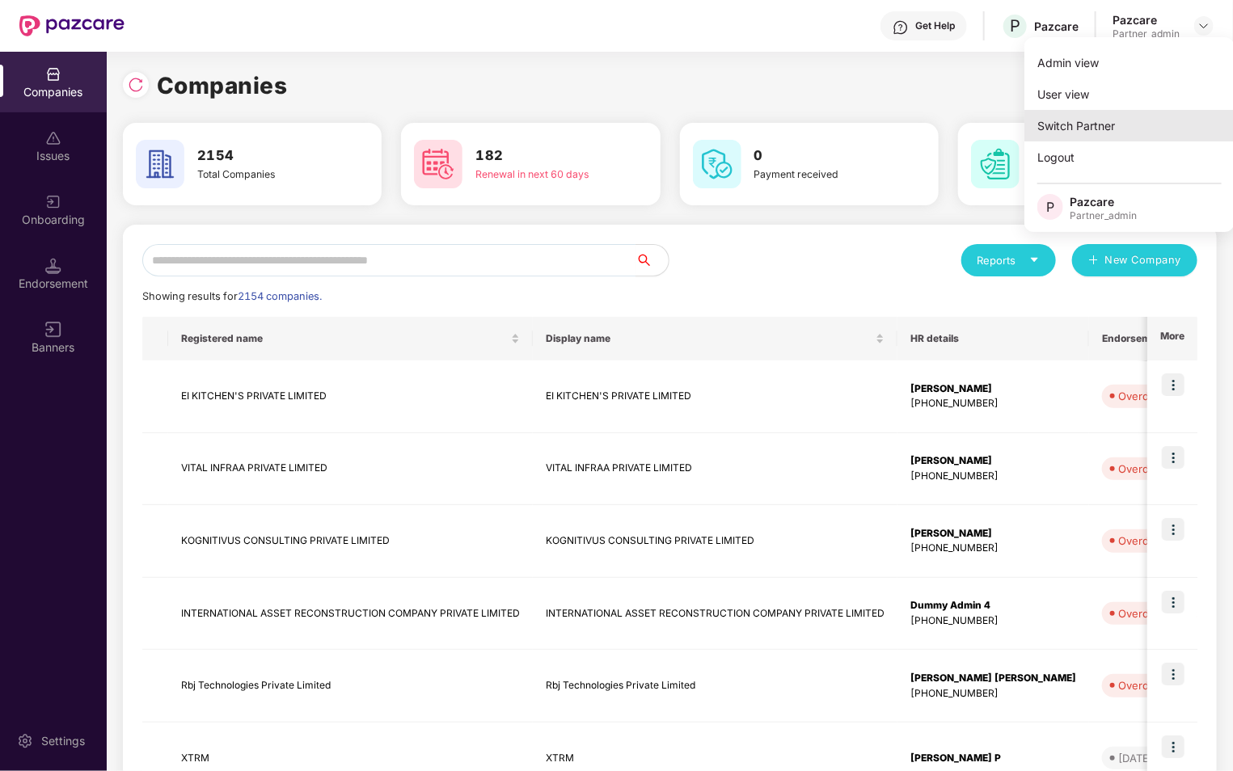
click at [1111, 120] on div "Switch Partner" at bounding box center [1129, 126] width 210 height 32
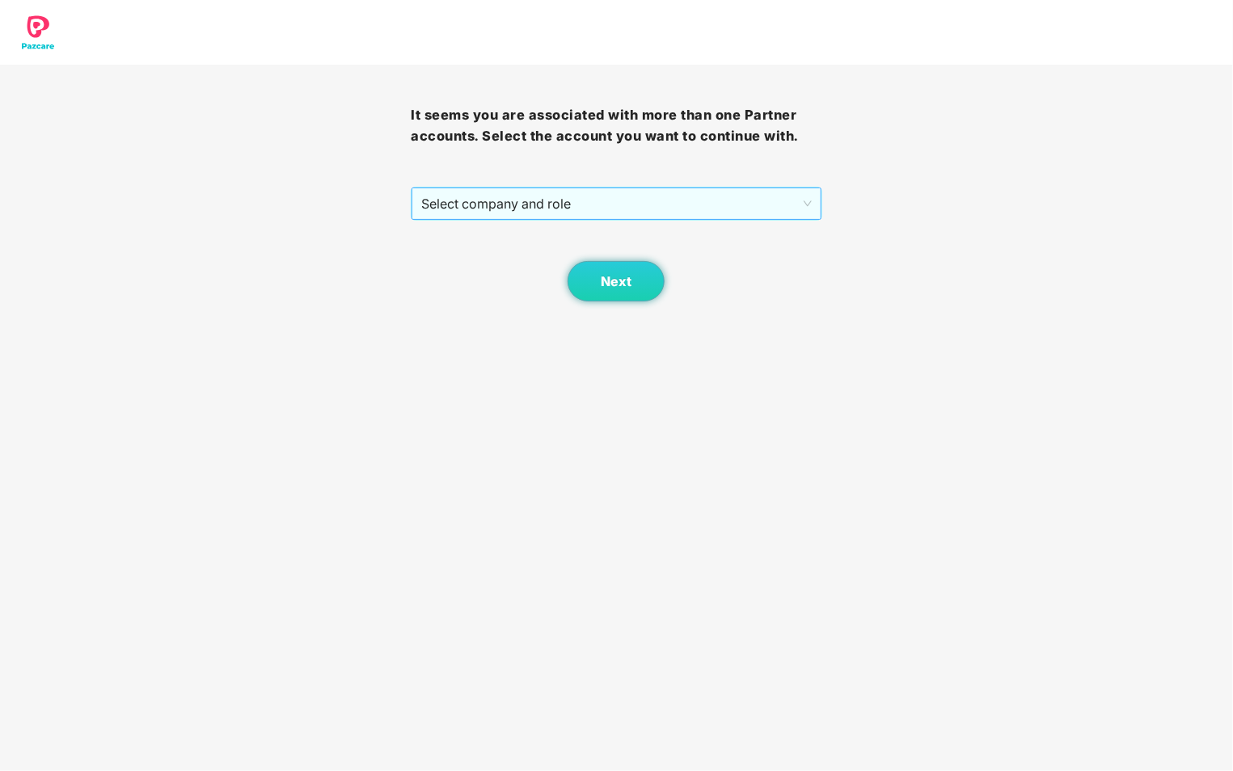
click at [728, 202] on span "Select company and role" at bounding box center [616, 203] width 390 height 31
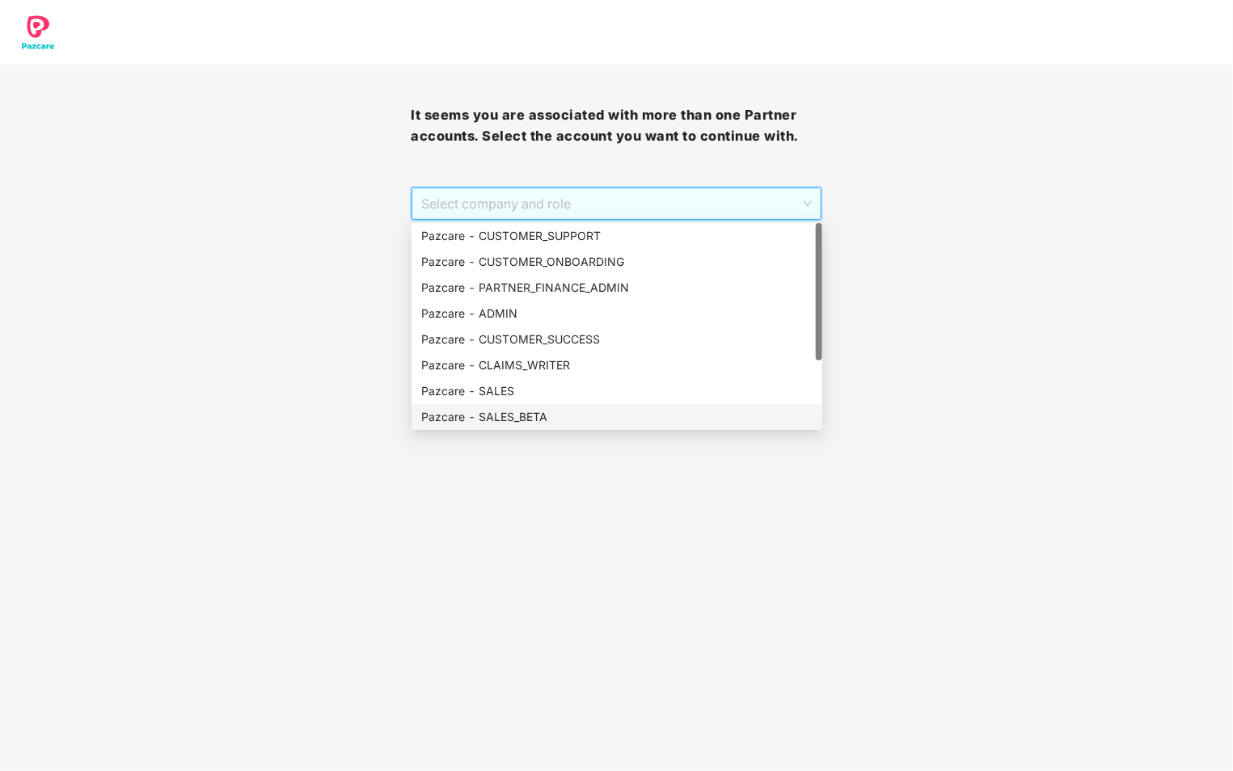
click at [614, 413] on div "Pazcare - SALES_BETA" at bounding box center [616, 417] width 391 height 18
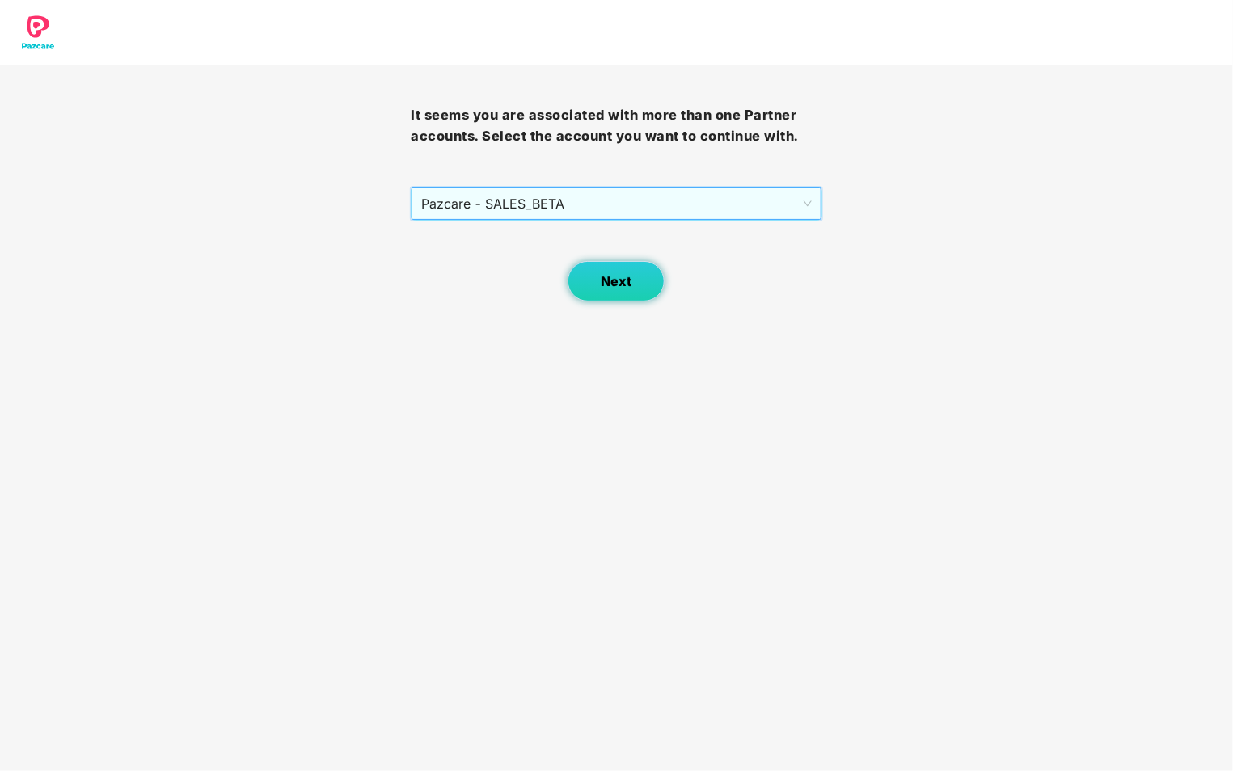
click at [628, 296] on button "Next" at bounding box center [615, 281] width 97 height 40
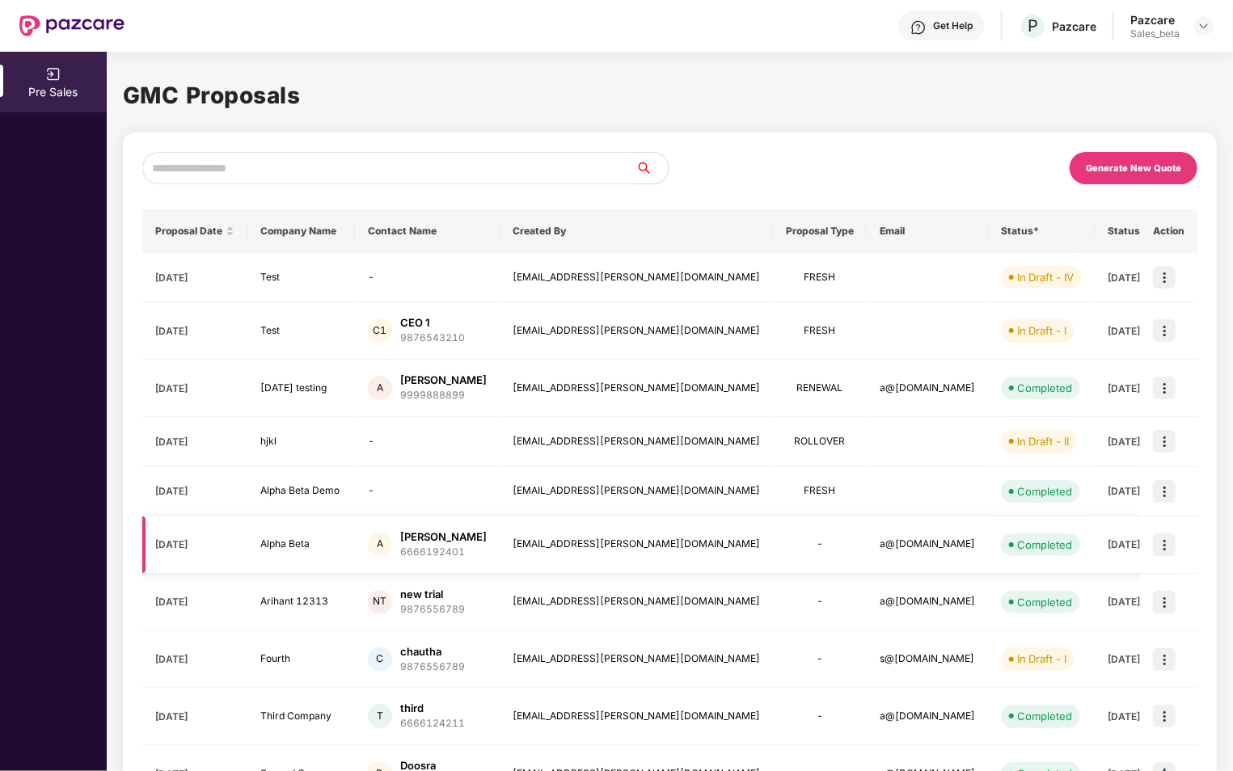
click at [1155, 536] on img at bounding box center [1164, 544] width 23 height 23
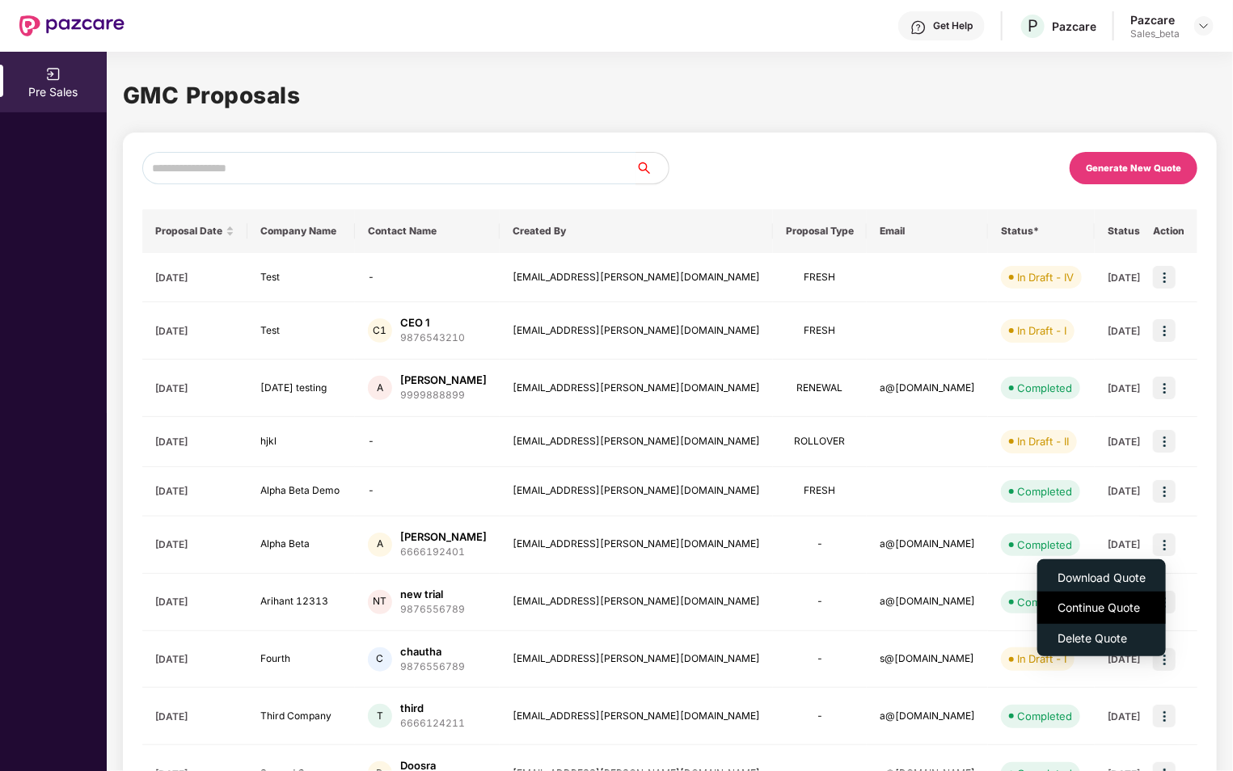
click at [1106, 609] on span "Continue Quote" at bounding box center [1101, 608] width 88 height 18
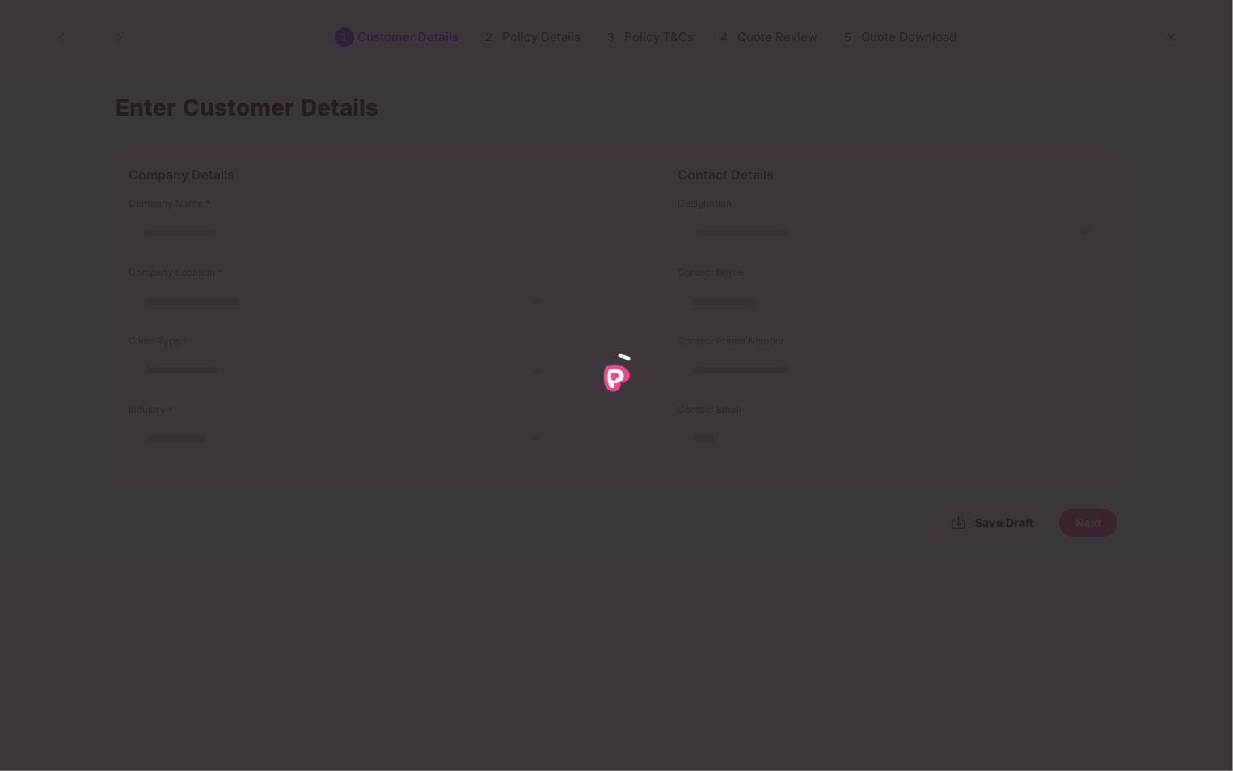
click at [1006, 447] on div at bounding box center [616, 385] width 1233 height 771
type input "**********"
type input "******"
type input "**********"
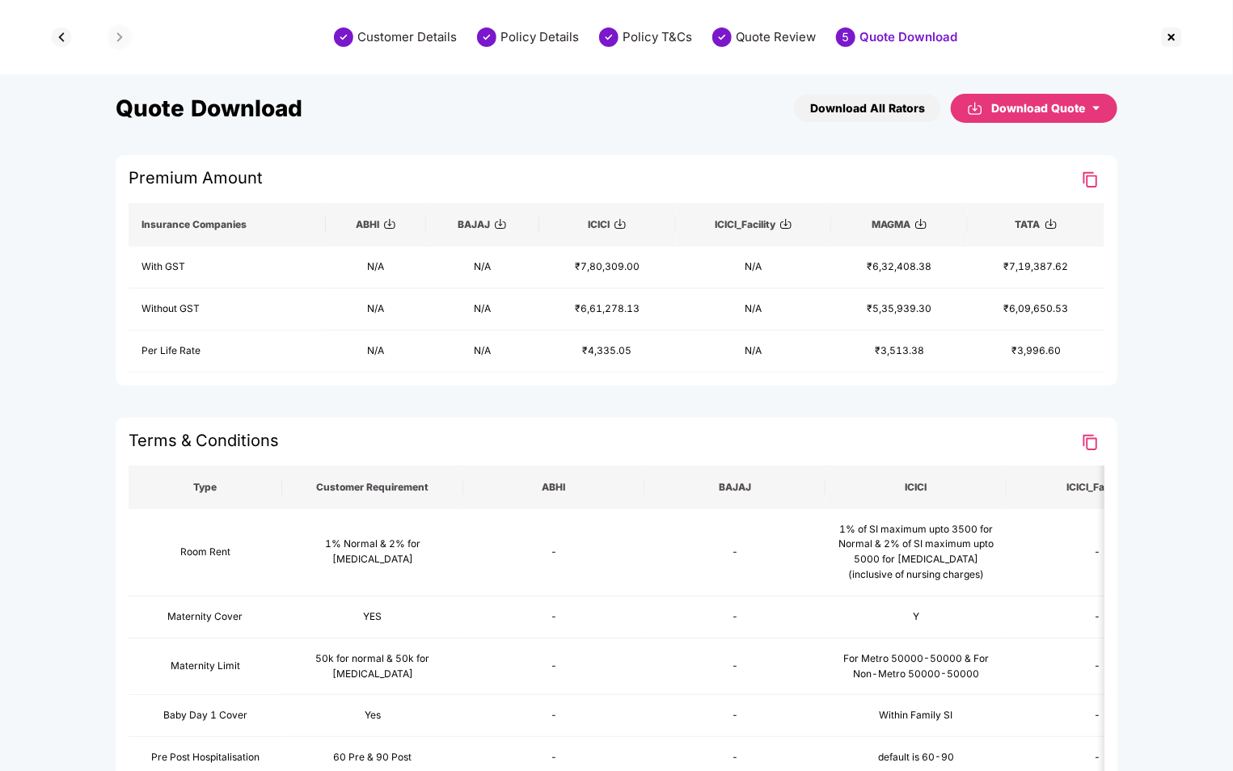
click at [1168, 32] on img at bounding box center [1171, 37] width 26 height 26
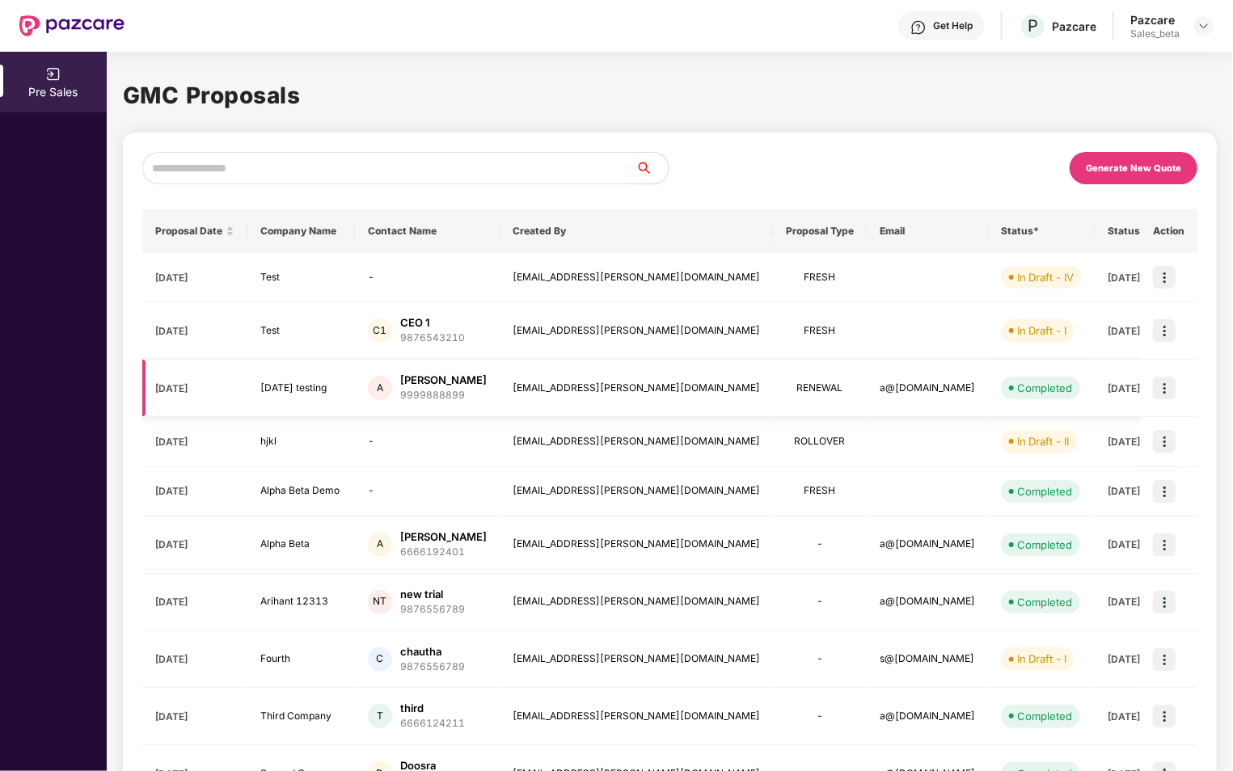
click at [1155, 386] on img at bounding box center [1164, 388] width 23 height 23
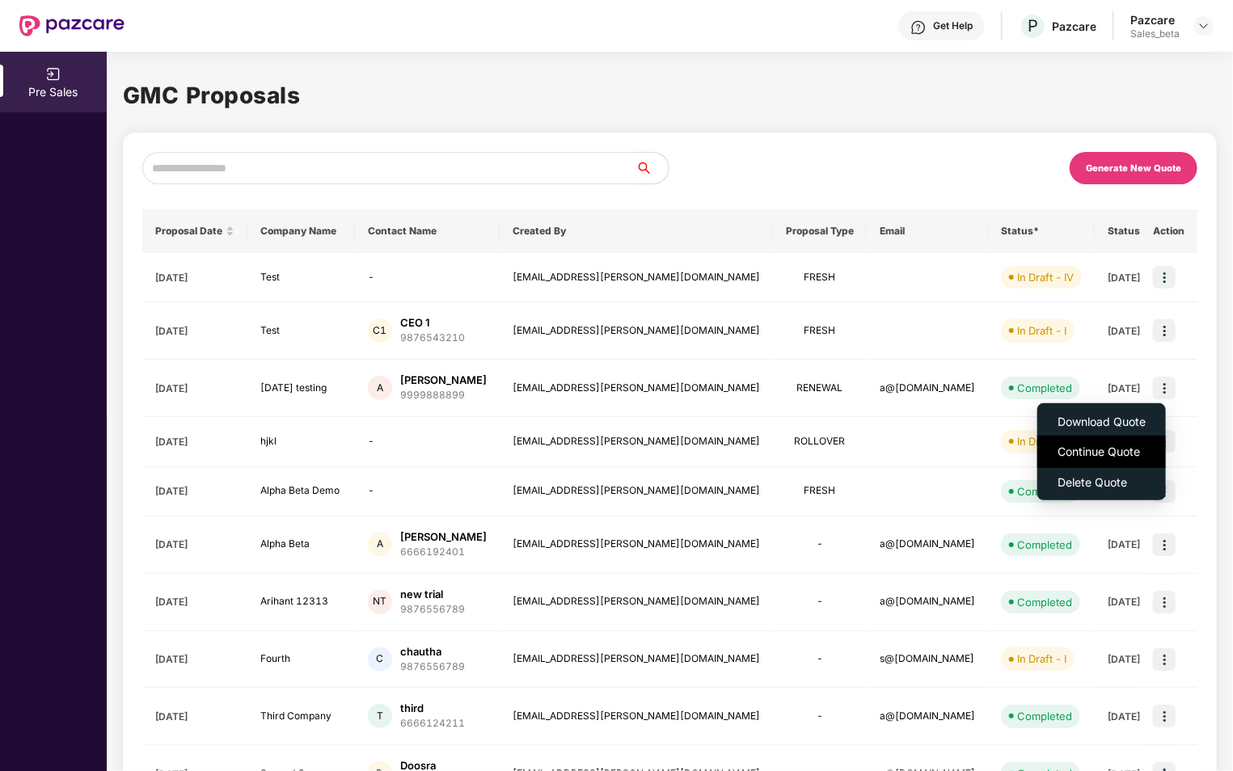
click at [1086, 449] on span "Continue Quote" at bounding box center [1101, 452] width 88 height 18
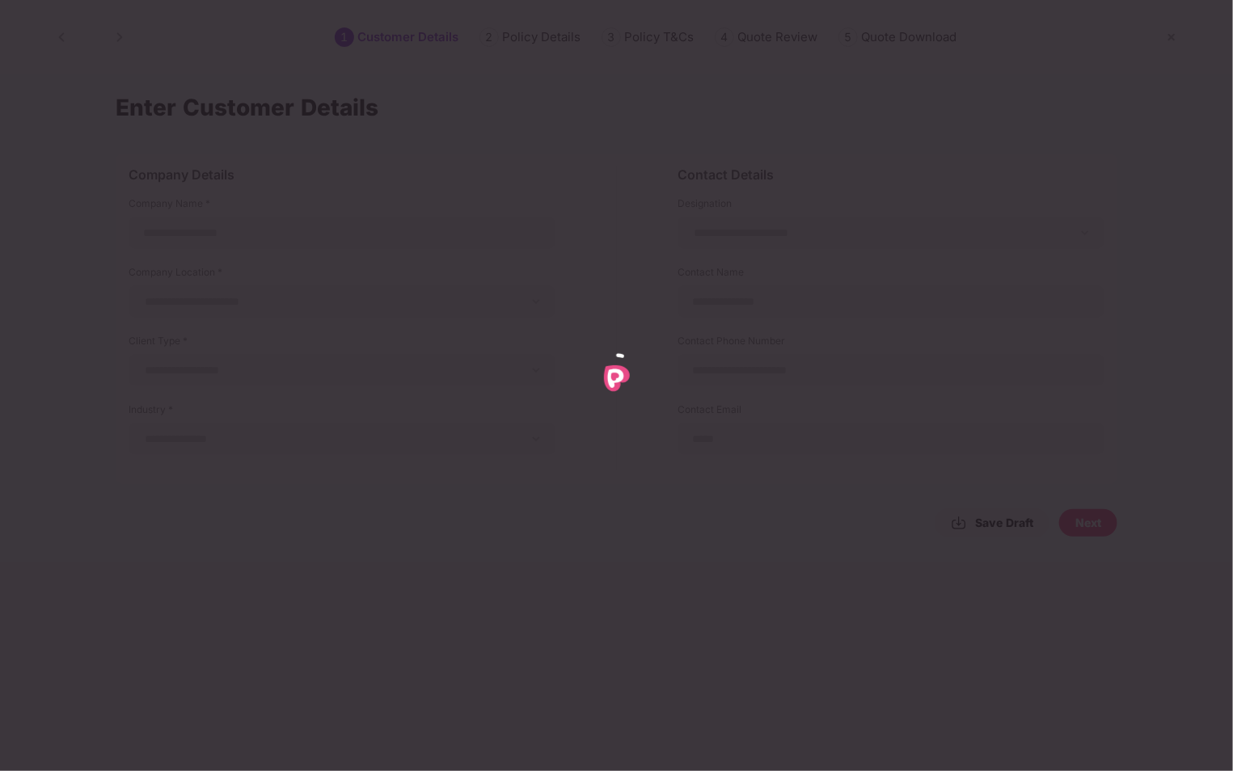
type input "**********"
type input "*******"
type input "**********"
type input "*******"
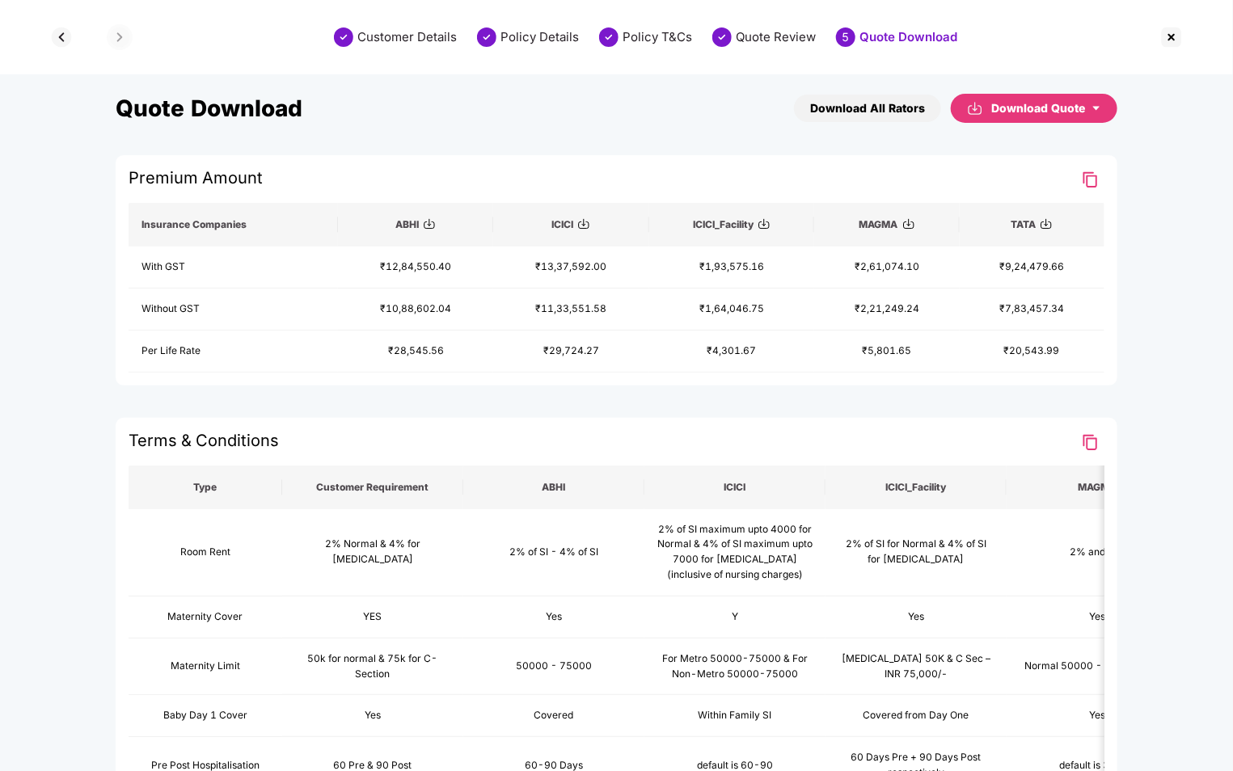
click at [1101, 108] on icon "caret-down" at bounding box center [1096, 108] width 10 height 10
click at [1069, 173] on div "Download as PDF" at bounding box center [1035, 176] width 146 height 18
click at [57, 36] on img at bounding box center [61, 37] width 26 height 26
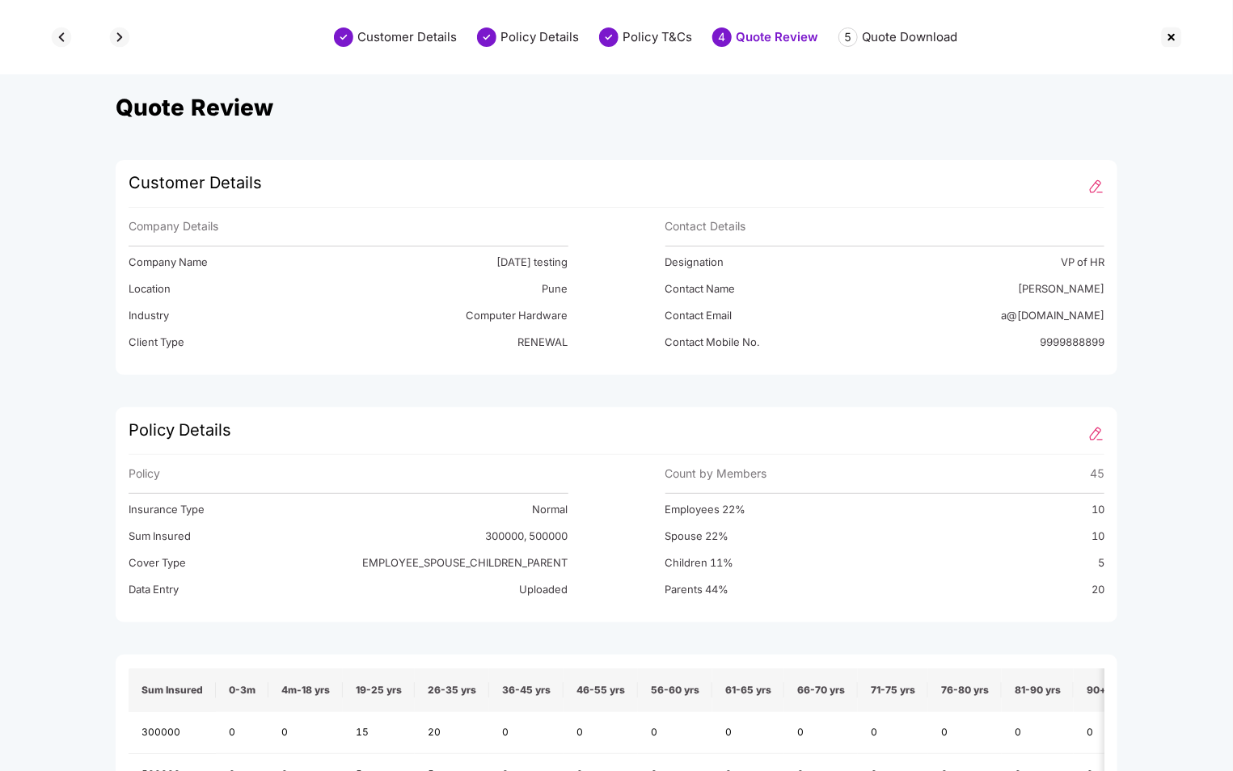
click at [57, 36] on img at bounding box center [61, 37] width 26 height 26
select select "**********"
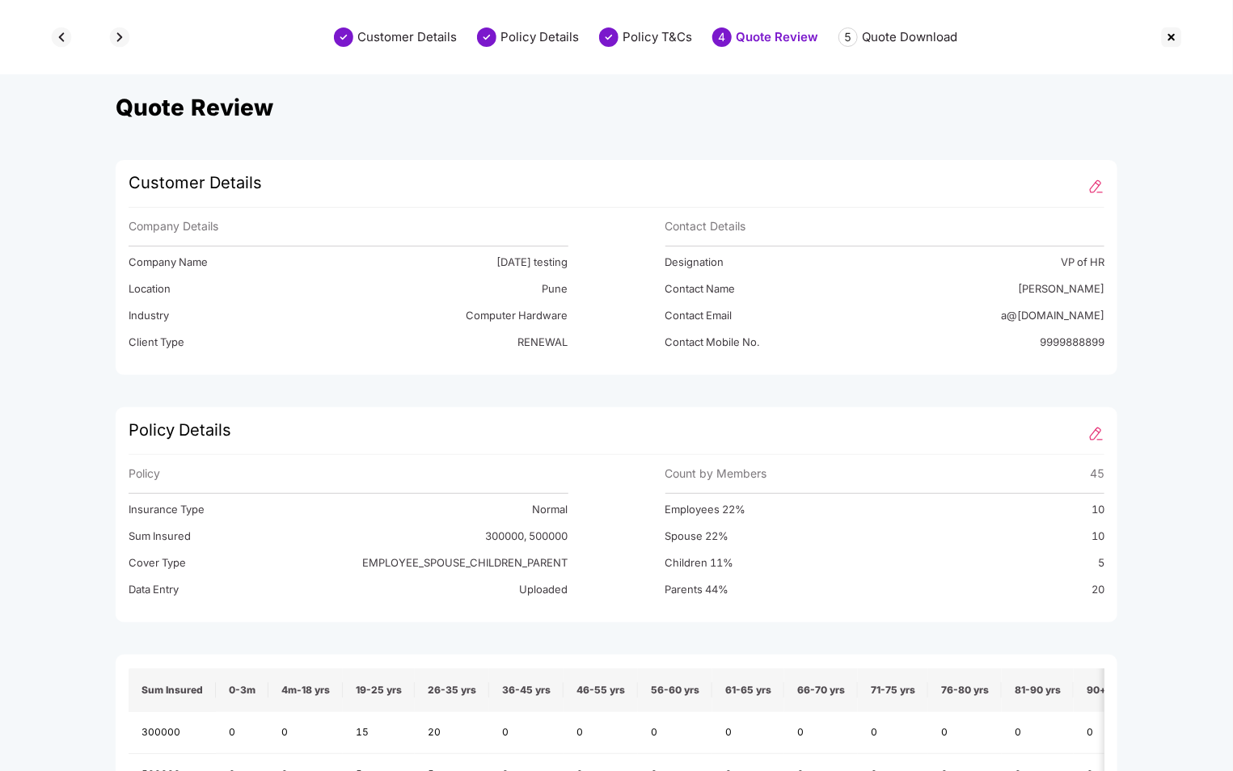
select select "*********"
select select "**********"
select select "***"
select select "*"
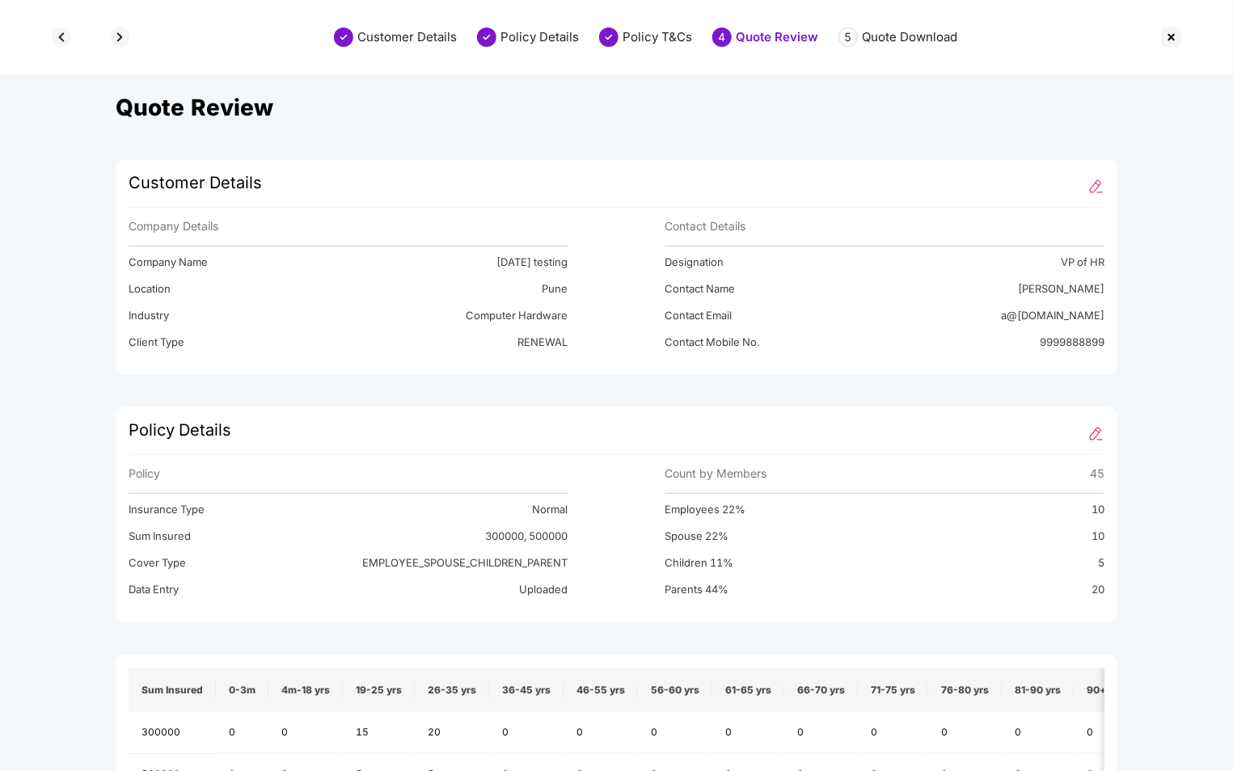
select select "***"
select select "*"
select select "**********"
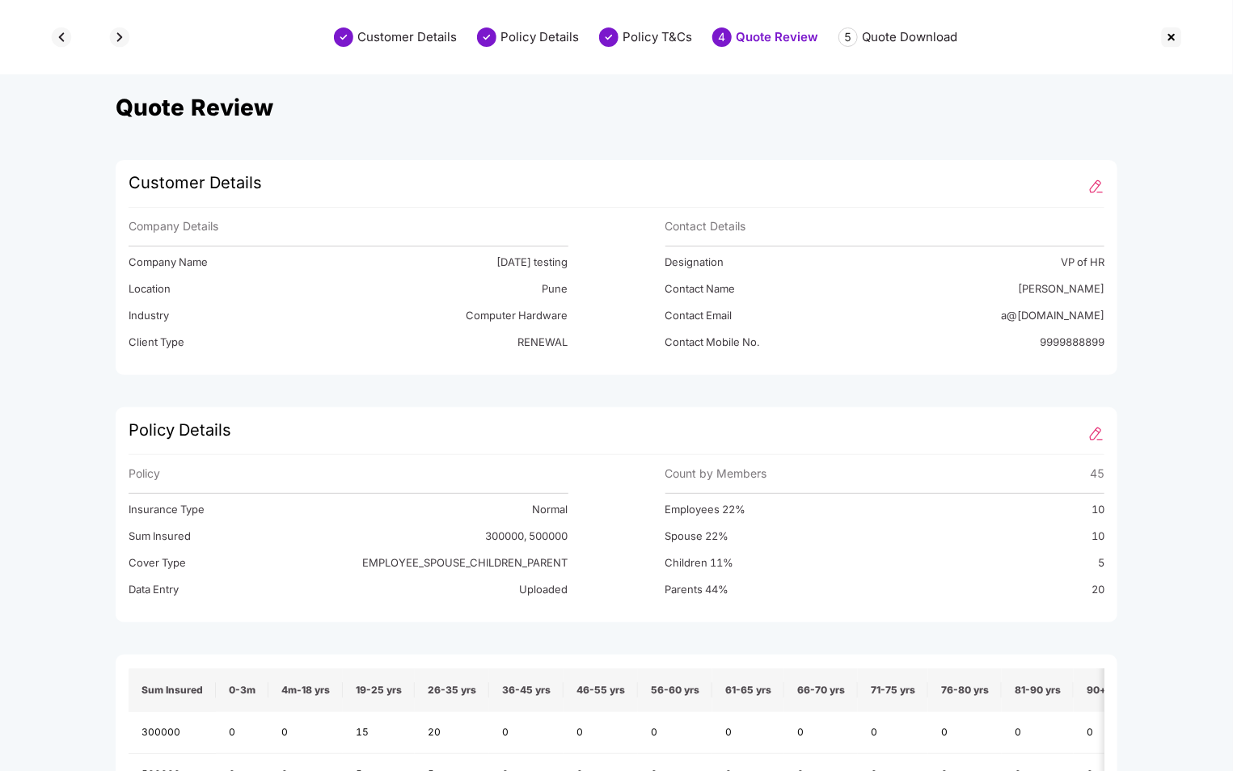
select select "**********"
select select "***"
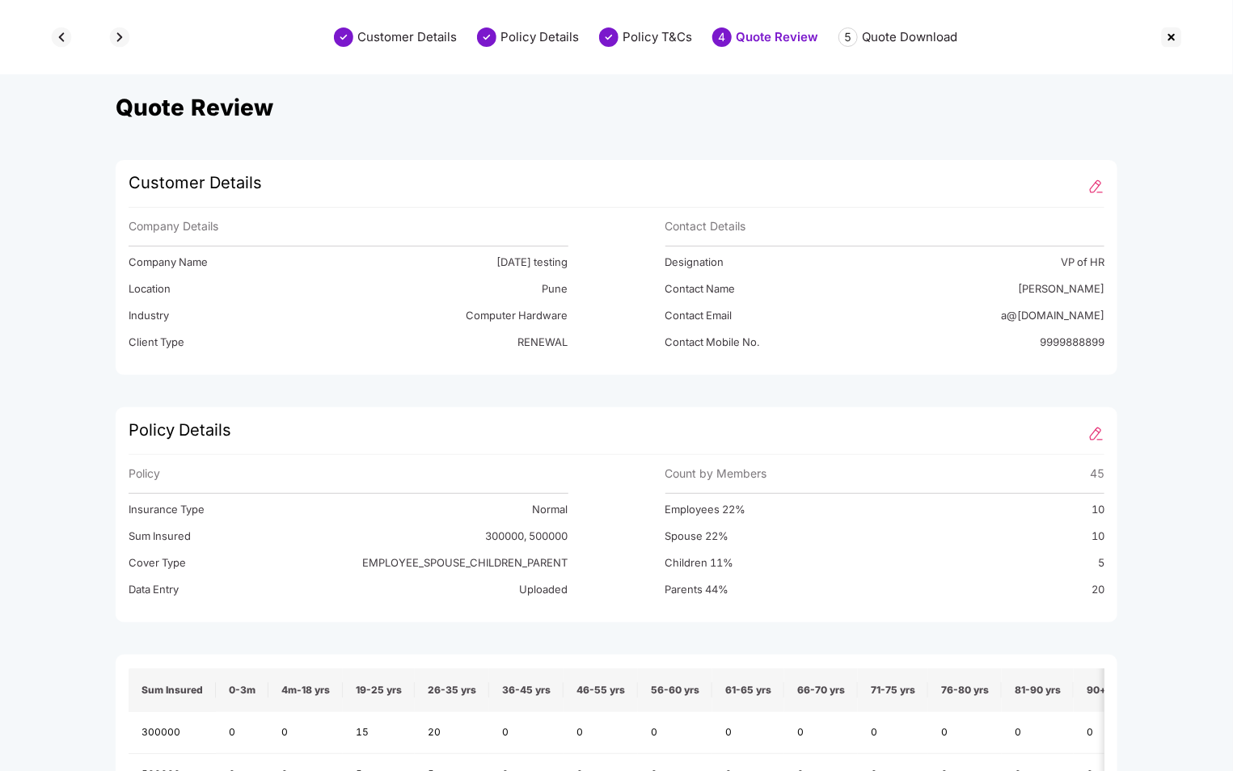
select select "*******"
select select "**********"
select select "***"
select select "**********"
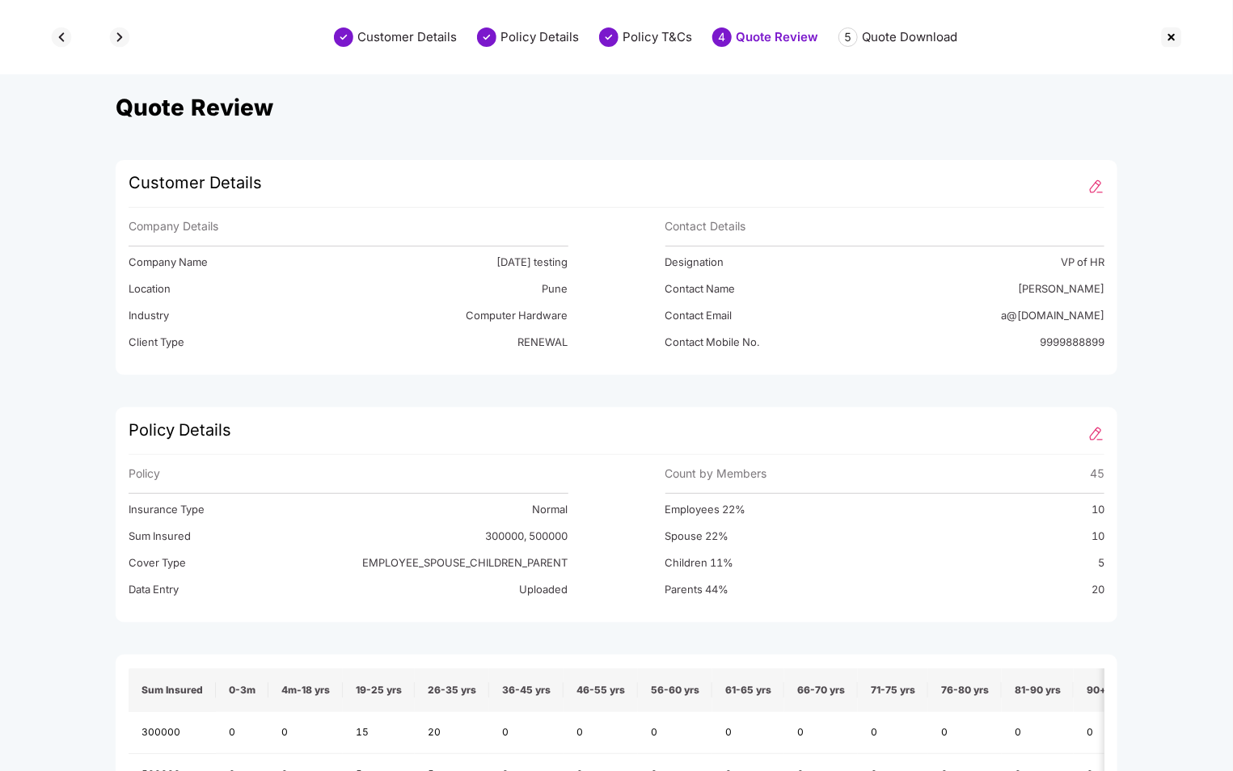
select select "**********"
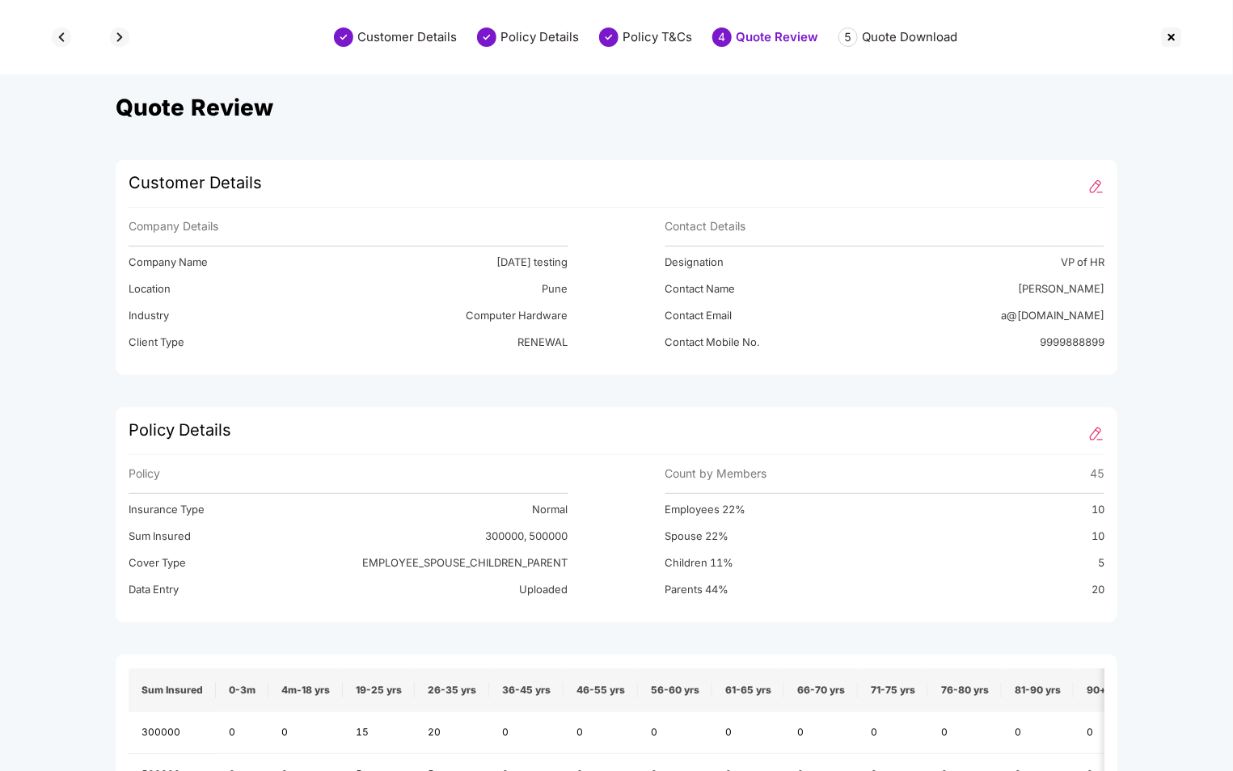
select select "**********"
select select "*"
select select "**********"
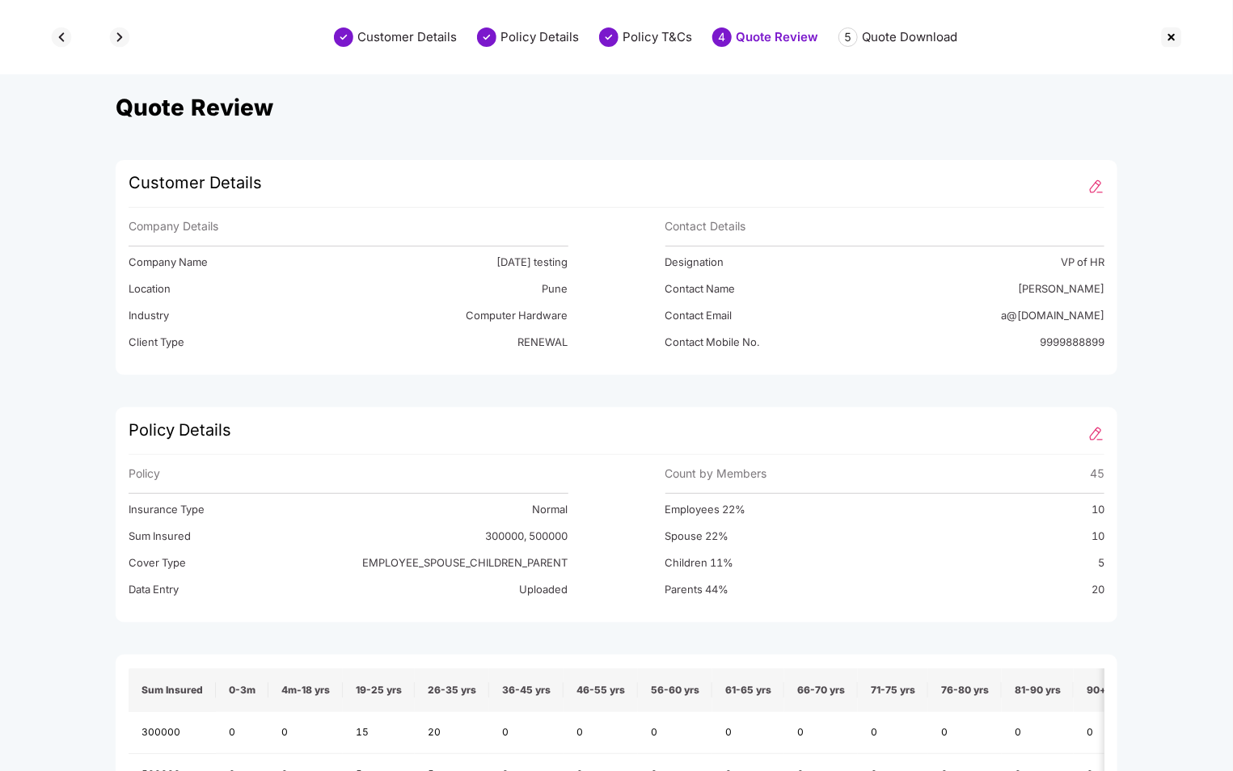
select select "**********"
select select "********"
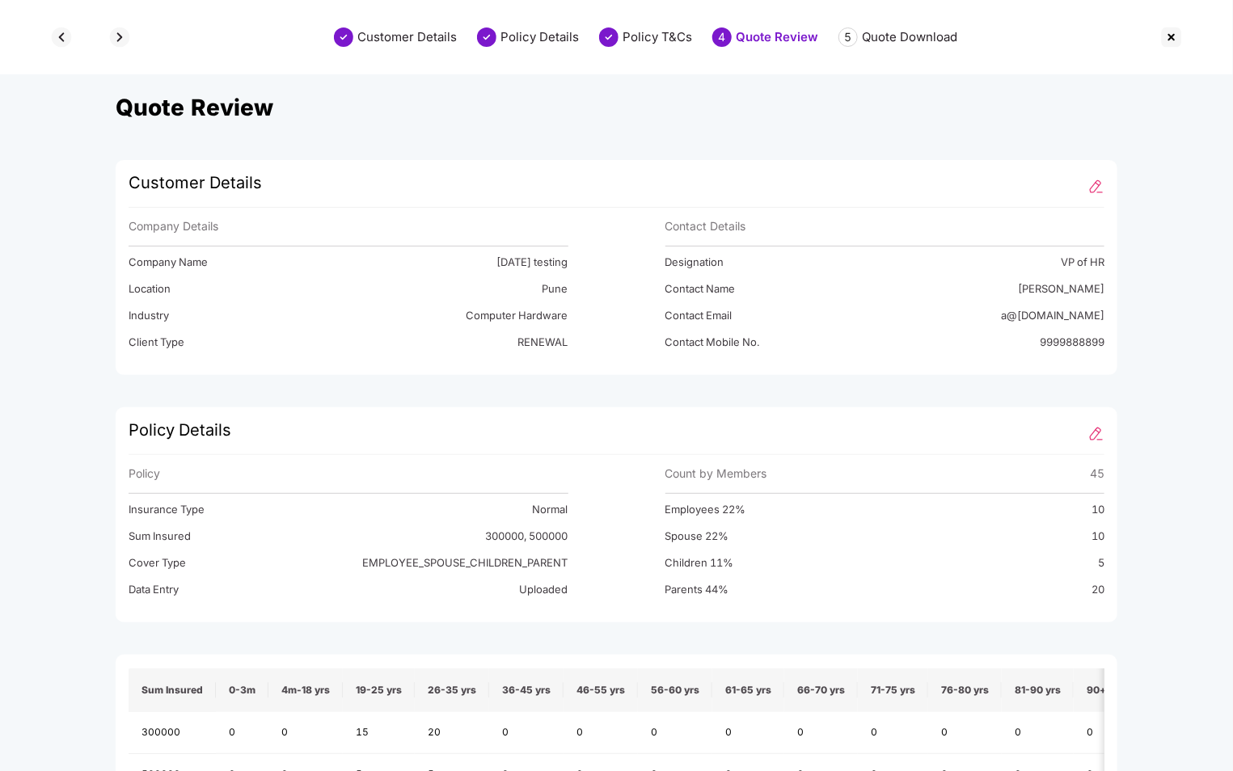
select select "**********"
select select "********"
select select "****"
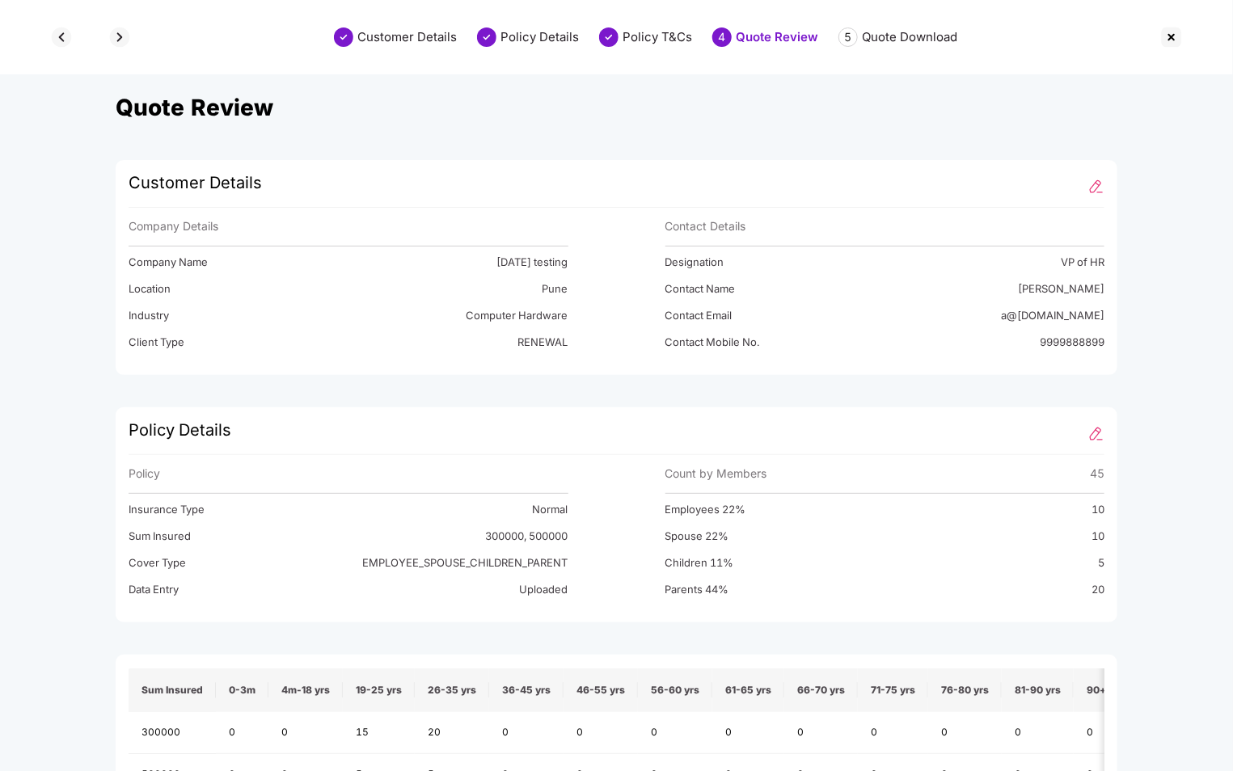
select select "****"
select select "*********"
select select "****"
select select "**********"
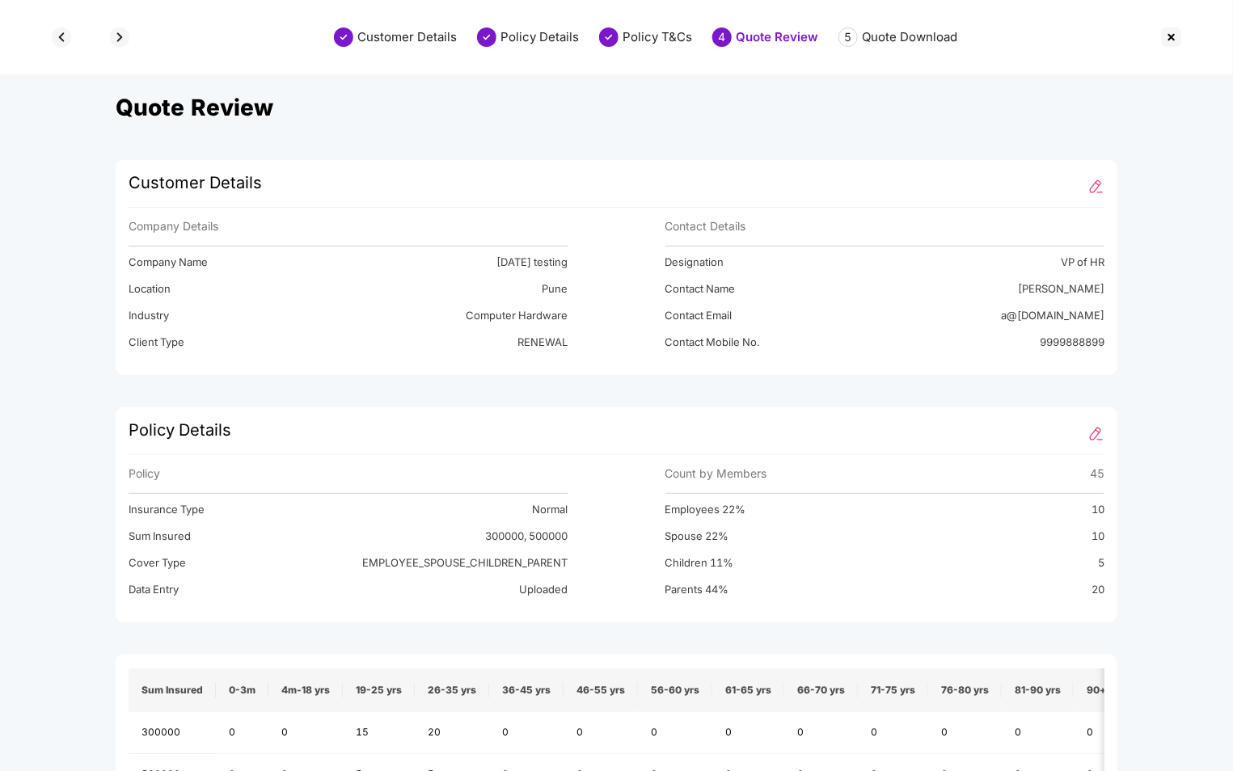
select select "****"
select select "**********"
select select "****"
select select "**********"
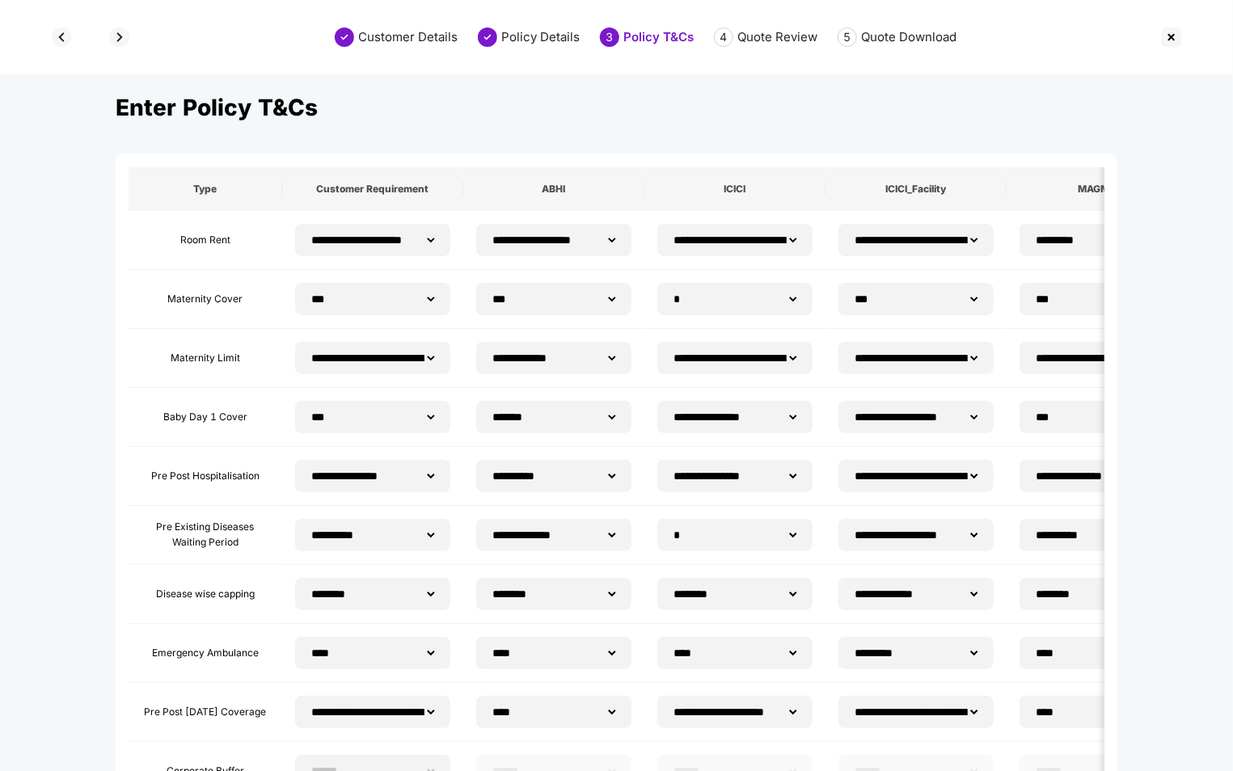
click at [59, 36] on img at bounding box center [61, 37] width 26 height 26
select select "**********"
select select "*****"
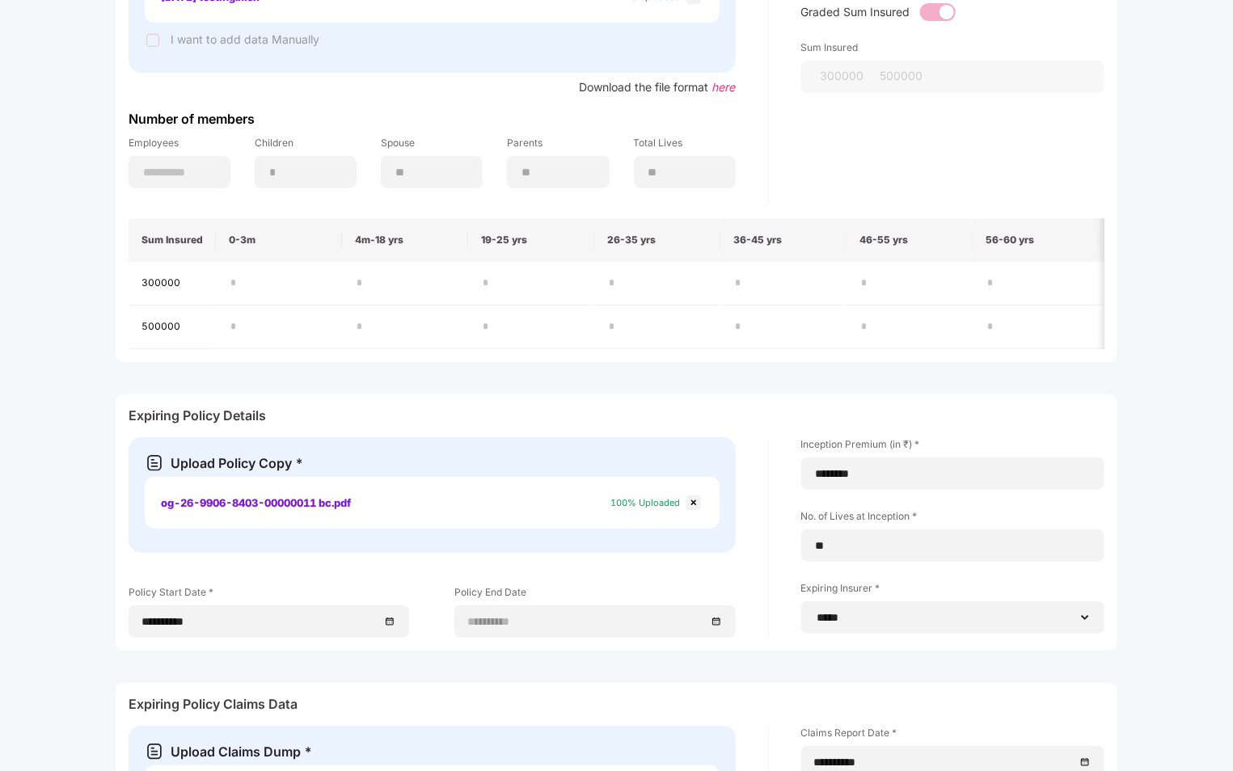
scroll to position [0, 0]
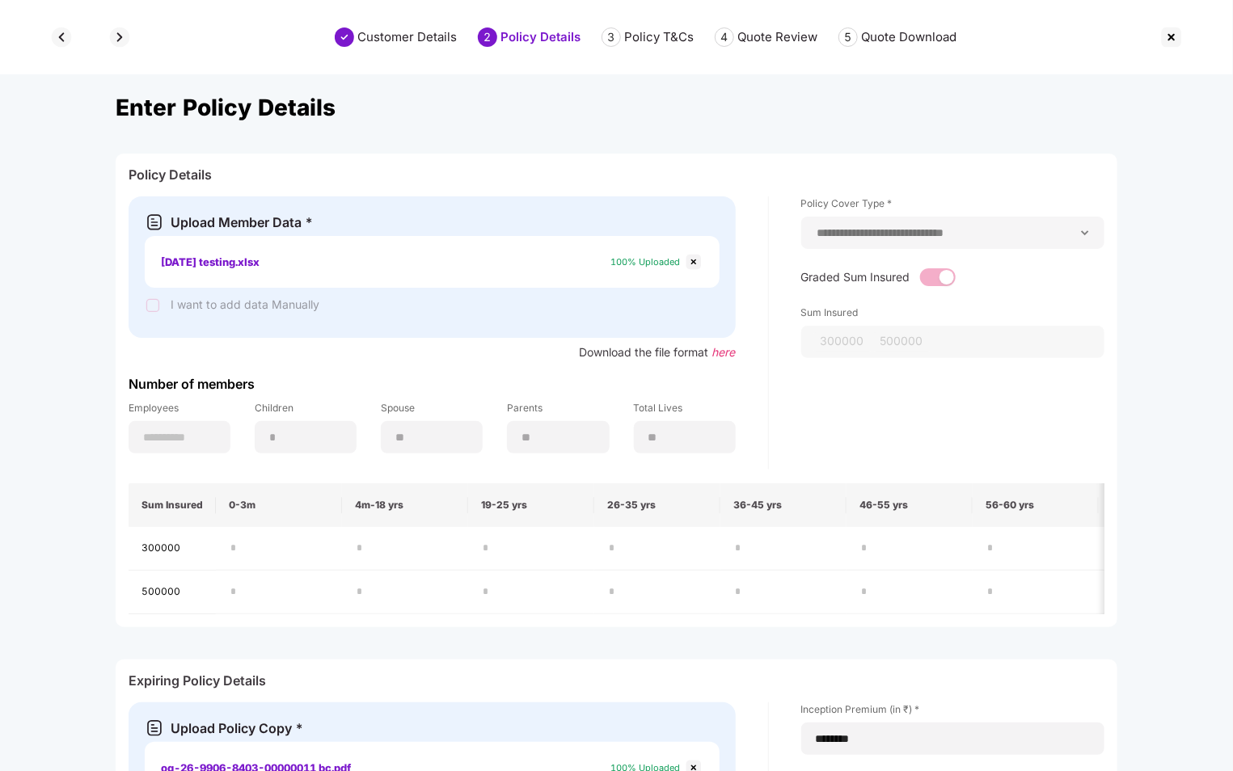
click at [116, 28] on img at bounding box center [120, 37] width 26 height 26
select select "**********"
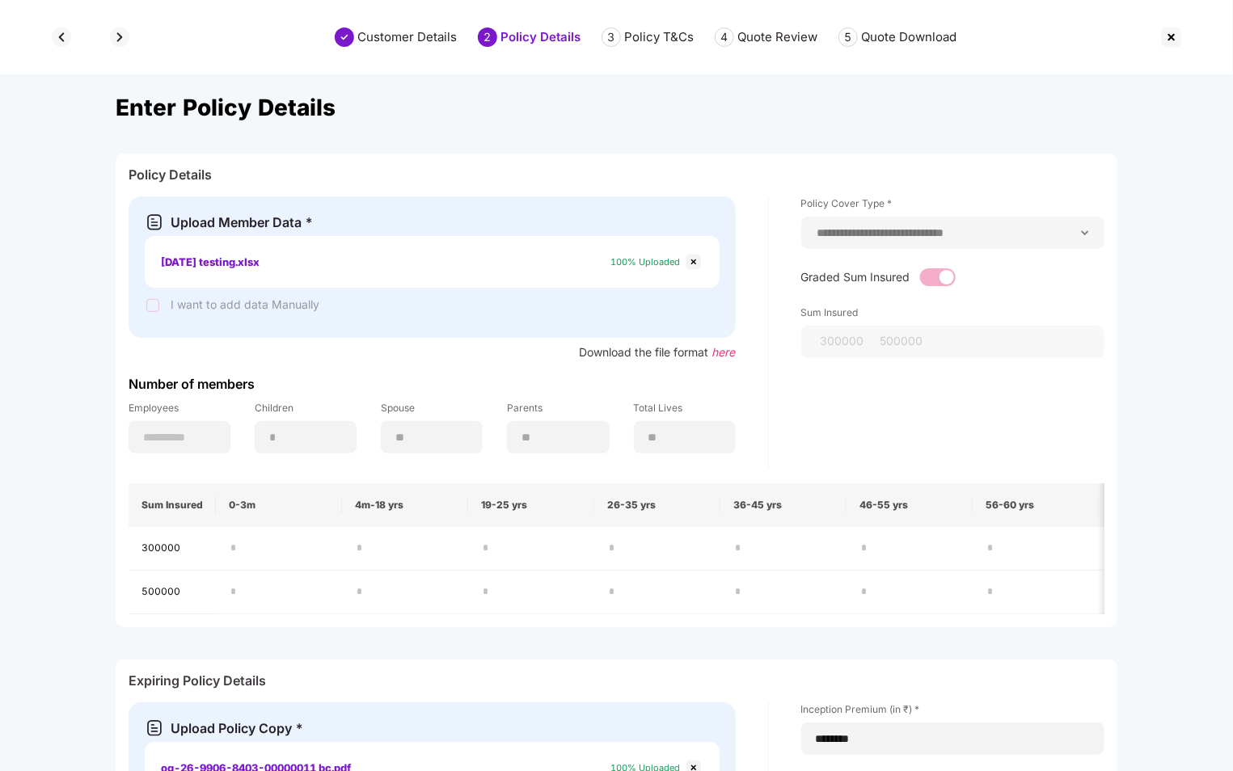
select select "*********"
select select "**********"
select select "***"
select select "*"
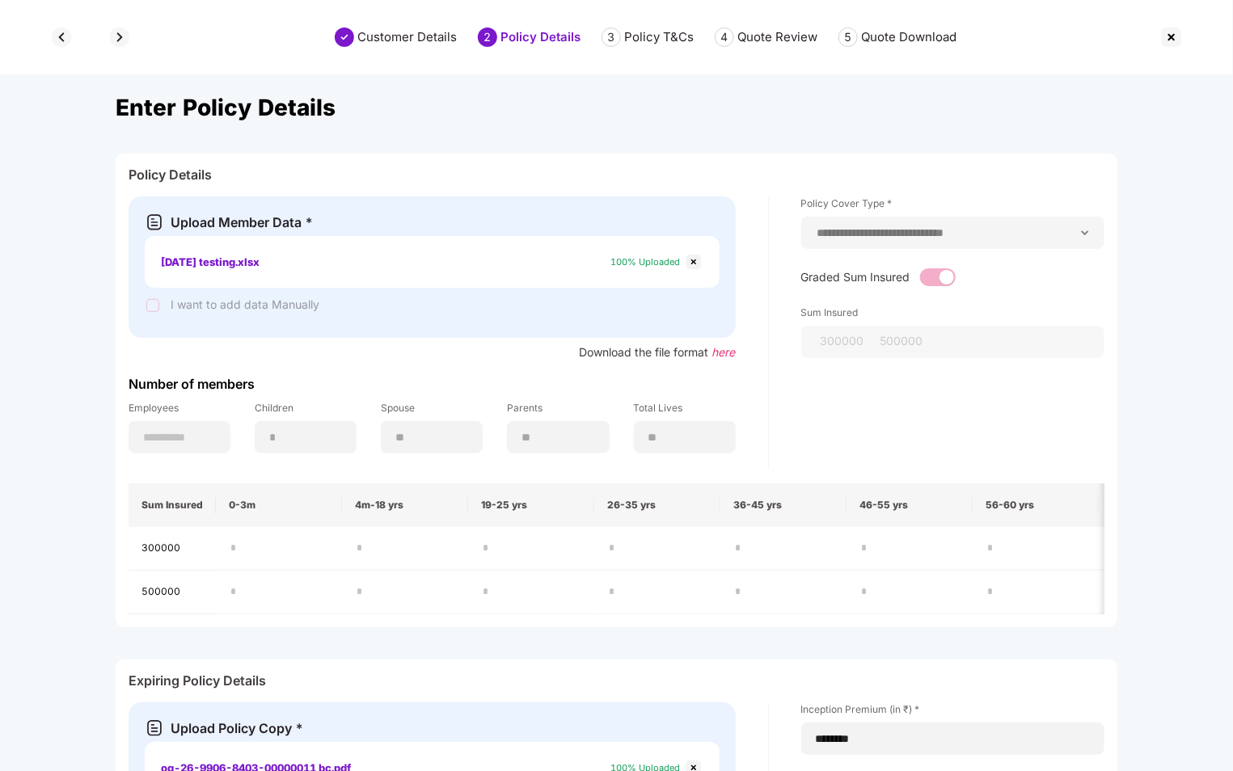
select select "***"
select select "*"
select select "**********"
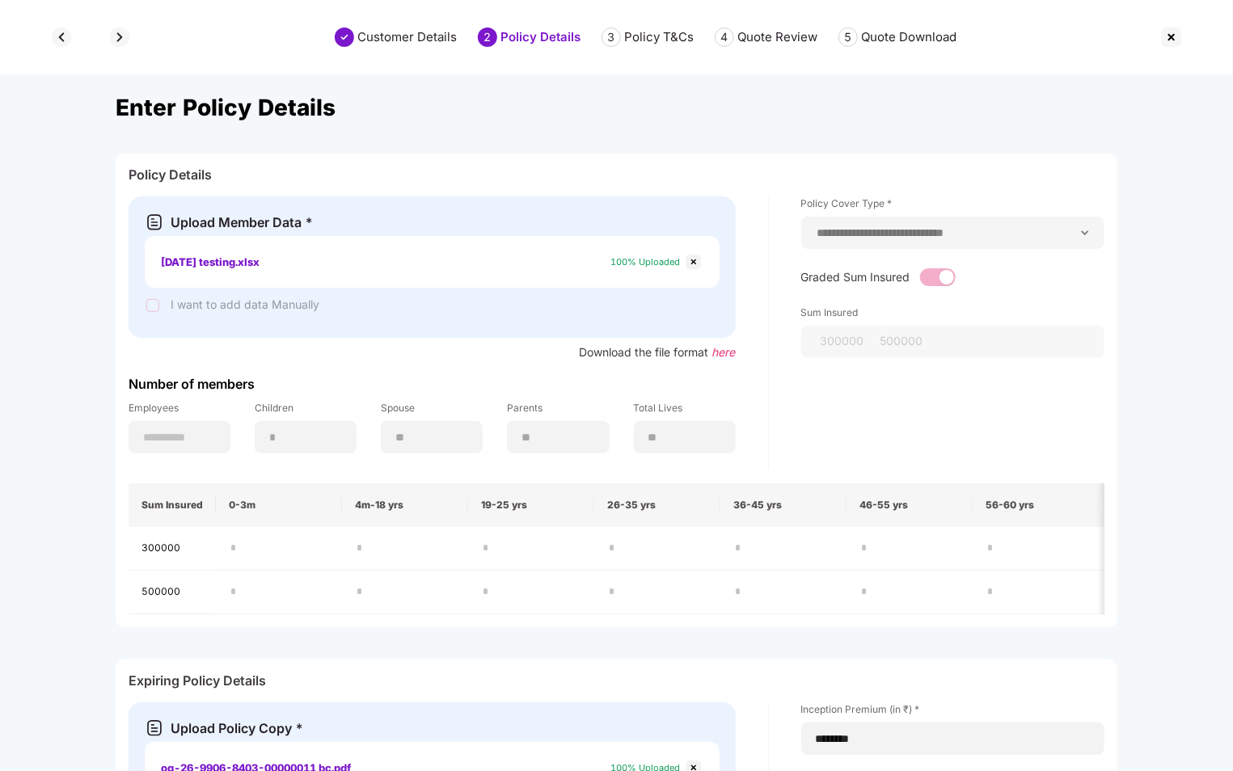
select select "**********"
select select "***"
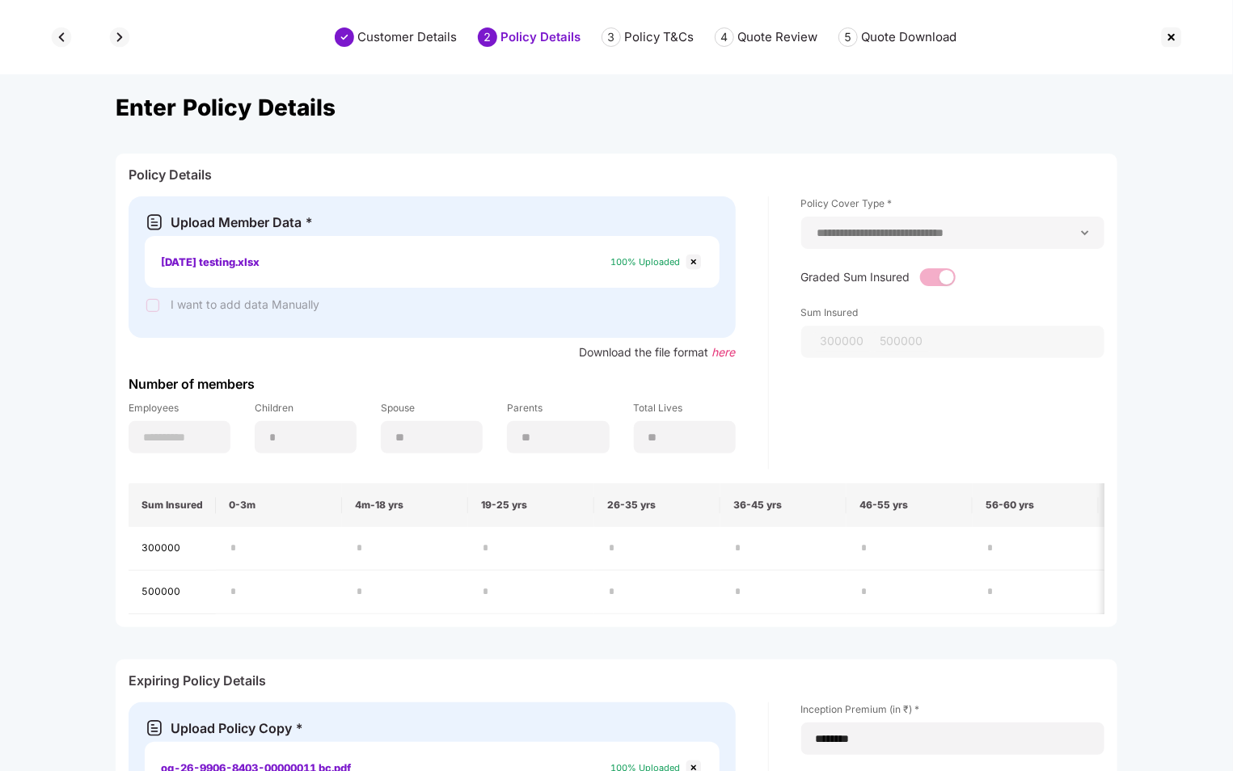
select select "*******"
select select "**********"
select select "***"
select select "**********"
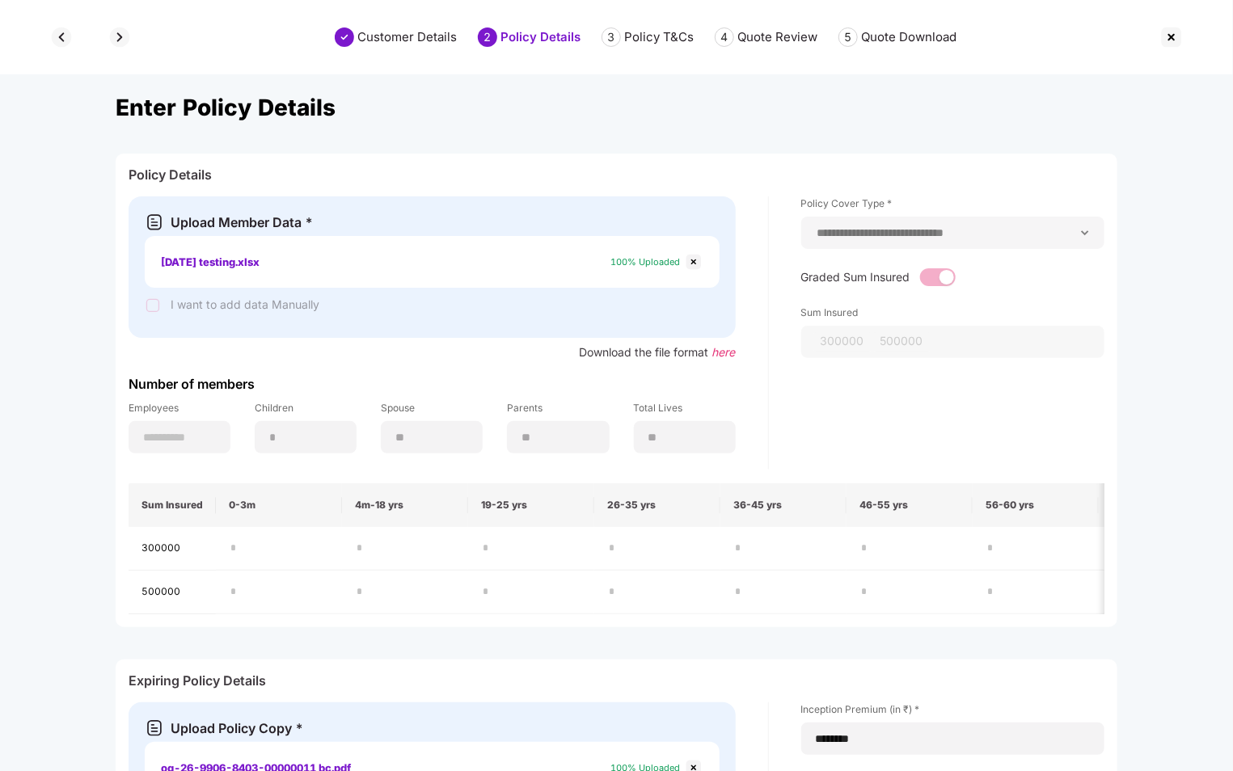
select select "**********"
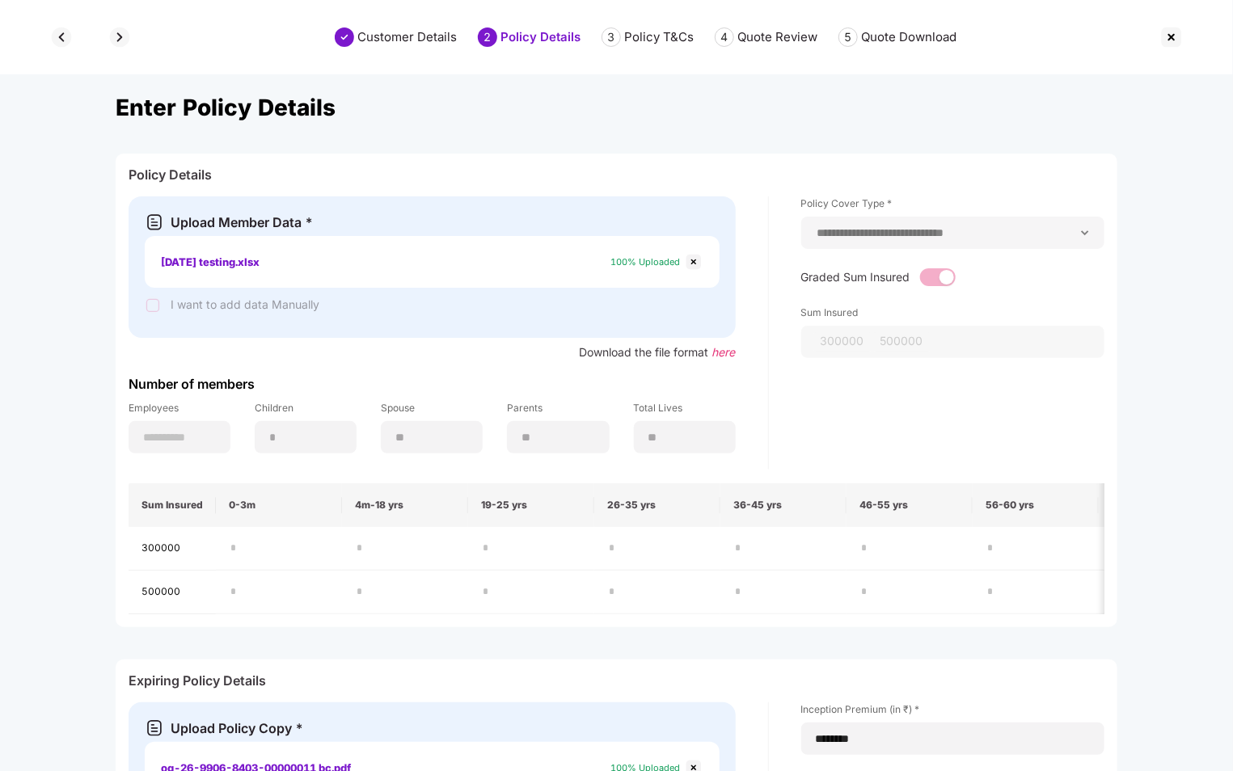
select select "**********"
select select "*"
select select "**********"
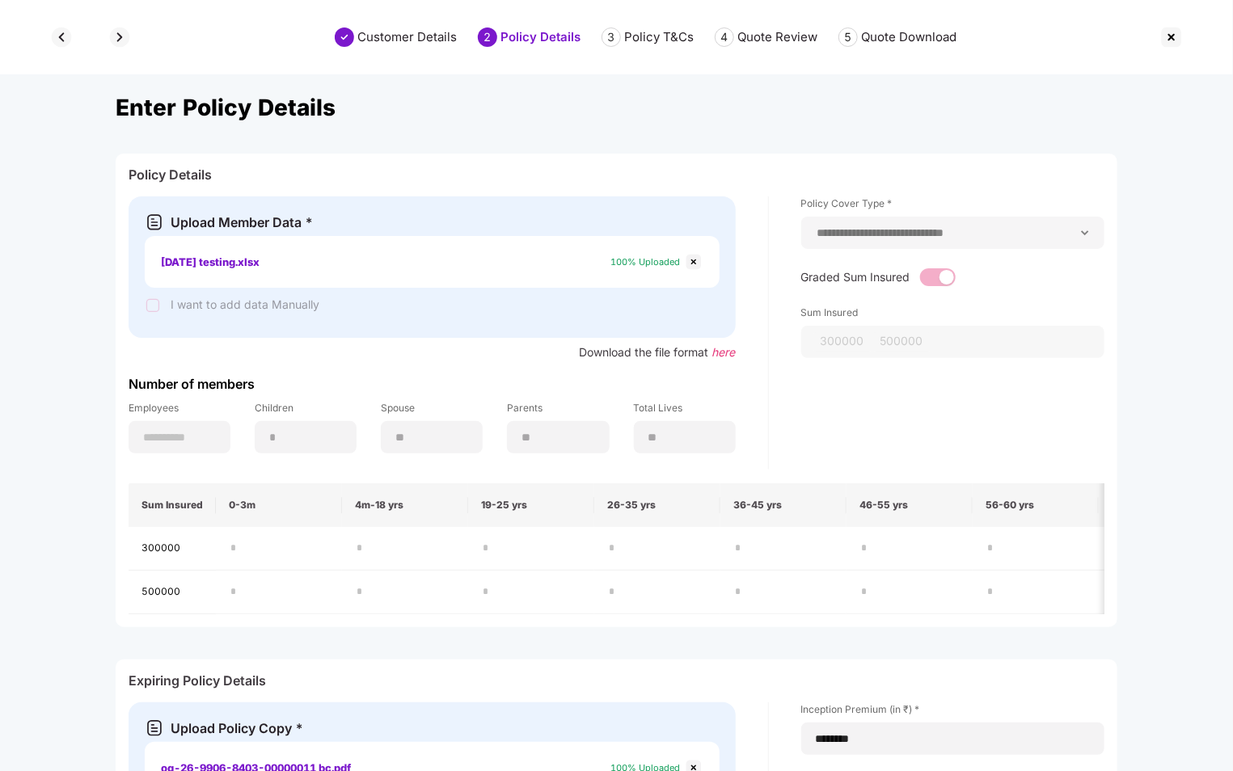
select select "**********"
select select "********"
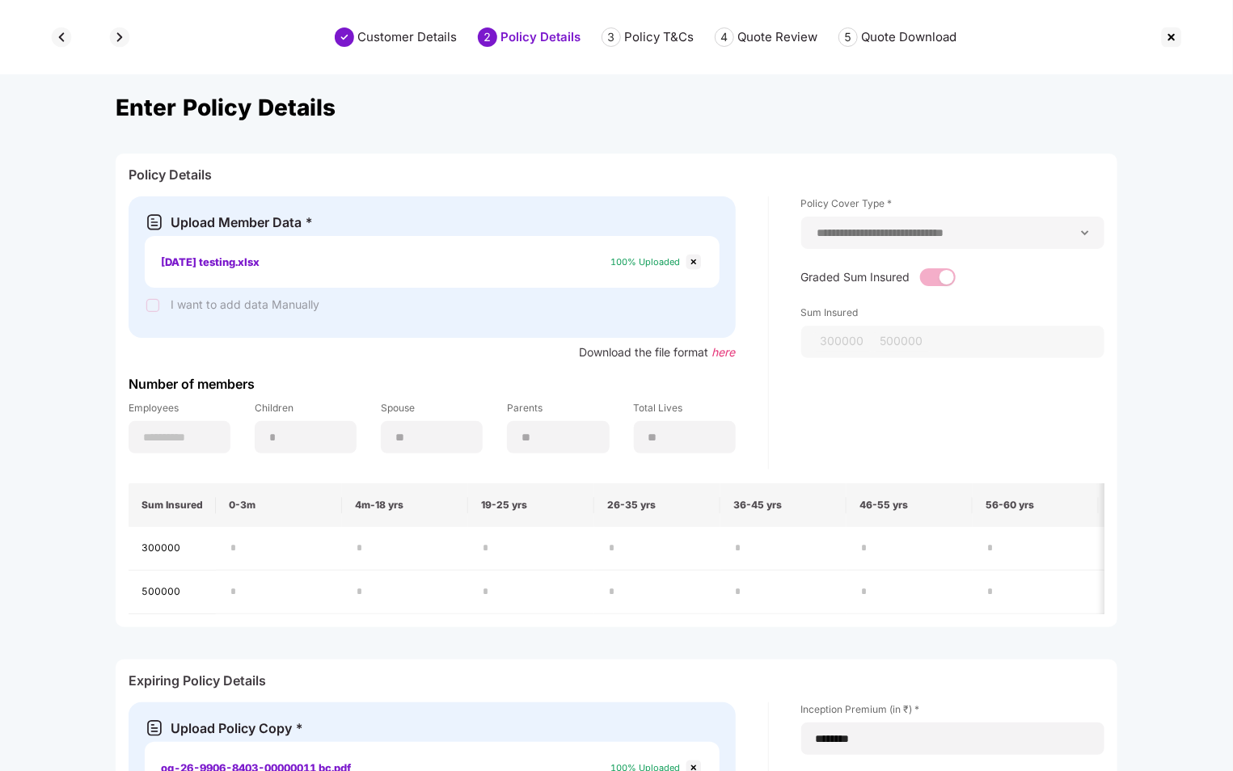
select select "**********"
select select "********"
select select "****"
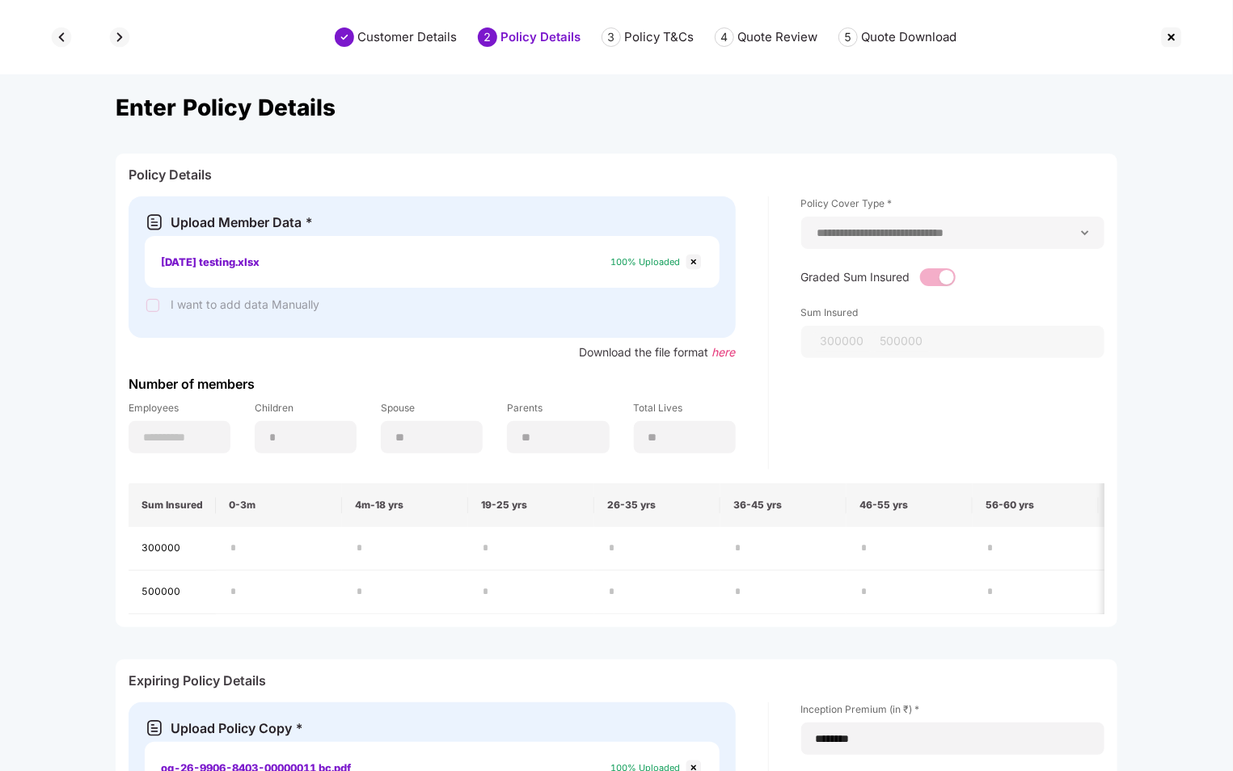
select select "****"
select select "*********"
select select "****"
select select "**********"
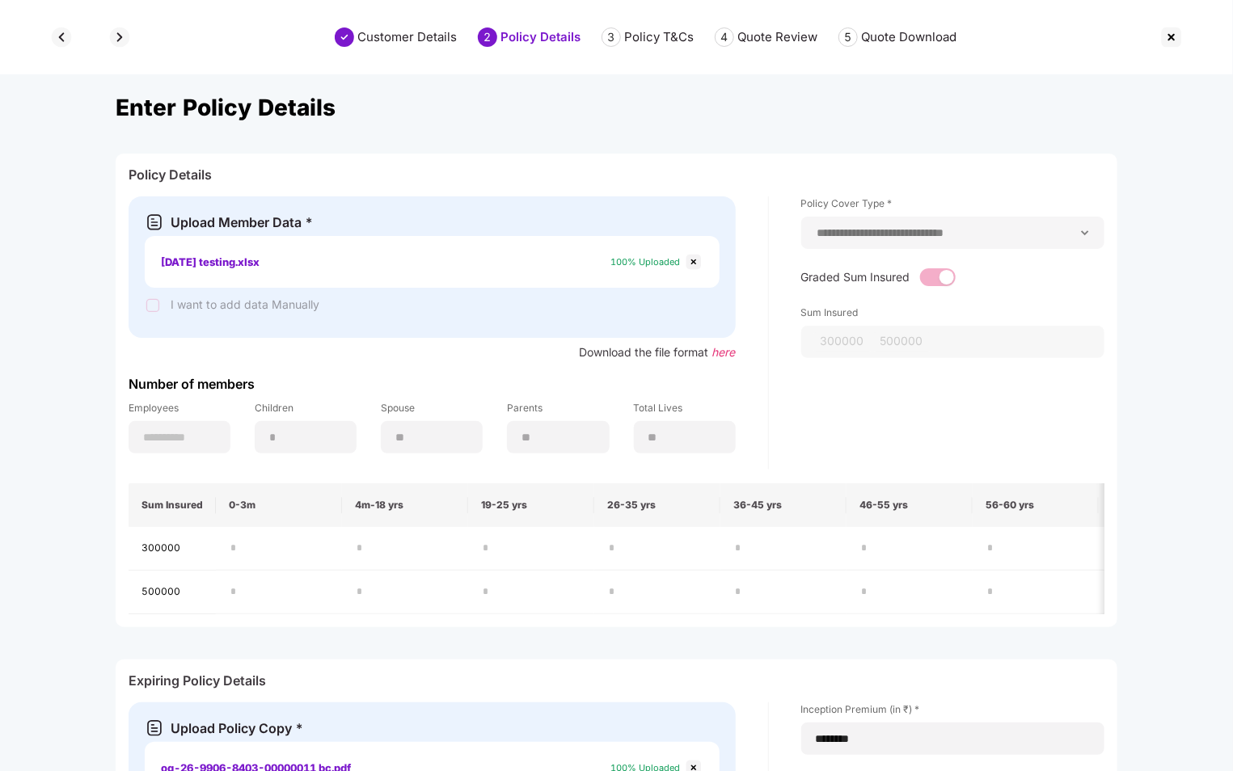
select select "****"
select select "**********"
select select "****"
select select "**********"
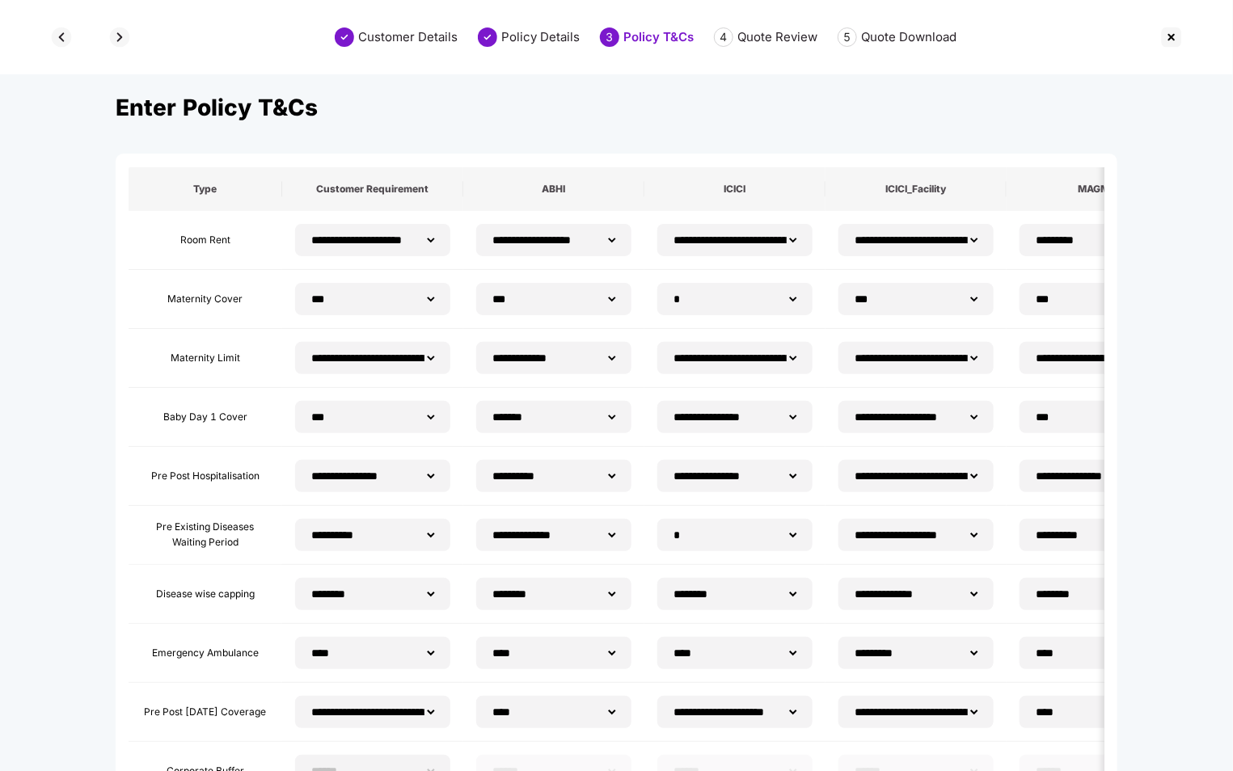
click at [116, 28] on img at bounding box center [120, 37] width 26 height 26
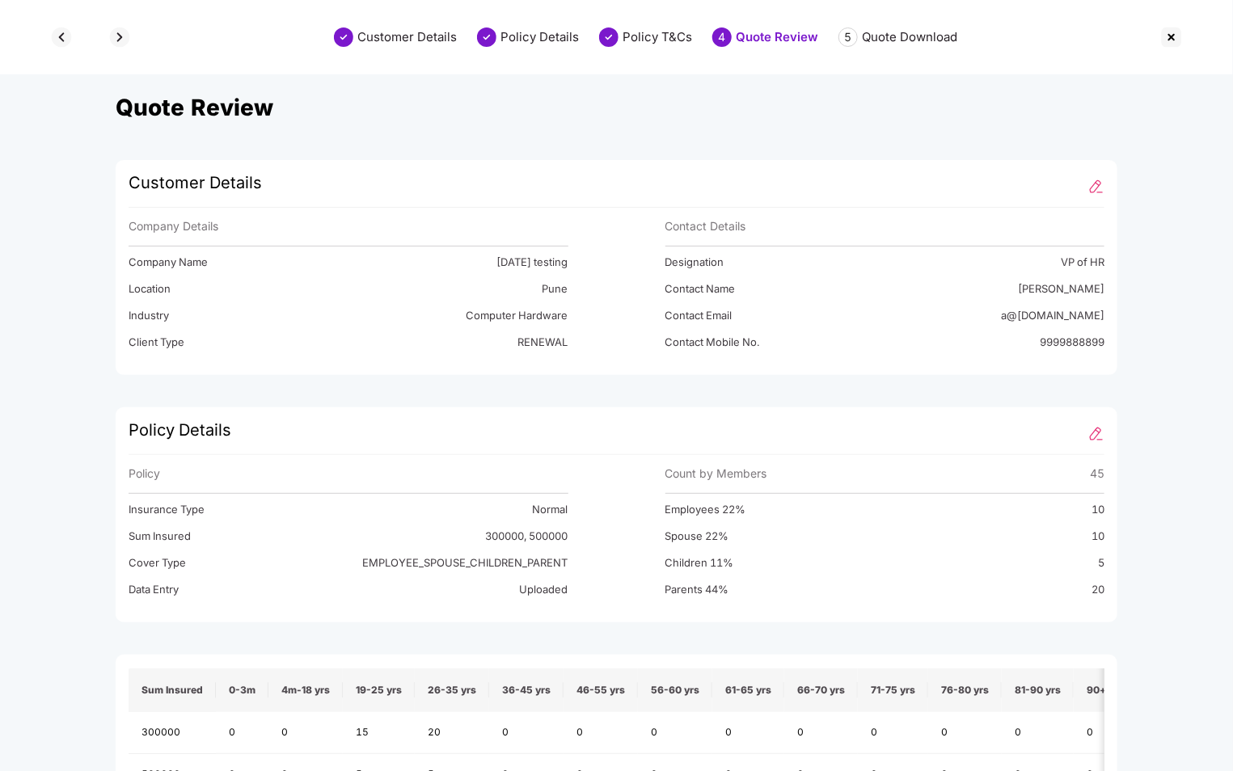
click at [120, 39] on img at bounding box center [120, 37] width 26 height 26
